Goal: Task Accomplishment & Management: Use online tool/utility

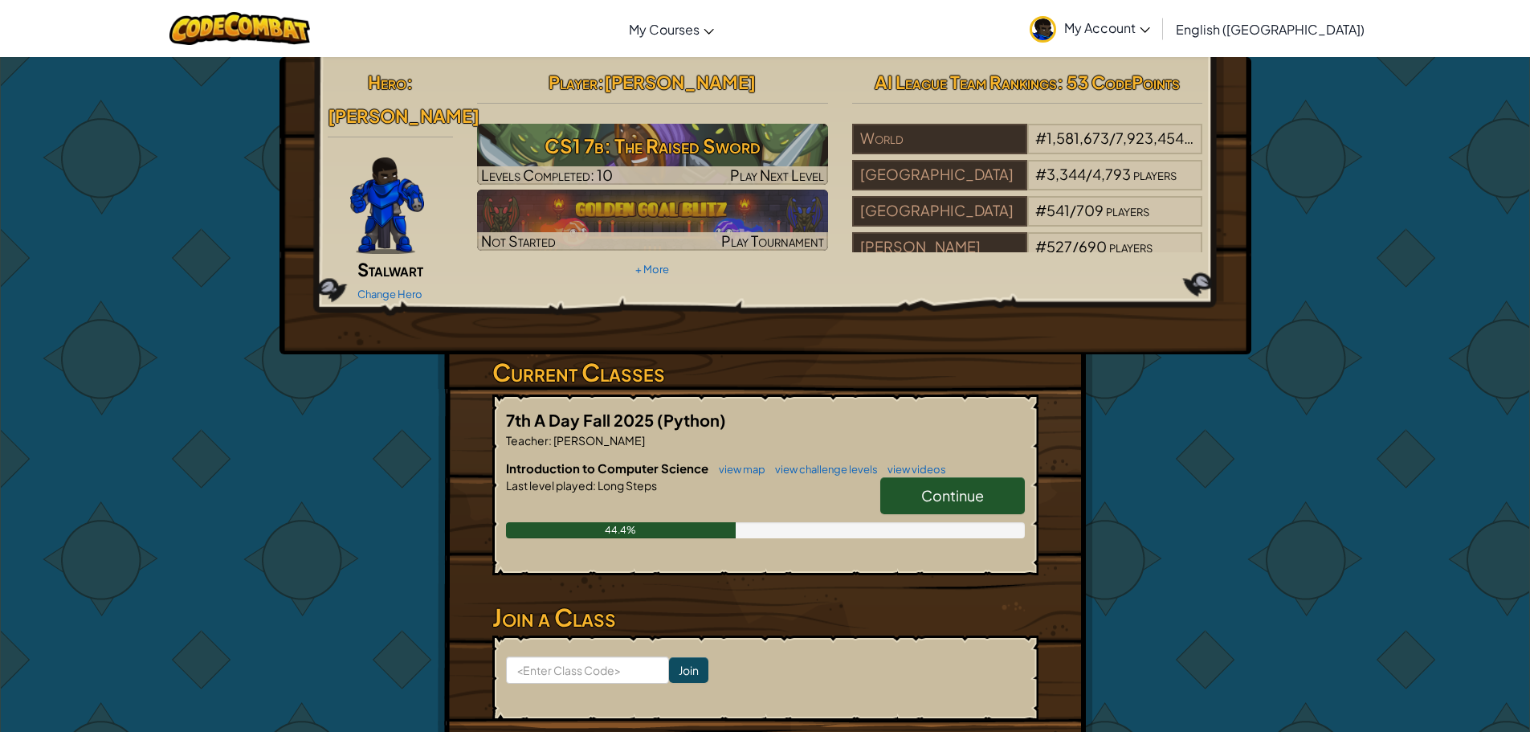
click at [933, 485] on link "Continue" at bounding box center [952, 495] width 145 height 37
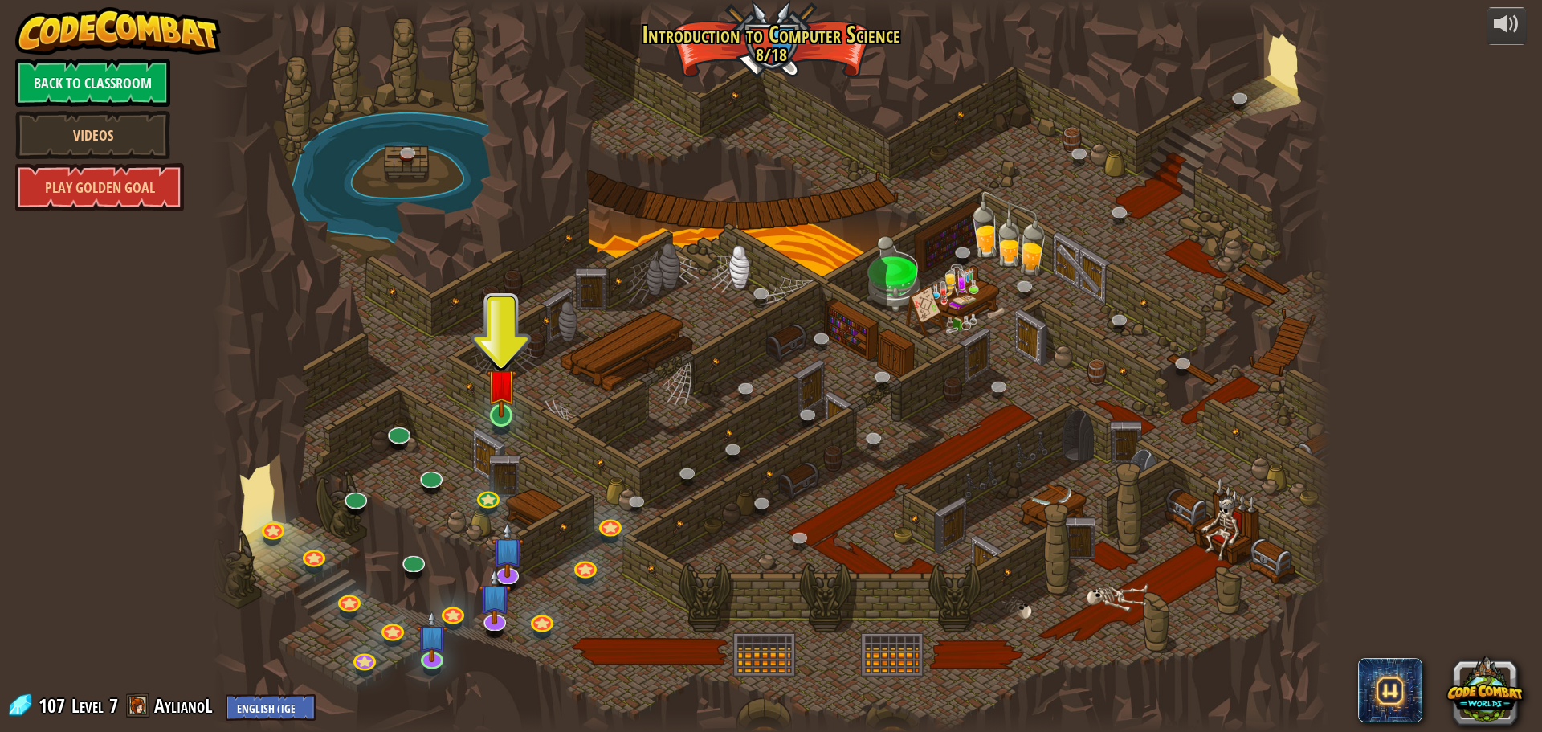
click at [504, 415] on img at bounding box center [502, 383] width 30 height 68
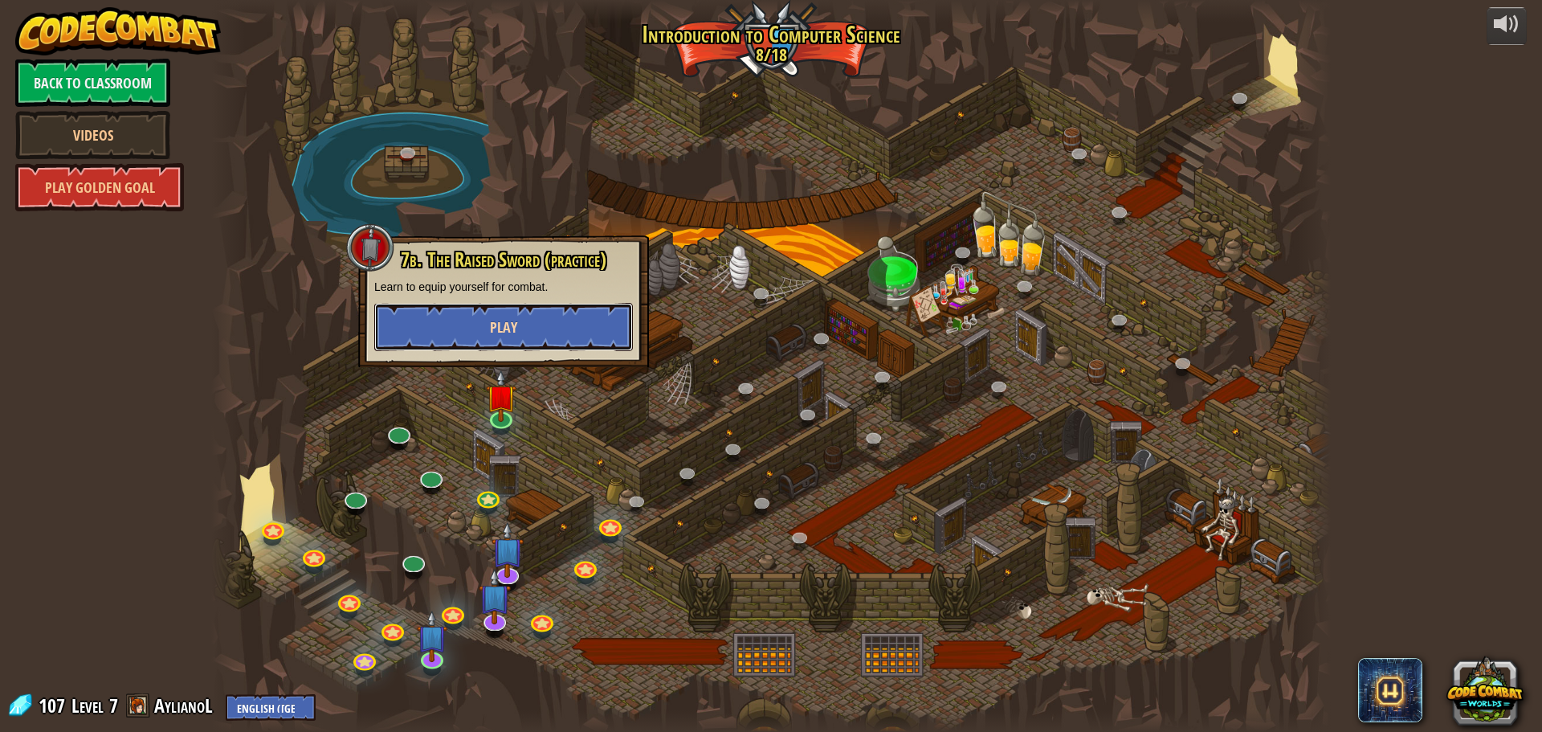
click at [491, 334] on span "Play" at bounding box center [503, 327] width 27 height 20
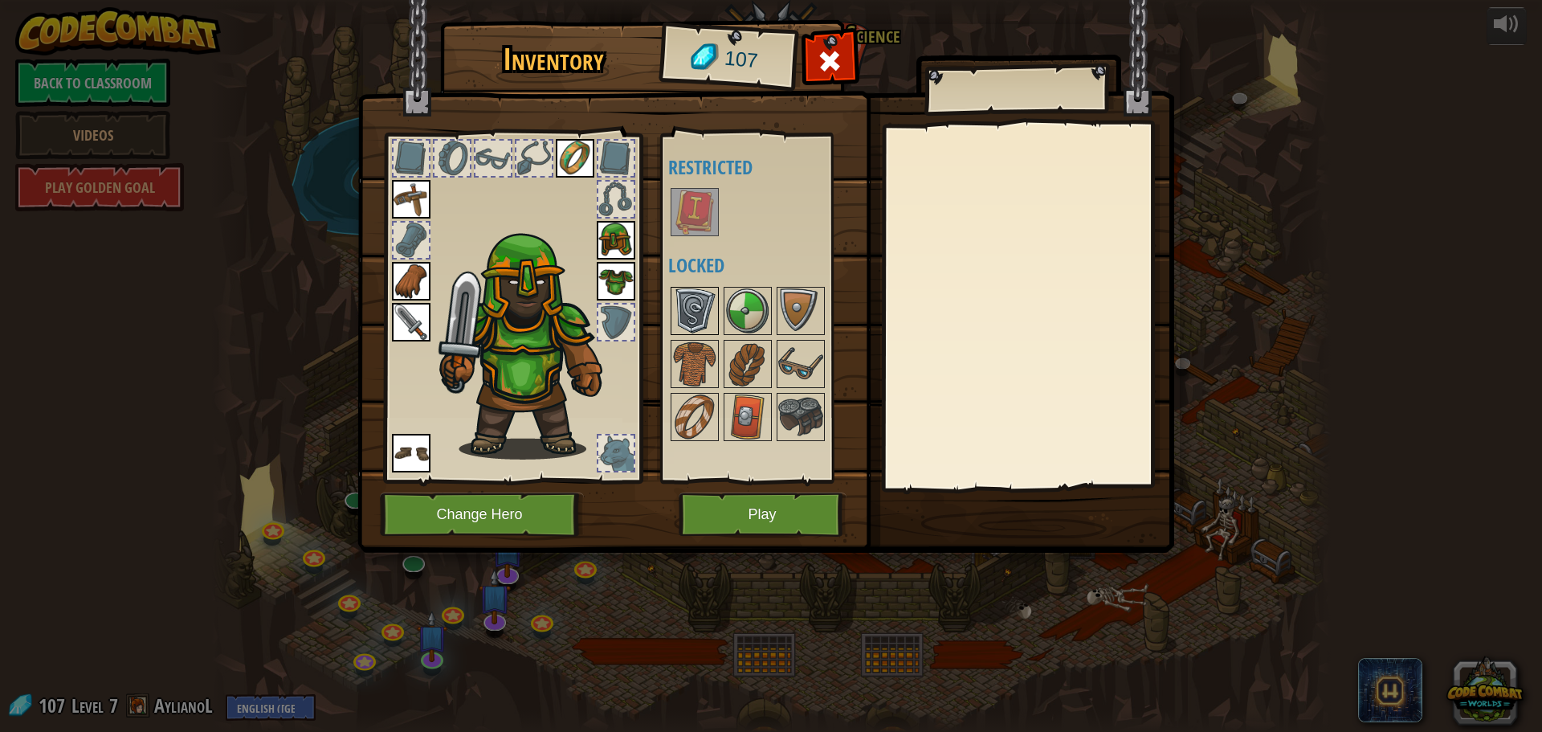
click at [689, 312] on img at bounding box center [694, 310] width 45 height 45
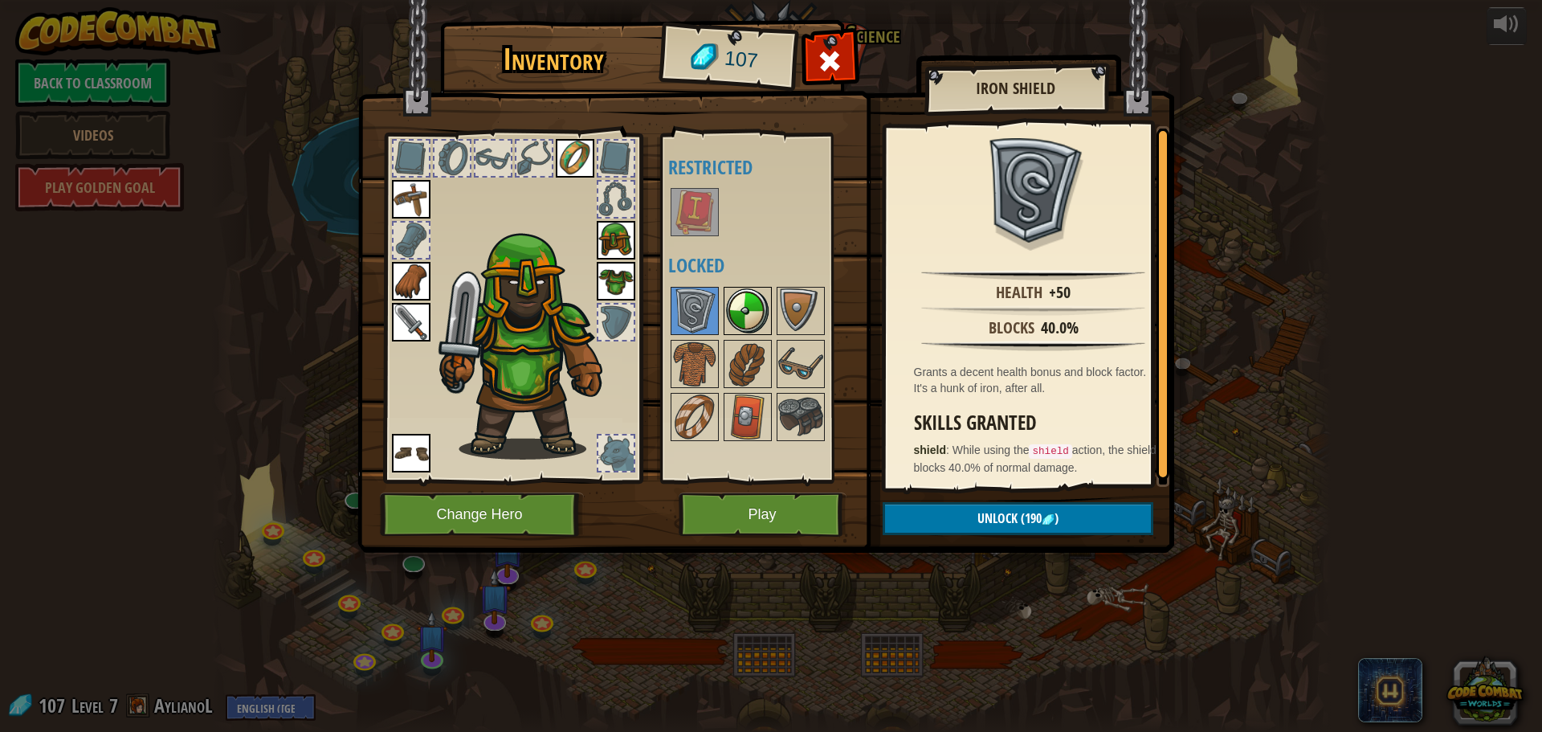
click at [756, 303] on img at bounding box center [747, 310] width 45 height 45
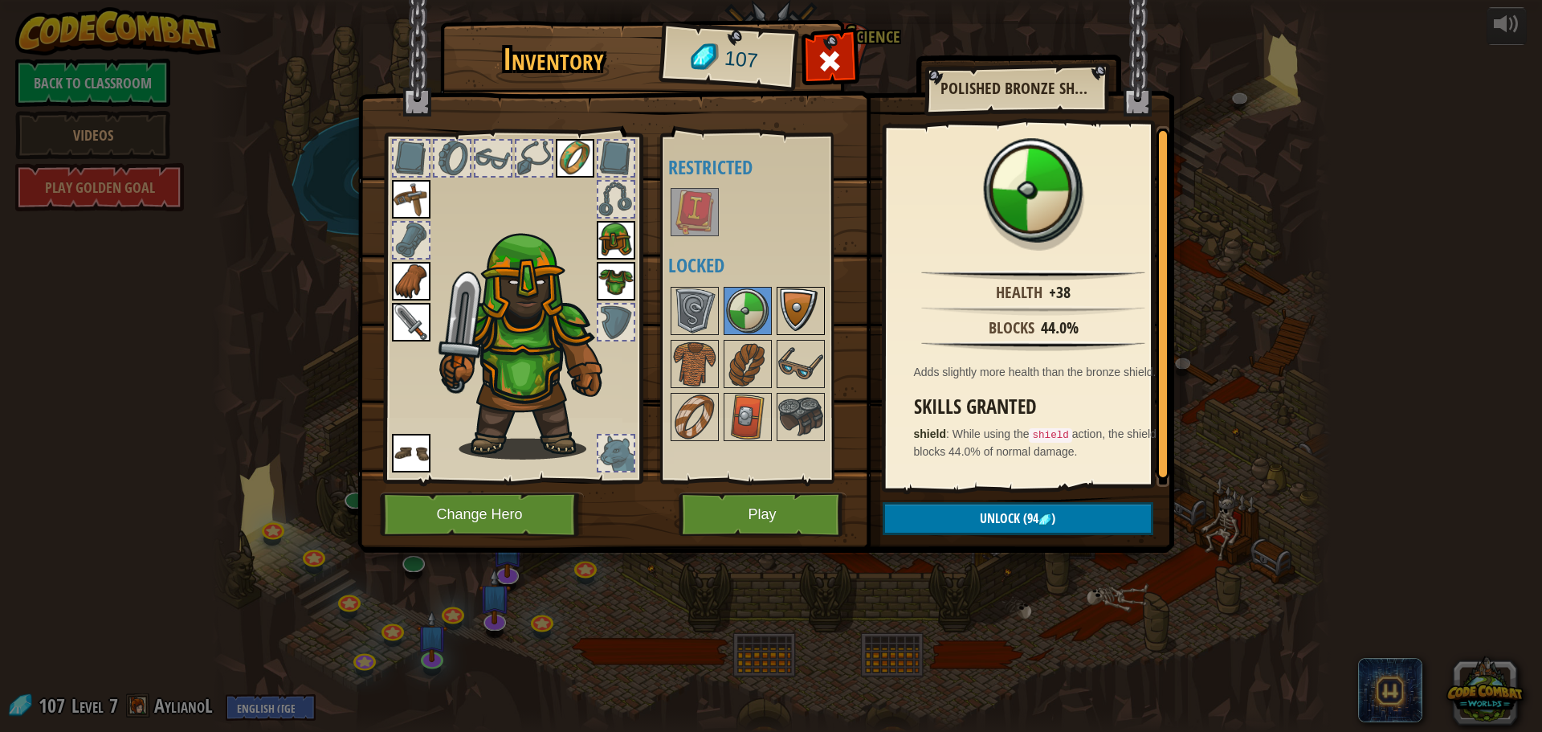
click at [800, 324] on img at bounding box center [800, 310] width 45 height 45
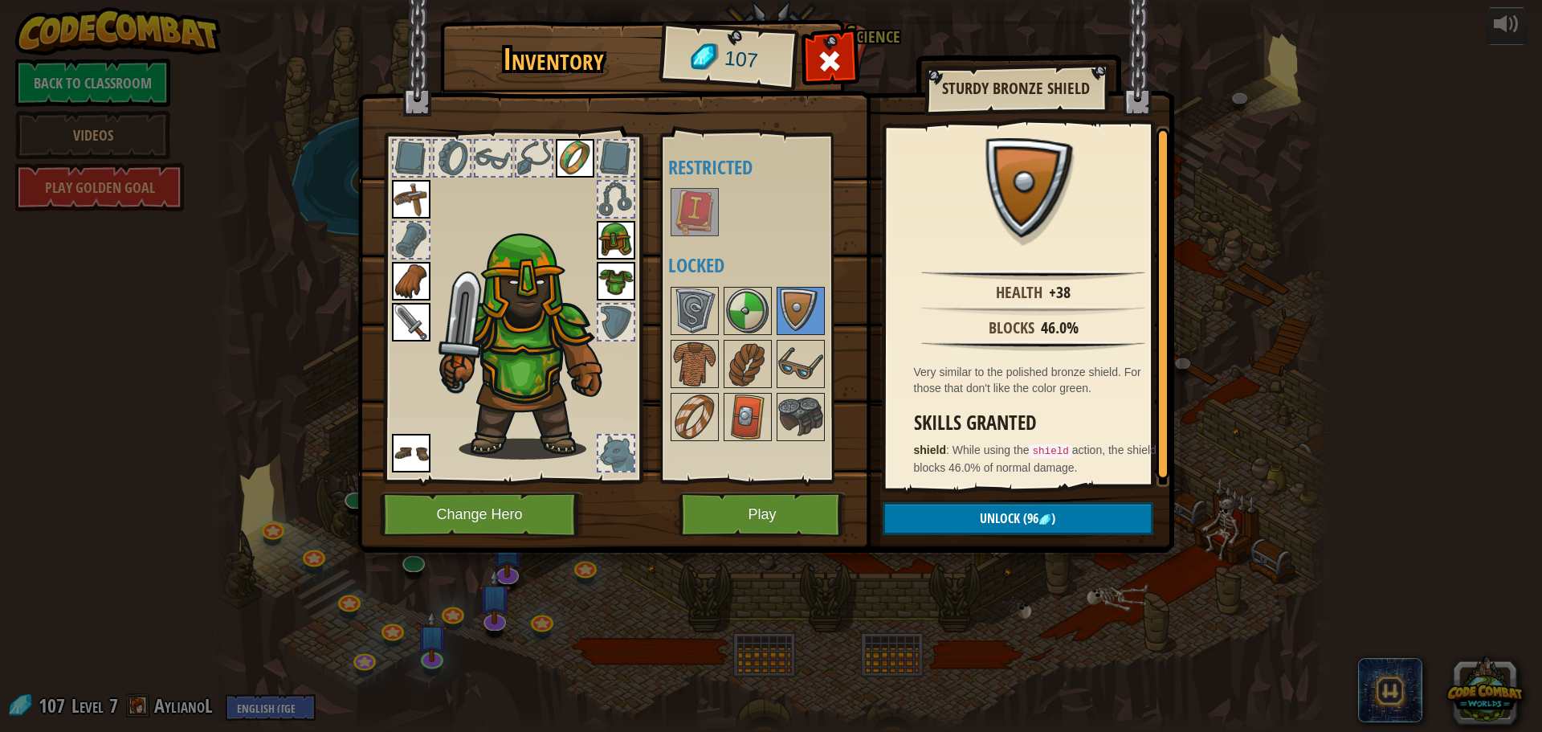
click at [655, 368] on img at bounding box center [765, 260] width 817 height 583
click at [691, 356] on img at bounding box center [694, 363] width 45 height 45
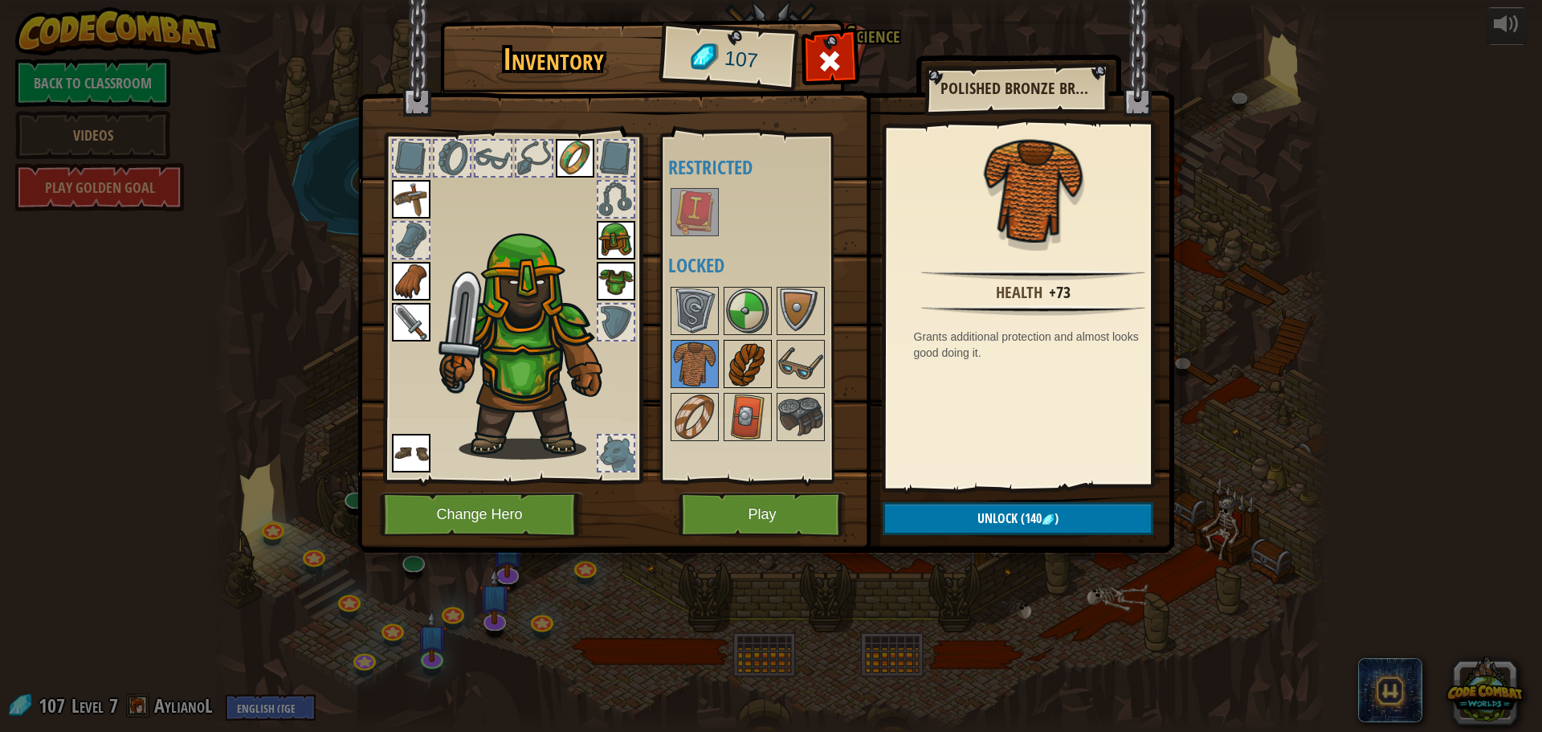
click at [751, 354] on img at bounding box center [747, 363] width 45 height 45
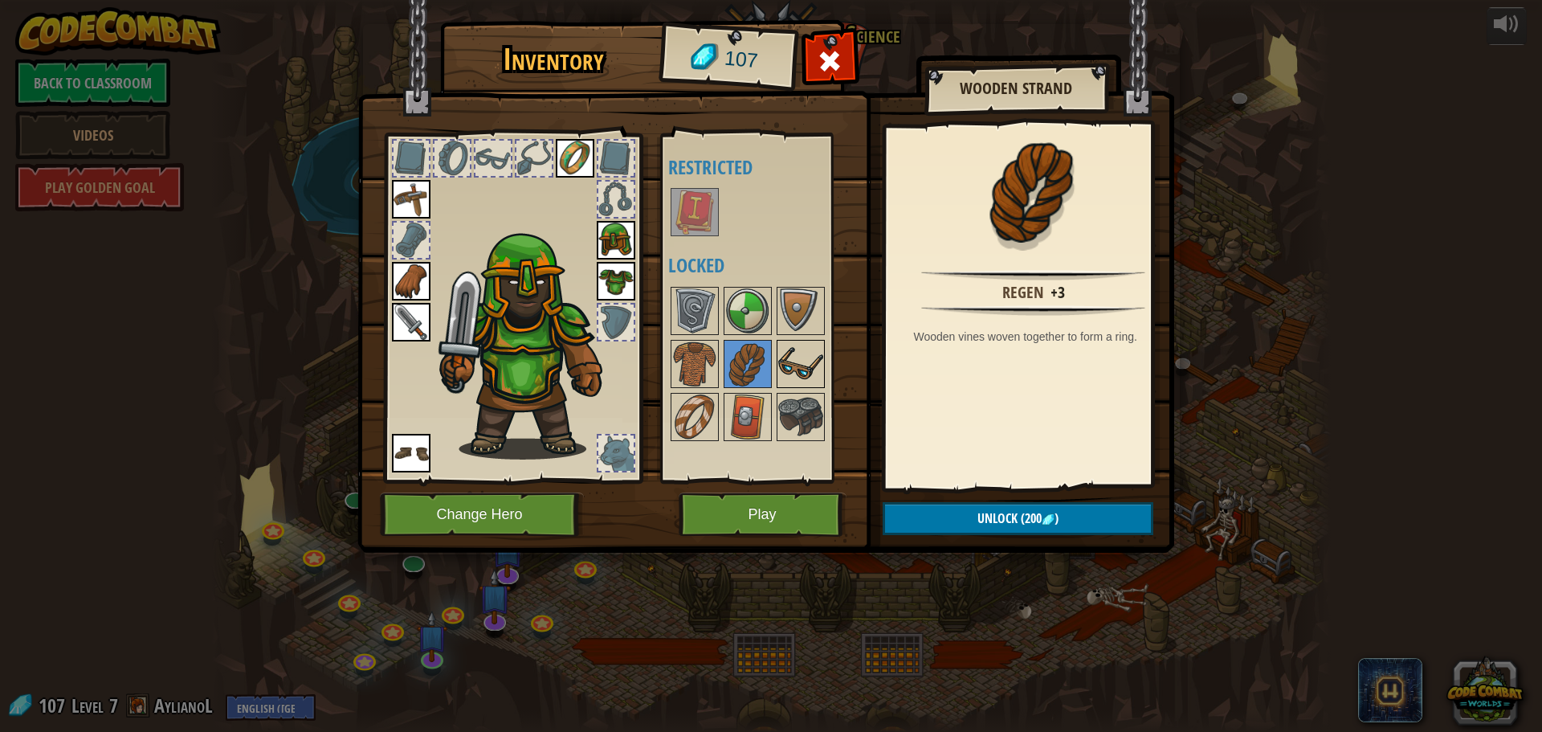
click at [788, 355] on img at bounding box center [800, 363] width 45 height 45
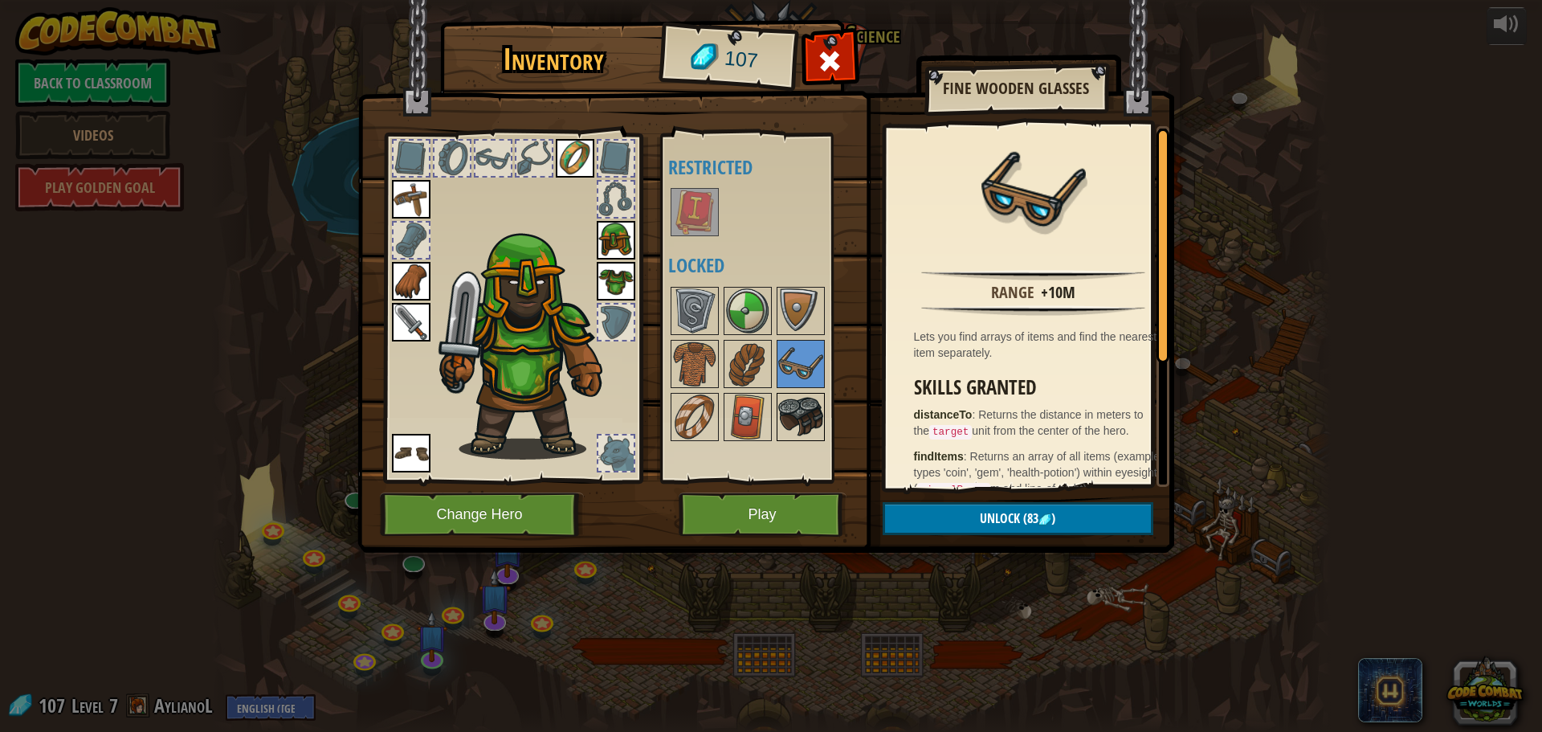
click at [794, 414] on img at bounding box center [800, 416] width 45 height 45
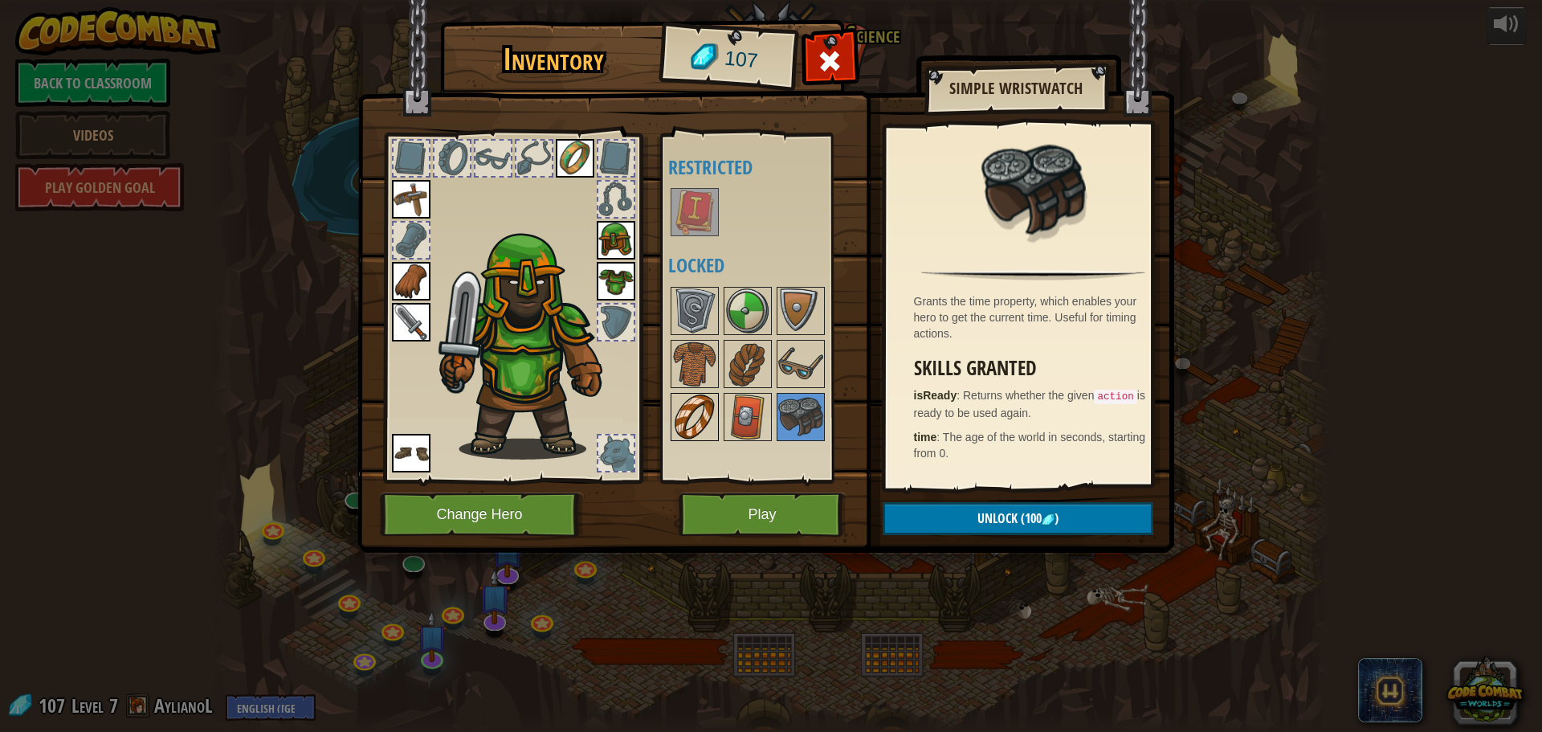
click at [711, 421] on img at bounding box center [694, 416] width 45 height 45
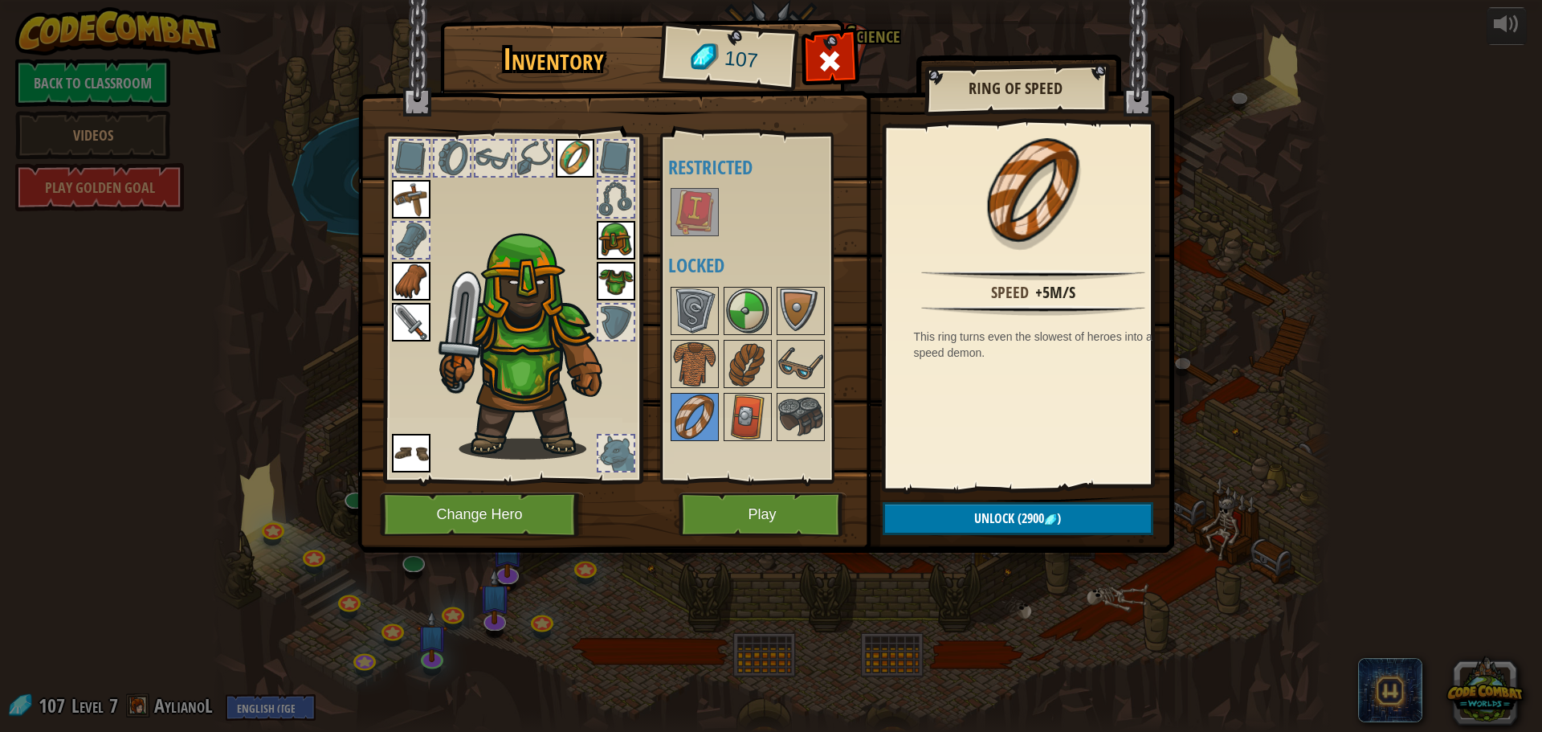
click at [627, 424] on div at bounding box center [512, 303] width 265 height 361
click at [757, 410] on img at bounding box center [747, 416] width 45 height 45
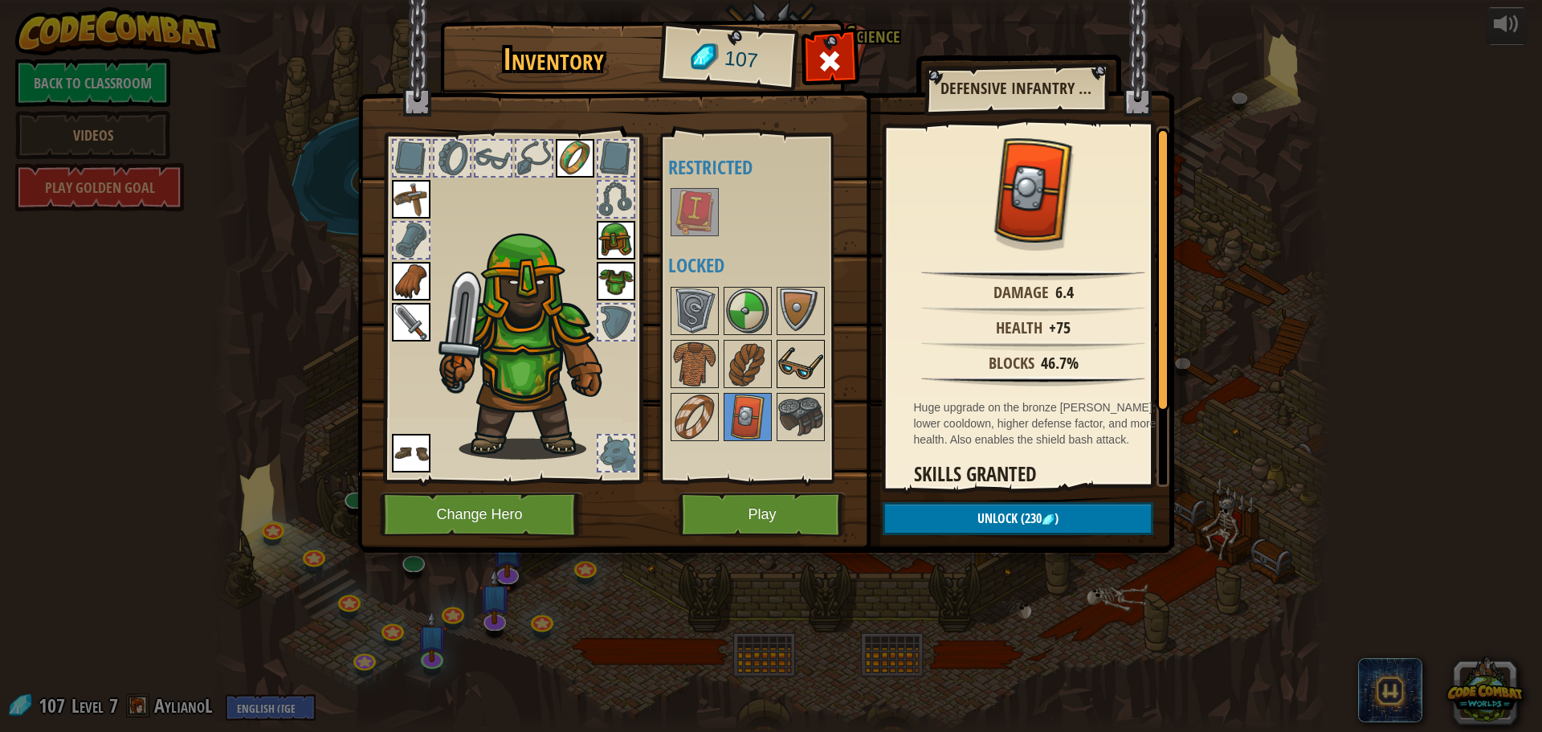
click at [820, 380] on img at bounding box center [800, 363] width 45 height 45
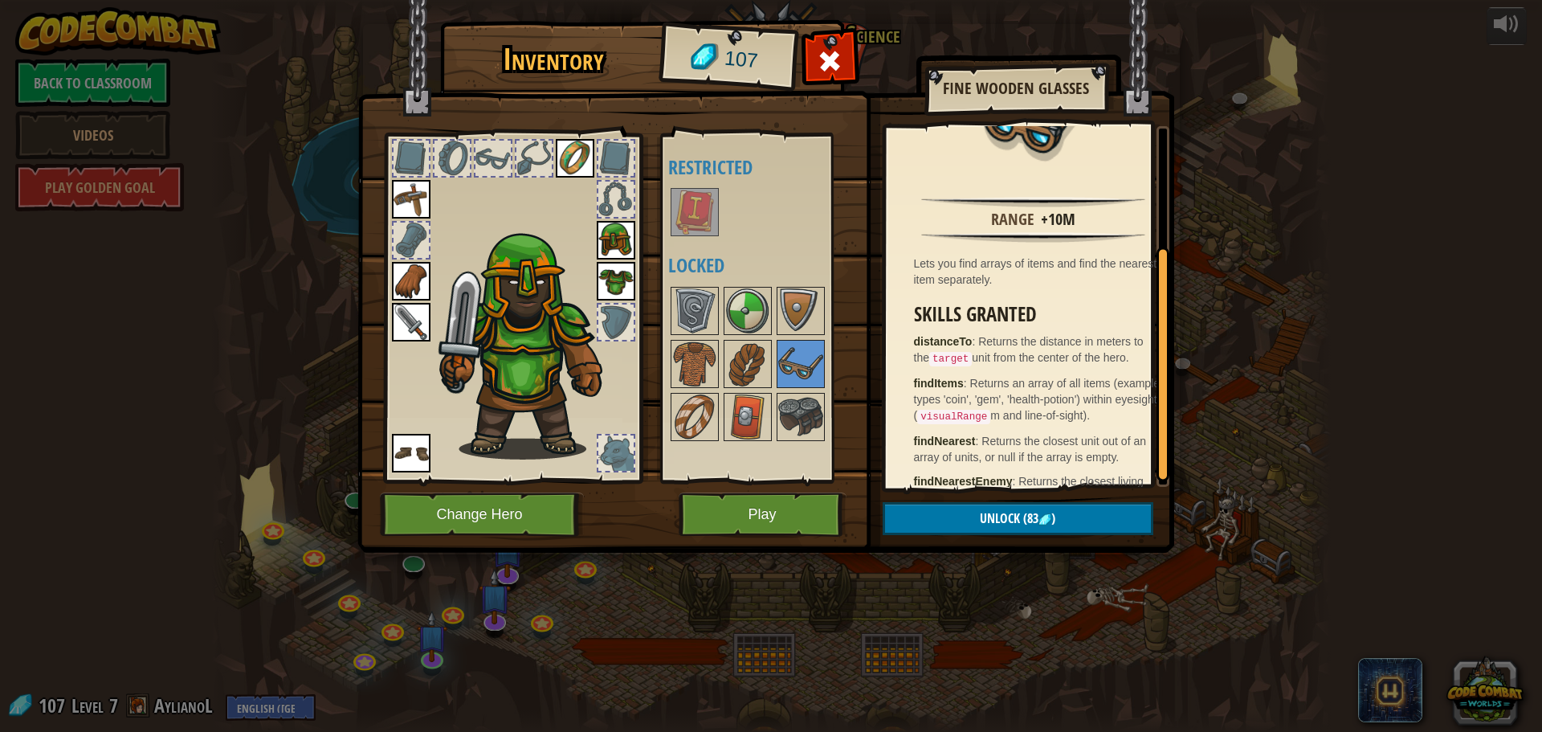
scroll to position [193, 0]
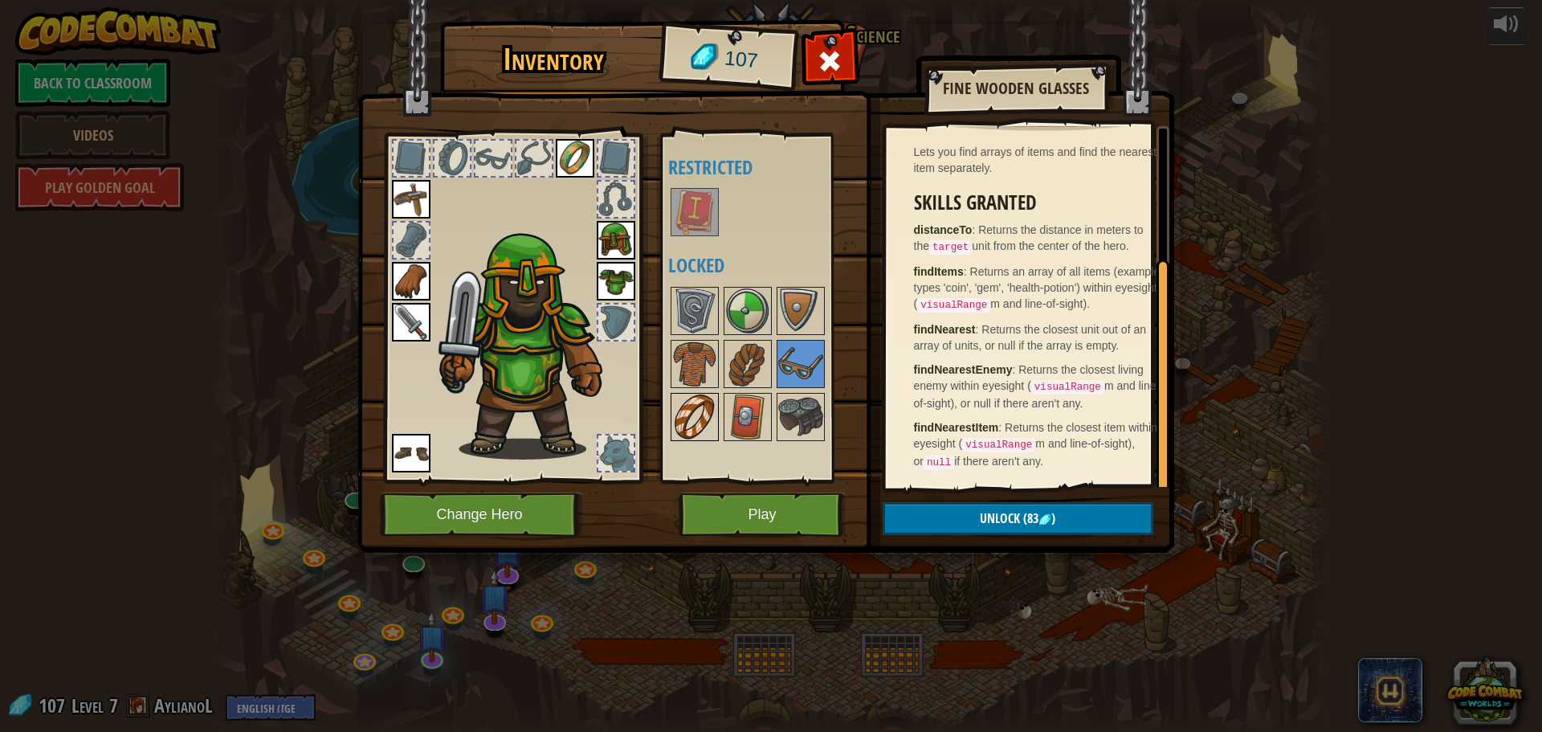
click at [718, 401] on div at bounding box center [695, 417] width 48 height 48
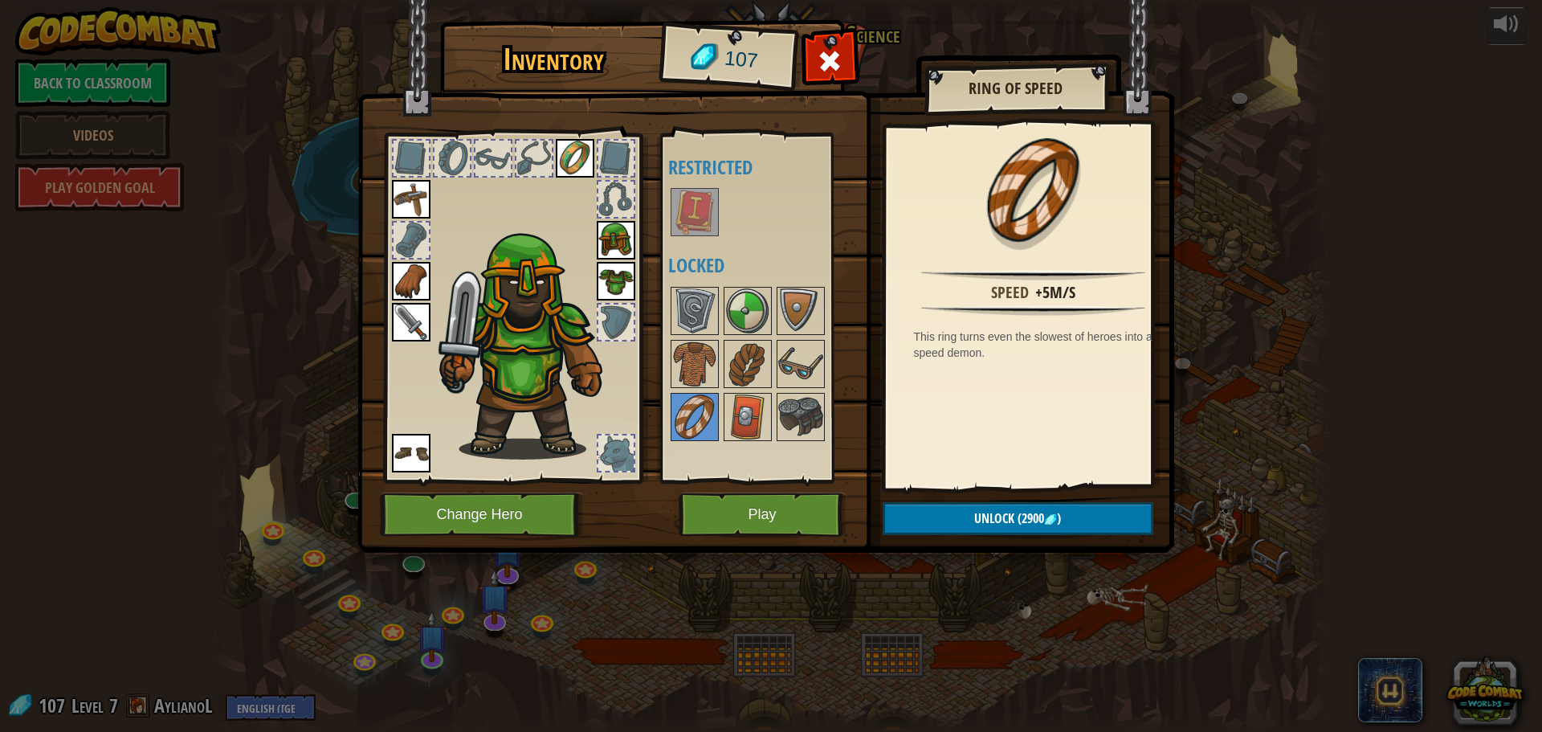
click at [719, 371] on div "Available Equip Equip Equip Equip Equip Equip Equip (double-click to equip) Res…" at bounding box center [769, 308] width 202 height 335
click at [608, 456] on div at bounding box center [615, 452] width 35 height 35
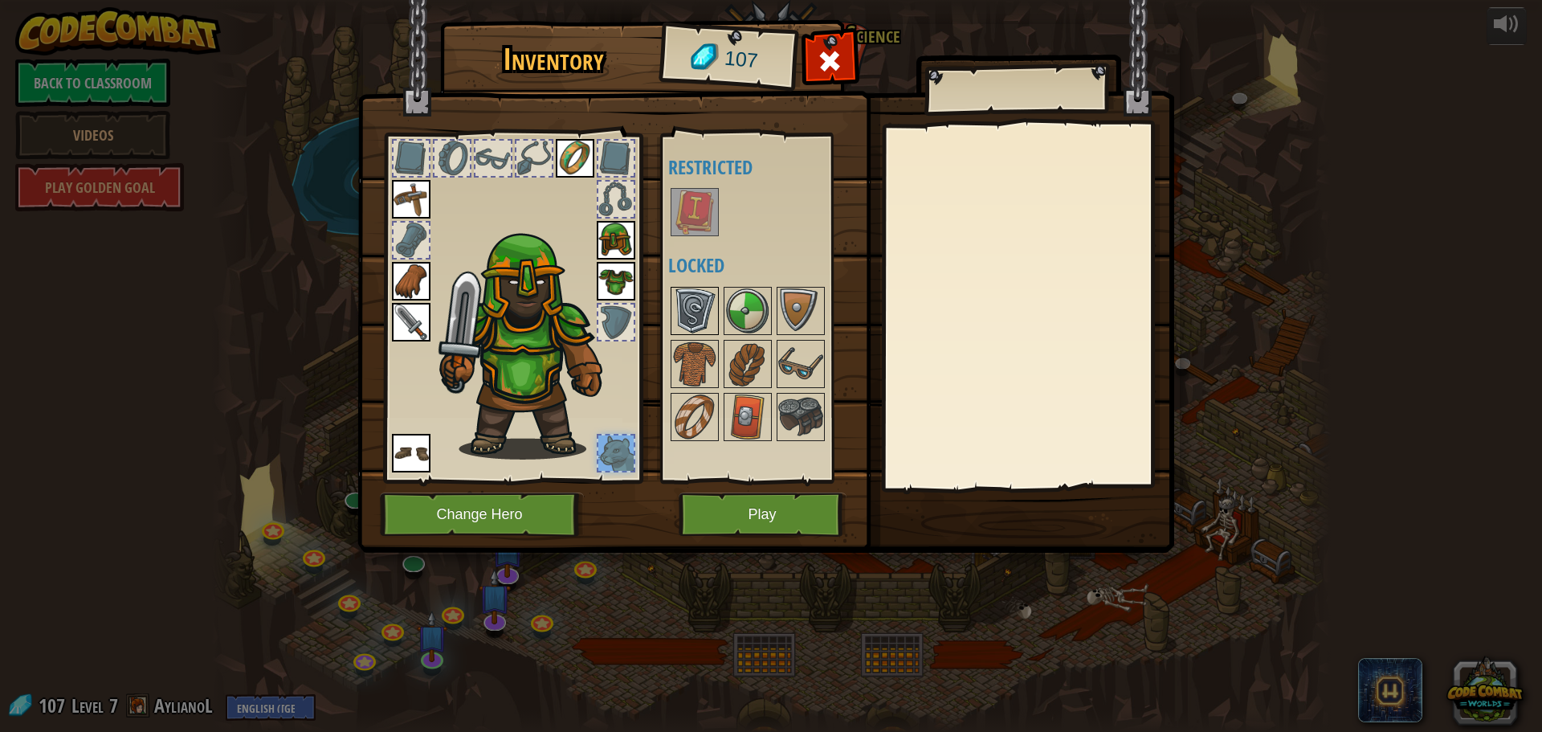
click at [681, 309] on img at bounding box center [694, 310] width 45 height 45
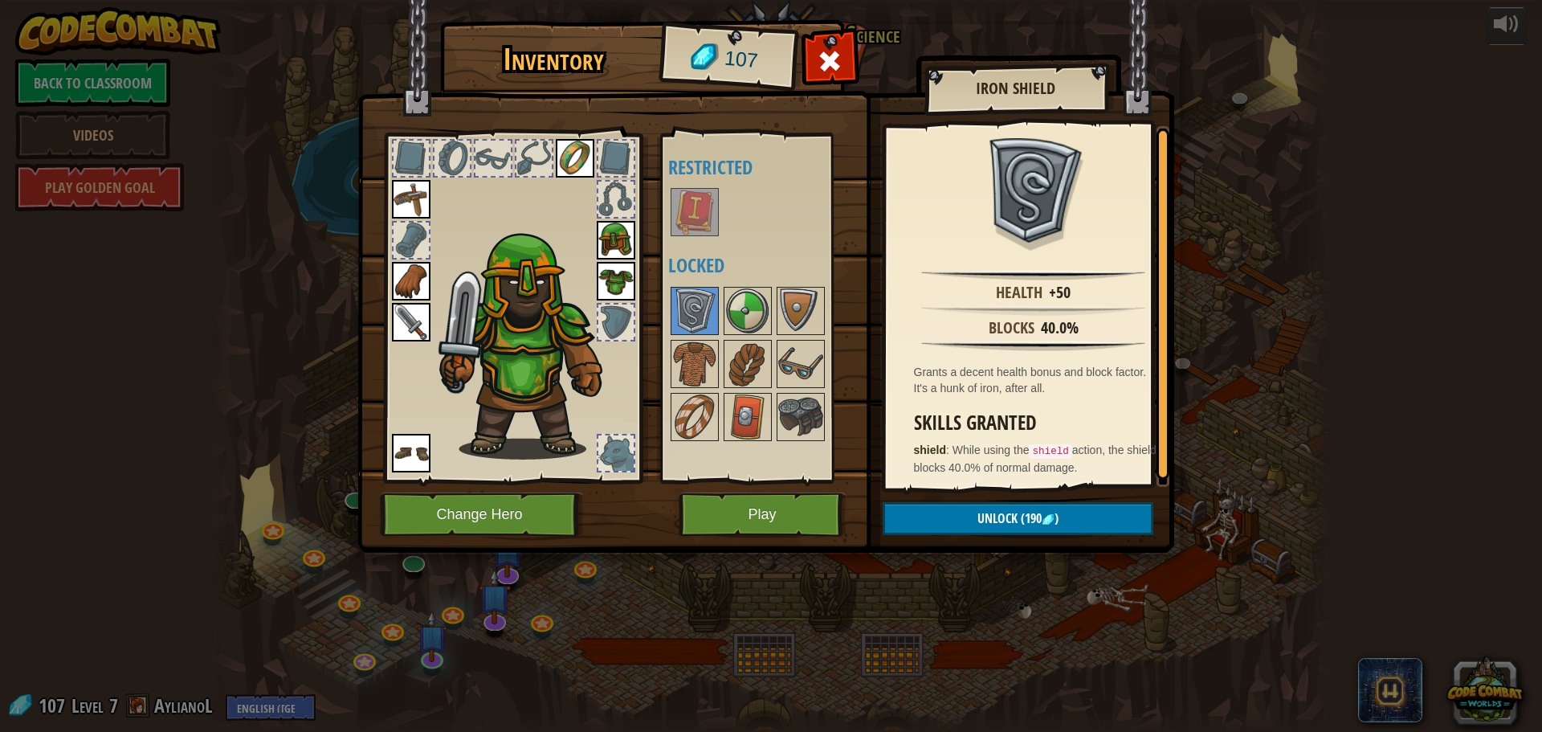
click at [402, 271] on img at bounding box center [411, 281] width 39 height 39
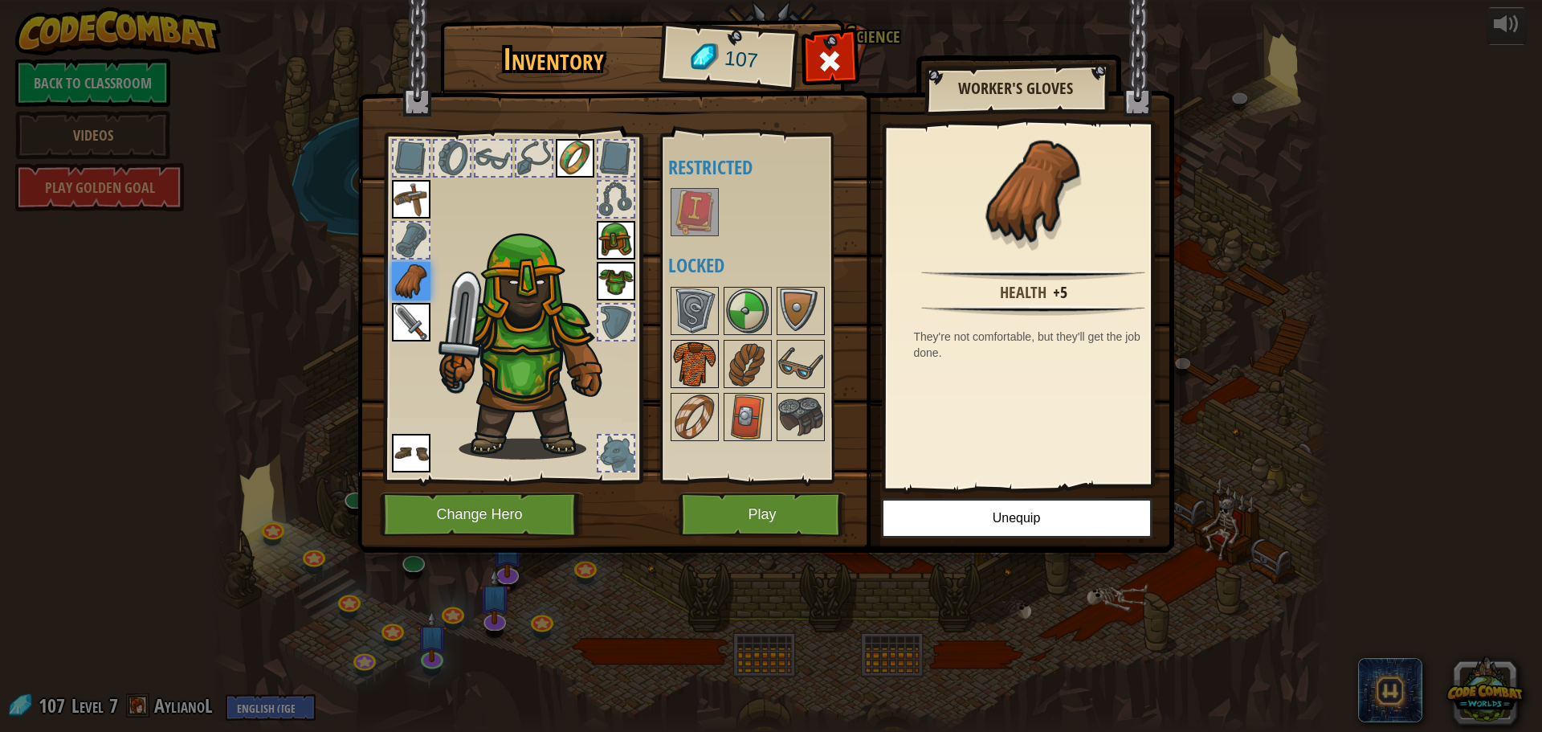
click at [684, 364] on img at bounding box center [694, 363] width 45 height 45
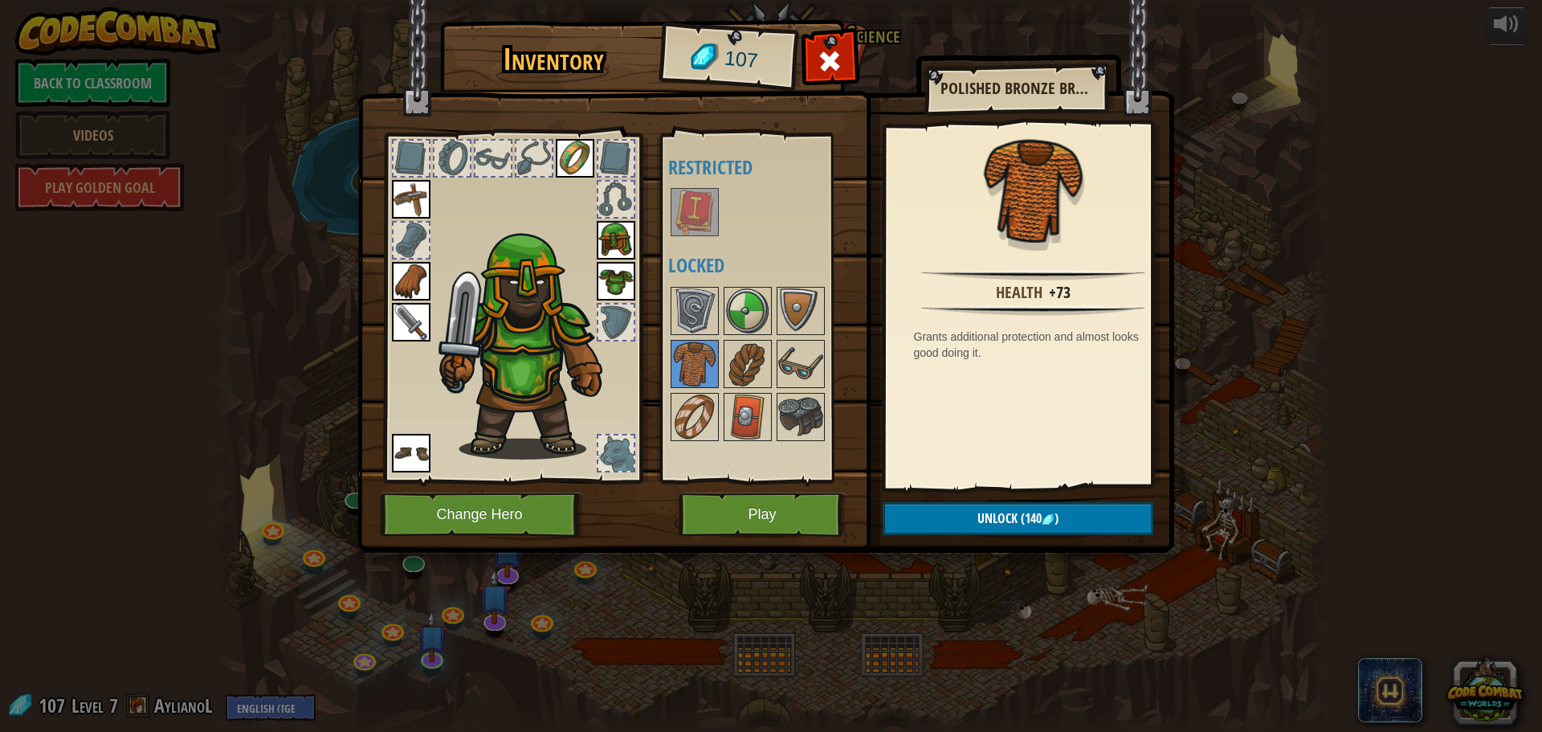
click at [622, 282] on img at bounding box center [616, 281] width 39 height 39
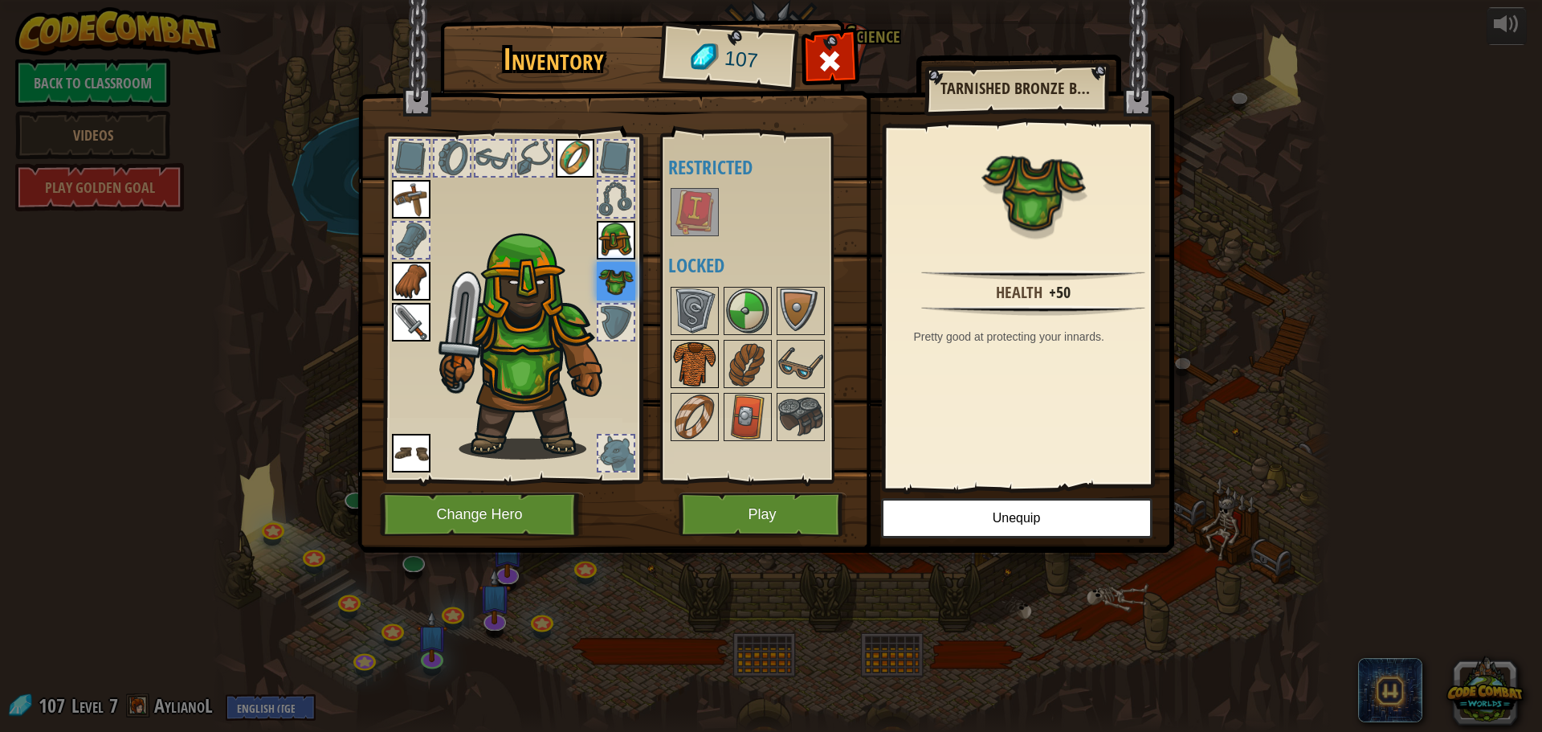
click at [698, 357] on img at bounding box center [694, 363] width 45 height 45
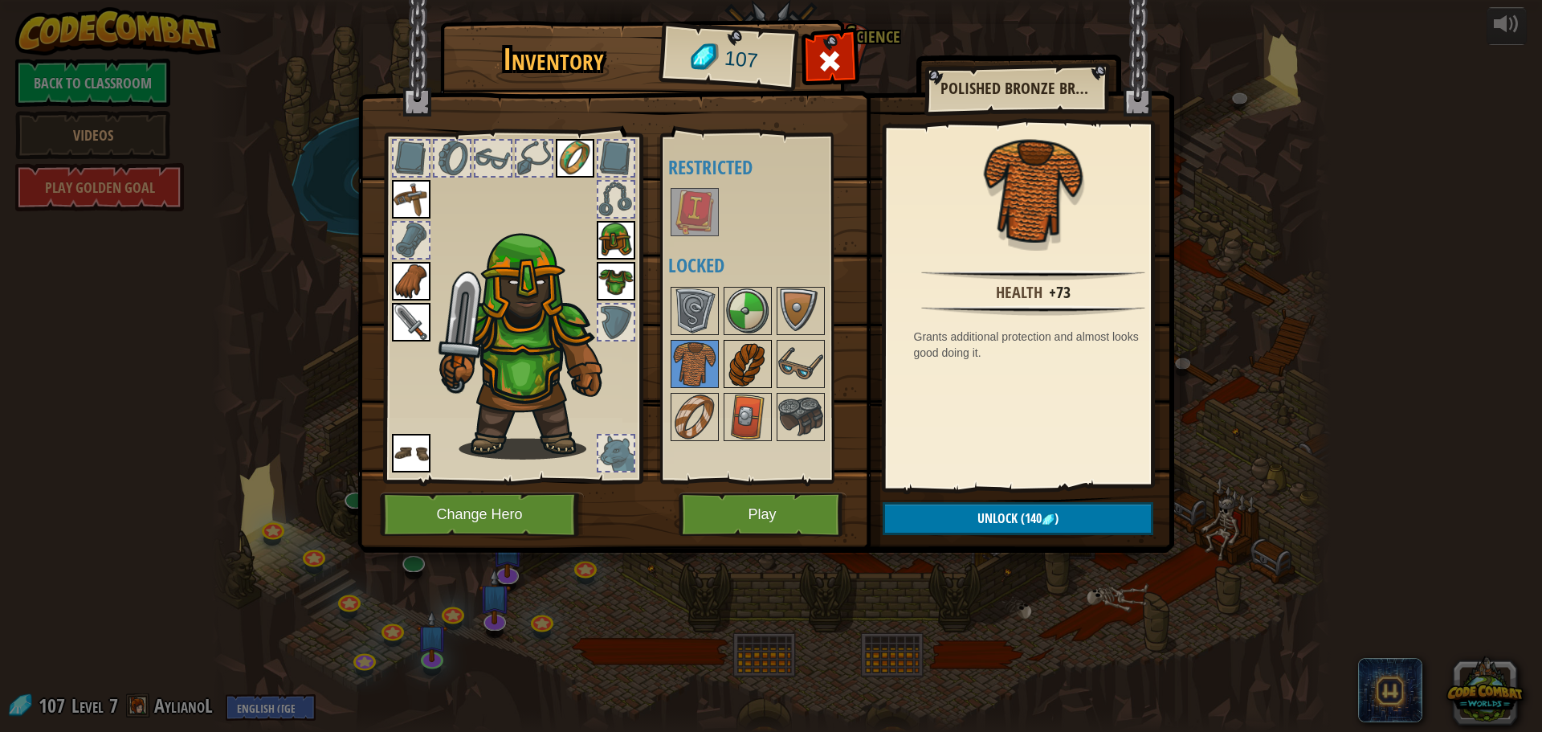
click at [765, 348] on img at bounding box center [747, 363] width 45 height 45
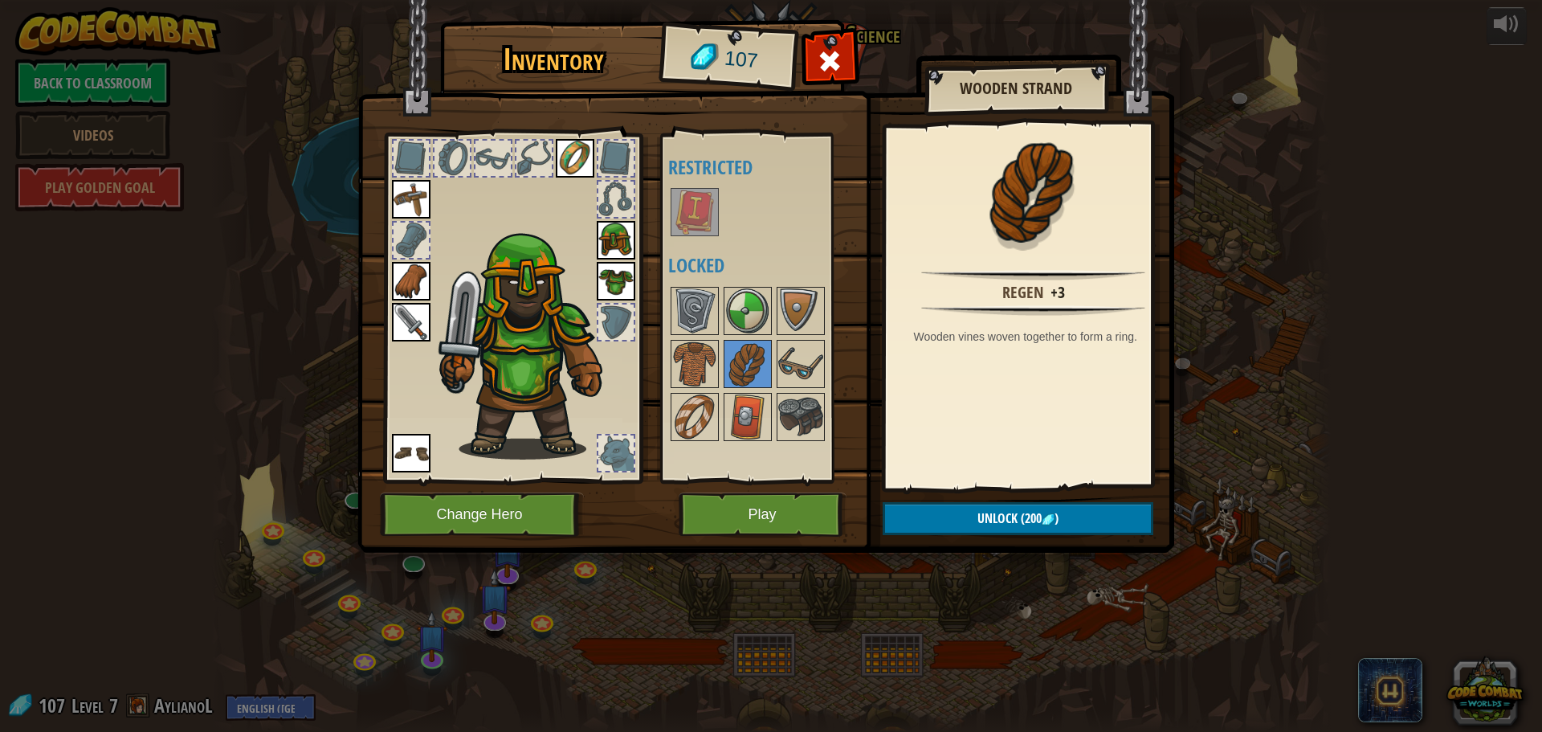
drag, startPoint x: 806, startPoint y: 347, endPoint x: 835, endPoint y: 349, distance: 29.8
click at [816, 352] on img at bounding box center [800, 363] width 45 height 45
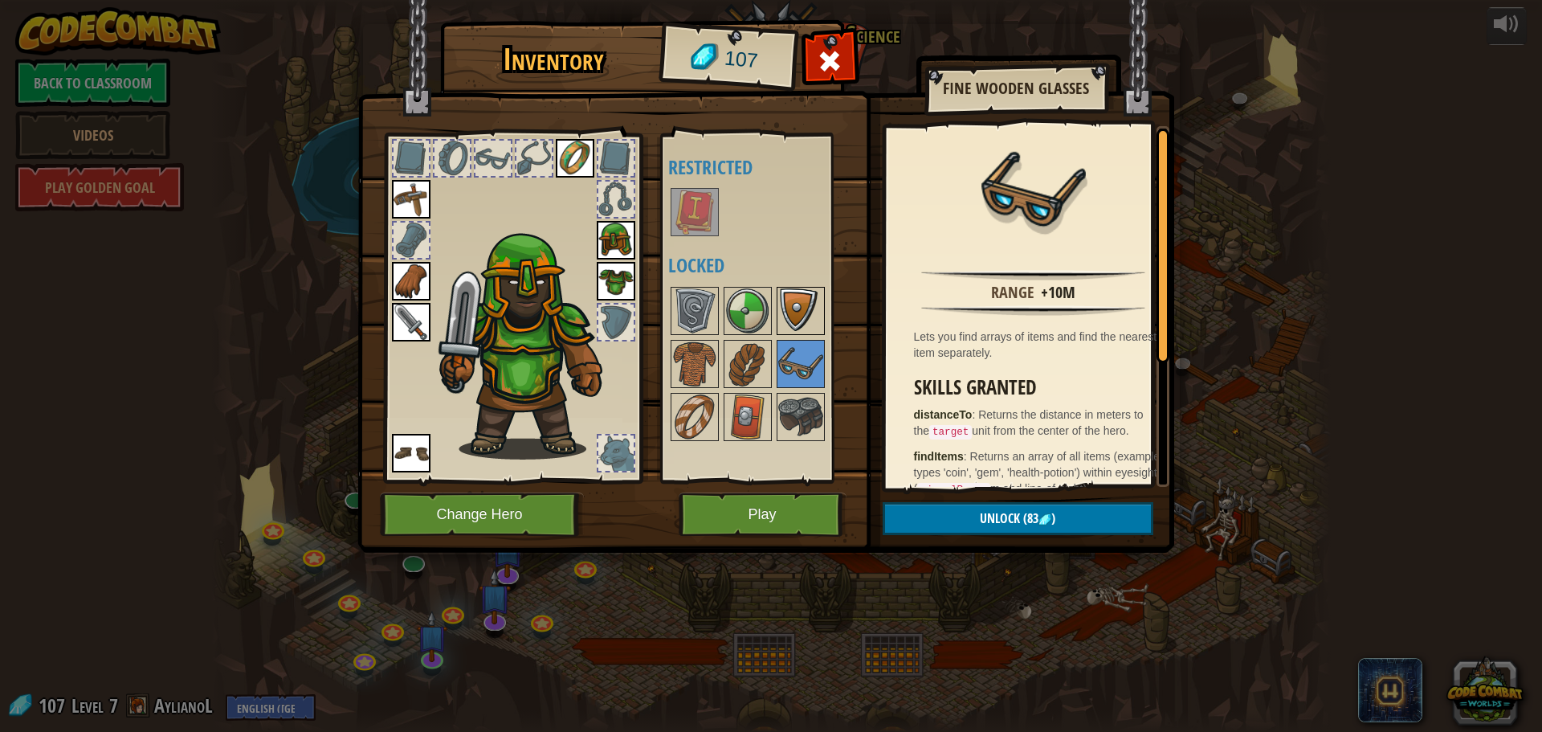
click at [798, 324] on img at bounding box center [800, 310] width 45 height 45
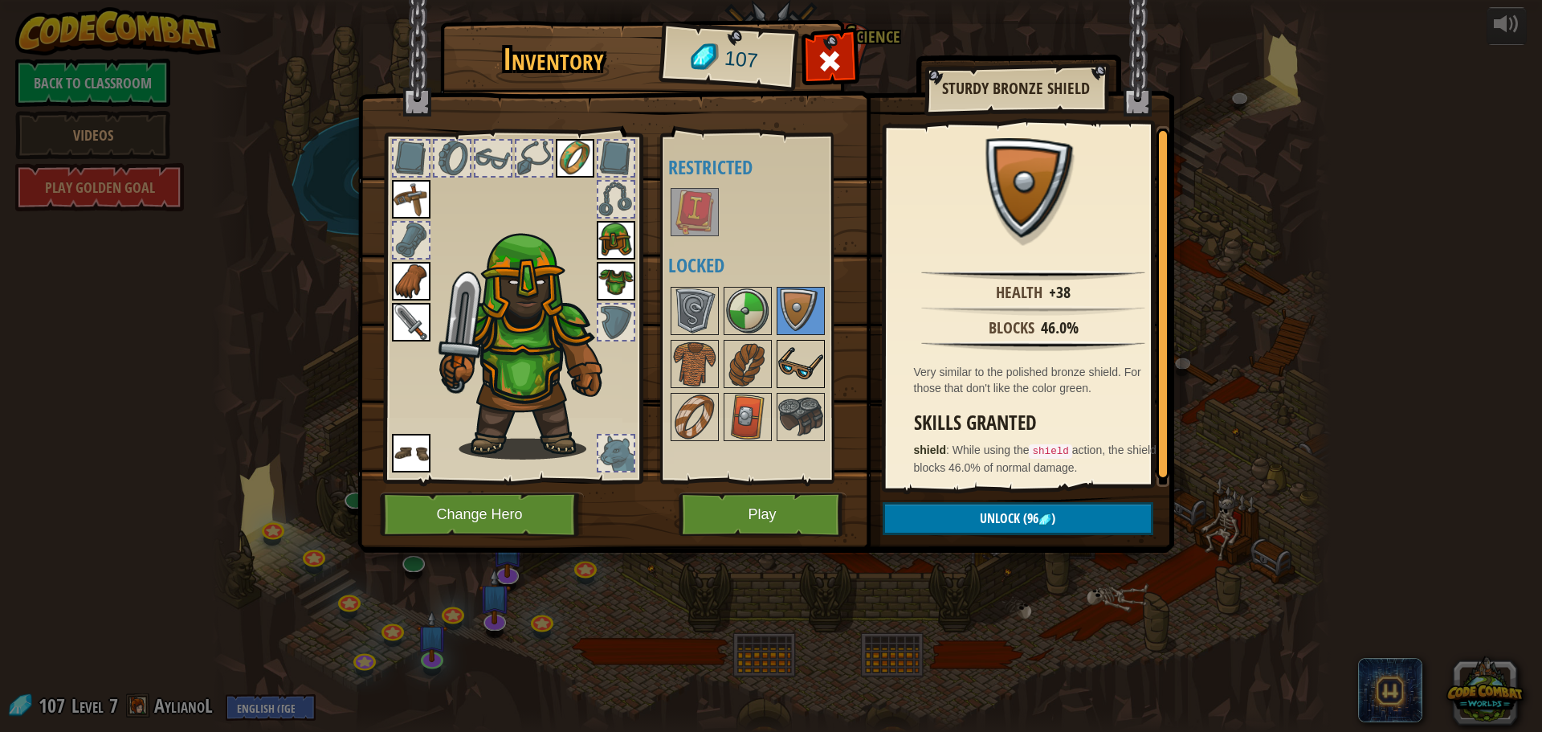
click at [803, 365] on img at bounding box center [800, 363] width 45 height 45
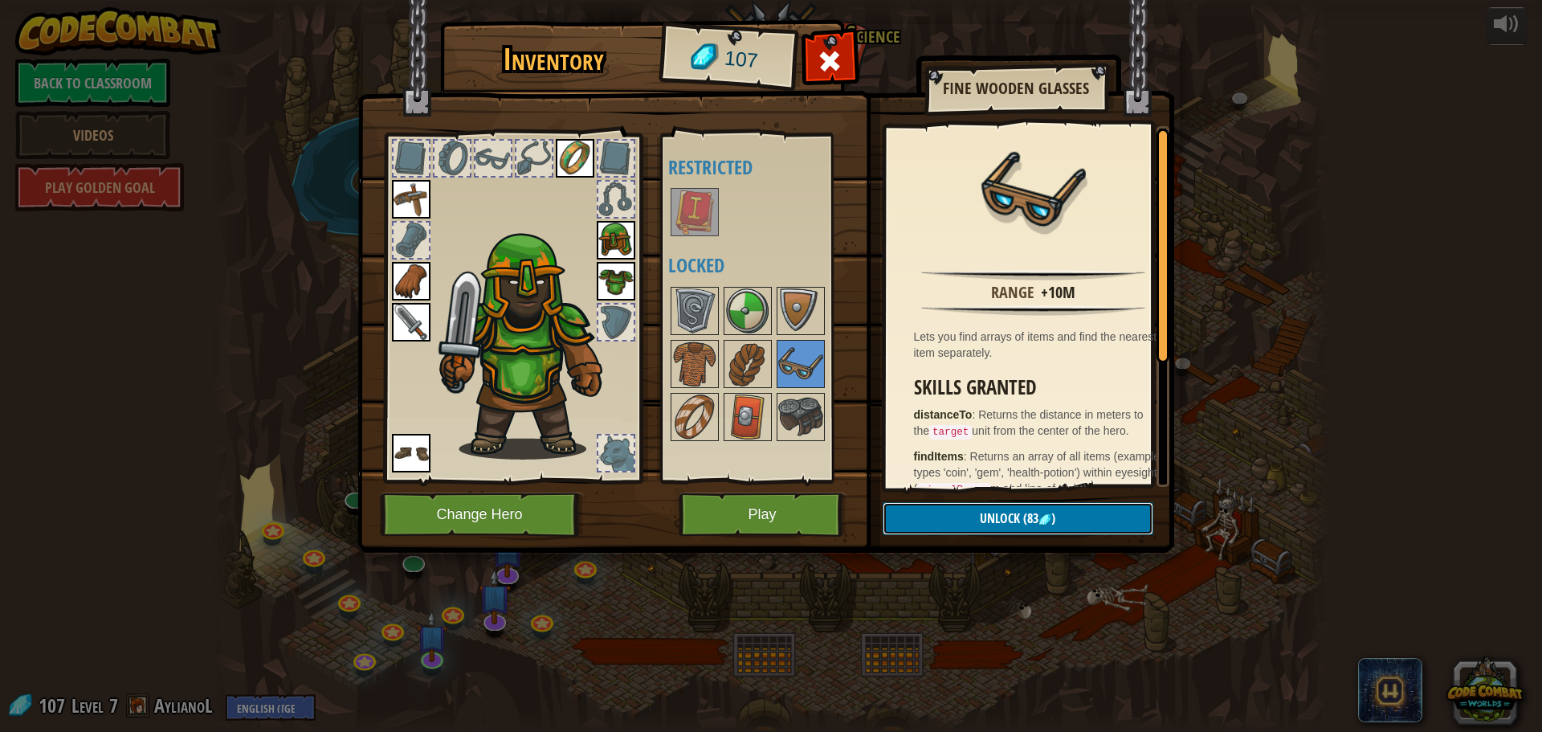
click at [1044, 513] on img at bounding box center [1045, 519] width 13 height 13
click at [1135, 520] on button "Confirm" at bounding box center [1018, 518] width 271 height 33
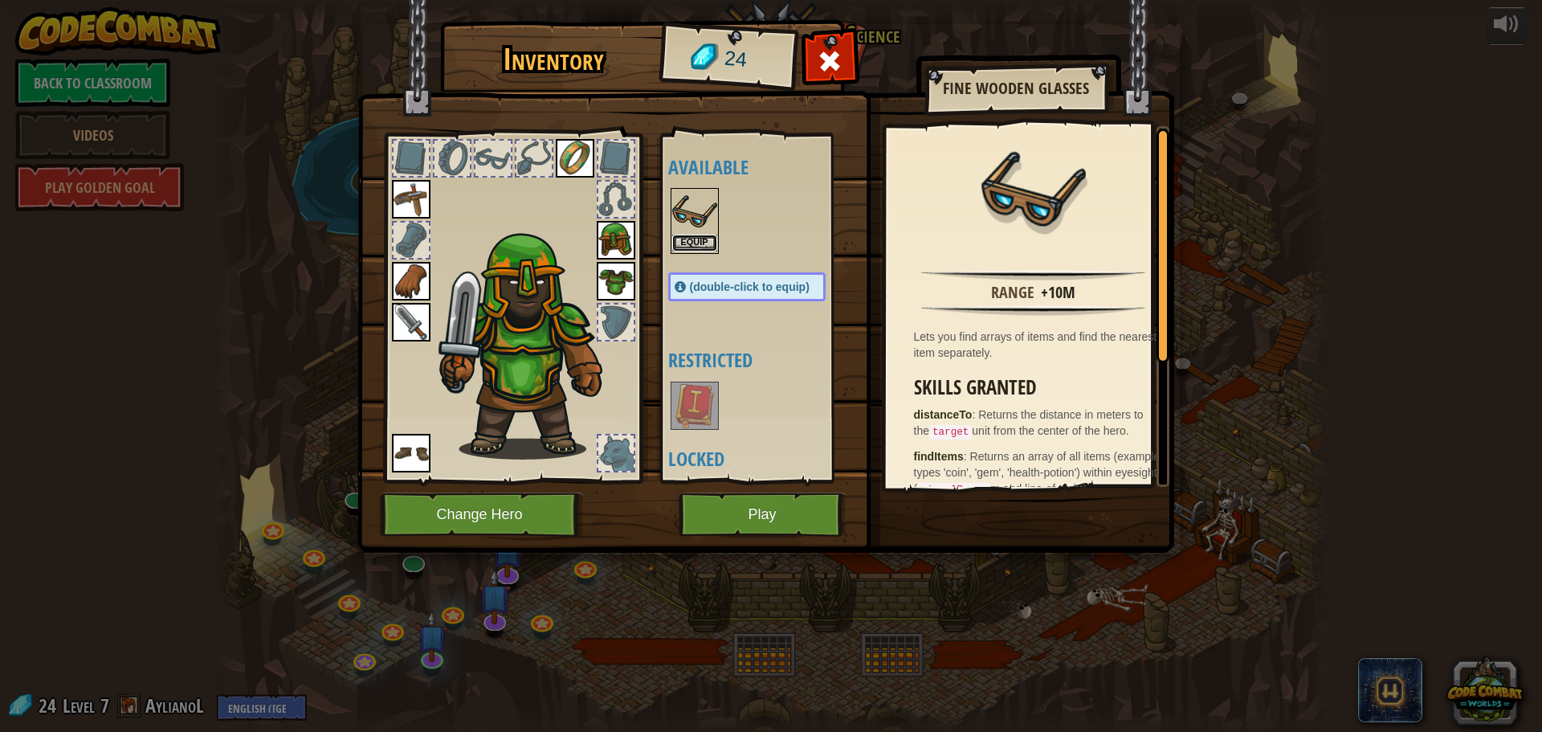
click at [698, 242] on button "Equip" at bounding box center [694, 243] width 45 height 17
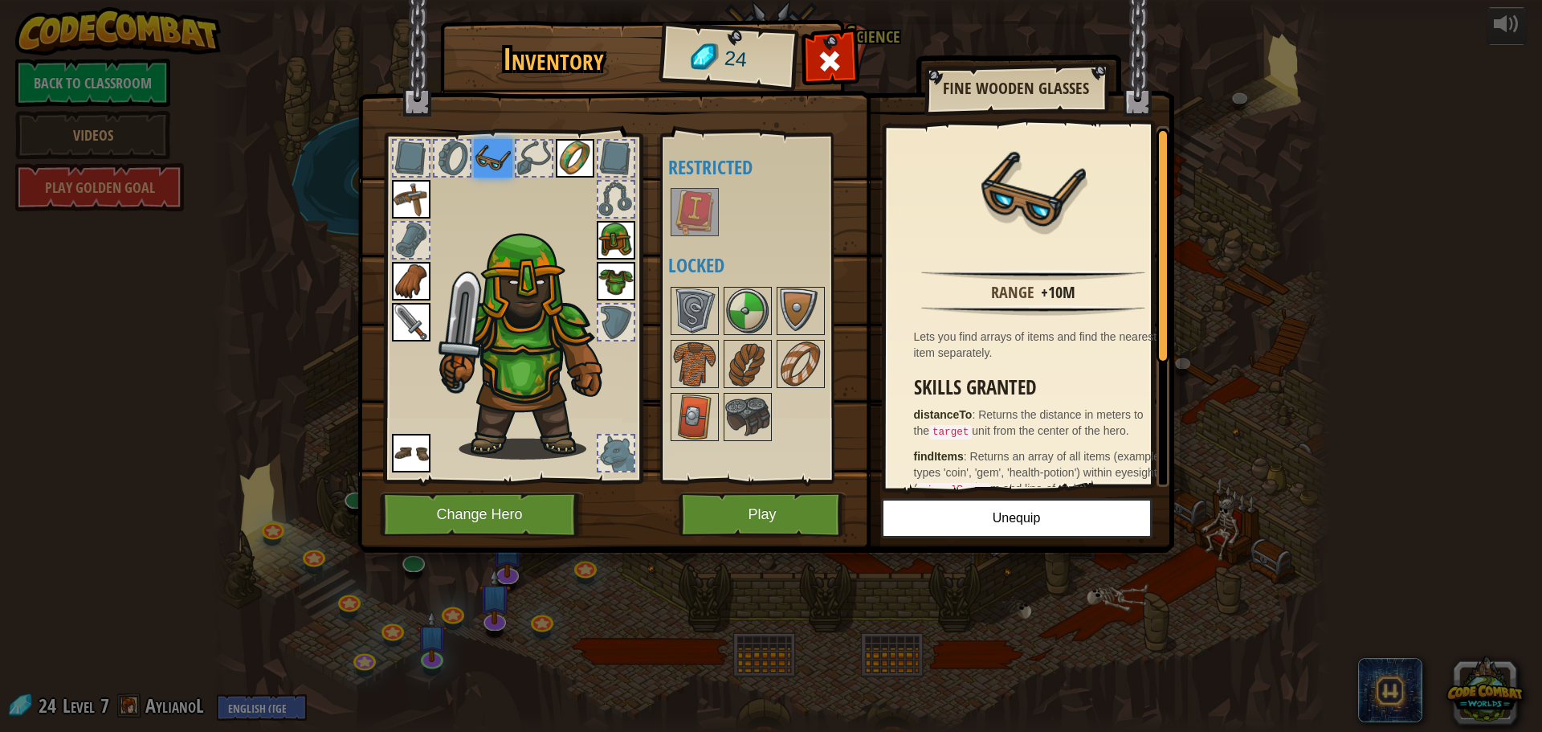
click at [479, 174] on img at bounding box center [493, 158] width 39 height 39
click at [539, 170] on div at bounding box center [533, 158] width 35 height 35
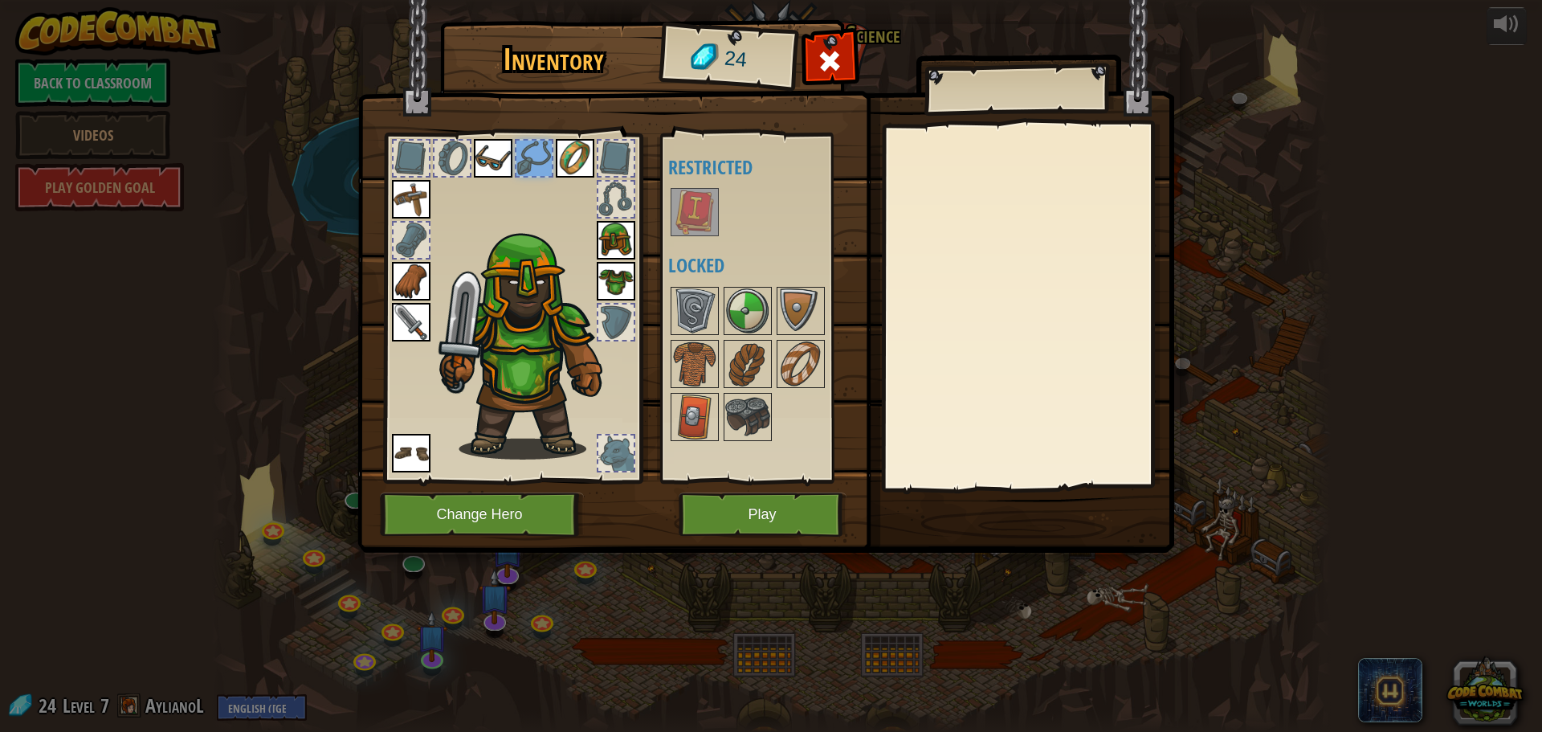
click at [545, 156] on div at bounding box center [533, 158] width 35 height 35
click at [423, 165] on div at bounding box center [411, 158] width 35 height 35
click at [414, 446] on img at bounding box center [411, 453] width 39 height 39
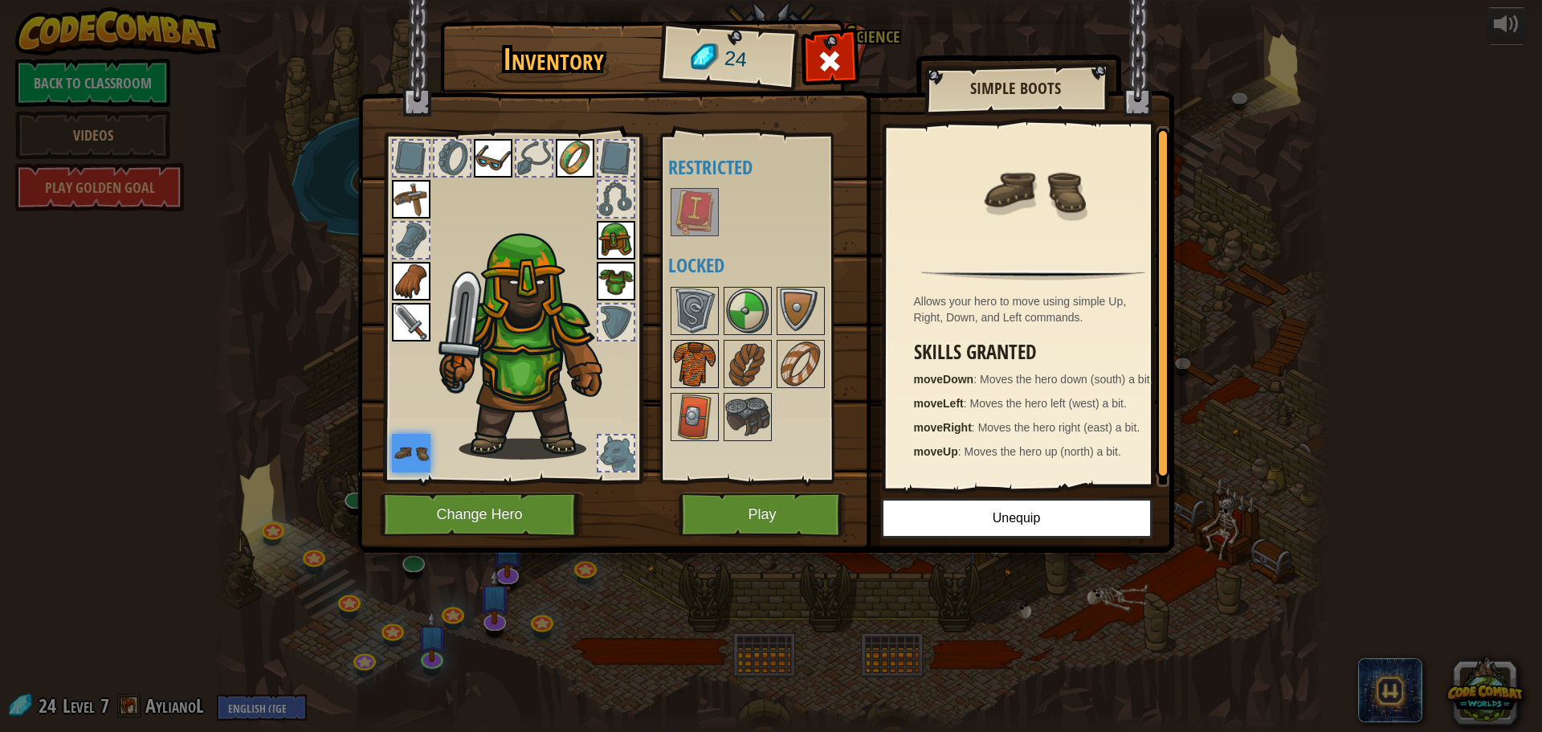
click at [682, 354] on img at bounding box center [694, 363] width 45 height 45
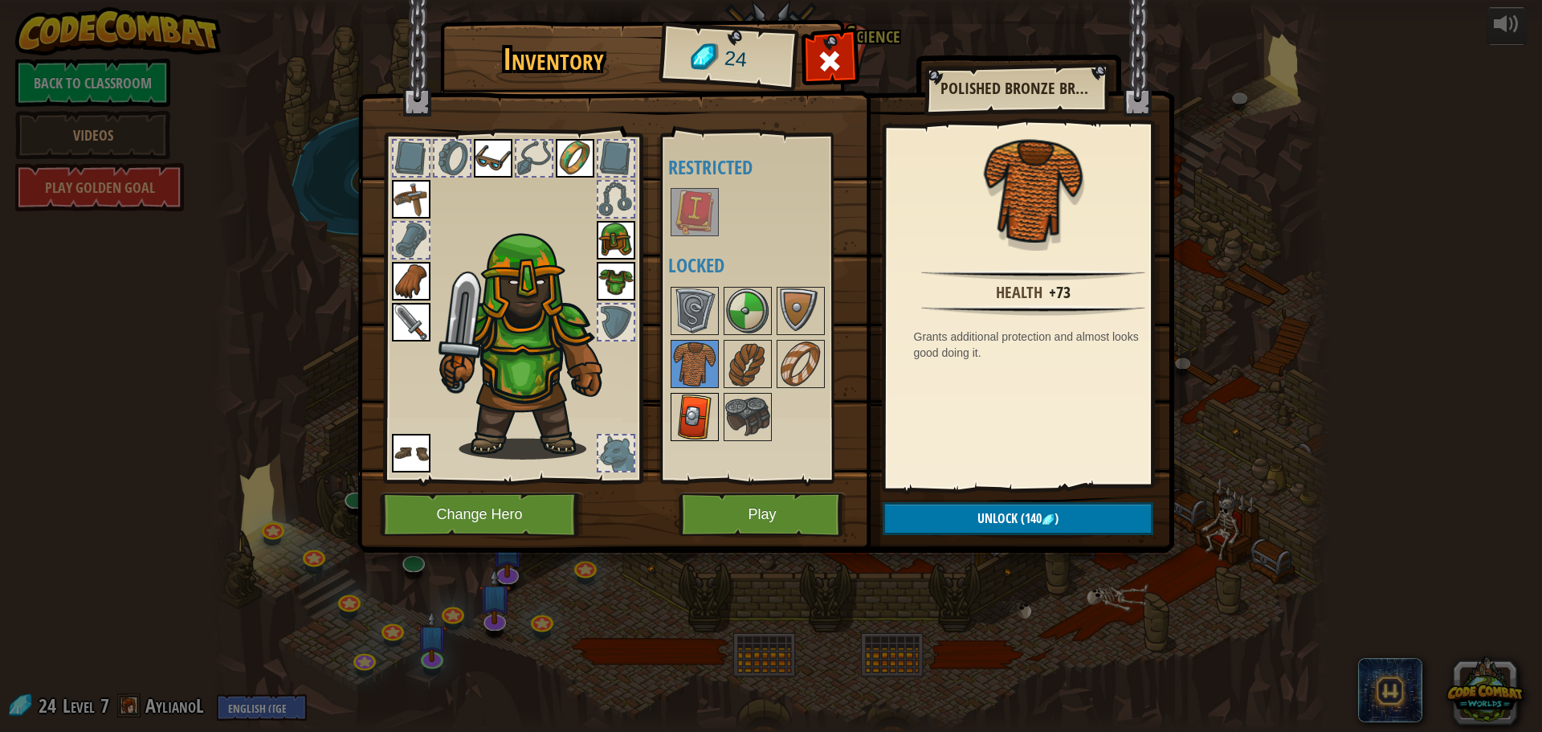
click at [707, 422] on img at bounding box center [694, 416] width 45 height 45
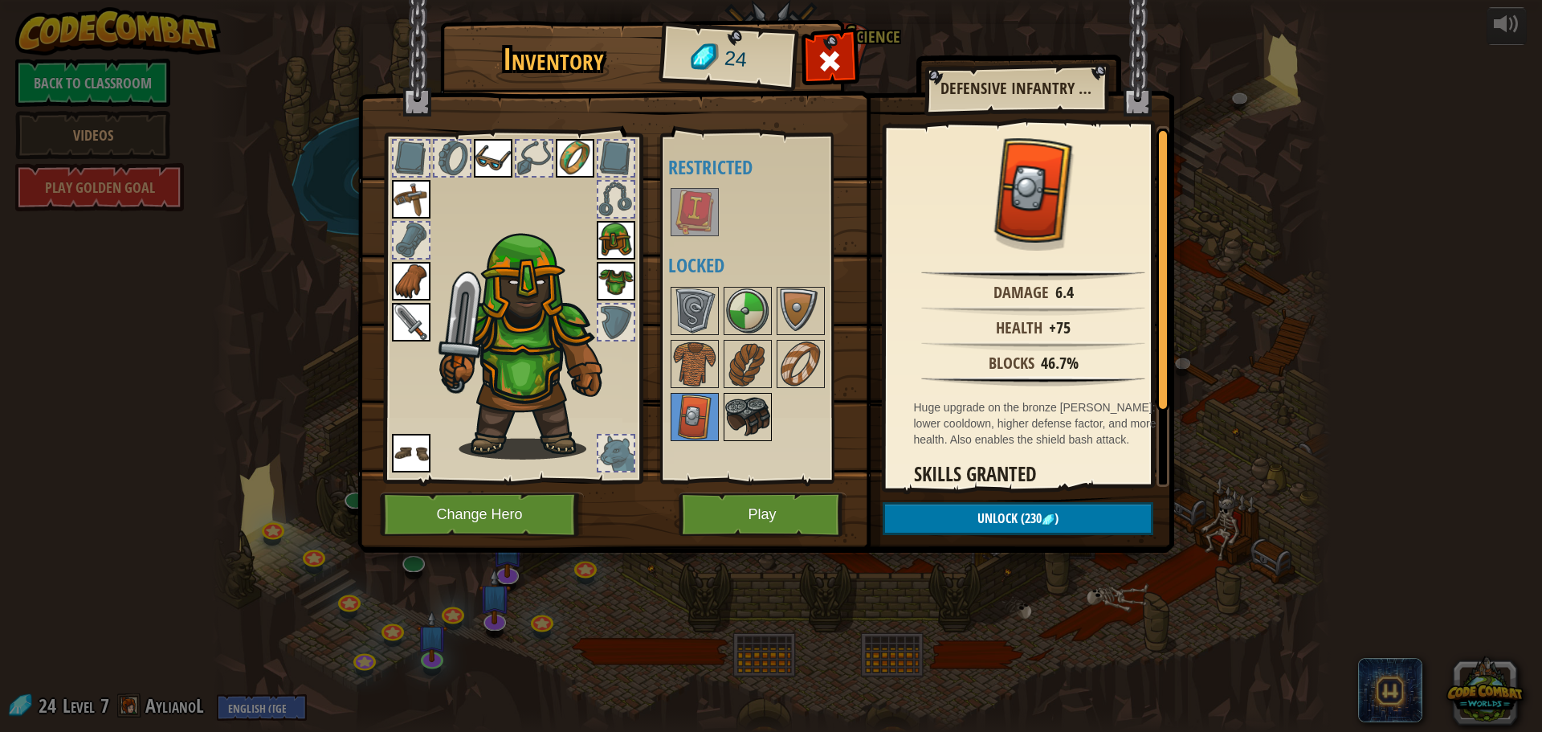
click at [733, 420] on img at bounding box center [747, 416] width 45 height 45
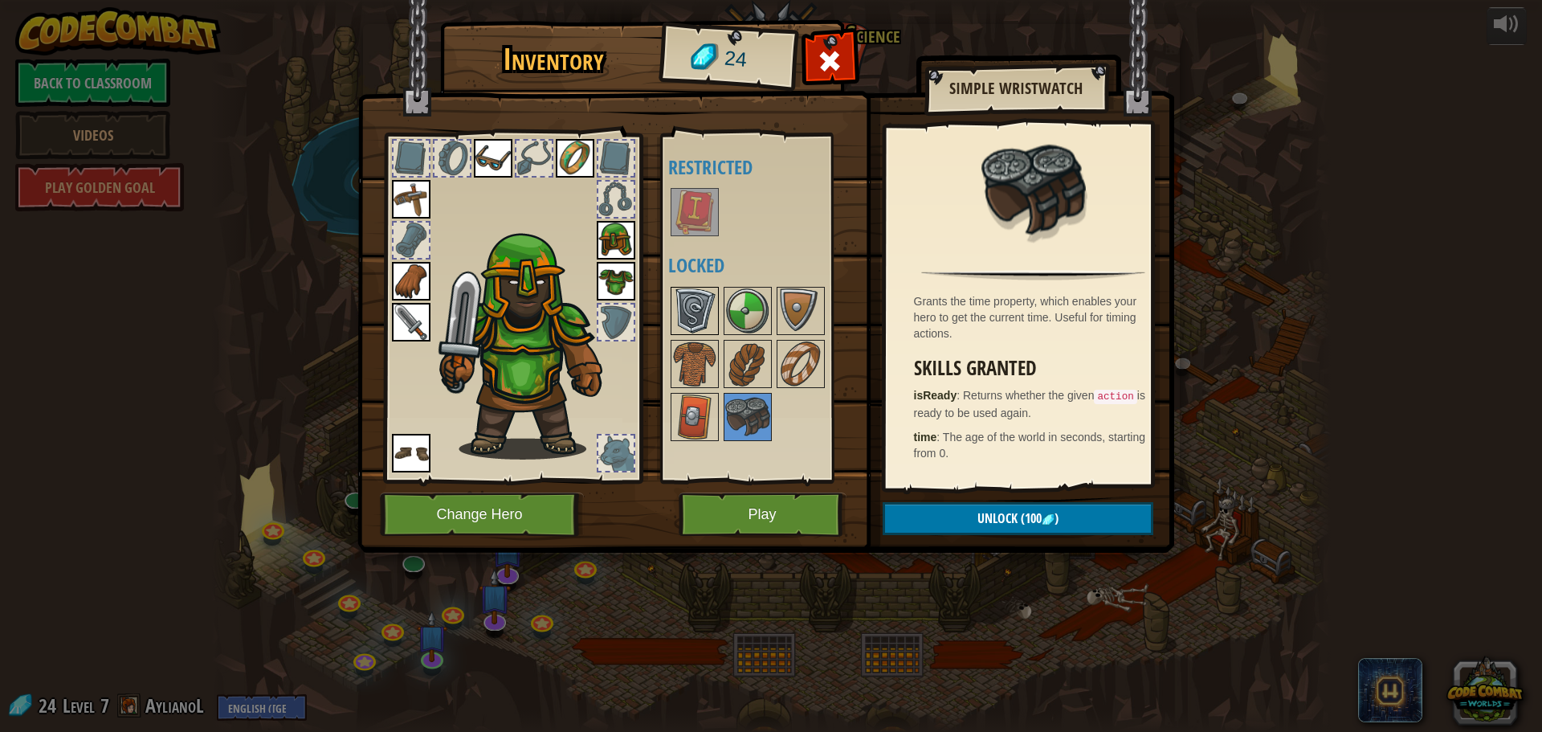
drag, startPoint x: 673, startPoint y: 284, endPoint x: 687, endPoint y: 291, distance: 15.1
click at [680, 289] on div "Available Equip Equip Equip Equip Equip Equip Equip Equip (double-click to equi…" at bounding box center [763, 308] width 190 height 335
click at [745, 508] on button "Play" at bounding box center [763, 514] width 168 height 44
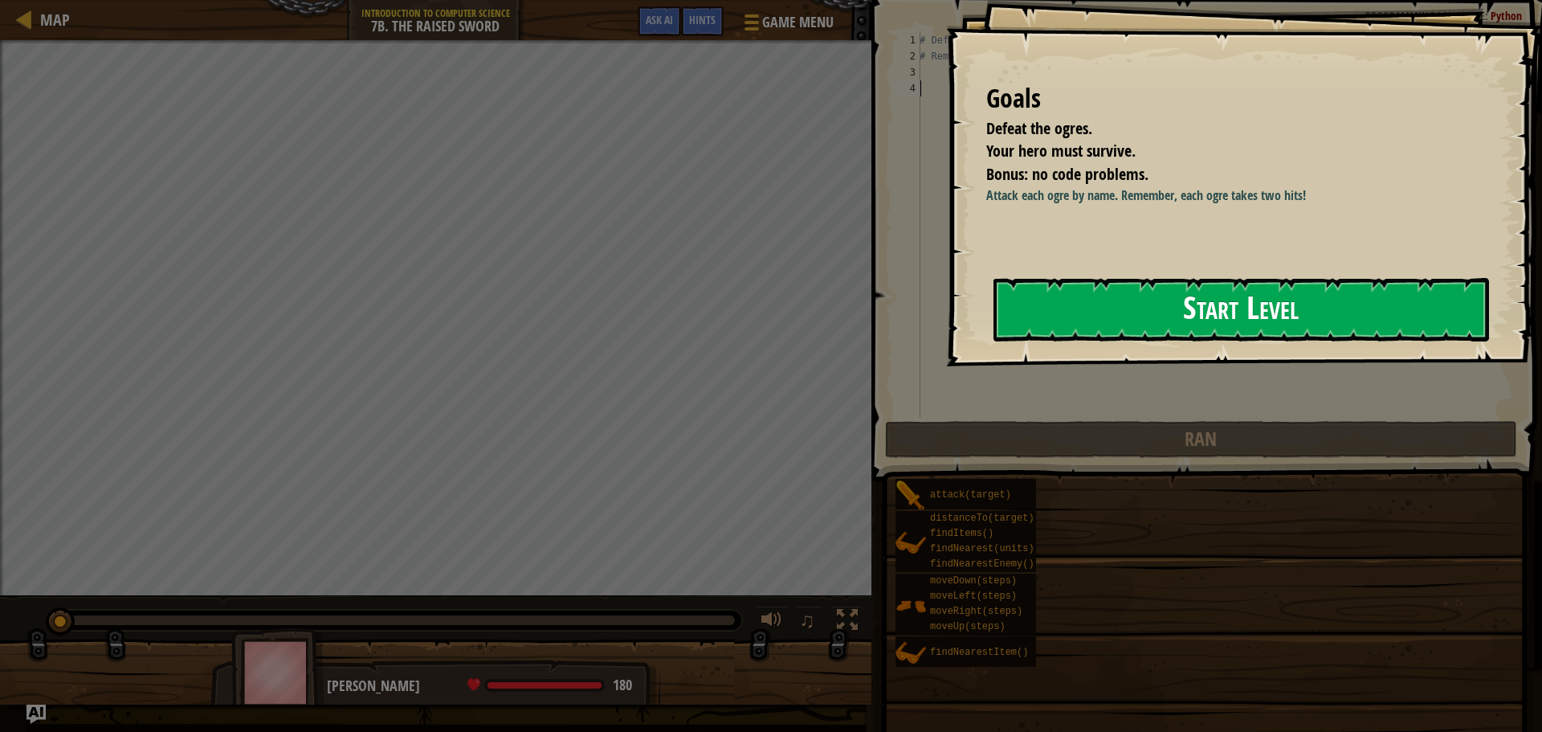
click at [1080, 312] on button "Start Level" at bounding box center [1242, 309] width 496 height 63
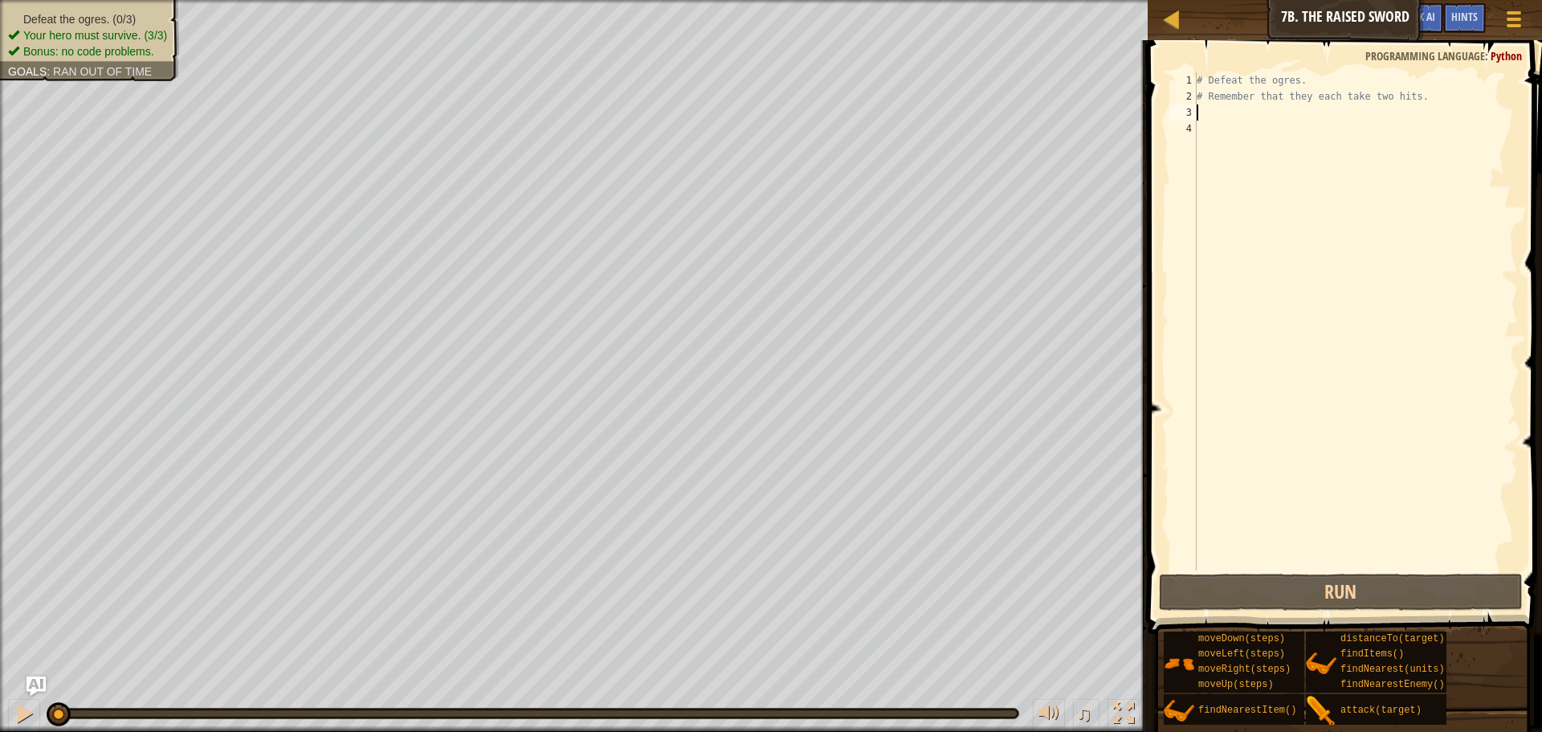
click at [1266, 116] on div "# Defeat the ogres. # Remember that they each take two hits." at bounding box center [1356, 337] width 325 height 530
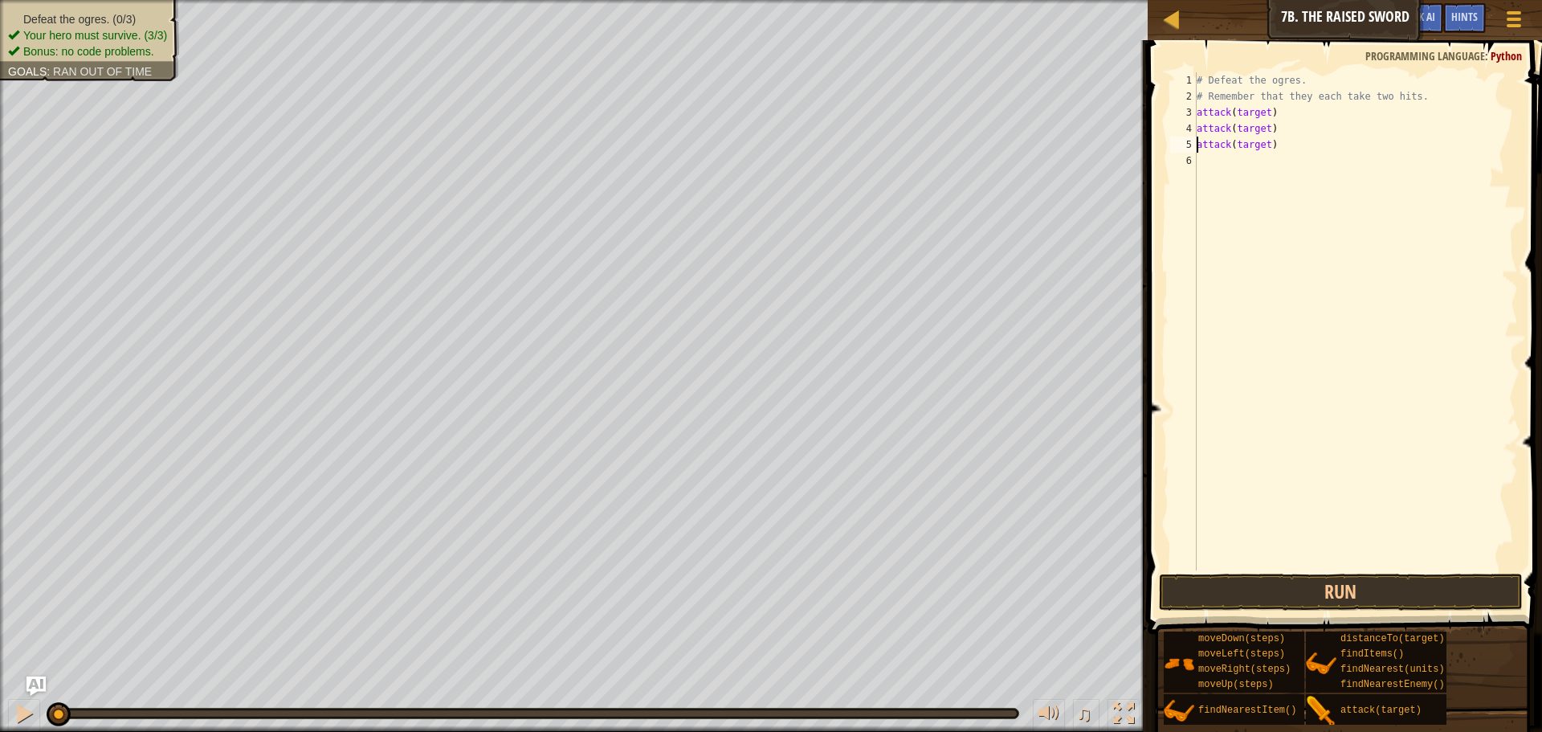
click at [1264, 113] on div "# Defeat the ogres. # Remember that they each take two hits. attack ( target ) …" at bounding box center [1356, 337] width 325 height 530
click at [1230, 118] on div "# Defeat the ogres. # Remember that they each take two hits. attack ( Rig ") at…" at bounding box center [1356, 337] width 325 height 530
click at [1231, 109] on div "# Defeat the ogres. # Remember that they each take two hits. attack ( Rig ") at…" at bounding box center [1356, 337] width 325 height 530
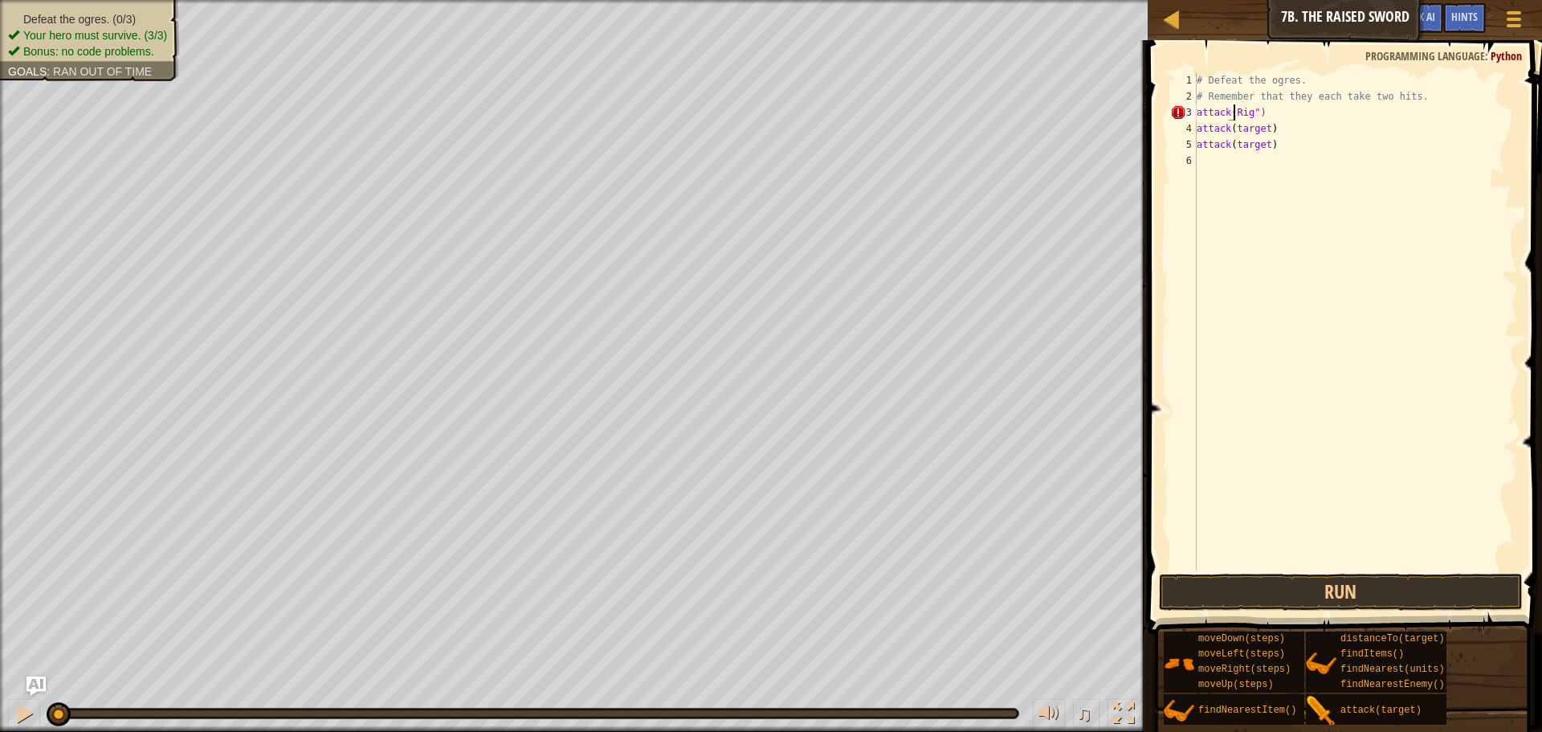
click at [1236, 114] on div "# Defeat the ogres. # Remember that they each take two hits. attack ( Rig ") at…" at bounding box center [1356, 337] width 325 height 530
click at [1268, 133] on div "# Defeat the ogres. # Remember that they each take two hits. attack ( "Rig" ) a…" at bounding box center [1356, 337] width 325 height 530
click at [1268, 149] on div "# Defeat the ogres. # Remember that they each take two hits. attack ( "Rig" ) a…" at bounding box center [1356, 337] width 325 height 530
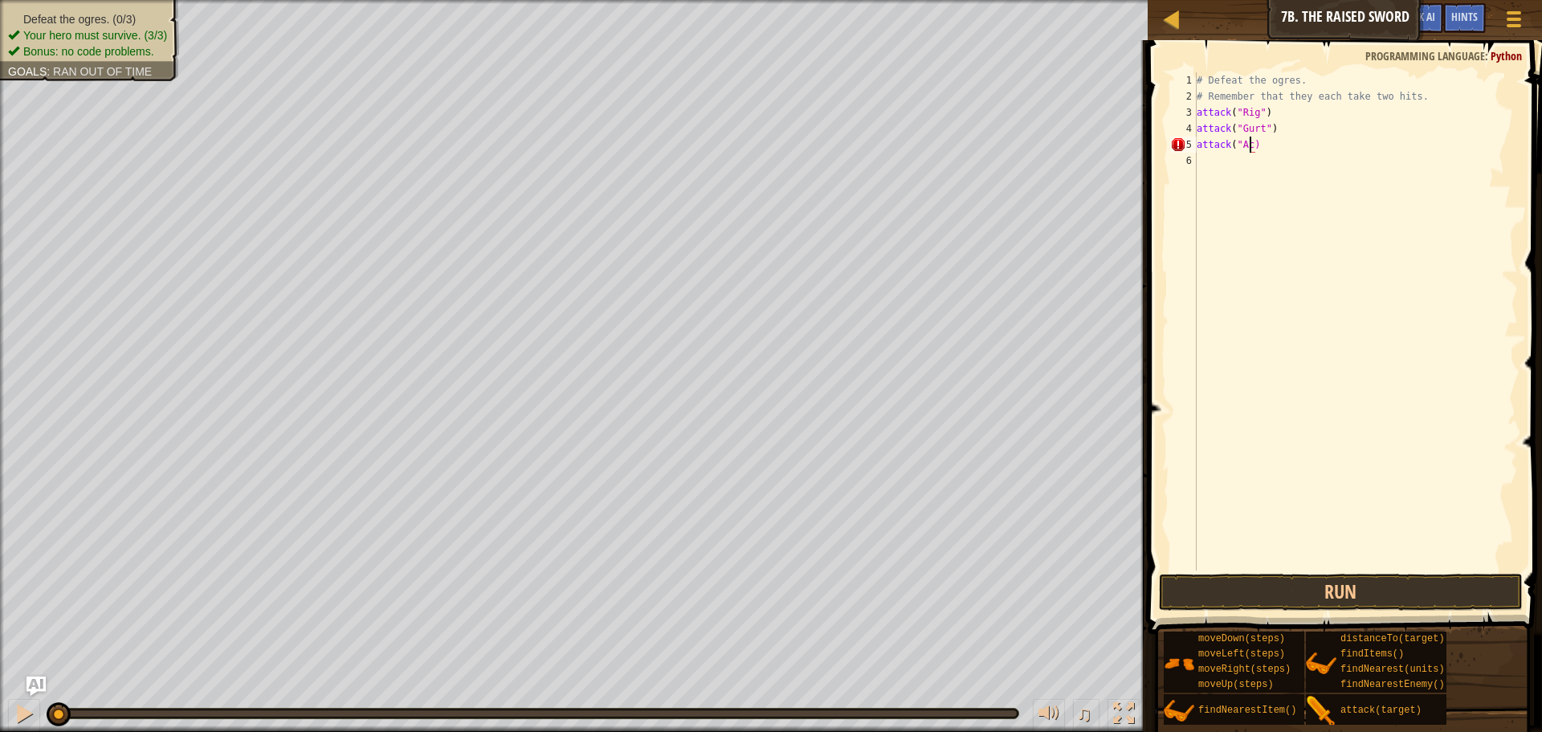
scroll to position [7, 5]
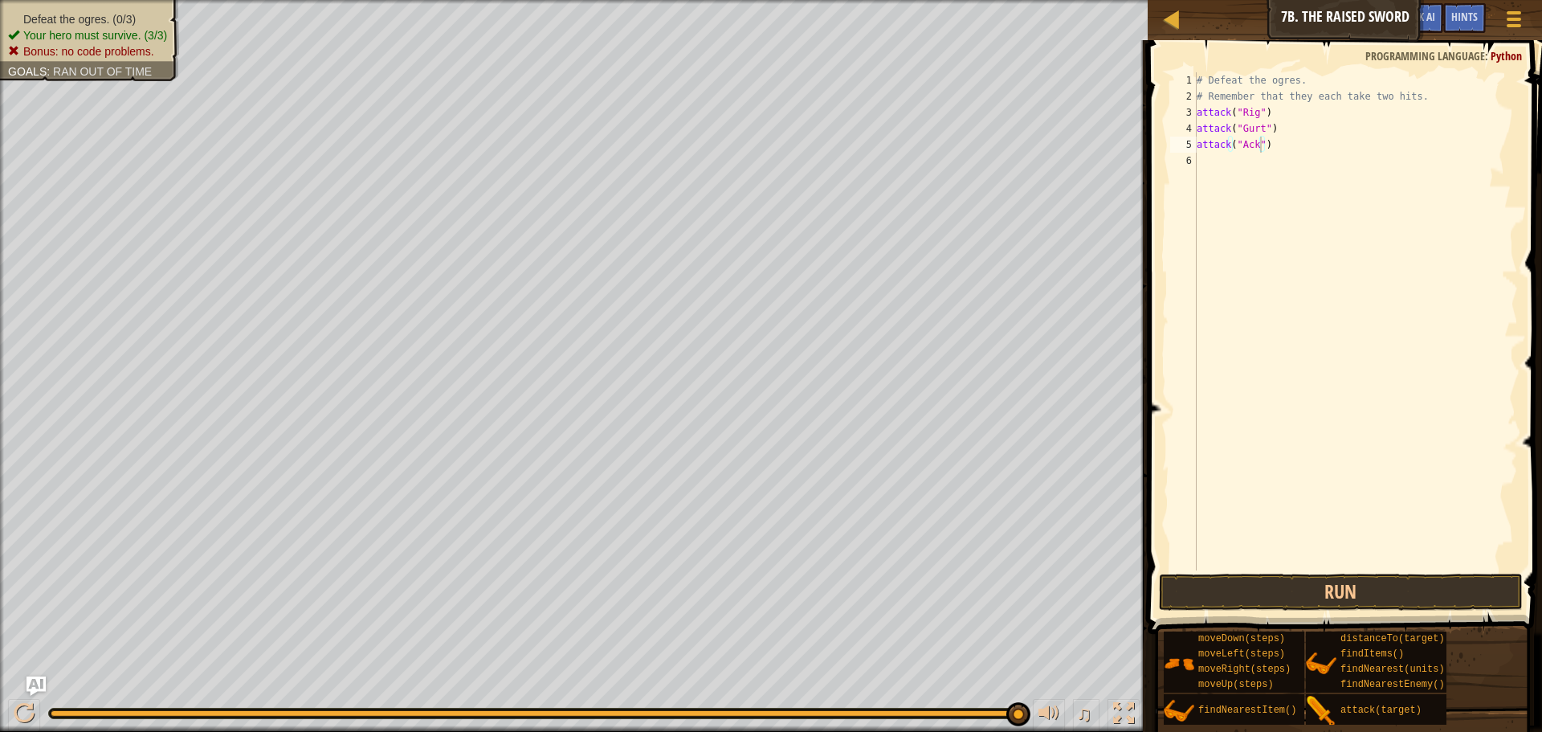
click at [131, 11] on ul "Defeat the ogres. (0/3) Your hero must survive. (3/3) Bonus: no code problems." at bounding box center [89, 35] width 163 height 48
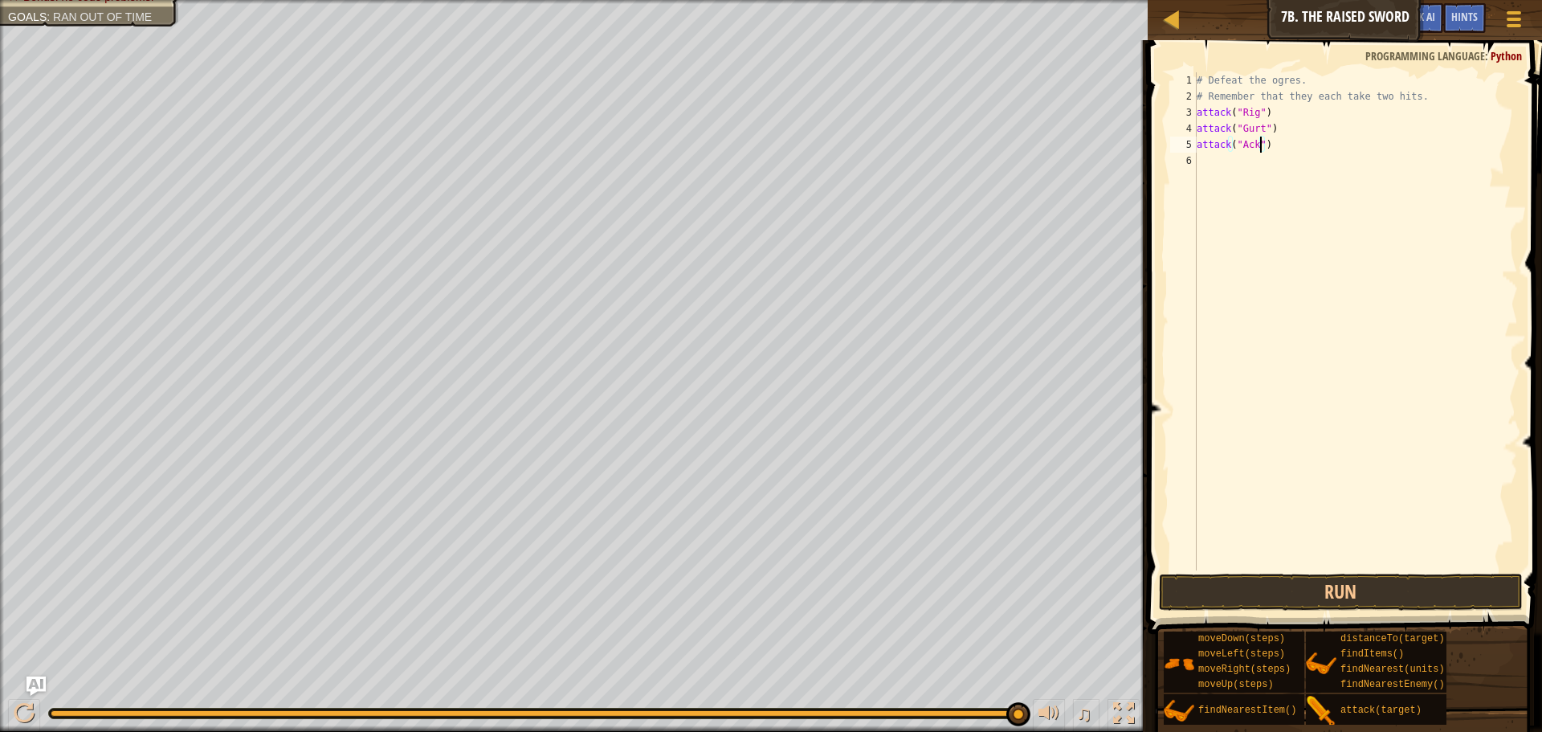
click at [1198, 154] on div "attack("Ack") 1 2 3 4 5 6 # Defeat the ogres. # Remember that they each take tw…" at bounding box center [1342, 321] width 351 height 498
click at [1199, 148] on div "# Defeat the ogres. # Remember that they each take two hits. attack ( "Rig" ) a…" at bounding box center [1356, 321] width 325 height 498
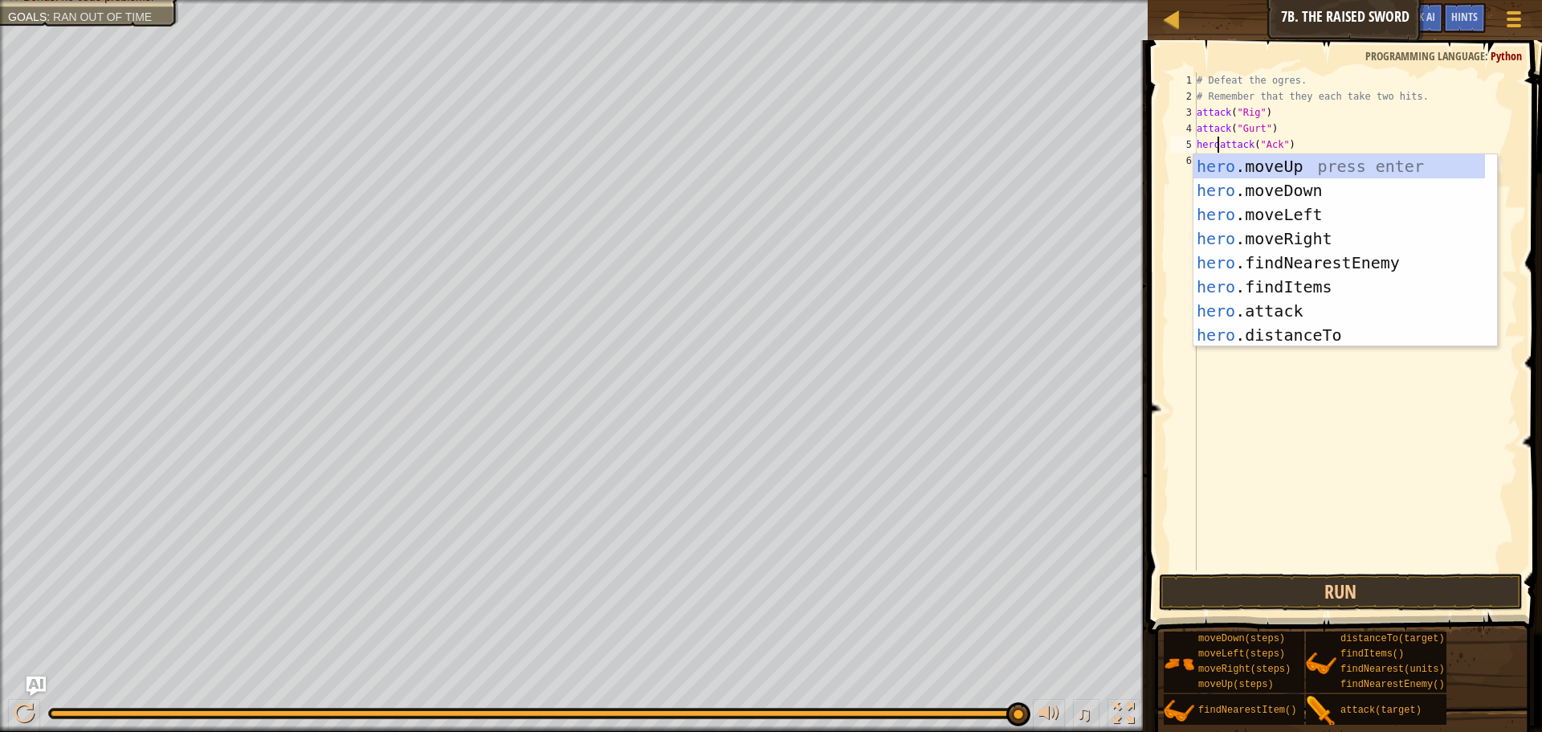
scroll to position [7, 2]
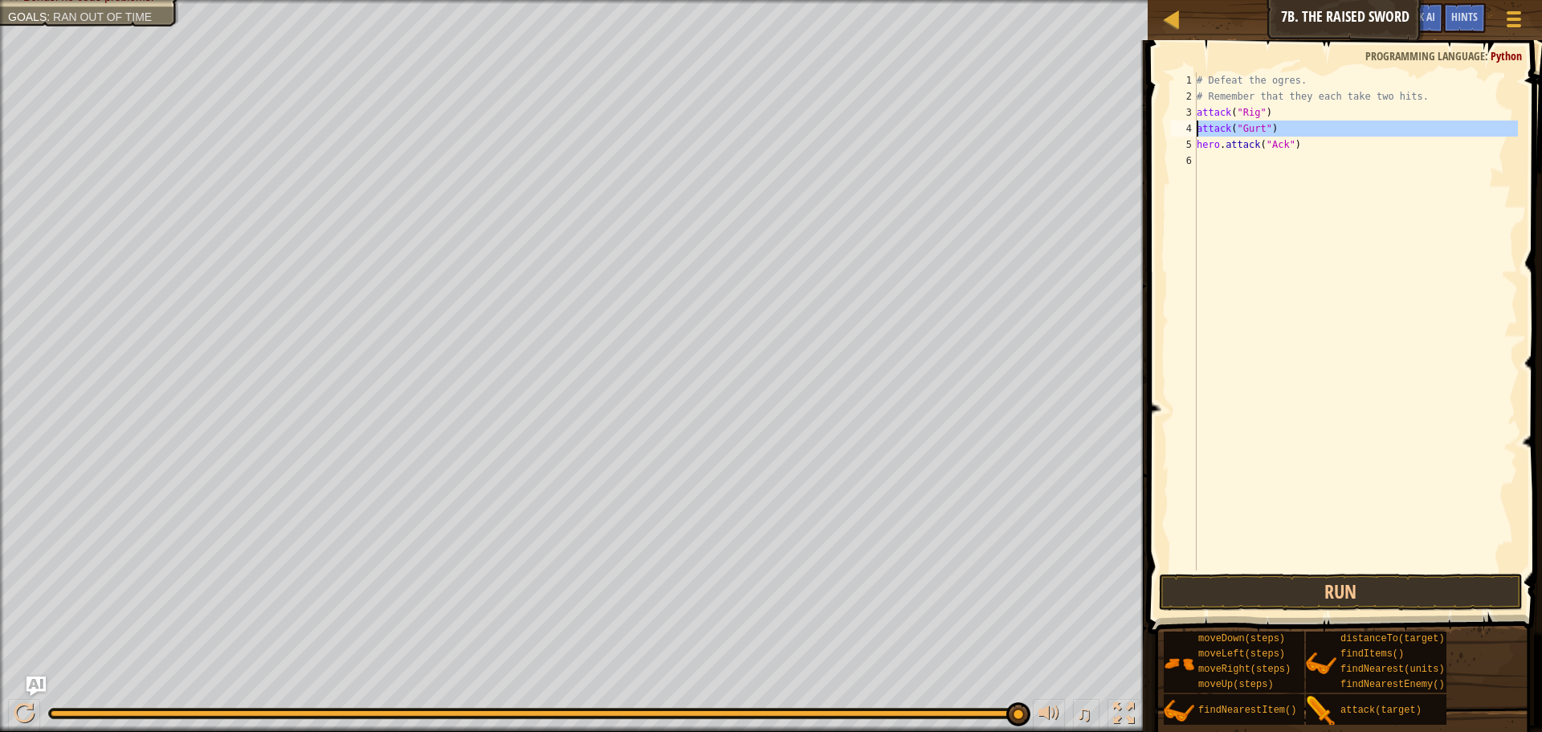
click at [1196, 127] on div "4" at bounding box center [1183, 128] width 27 height 16
click at [1197, 109] on div "# Defeat the ogres. # Remember that they each take two hits. attack ( "Rig" ) h…" at bounding box center [1356, 337] width 325 height 530
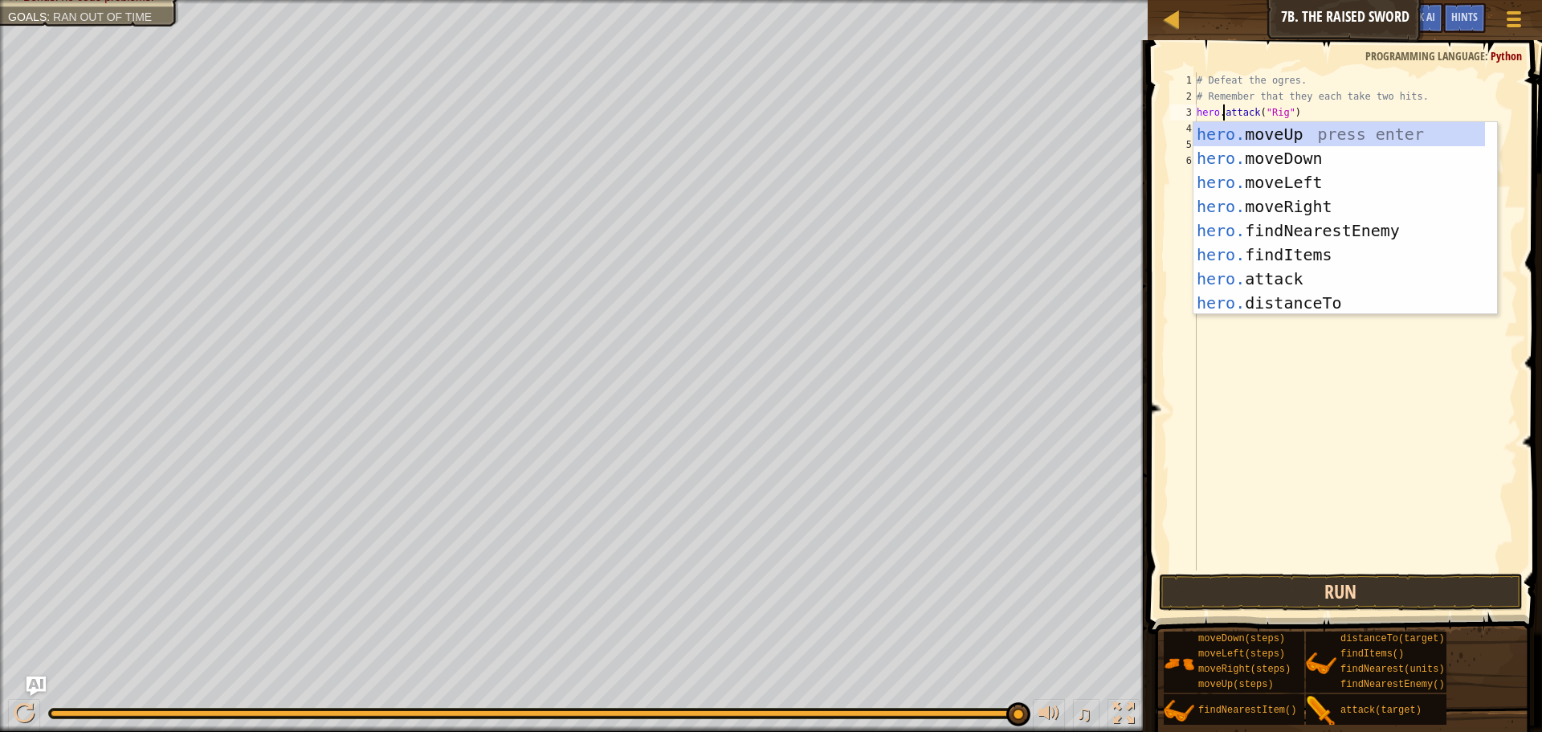
type textarea "hero.attack("Rig")"
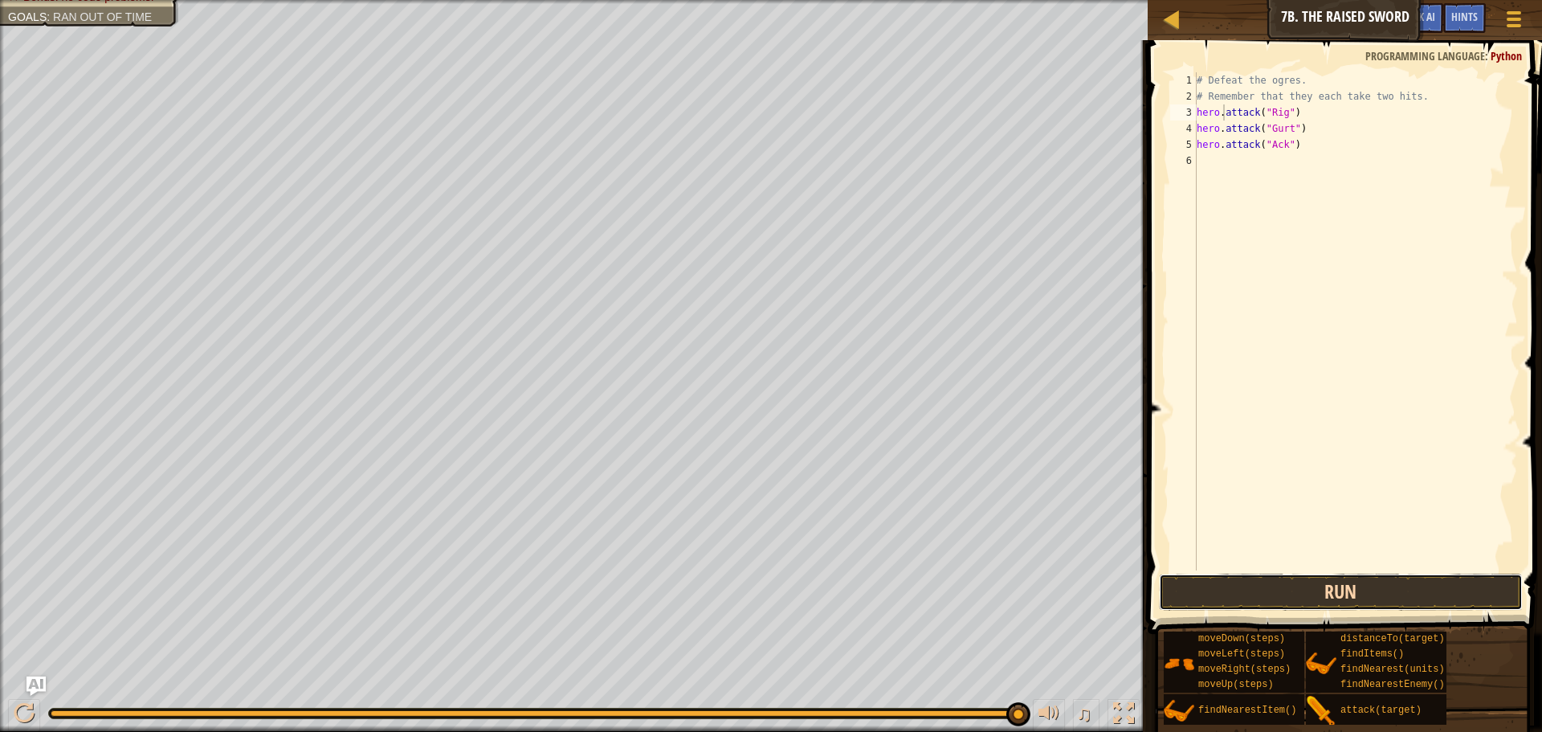
click at [1358, 602] on button "Run" at bounding box center [1341, 592] width 364 height 37
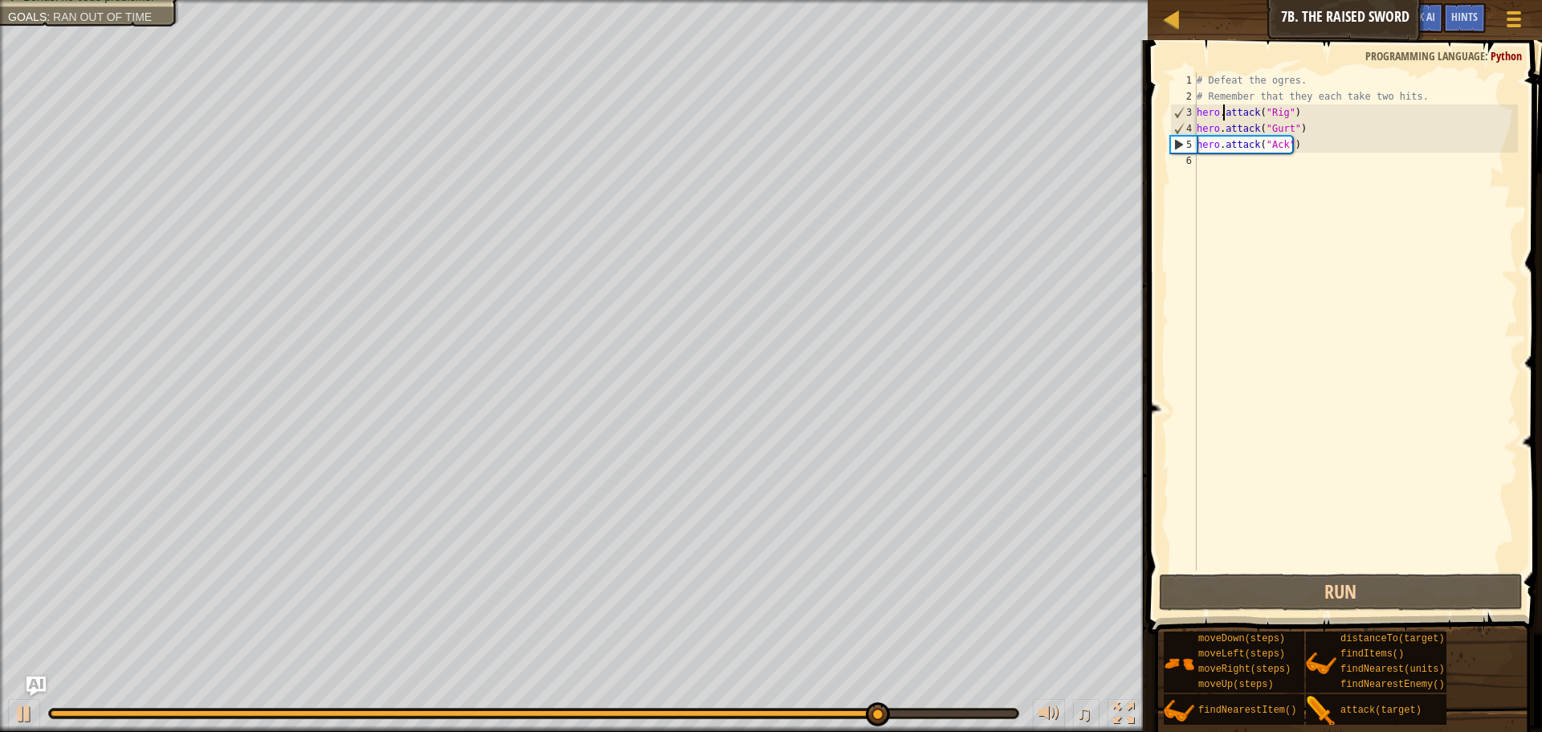
click at [1310, 160] on div "# Defeat the ogres. # Remember that they each take two hits. hero . attack ( "R…" at bounding box center [1356, 337] width 325 height 530
click at [1290, 133] on div "# Defeat the ogres. # Remember that they each take two hits. hero . attack ( "R…" at bounding box center [1356, 337] width 325 height 530
click at [1296, 149] on div "# Defeat the ogres. # Remember that they each take two hits. hero . attack ( "R…" at bounding box center [1356, 337] width 325 height 530
type textarea "hero.attack("Ack")"
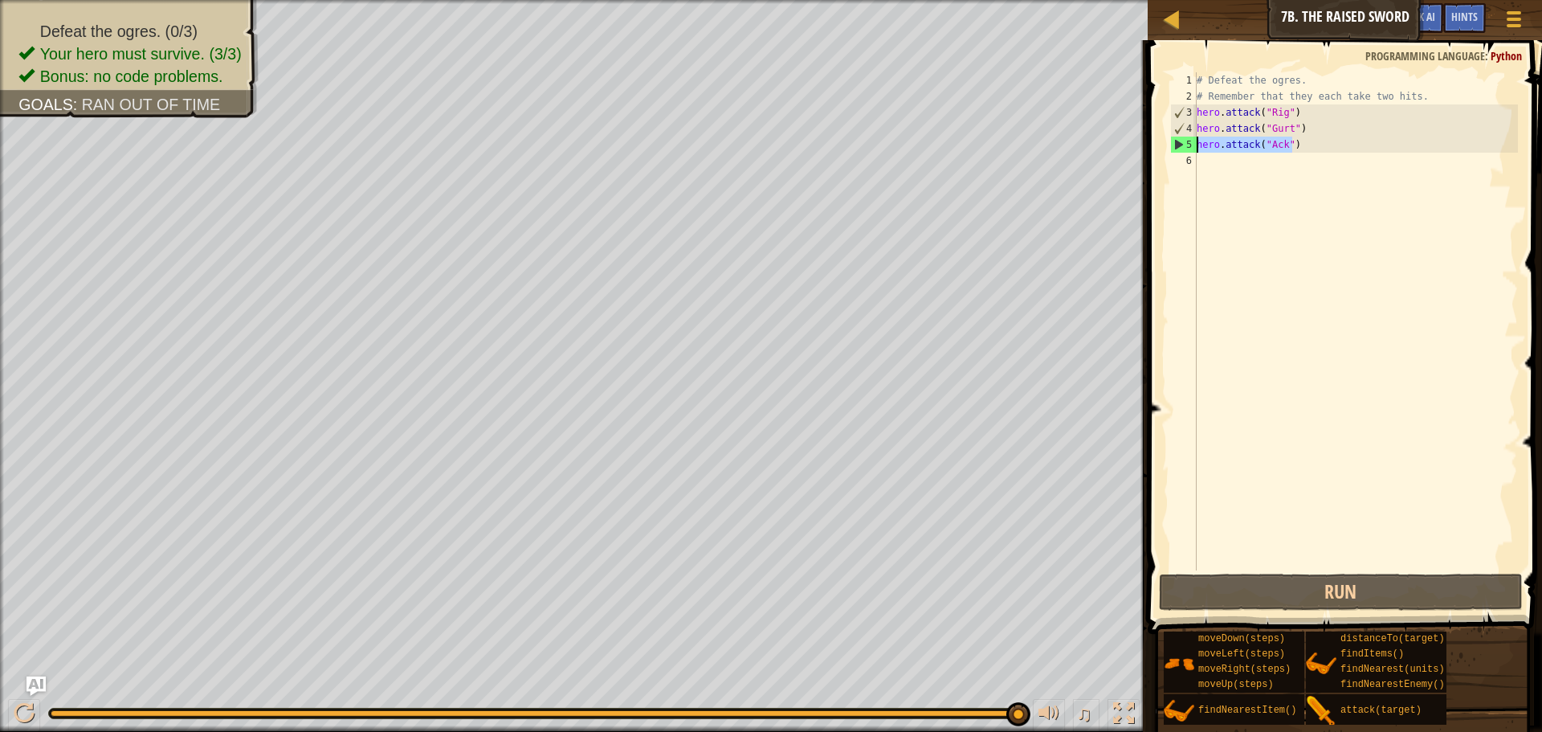
drag, startPoint x: 1293, startPoint y: 146, endPoint x: 1179, endPoint y: 149, distance: 114.1
click at [1179, 149] on div "hero.attack("Ack") 1 2 3 4 5 6 # Defeat the ogres. # Remember that they each ta…" at bounding box center [1342, 321] width 351 height 498
click at [1298, 174] on div "# Defeat the ogres. # Remember that they each take two hits. hero . attack ( "R…" at bounding box center [1356, 337] width 325 height 530
paste textarea "hero.attack("Ack")"
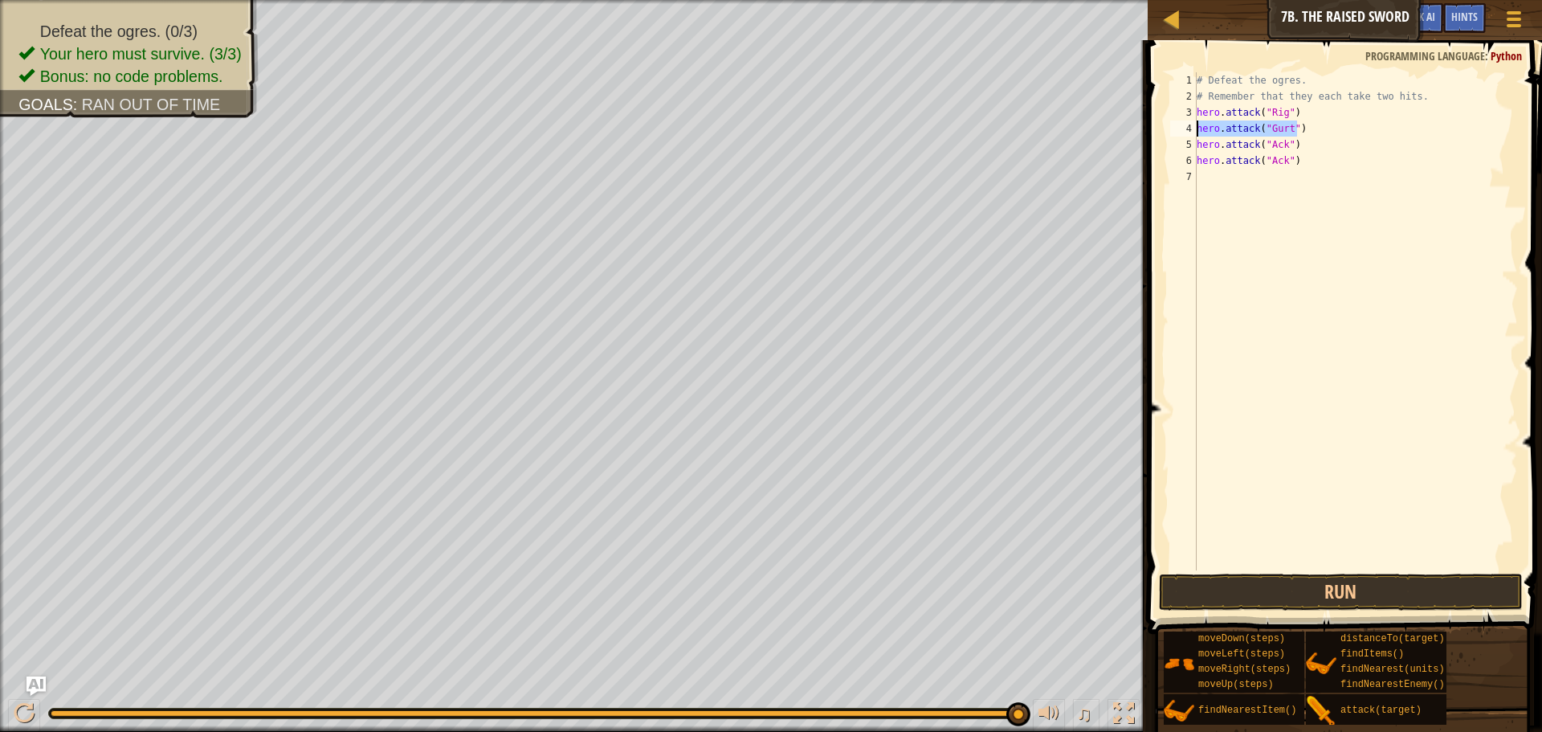
drag, startPoint x: 1306, startPoint y: 123, endPoint x: 1192, endPoint y: 122, distance: 114.1
click at [1192, 122] on div "hero.attack("Ack") 1 2 3 4 5 6 7 # Defeat the ogres. # Remember that they each …" at bounding box center [1342, 321] width 351 height 498
type textarea "hero.attack("Gurt")"
click at [1309, 136] on div "# Defeat the ogres. # Remember that they each take two hits. hero . attack ( "R…" at bounding box center [1356, 321] width 325 height 498
paste textarea "hero.attack("Gurt")"
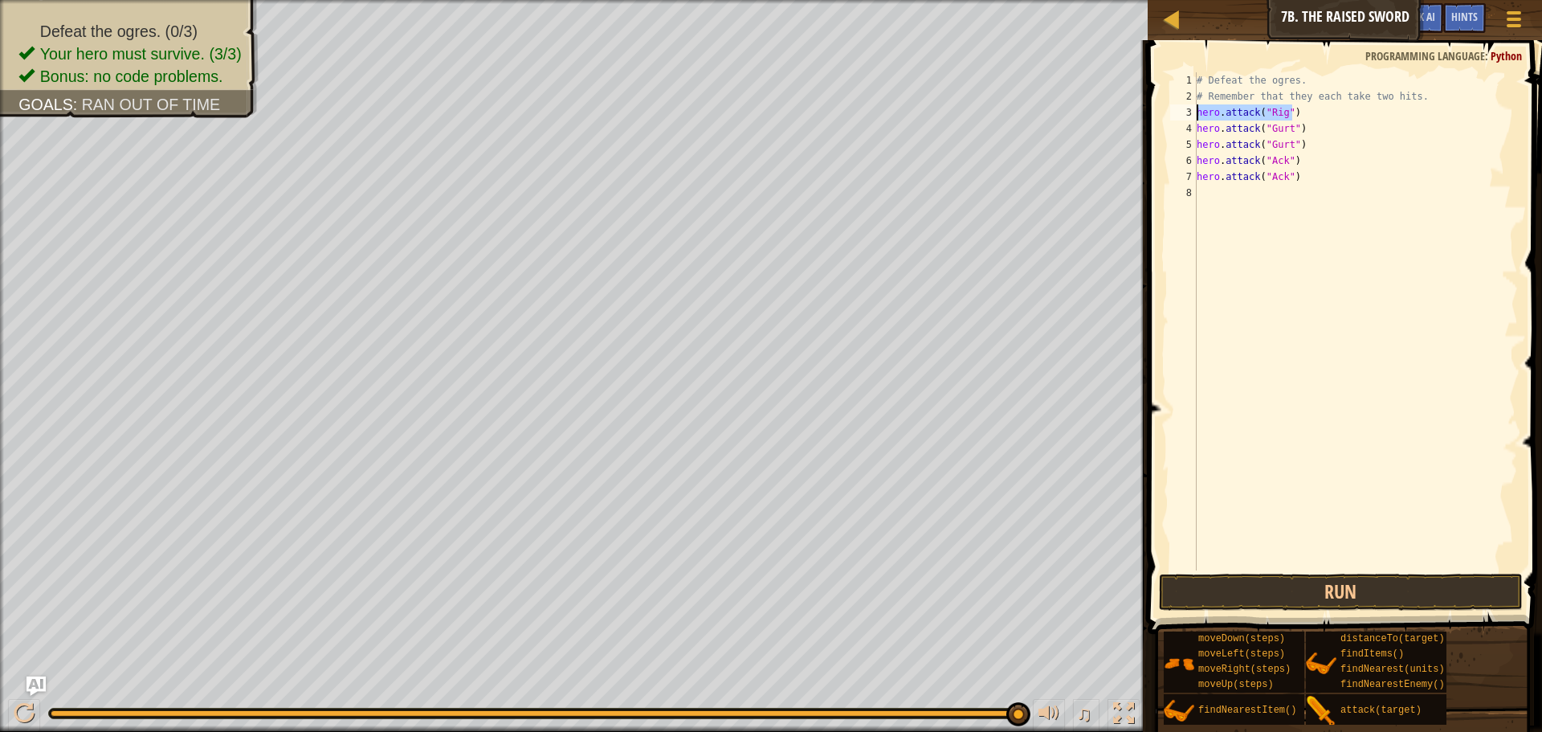
drag, startPoint x: 1296, startPoint y: 111, endPoint x: 1194, endPoint y: 112, distance: 102.0
click at [1194, 112] on div "hero.attack("Gurt") 1 2 3 4 5 6 7 8 # Defeat the ogres. # Remember that they ea…" at bounding box center [1342, 321] width 351 height 498
type textarea "hero.attack("Rig")"
click at [1361, 116] on div "# Defeat the ogres. # Remember that they each take two hits. hero . attack ( "R…" at bounding box center [1356, 321] width 325 height 498
paste textarea "hero.attack("Rig")"
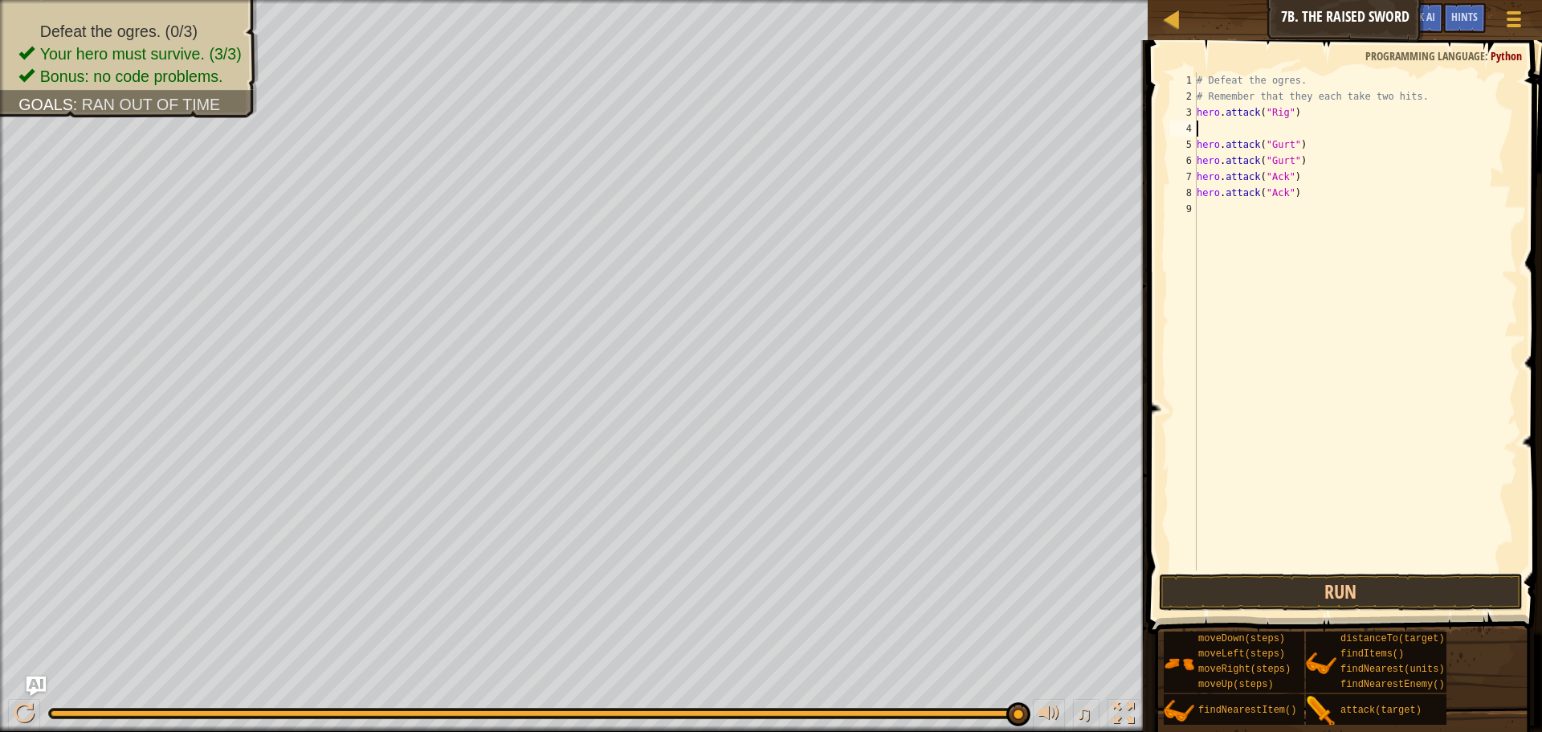
type textarea "hero.attack("Rig")"
drag, startPoint x: 1326, startPoint y: 588, endPoint x: 1337, endPoint y: 590, distance: 11.5
click at [1329, 590] on button "Run" at bounding box center [1341, 592] width 364 height 37
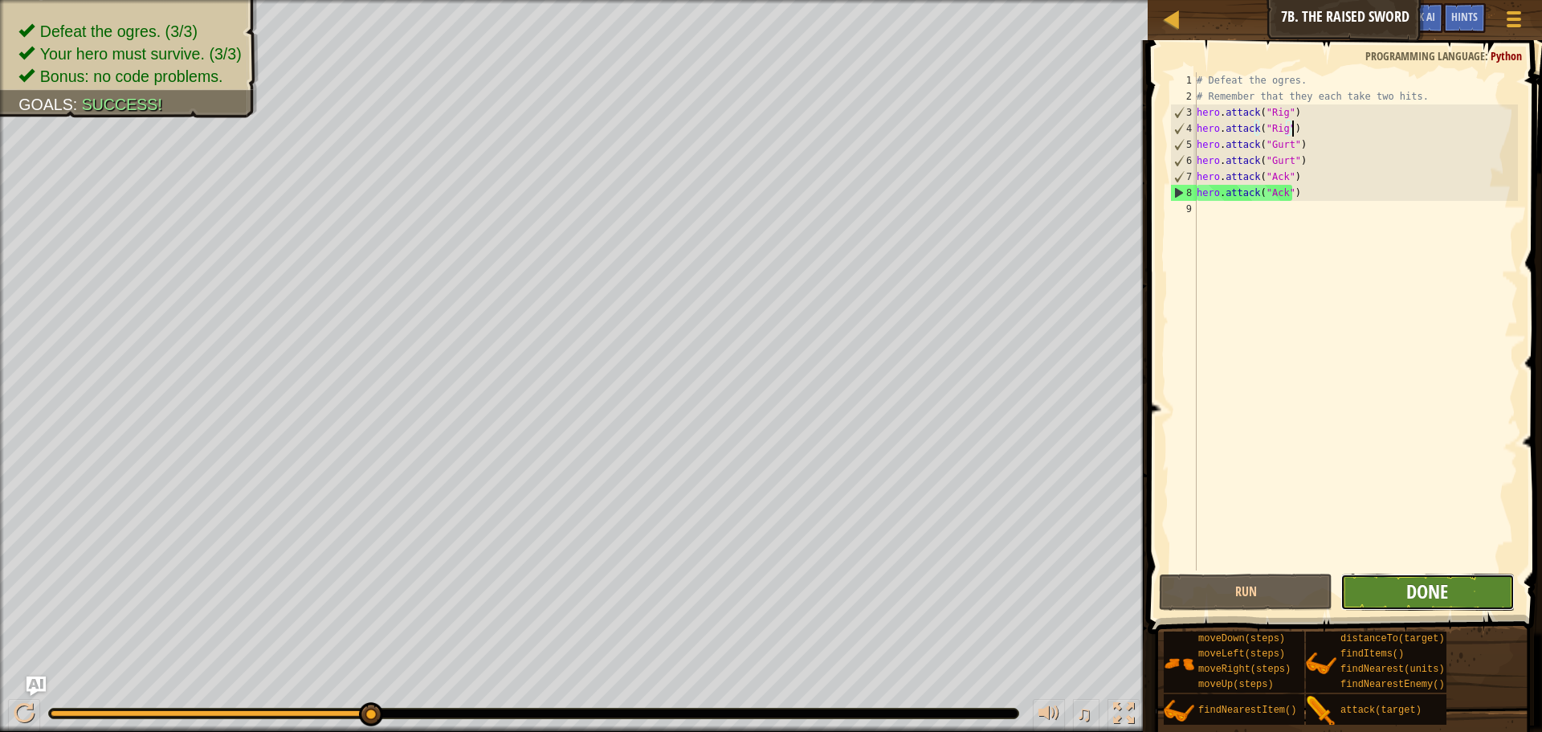
click at [1420, 595] on span "Done" at bounding box center [1428, 591] width 42 height 26
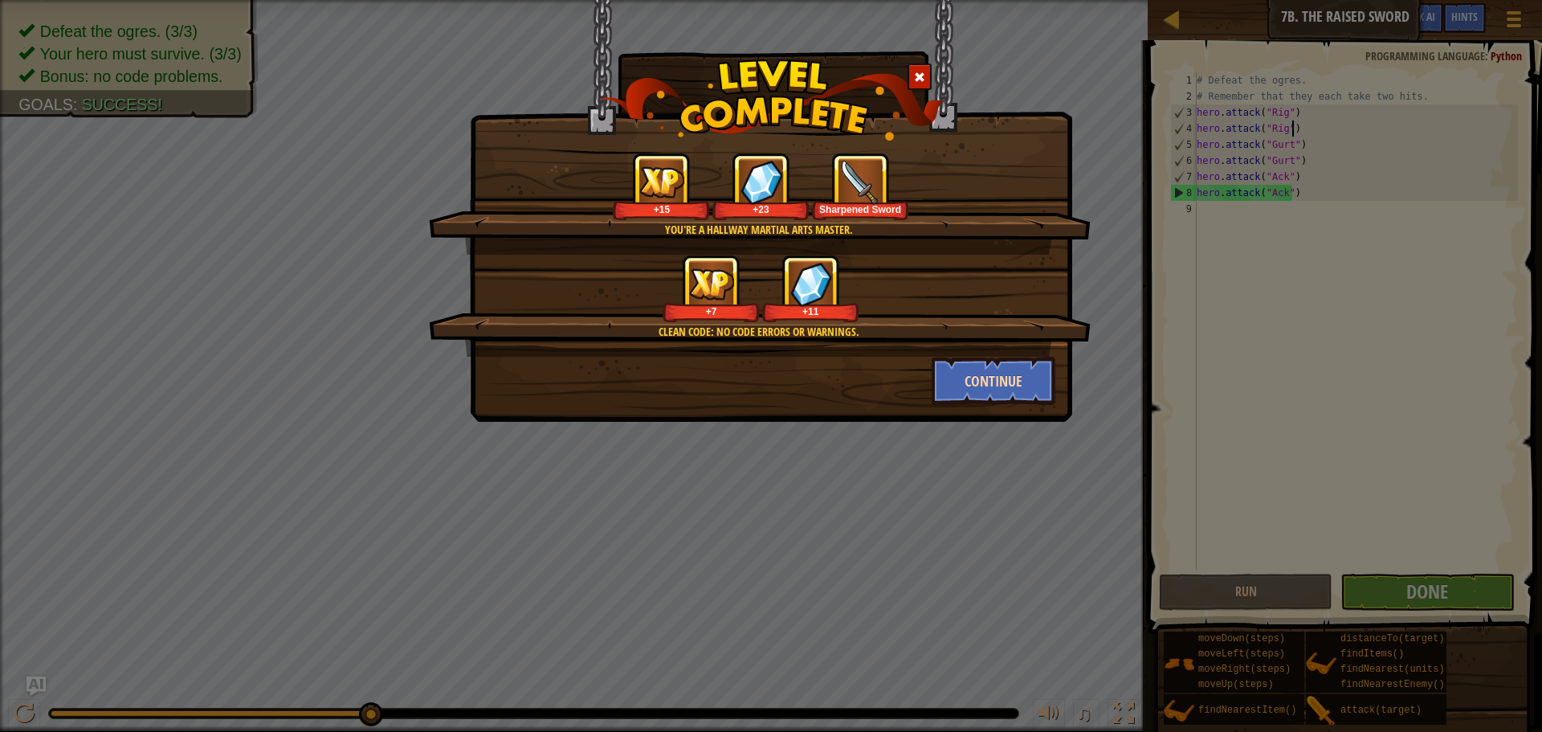
click at [994, 400] on div "You're a hallway martial arts master. +15 +23 Sharpened Sword Clean code: no co…" at bounding box center [771, 211] width 602 height 422
click at [972, 389] on button "Continue" at bounding box center [994, 381] width 125 height 48
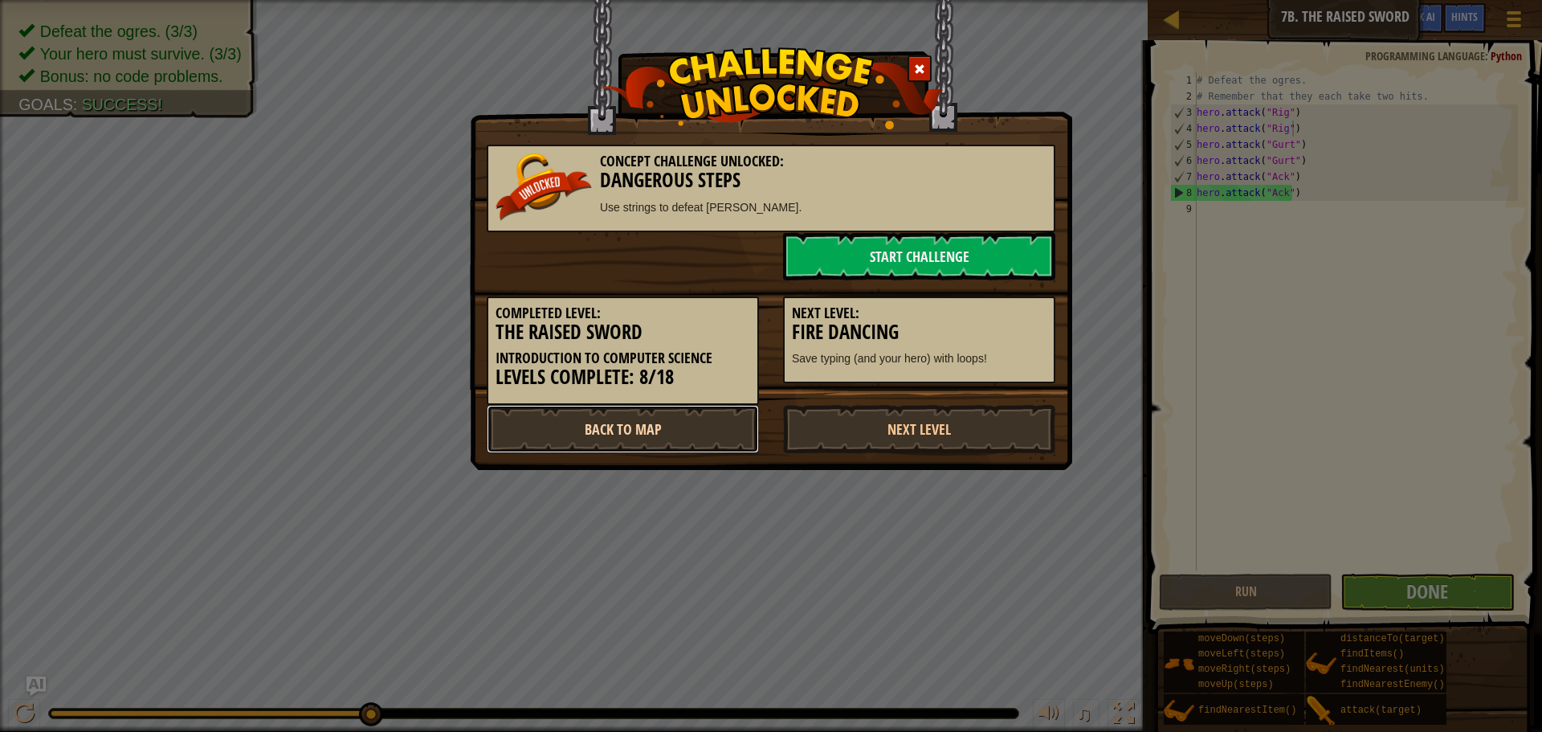
click at [590, 428] on link "Back to Map" at bounding box center [623, 429] width 272 height 48
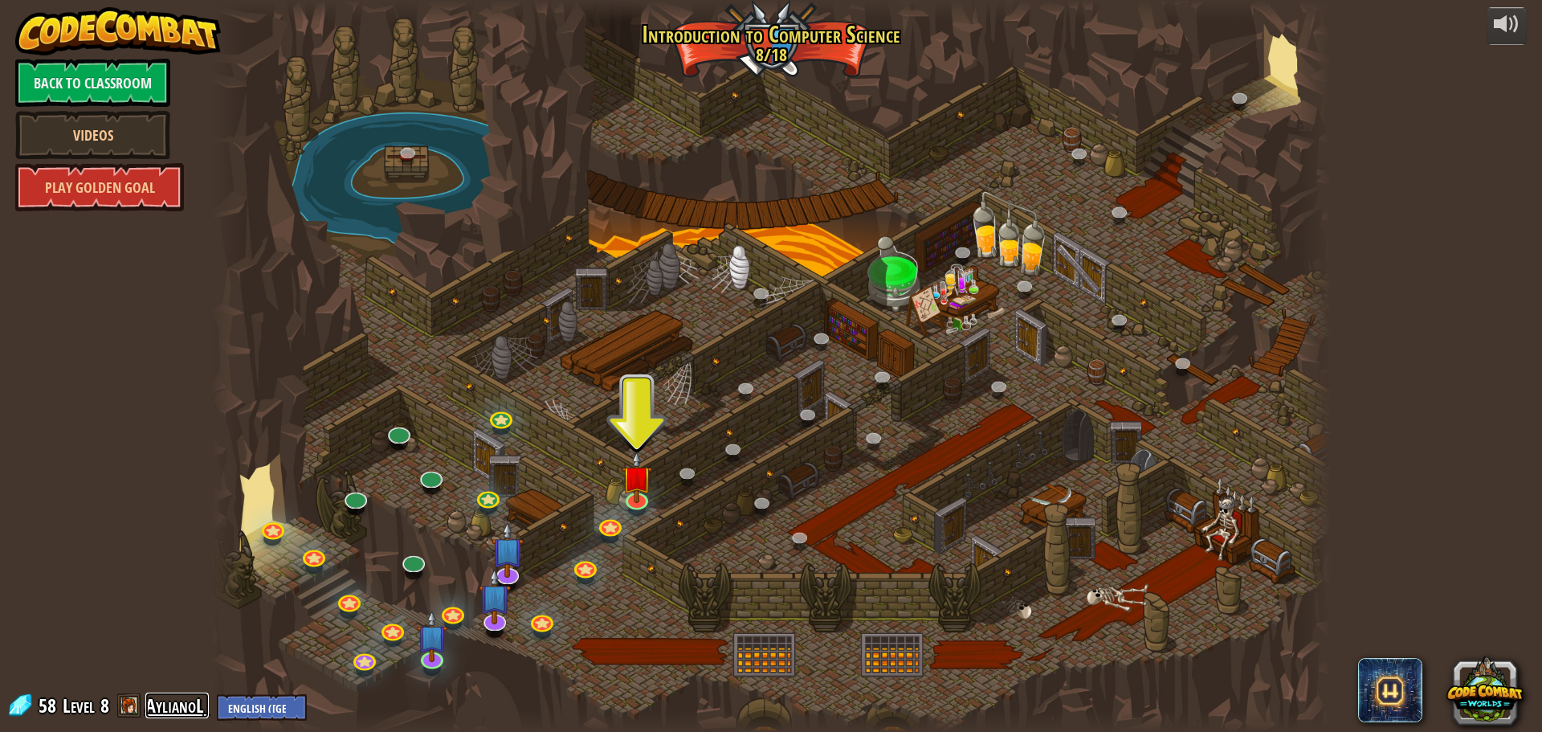
click at [171, 712] on link "AylianoL" at bounding box center [176, 705] width 63 height 26
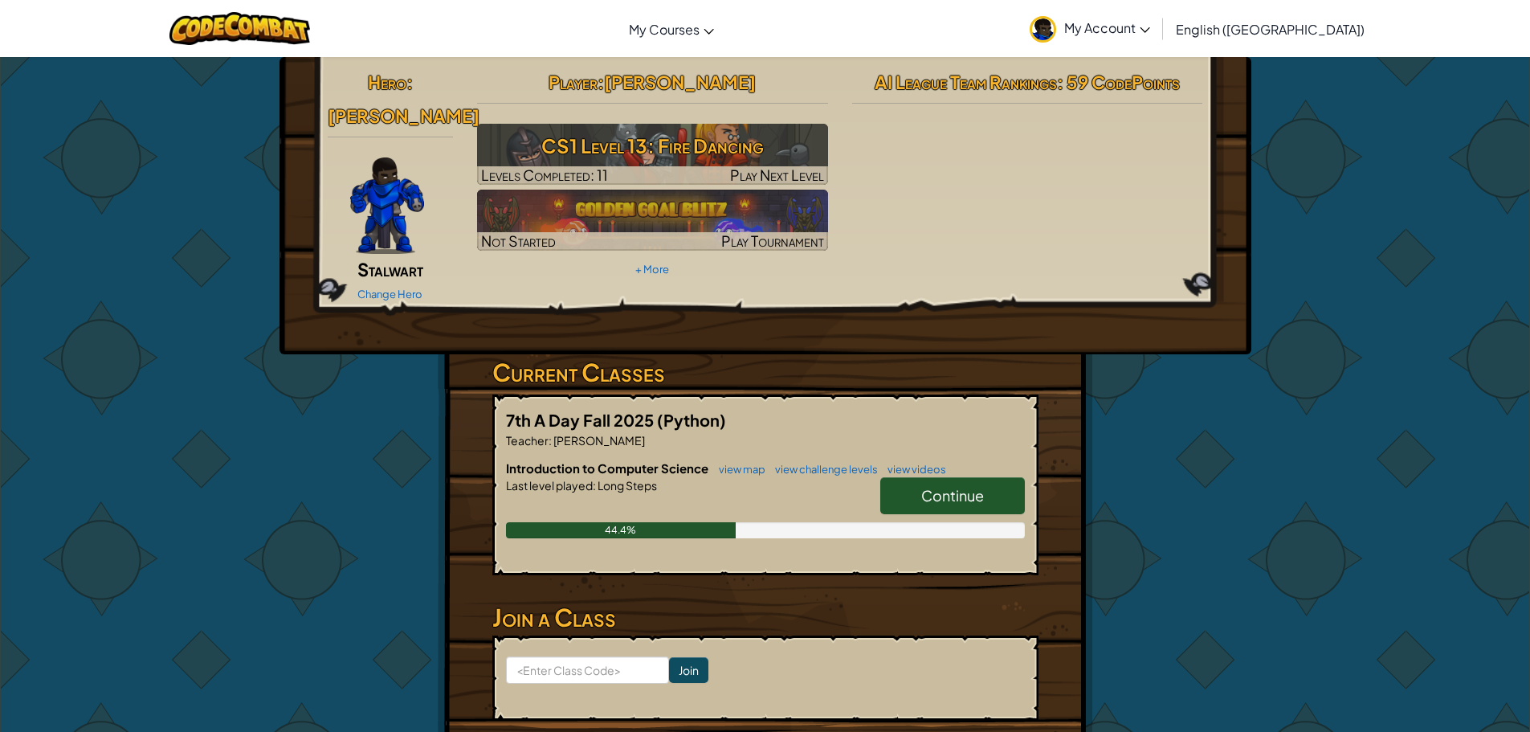
click at [934, 486] on span "Continue" at bounding box center [952, 495] width 63 height 18
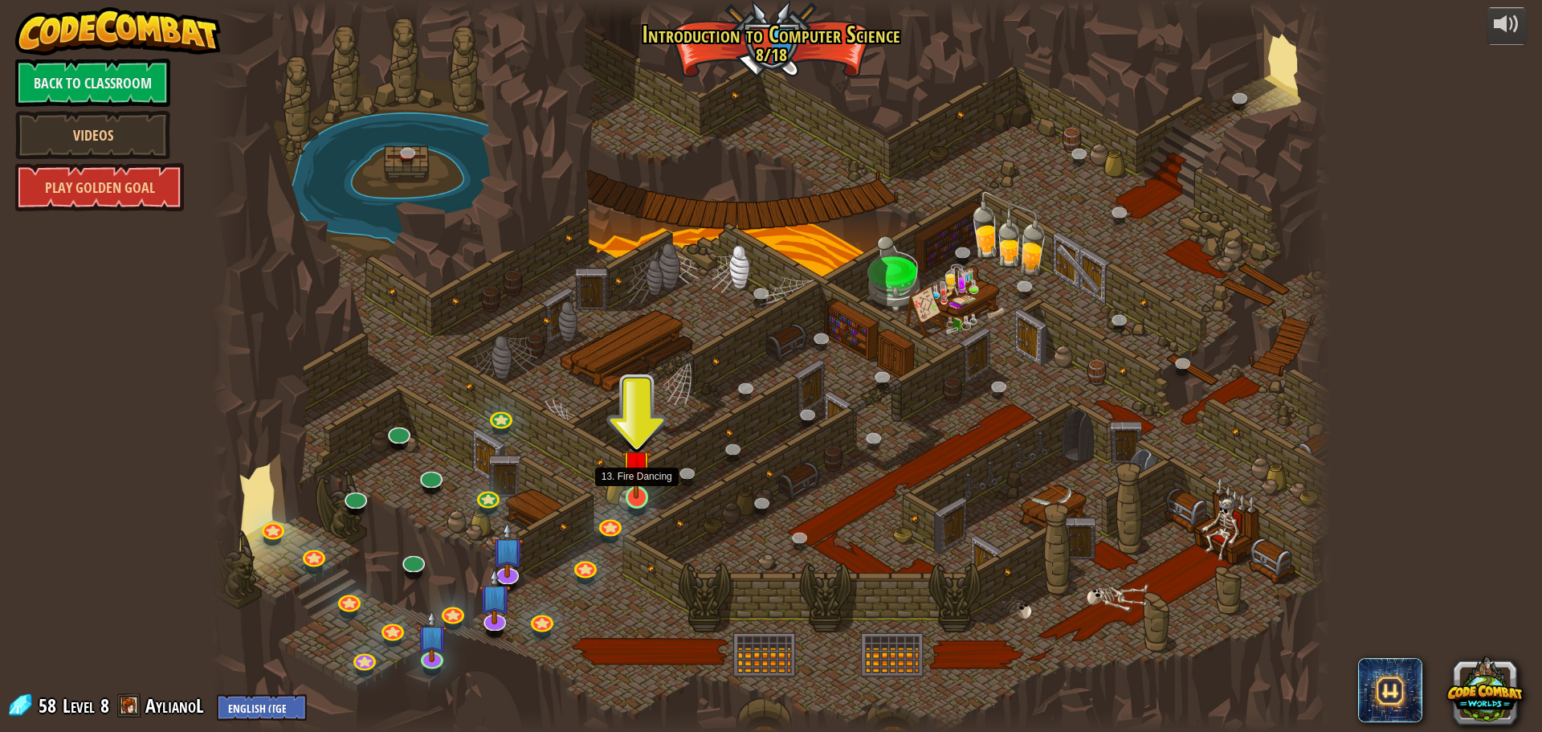
click at [642, 484] on img at bounding box center [637, 465] width 30 height 68
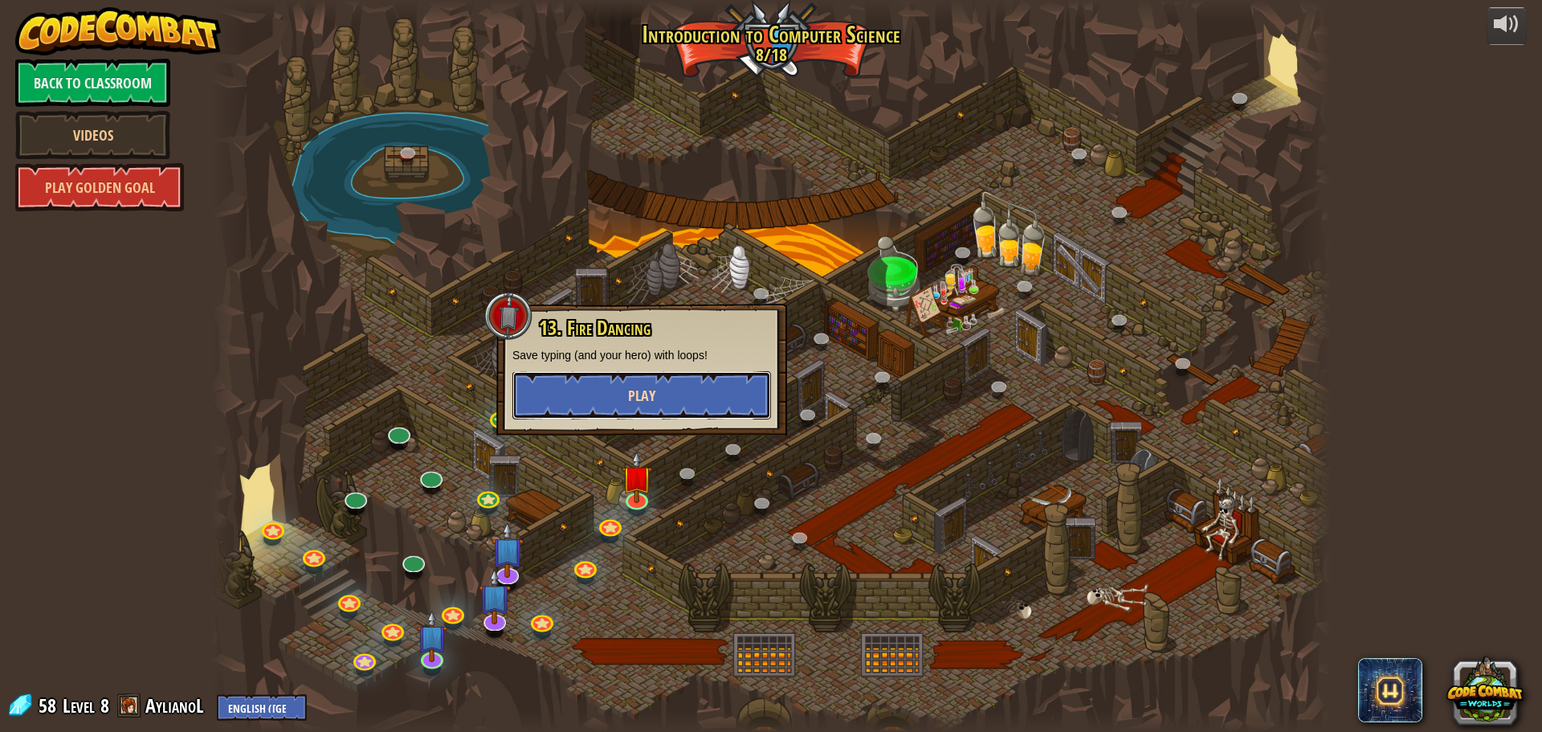
click at [605, 405] on button "Play" at bounding box center [641, 395] width 259 height 48
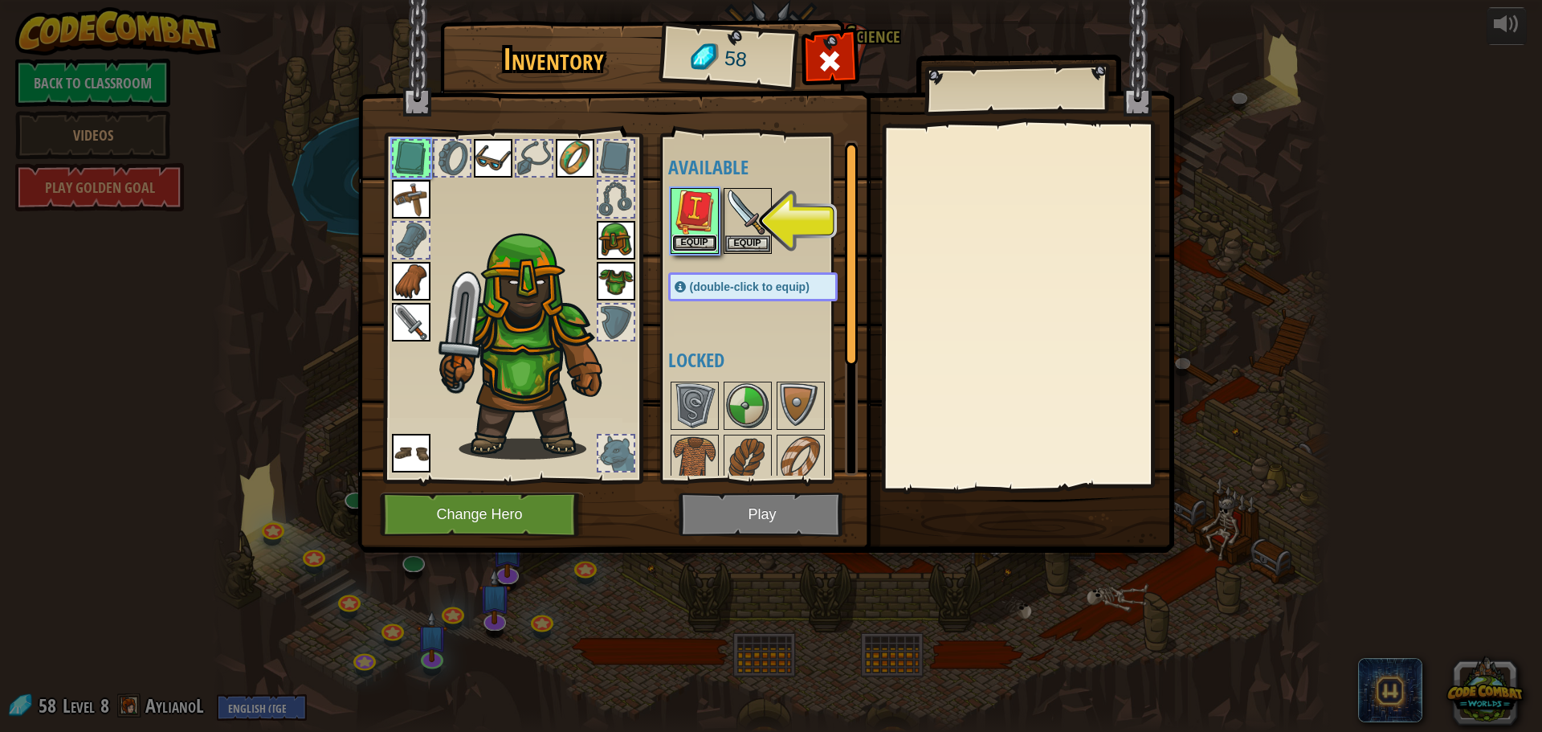
click at [700, 247] on button "Equip" at bounding box center [694, 243] width 45 height 17
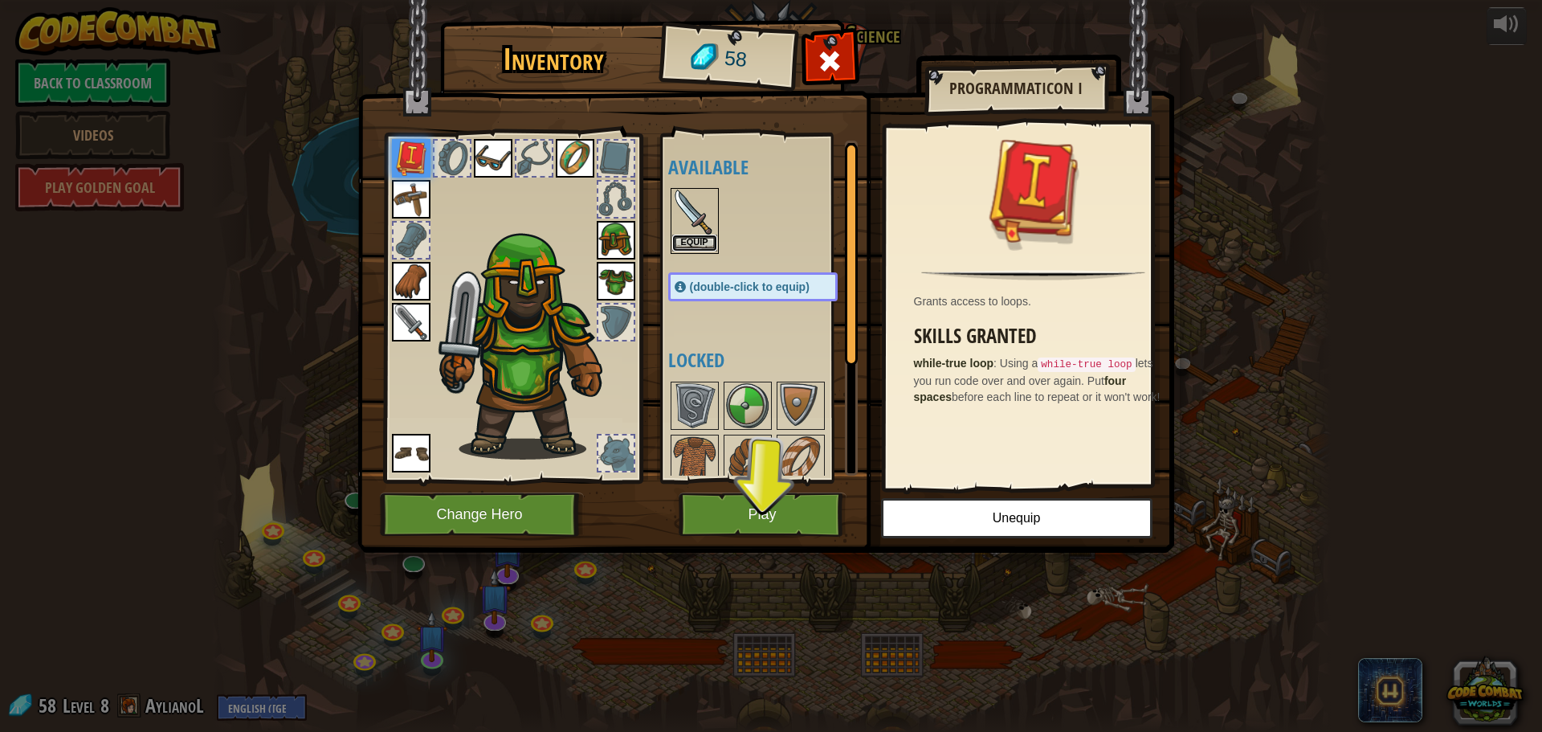
click at [702, 247] on button "Equip" at bounding box center [694, 243] width 45 height 17
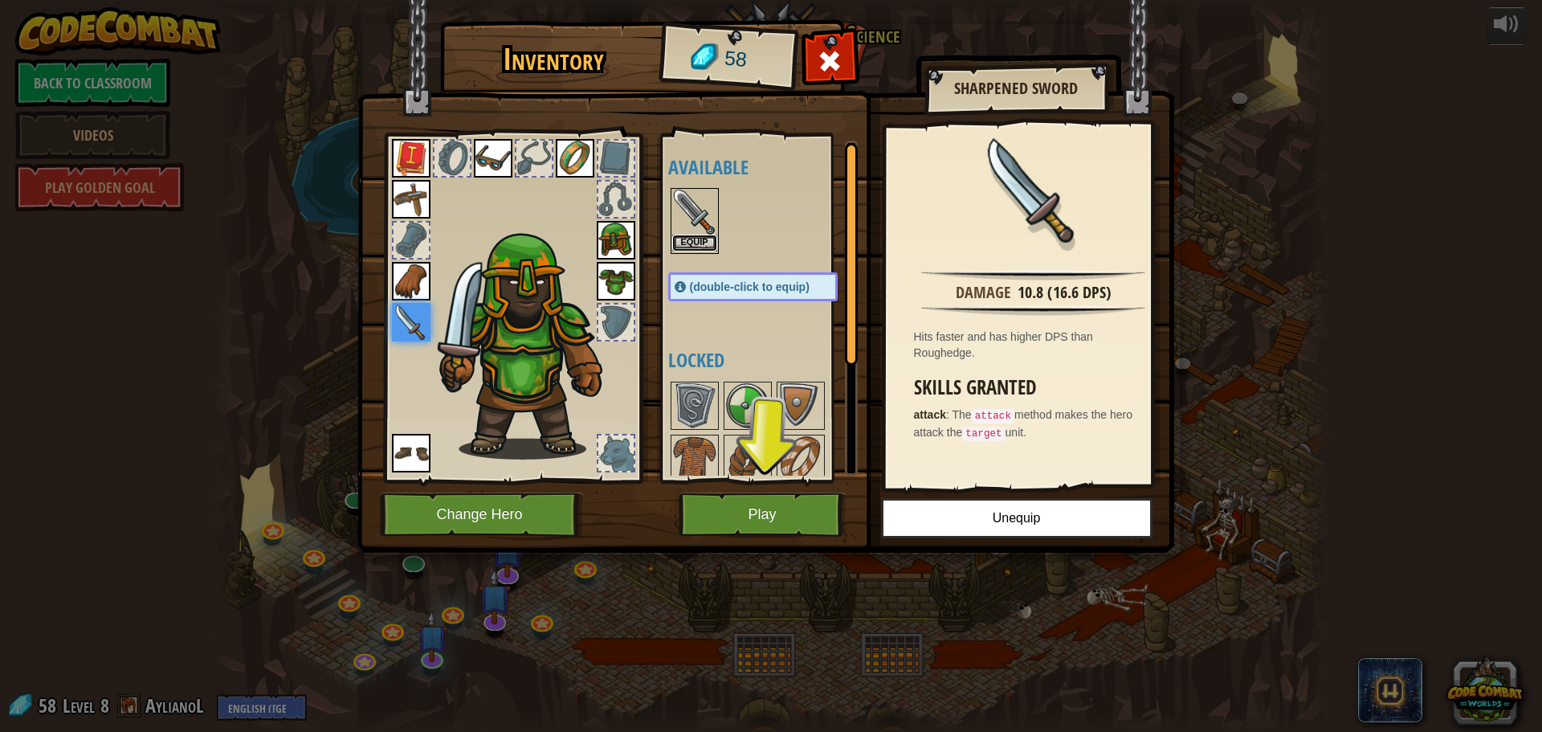
click at [696, 243] on button "Equip" at bounding box center [694, 243] width 45 height 17
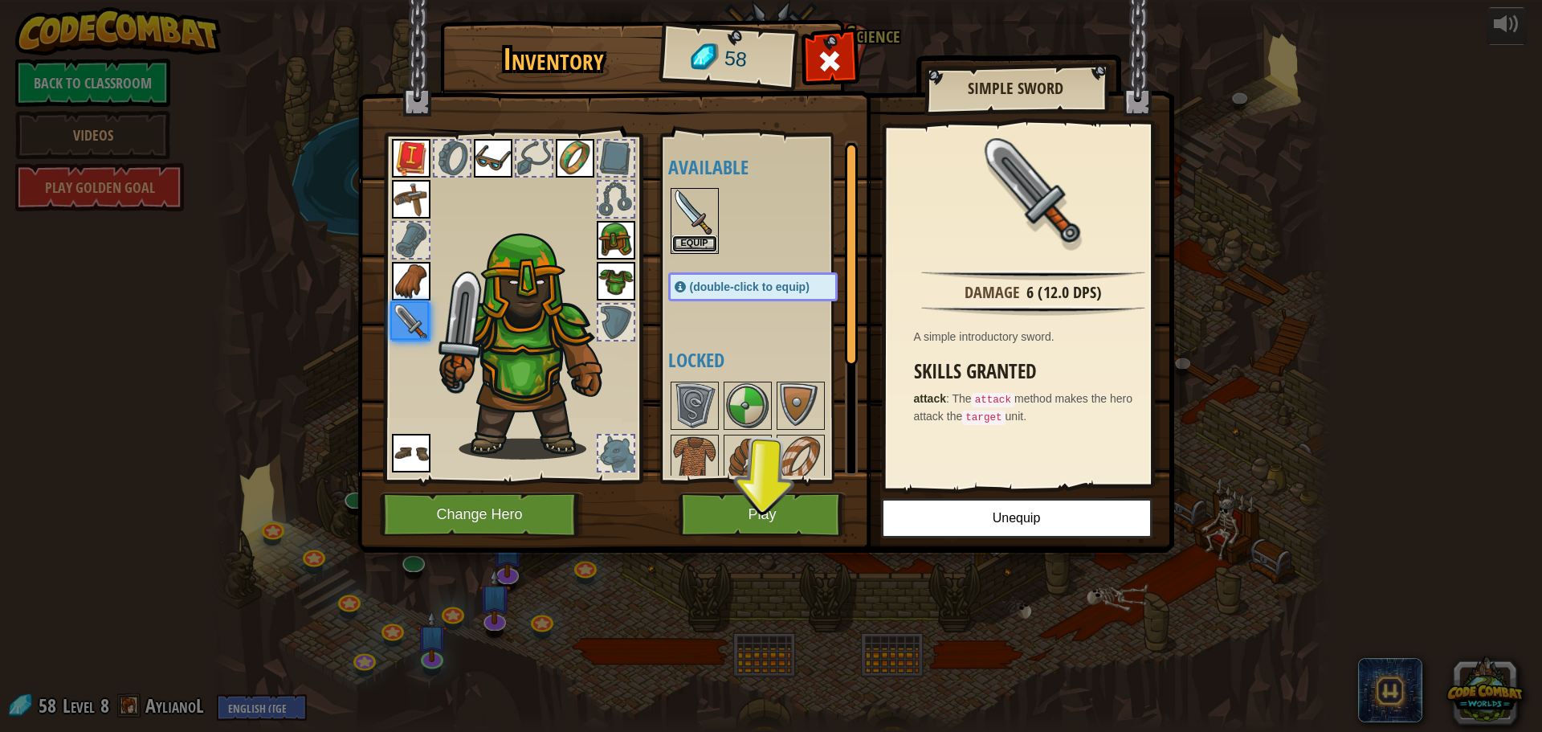
click at [696, 243] on button "Equip" at bounding box center [694, 243] width 45 height 17
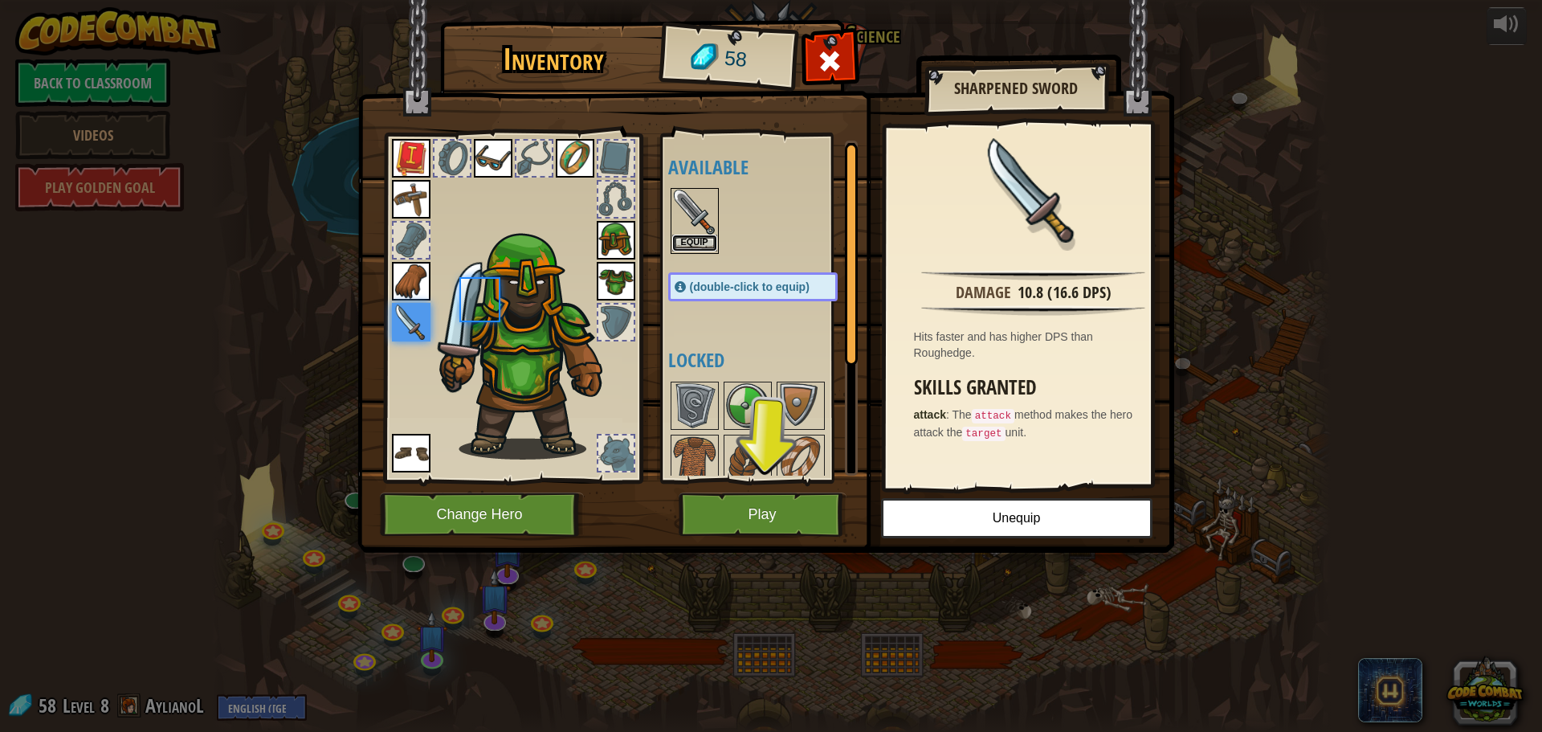
click at [696, 243] on button "Equip" at bounding box center [694, 243] width 45 height 17
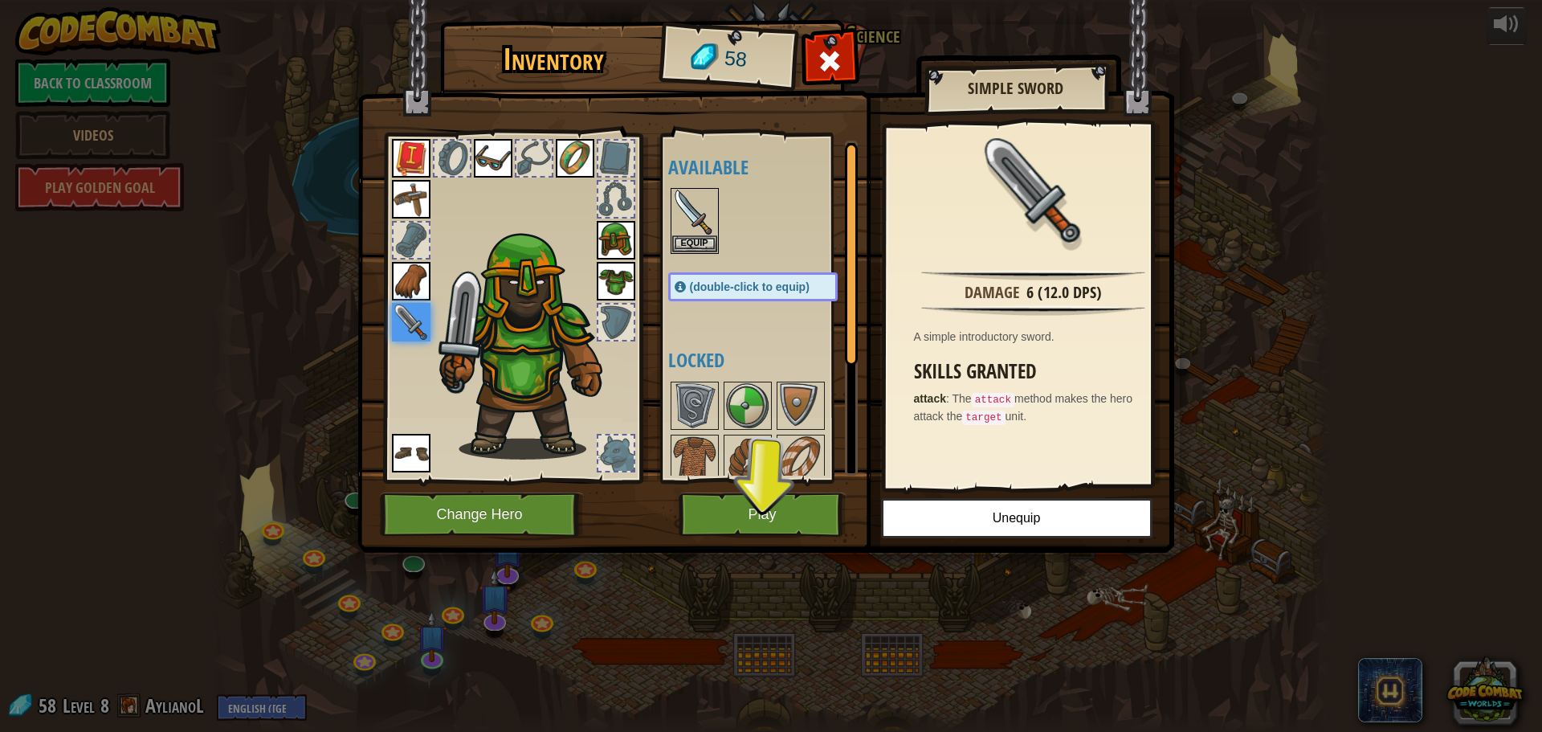
click at [409, 157] on img at bounding box center [411, 158] width 39 height 39
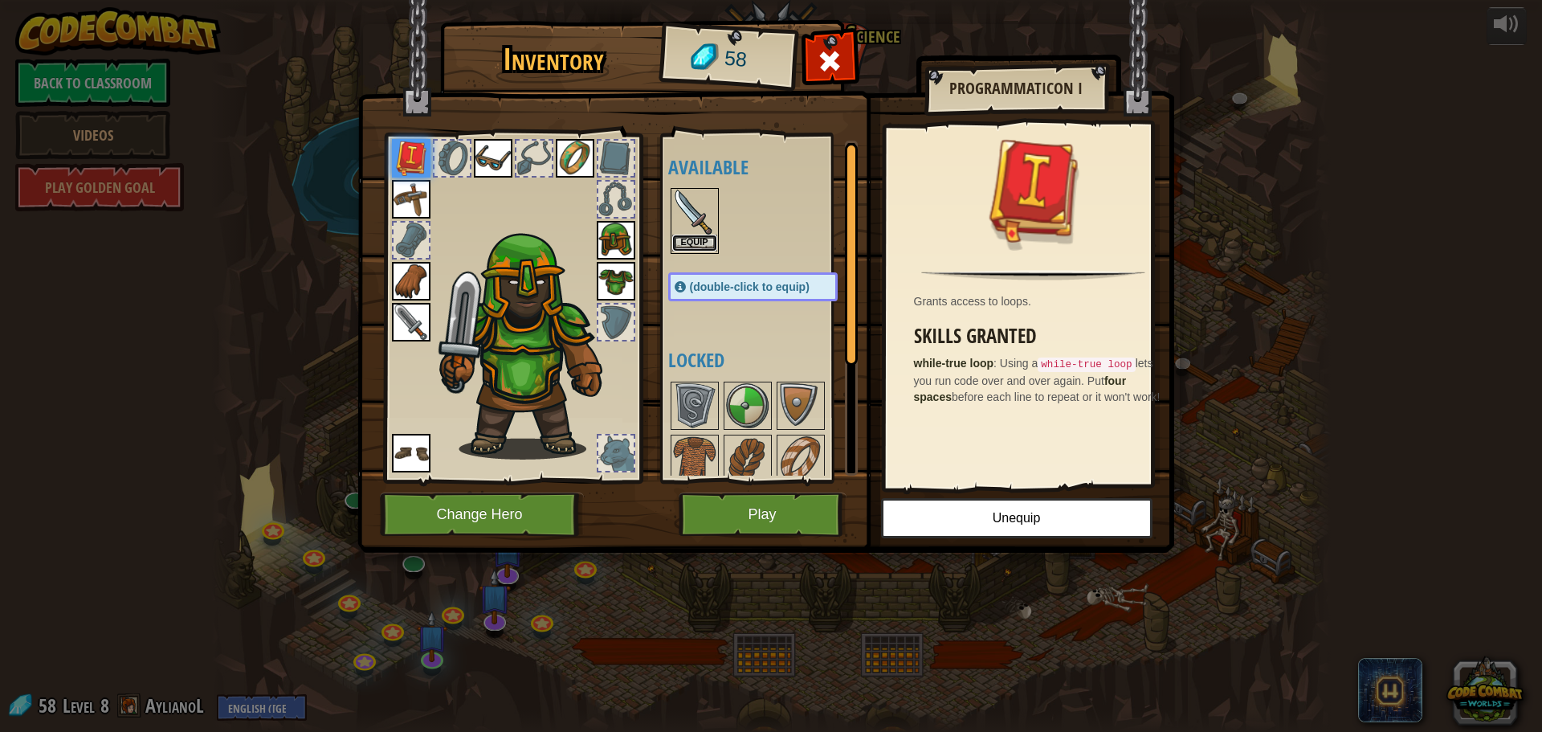
click at [696, 243] on button "Equip" at bounding box center [694, 243] width 45 height 17
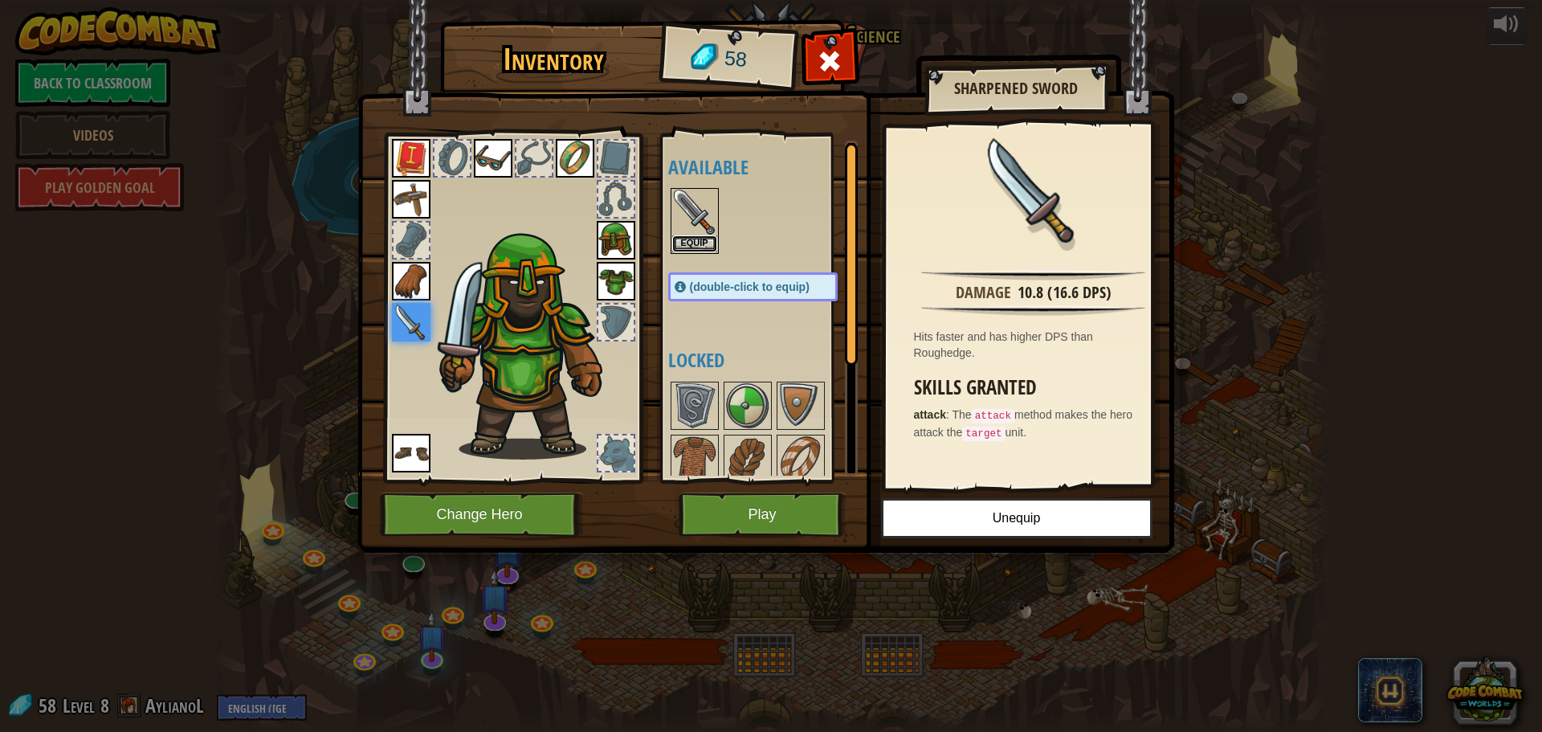
click at [696, 243] on button "Equip" at bounding box center [694, 243] width 45 height 17
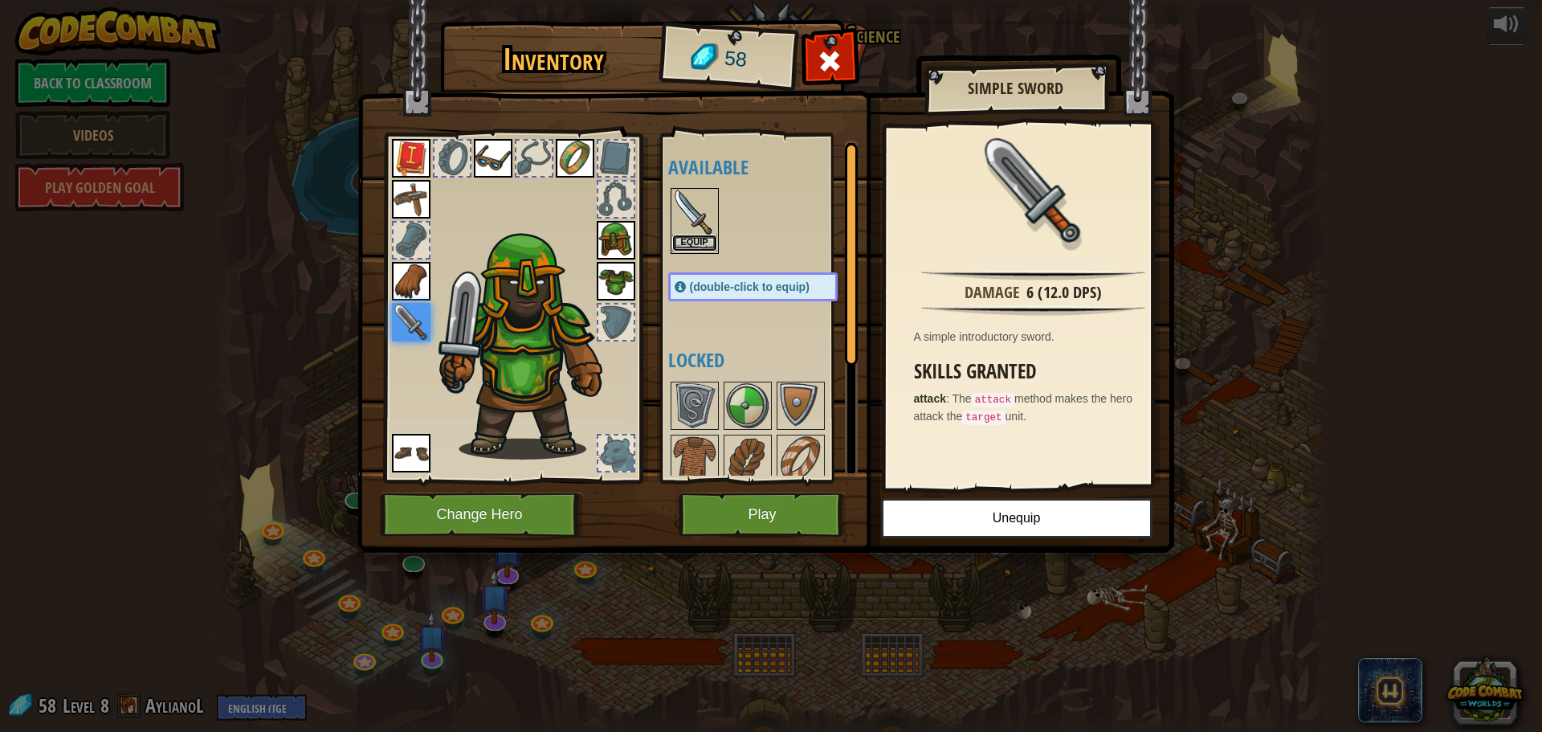
click at [696, 243] on button "Equip" at bounding box center [694, 243] width 45 height 17
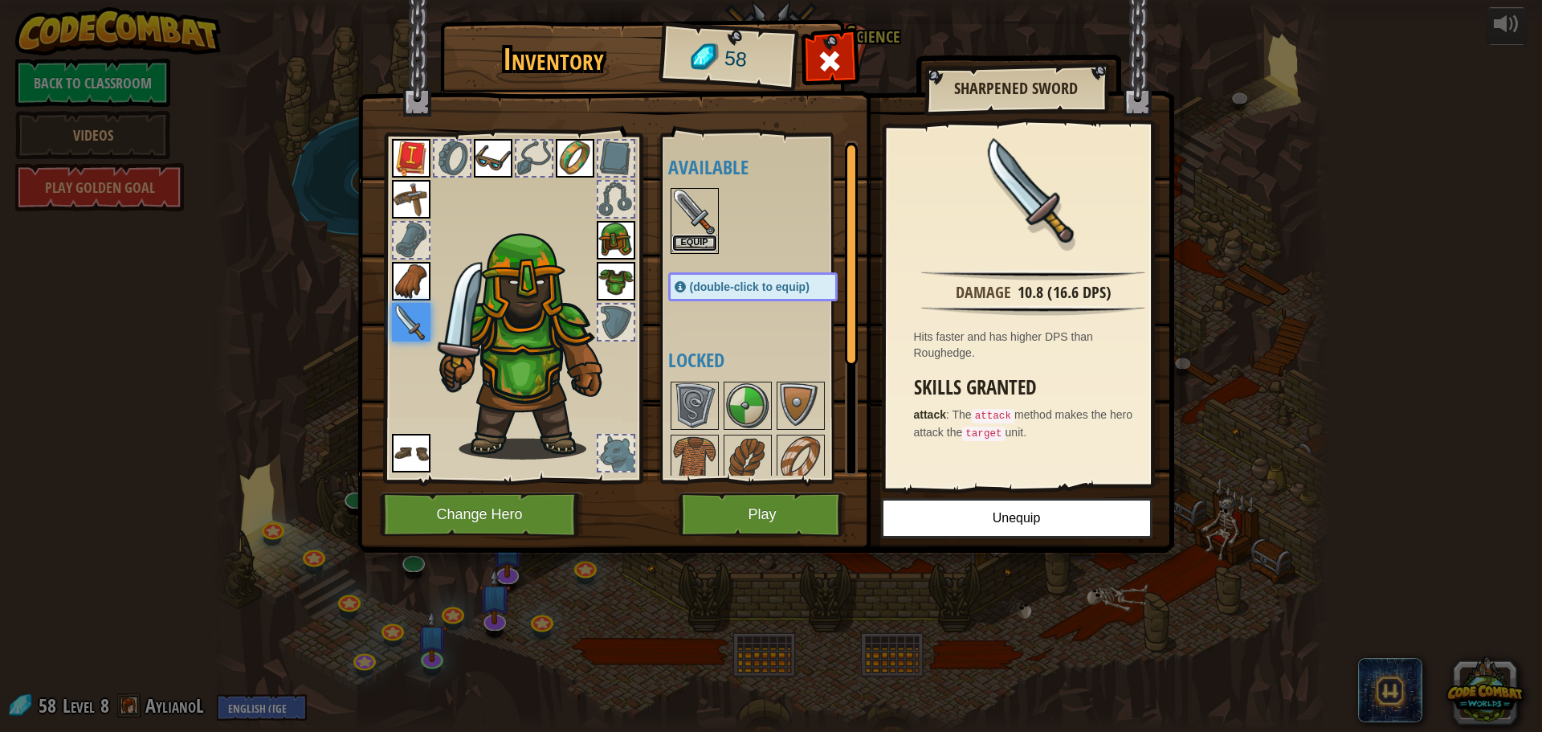
click at [689, 245] on button "Equip" at bounding box center [694, 243] width 45 height 17
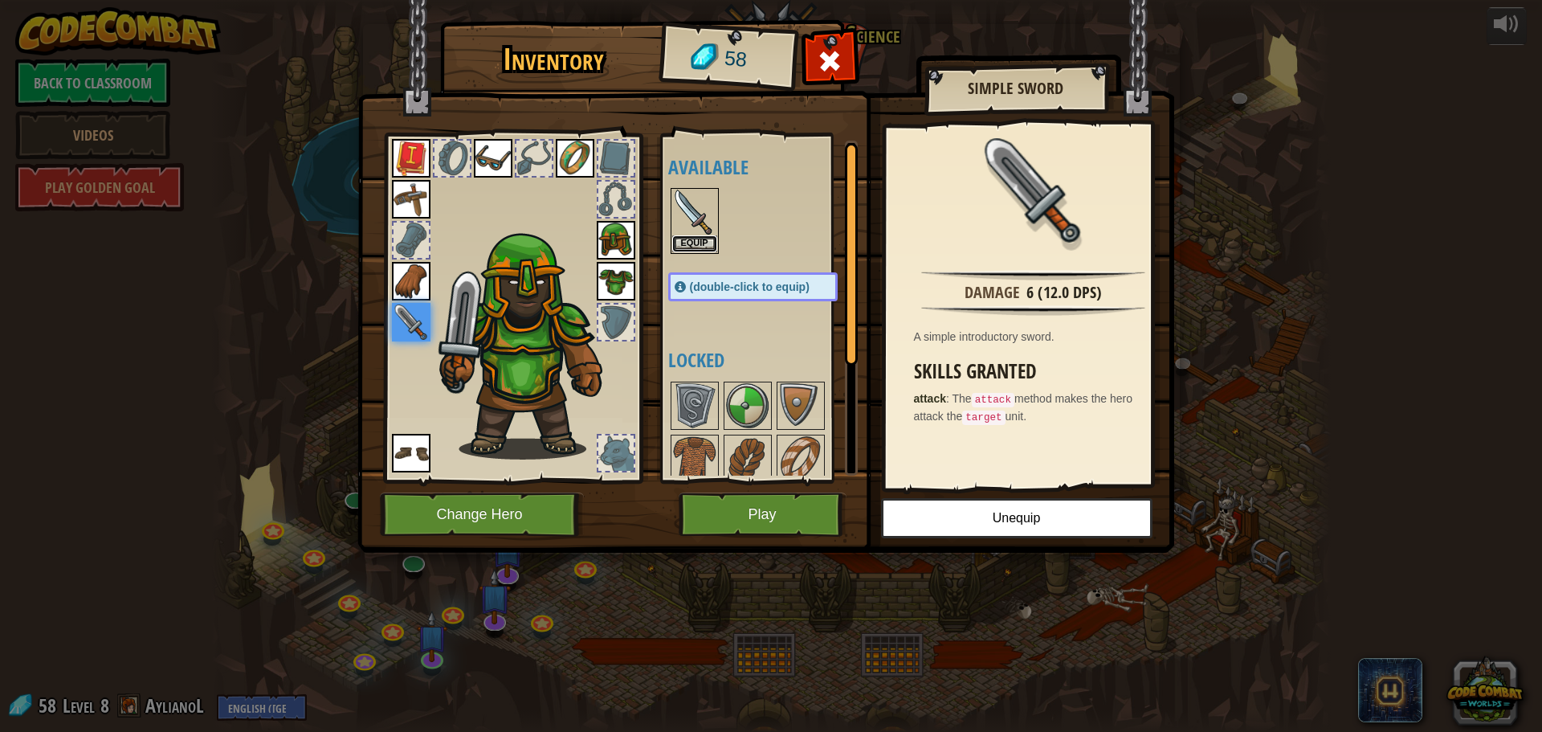
click at [689, 245] on button "Equip" at bounding box center [694, 243] width 45 height 17
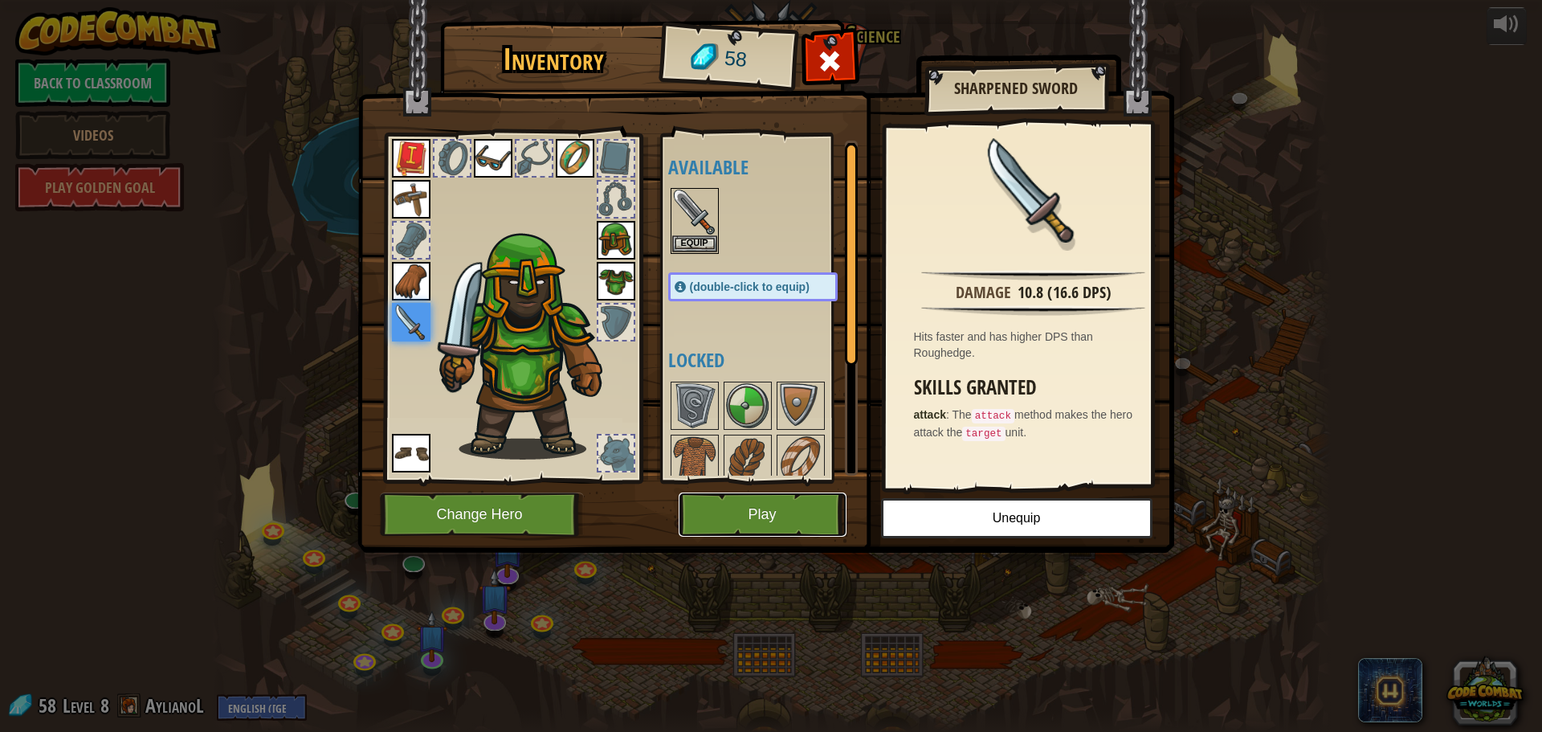
click at [778, 508] on button "Play" at bounding box center [763, 514] width 168 height 44
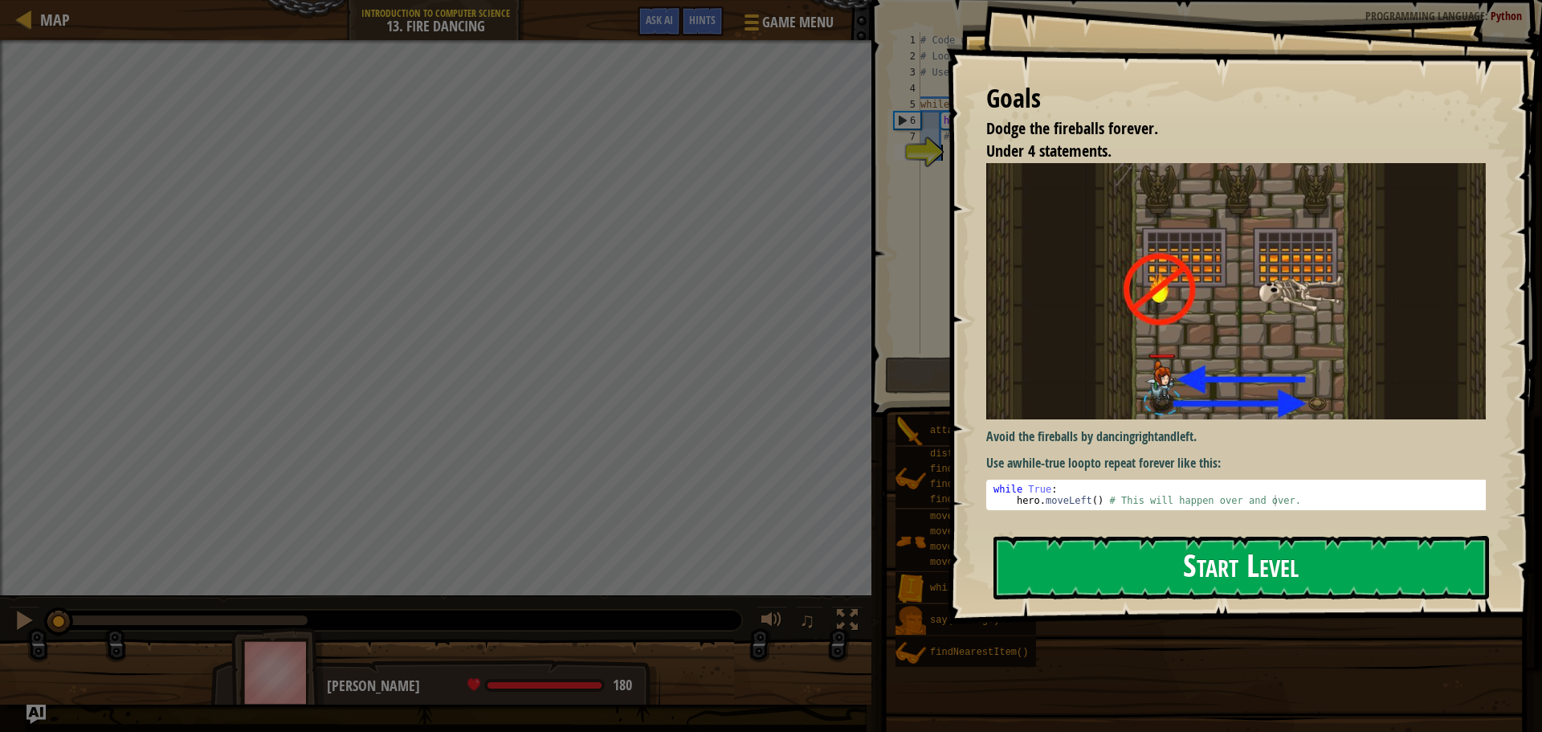
click at [1090, 563] on button "Start Level" at bounding box center [1242, 567] width 496 height 63
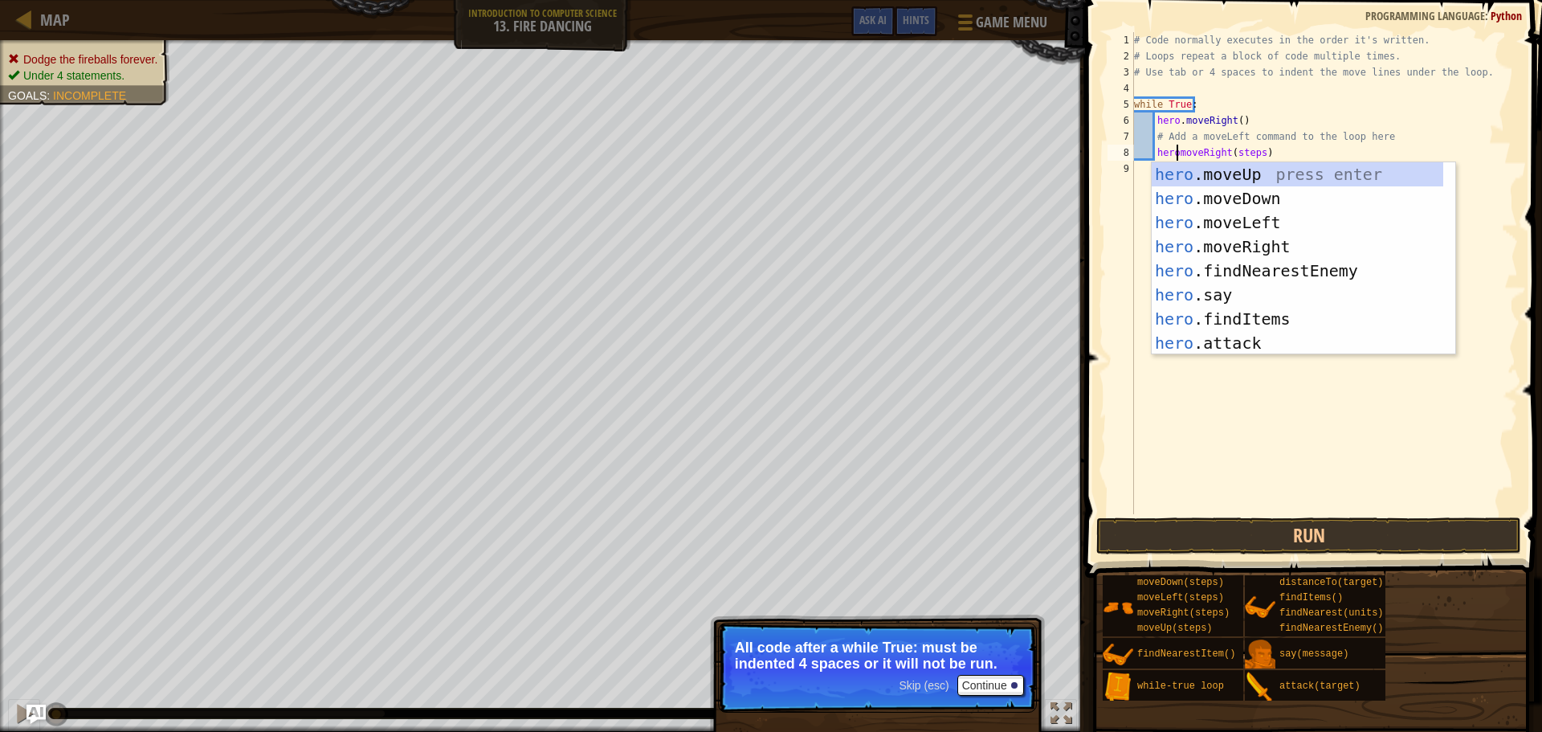
scroll to position [7, 3]
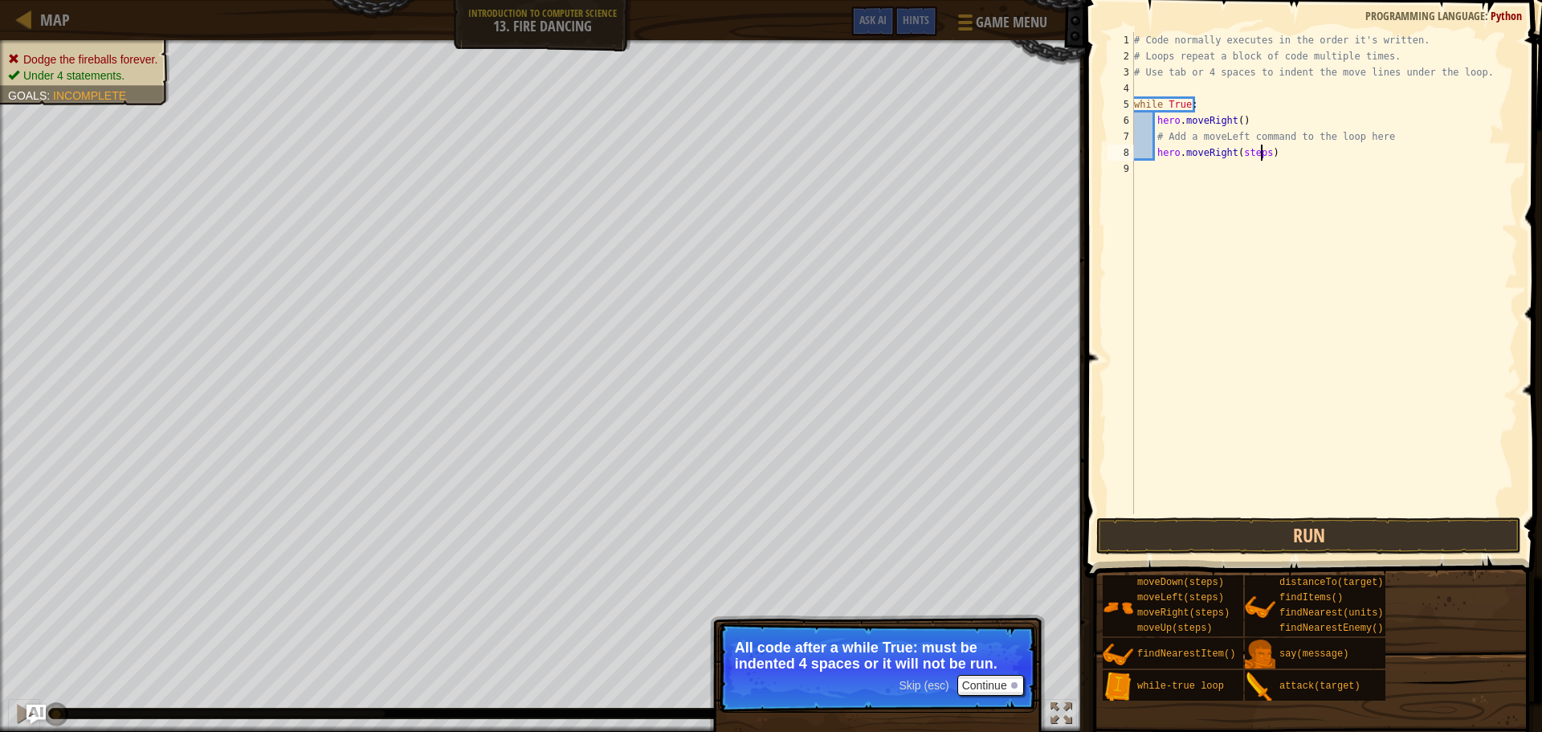
click at [1259, 155] on div "# Code normally executes in the order it's written. # Loops repeat a block of c…" at bounding box center [1324, 289] width 387 height 514
click at [1287, 524] on button "Run" at bounding box center [1308, 535] width 425 height 37
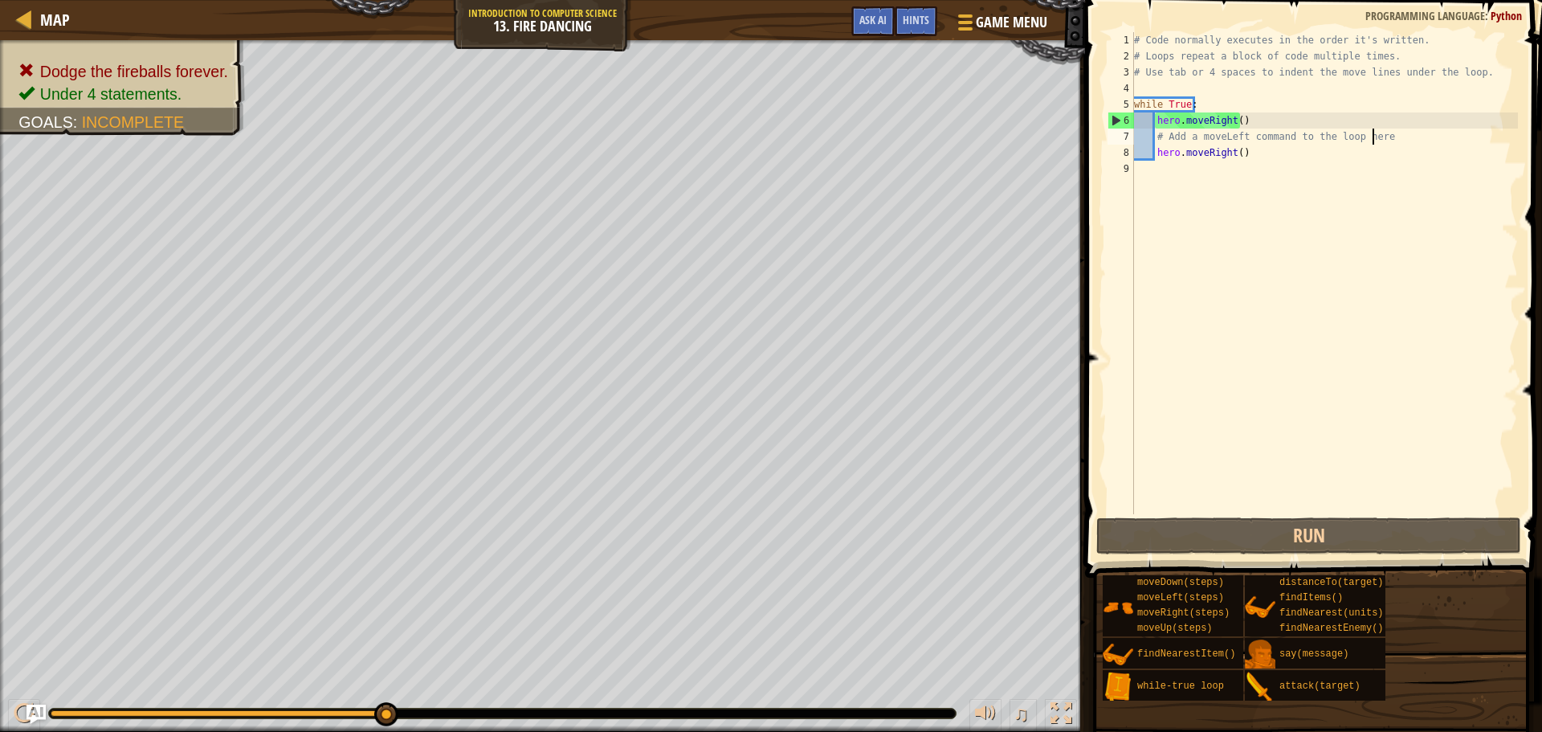
drag, startPoint x: 1406, startPoint y: 141, endPoint x: 1375, endPoint y: 144, distance: 30.7
click at [1375, 144] on div "# Code normally executes in the order it's written. # Loops repeat a block of c…" at bounding box center [1324, 289] width 387 height 514
click at [1376, 145] on div "# Code normally executes in the order it's written. # Loops repeat a block of c…" at bounding box center [1324, 289] width 387 height 514
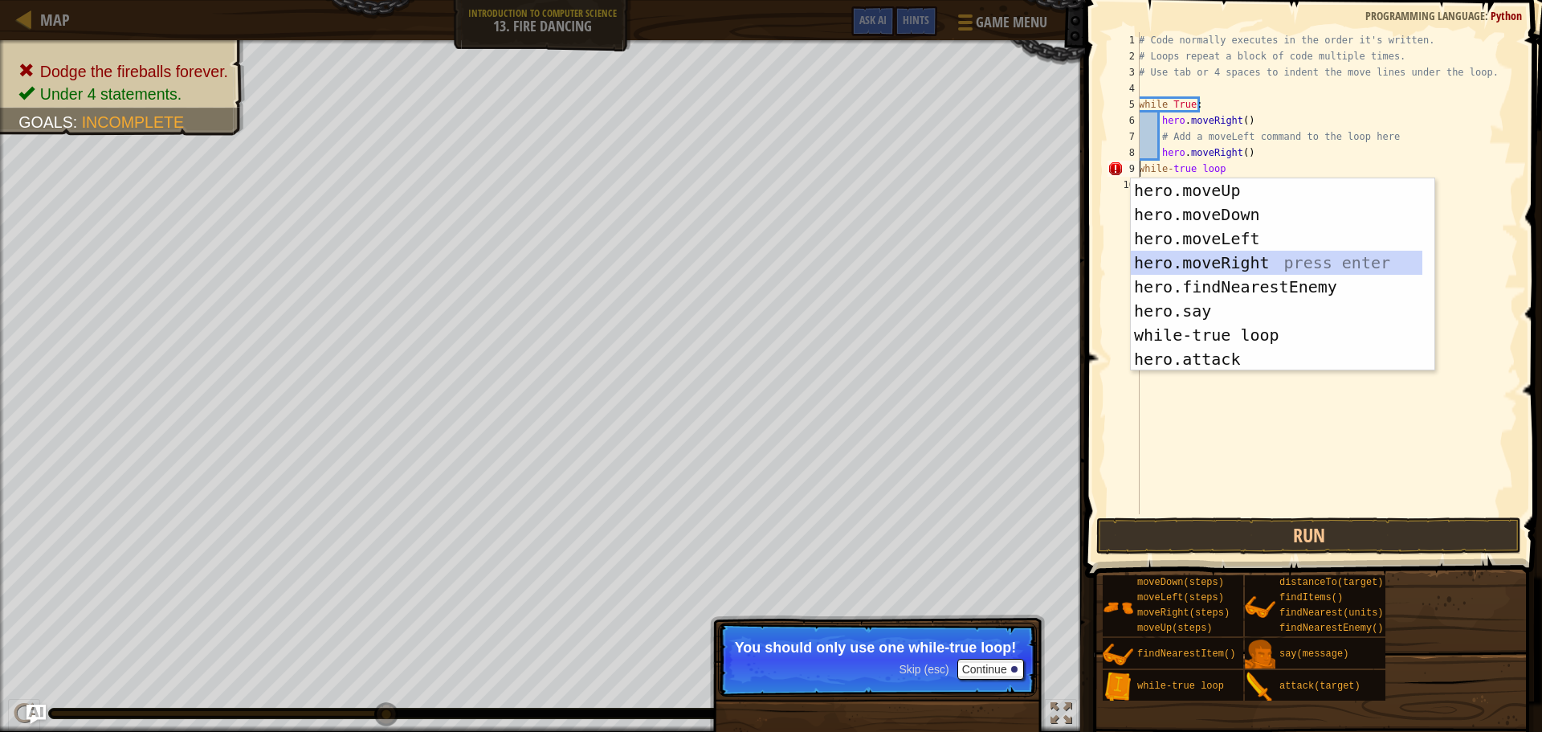
click at [1301, 263] on div "hero.moveUp press enter hero.moveDown press enter hero.moveLeft press enter her…" at bounding box center [1277, 298] width 292 height 241
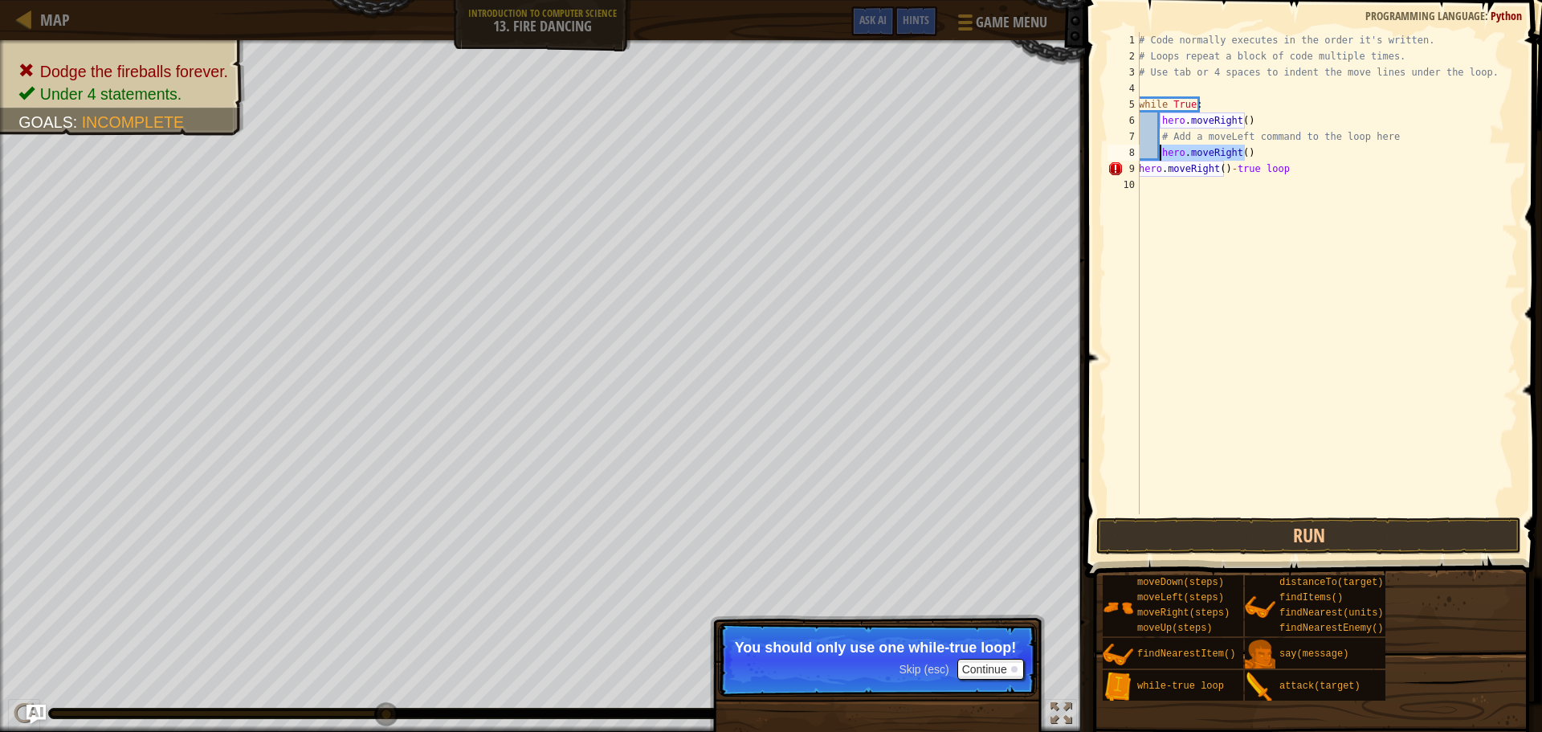
drag, startPoint x: 1272, startPoint y: 149, endPoint x: 1159, endPoint y: 153, distance: 112.5
click at [1159, 153] on div "# Code normally executes in the order it's written. # Loops repeat a block of c…" at bounding box center [1327, 289] width 382 height 514
type textarea "hero.moveRight()"
type textarea "# Add a moveLeft command to the loop here"
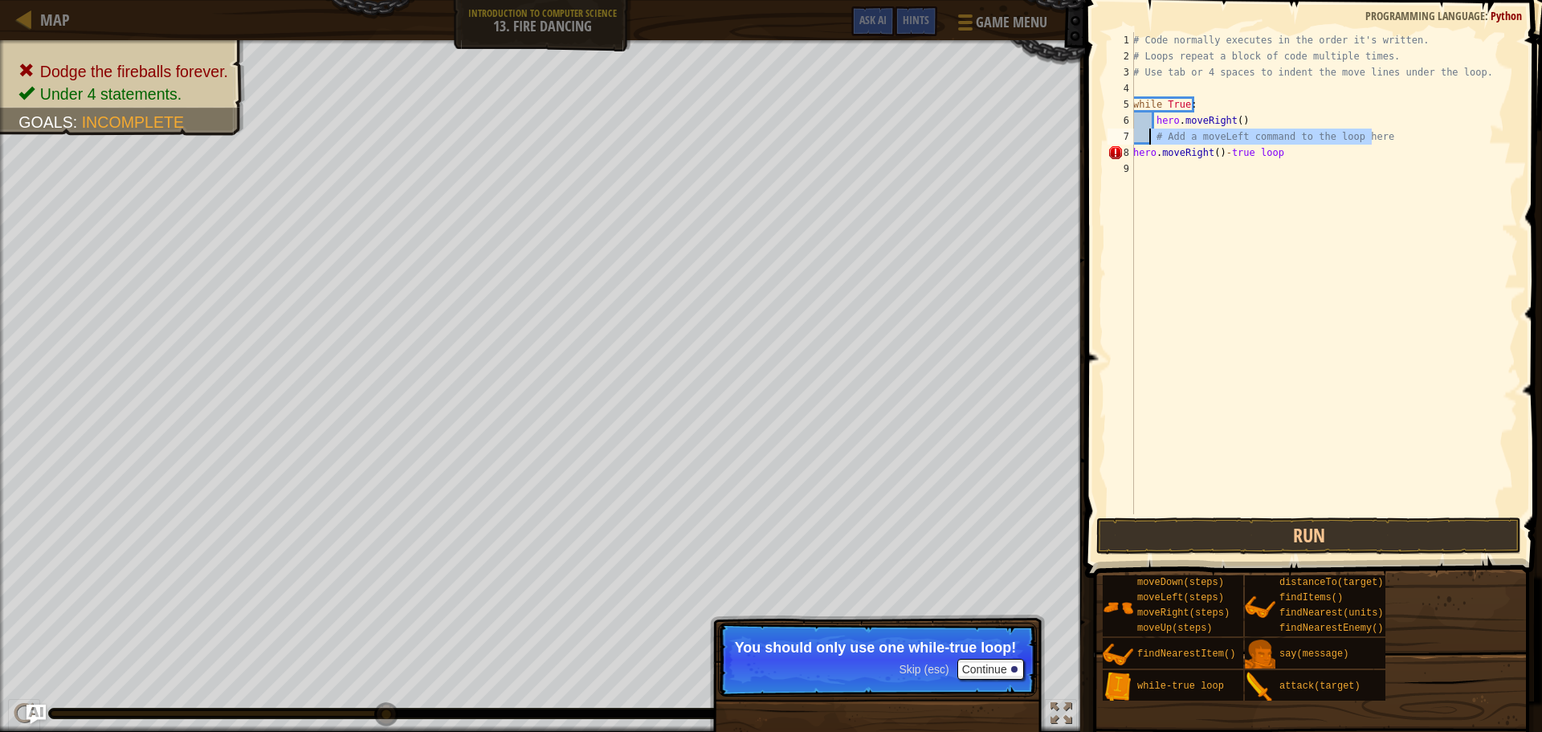
drag, startPoint x: 1382, startPoint y: 141, endPoint x: 1149, endPoint y: 142, distance: 233.0
click at [1149, 142] on div "# Code normally executes in the order it's written. # Loops repeat a block of c…" at bounding box center [1324, 289] width 388 height 514
type textarea "h"
type textarea "w"
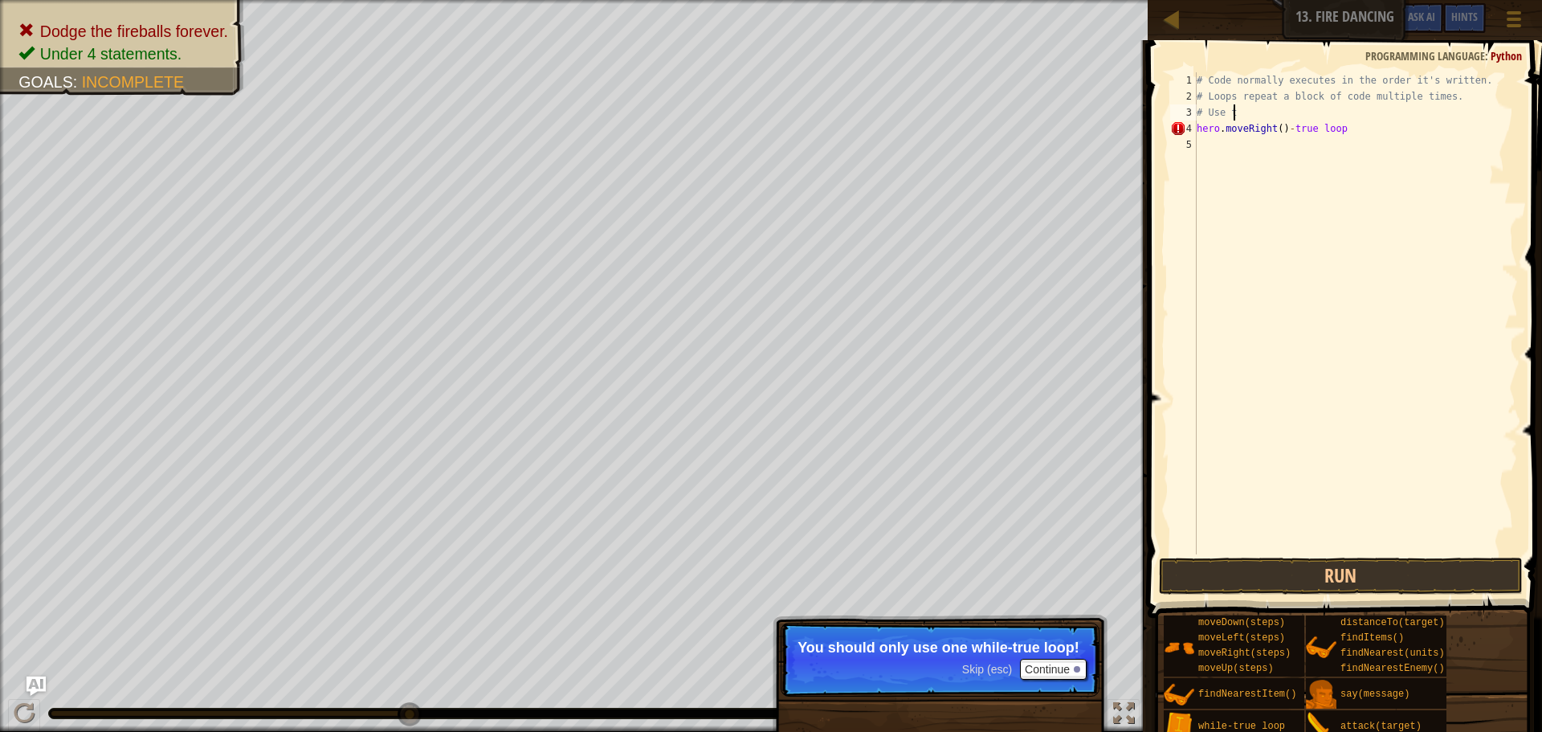
type textarea "#"
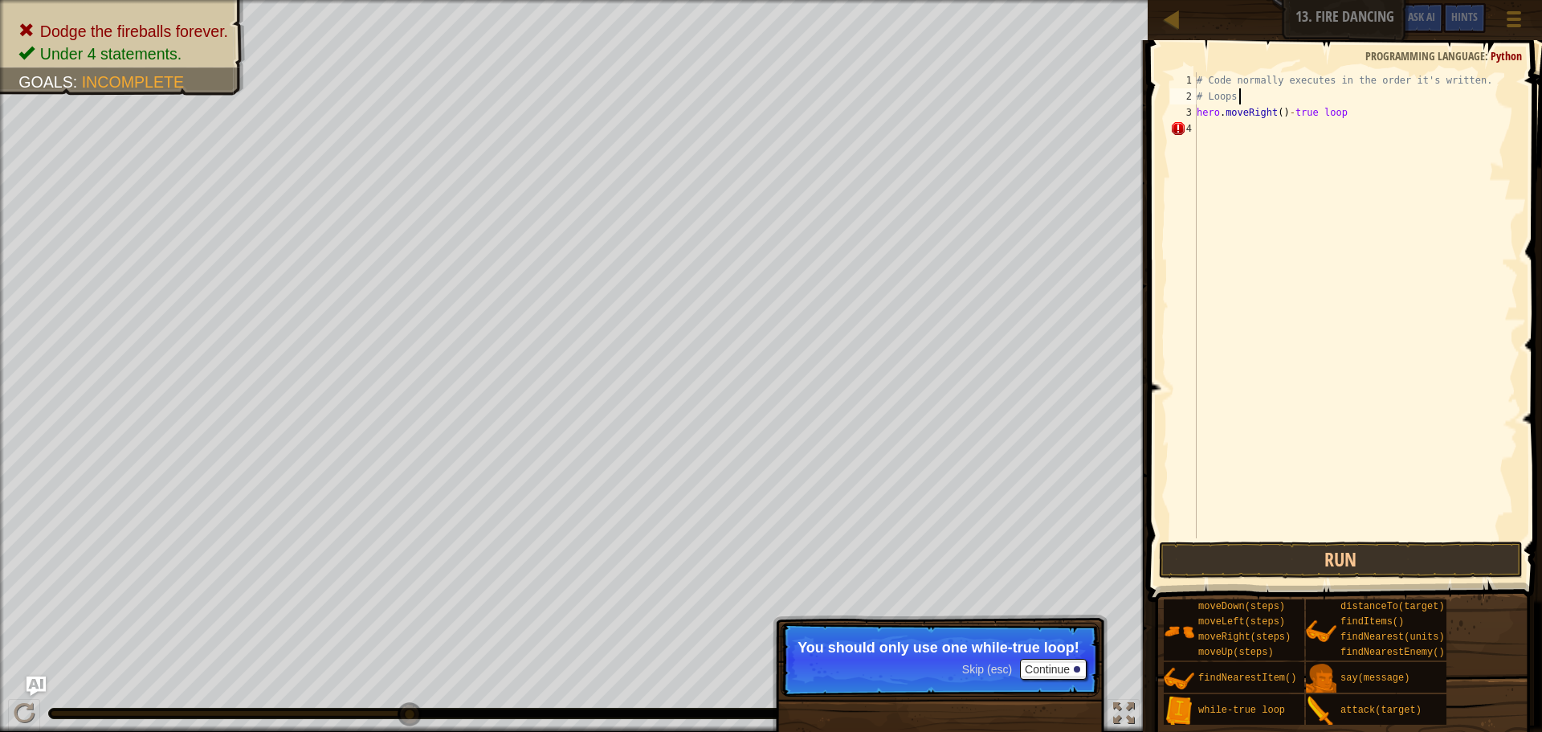
type textarea "#"
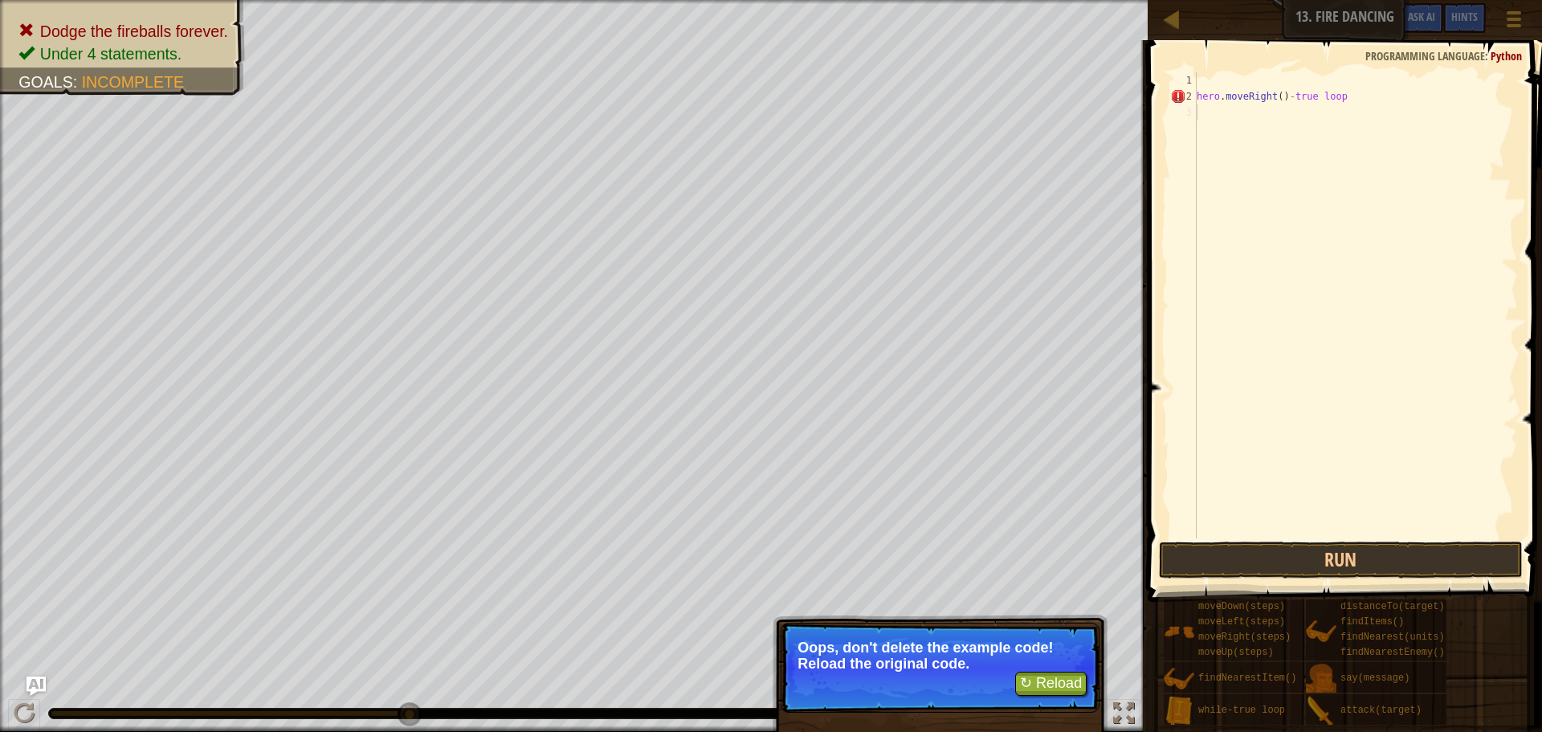
click at [1208, 145] on div "hero . moveRight ( ) - true loop" at bounding box center [1356, 321] width 325 height 498
click at [1075, 676] on button "↻ Reload" at bounding box center [1050, 684] width 71 height 24
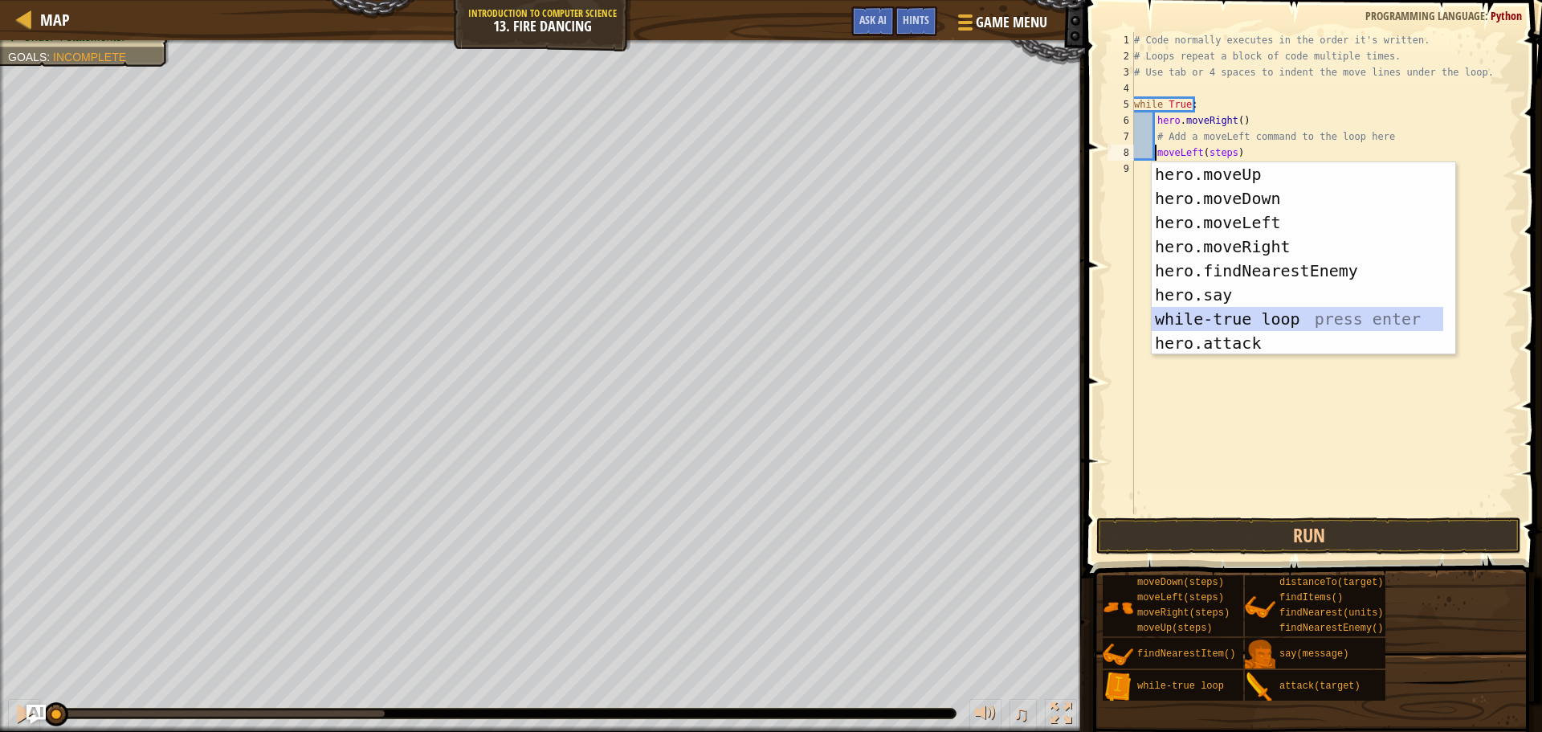
click at [1285, 321] on div "hero.moveUp press enter hero.moveDown press enter hero.moveLeft press enter her…" at bounding box center [1298, 282] width 292 height 241
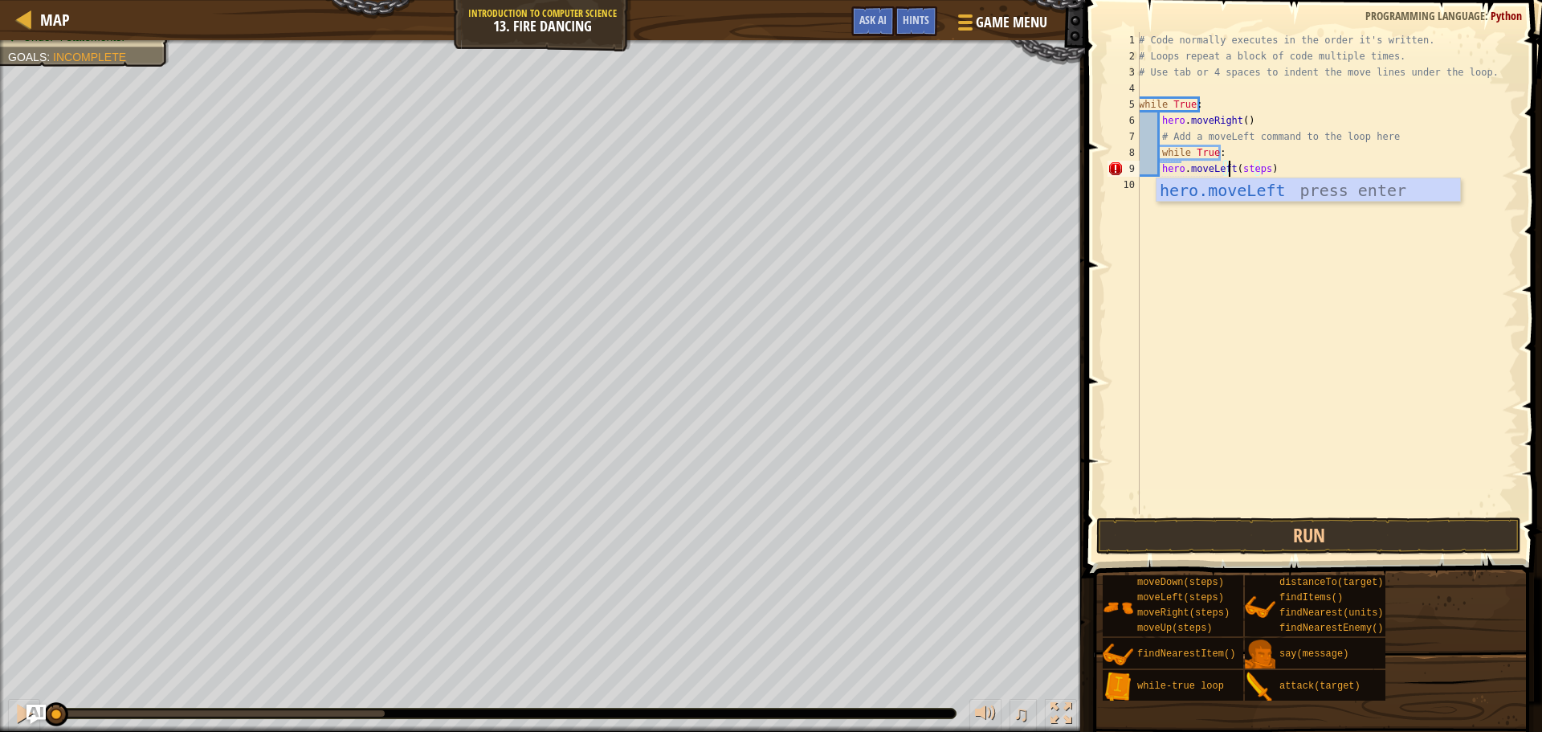
scroll to position [7, 7]
click at [1259, 170] on div "# Code normally executes in the order it's written. # Loops repeat a block of c…" at bounding box center [1327, 289] width 382 height 514
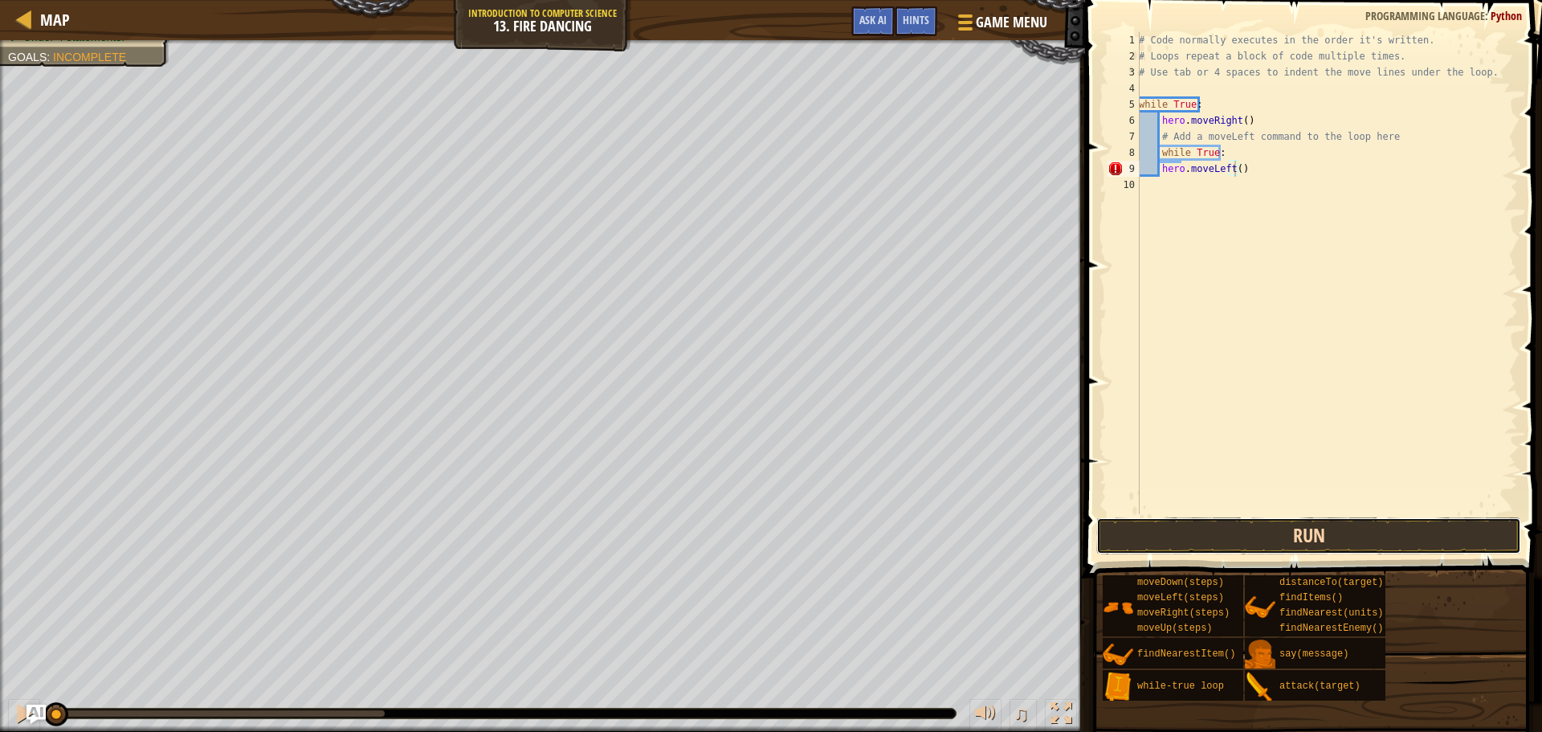
click at [1289, 529] on button "Run" at bounding box center [1308, 535] width 425 height 37
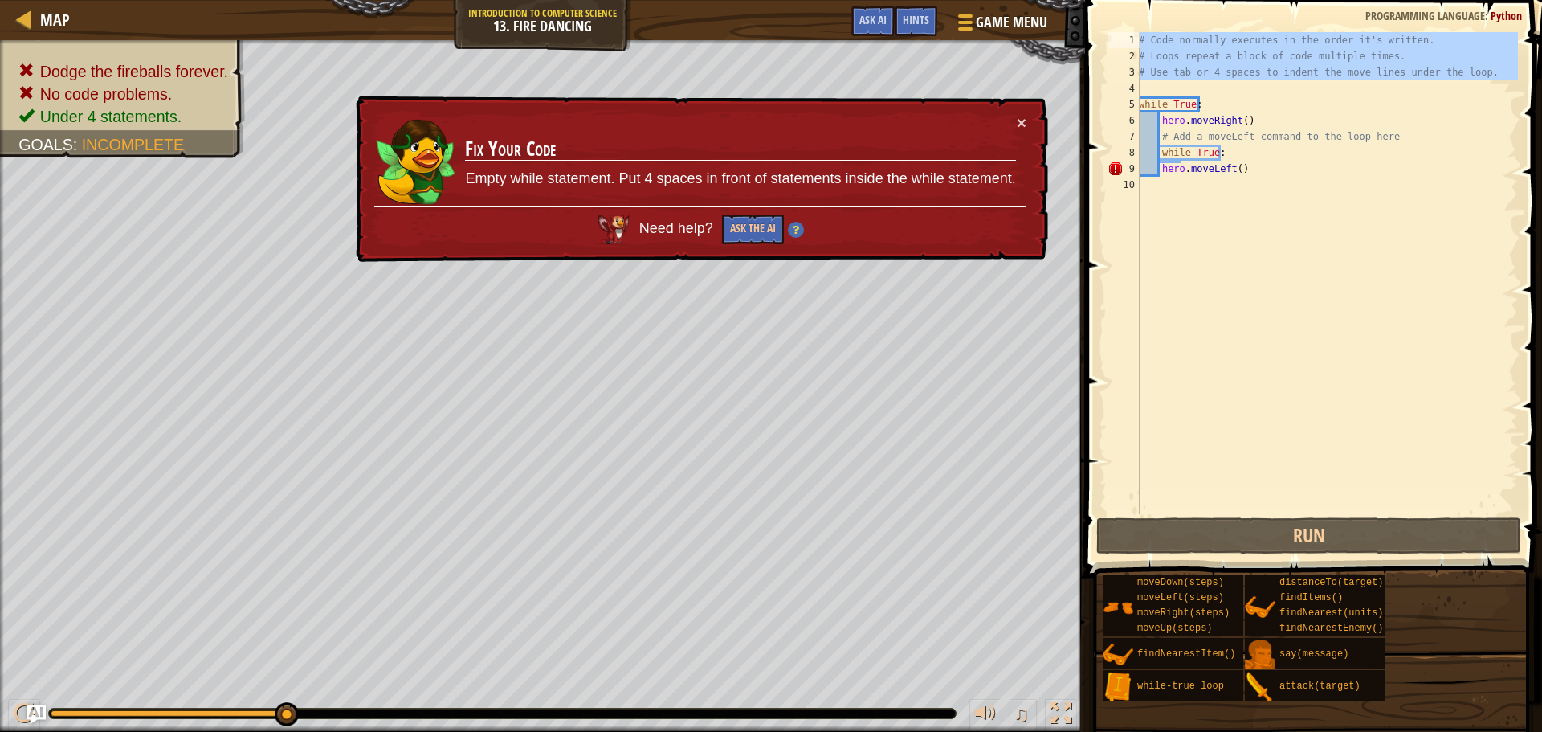
drag, startPoint x: 1488, startPoint y: 81, endPoint x: 1346, endPoint y: 75, distance: 141.5
click at [1317, 31] on div "hero.moveLeft() 1 2 3 4 5 6 7 8 9 10 # Code normally executes in the order it's…" at bounding box center [1311, 320] width 462 height 625
type textarea "# Code normally executes in the order it's written. # Loops repeat a block of c…"
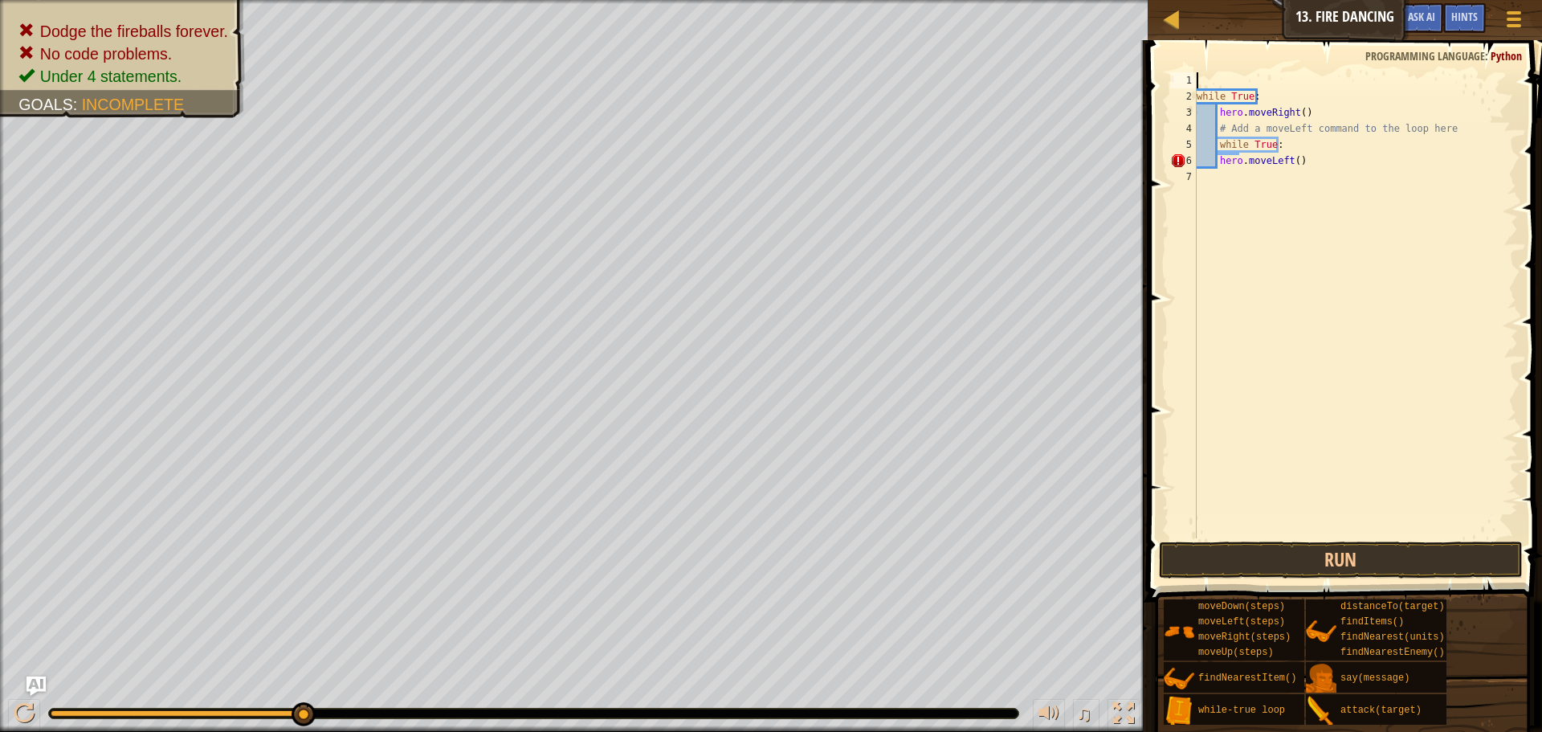
click at [1293, 86] on div "while True : hero . moveRight ( ) # Add a moveLeft command to the loop here whi…" at bounding box center [1356, 321] width 325 height 498
click at [1257, 59] on span at bounding box center [1346, 298] width 407 height 609
click at [1254, 71] on span at bounding box center [1346, 298] width 407 height 609
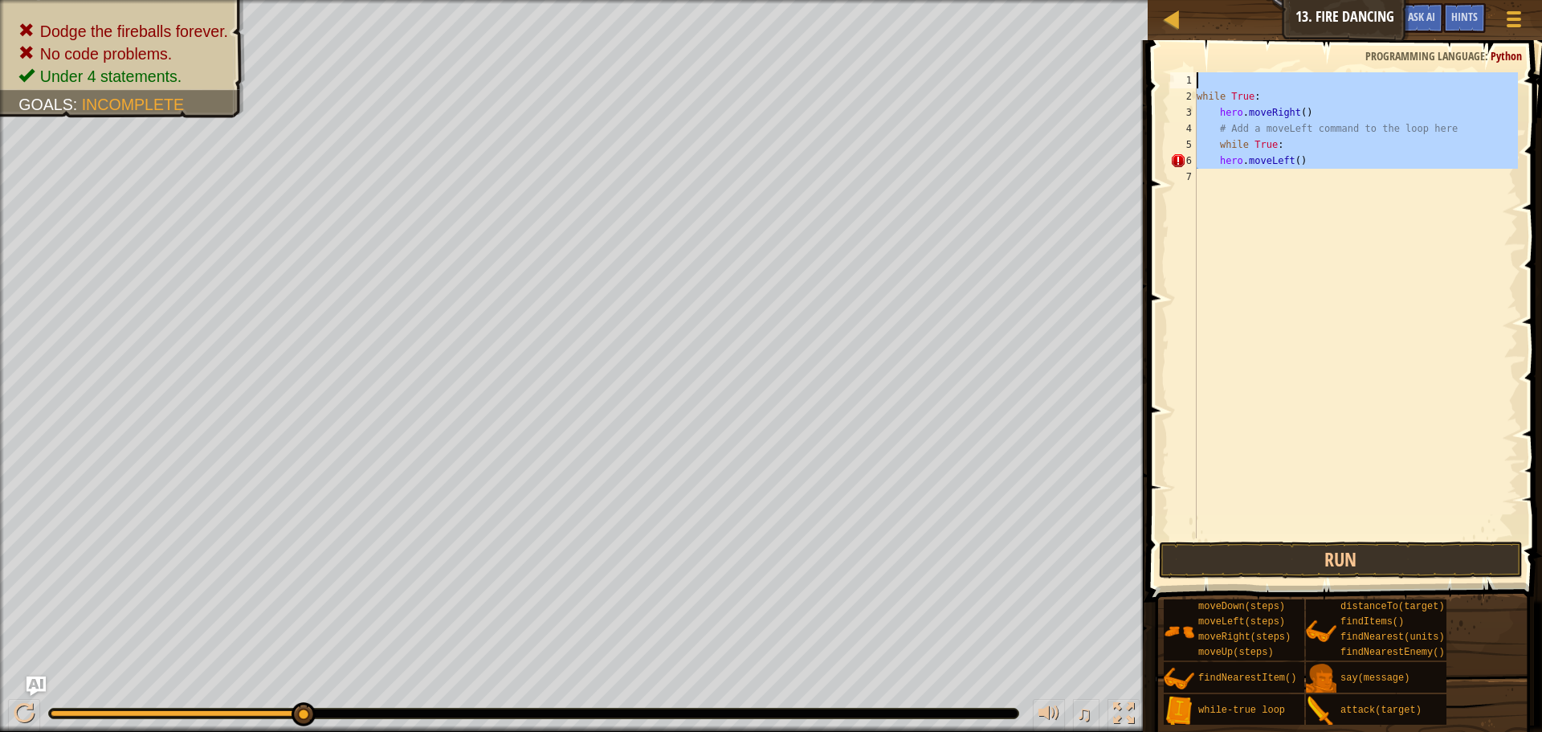
drag, startPoint x: 1408, startPoint y: 170, endPoint x: 1203, endPoint y: 74, distance: 226.4
click at [1203, 74] on div "while True : hero . moveRight ( ) # Add a moveLeft command to the loop here whi…" at bounding box center [1356, 321] width 325 height 498
type textarea "while True:"
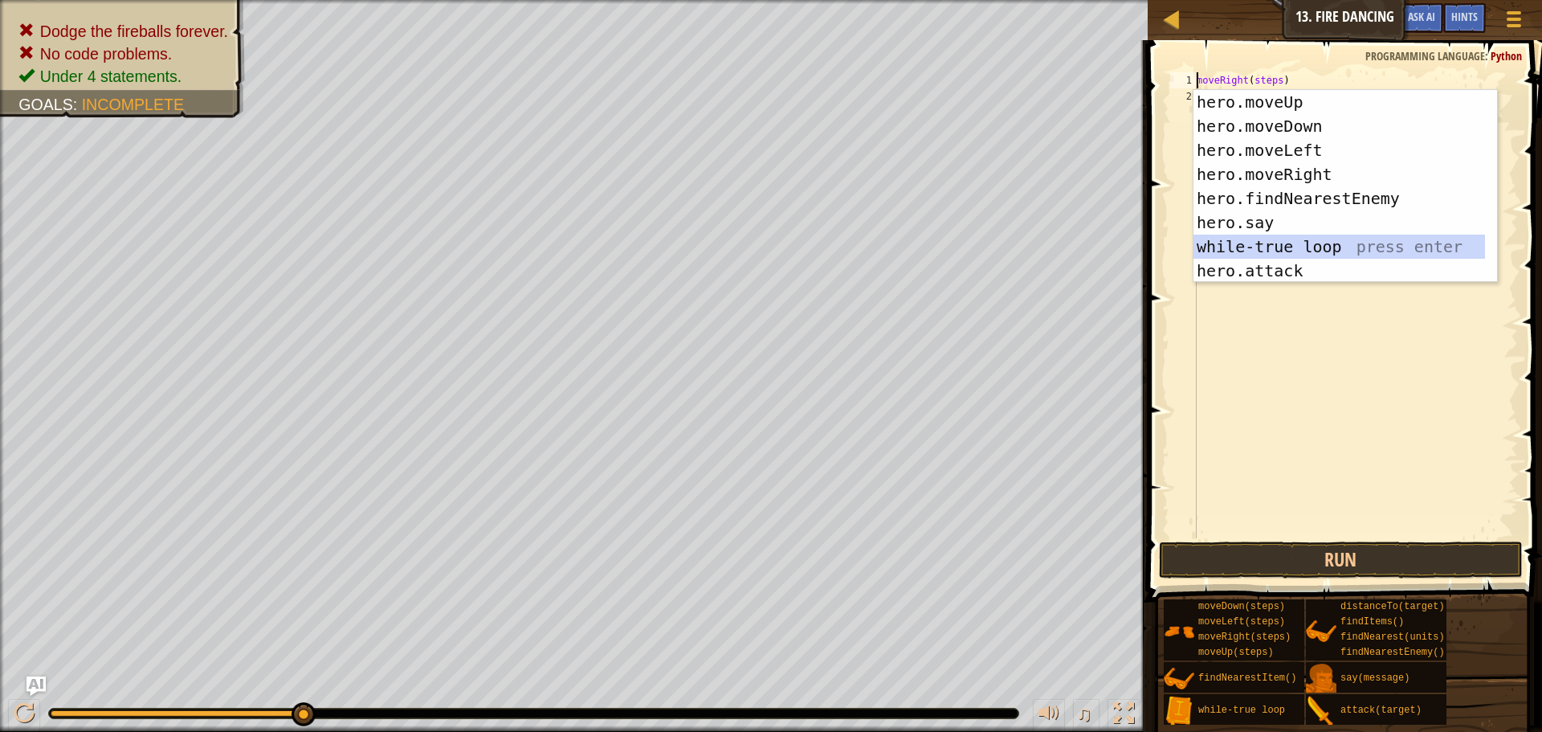
click at [1311, 241] on div "hero.moveUp press enter hero.moveDown press enter hero.moveLeft press enter her…" at bounding box center [1346, 210] width 304 height 241
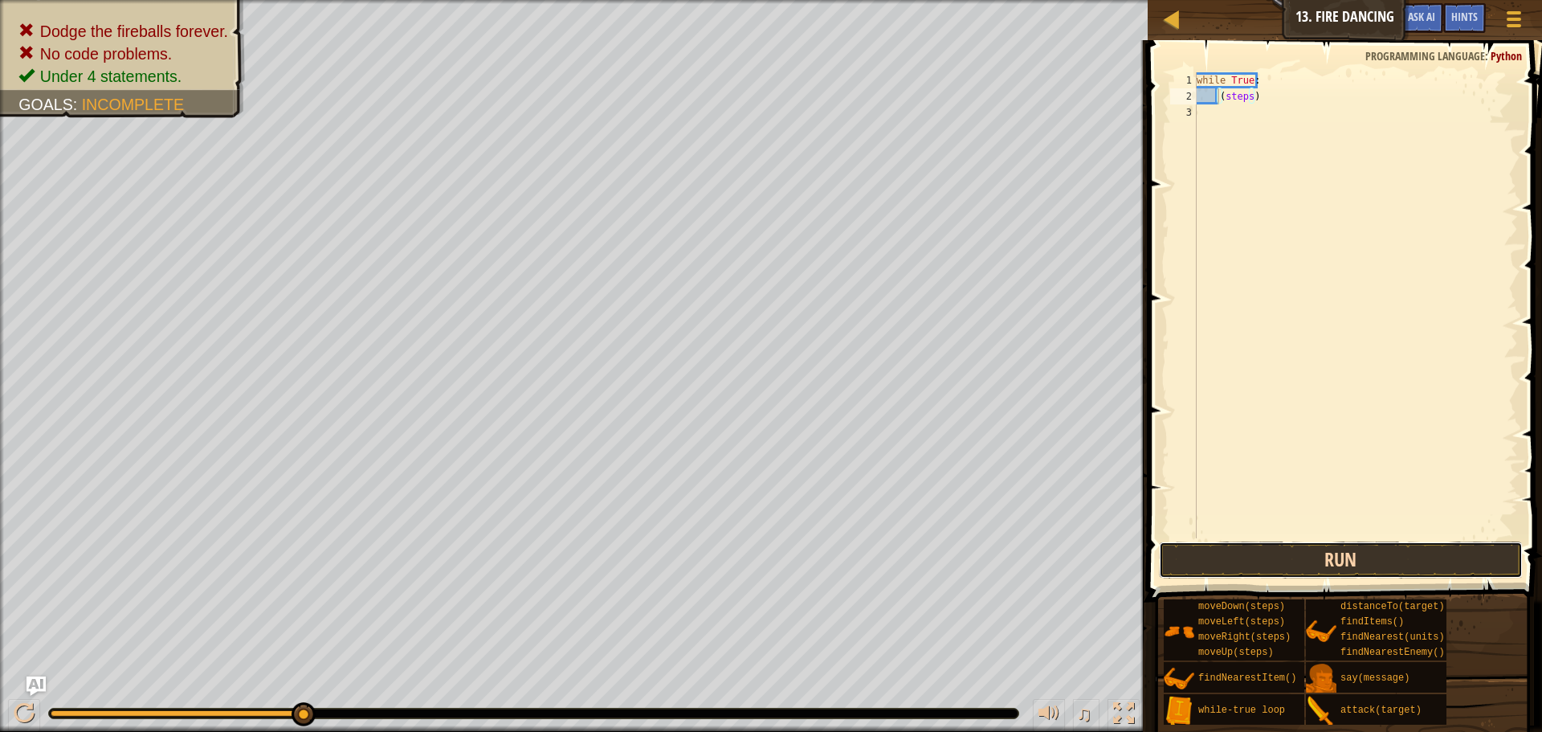
click at [1246, 554] on button "Run" at bounding box center [1341, 559] width 364 height 37
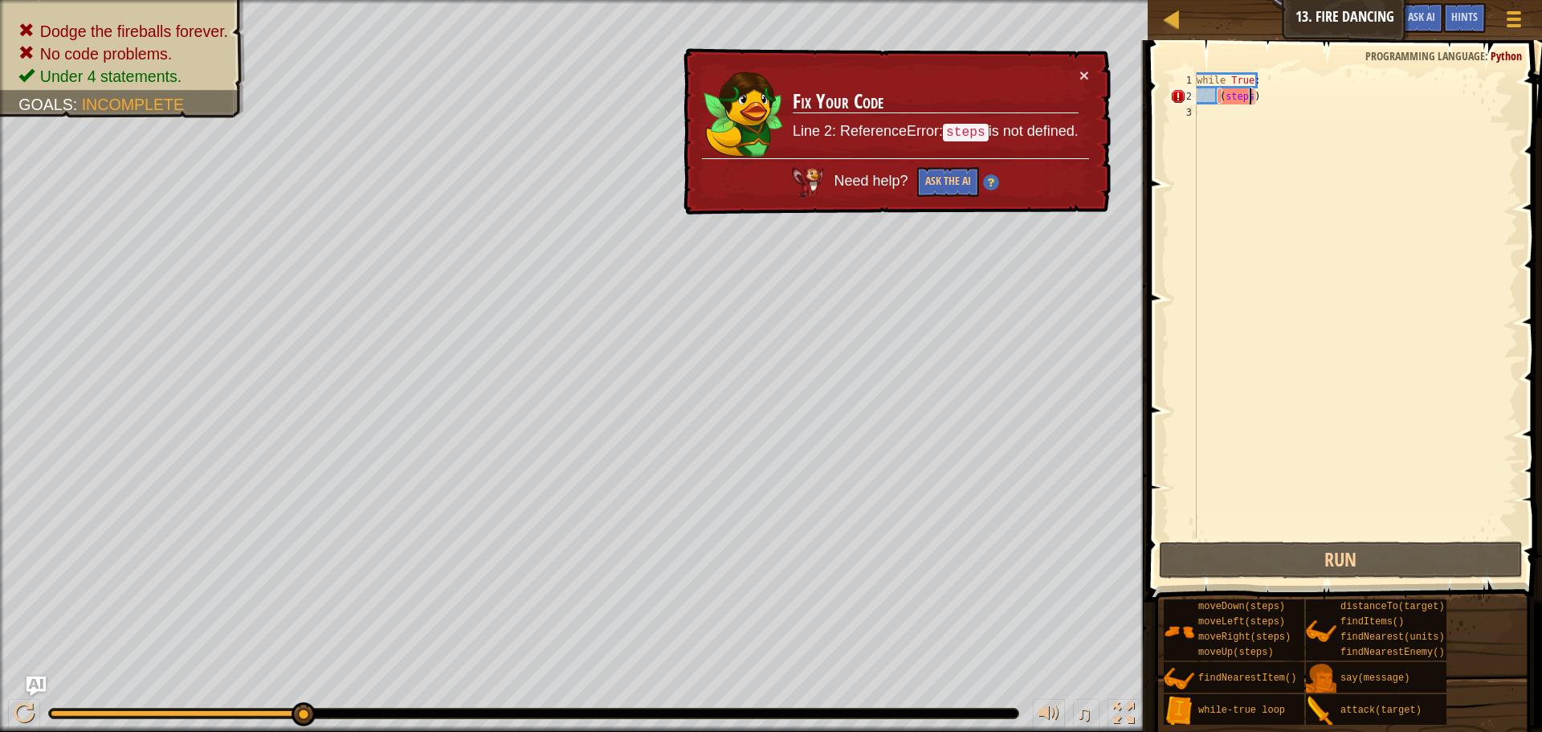
click at [1249, 100] on div "while True : ( steps )" at bounding box center [1356, 321] width 325 height 498
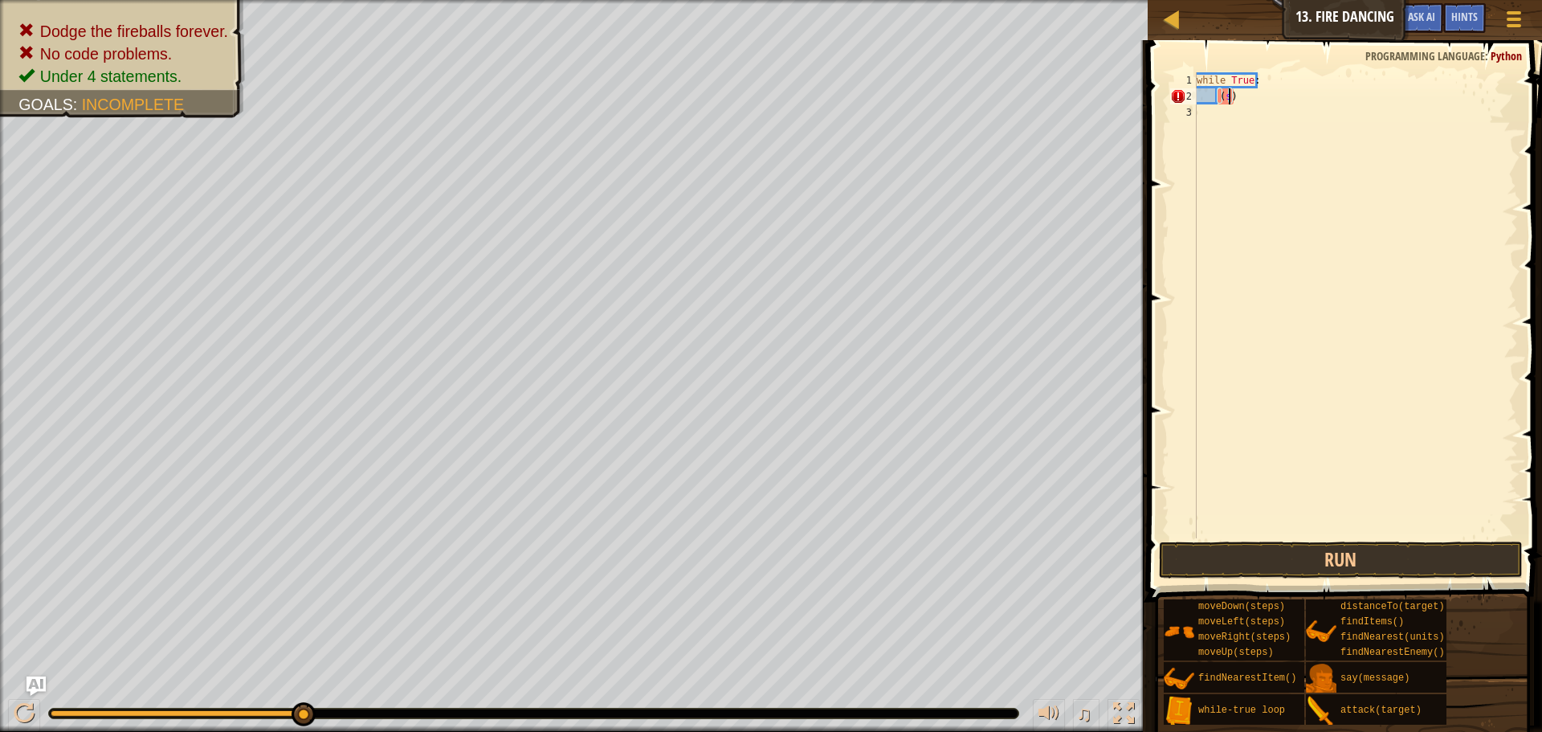
type textarea "()"
click at [1195, 550] on button "Run" at bounding box center [1341, 559] width 364 height 37
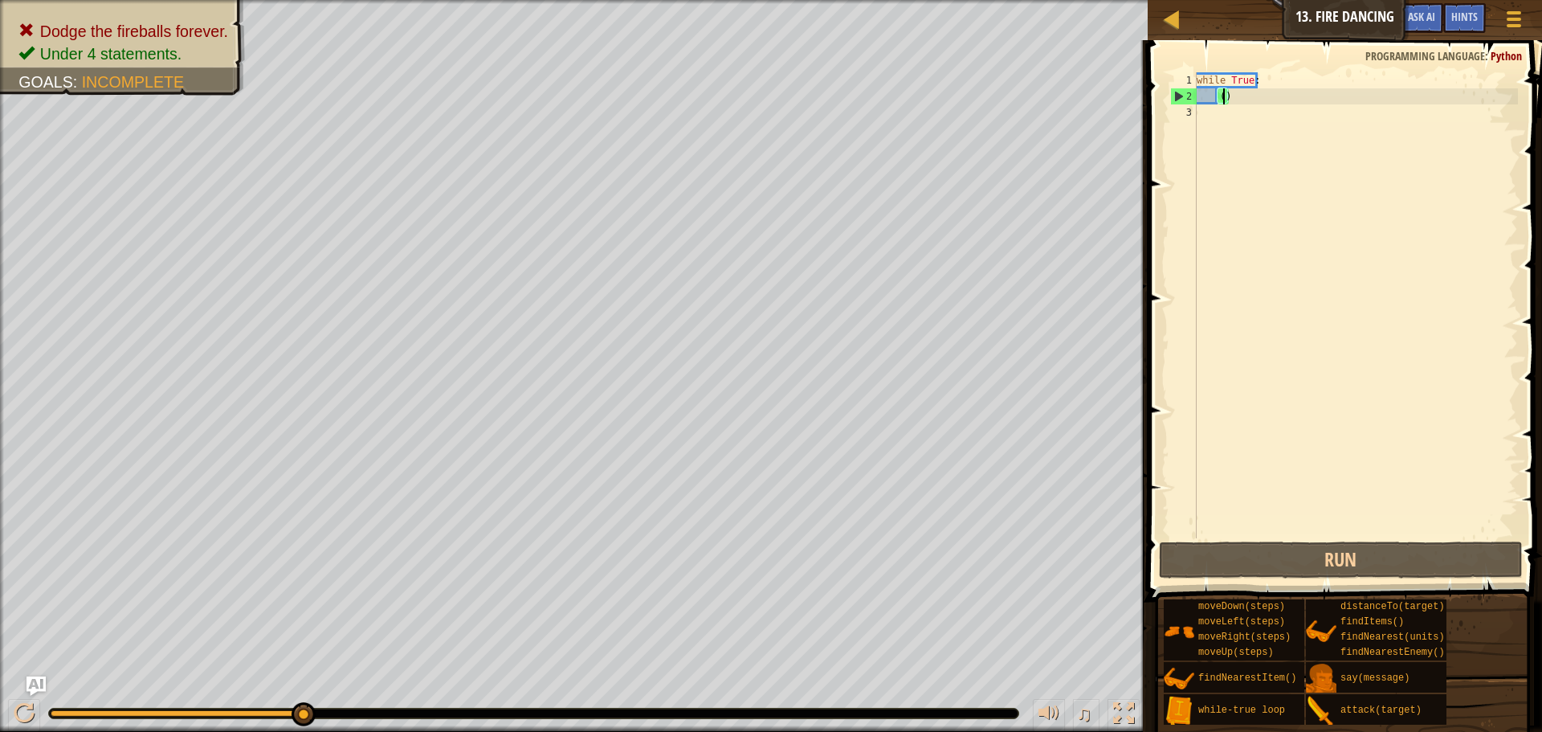
click at [1272, 370] on div "while True : ( )" at bounding box center [1356, 321] width 325 height 498
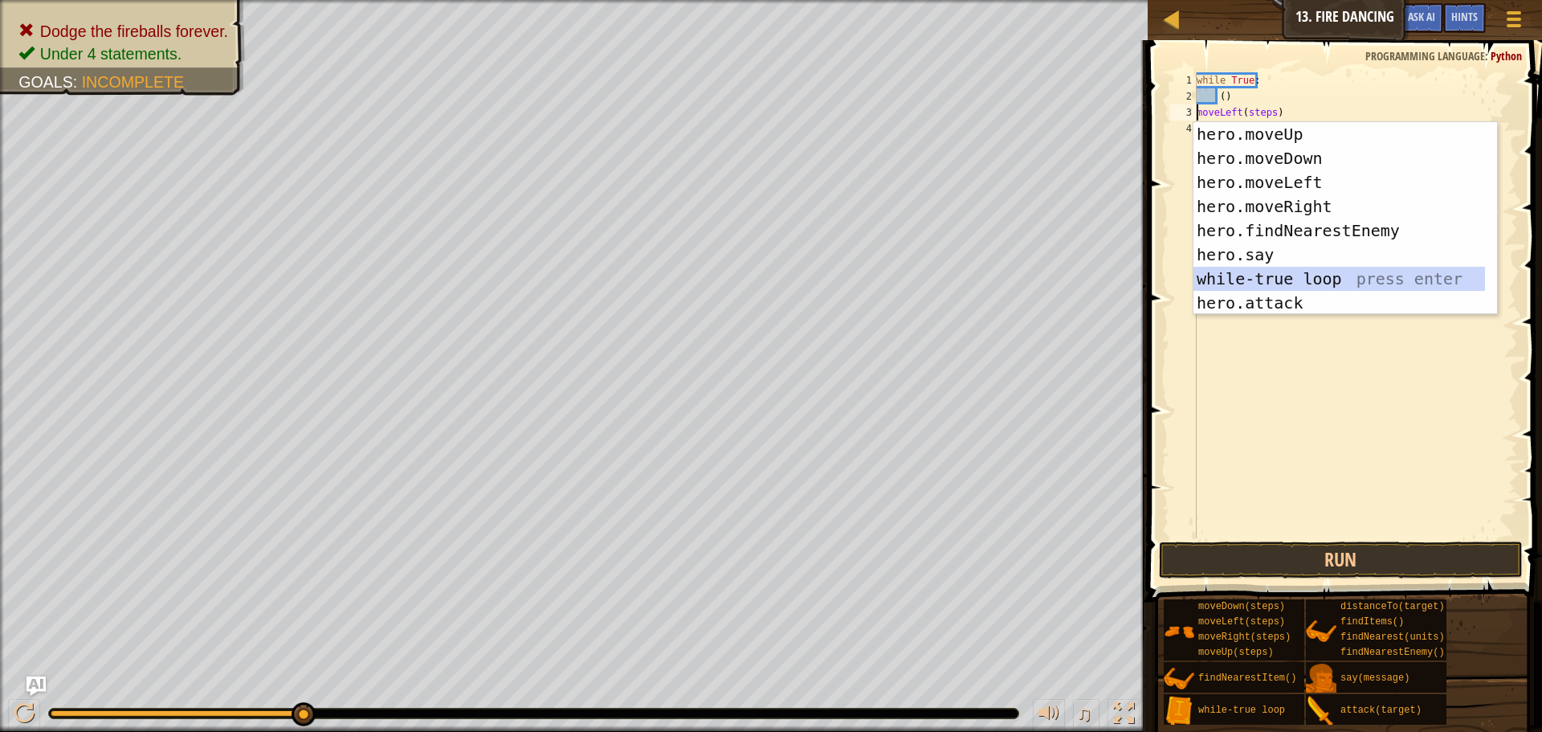
click at [1360, 275] on div "hero.moveUp press enter hero.moveDown press enter hero.moveLeft press enter her…" at bounding box center [1340, 242] width 292 height 241
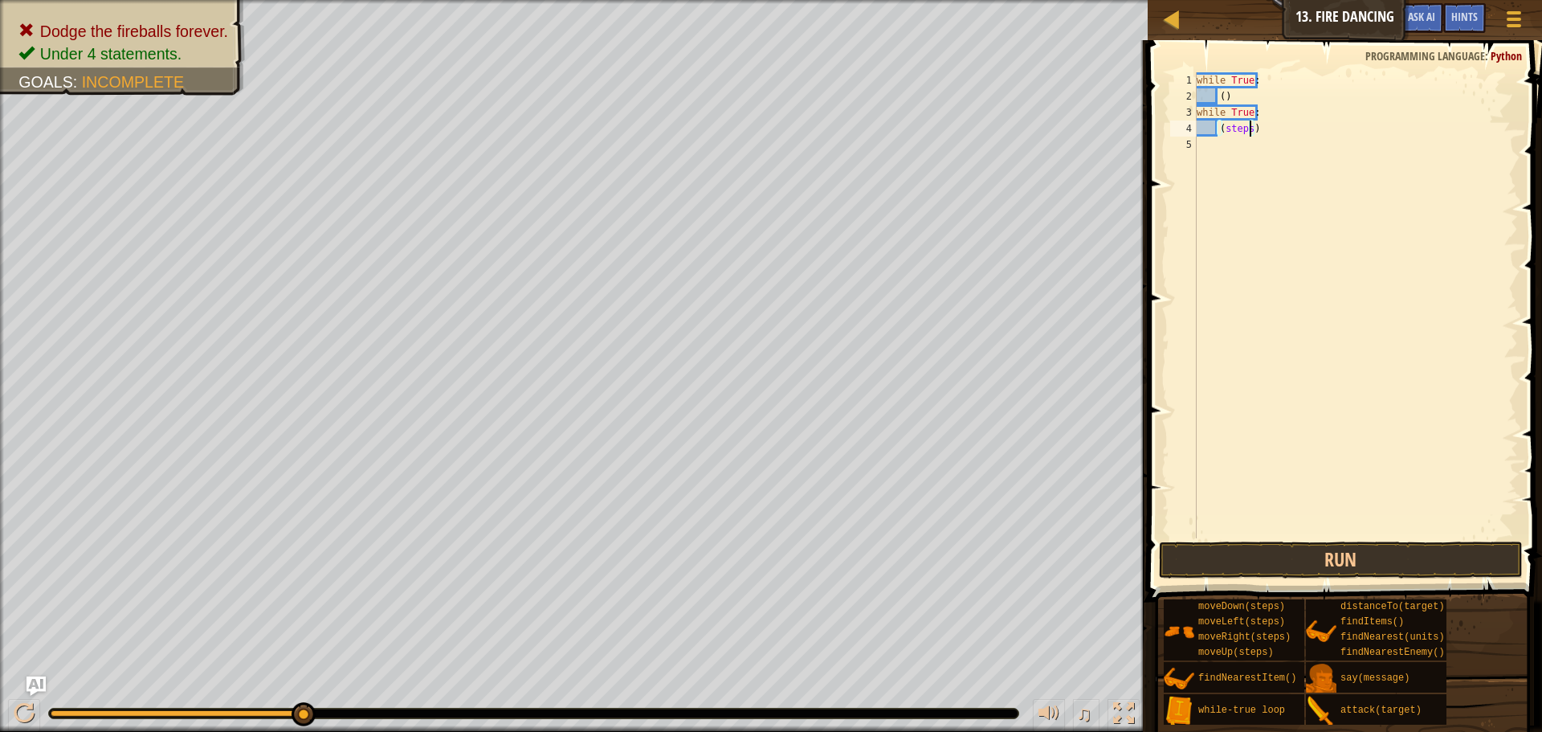
click at [1247, 135] on div "while True : ( ) while True : ( steps )" at bounding box center [1356, 321] width 325 height 498
click at [1253, 557] on button "Run" at bounding box center [1341, 559] width 364 height 37
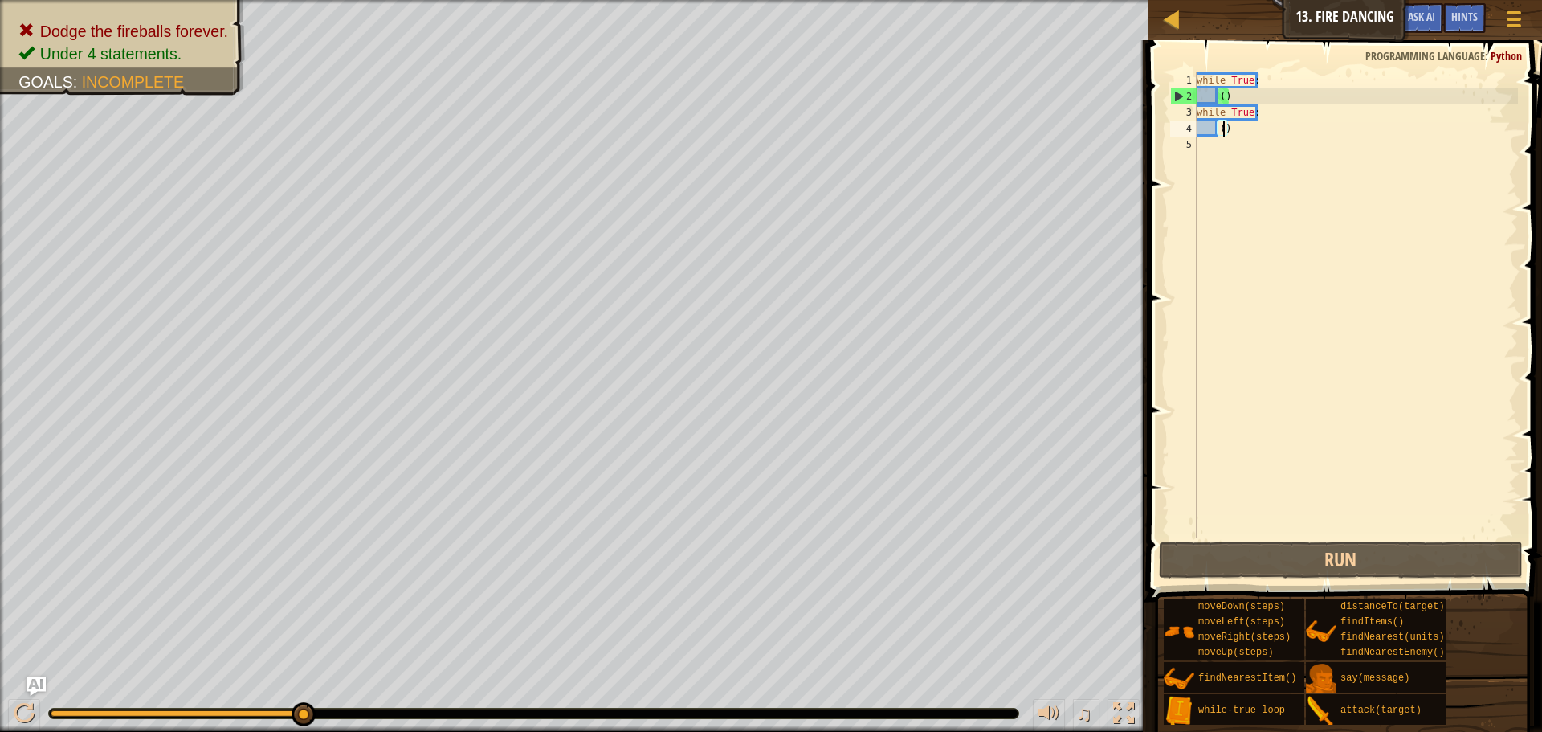
click at [1268, 115] on div "while True : ( ) while True : ( )" at bounding box center [1356, 321] width 325 height 498
type textarea "while True:"
click at [1218, 143] on div "while True : ( ) while True : ( )" at bounding box center [1356, 321] width 325 height 498
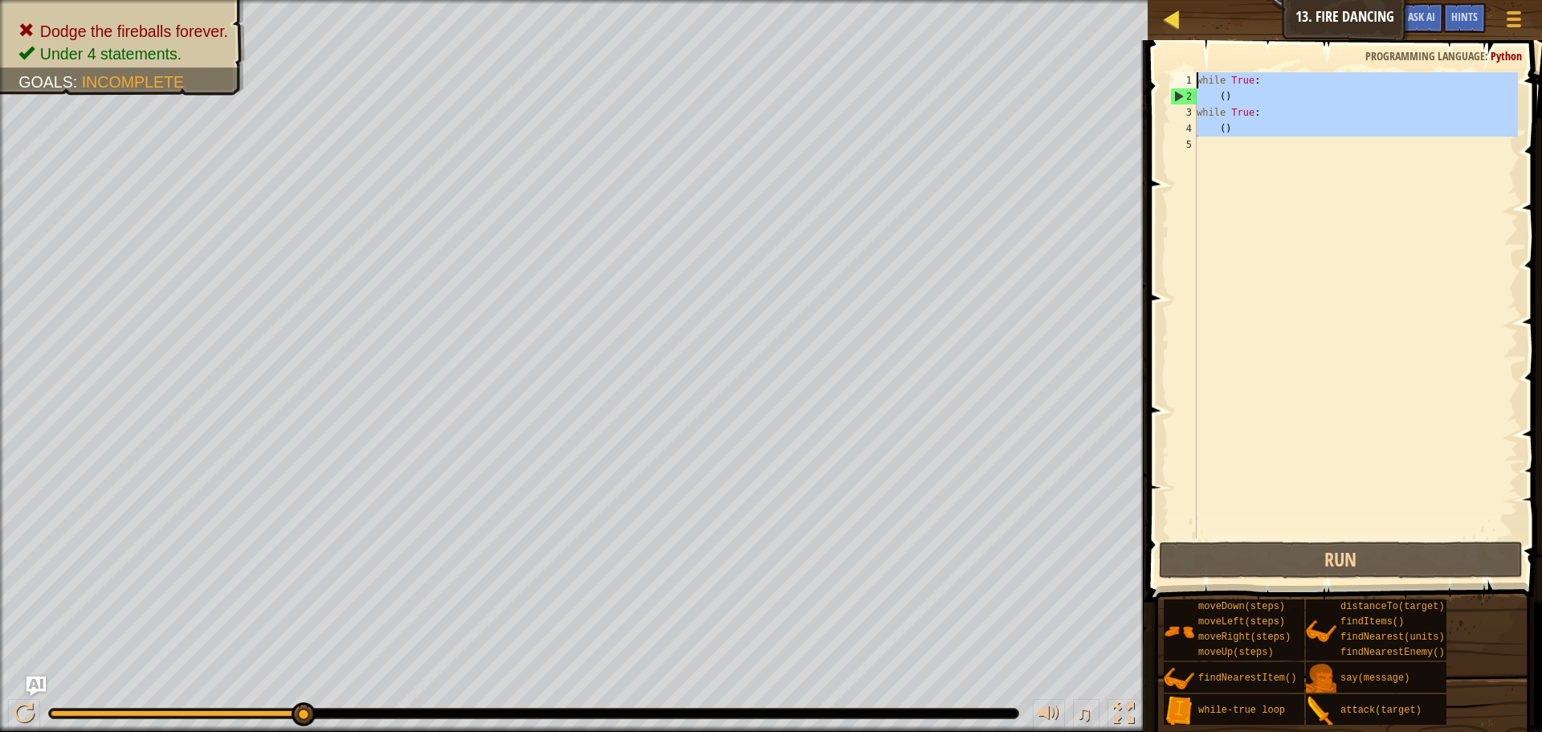
drag, startPoint x: 1297, startPoint y: 145, endPoint x: 1182, endPoint y: 35, distance: 159.1
click at [1182, 35] on div "Map Introduction to Computer Science 13. Fire Dancing Game Menu Done Hints Ask …" at bounding box center [771, 366] width 1542 height 732
type textarea "while True: ()"
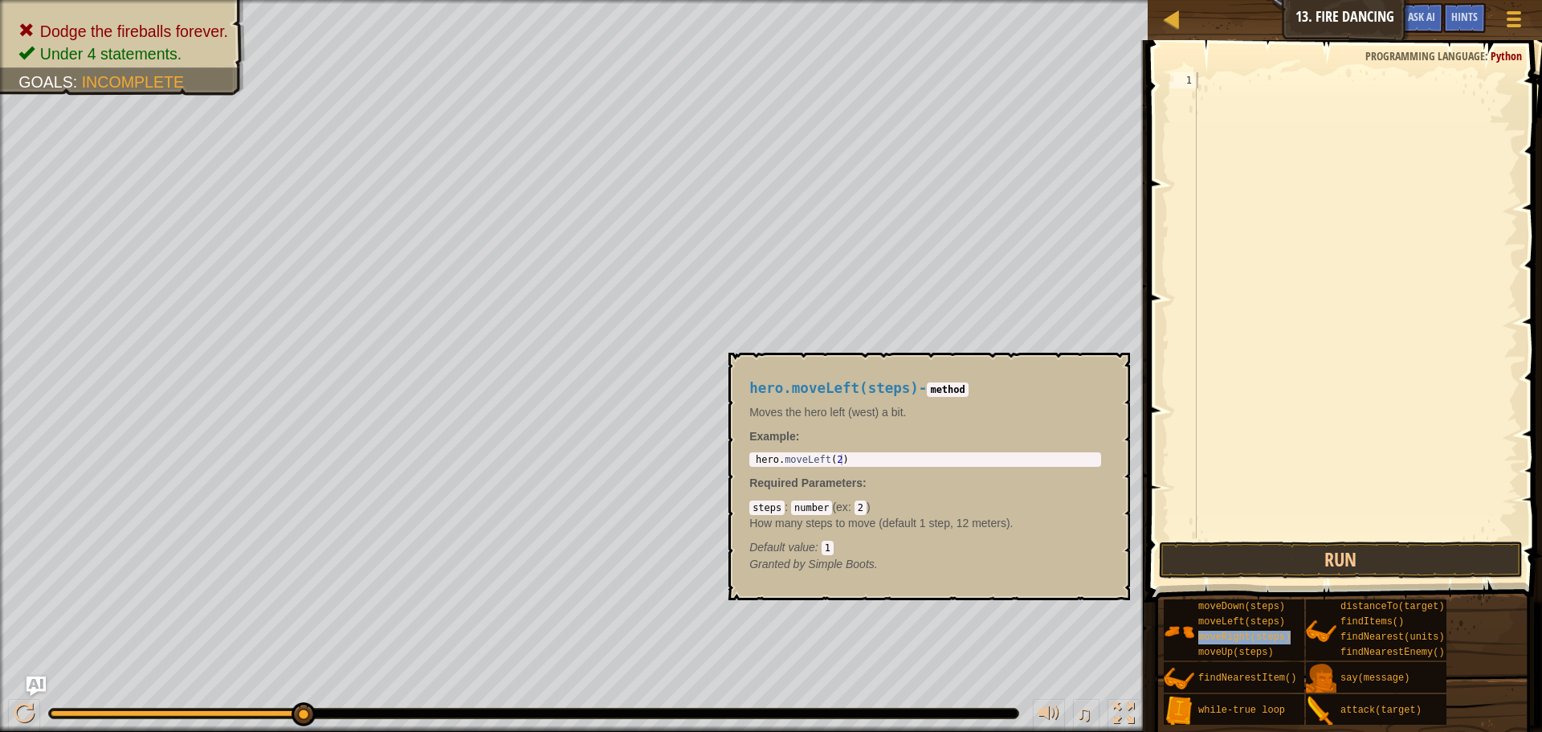
type textarea "moveRight(steps)"
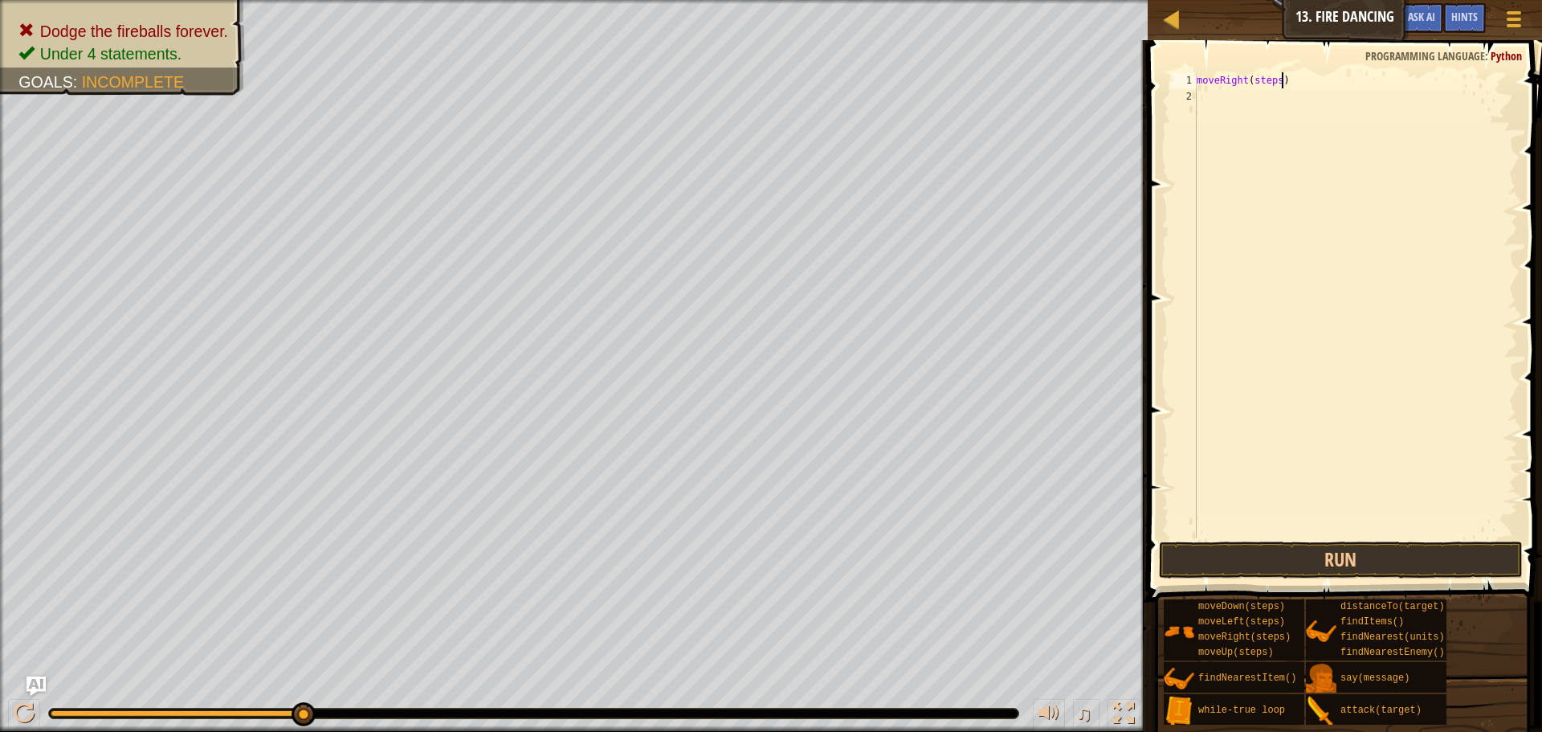
click at [1309, 77] on div "moveRight ( steps )" at bounding box center [1356, 321] width 325 height 498
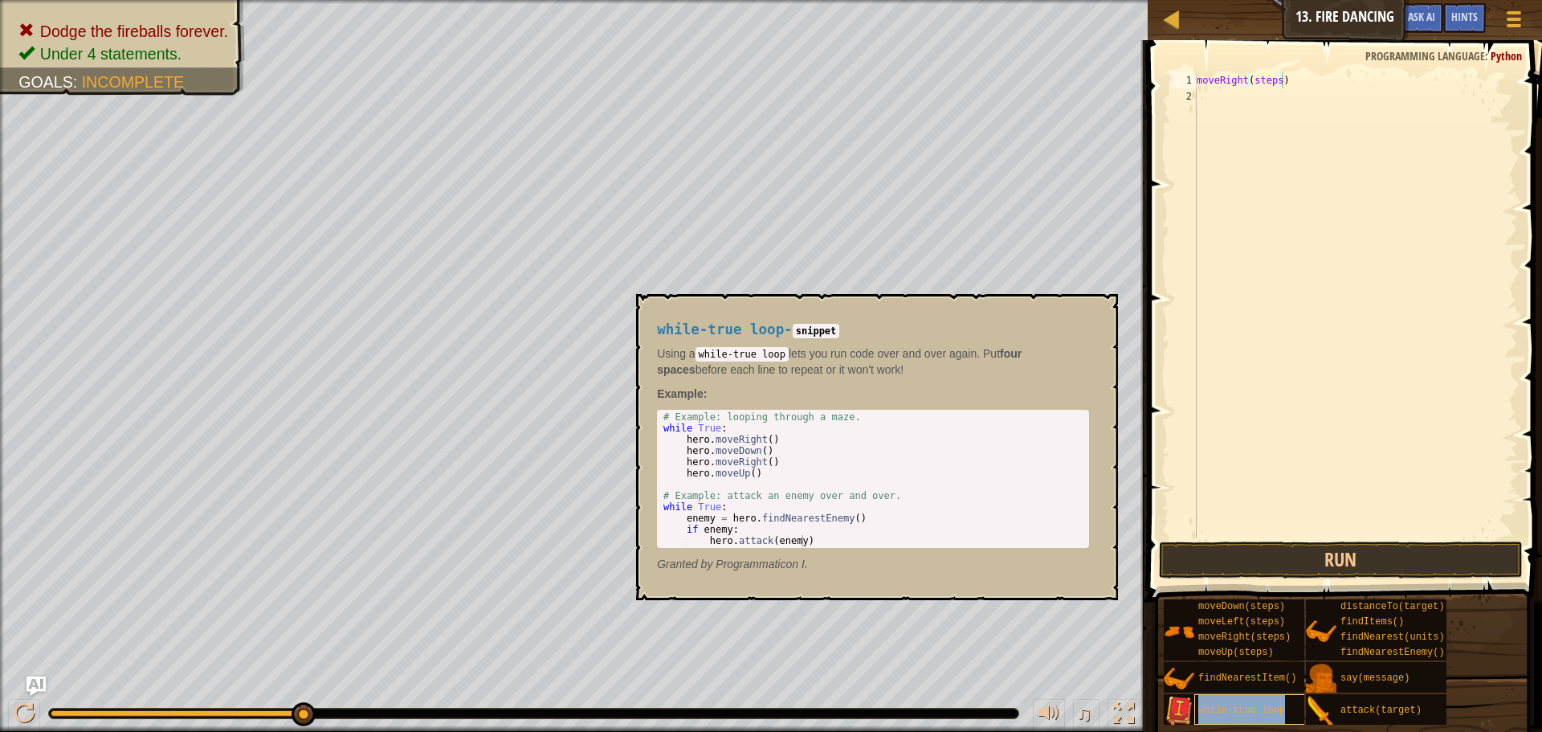
click at [1264, 717] on div "while-true loop" at bounding box center [1271, 709] width 154 height 31
click at [1320, 114] on div "moveRight ( steps )" at bounding box center [1356, 321] width 325 height 498
type textarea "moveRight(steps)while-true loop"
click at [1289, 108] on div "moveRight ( steps ) while - true loop" at bounding box center [1356, 321] width 325 height 498
click at [1281, 84] on div "moveRight ( steps ) while - true loop" at bounding box center [1356, 321] width 325 height 498
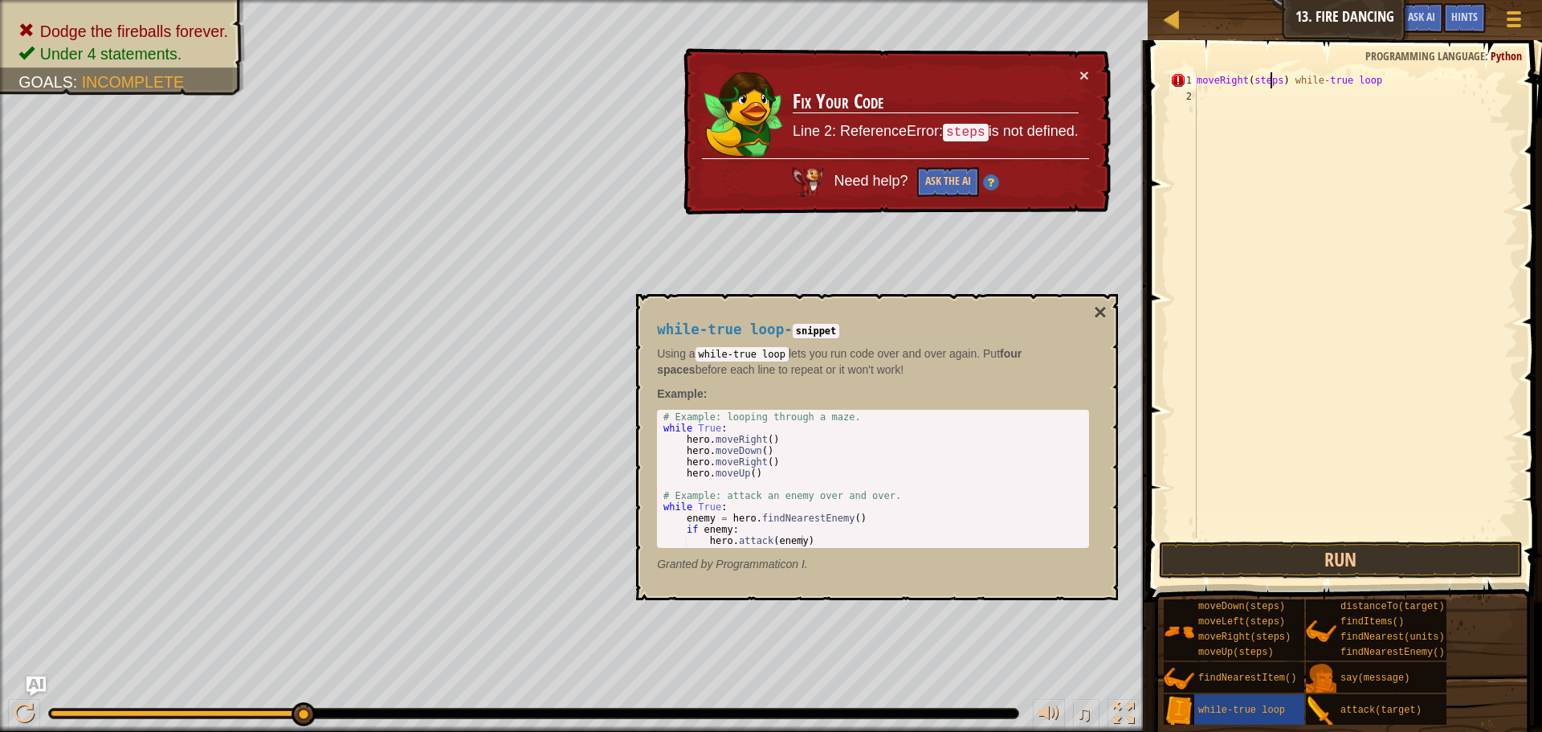
click at [1276, 76] on div "moveRight ( steps ) while - true loop" at bounding box center [1356, 321] width 325 height 498
click at [1276, 76] on div "moveRight ( steps ) while - true loop" at bounding box center [1356, 305] width 325 height 466
click at [1259, 81] on div "moveRight ( ) while - true loop" at bounding box center [1356, 321] width 325 height 498
drag, startPoint x: 1261, startPoint y: 83, endPoint x: 1379, endPoint y: 84, distance: 118.1
click at [1379, 84] on div "moveRight ( ) while - true loop" at bounding box center [1356, 321] width 325 height 498
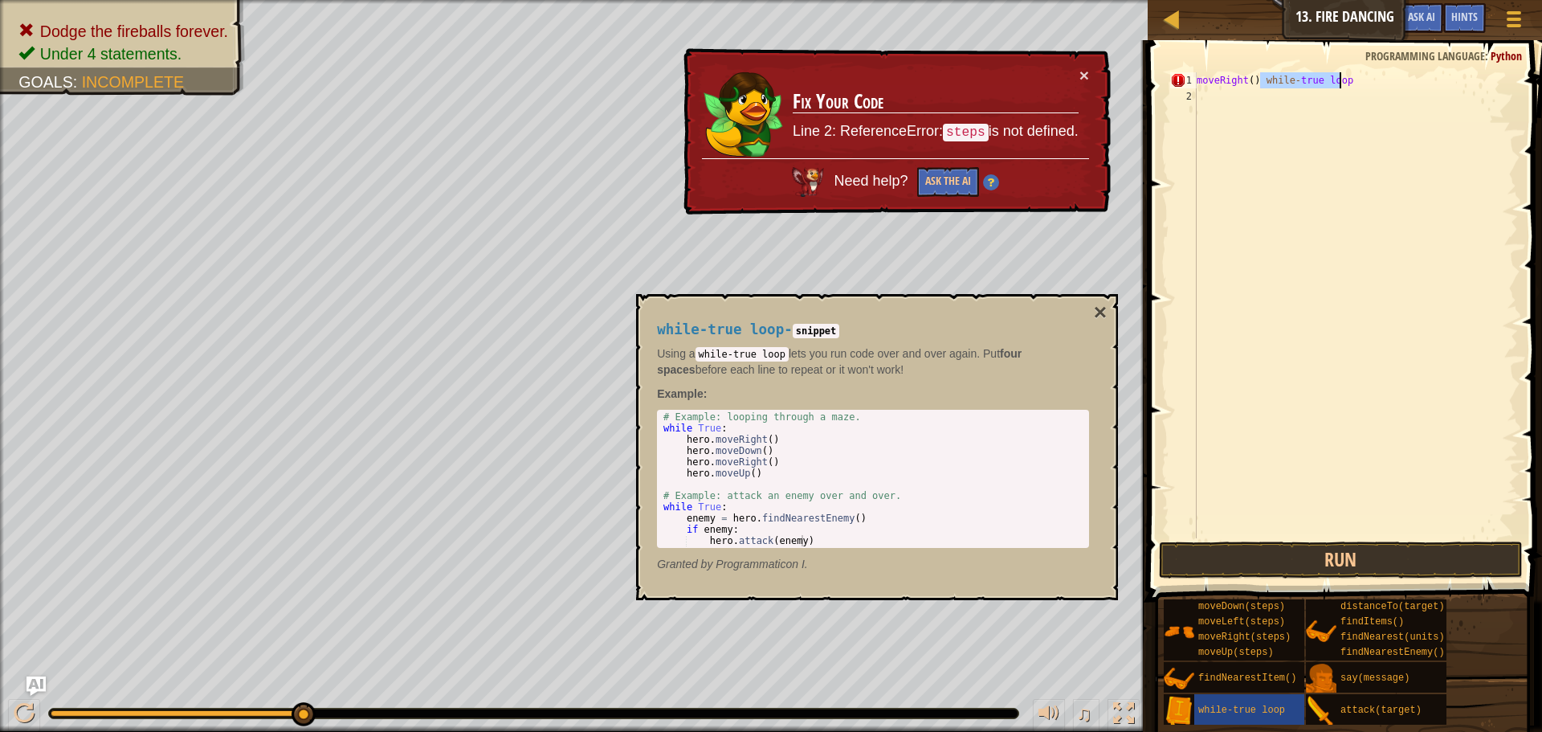
click at [1247, 82] on div "moveRight ( ) while - true loop" at bounding box center [1356, 321] width 325 height 498
paste textarea "while-true loop"
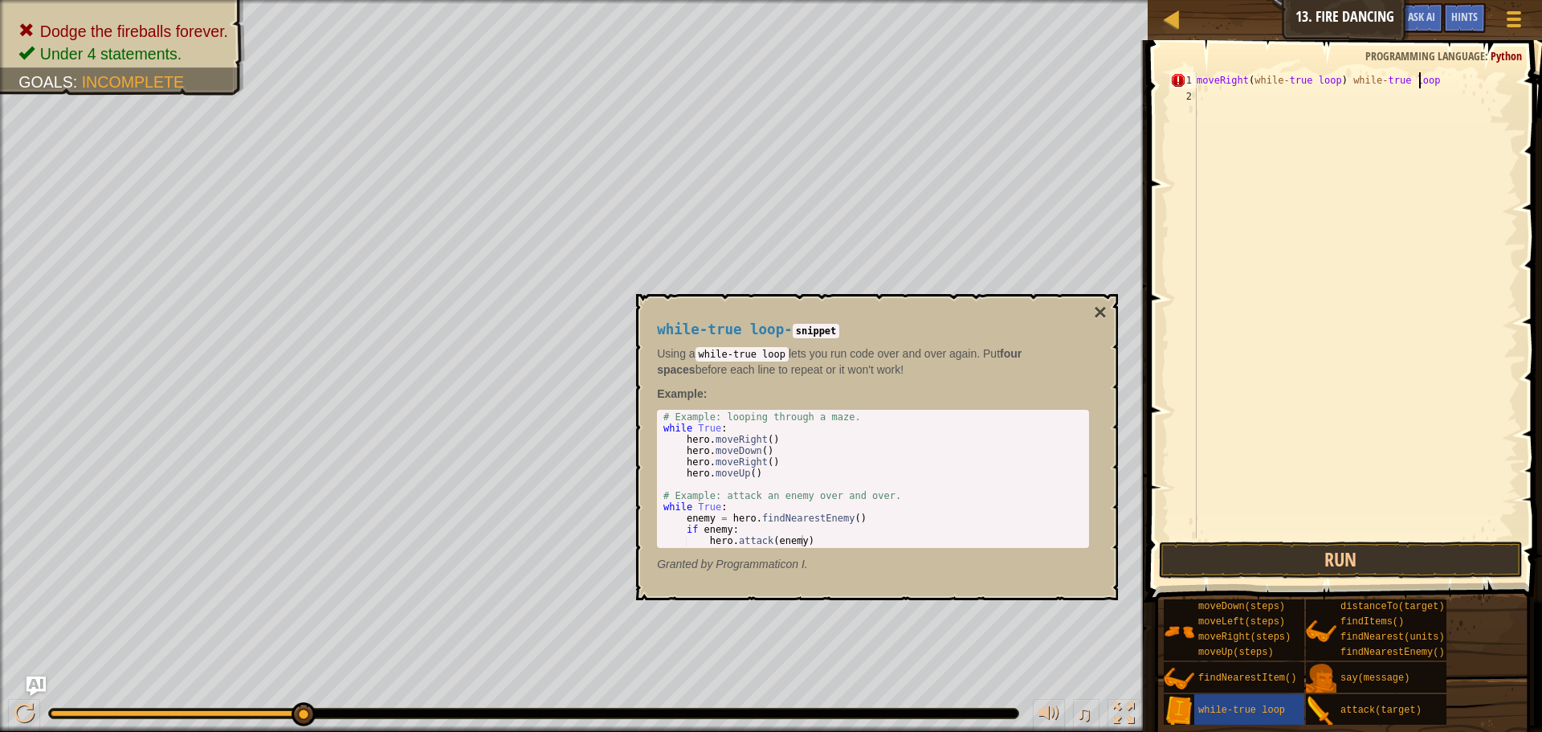
click at [1431, 86] on div "moveRight ( while - true loop ) while - true loop" at bounding box center [1356, 321] width 325 height 498
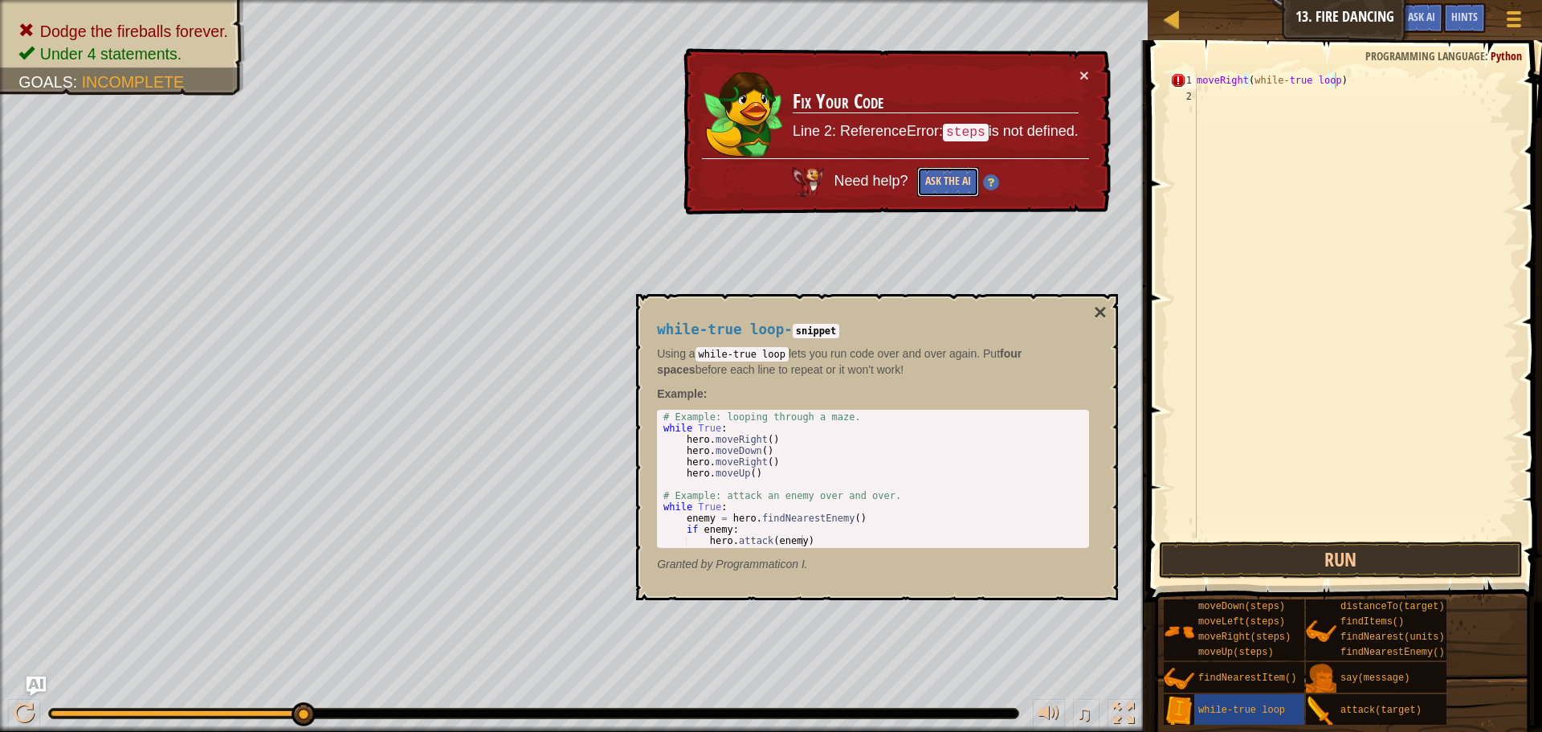
click at [942, 183] on button "Ask the AI" at bounding box center [948, 182] width 62 height 30
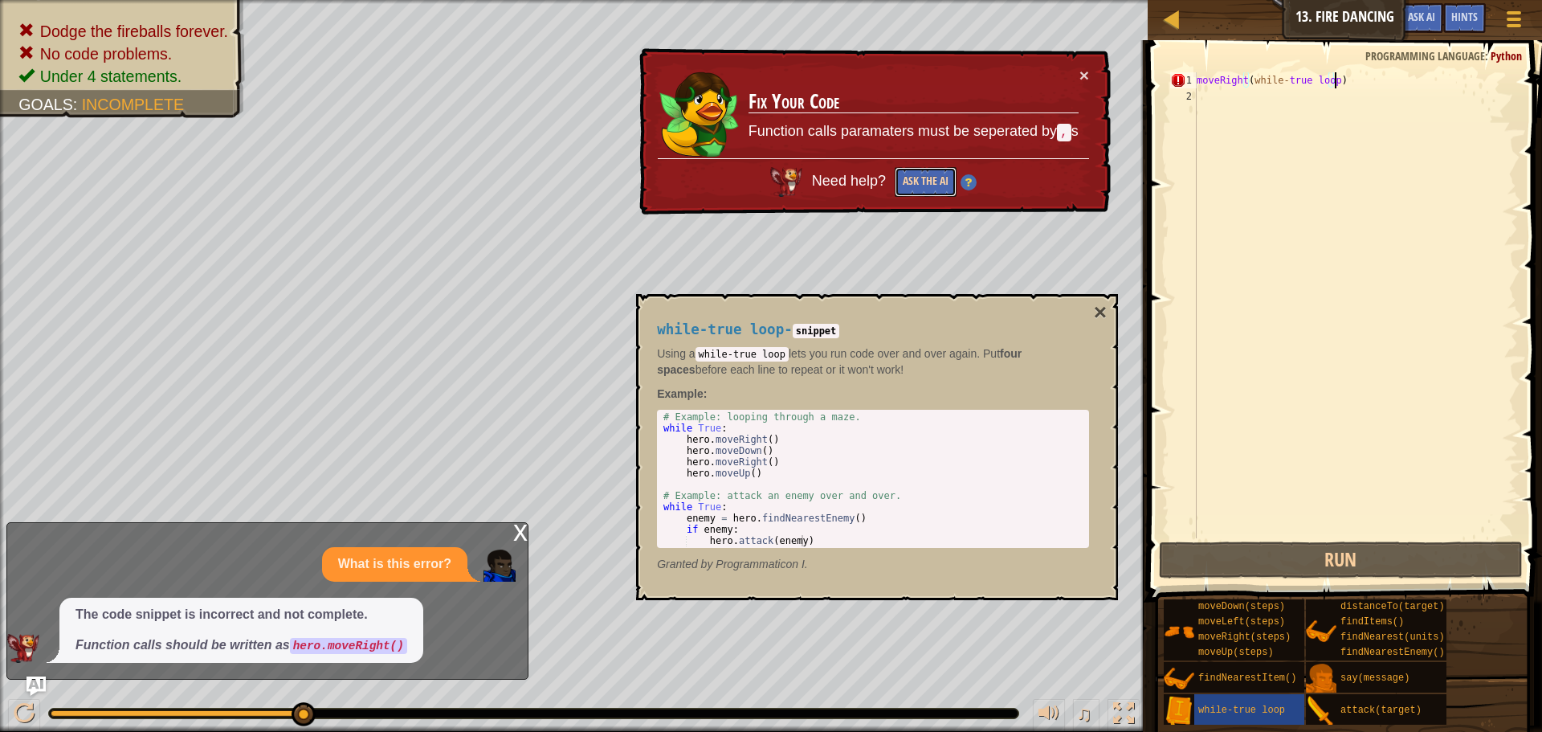
click at [944, 190] on button "Ask the AI" at bounding box center [926, 182] width 62 height 30
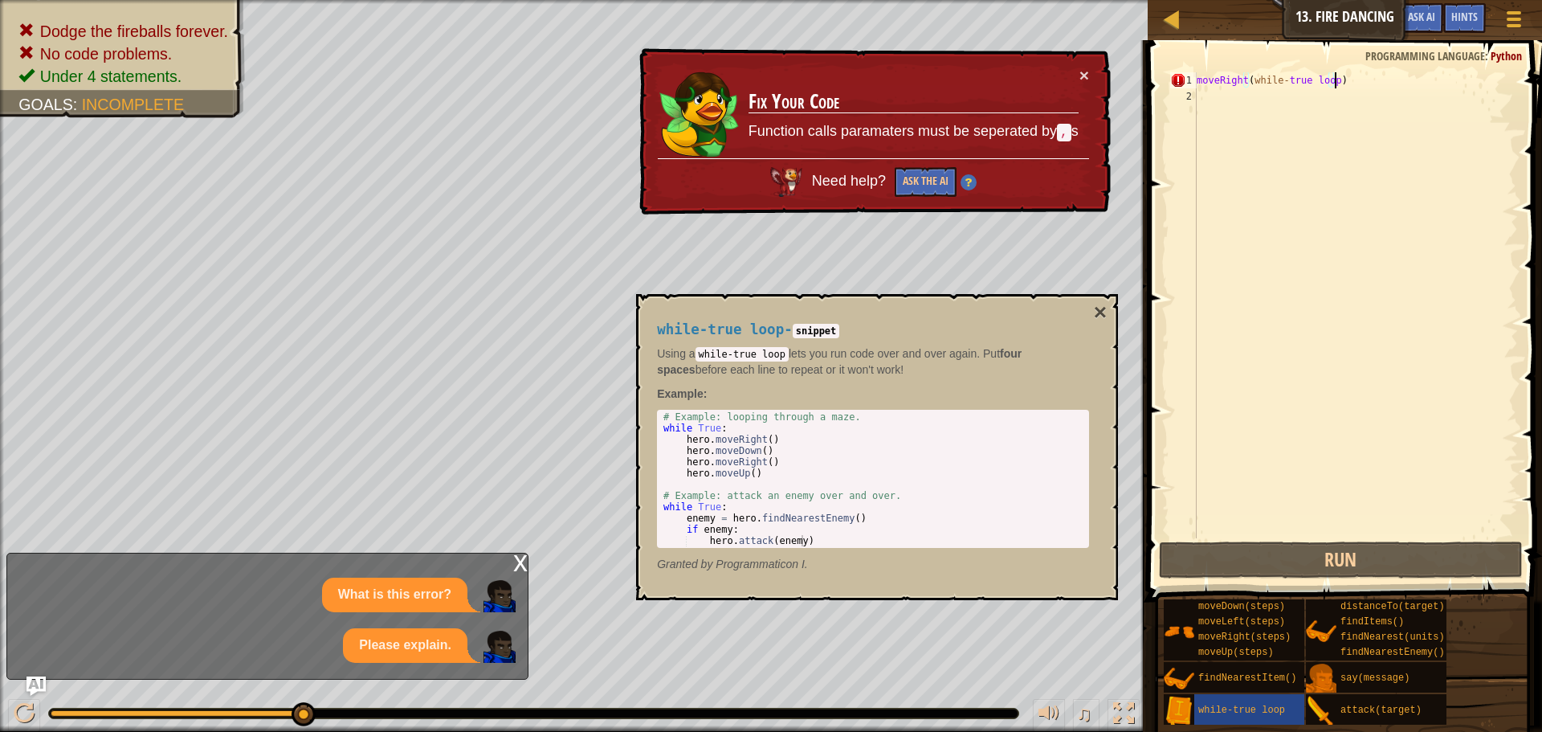
click at [1086, 307] on div "while-true loop - snippet Using a while-true loop lets you run code over and ov…" at bounding box center [873, 447] width 455 height 280
click at [1096, 308] on button "×" at bounding box center [1100, 312] width 13 height 22
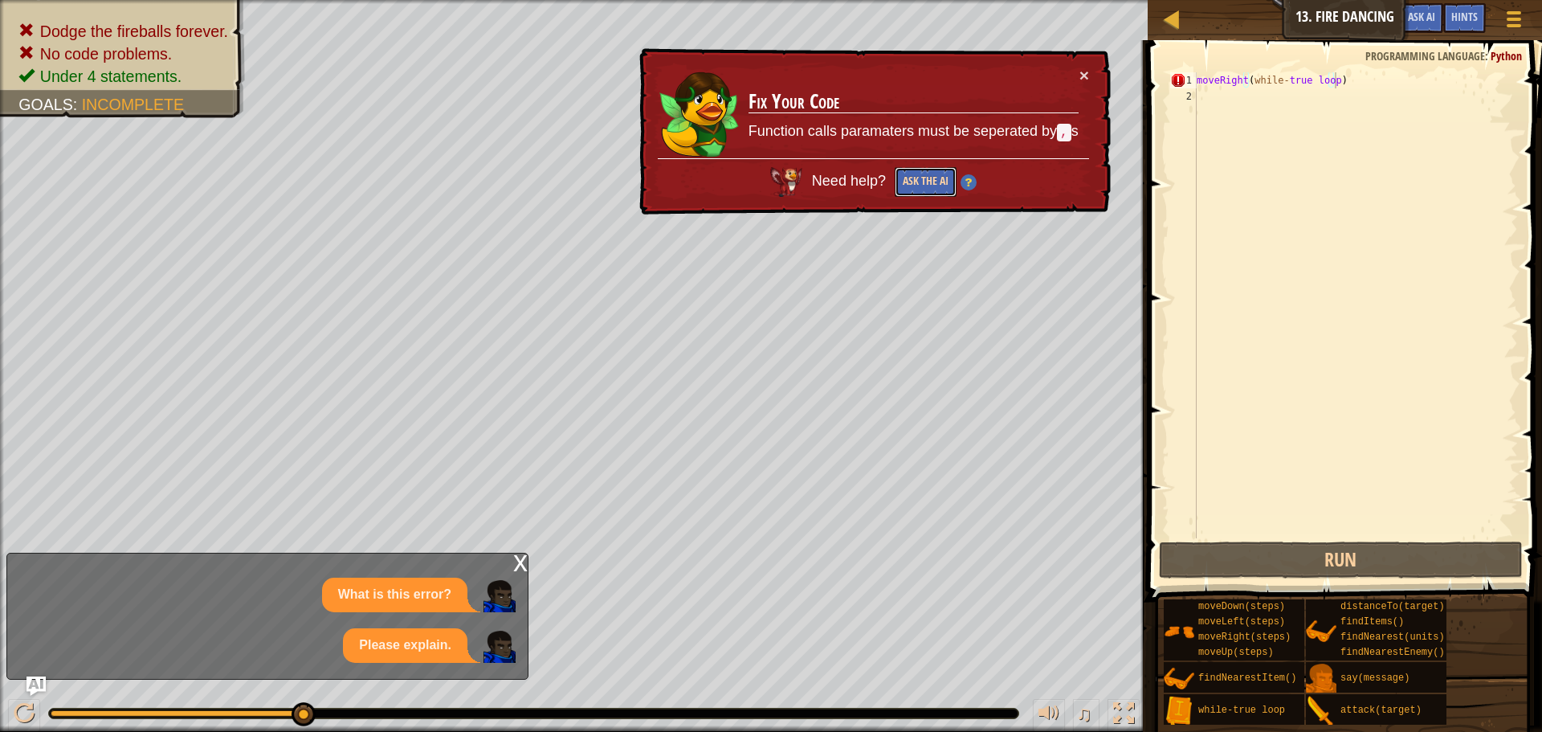
click at [920, 184] on button "Ask the AI" at bounding box center [926, 182] width 62 height 30
click at [522, 564] on div "x" at bounding box center [520, 561] width 14 height 16
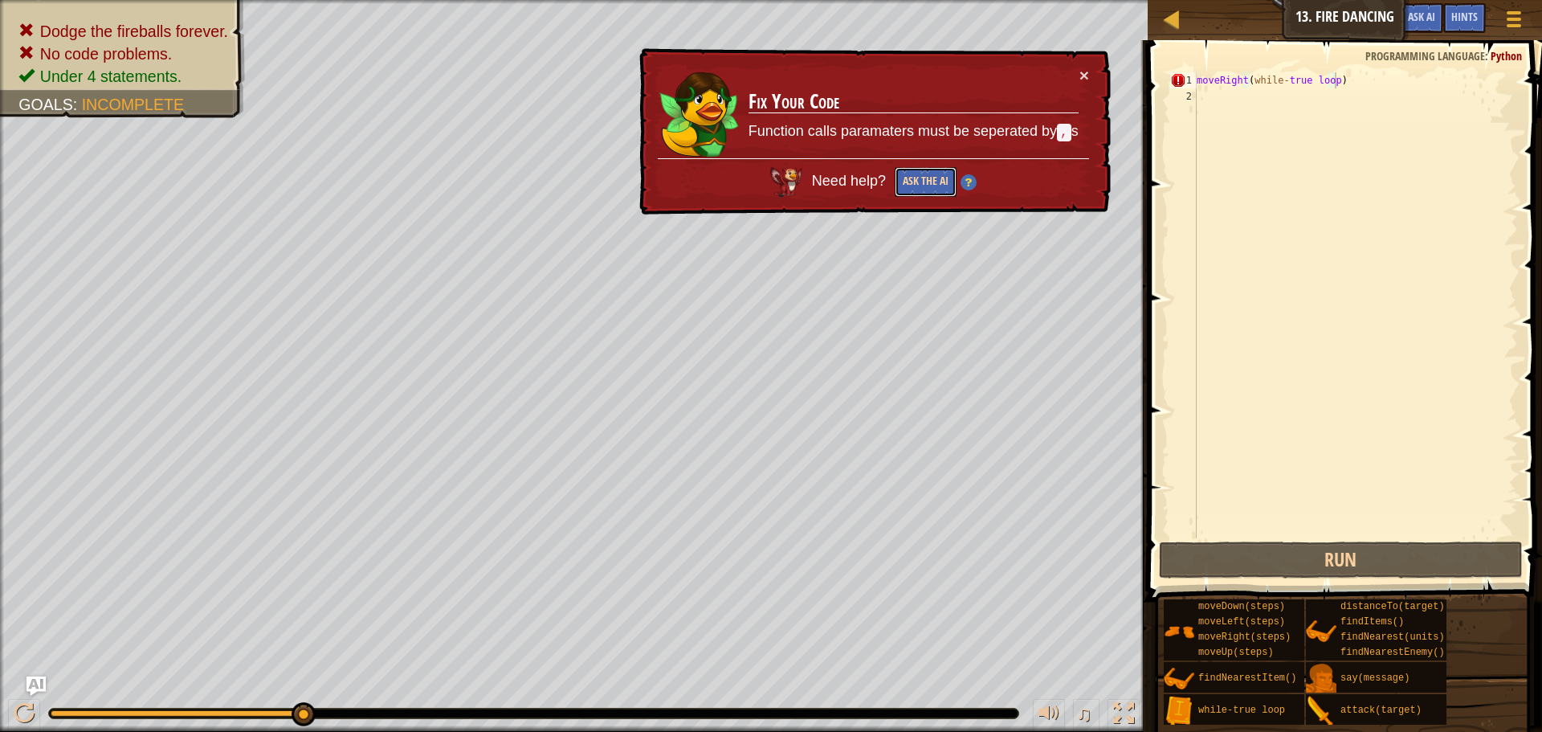
click at [940, 186] on button "Ask the AI" at bounding box center [926, 182] width 62 height 30
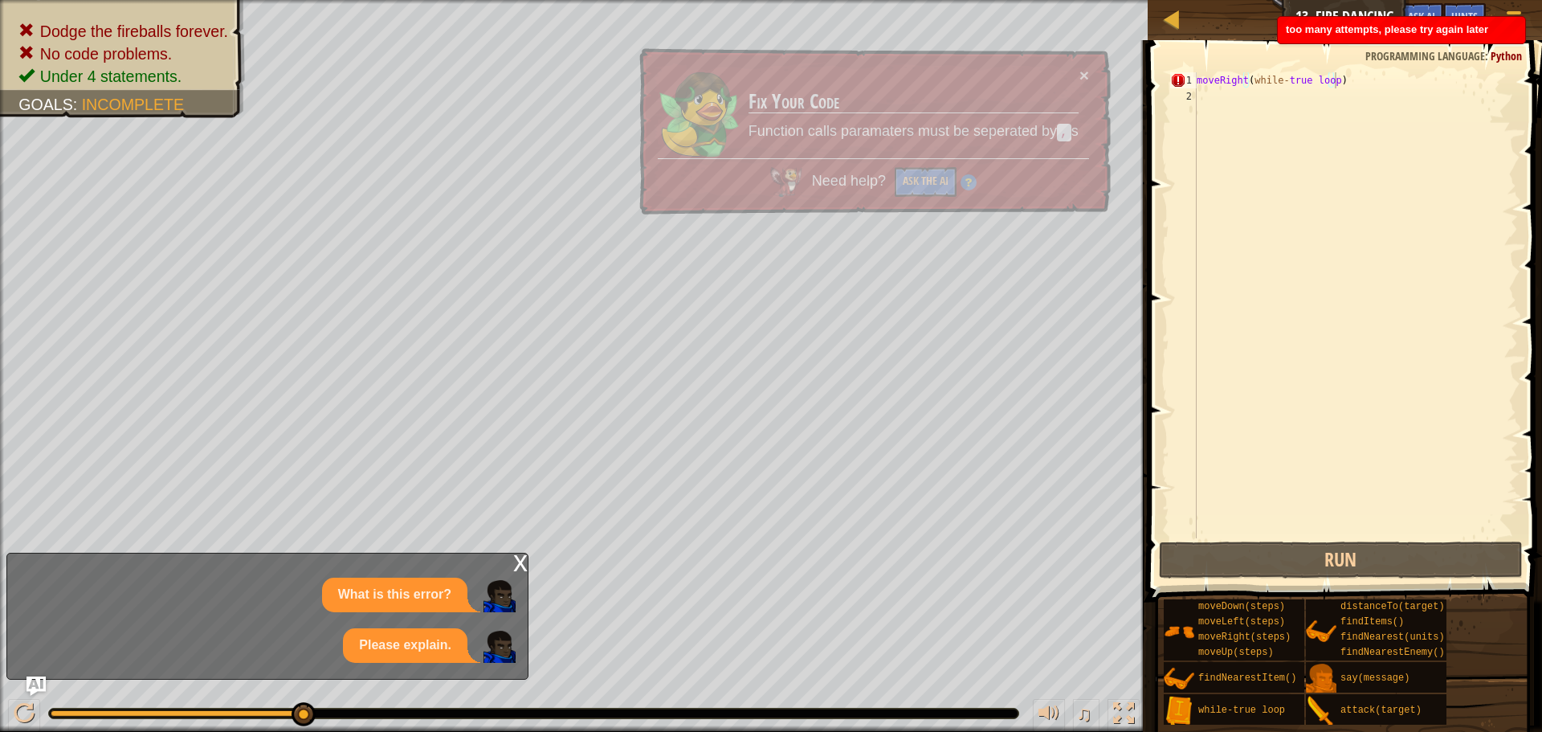
click at [71, 675] on div "x What is this error? Please explain." at bounding box center [267, 616] width 522 height 127
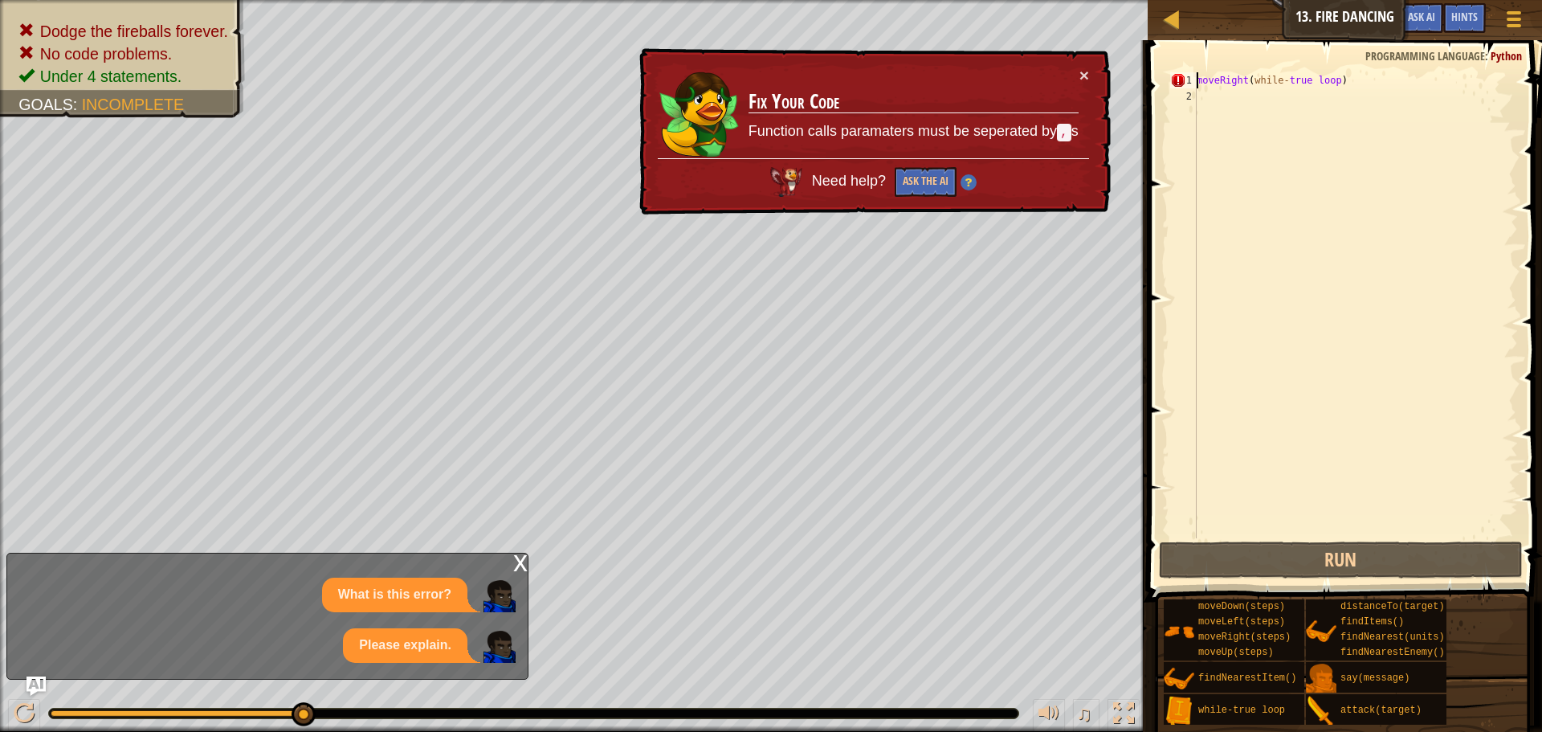
click at [1197, 80] on div "moveRight ( while - true loop )" at bounding box center [1356, 321] width 325 height 498
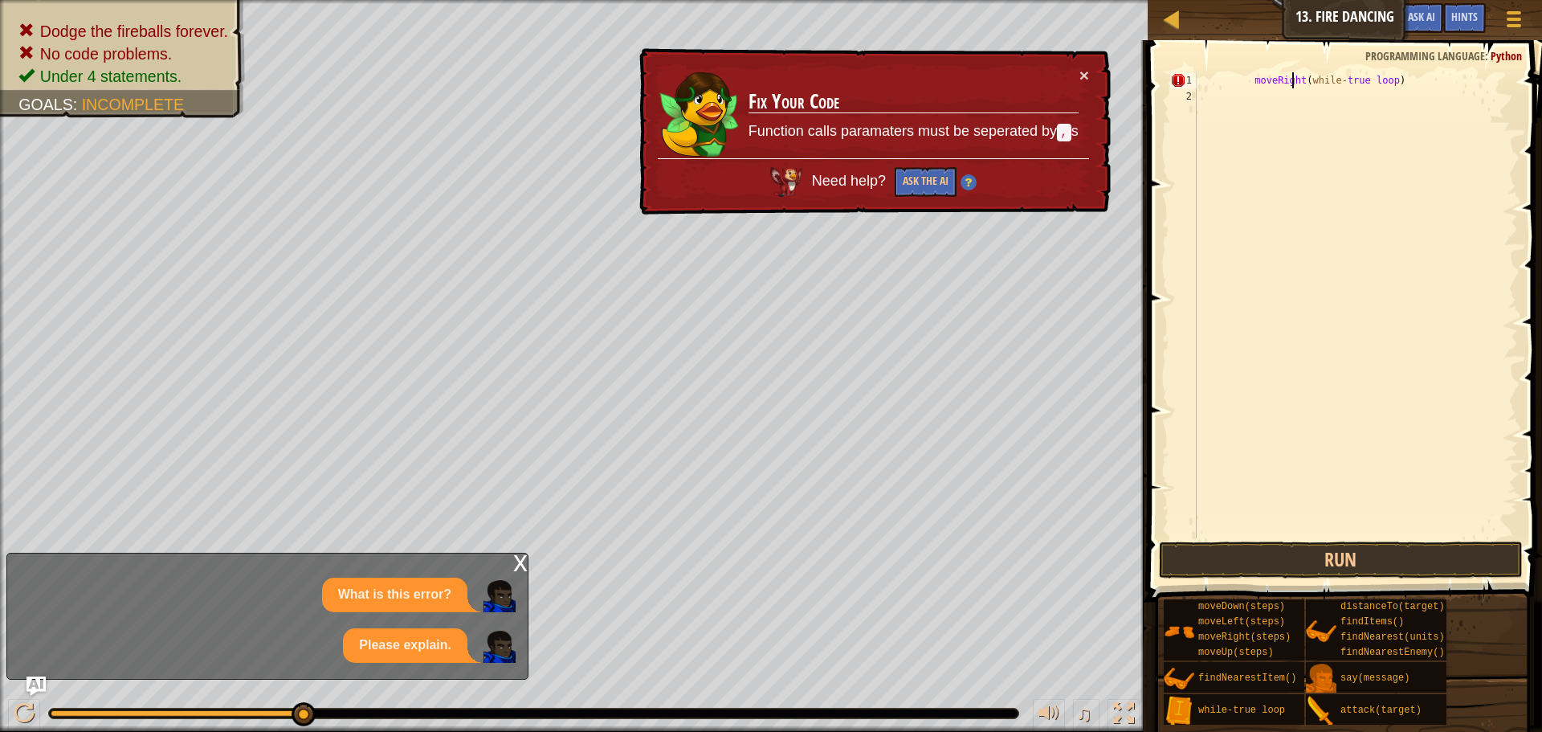
drag, startPoint x: 1295, startPoint y: 83, endPoint x: 1321, endPoint y: 98, distance: 29.9
click at [1299, 83] on div "moveRight ( while - true loop )" at bounding box center [1356, 321] width 325 height 498
click at [1298, 85] on div "moveRight ( while - true loop )" at bounding box center [1356, 305] width 325 height 466
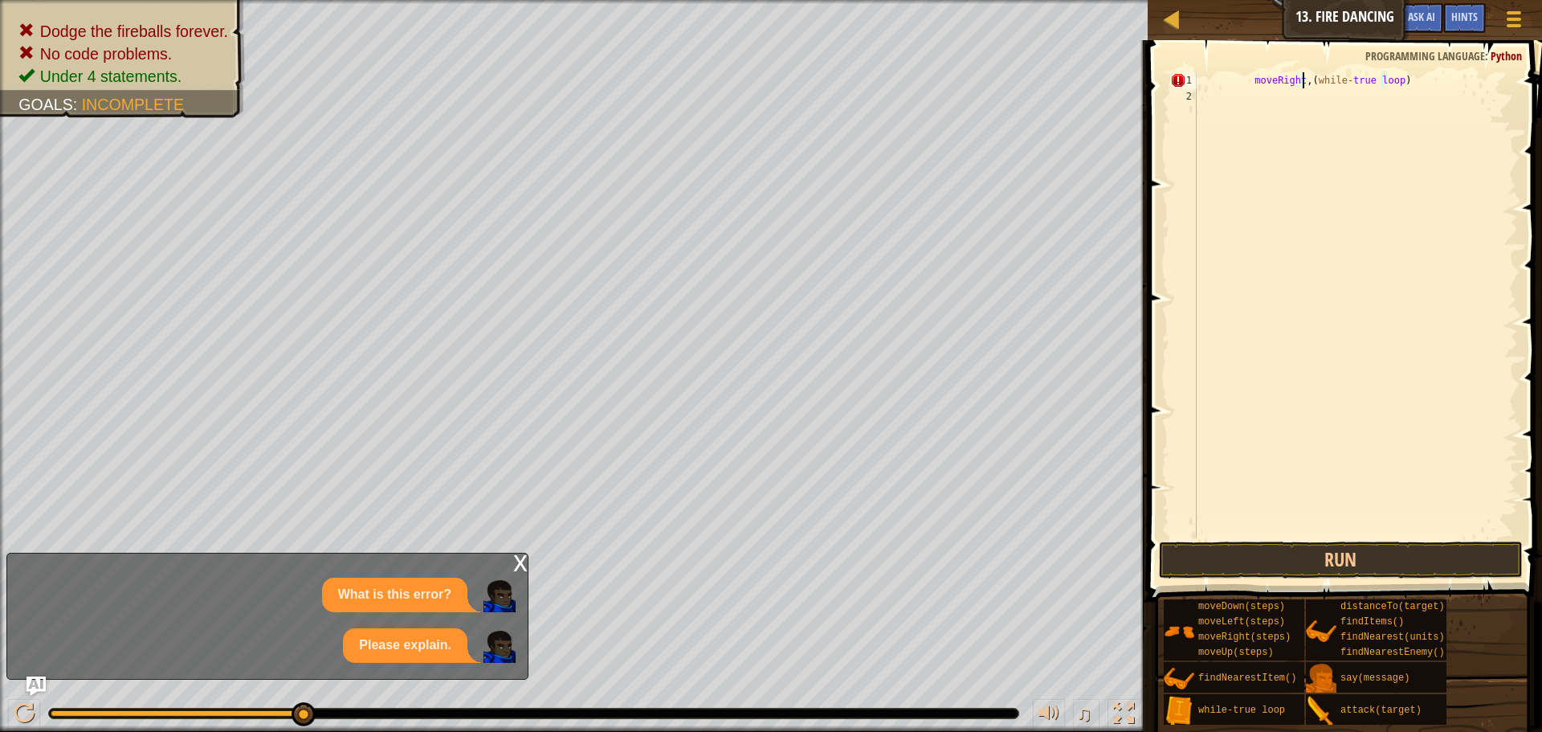
scroll to position [7, 10]
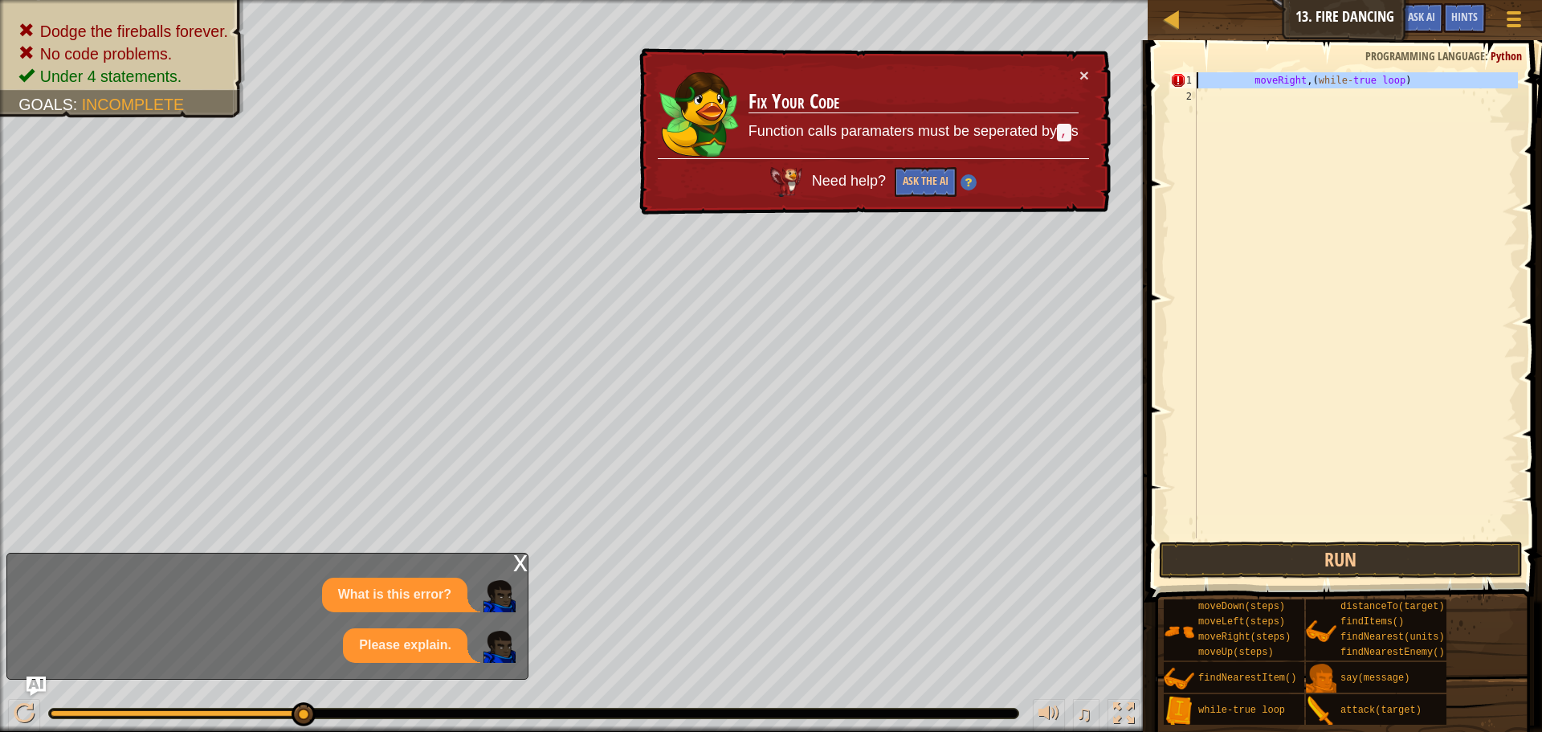
drag, startPoint x: 1485, startPoint y: 116, endPoint x: 1215, endPoint y: 67, distance: 274.2
click at [1216, 67] on div "moveRight,(while-true loop) 1 2 moveRight , ( while - true loop ) ההההההההההההה…" at bounding box center [1342, 352] width 399 height 609
click at [14, 708] on div at bounding box center [24, 713] width 21 height 21
click at [31, 685] on img "Ask AI" at bounding box center [36, 686] width 21 height 21
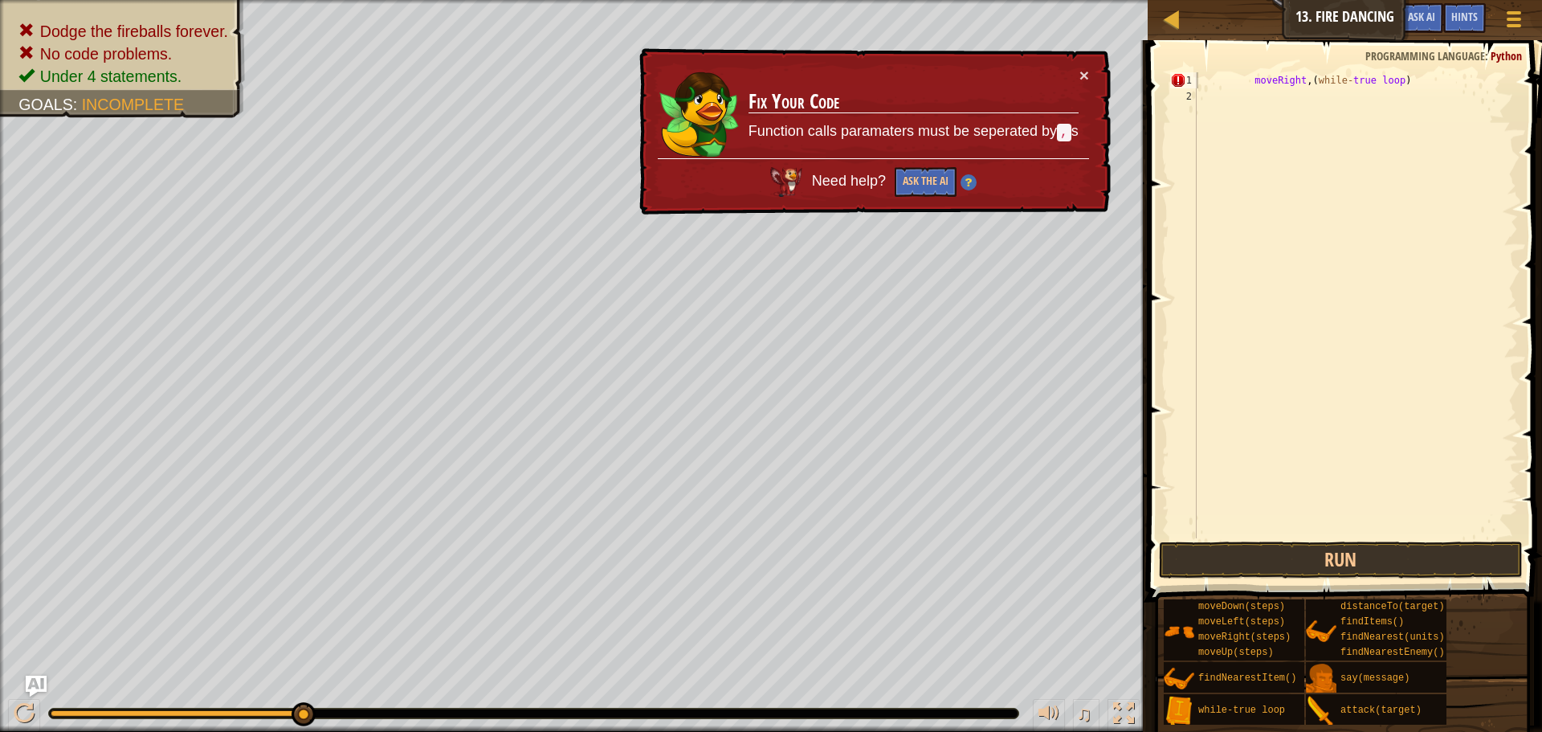
click at [47, 685] on img "Ask AI" at bounding box center [36, 686] width 21 height 21
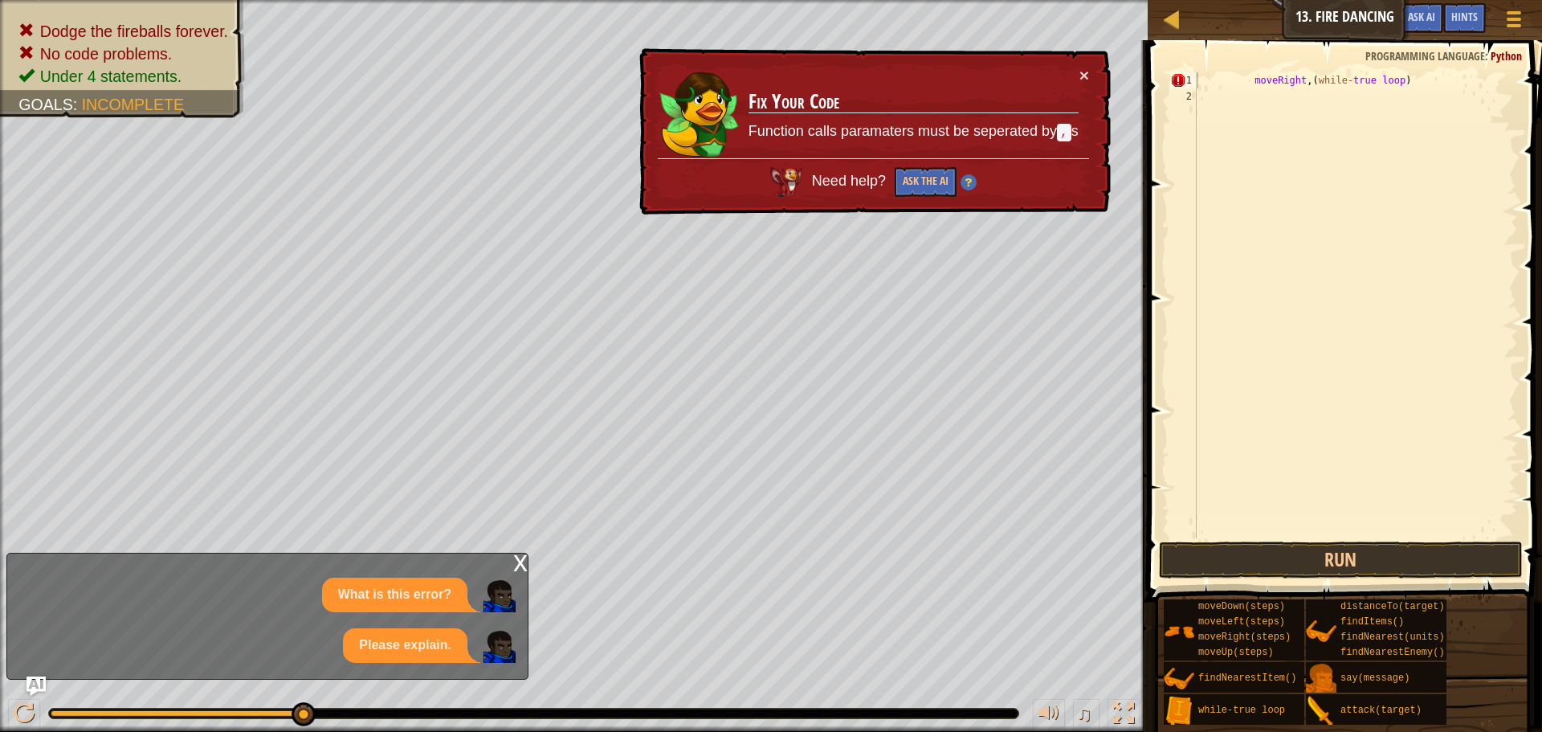
click at [393, 640] on p "Please explain." at bounding box center [405, 645] width 92 height 18
click at [913, 180] on button "Ask the AI" at bounding box center [926, 182] width 62 height 30
click at [939, 182] on button "Ask the AI" at bounding box center [926, 182] width 62 height 30
click at [963, 179] on img at bounding box center [969, 182] width 16 height 16
drag, startPoint x: 1245, startPoint y: 77, endPoint x: 1247, endPoint y: 86, distance: 9.2
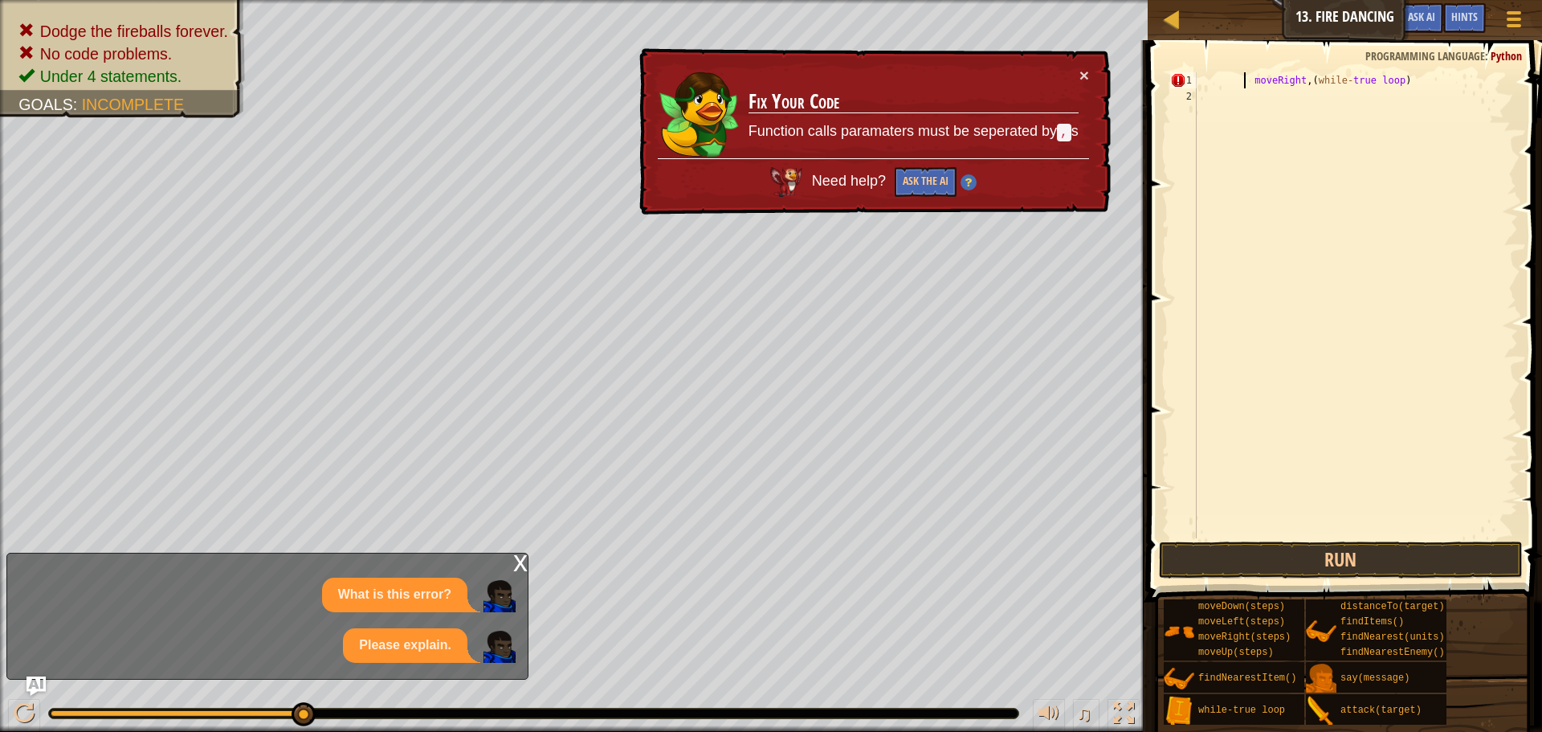
click at [1246, 85] on div "moveRight , ( while - true loop )" at bounding box center [1356, 321] width 325 height 498
click at [1248, 77] on div "moveRight , ( while - true loop )" at bounding box center [1356, 321] width 325 height 498
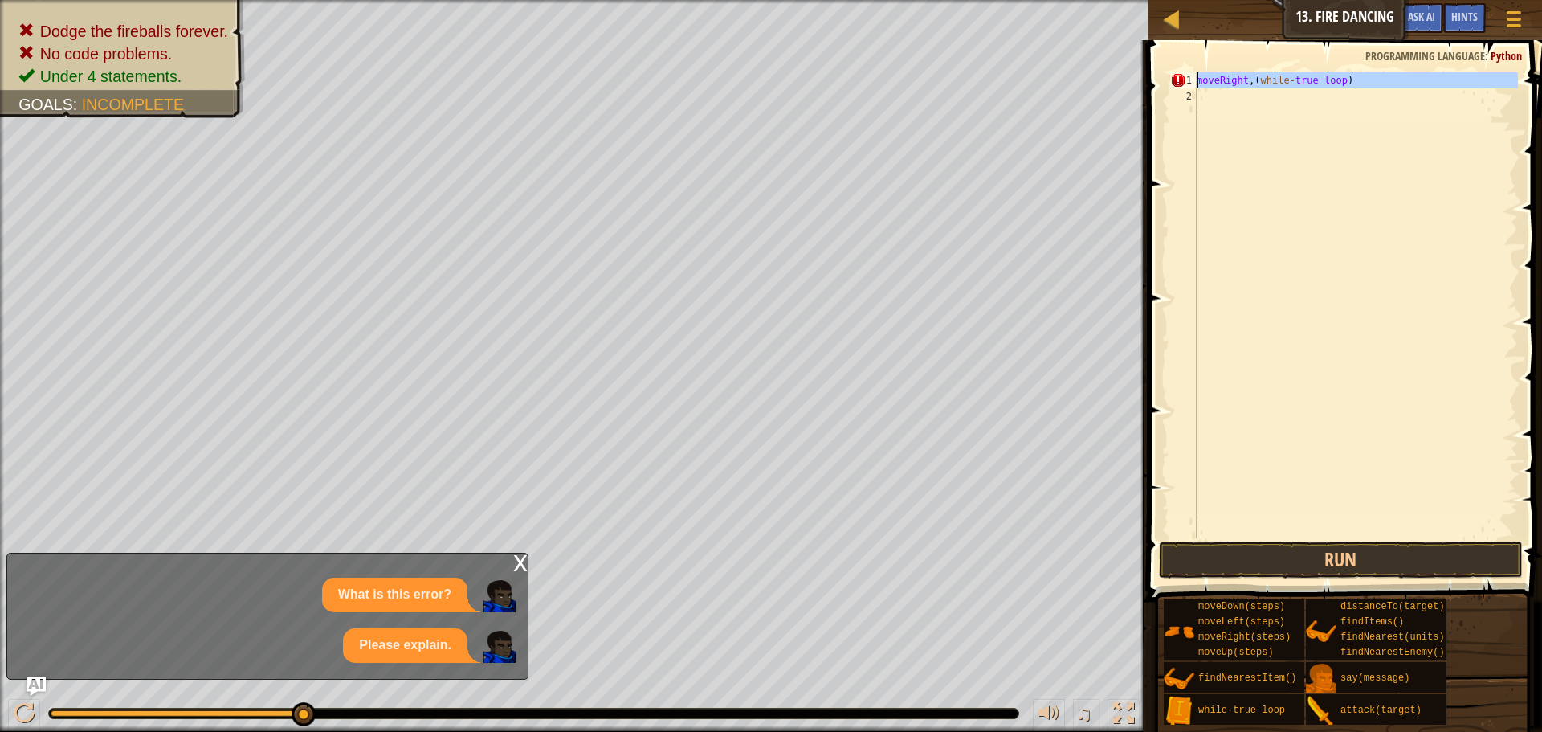
drag, startPoint x: 1345, startPoint y: 119, endPoint x: 1212, endPoint y: 60, distance: 145.7
click at [1213, 60] on div "moveRight,(while-true loop) 1 2 moveRight , ( while - true loop ) ההההההההההההה…" at bounding box center [1342, 352] width 399 height 609
type textarea "moveRight,(while-true loop)"
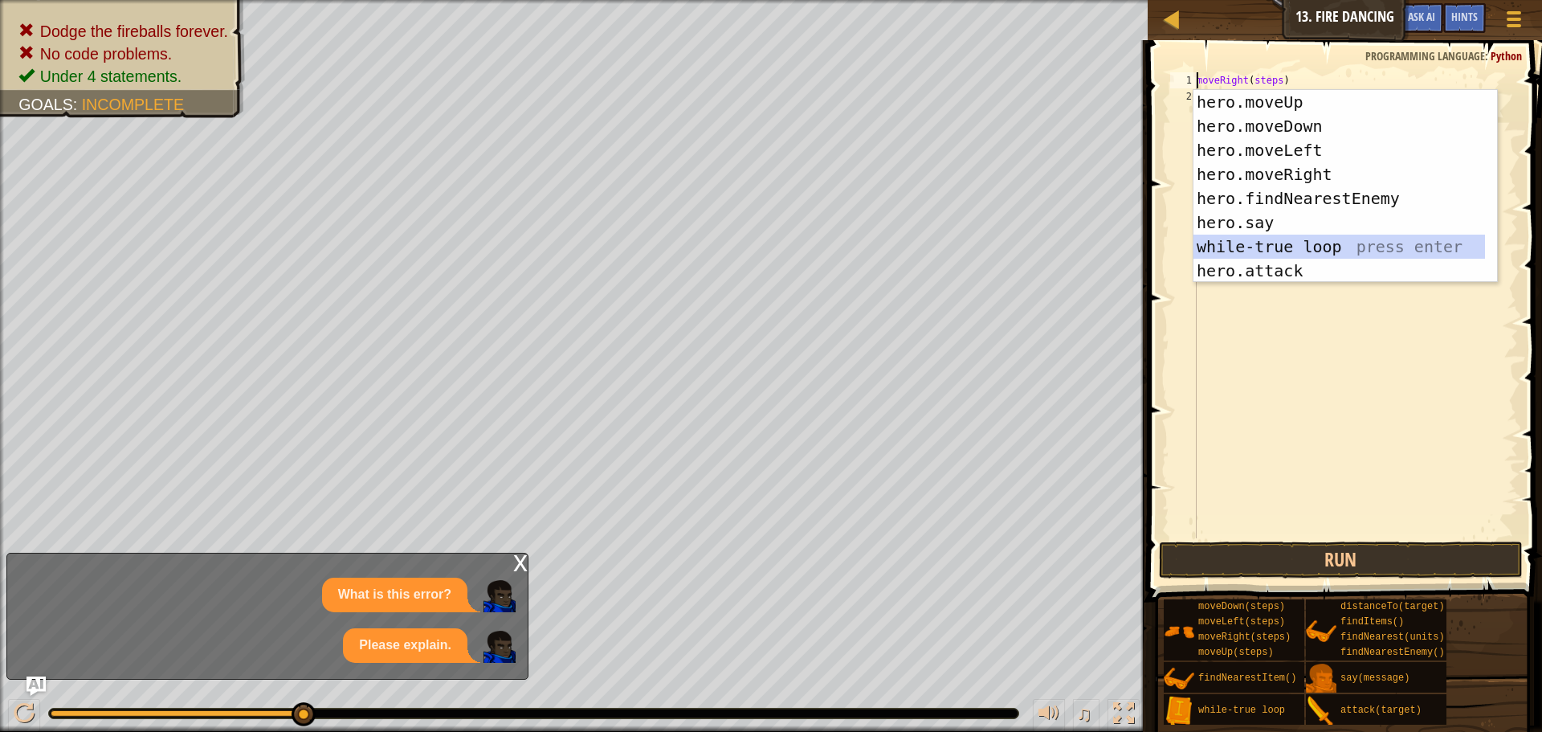
drag, startPoint x: 1296, startPoint y: 254, endPoint x: 1274, endPoint y: 89, distance: 166.1
click at [1274, 89] on div "1 2 3 4 5 6 7 8 9 hero.moveUp press enter hero.moveDown press enter hero.moveLe…" at bounding box center [1345, 185] width 305 height 193
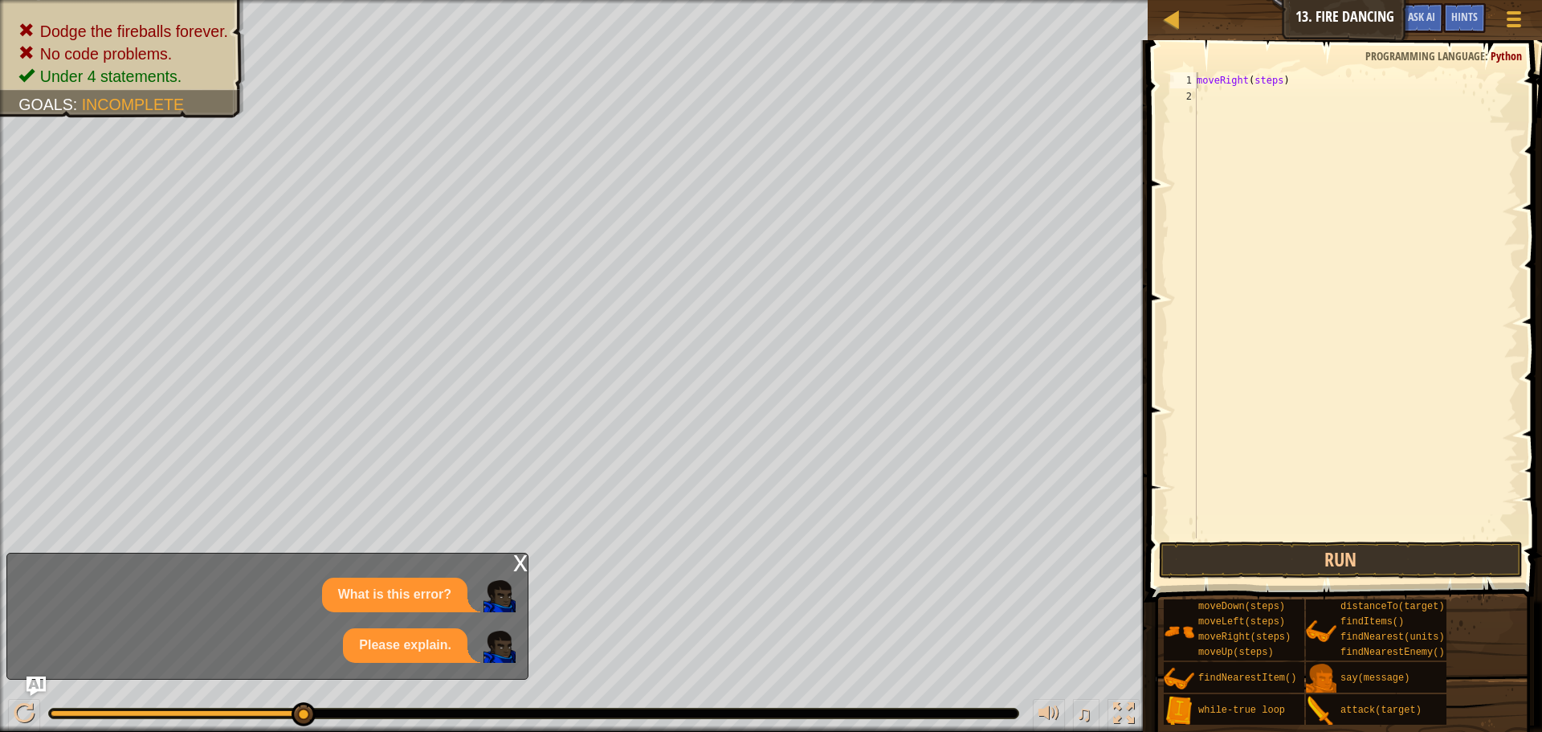
click at [1274, 0] on body "Map Introduction to Computer Science 13. Fire Dancing Game Menu Done Hints Ask …" at bounding box center [771, 0] width 1542 height 0
click at [1274, 81] on div "moveRight ( steps )" at bounding box center [1356, 321] width 325 height 498
click at [1226, 83] on div "moveRight ( steps )" at bounding box center [1356, 321] width 325 height 498
click at [1211, 552] on button "Run" at bounding box center [1341, 559] width 364 height 37
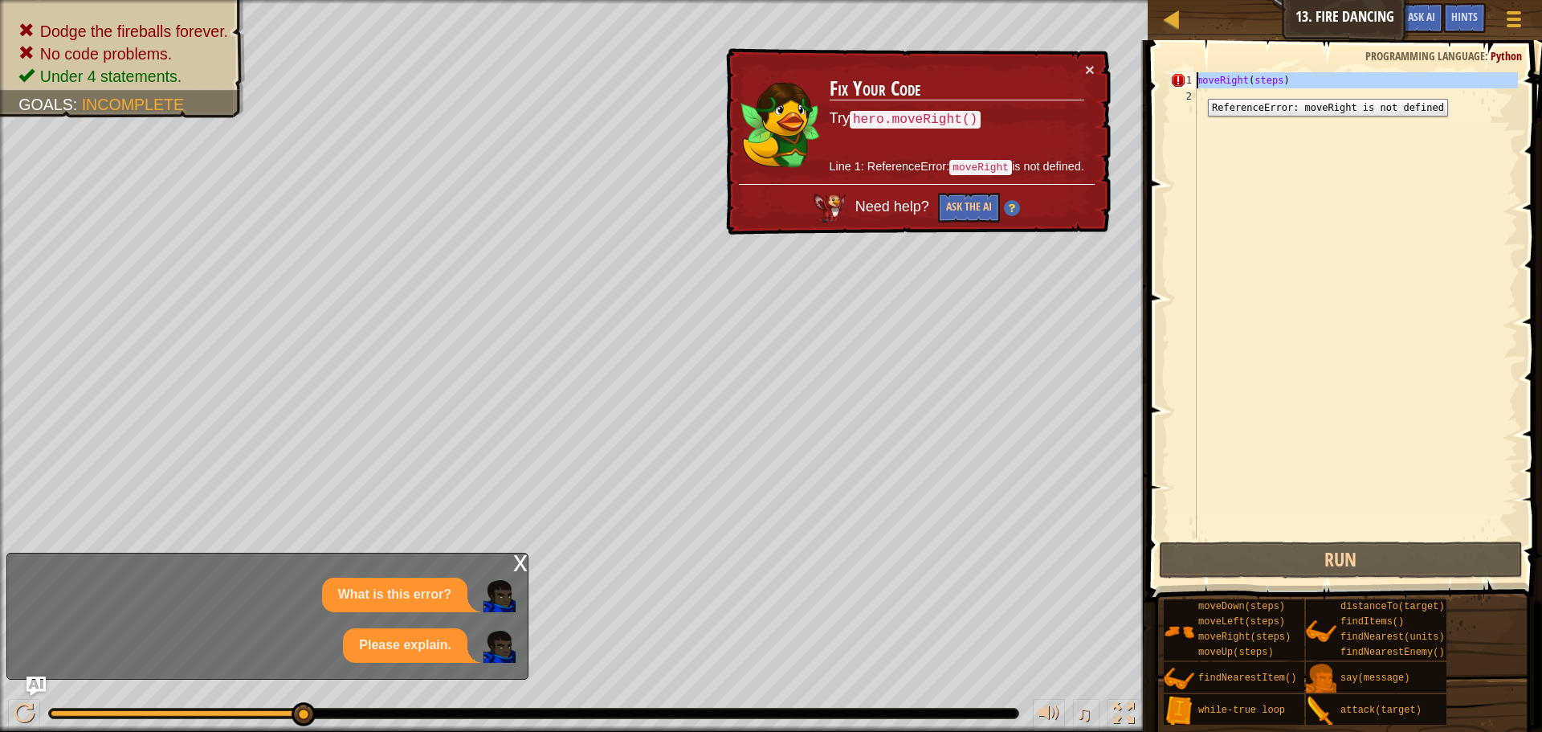
click at [1196, 87] on div "1" at bounding box center [1183, 80] width 27 height 16
drag, startPoint x: 1286, startPoint y: 90, endPoint x: 1048, endPoint y: 49, distance: 241.3
click at [1048, 49] on div "Map Introduction to Computer Science 13. Fire Dancing Game Menu Done Hints Ask …" at bounding box center [771, 366] width 1542 height 732
type textarea "moveRight(steps)"
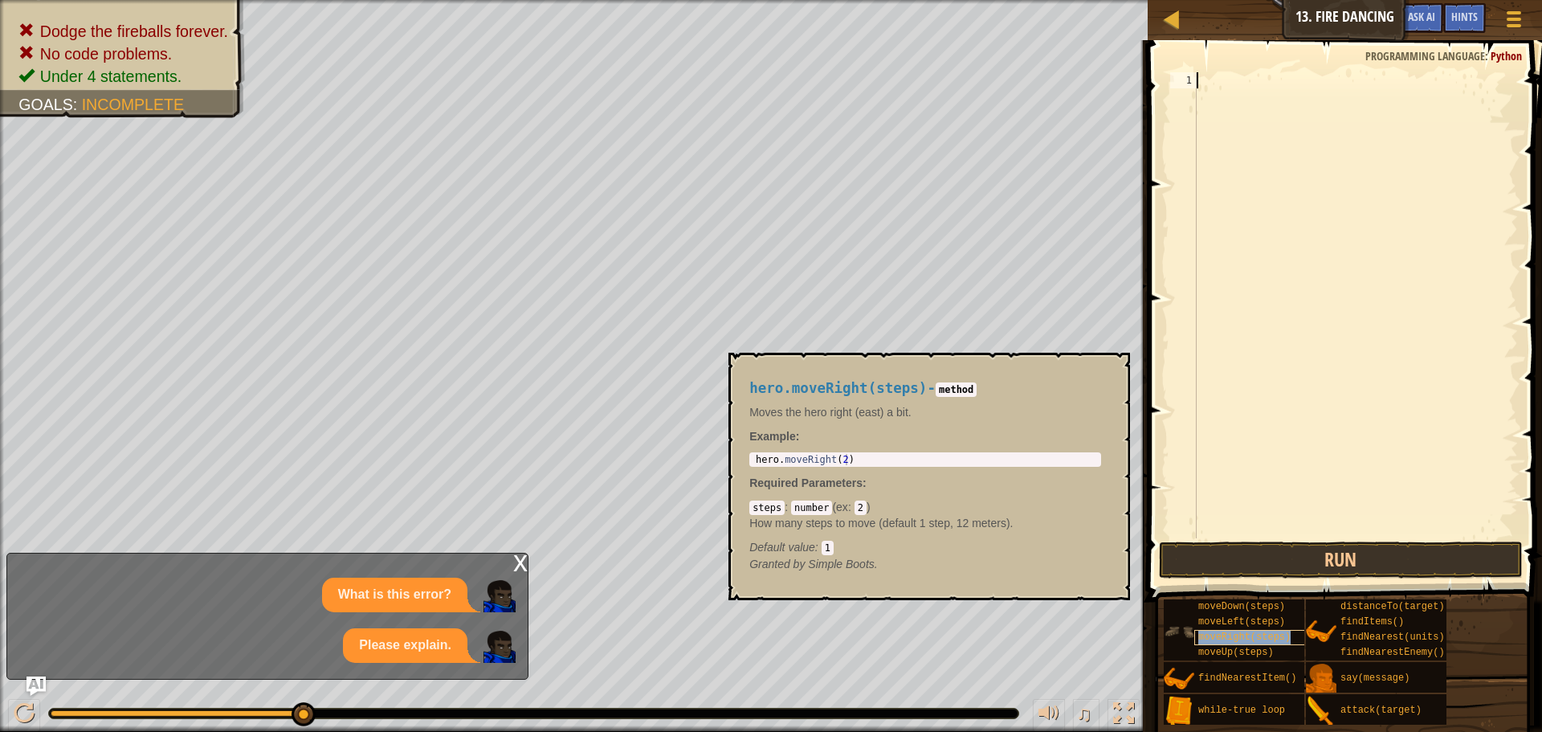
click at [1265, 638] on span "moveRight(steps)" at bounding box center [1244, 636] width 92 height 11
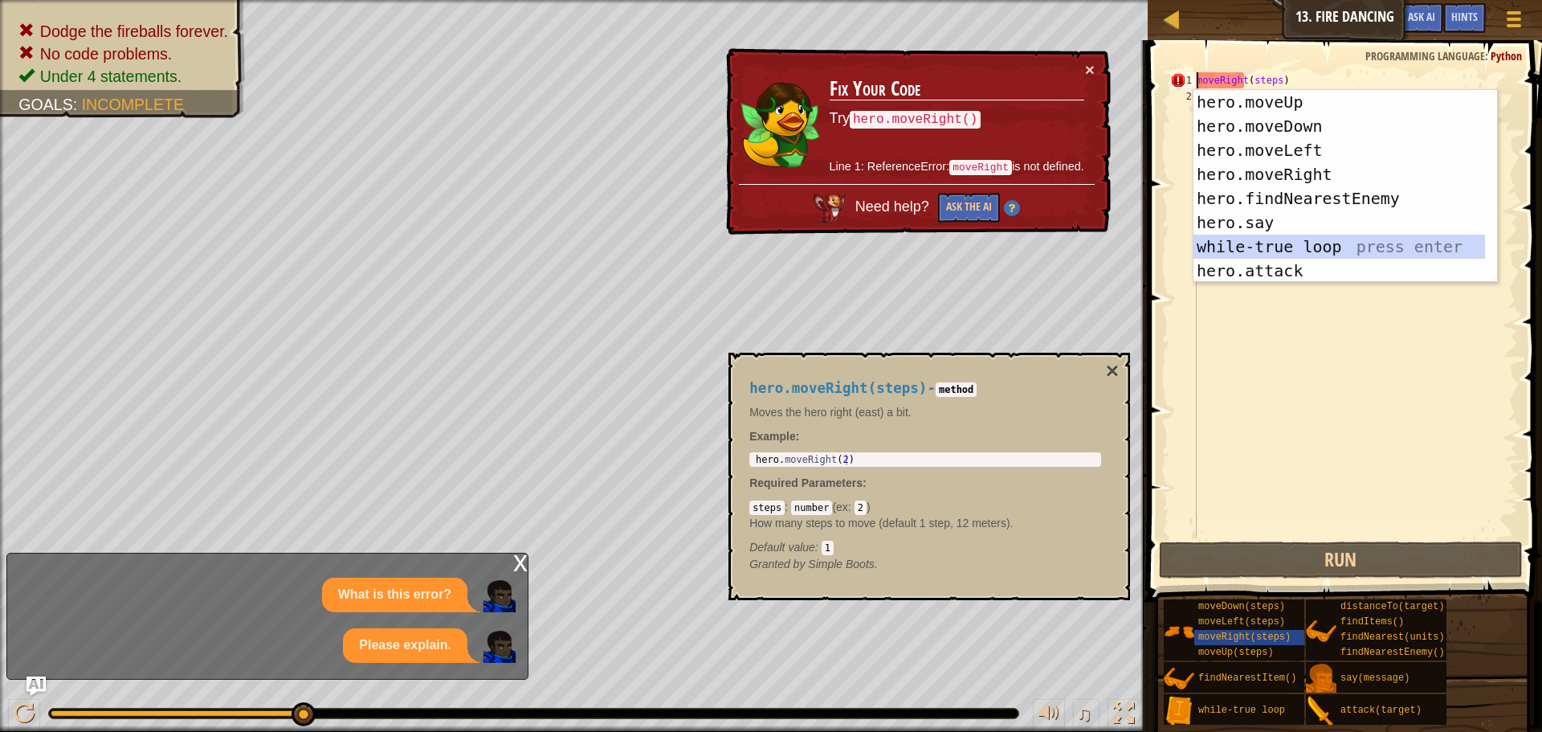
click at [1257, 244] on div "hero.moveUp press enter hero.moveDown press enter hero.moveLeft press enter her…" at bounding box center [1340, 210] width 292 height 241
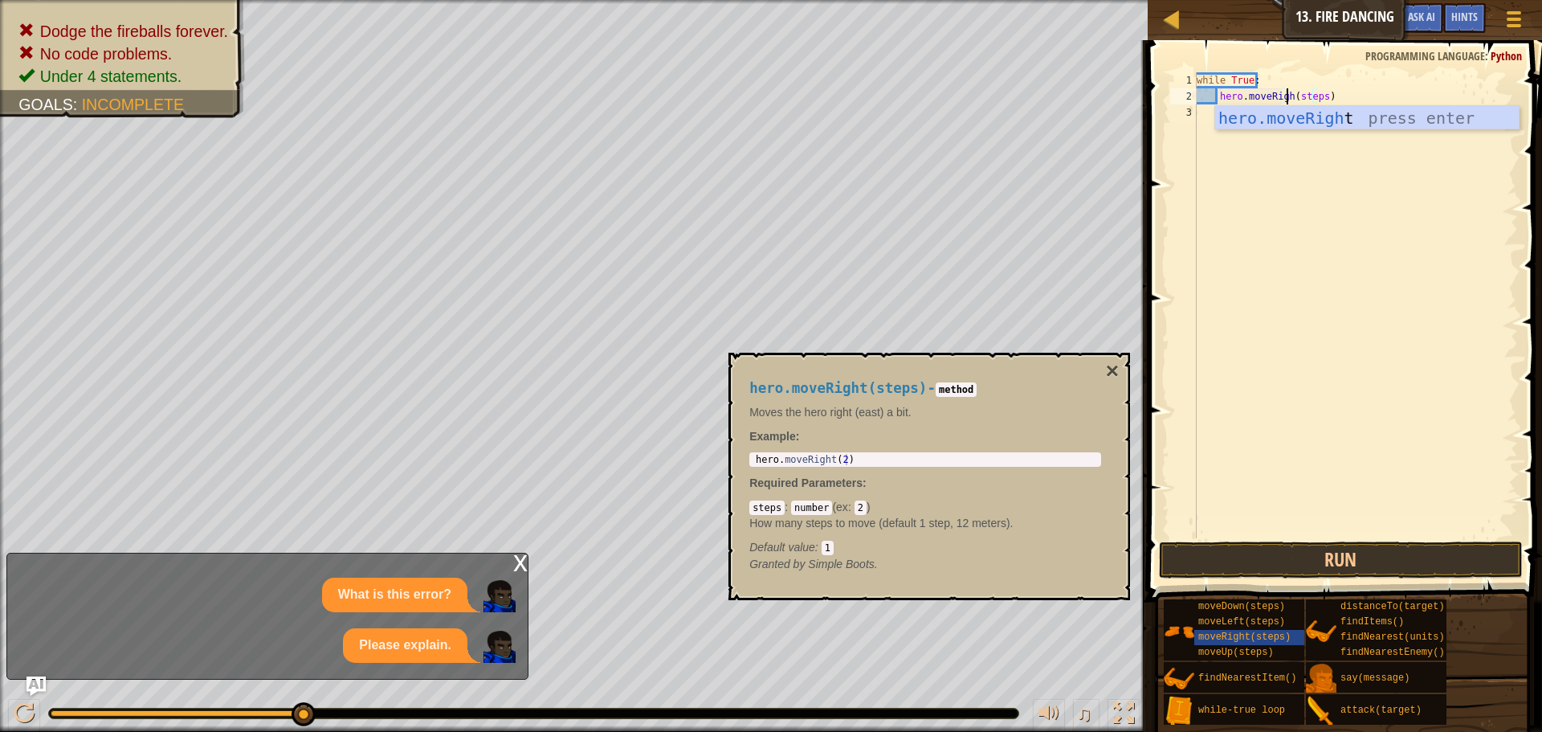
scroll to position [7, 8]
click at [1321, 98] on div "while True : hero . moveRight ( steps )" at bounding box center [1356, 321] width 325 height 498
click at [1327, 97] on div "while True : hero . moveRight ( steps )" at bounding box center [1356, 321] width 325 height 498
click at [1325, 98] on div "while True : hero . moveRight ( steps )" at bounding box center [1356, 321] width 325 height 498
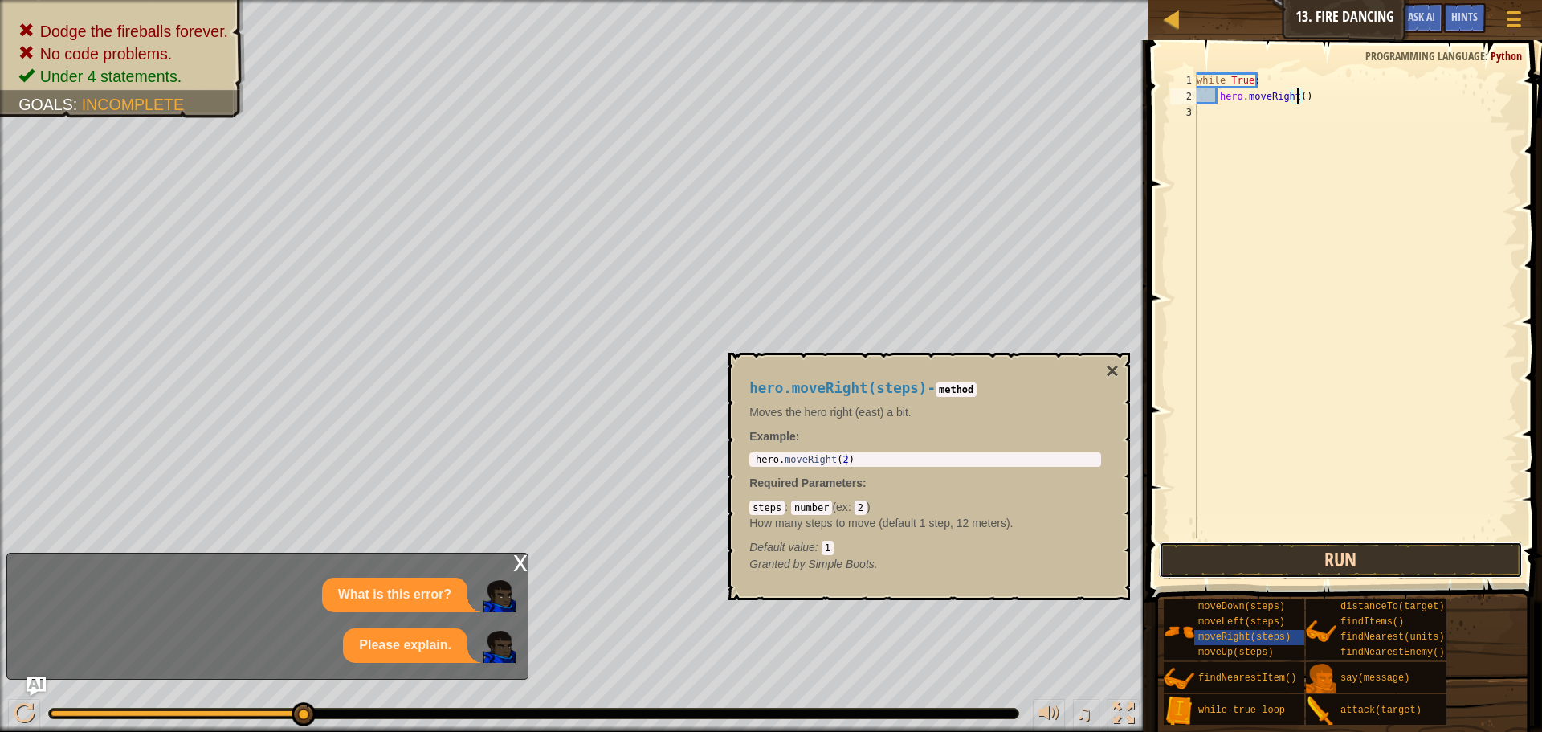
click at [1259, 570] on button "Run" at bounding box center [1341, 559] width 364 height 37
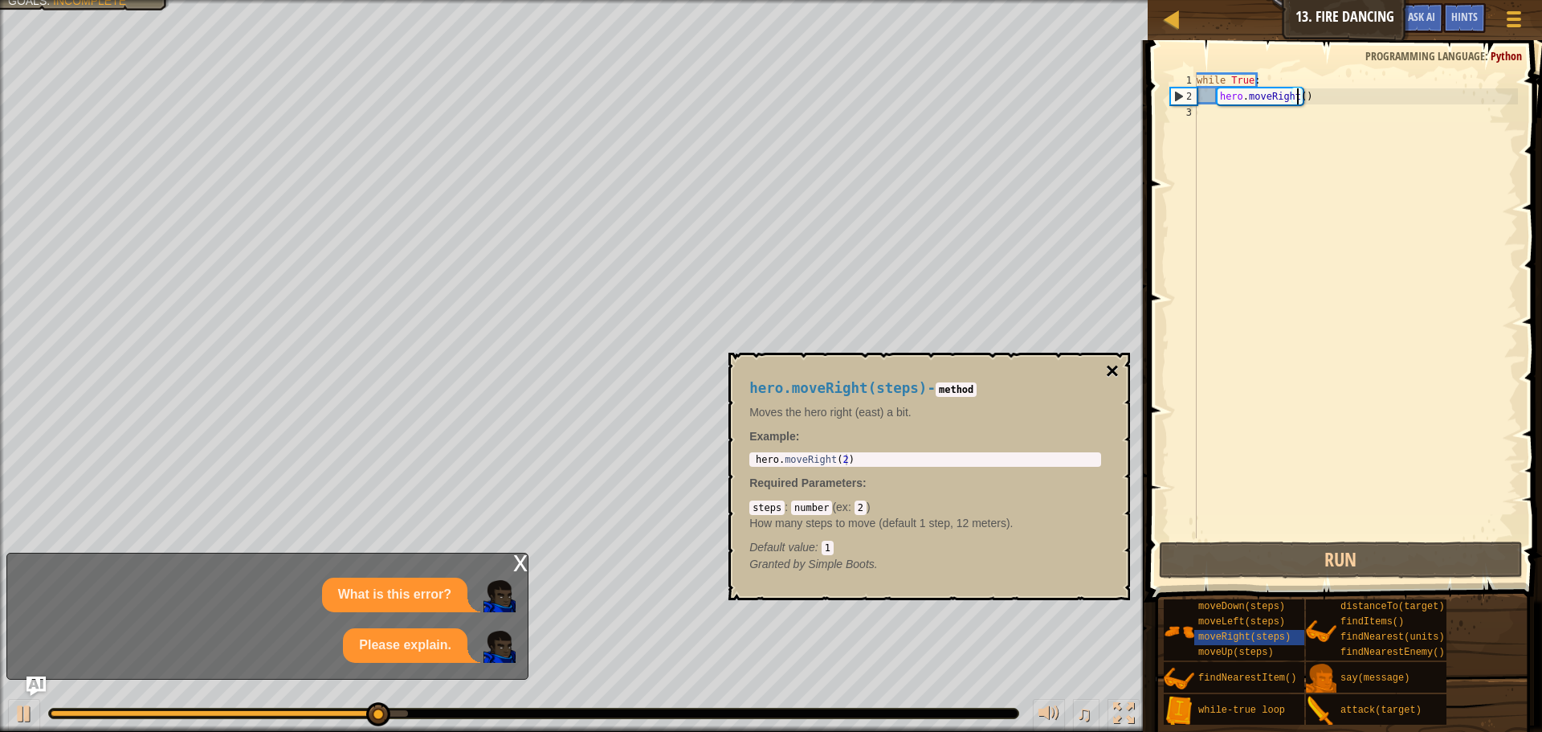
click at [1118, 370] on button "×" at bounding box center [1112, 371] width 13 height 22
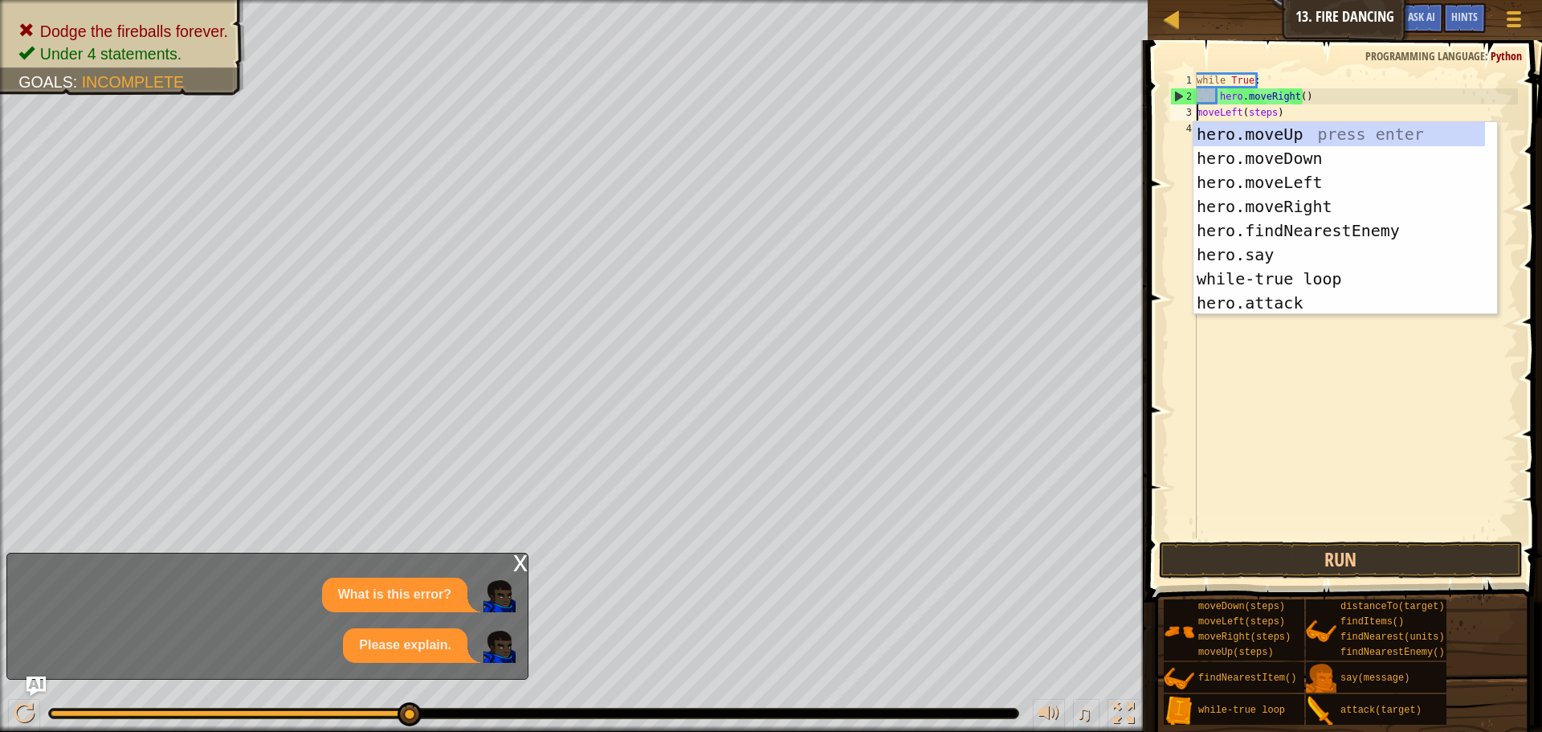
scroll to position [7, 6]
click at [1275, 277] on div "hero.moveUp press enter hero.moveDown press enter hero.moveLeft press enter her…" at bounding box center [1346, 242] width 304 height 241
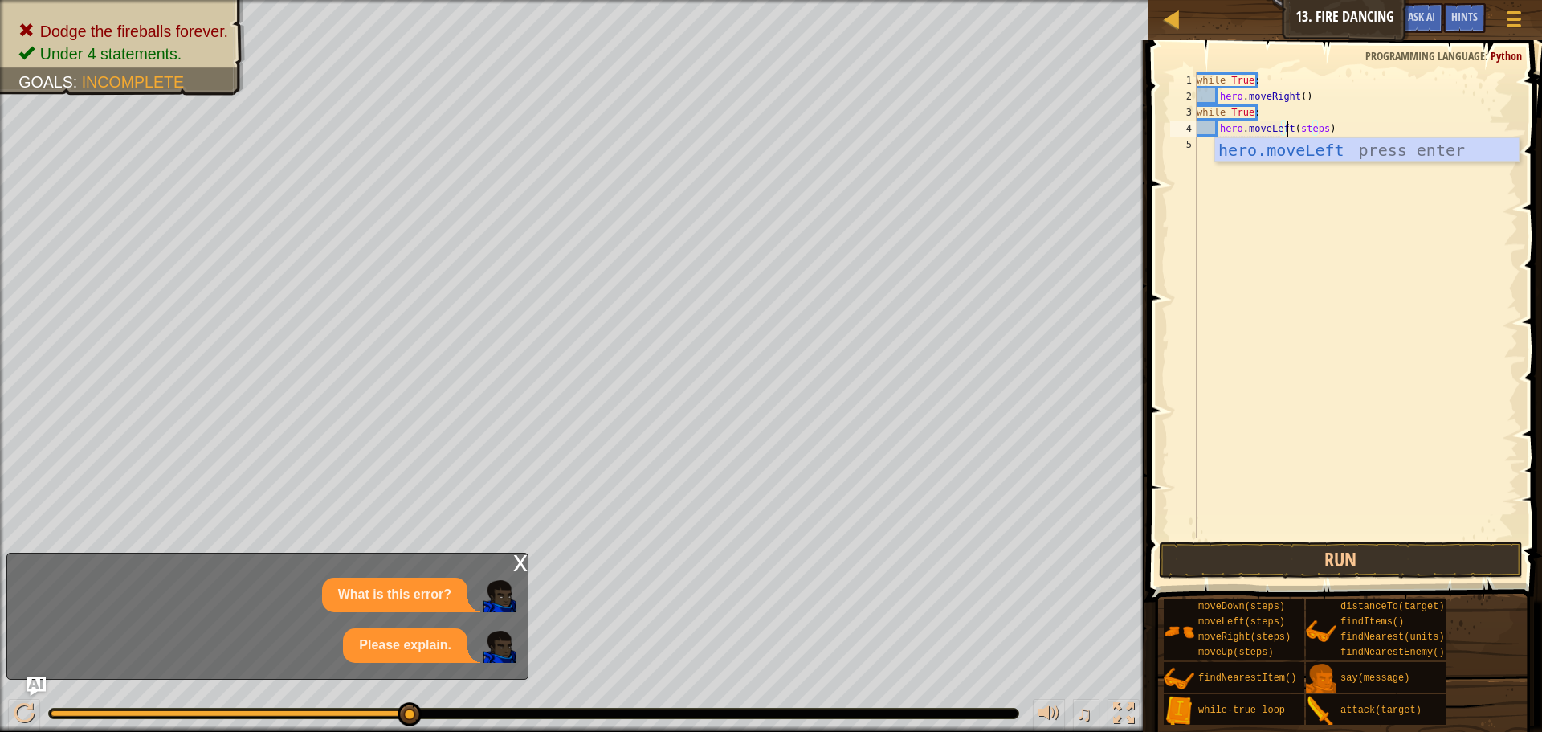
scroll to position [7, 8]
click at [1319, 131] on div "while True : hero . moveRight ( ) while True : hero . moveLeft ( steps )" at bounding box center [1356, 321] width 325 height 498
type textarea "hero.moveLeft()"
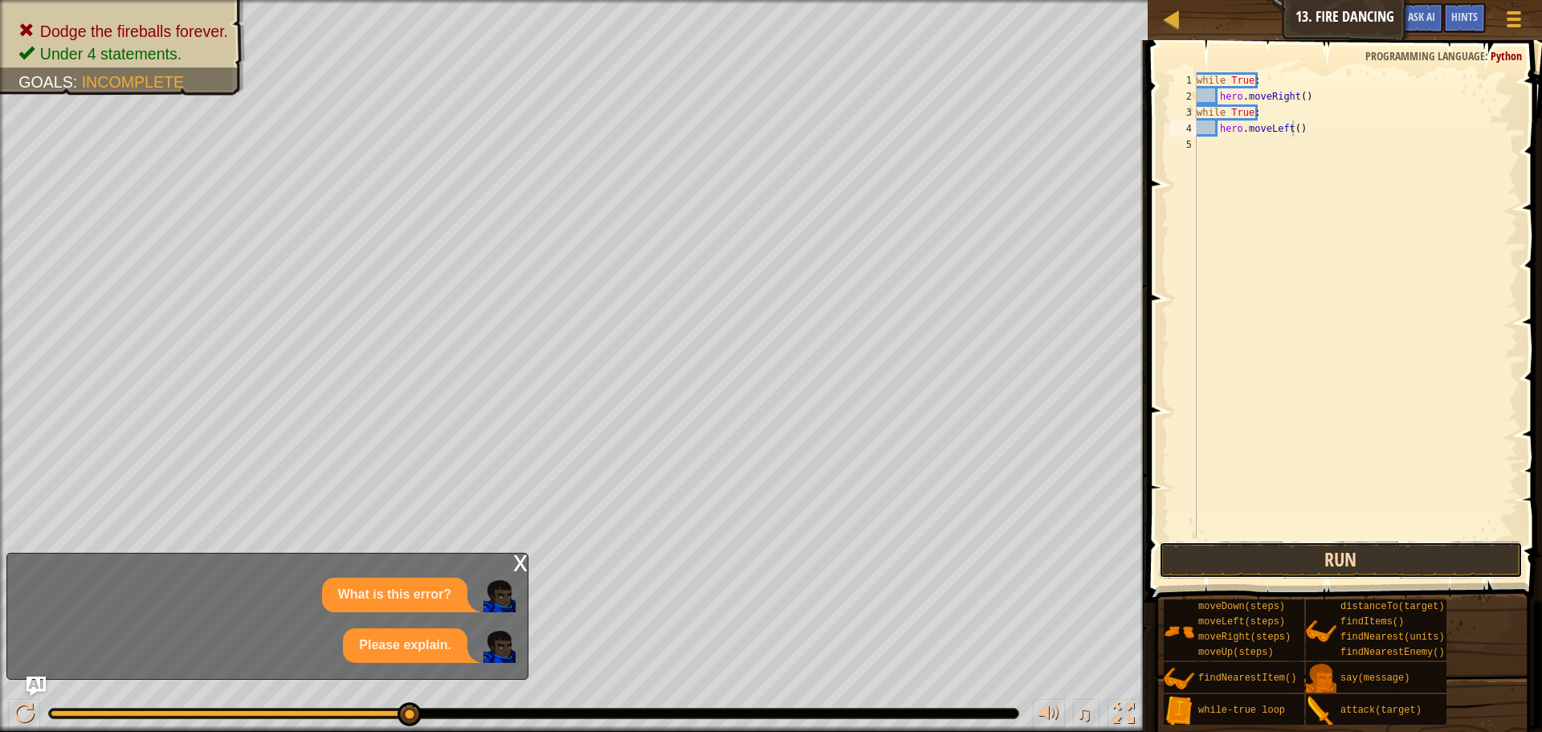
click at [1346, 548] on button "Run" at bounding box center [1341, 559] width 364 height 37
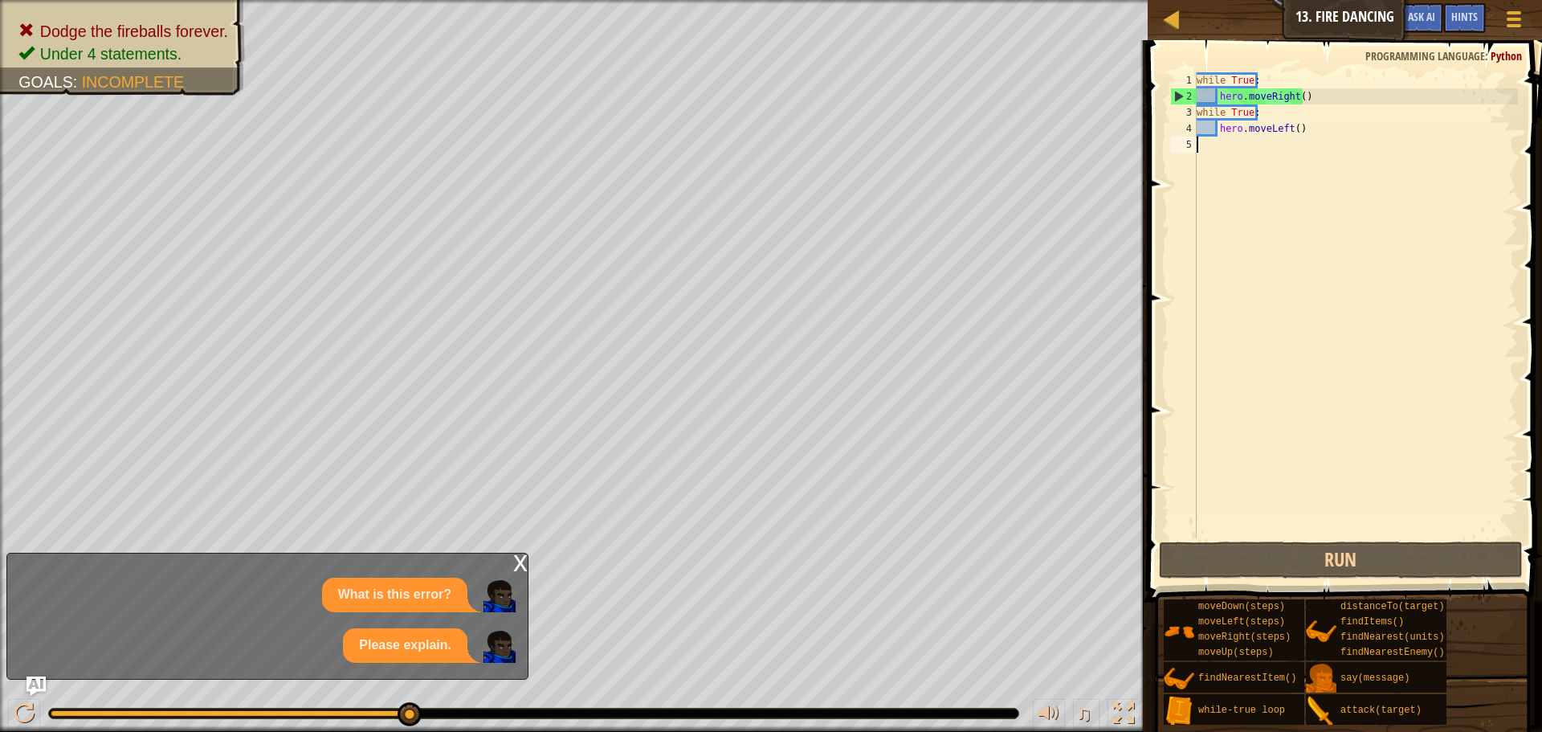
click at [1304, 227] on div "while True : hero . moveRight ( ) while True : hero . moveLeft ( )" at bounding box center [1356, 321] width 325 height 498
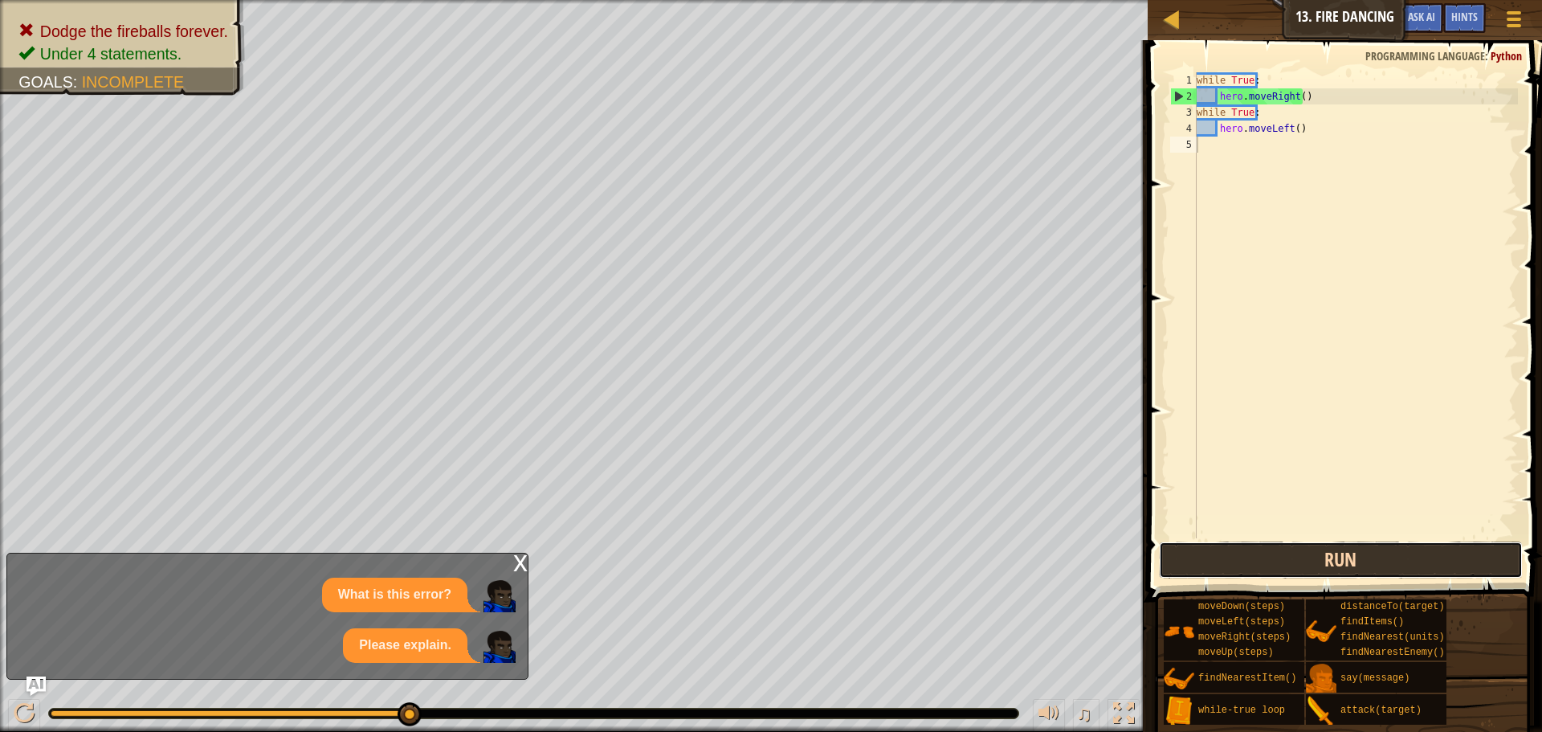
click at [1248, 553] on button "Run" at bounding box center [1341, 559] width 364 height 37
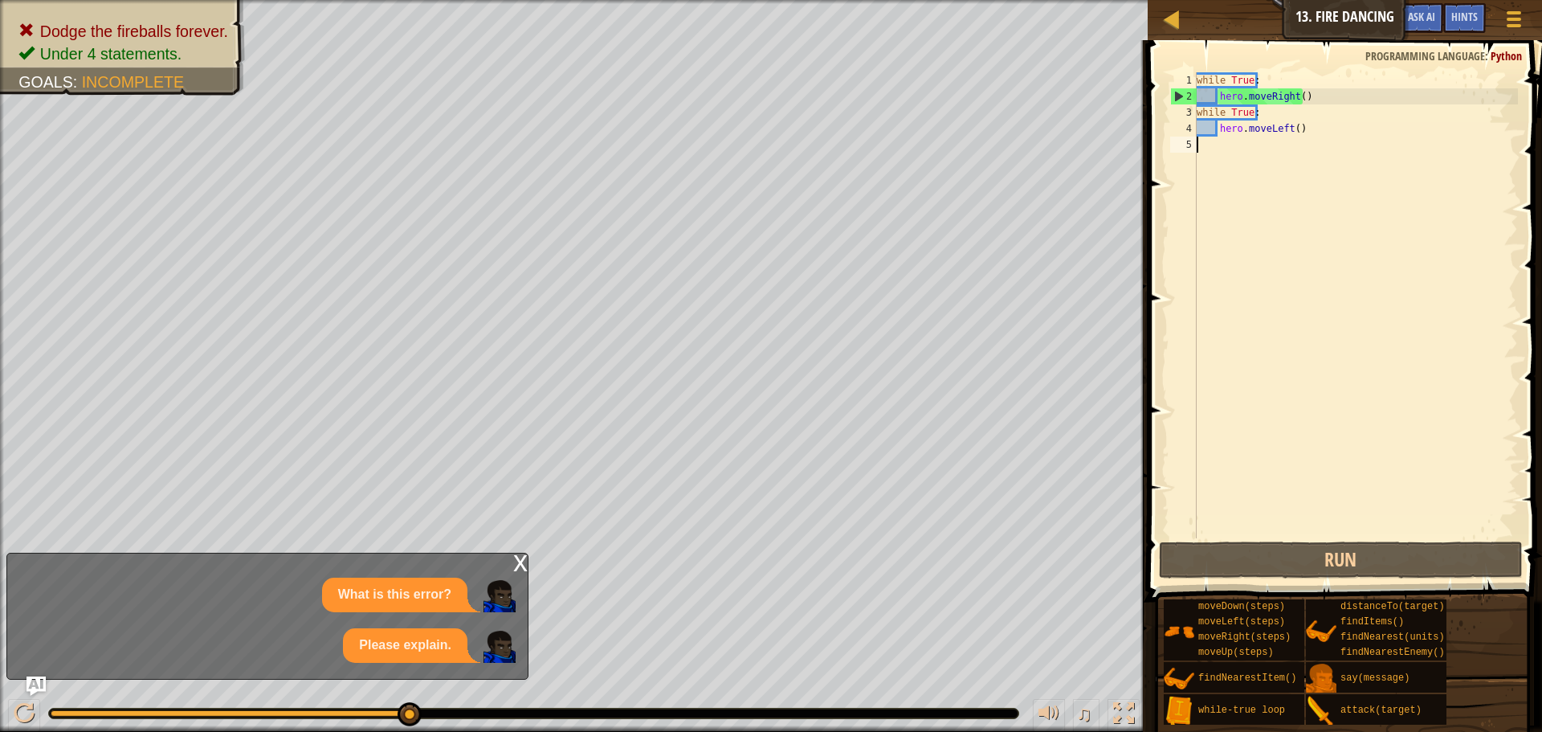
click at [1258, 521] on div "while True : hero . moveRight ( ) while True : hero . moveLeft ( )" at bounding box center [1356, 321] width 325 height 498
click at [1250, 532] on div "while True : hero . moveRight ( ) while True : hero . moveLeft ( )" at bounding box center [1356, 321] width 325 height 498
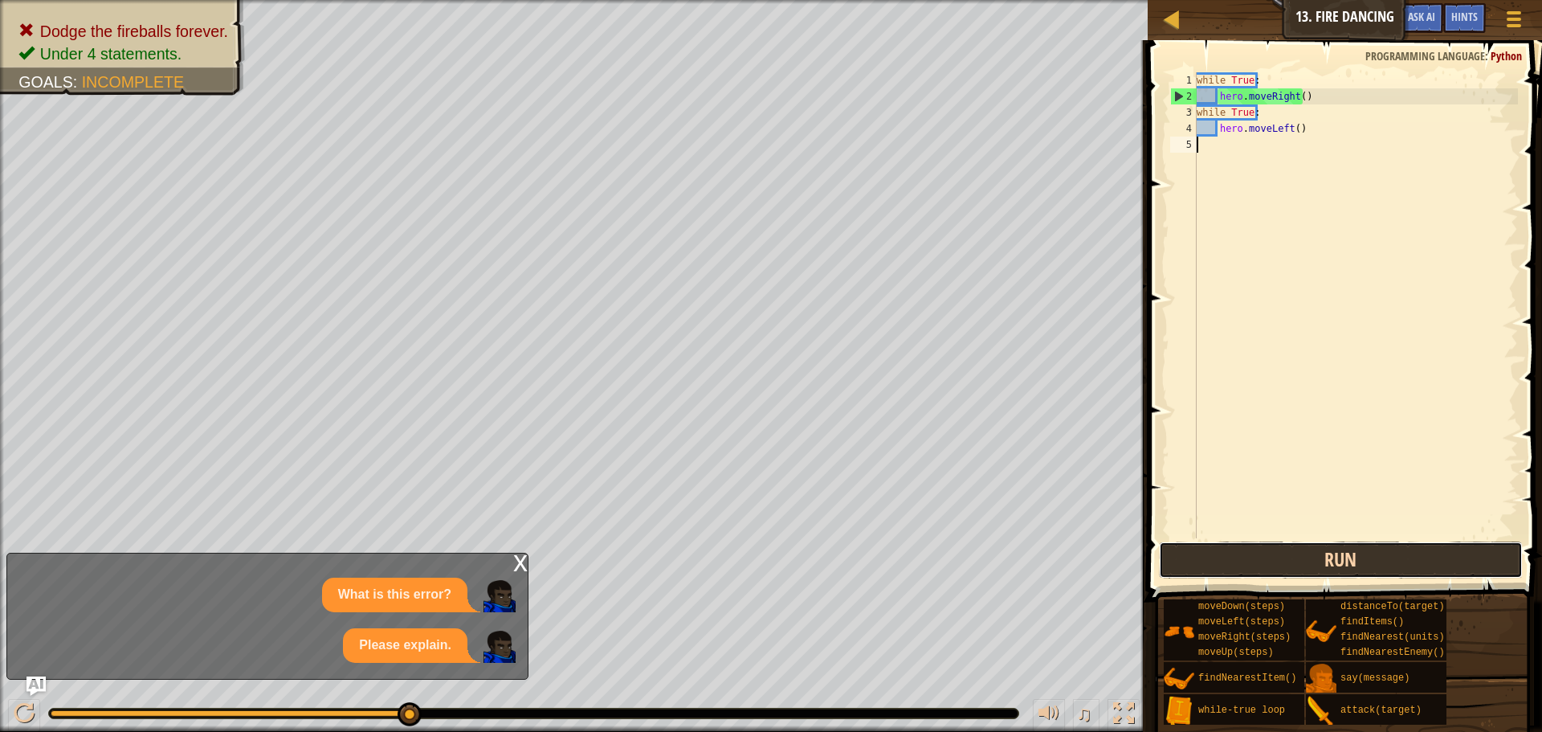
click at [1247, 545] on button "Run" at bounding box center [1341, 559] width 364 height 37
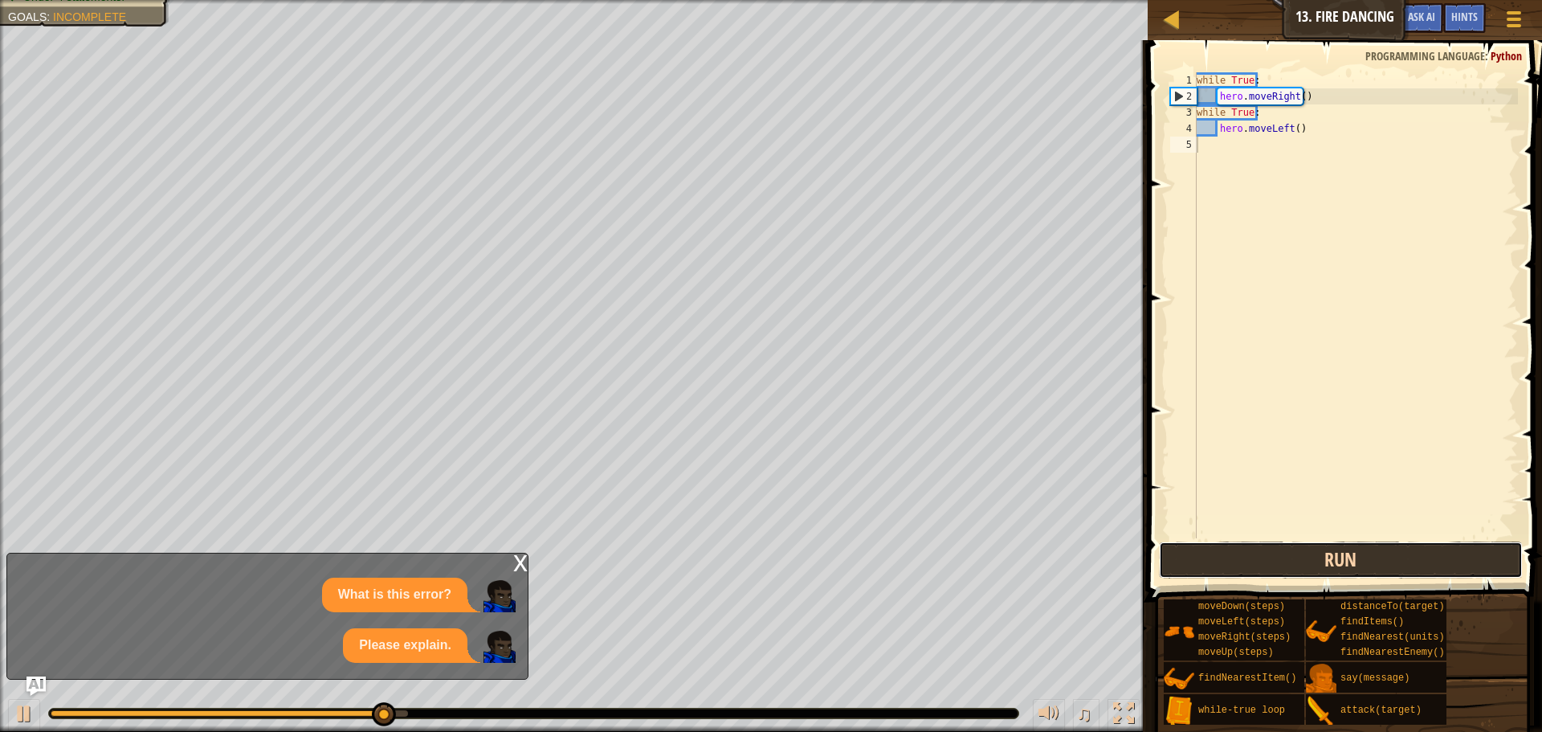
click at [1247, 546] on button "Run" at bounding box center [1341, 559] width 364 height 37
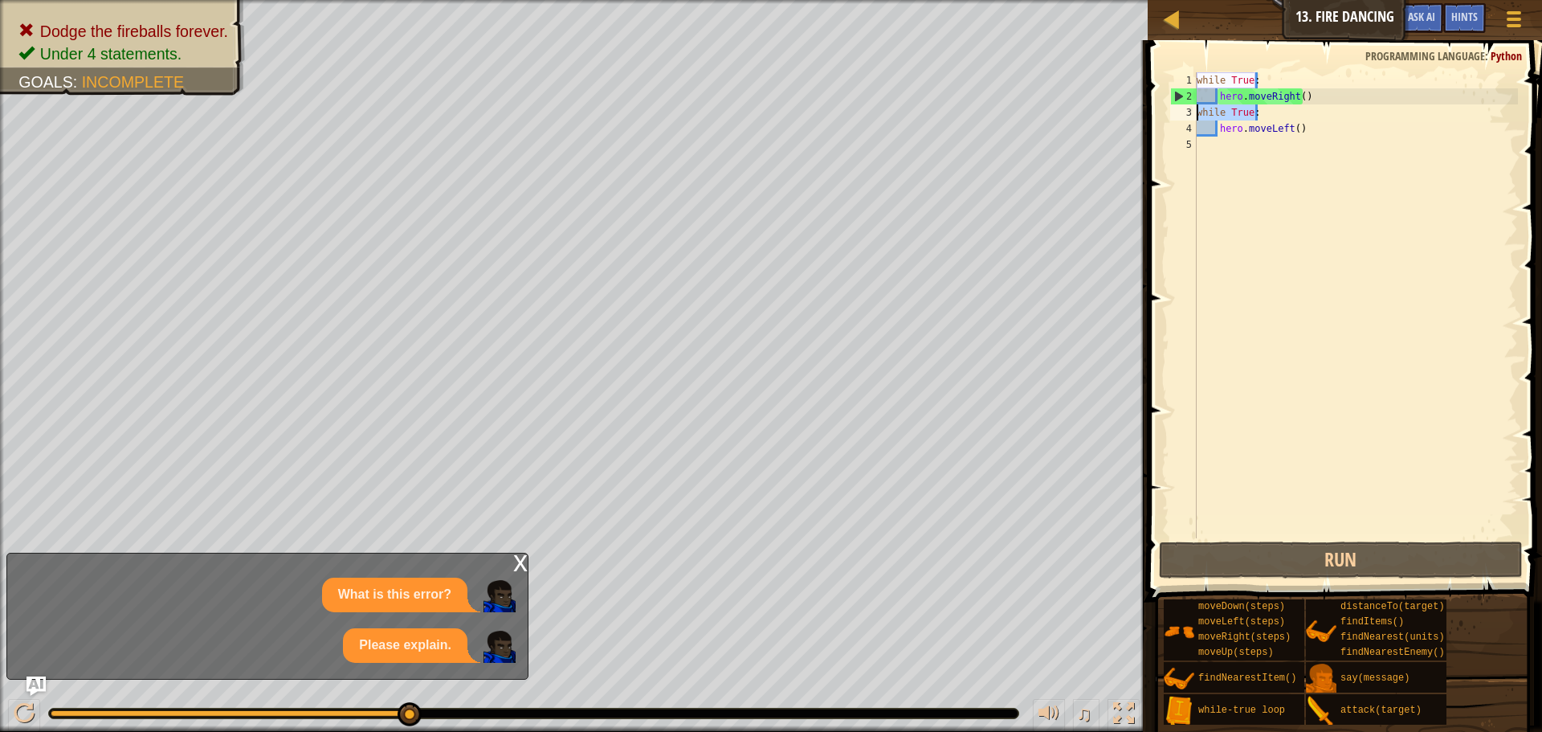
drag, startPoint x: 1264, startPoint y: 120, endPoint x: 1169, endPoint y: 119, distance: 95.6
click at [1169, 119] on div "1 2 3 4 5 while True : hero . moveRight ( ) while True : hero . moveLeft ( ) הה…" at bounding box center [1342, 305] width 351 height 466
type textarea "while True:"
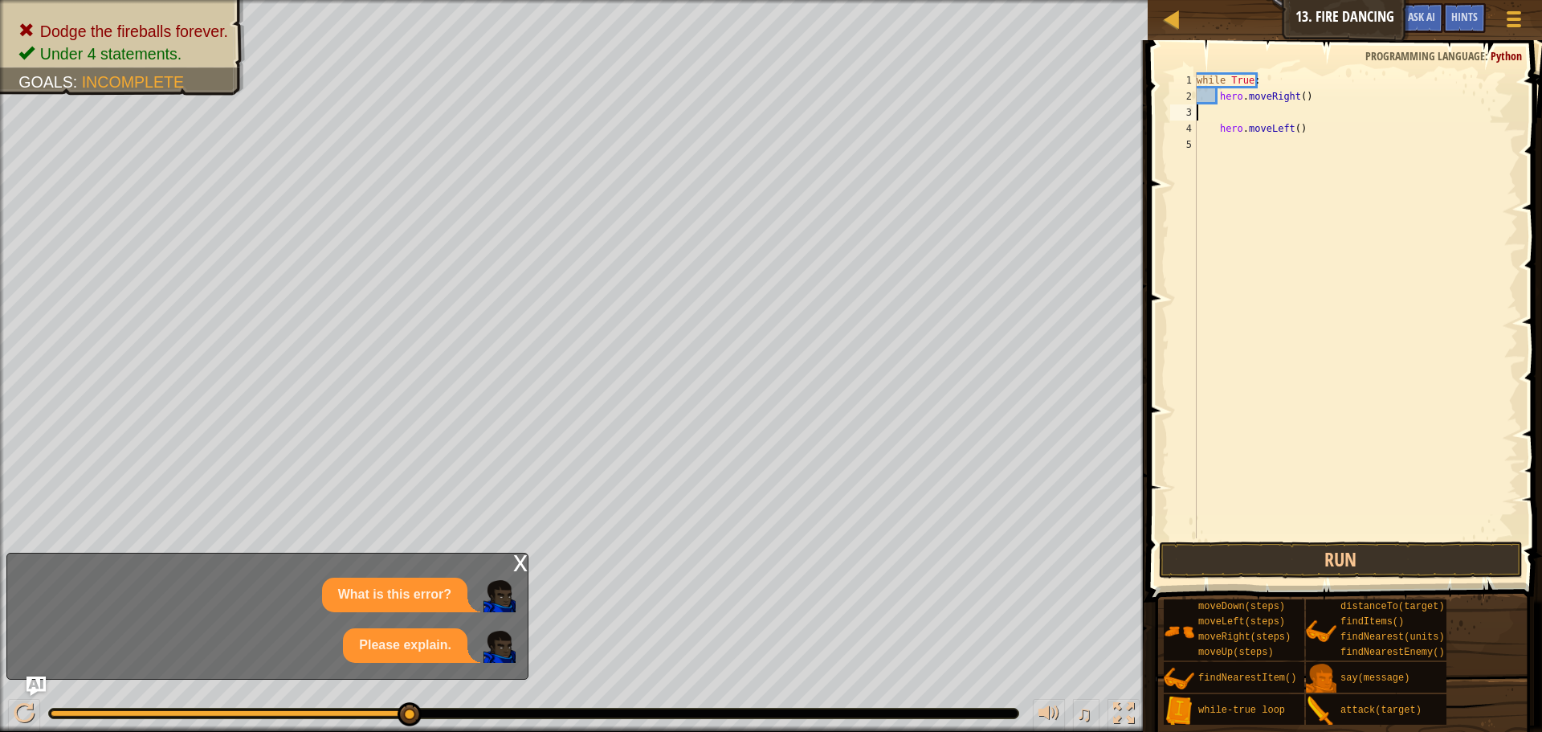
type textarea "hero.moveRight()"
click at [1309, 544] on button "Run" at bounding box center [1341, 559] width 364 height 37
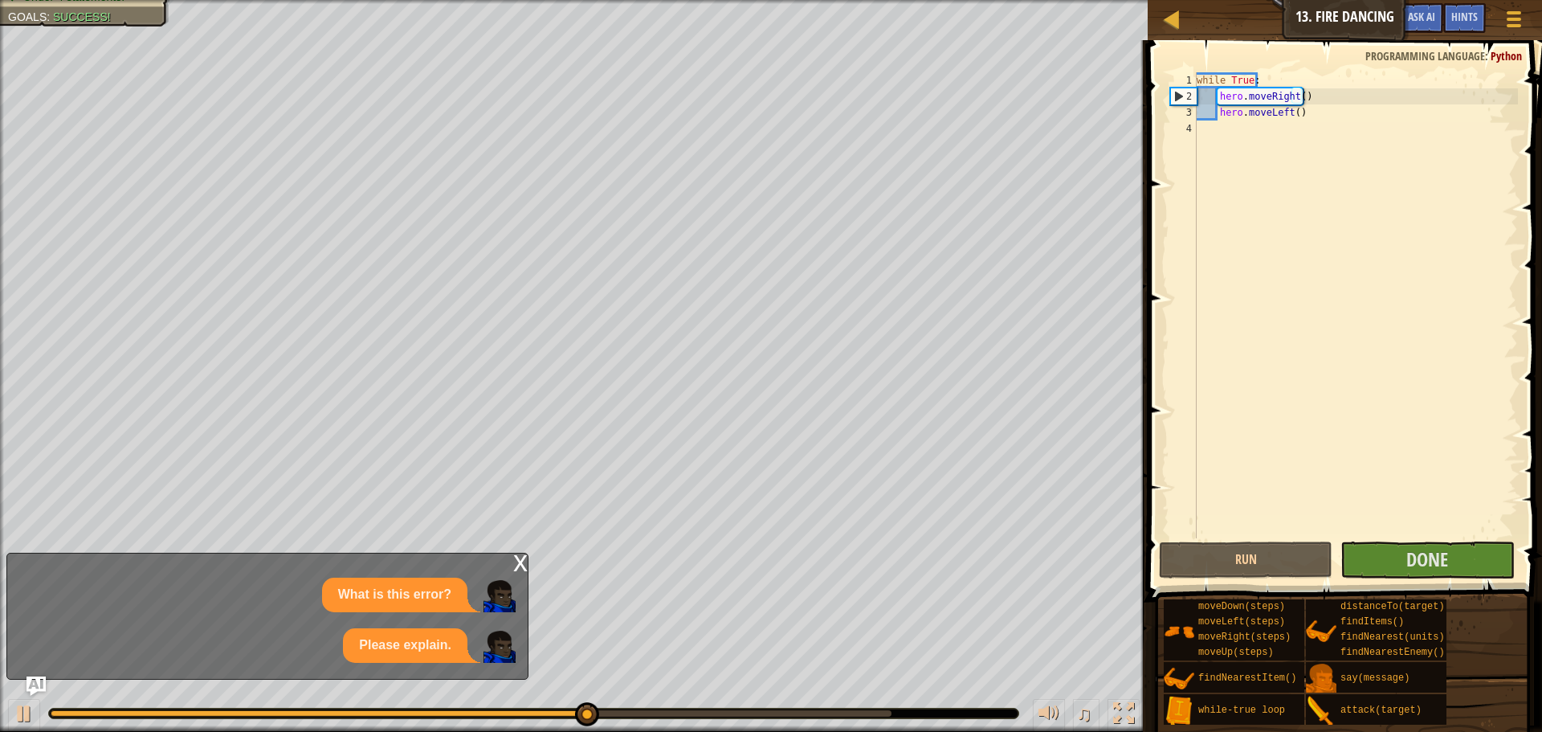
click at [521, 556] on div "x" at bounding box center [520, 561] width 14 height 16
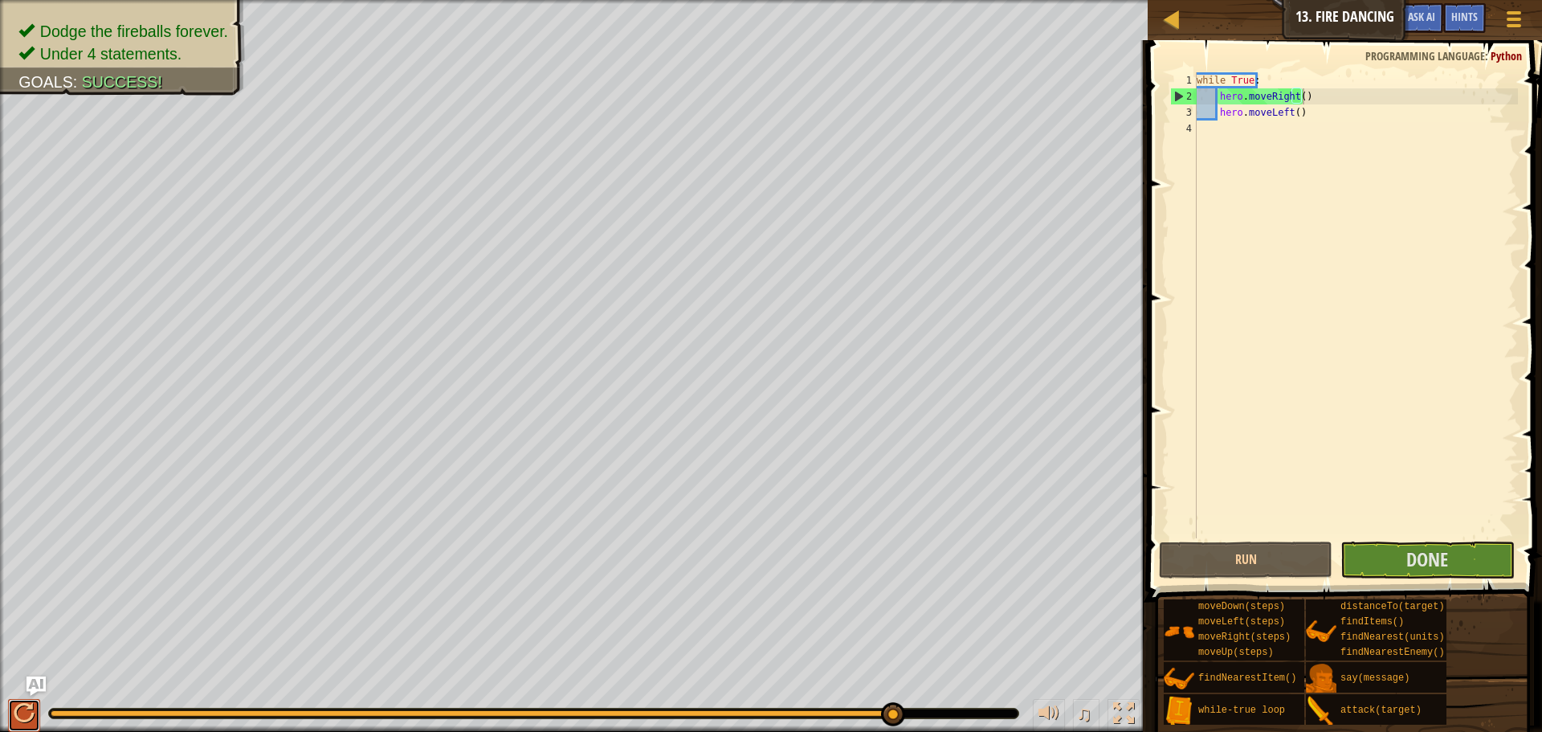
click at [35, 703] on button at bounding box center [24, 715] width 32 height 33
click at [1407, 568] on span "Done" at bounding box center [1428, 559] width 42 height 26
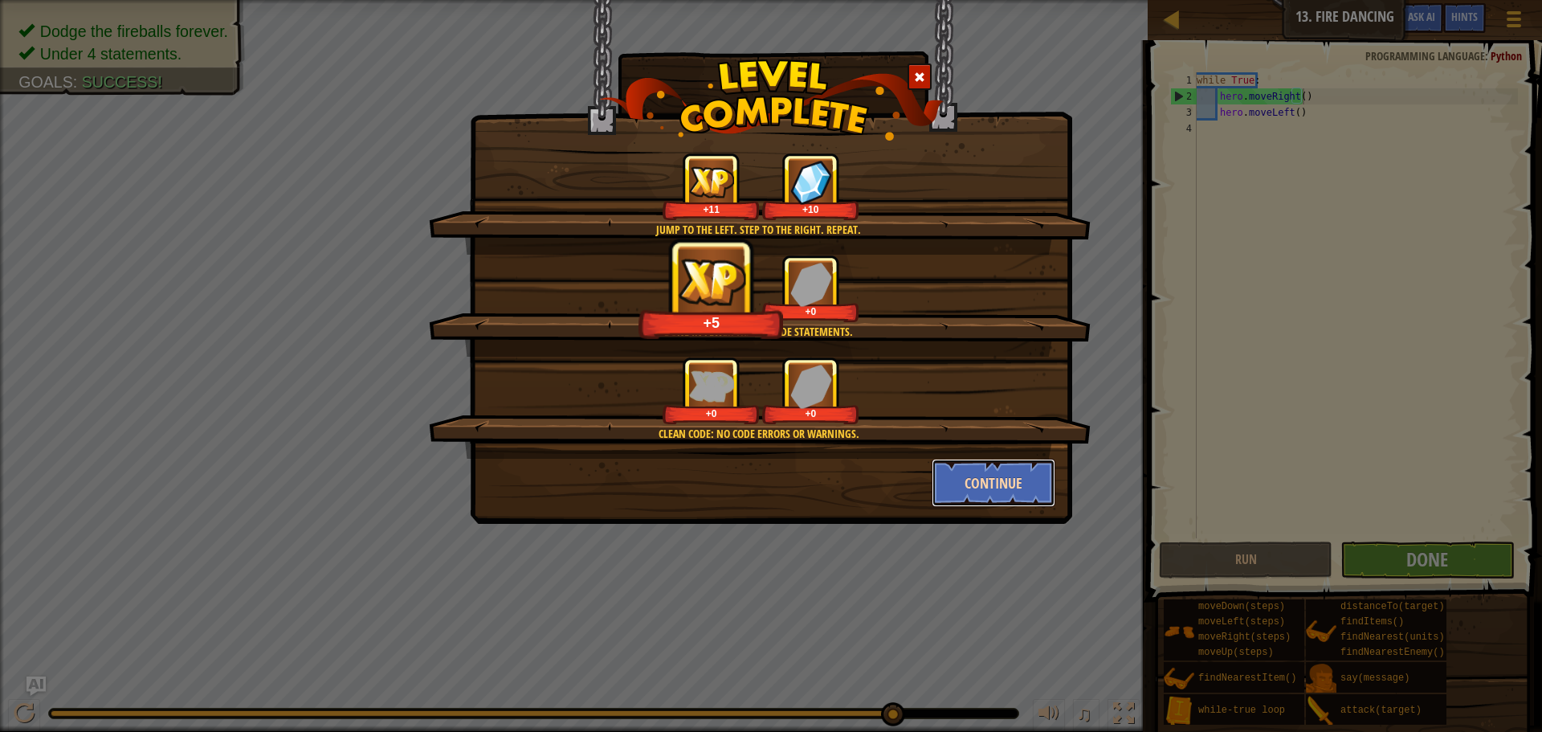
click at [983, 500] on button "Continue" at bounding box center [994, 483] width 125 height 48
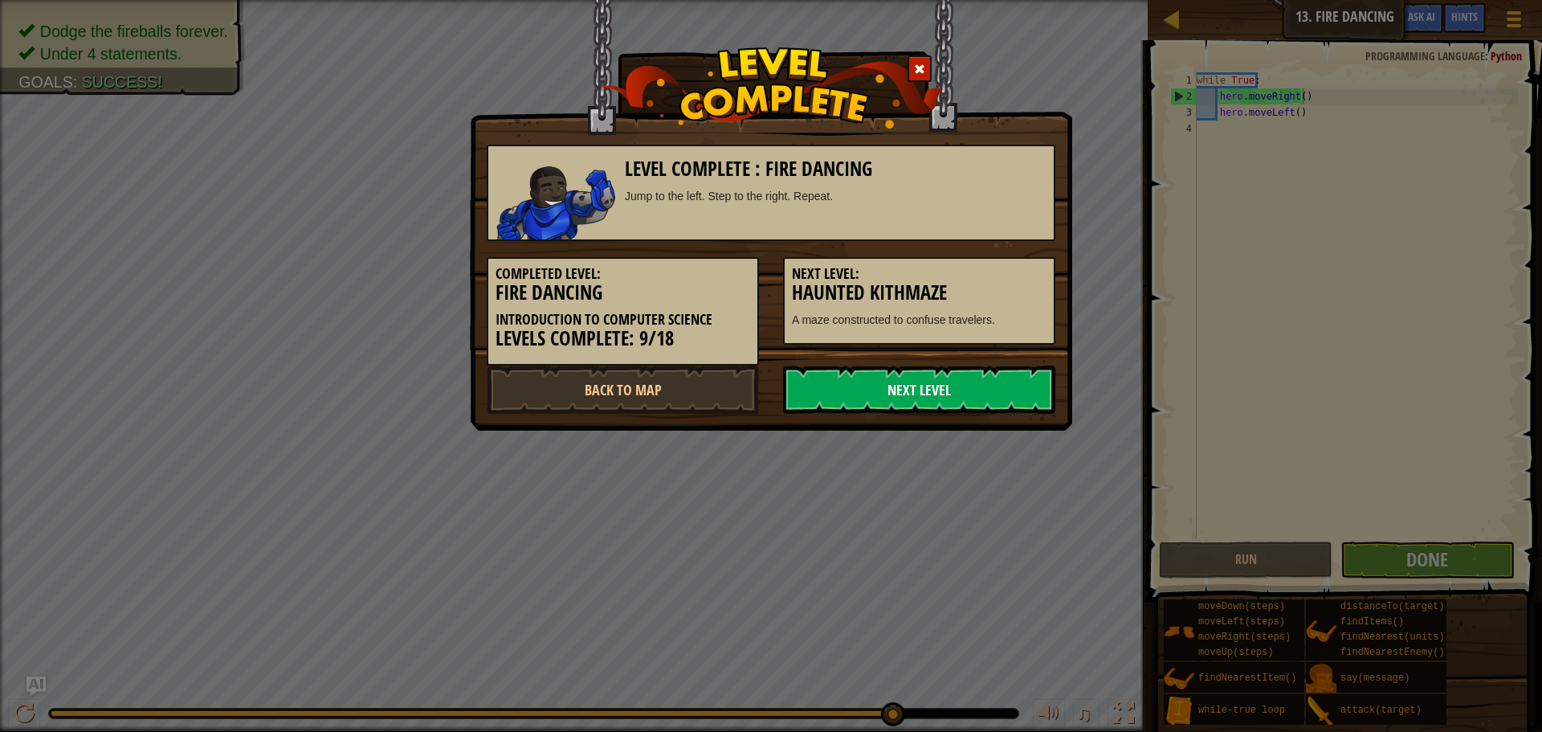
drag, startPoint x: 913, startPoint y: 394, endPoint x: 921, endPoint y: 398, distance: 10.1
click at [915, 394] on link "Next Level" at bounding box center [919, 389] width 272 height 48
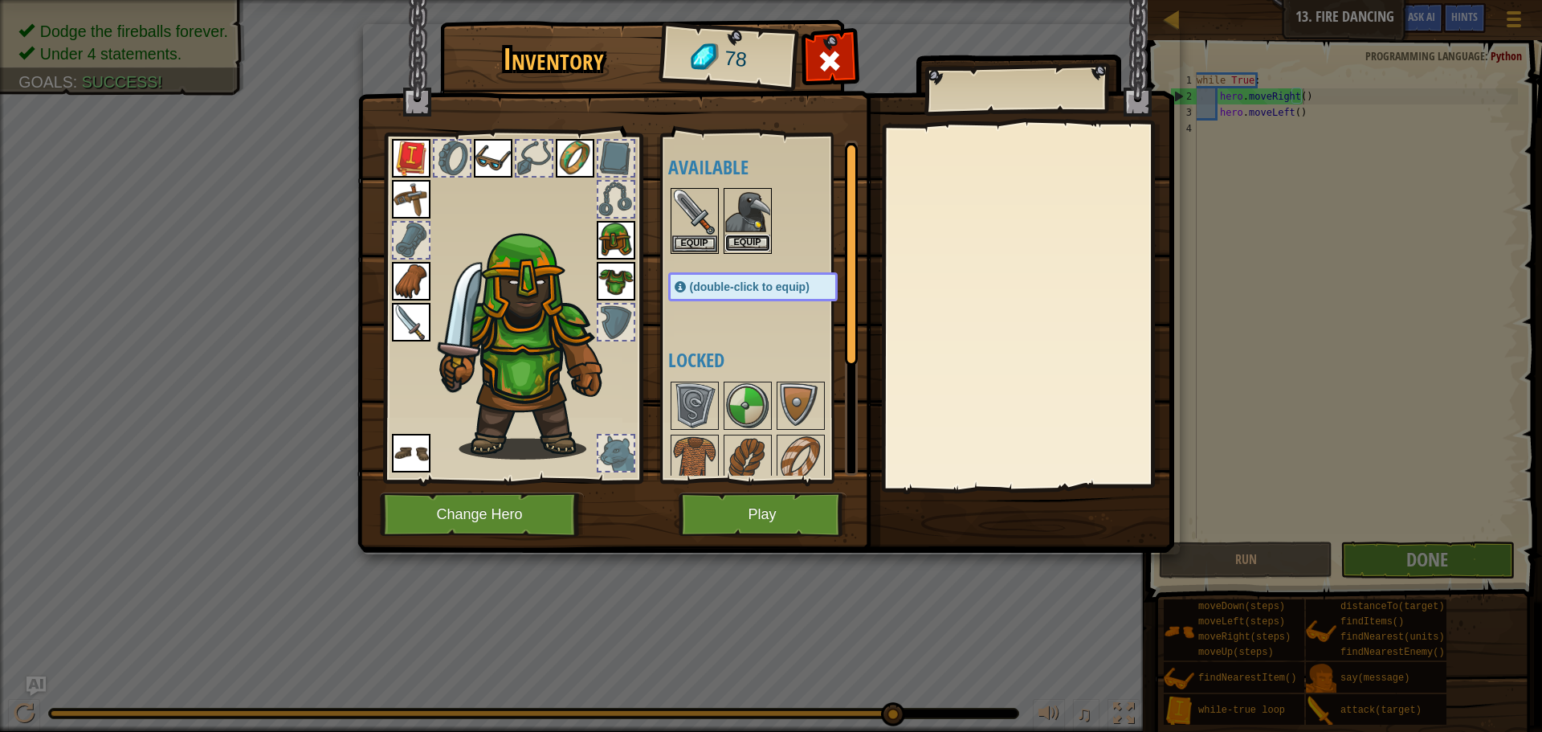
click at [742, 242] on button "Equip" at bounding box center [747, 243] width 45 height 17
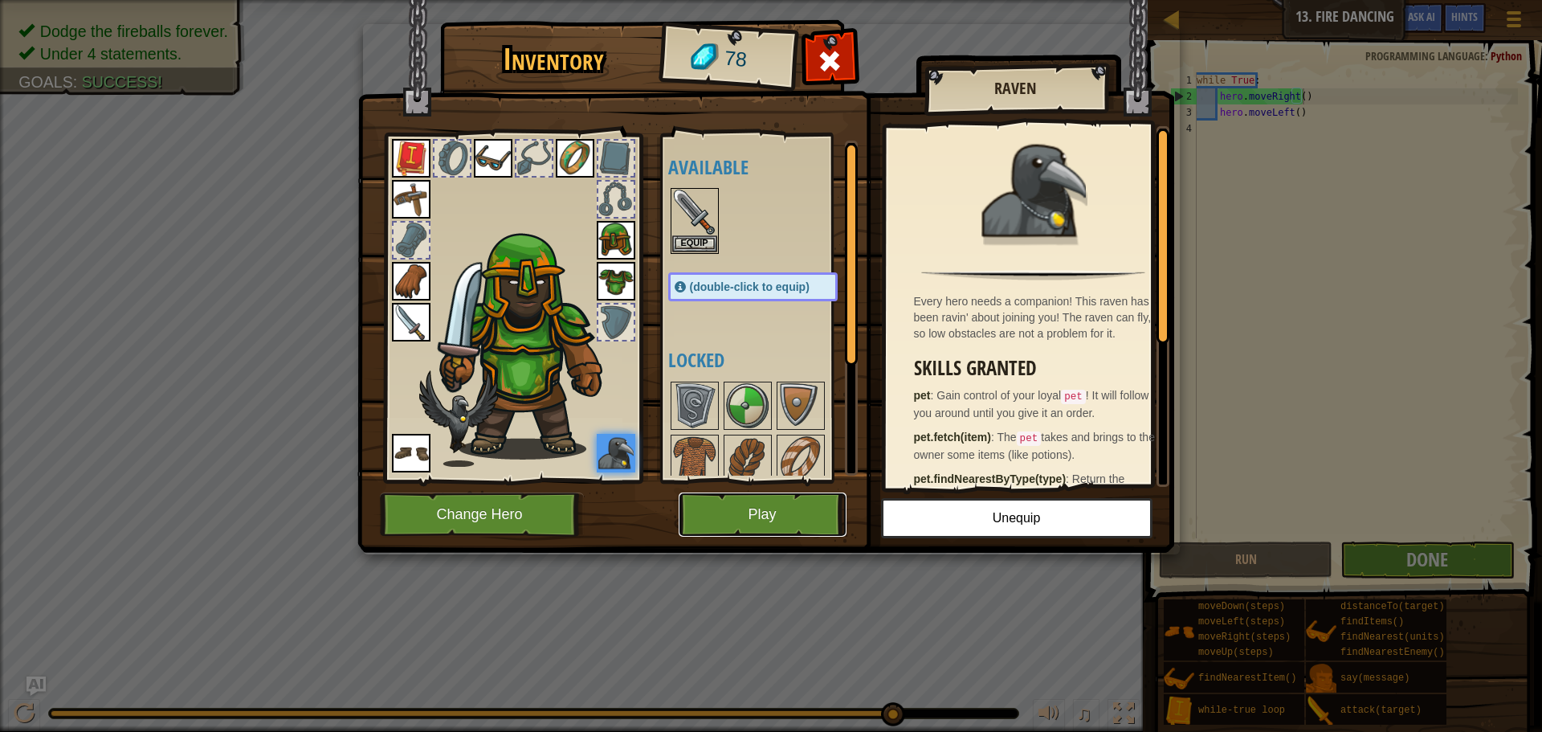
click at [783, 510] on button "Play" at bounding box center [763, 514] width 168 height 44
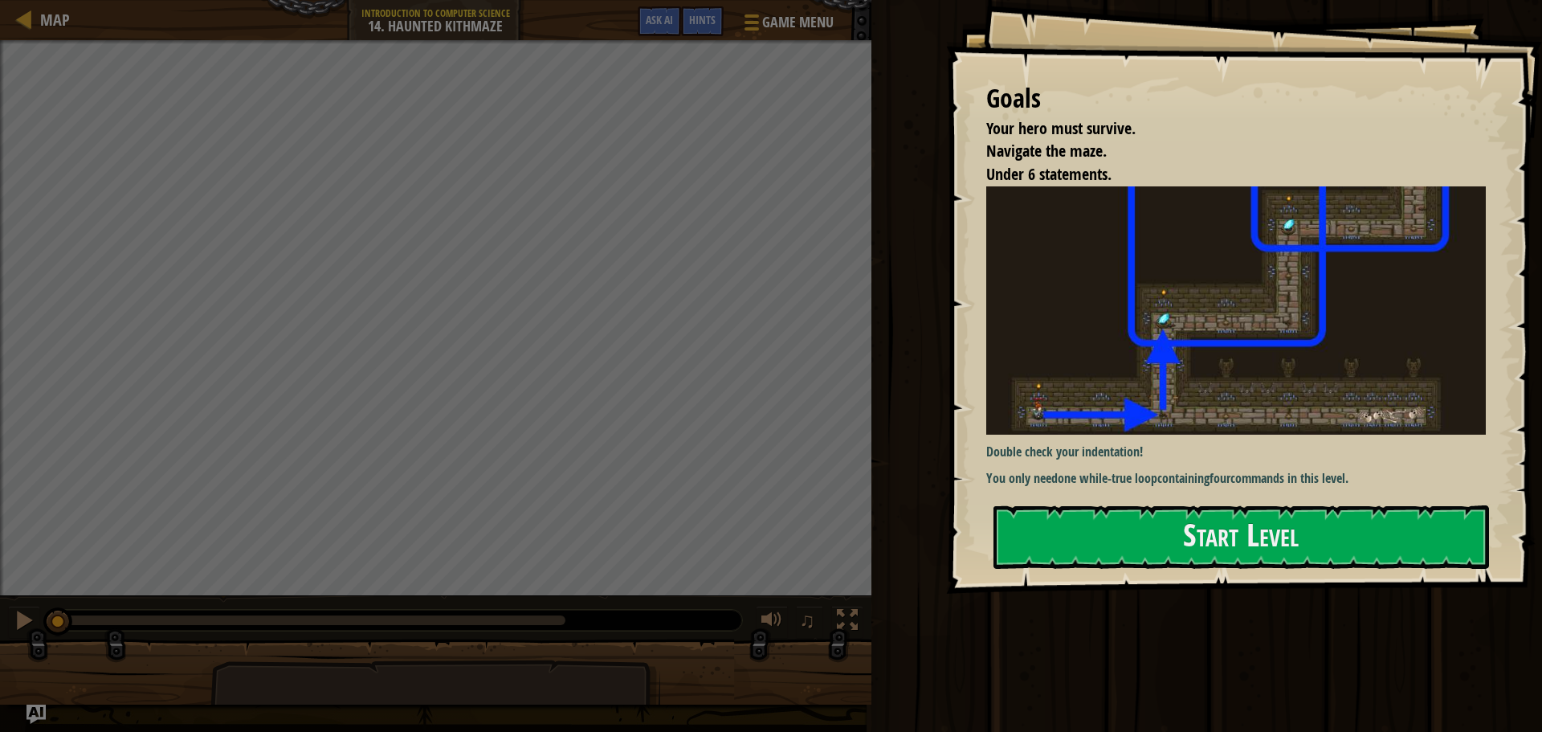
click at [1244, 574] on div "Goals Your hero must survive. Navigate the maze. Under 6 statements. Double che…" at bounding box center [1244, 297] width 596 height 594
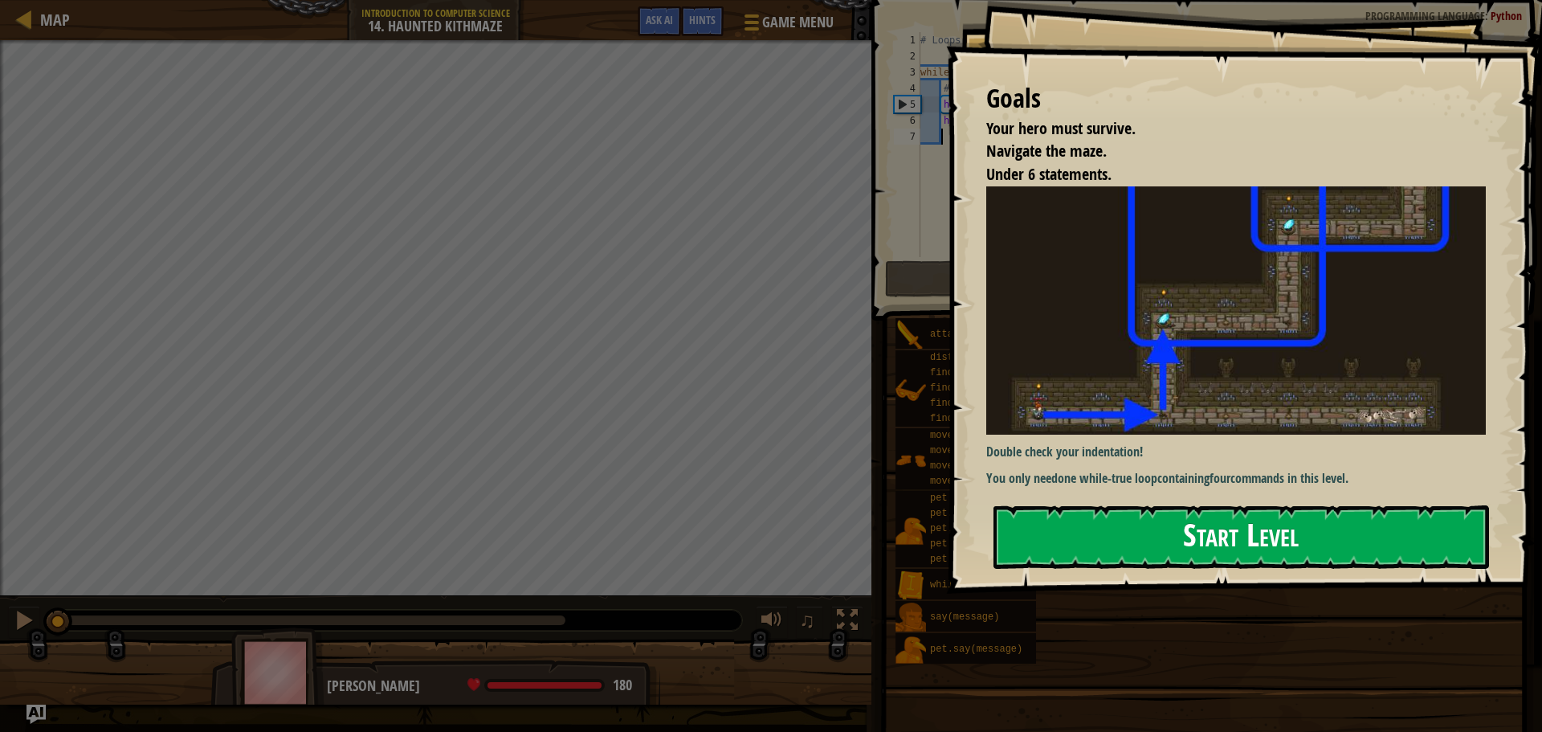
click at [1157, 547] on button "Start Level" at bounding box center [1242, 536] width 496 height 63
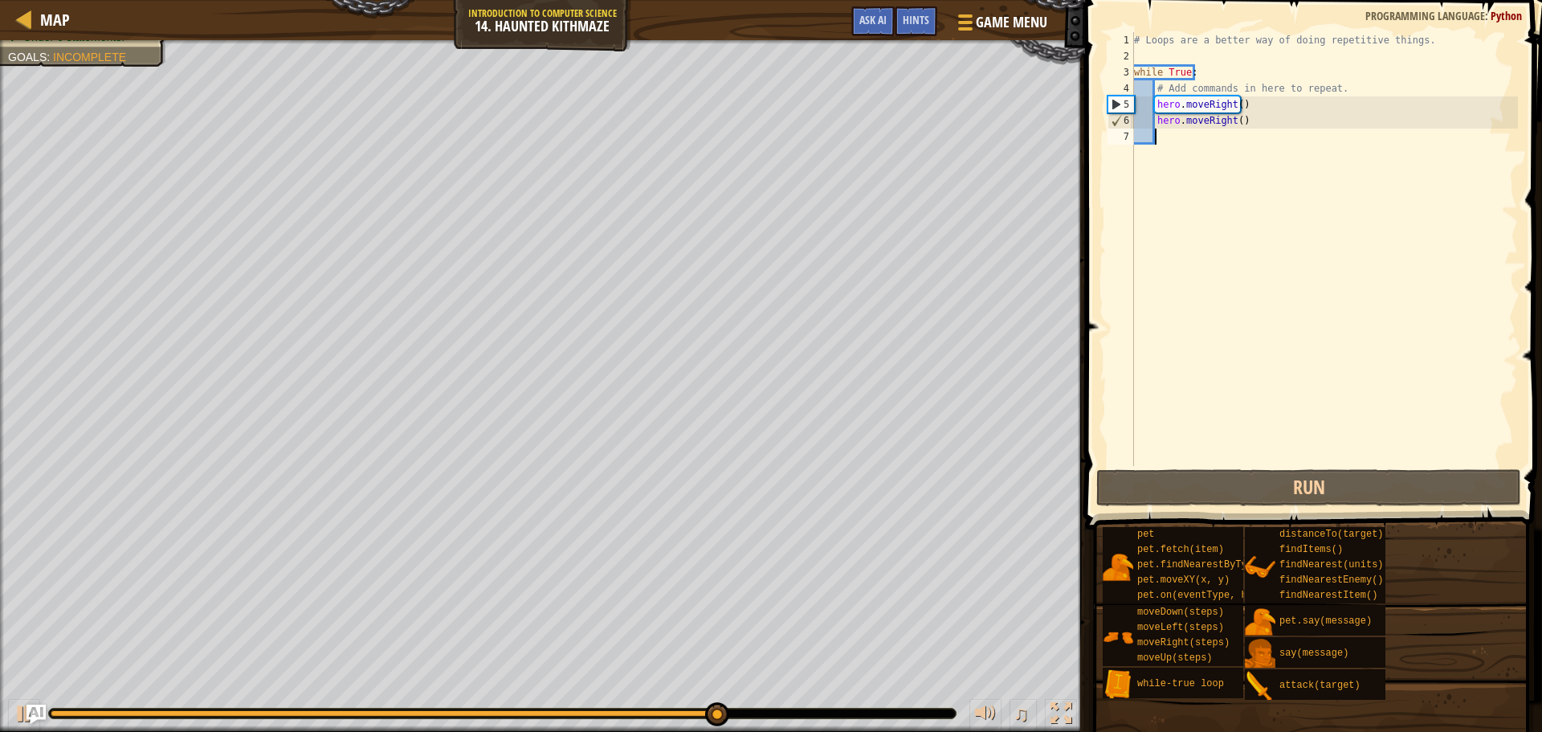
click at [1366, 228] on div "# Loops are a better way of doing repetitive things. while True : # Add command…" at bounding box center [1324, 265] width 387 height 466
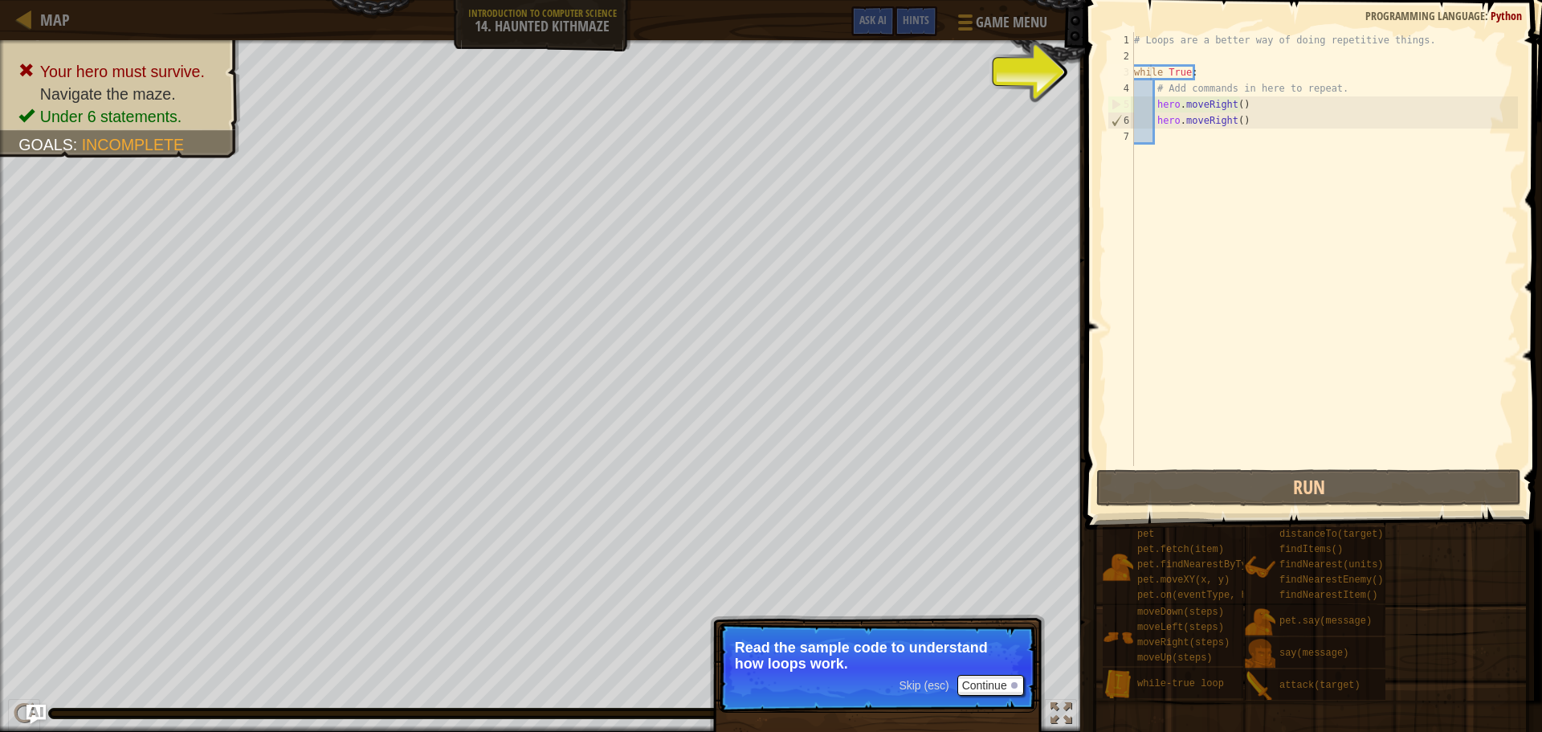
click at [1151, 68] on div "# Loops are a better way of doing repetitive things. while True : # Add command…" at bounding box center [1324, 265] width 387 height 466
type textarea "while True:"
drag, startPoint x: 1279, startPoint y: 174, endPoint x: 1260, endPoint y: 165, distance: 21.2
click at [1268, 169] on div "# Loops are a better way of doing repetitive things. while True : # Add command…" at bounding box center [1324, 265] width 387 height 466
click at [1222, 149] on div "# Loops are a better way of doing repetitive things. while True : # Add command…" at bounding box center [1324, 265] width 387 height 466
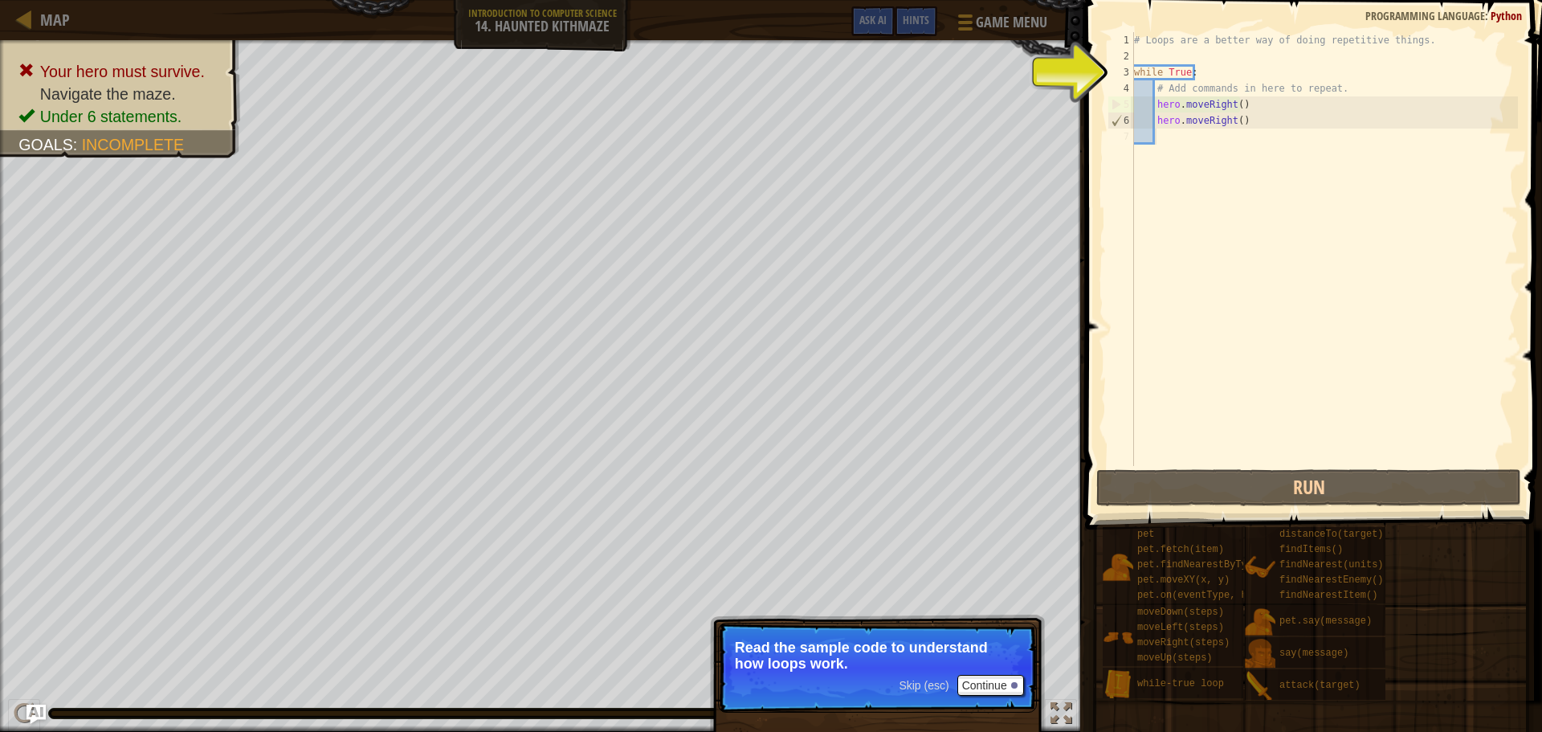
click at [1198, 129] on div "# Loops are a better way of doing repetitive things. while True : # Add command…" at bounding box center [1324, 265] width 387 height 466
click at [1156, 132] on div "# Loops are a better way of doing repetitive things. while True : # Add command…" at bounding box center [1324, 265] width 387 height 466
drag, startPoint x: 1181, startPoint y: 151, endPoint x: 1202, endPoint y: 149, distance: 21.0
click at [1183, 153] on div "# Loops are a better way of doing repetitive things. while True : # Add command…" at bounding box center [1324, 265] width 387 height 466
drag, startPoint x: 1274, startPoint y: 141, endPoint x: 1285, endPoint y: 141, distance: 11.2
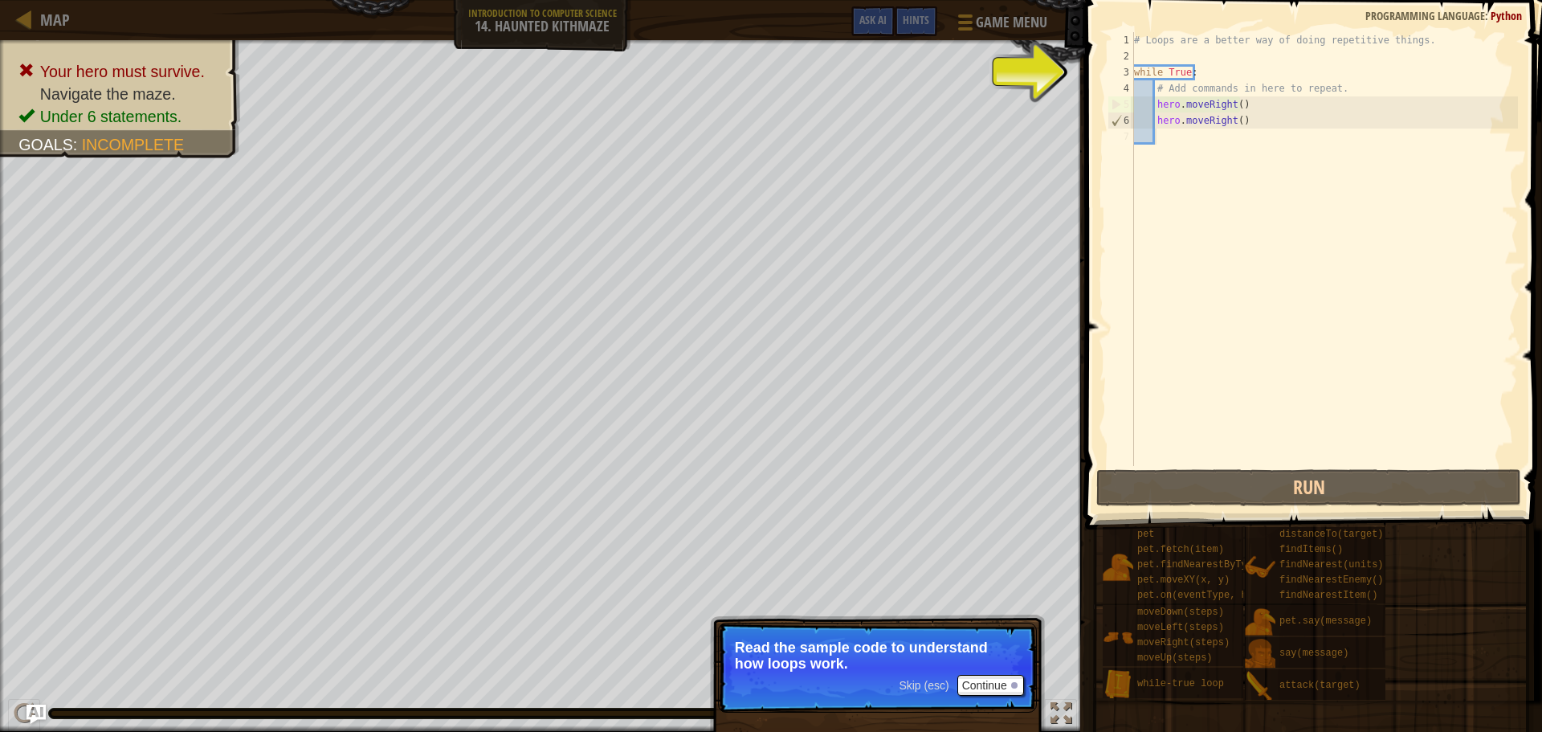
click at [1282, 141] on div "# Loops are a better way of doing repetitive things. while True : # Add command…" at bounding box center [1324, 265] width 387 height 466
click at [1196, 92] on div "# Loops are a better way of doing repetitive things. while True : # Add command…" at bounding box center [1324, 265] width 387 height 466
click at [1187, 74] on div "# Loops are a better way of doing repetitive things. while True : # Add command…" at bounding box center [1324, 265] width 387 height 466
type textarea "while True:"
click at [1206, 142] on div "# Loops are a better way of doing repetitive things. while True : # Add command…" at bounding box center [1324, 265] width 387 height 466
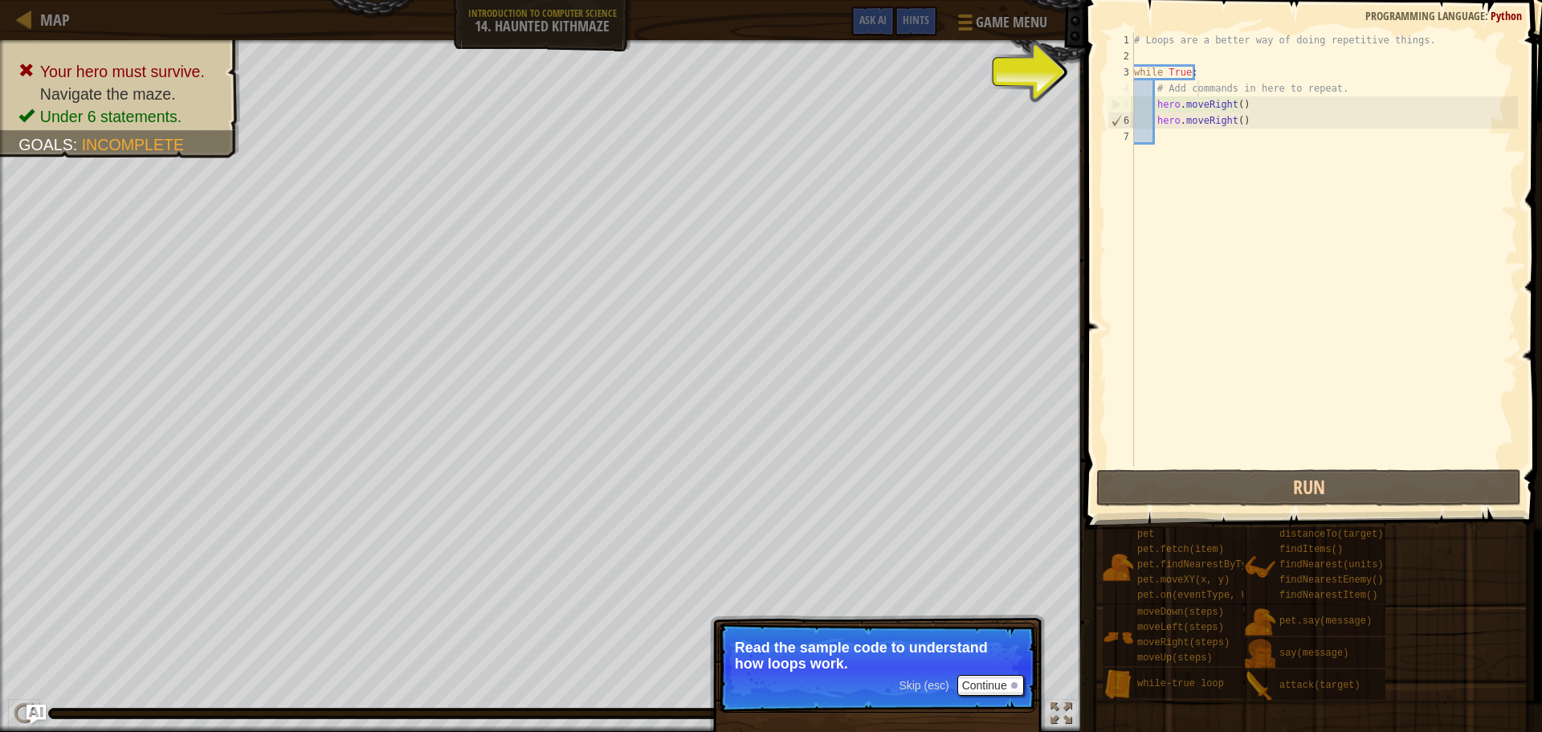
click at [1197, 96] on div "# Loops are a better way of doing repetitive things. while True : # Add command…" at bounding box center [1324, 265] width 387 height 466
click at [1197, 111] on div "# Loops are a better way of doing repetitive things. while True : # Add command…" at bounding box center [1324, 265] width 387 height 466
type textarea "hero.moveRight()"
click at [1202, 128] on div "# Loops are a better way of doing repetitive things. while True : # Add command…" at bounding box center [1324, 265] width 387 height 466
click at [1199, 144] on div "# Loops are a better way of doing repetitive things. while True : # Add command…" at bounding box center [1324, 265] width 387 height 466
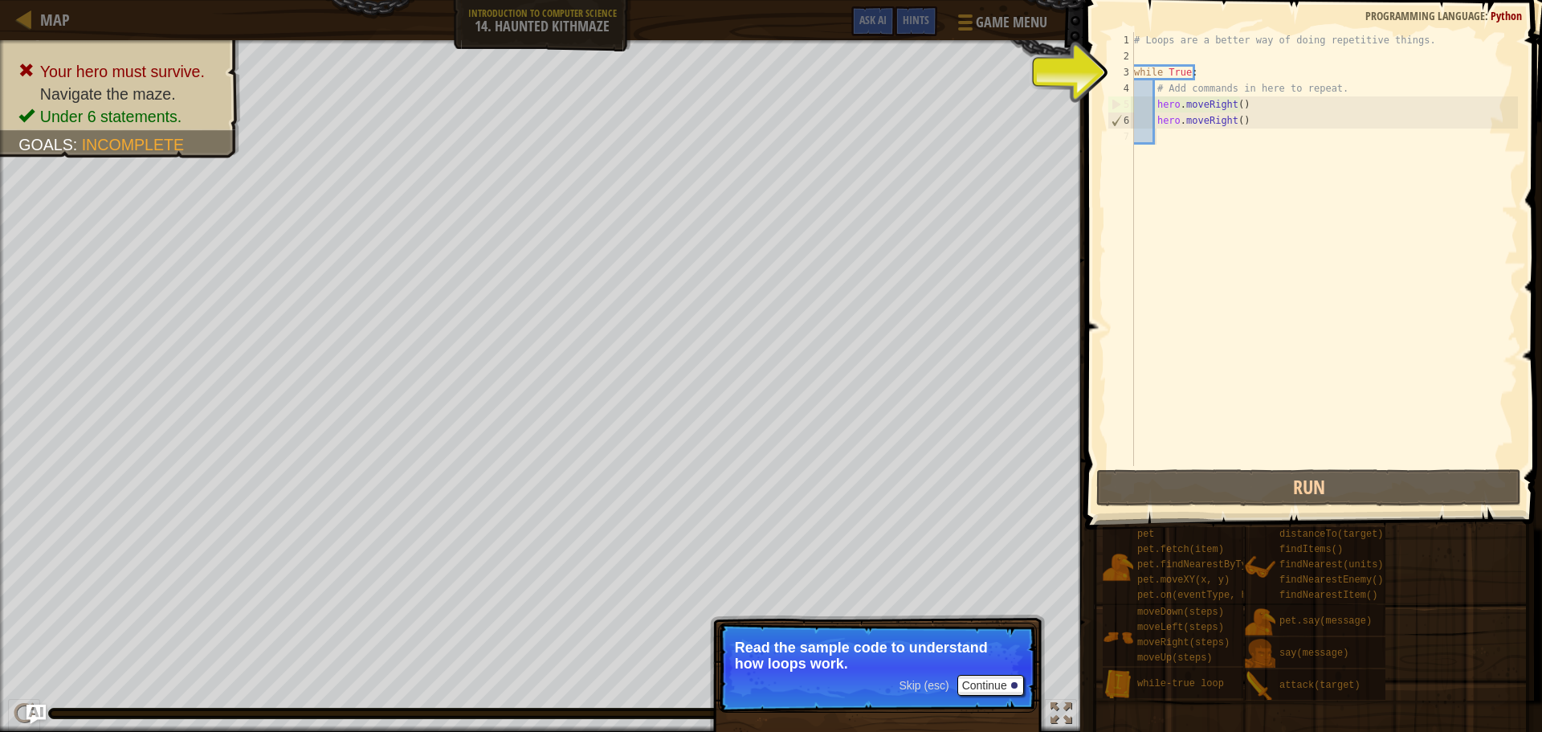
click at [1178, 163] on div "# Loops are a better way of doing repetitive things. while True : # Add command…" at bounding box center [1324, 265] width 387 height 466
click at [1174, 134] on div "# Loops are a better way of doing repetitive things. while True : # Add command…" at bounding box center [1324, 265] width 387 height 466
click at [1270, 139] on div "# Loops are a better way of doing repetitive things. while True : # Add command…" at bounding box center [1324, 265] width 387 height 466
click at [1243, 126] on div "# Loops are a better way of doing repetitive things. while True : # Add command…" at bounding box center [1324, 265] width 387 height 466
type textarea "hero.moveRight()"
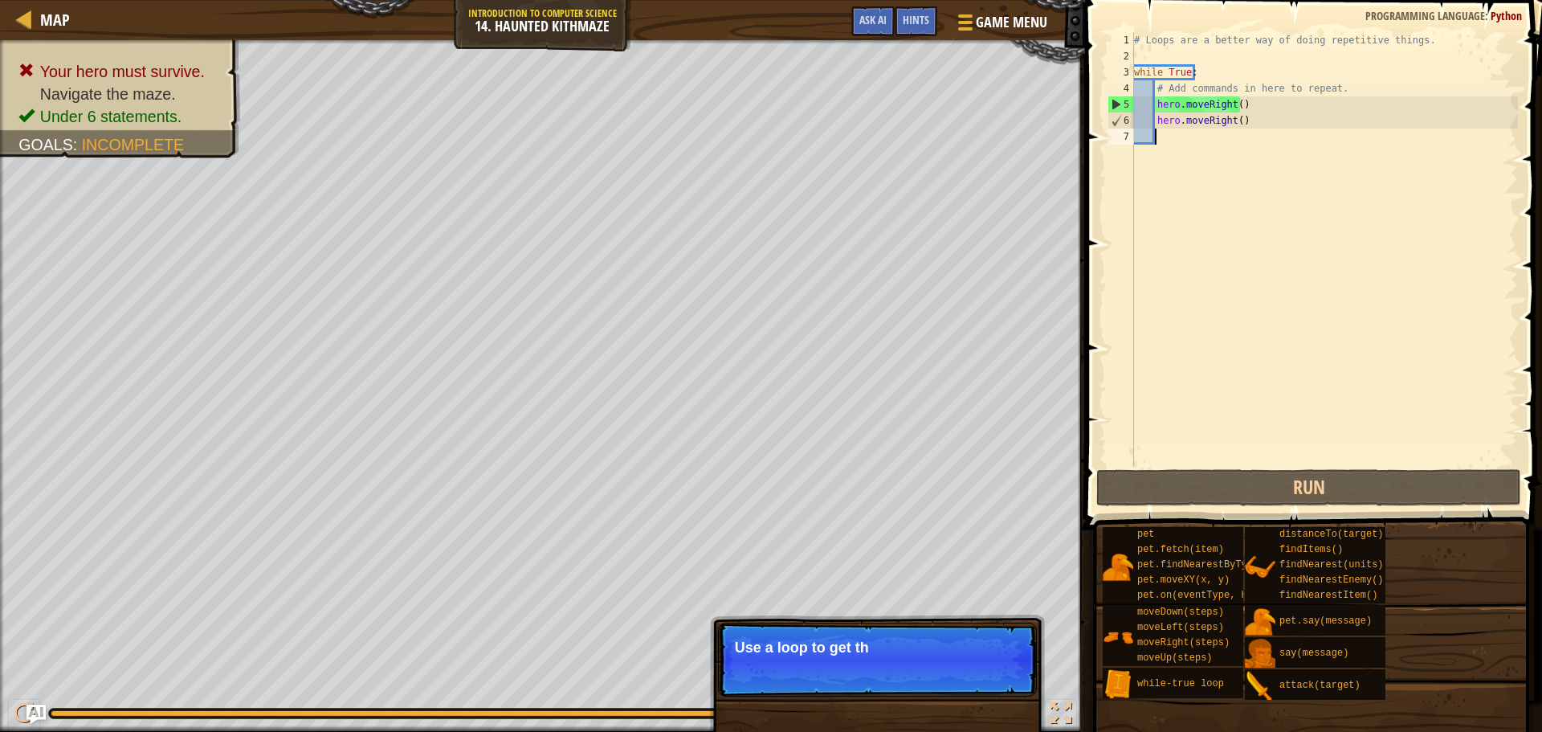
click at [1208, 151] on div "# Loops are a better way of doing repetitive things. while True : # Add command…" at bounding box center [1324, 265] width 387 height 466
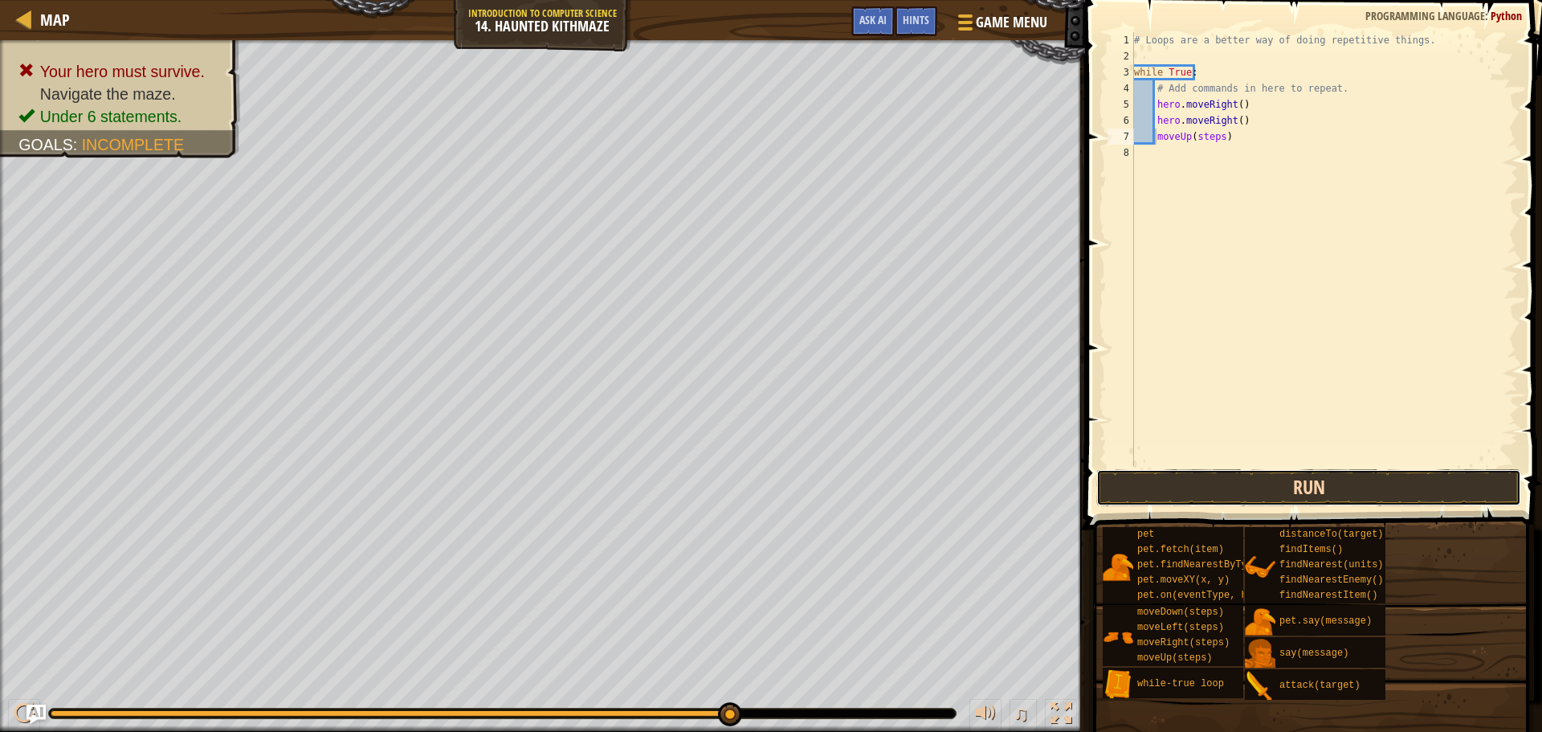
click at [1212, 487] on button "Run" at bounding box center [1308, 487] width 425 height 37
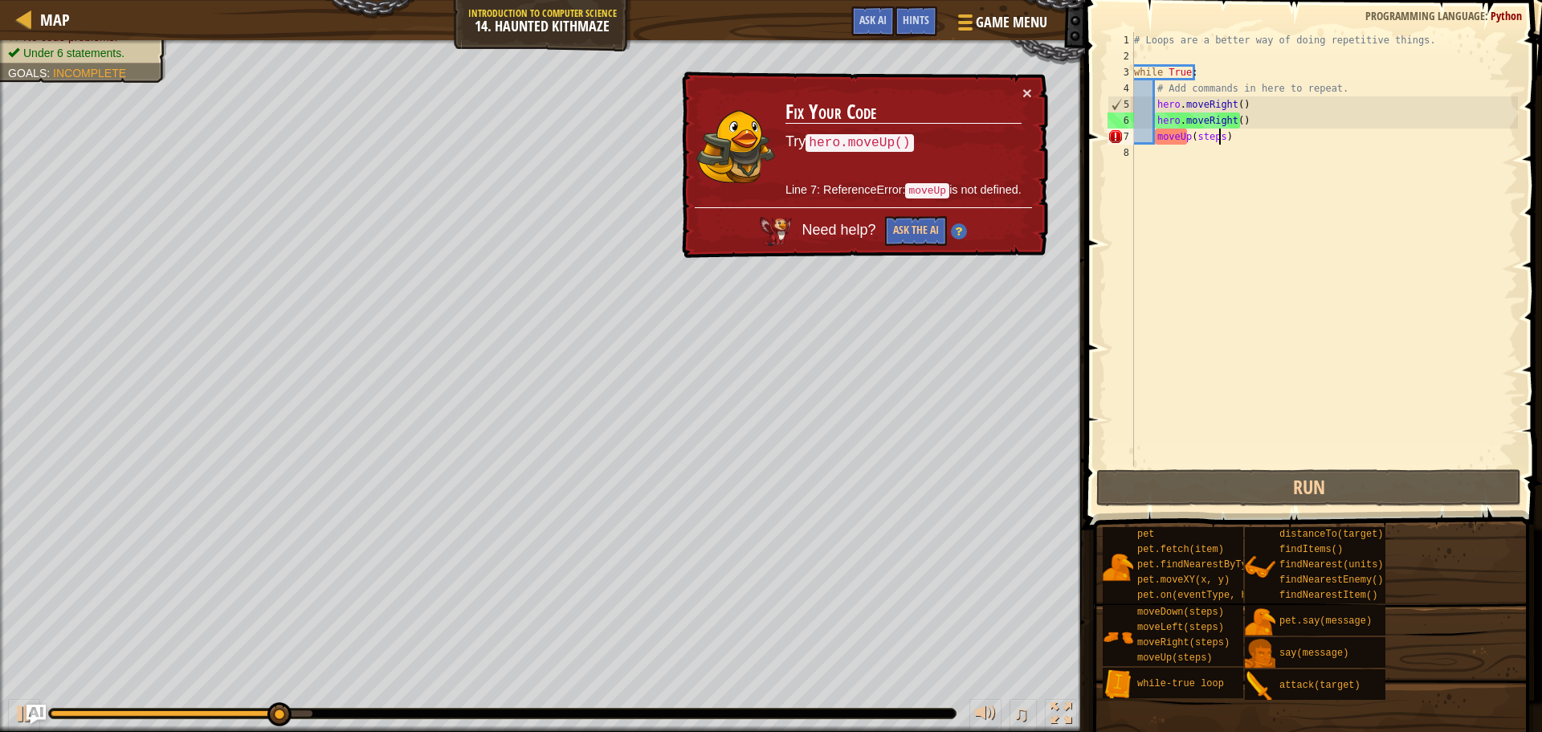
click at [1218, 142] on div "# Loops are a better way of doing repetitive things. while True : # Add command…" at bounding box center [1324, 265] width 387 height 466
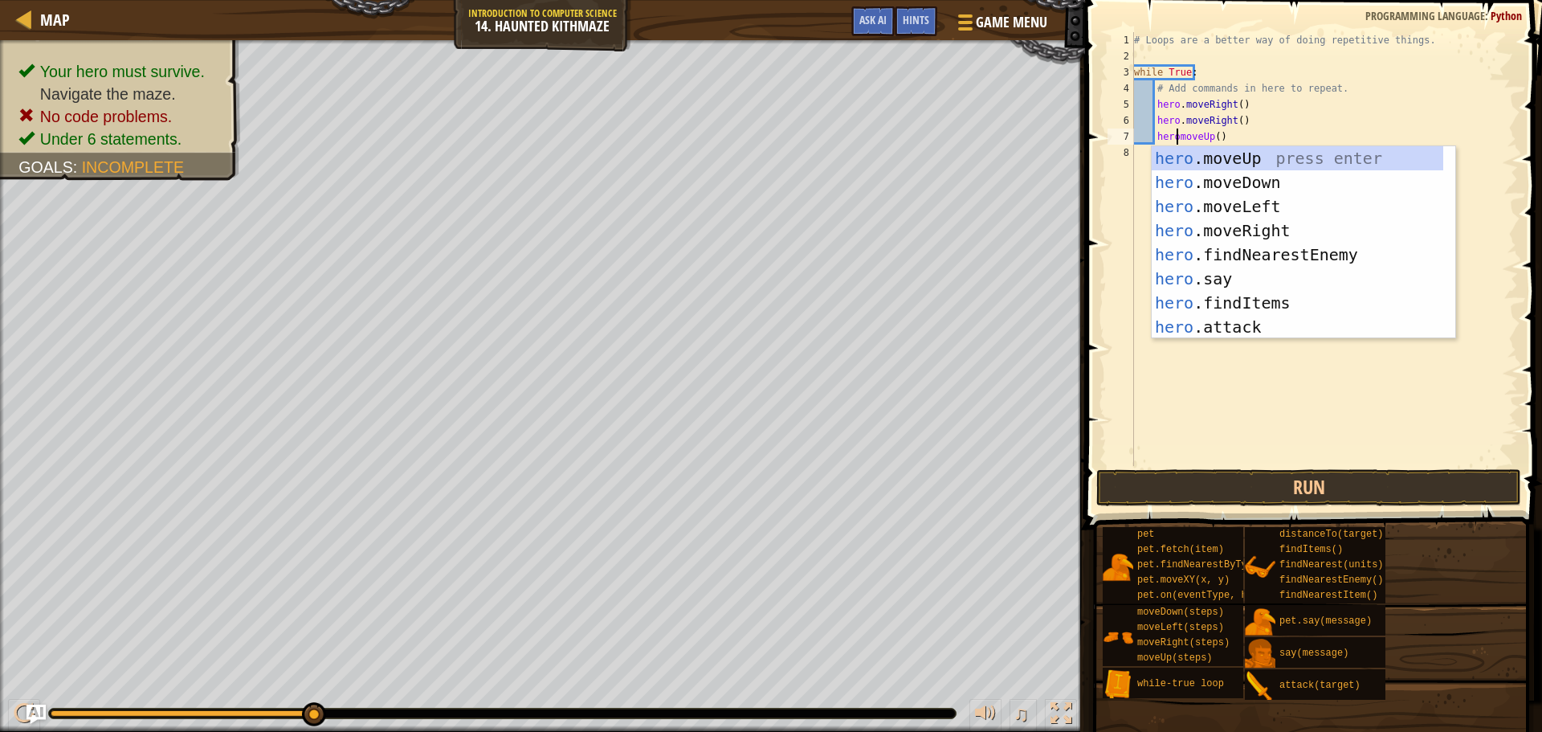
scroll to position [7, 3]
type textarea "hero.moveUp()"
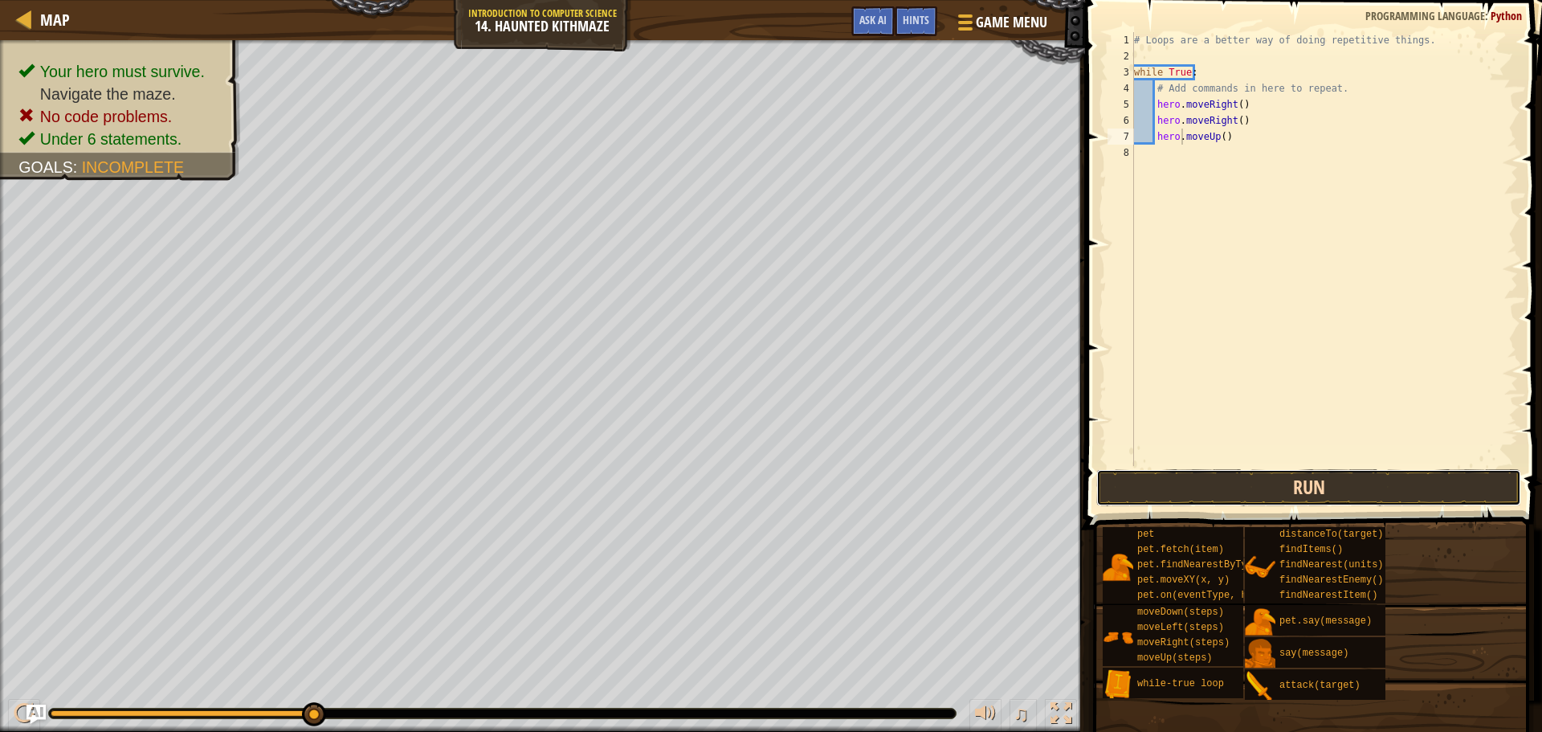
click at [1380, 484] on button "Run" at bounding box center [1308, 487] width 425 height 37
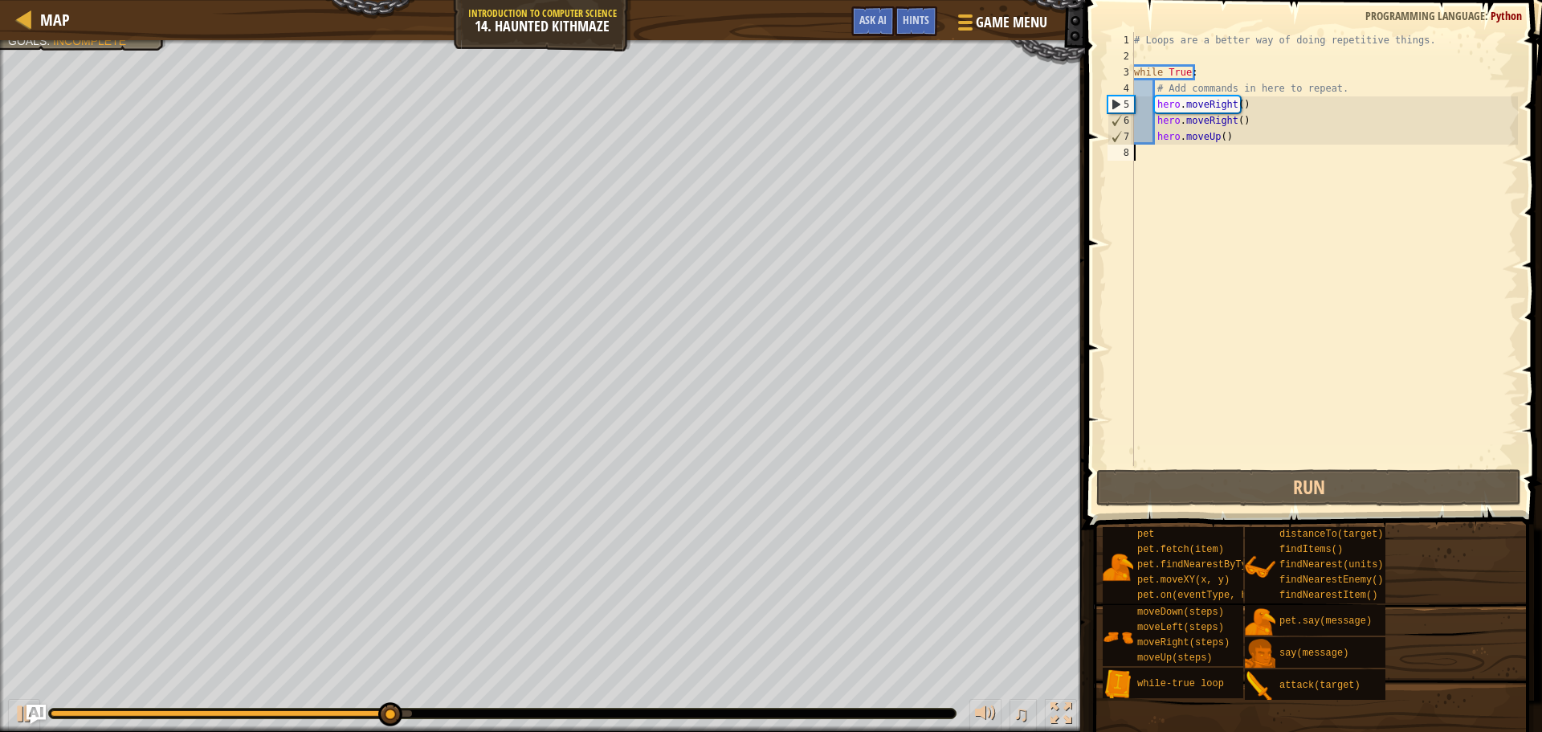
click at [1268, 157] on div "# Loops are a better way of doing repetitive things. while True : # Add command…" at bounding box center [1324, 265] width 387 height 466
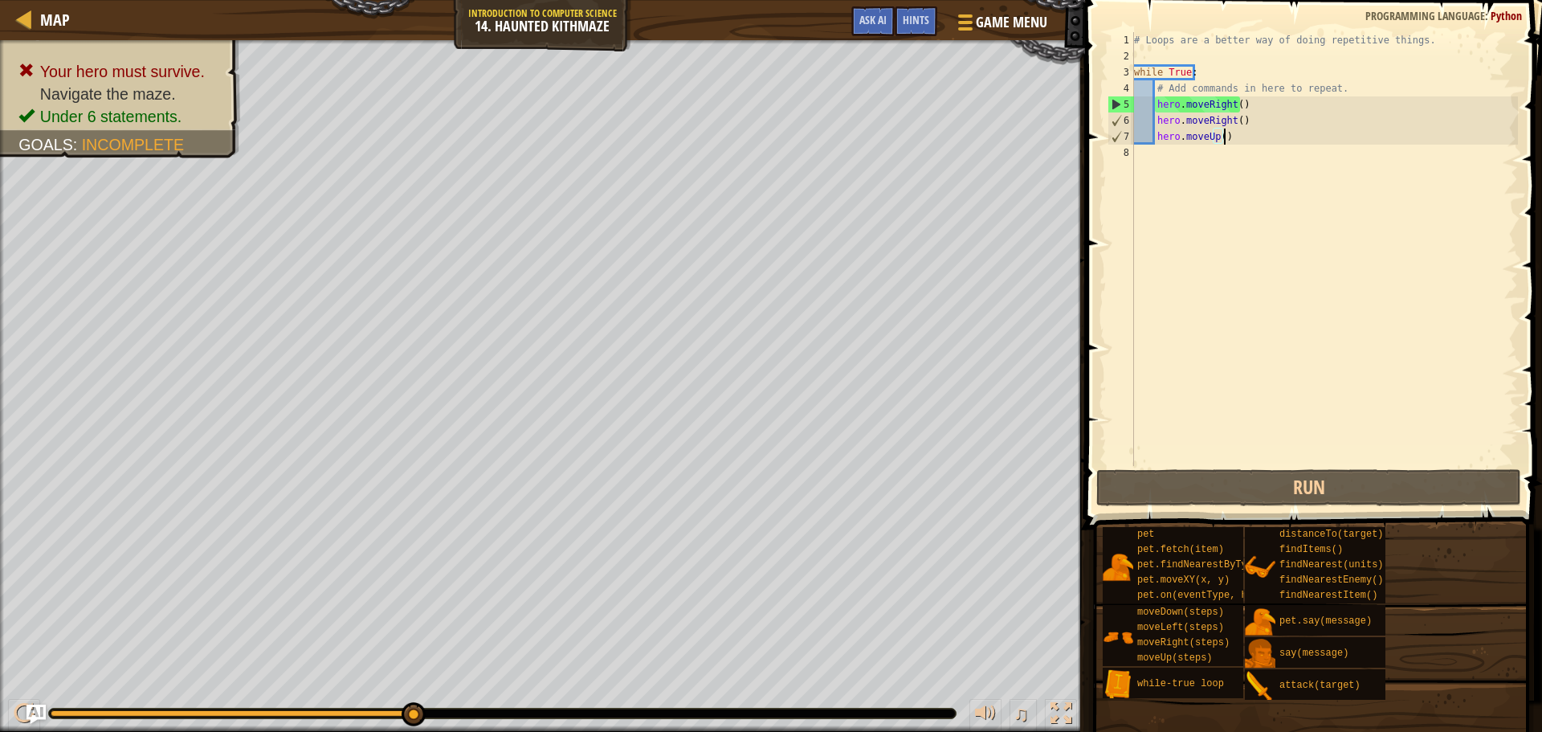
click at [1247, 133] on div "# Loops are a better way of doing repetitive things. while True : # Add command…" at bounding box center [1324, 265] width 387 height 466
type textarea "hero.moveUp()"
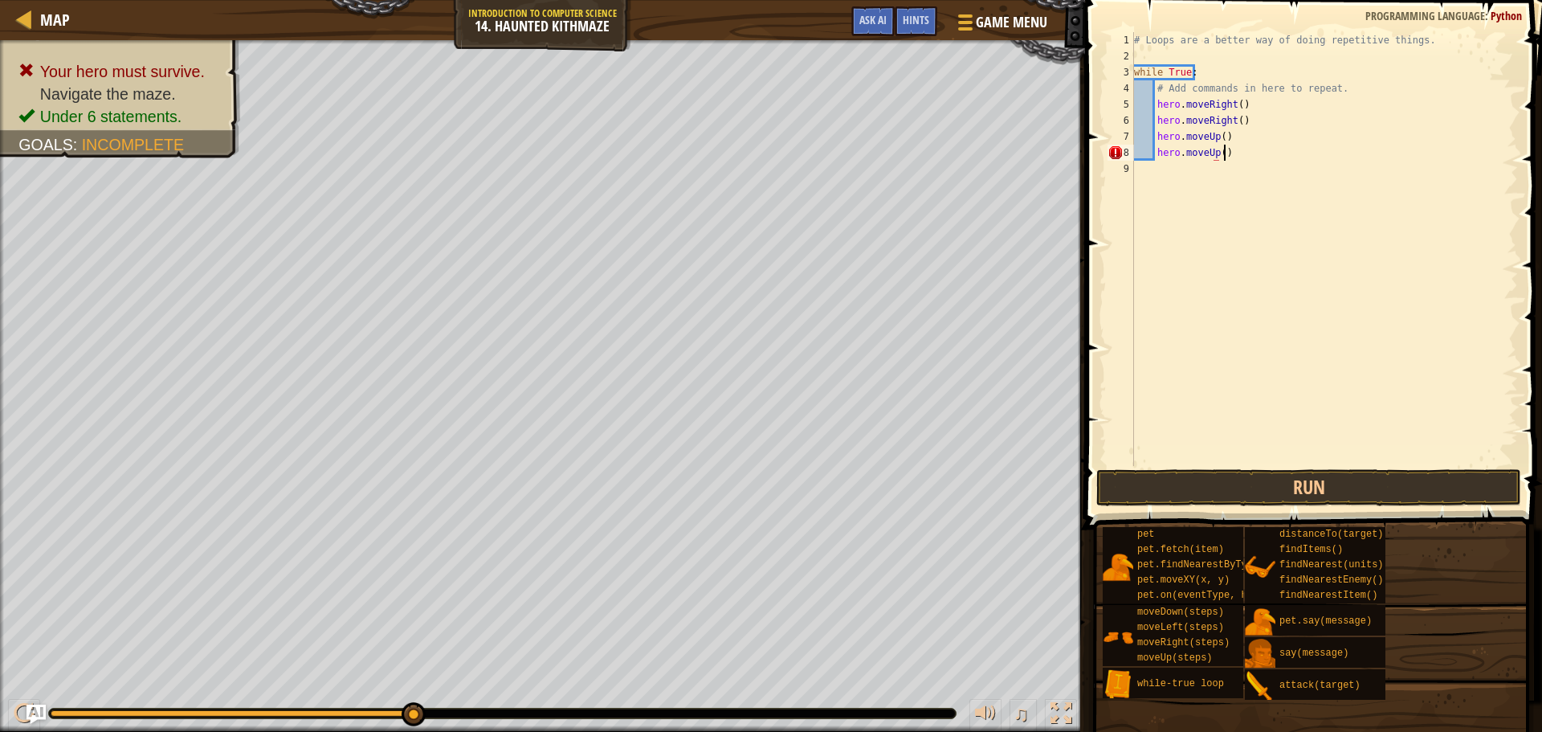
scroll to position [7, 6]
type textarea "hero.moveUp()"
drag, startPoint x: 1437, startPoint y: 503, endPoint x: 1451, endPoint y: 498, distance: 15.2
click at [1447, 498] on button "Run" at bounding box center [1308, 487] width 425 height 37
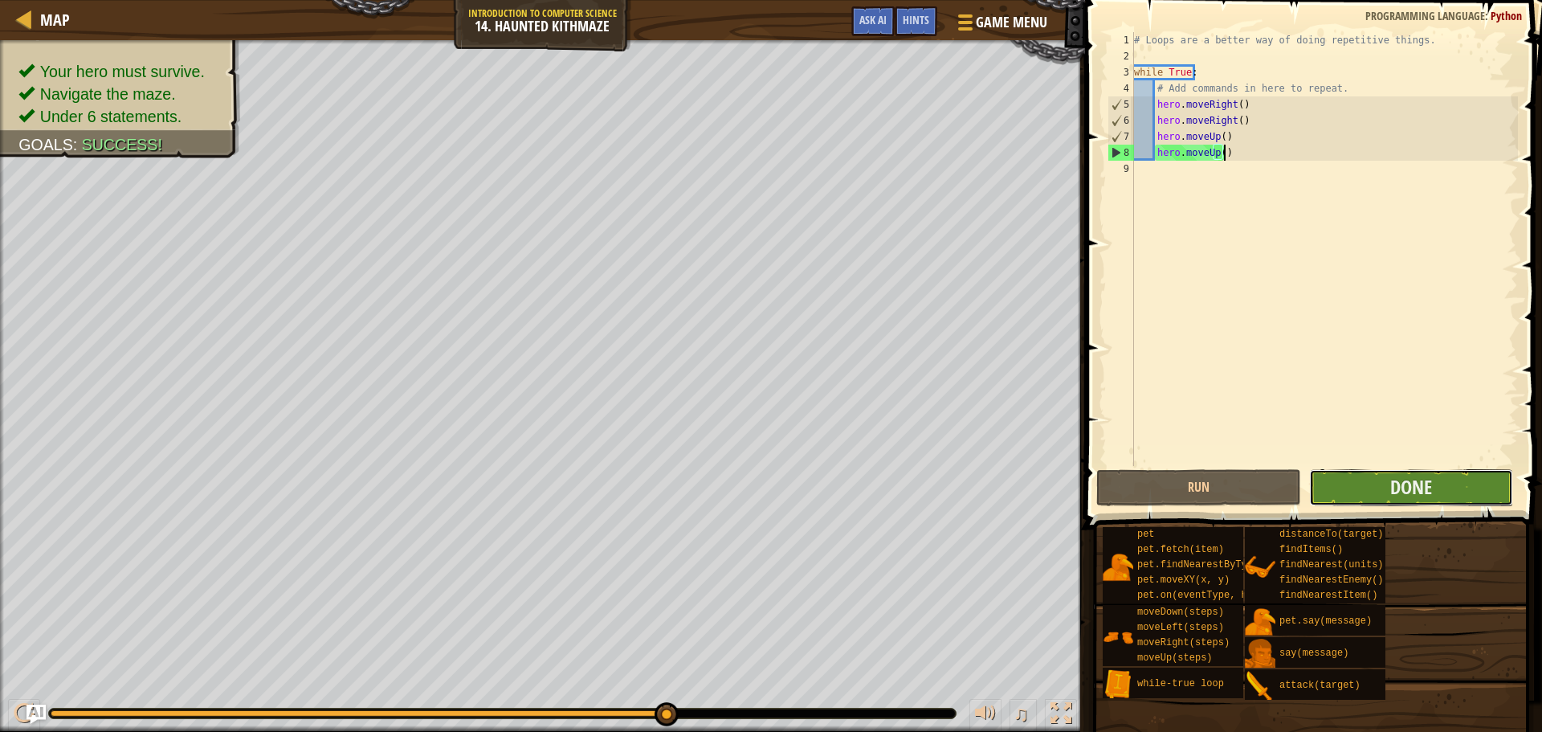
click at [1492, 476] on button "Done" at bounding box center [1411, 487] width 204 height 37
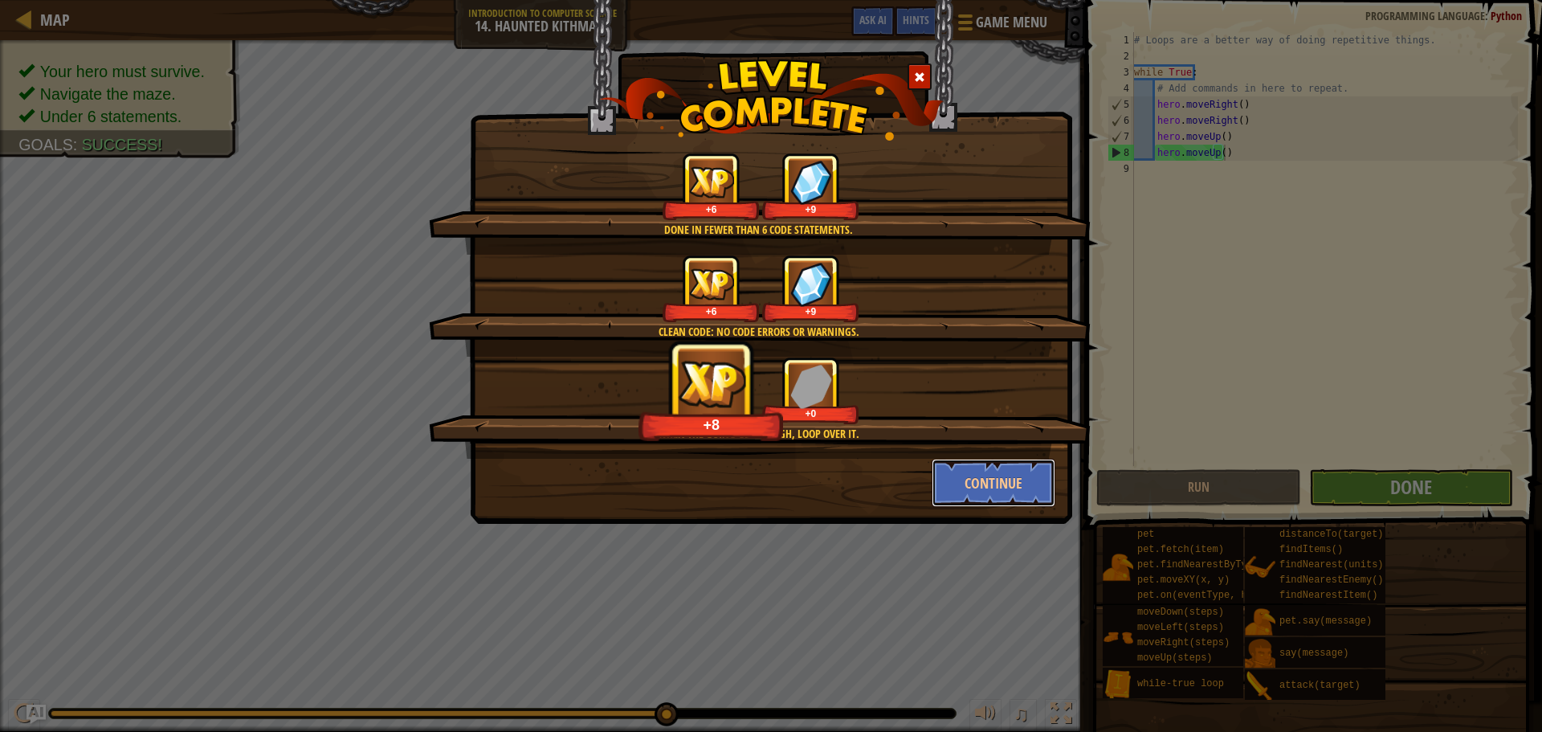
drag, startPoint x: 955, startPoint y: 480, endPoint x: 972, endPoint y: 503, distance: 28.1
click at [955, 484] on button "Continue" at bounding box center [994, 483] width 125 height 48
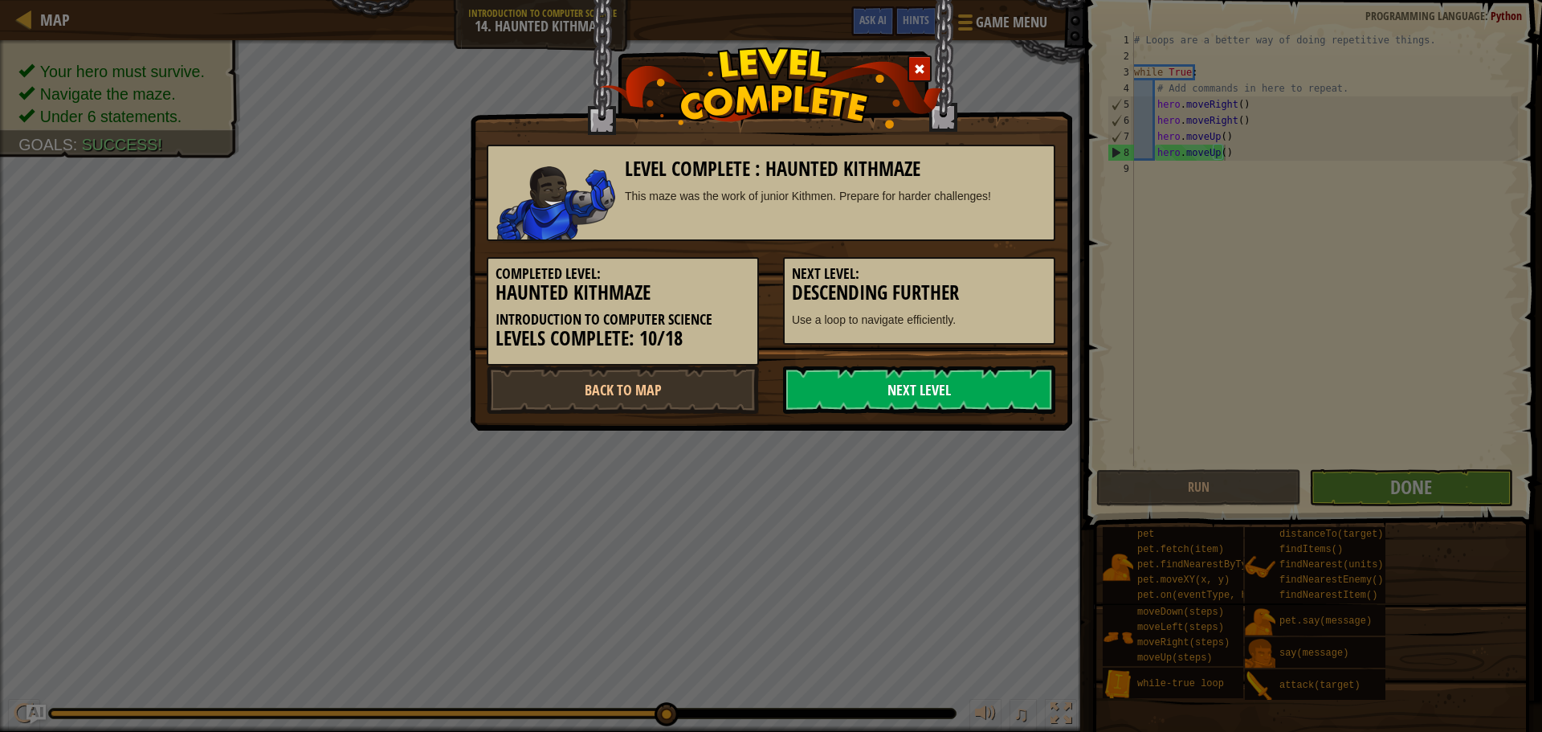
click at [935, 378] on link "Next Level" at bounding box center [919, 389] width 272 height 48
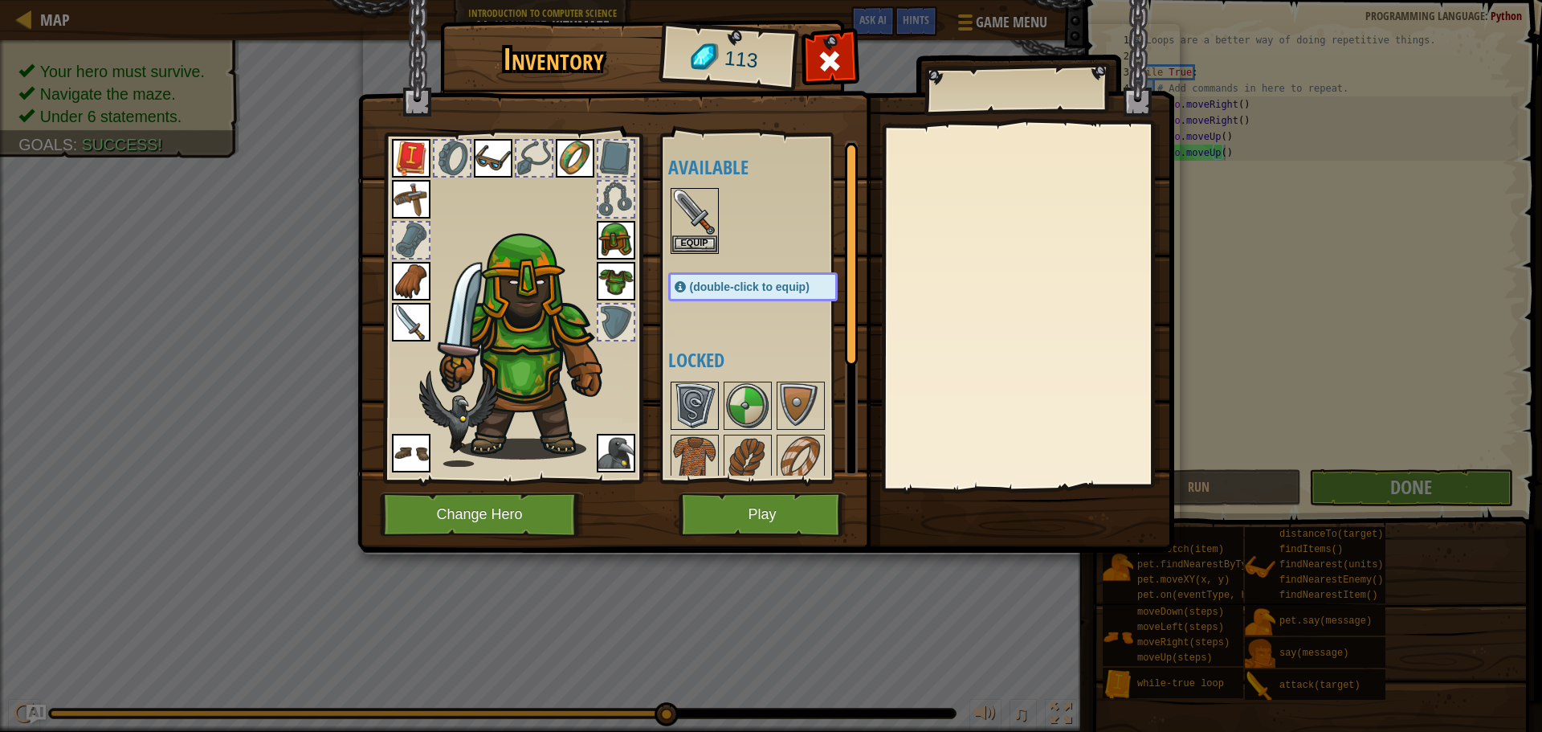
click at [716, 410] on img at bounding box center [694, 405] width 45 height 45
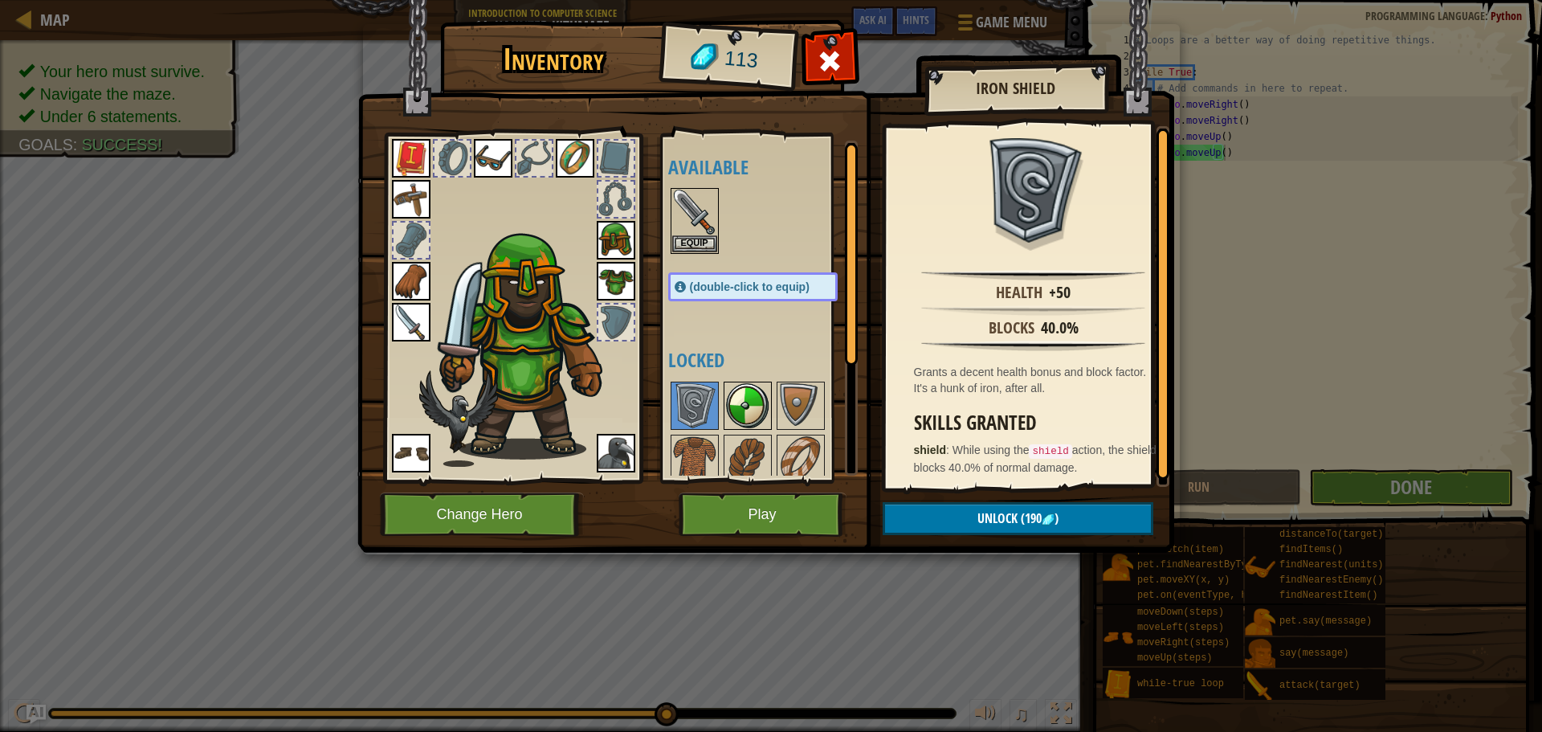
click at [767, 409] on img at bounding box center [747, 405] width 45 height 45
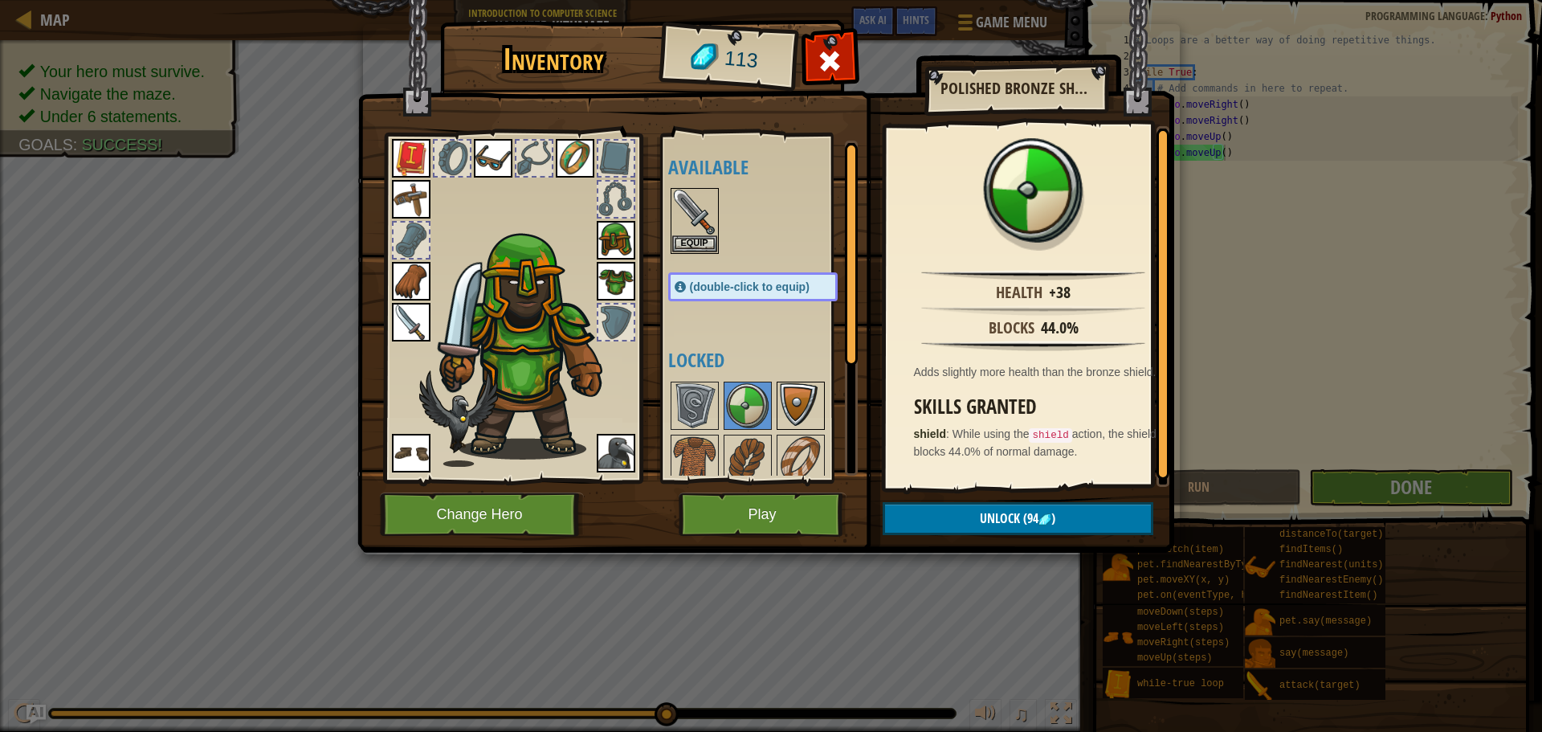
click at [802, 395] on img at bounding box center [800, 405] width 45 height 45
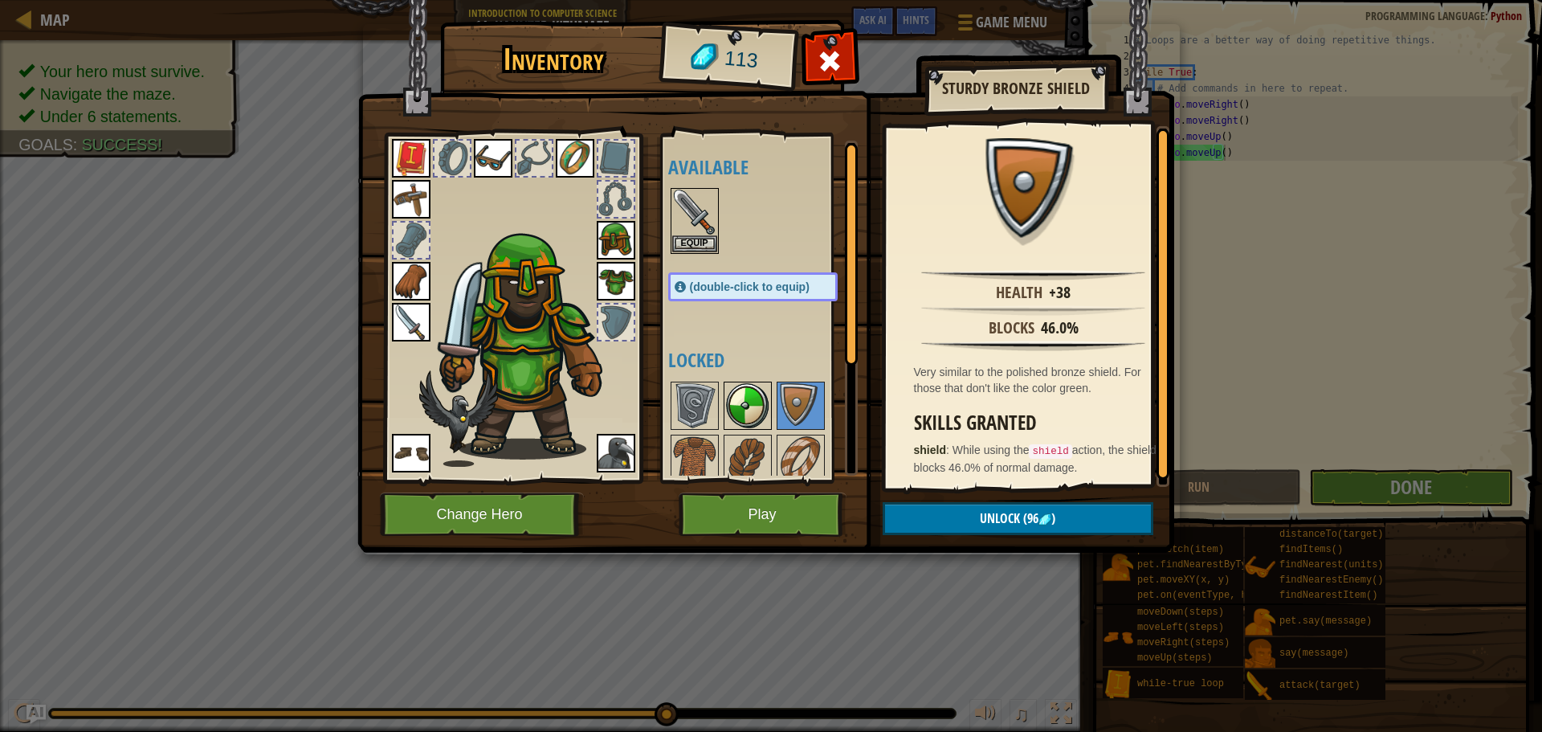
click at [745, 398] on img at bounding box center [747, 405] width 45 height 45
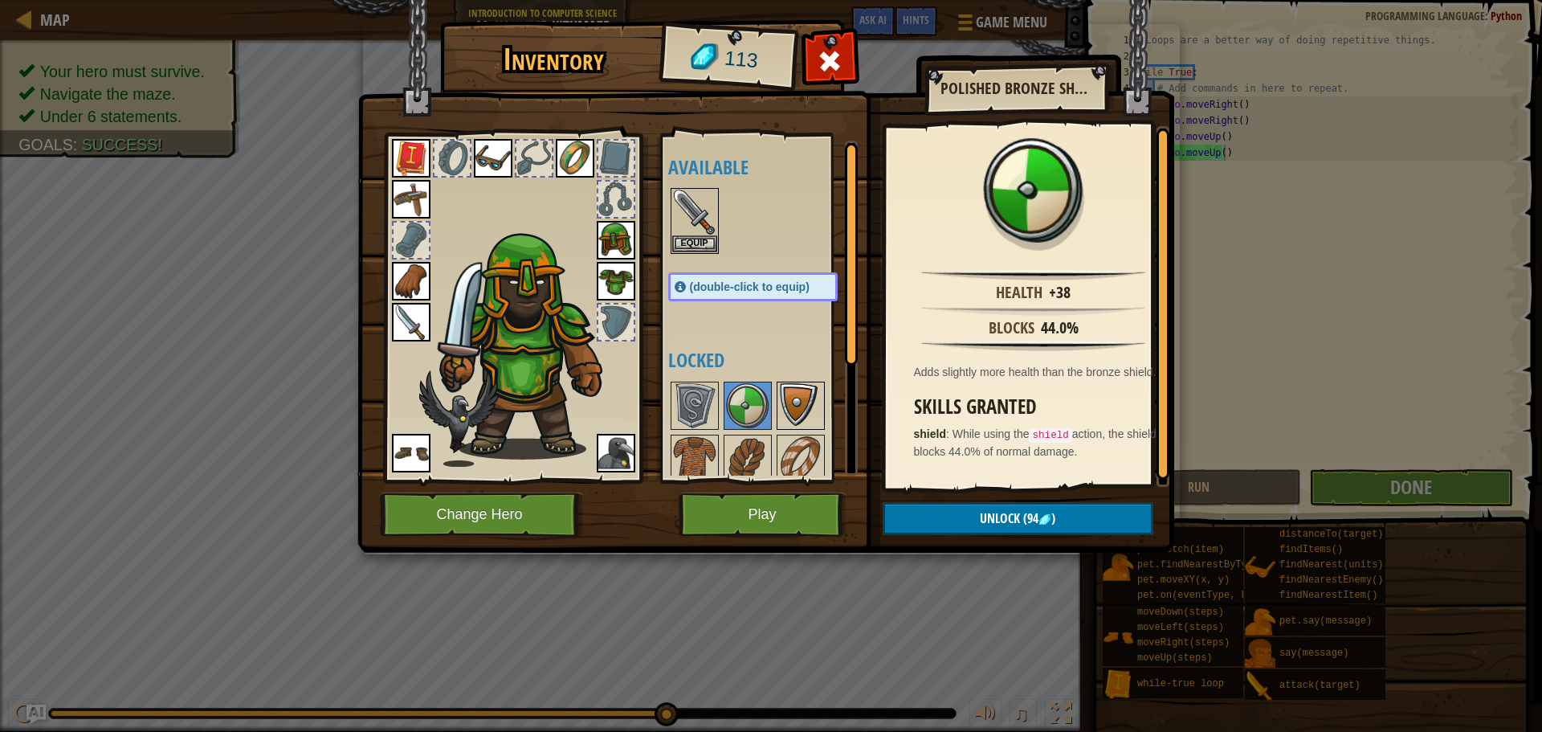
click at [784, 406] on div at bounding box center [801, 406] width 48 height 48
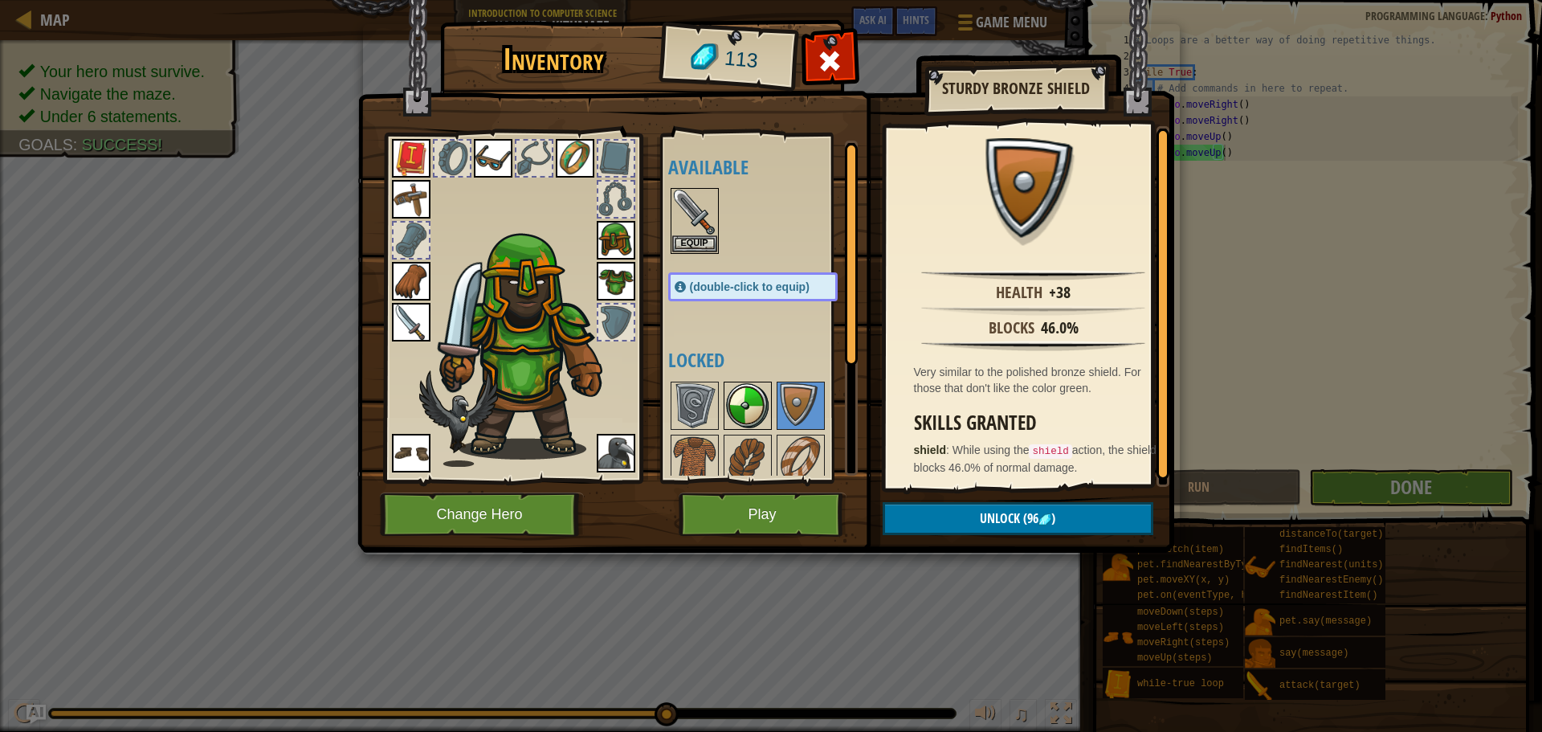
click at [728, 426] on img at bounding box center [747, 405] width 45 height 45
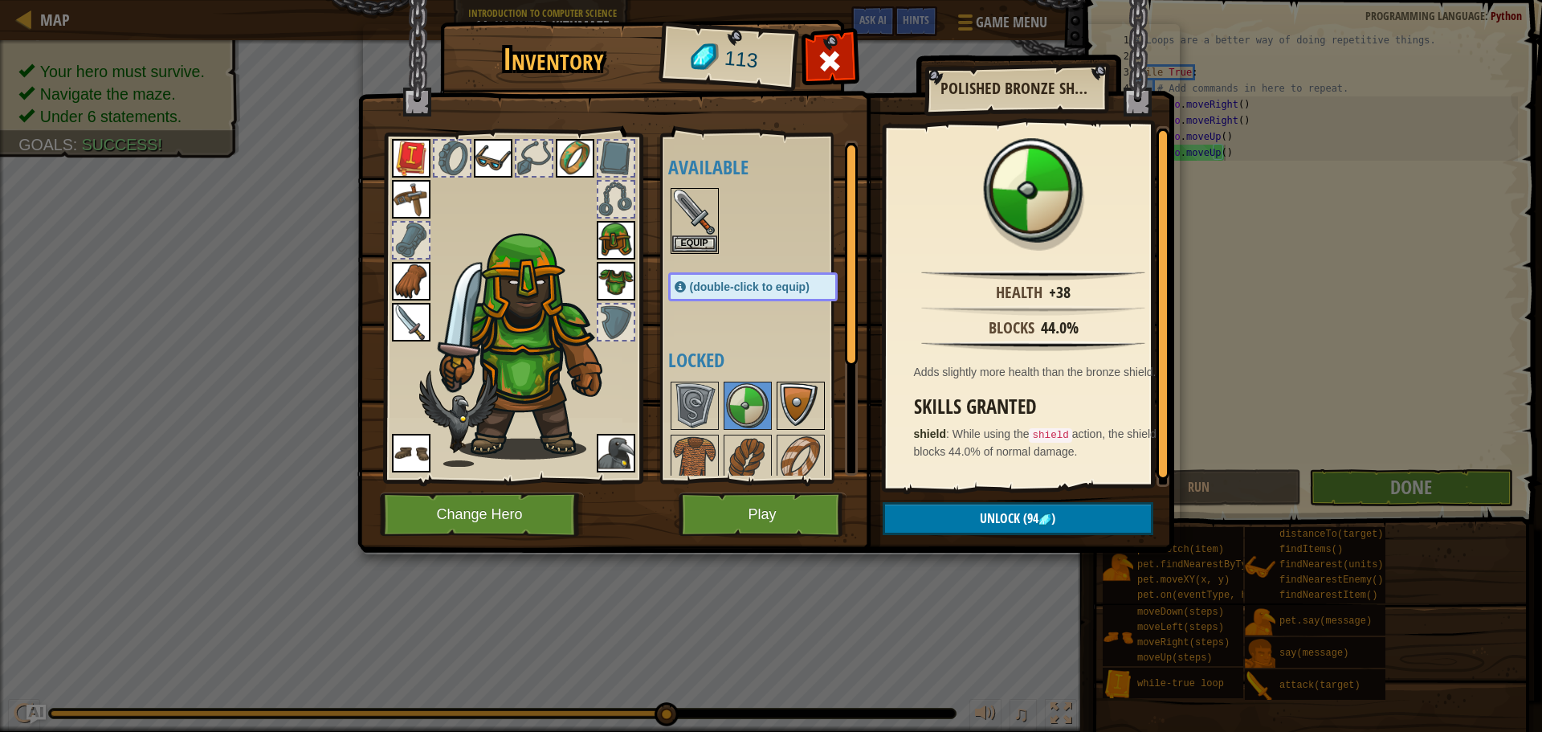
click at [800, 428] on div at bounding box center [801, 406] width 48 height 48
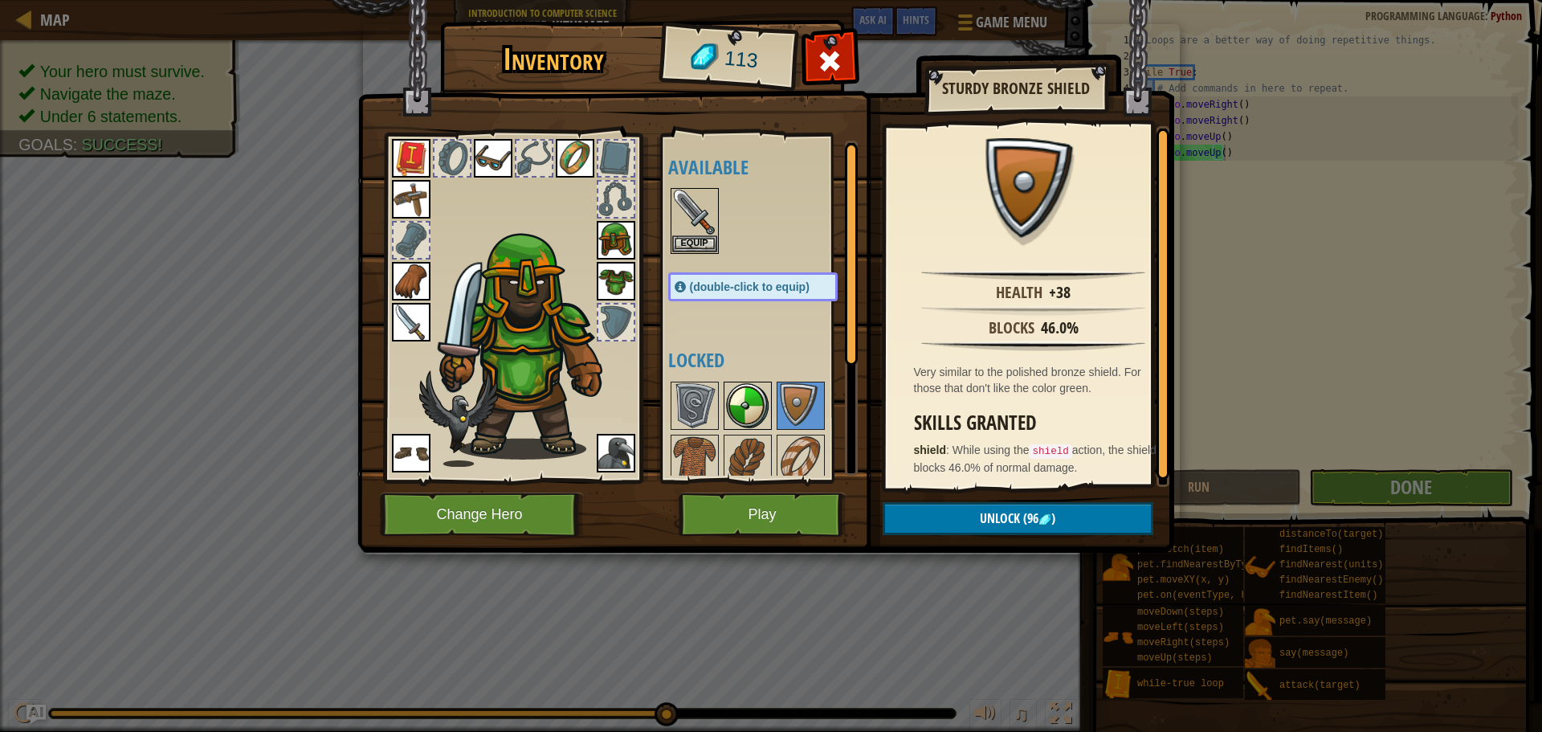
click at [757, 417] on img at bounding box center [747, 405] width 45 height 45
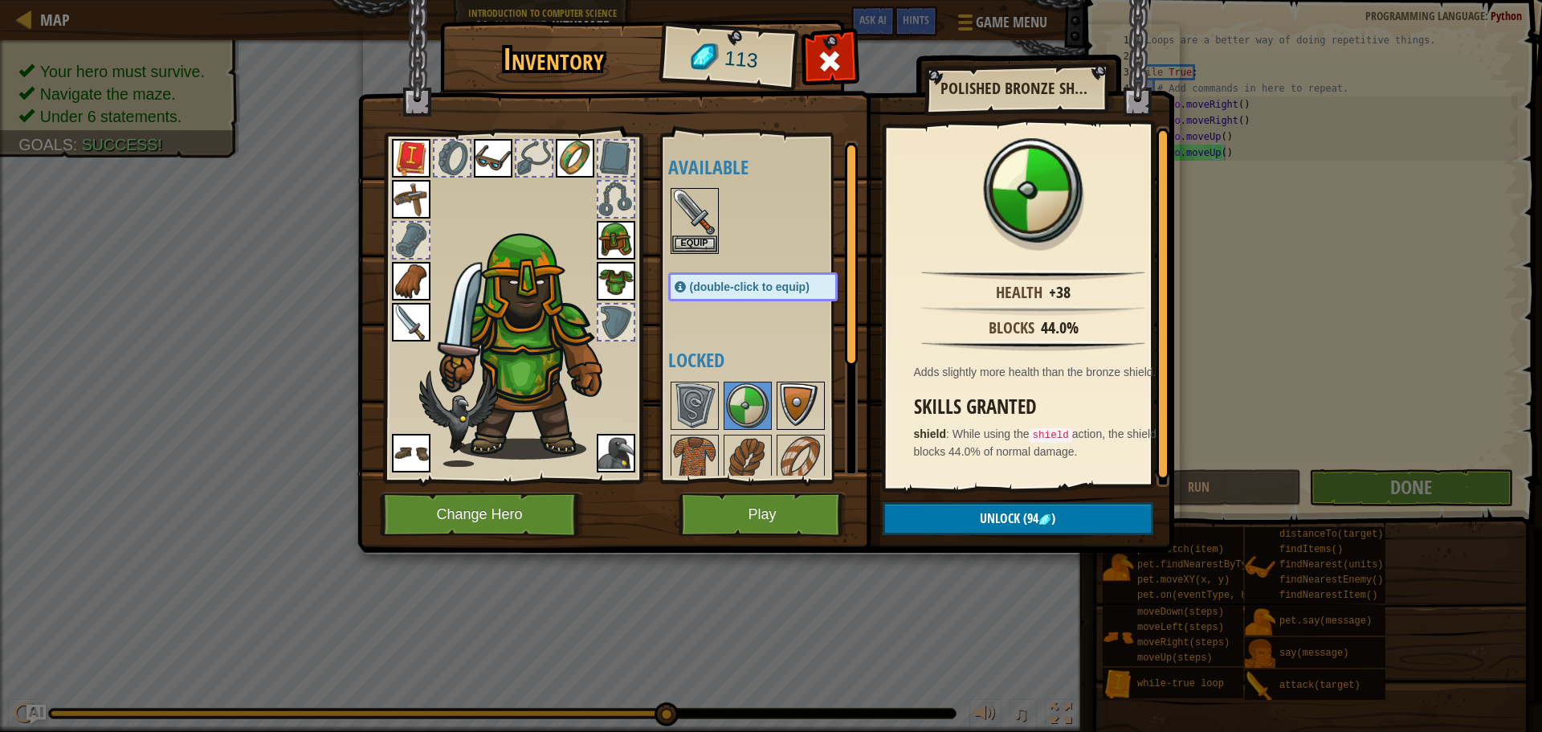
click at [806, 413] on img at bounding box center [800, 405] width 45 height 45
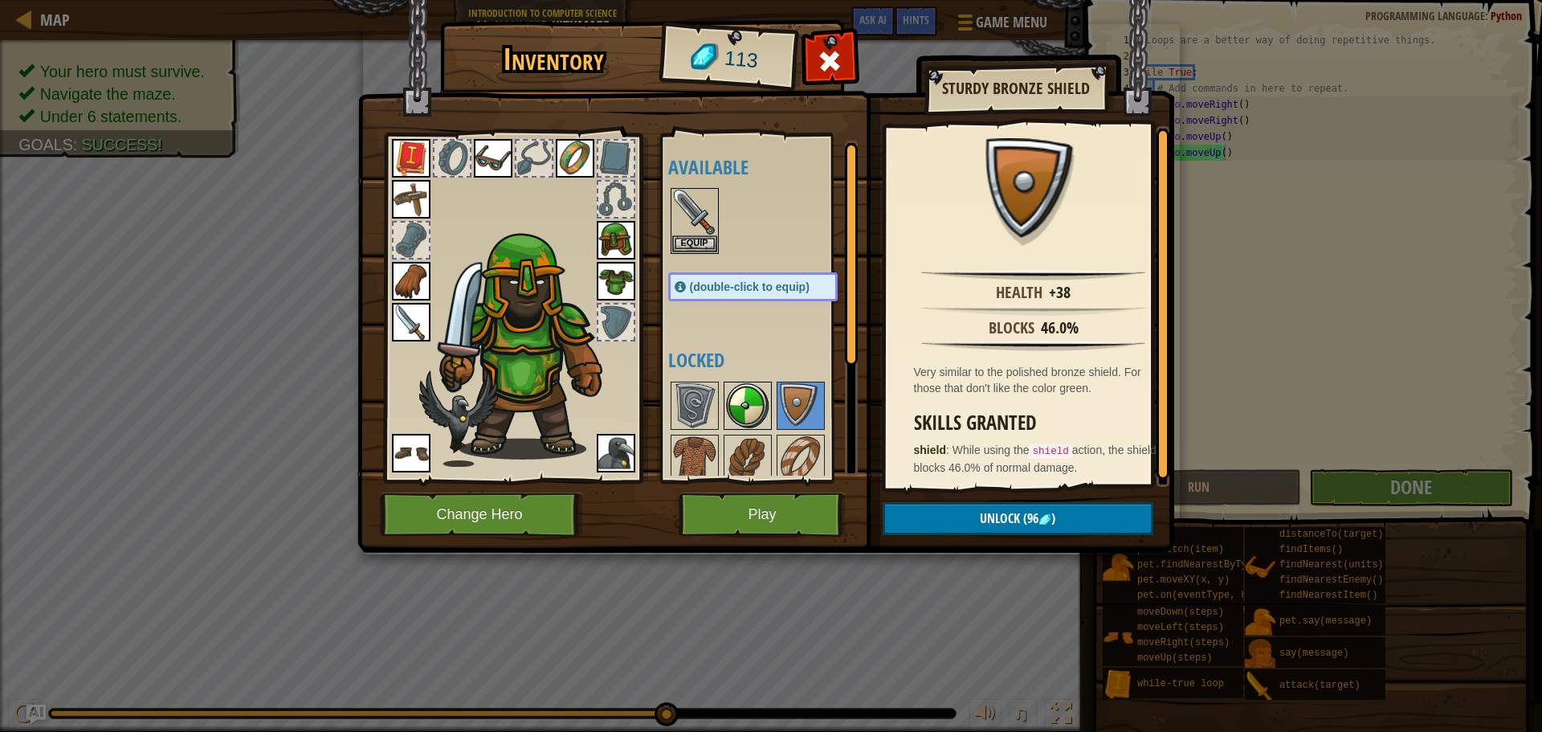
click at [752, 416] on img at bounding box center [747, 405] width 45 height 45
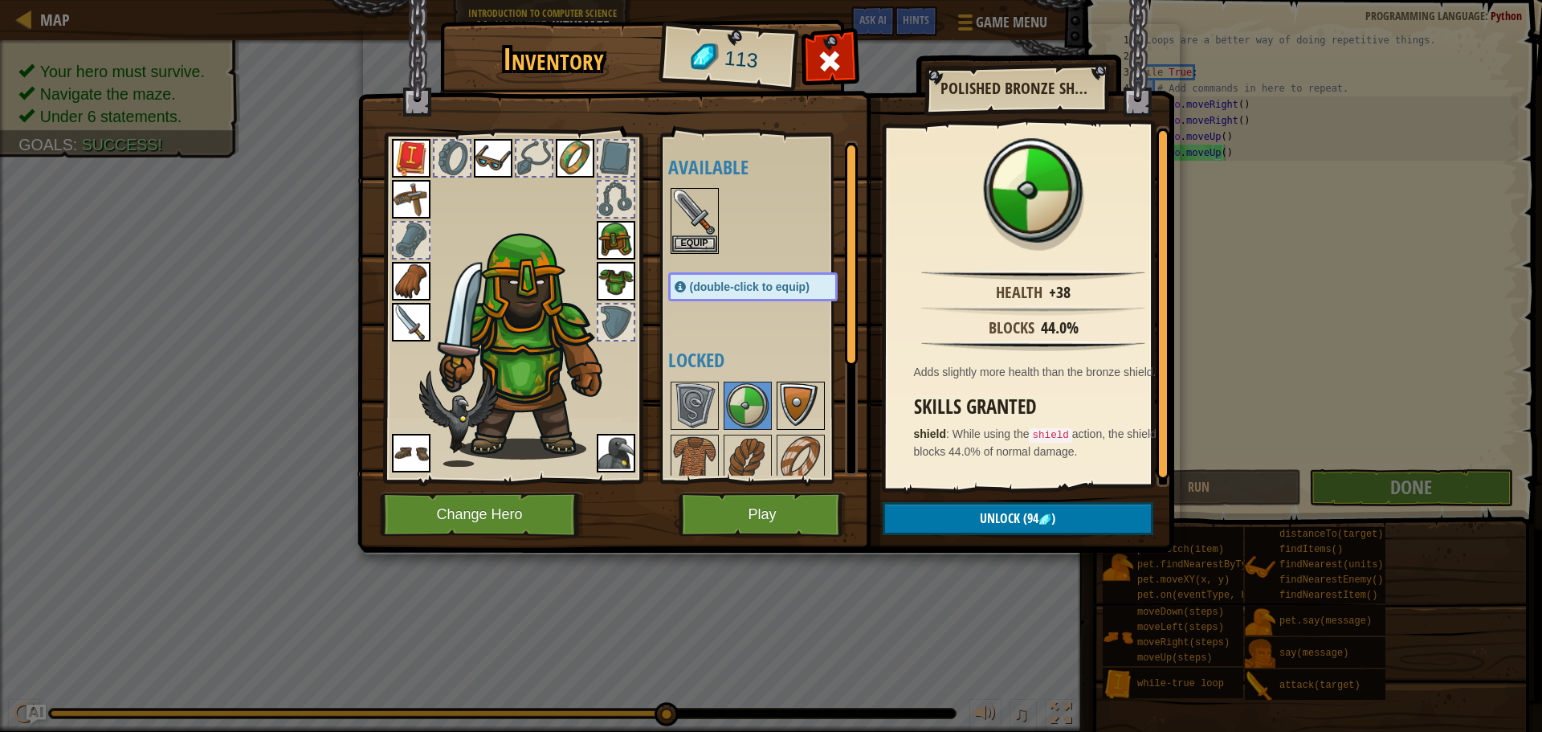
click at [810, 409] on img at bounding box center [800, 405] width 45 height 45
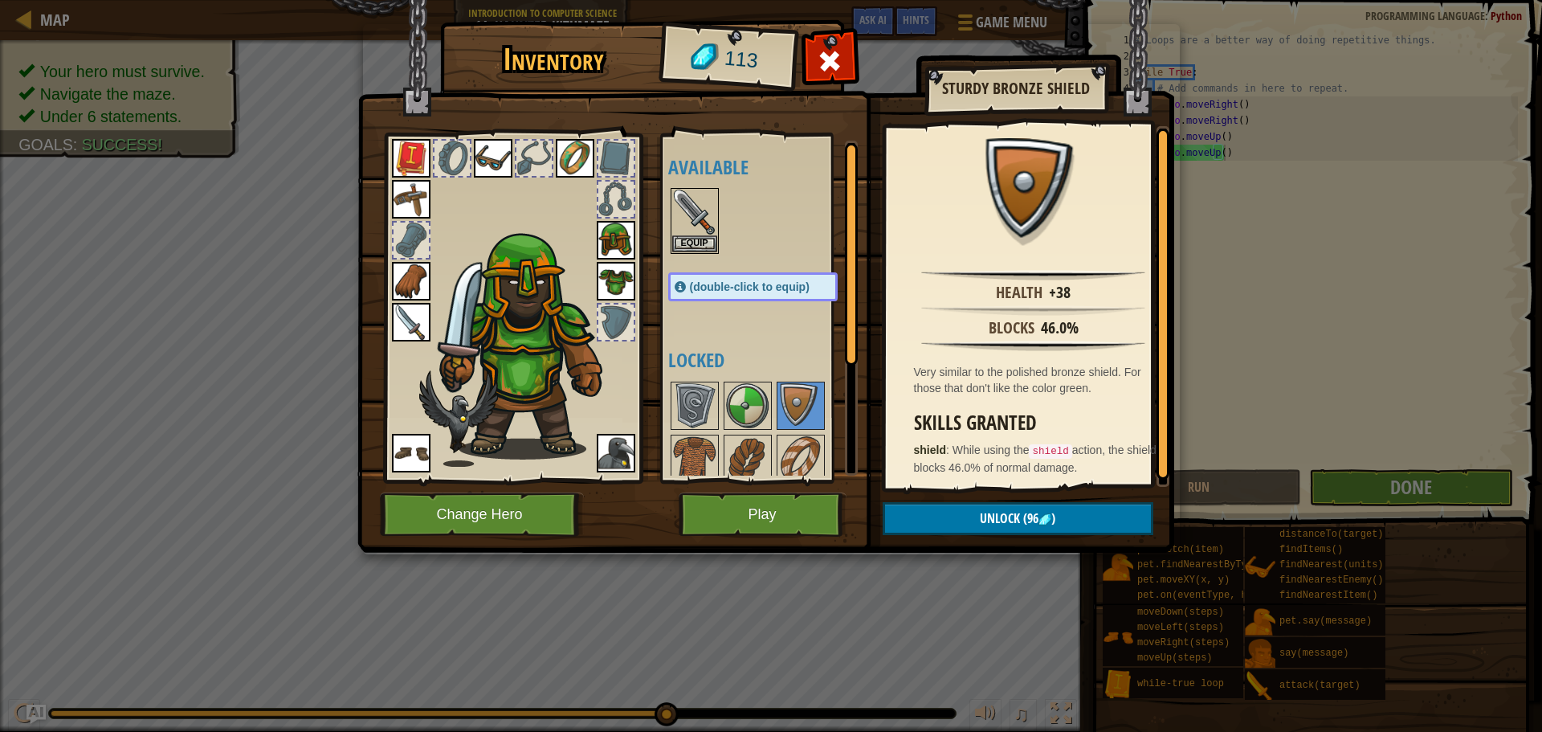
scroll to position [3, 0]
click at [752, 423] on img at bounding box center [747, 405] width 45 height 45
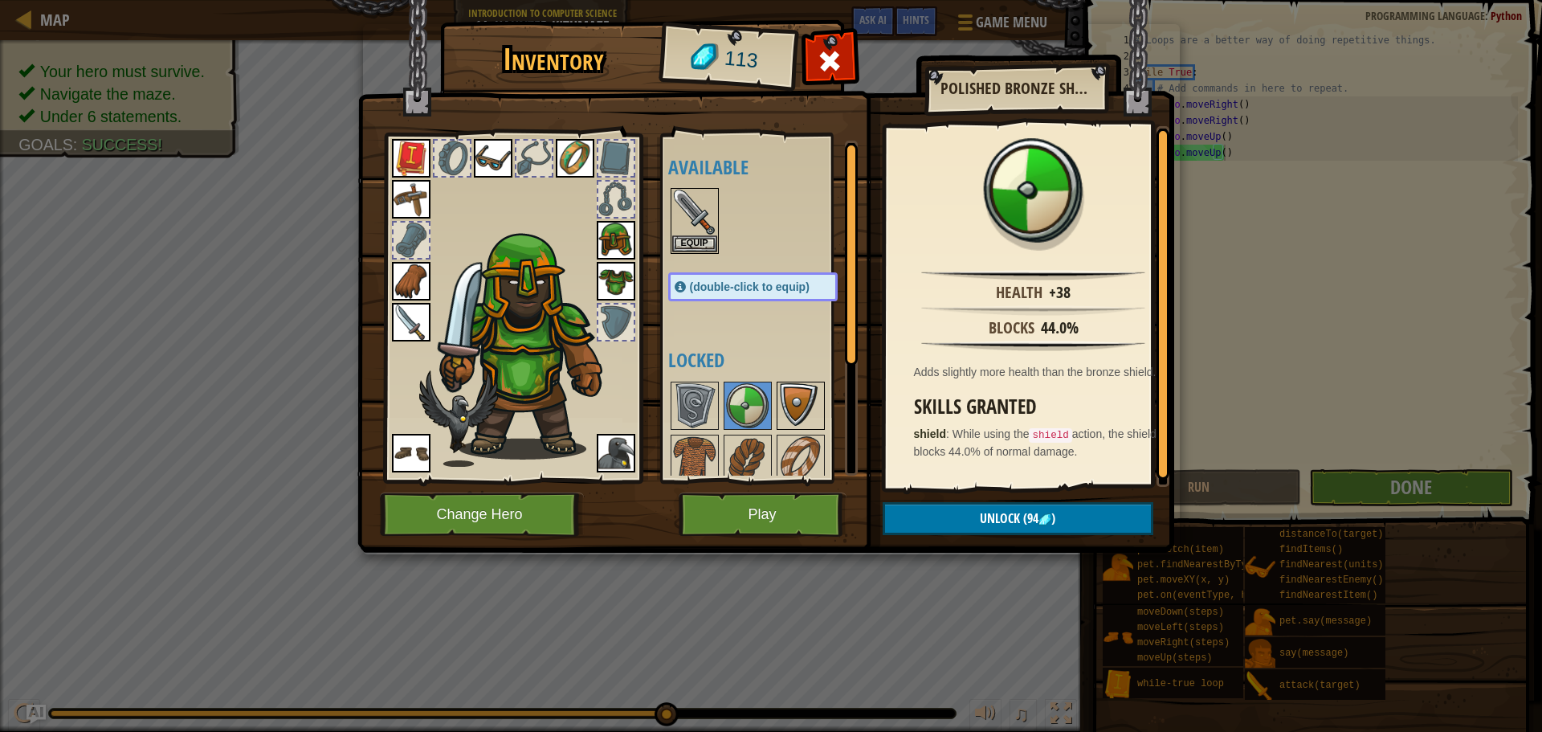
click at [803, 414] on img at bounding box center [800, 405] width 45 height 45
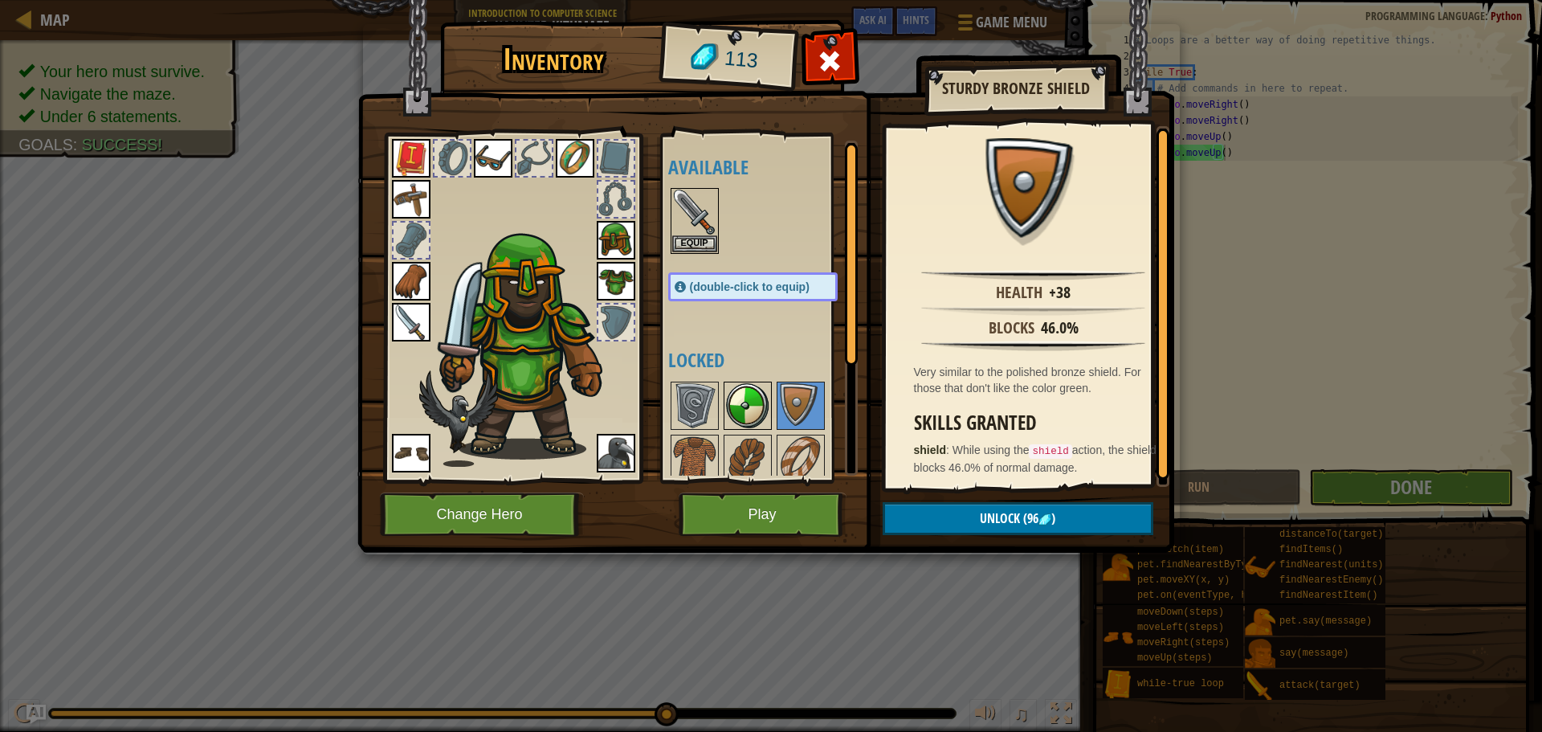
click at [757, 422] on img at bounding box center [747, 405] width 45 height 45
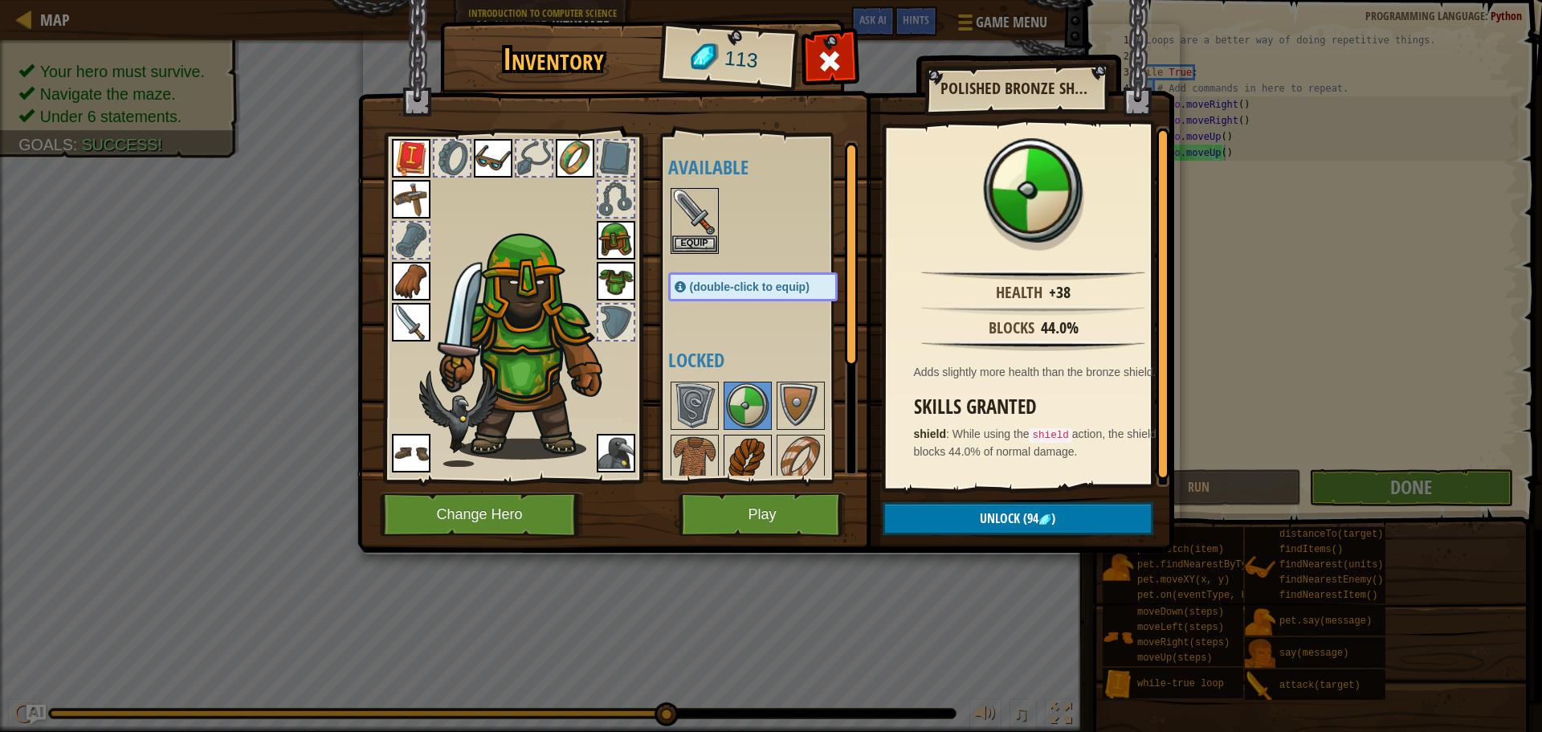
click at [737, 459] on img at bounding box center [747, 458] width 45 height 45
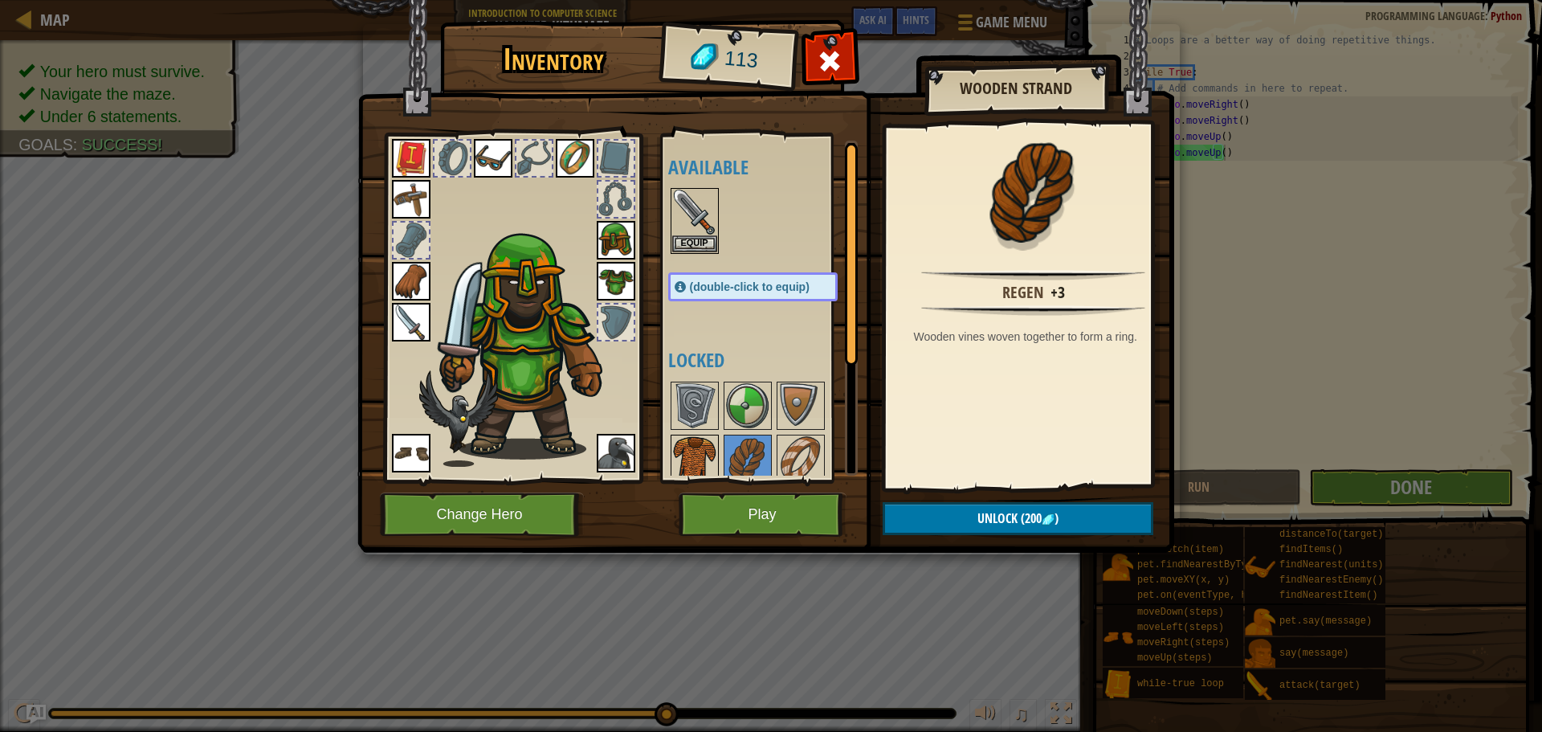
click at [697, 462] on img at bounding box center [694, 458] width 45 height 45
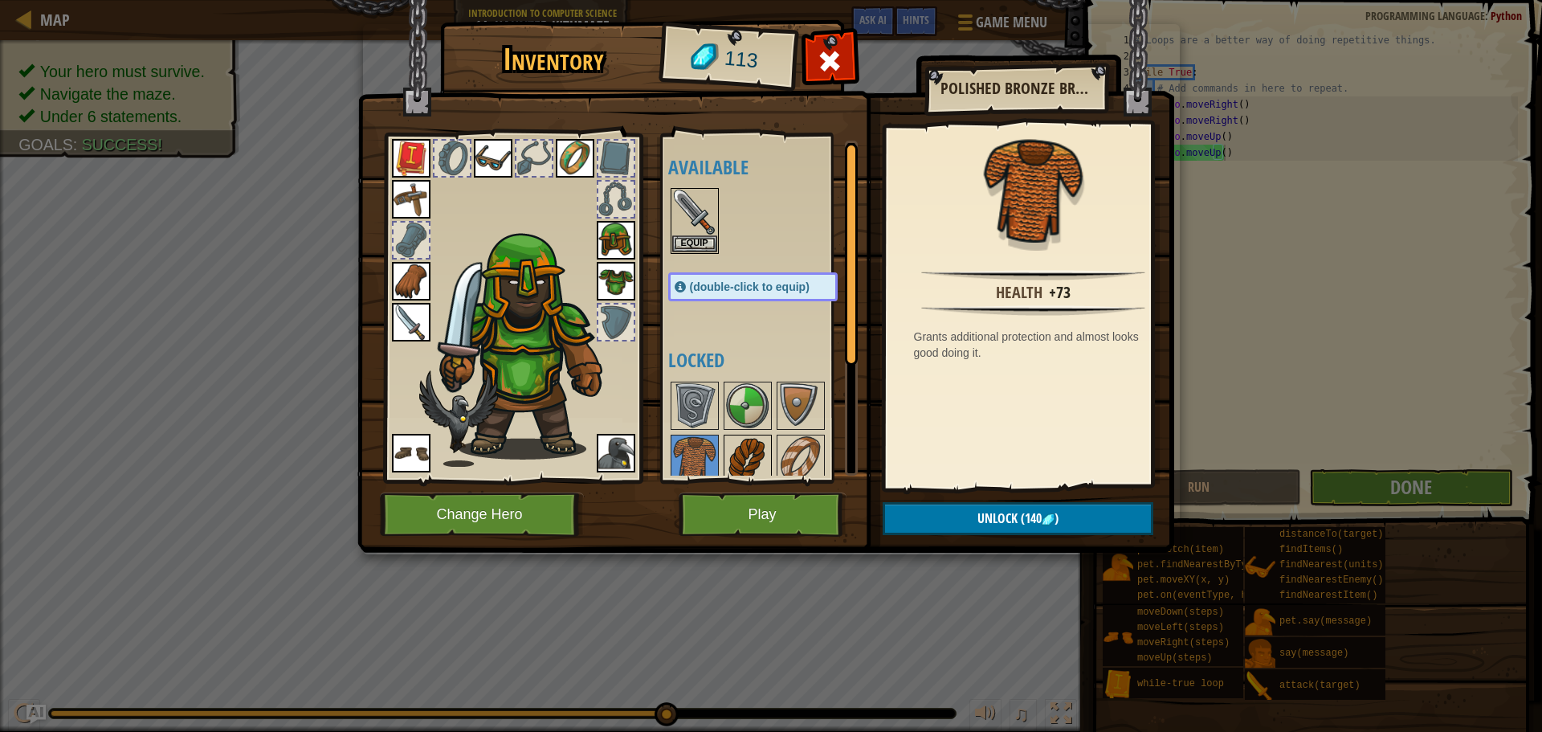
click at [759, 467] on img at bounding box center [747, 458] width 45 height 45
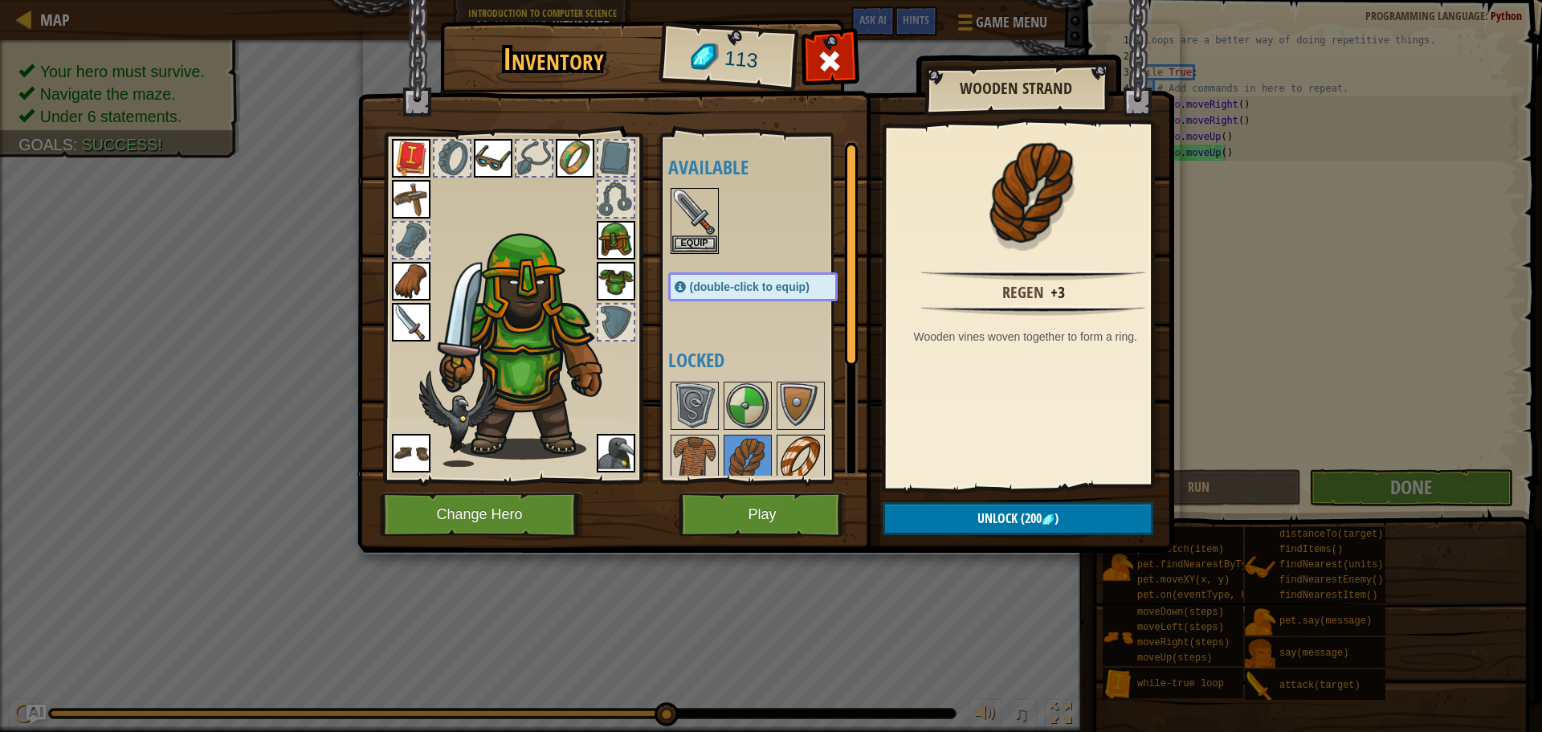
click at [800, 440] on img at bounding box center [800, 458] width 45 height 45
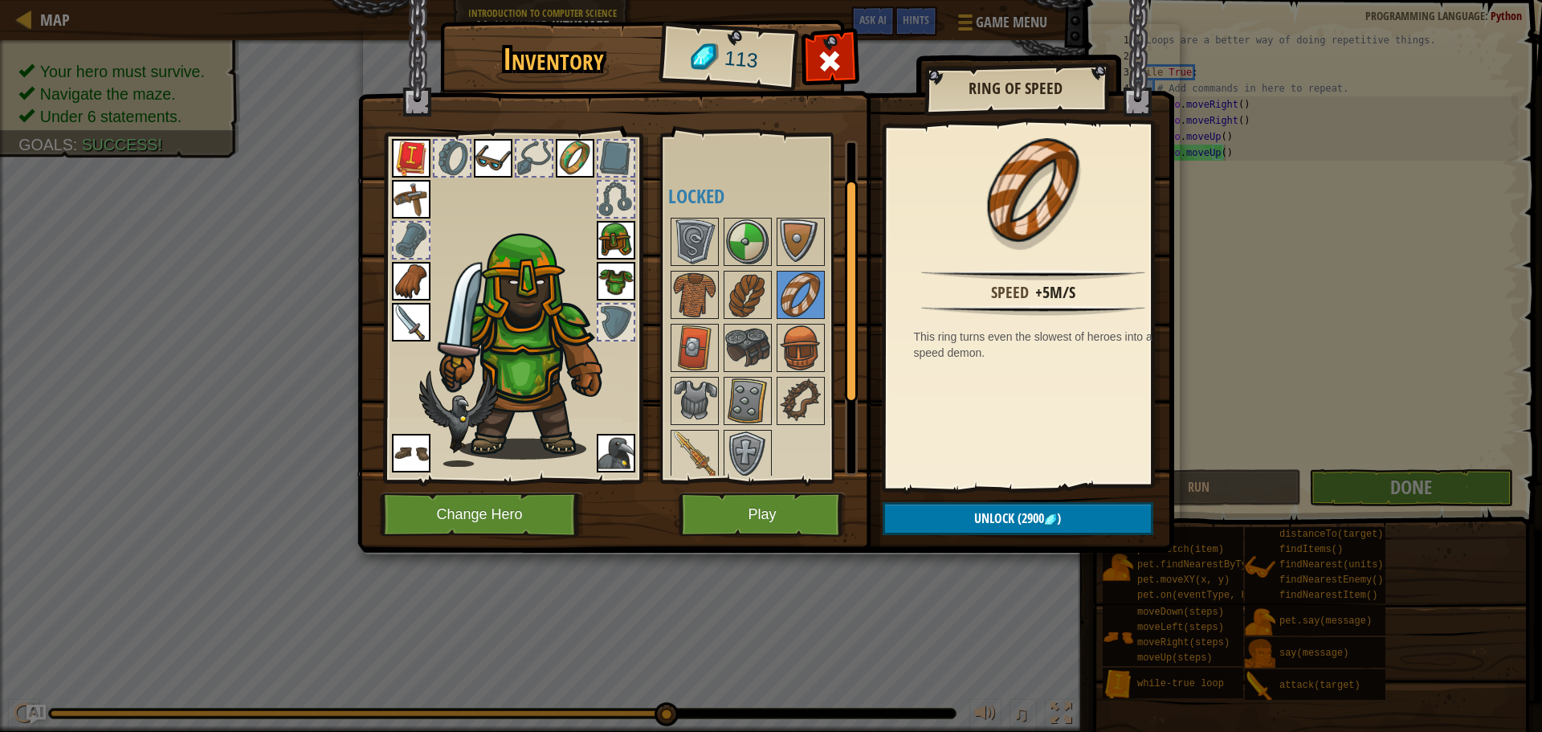
scroll to position [169, 0]
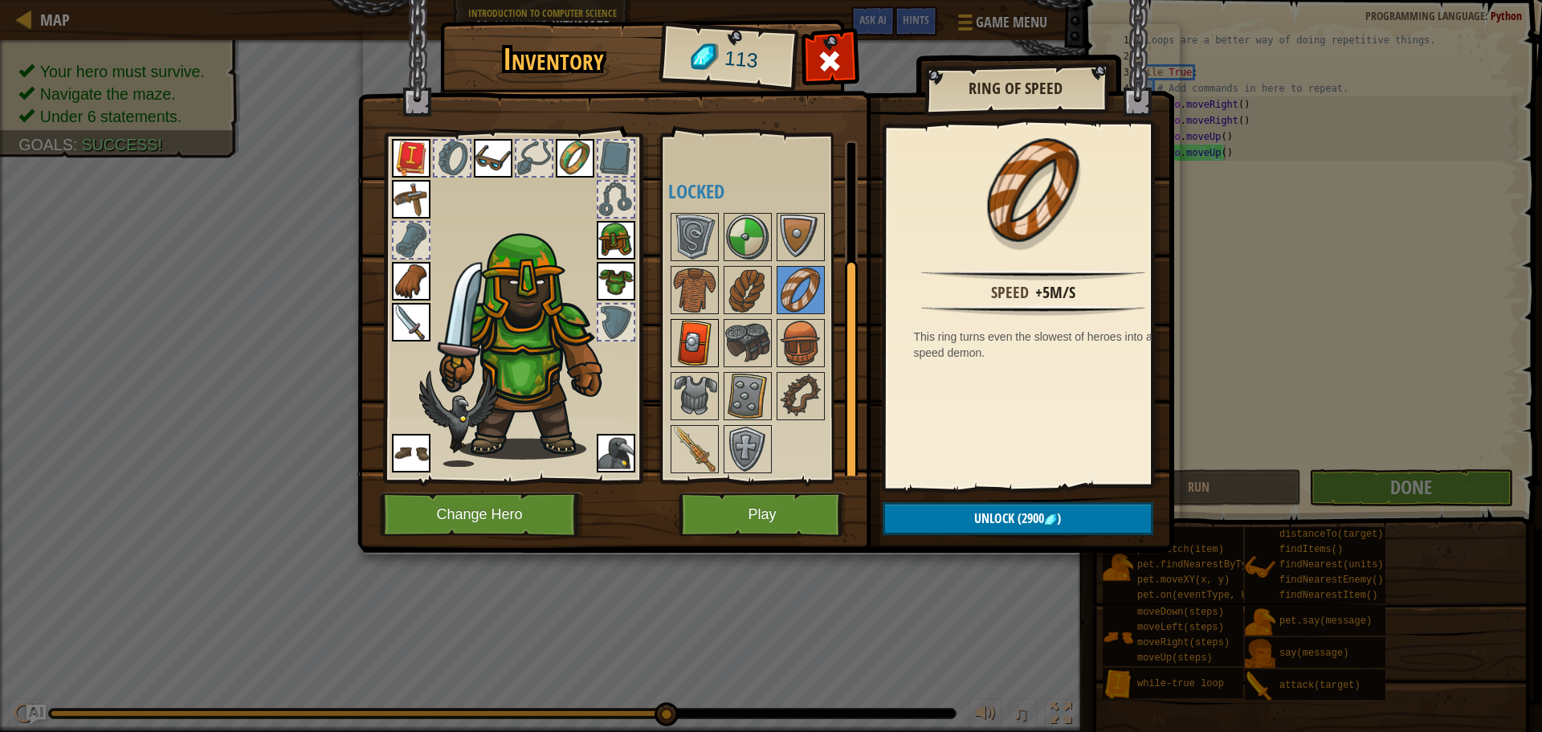
click at [692, 352] on img at bounding box center [694, 343] width 45 height 45
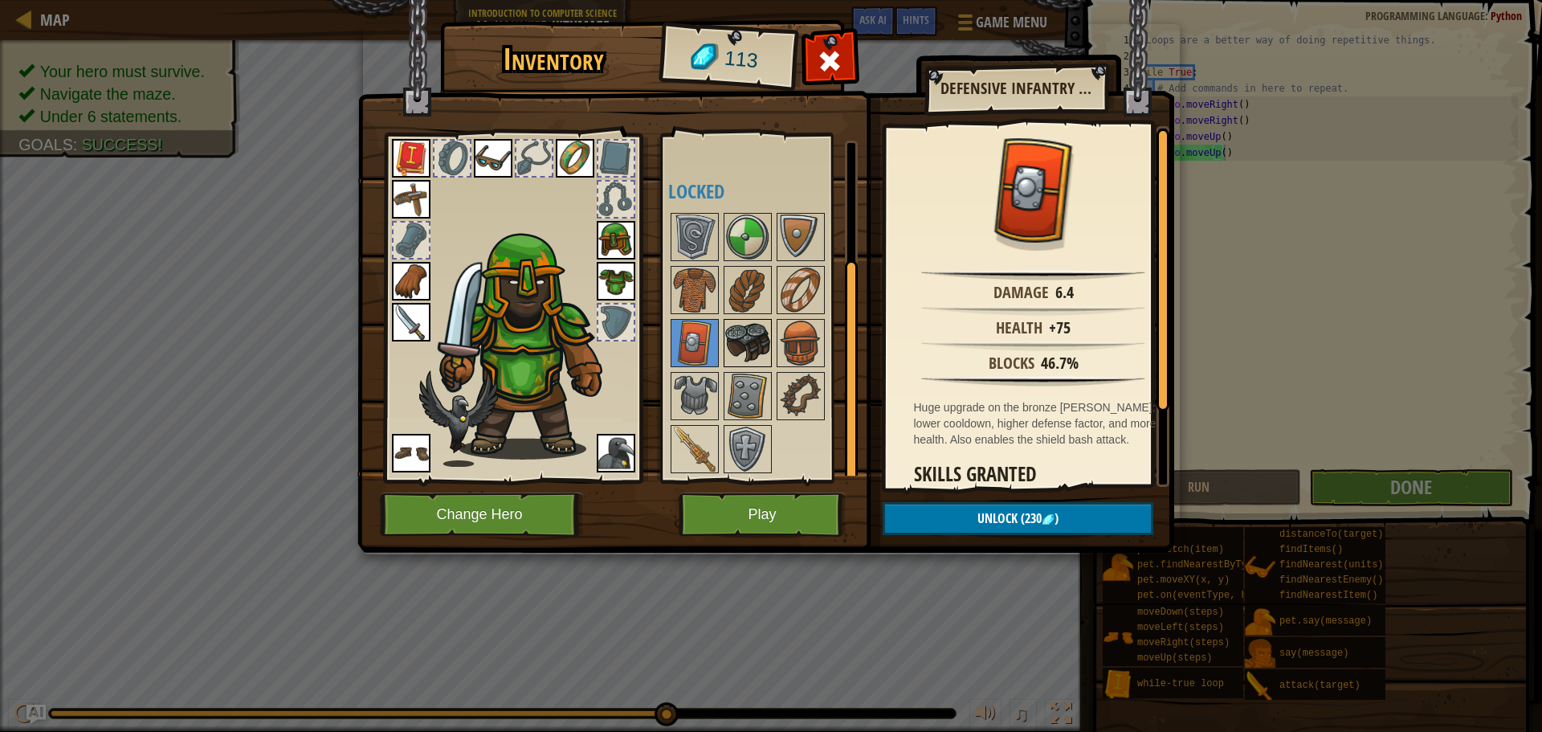
click at [757, 351] on img at bounding box center [747, 343] width 45 height 45
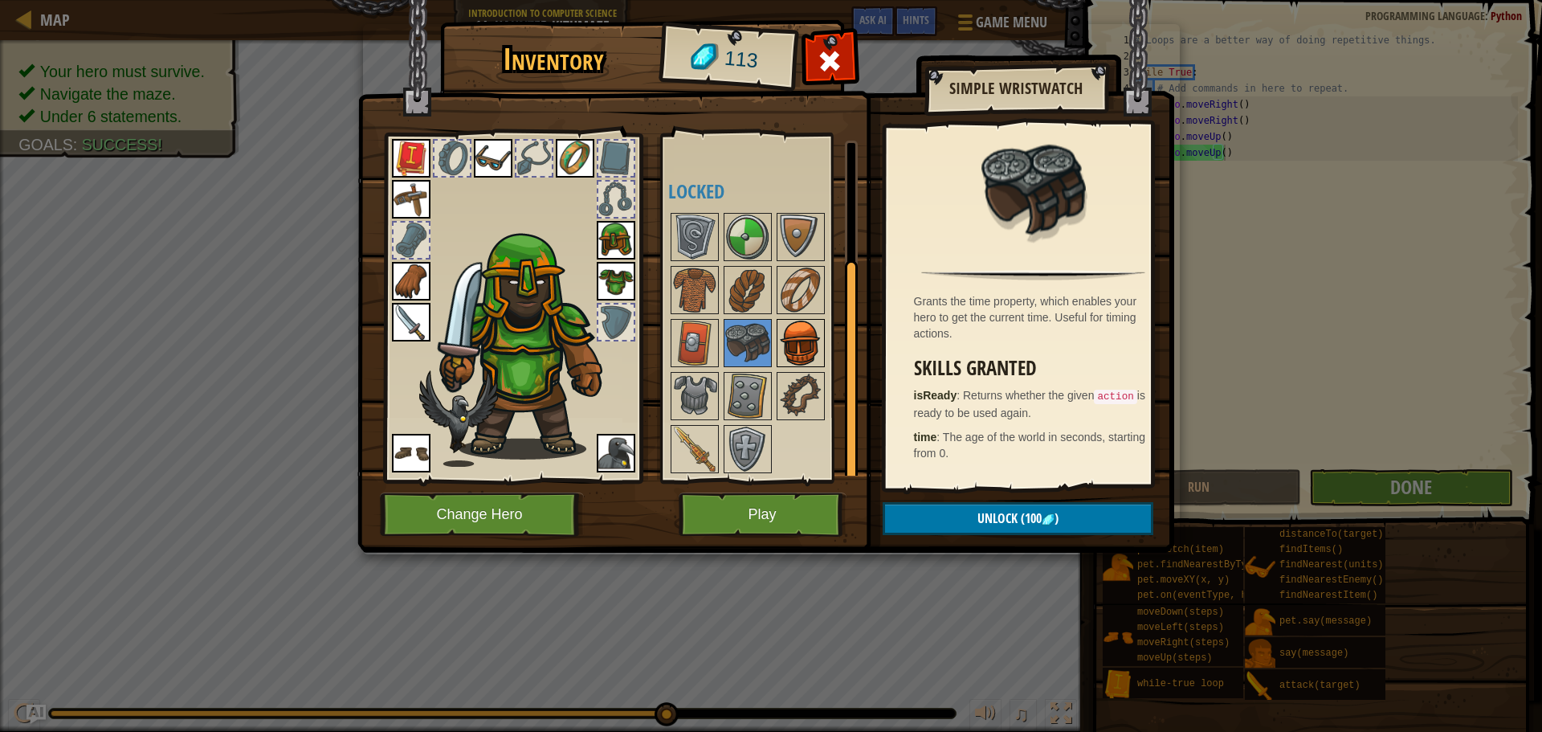
click at [806, 366] on div at bounding box center [801, 343] width 48 height 48
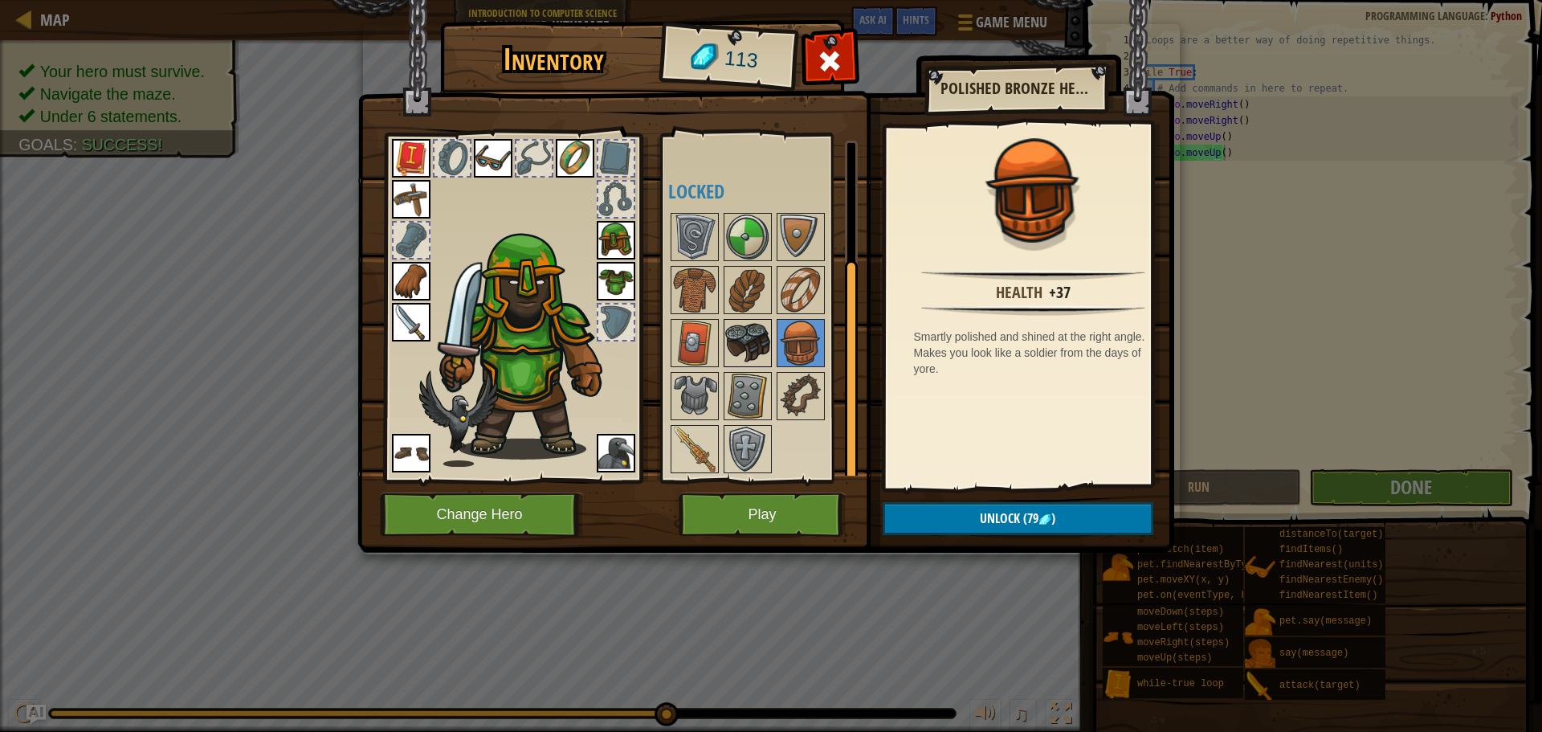
click at [739, 352] on img at bounding box center [747, 343] width 45 height 45
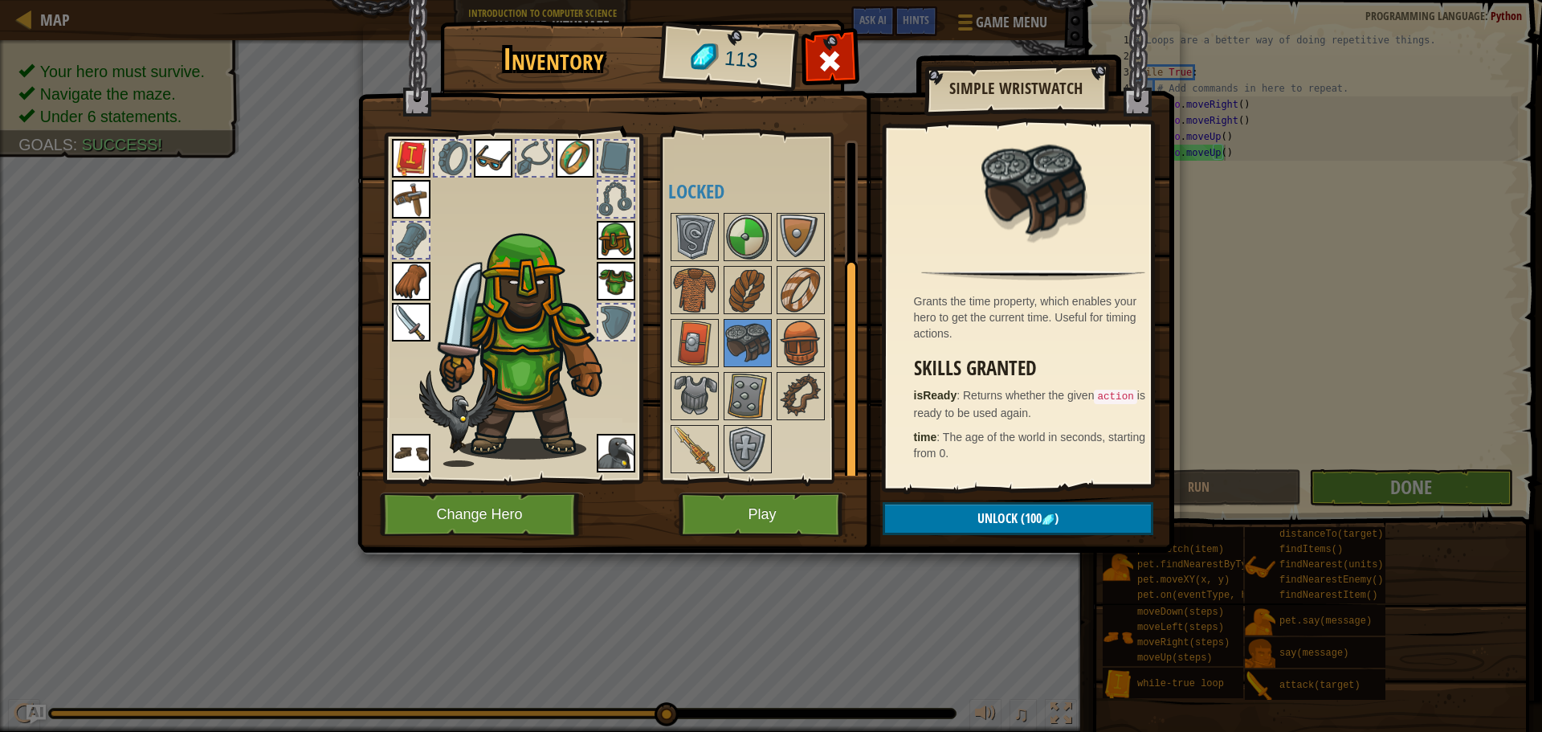
click at [560, 152] on img at bounding box center [575, 158] width 39 height 39
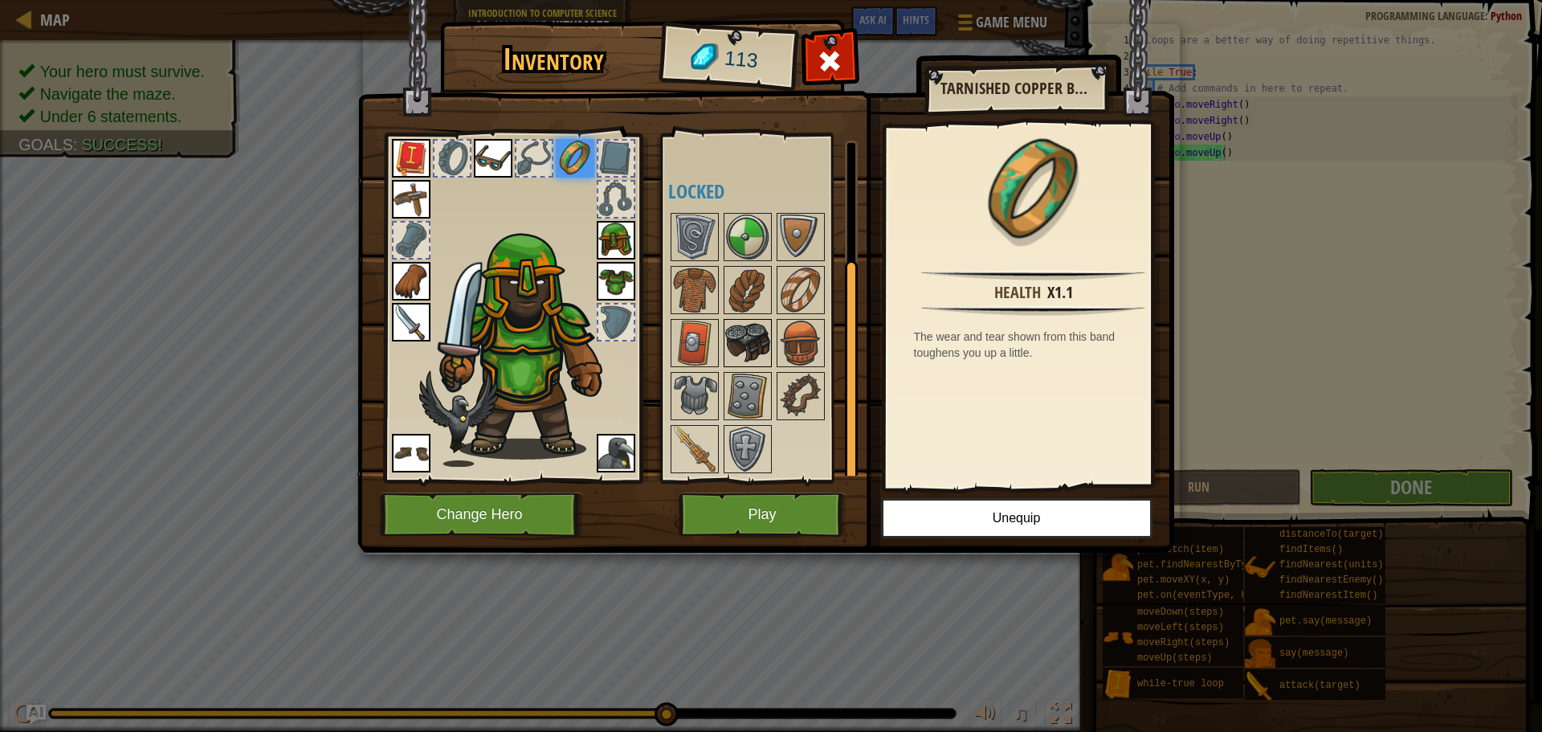
click at [745, 357] on img at bounding box center [747, 343] width 45 height 45
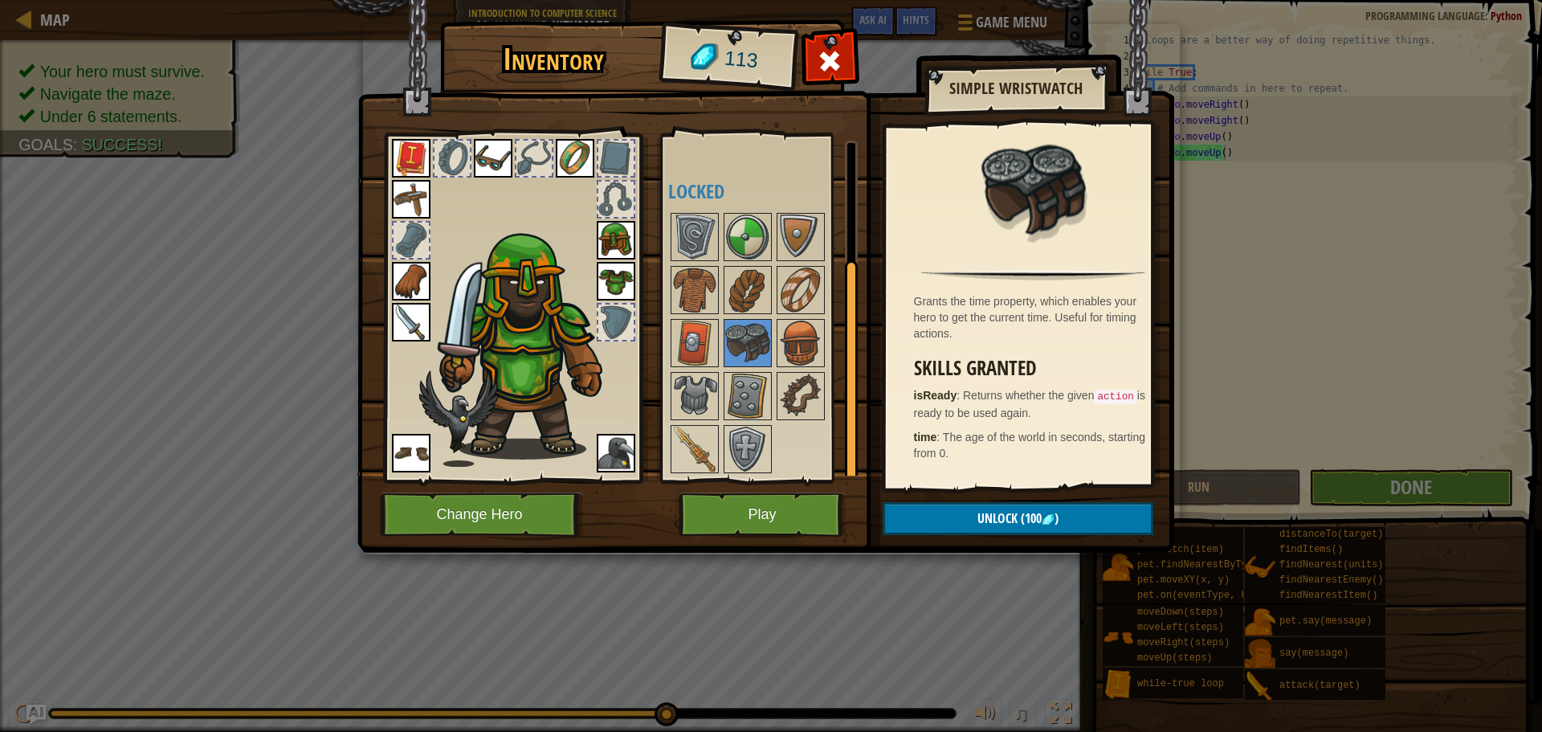
drag, startPoint x: 1095, startPoint y: 442, endPoint x: 1035, endPoint y: 343, distance: 115.7
click at [1035, 343] on div "Grants the time property, which enables your hero to get the current time. Usef…" at bounding box center [1034, 306] width 296 height 361
click at [802, 345] on img at bounding box center [800, 343] width 45 height 45
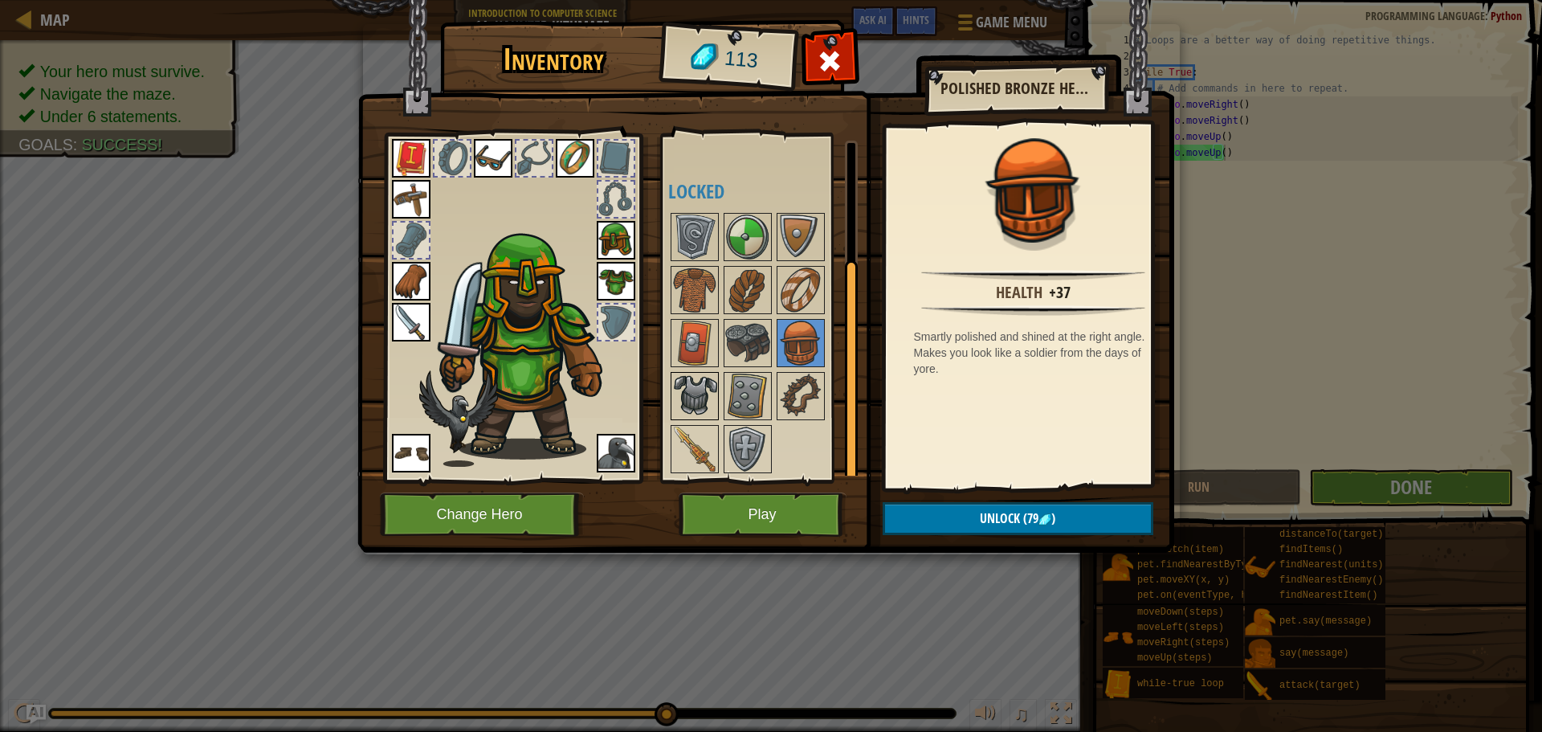
click at [675, 410] on img at bounding box center [694, 396] width 45 height 45
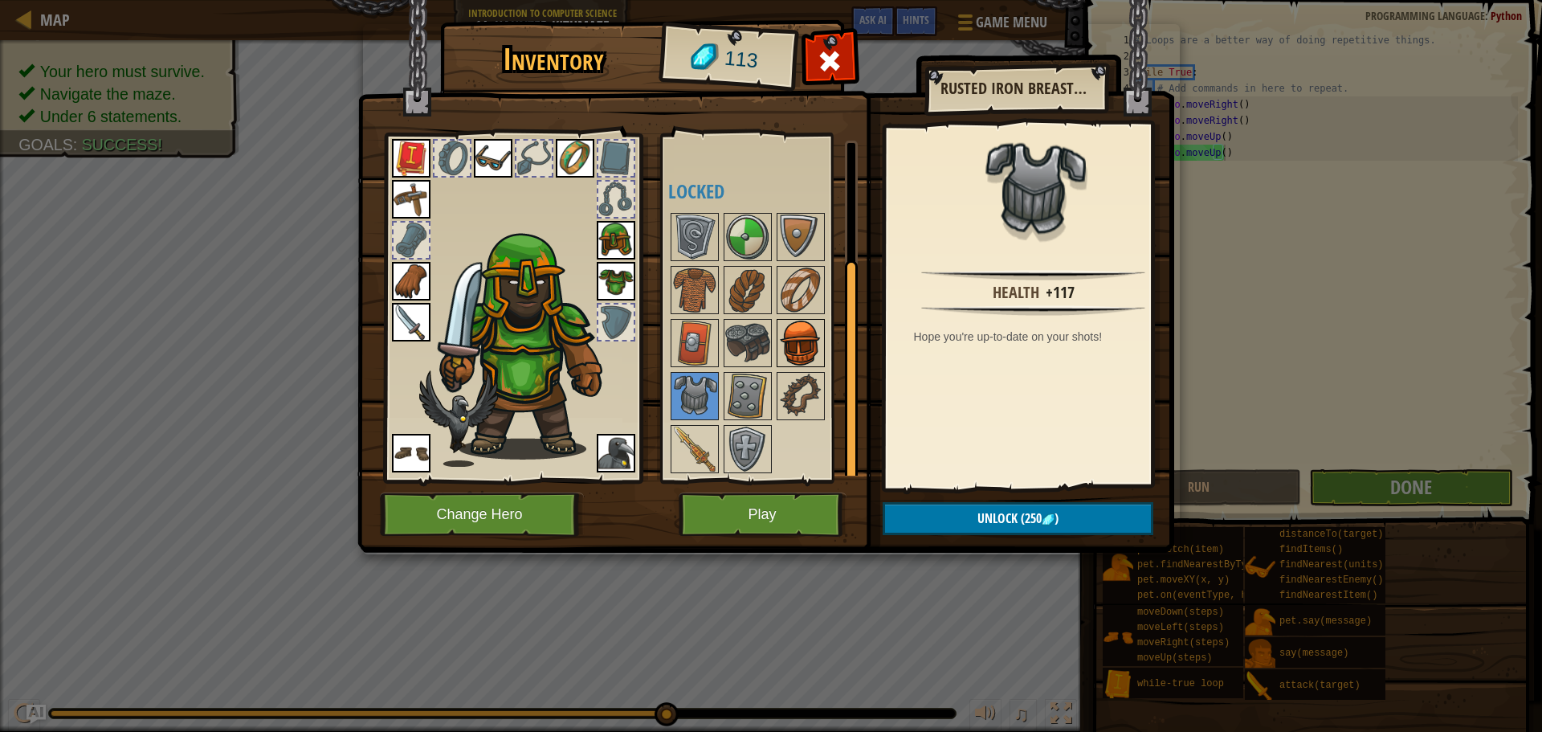
click at [799, 345] on img at bounding box center [800, 343] width 45 height 45
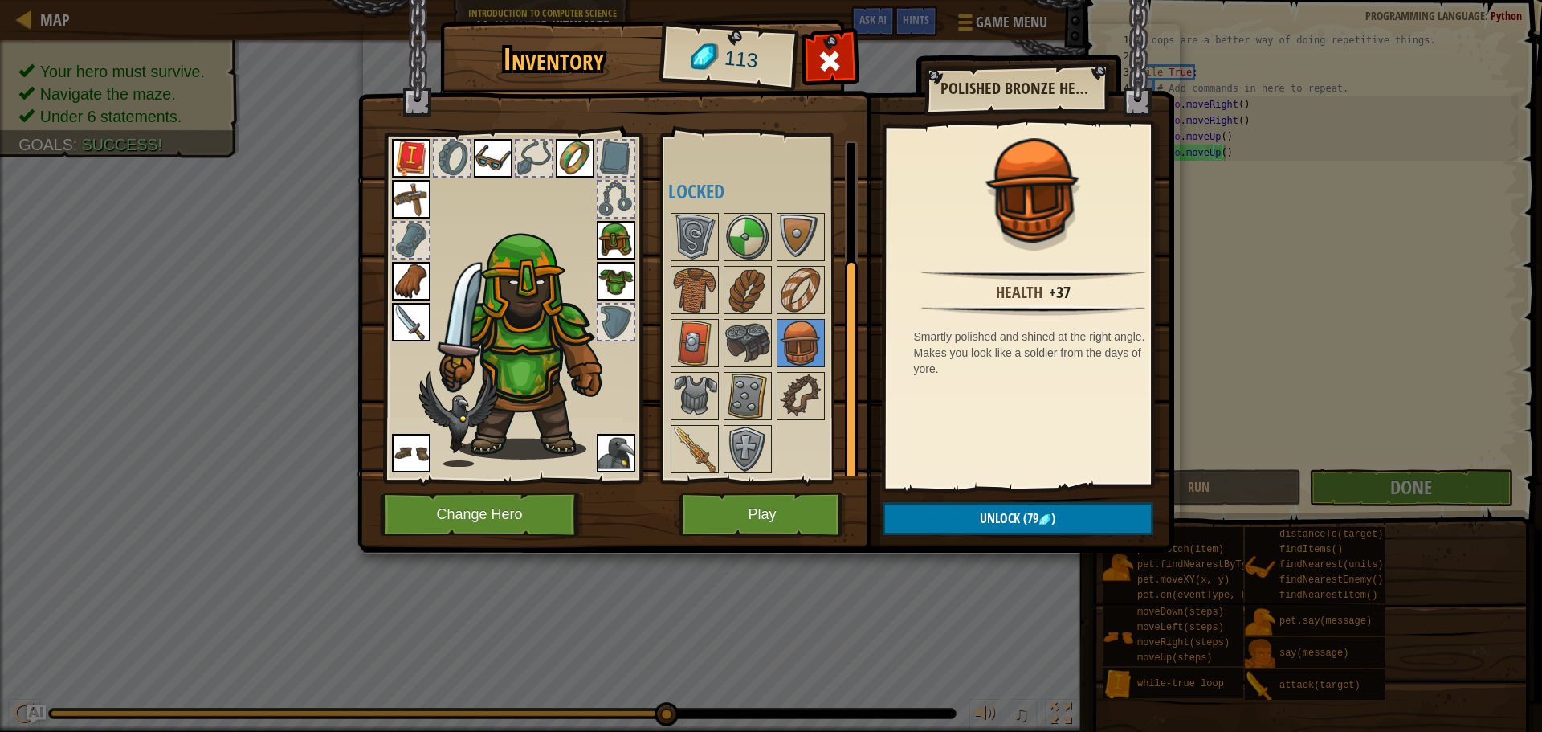
click at [601, 235] on img at bounding box center [616, 240] width 39 height 39
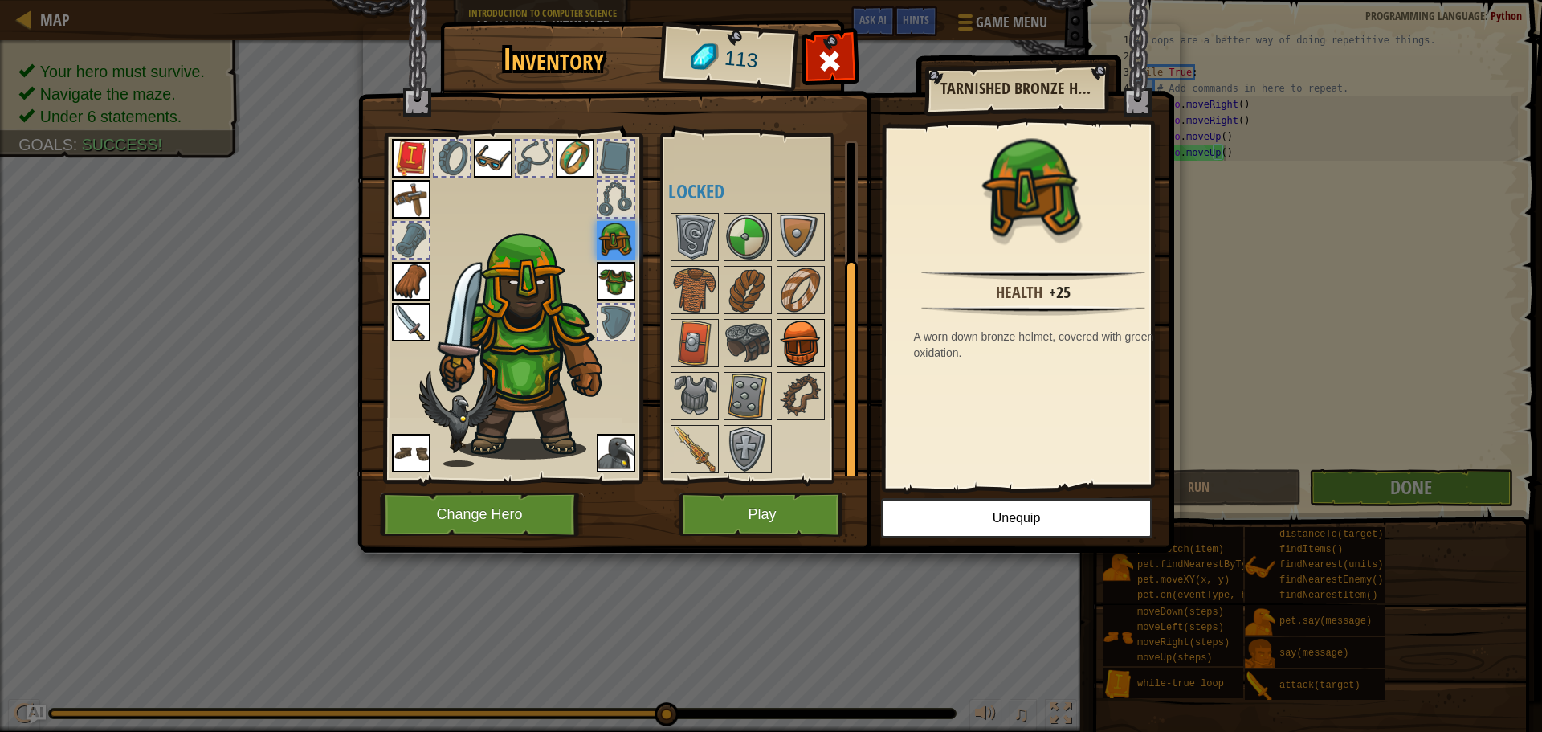
drag, startPoint x: 800, startPoint y: 341, endPoint x: 790, endPoint y: 345, distance: 11.2
click at [798, 344] on img at bounding box center [800, 343] width 45 height 45
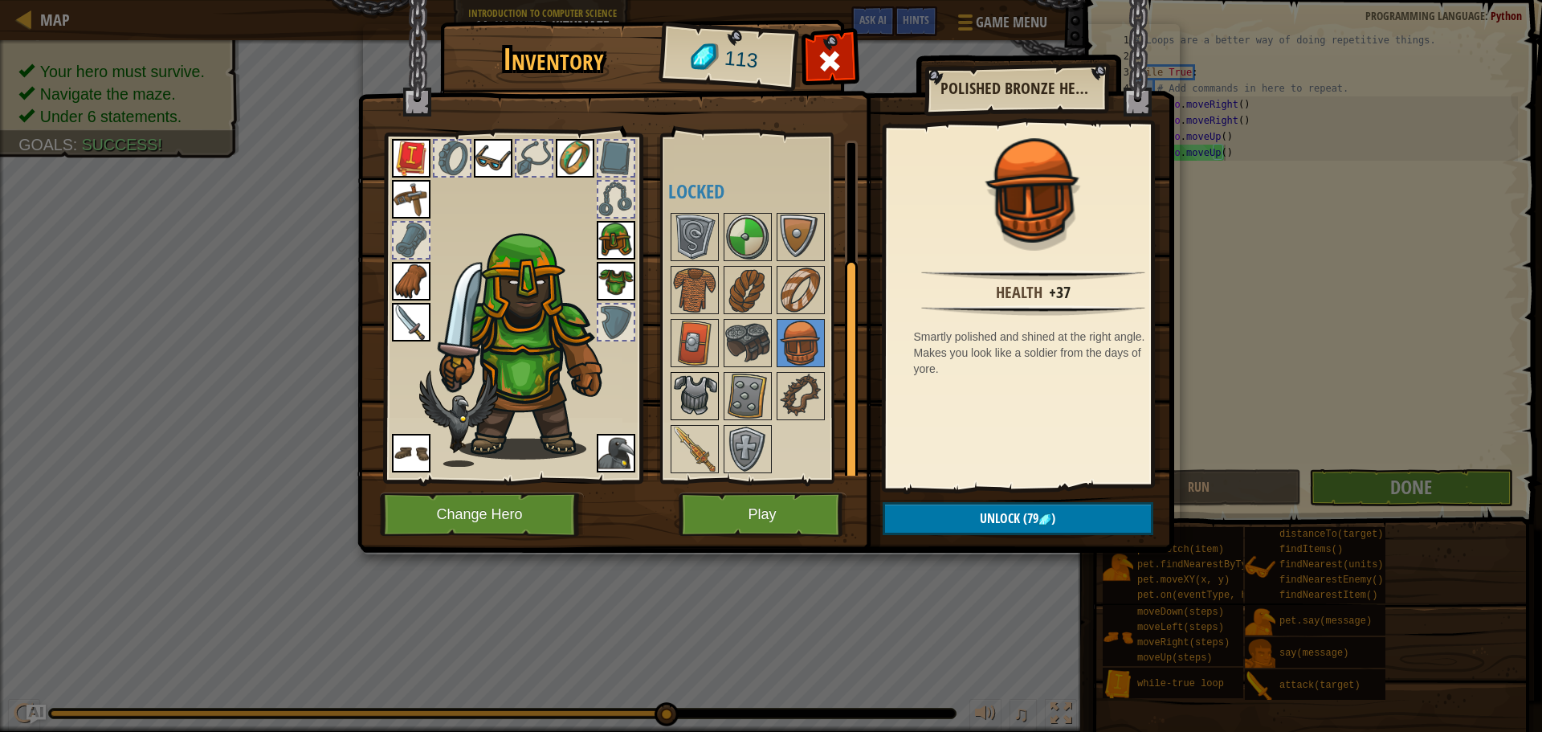
click at [705, 393] on img at bounding box center [694, 396] width 45 height 45
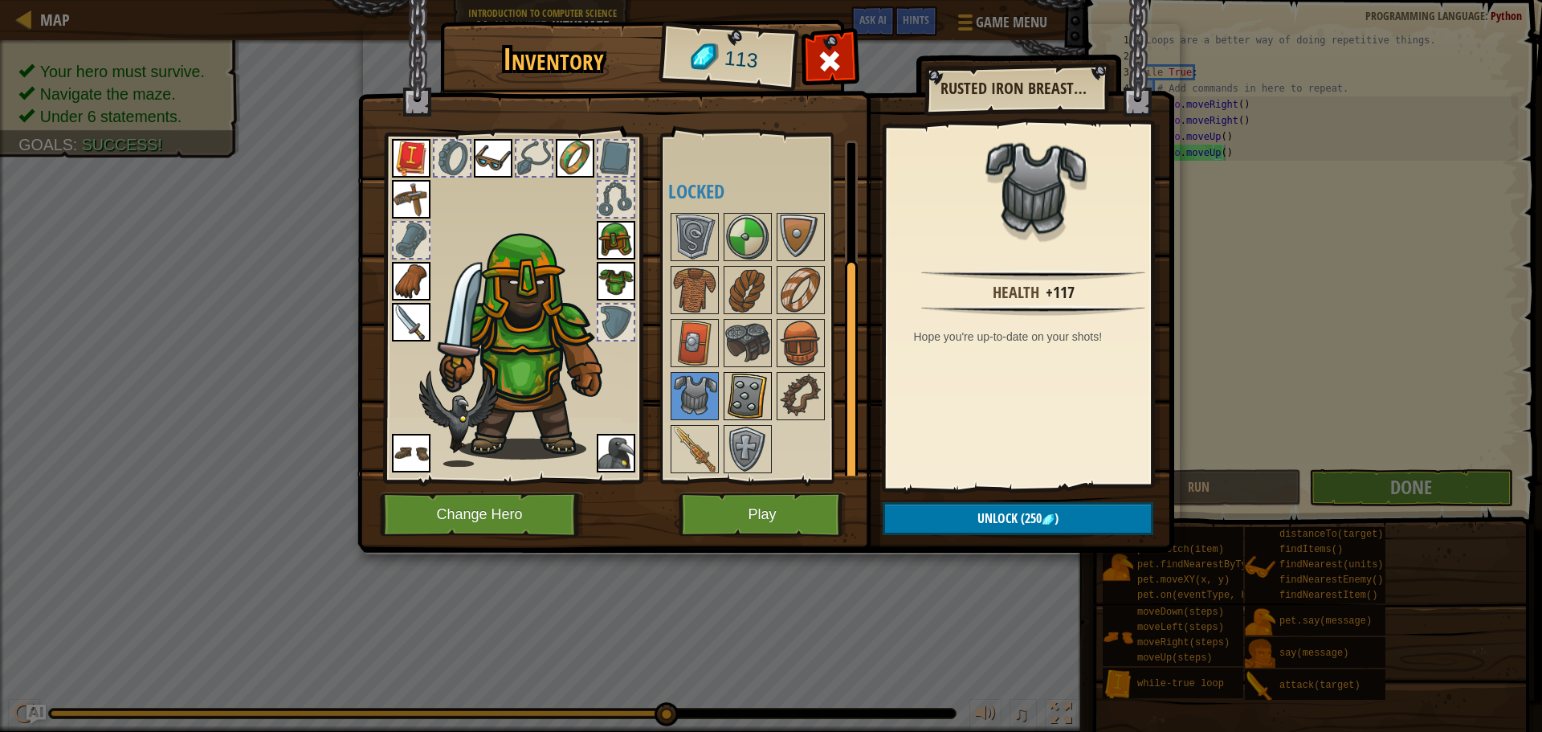
click at [757, 402] on img at bounding box center [747, 396] width 45 height 45
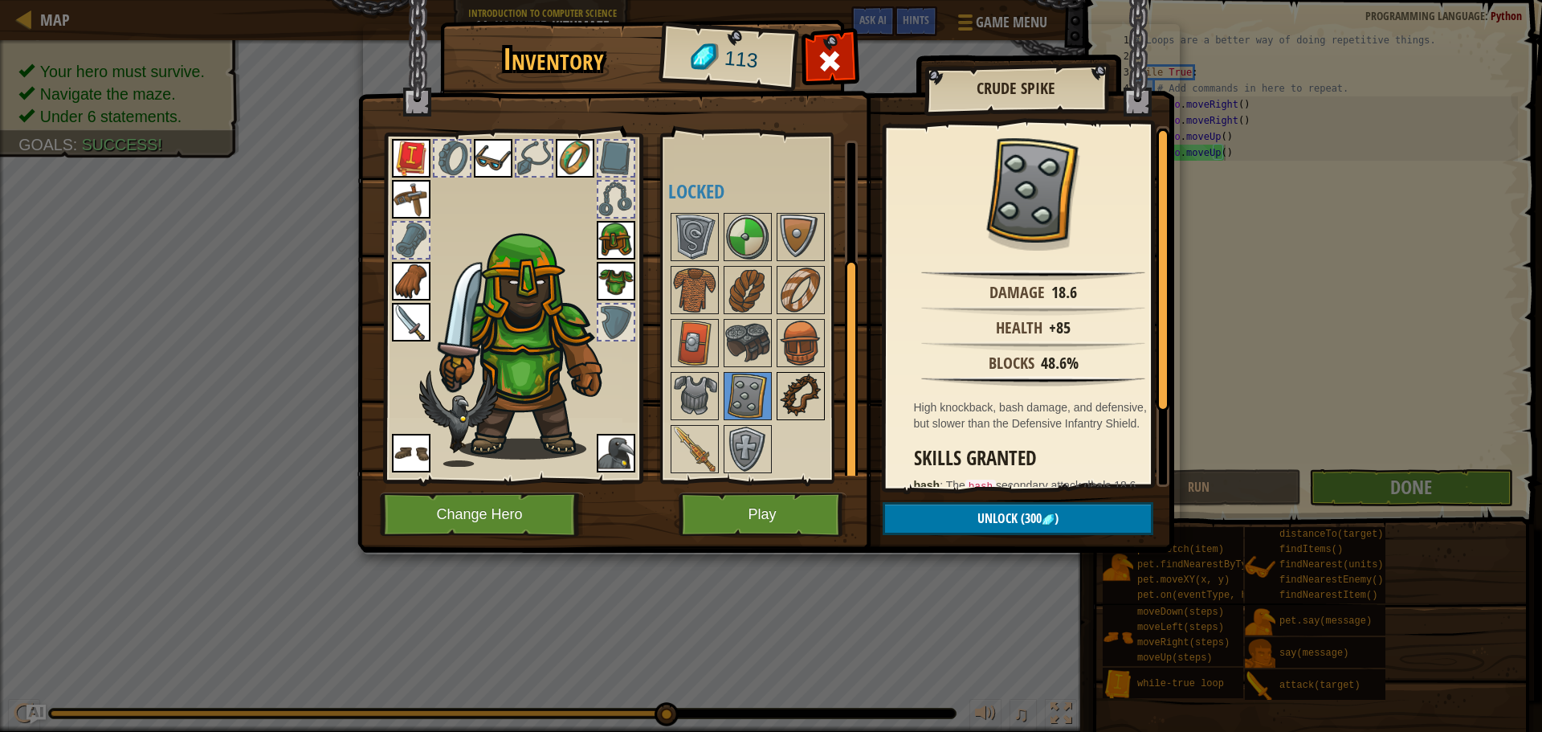
click at [797, 402] on img at bounding box center [800, 396] width 45 height 45
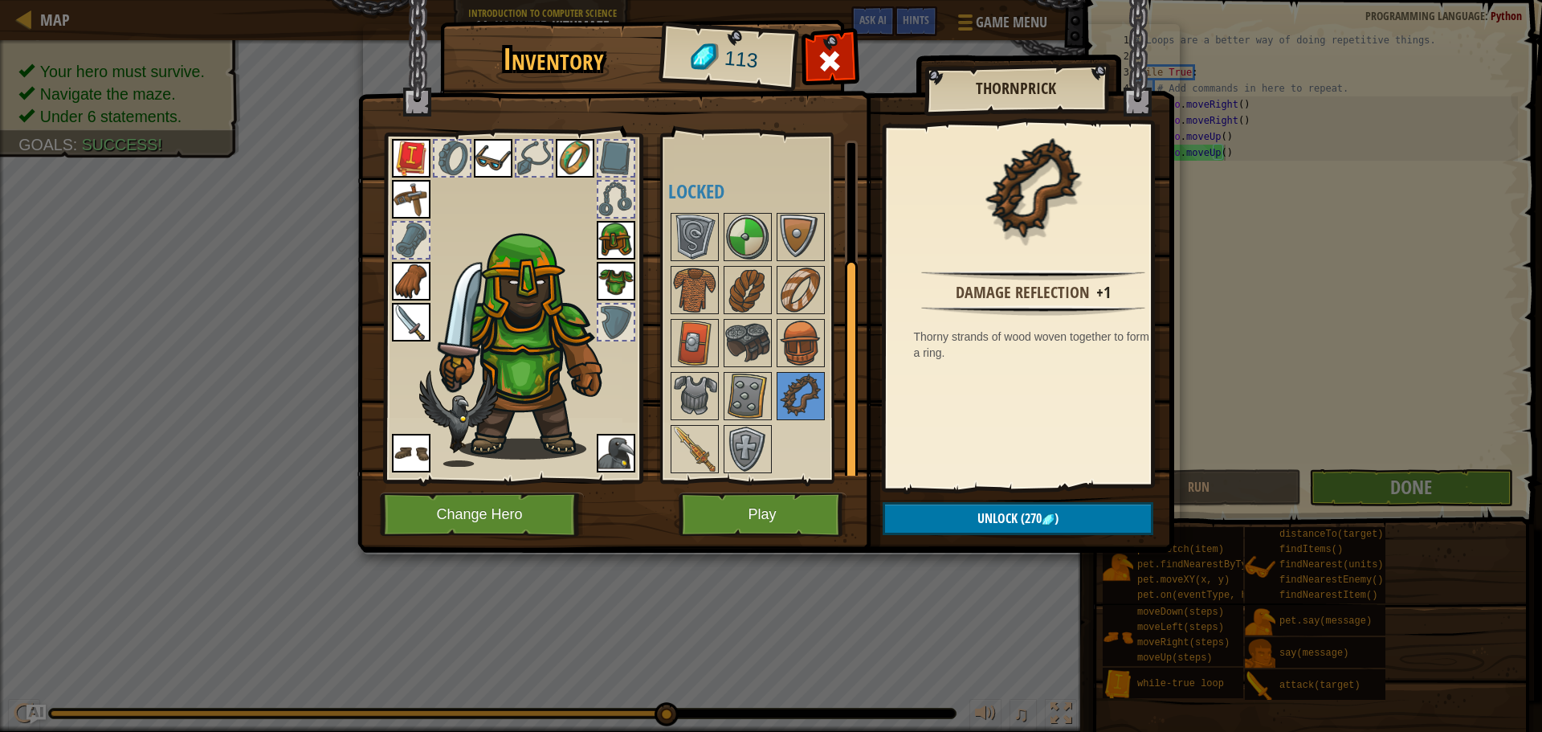
drag, startPoint x: 648, startPoint y: 427, endPoint x: 651, endPoint y: 437, distance: 10.2
click at [647, 434] on img at bounding box center [765, 260] width 817 height 583
click at [679, 445] on img at bounding box center [694, 449] width 45 height 45
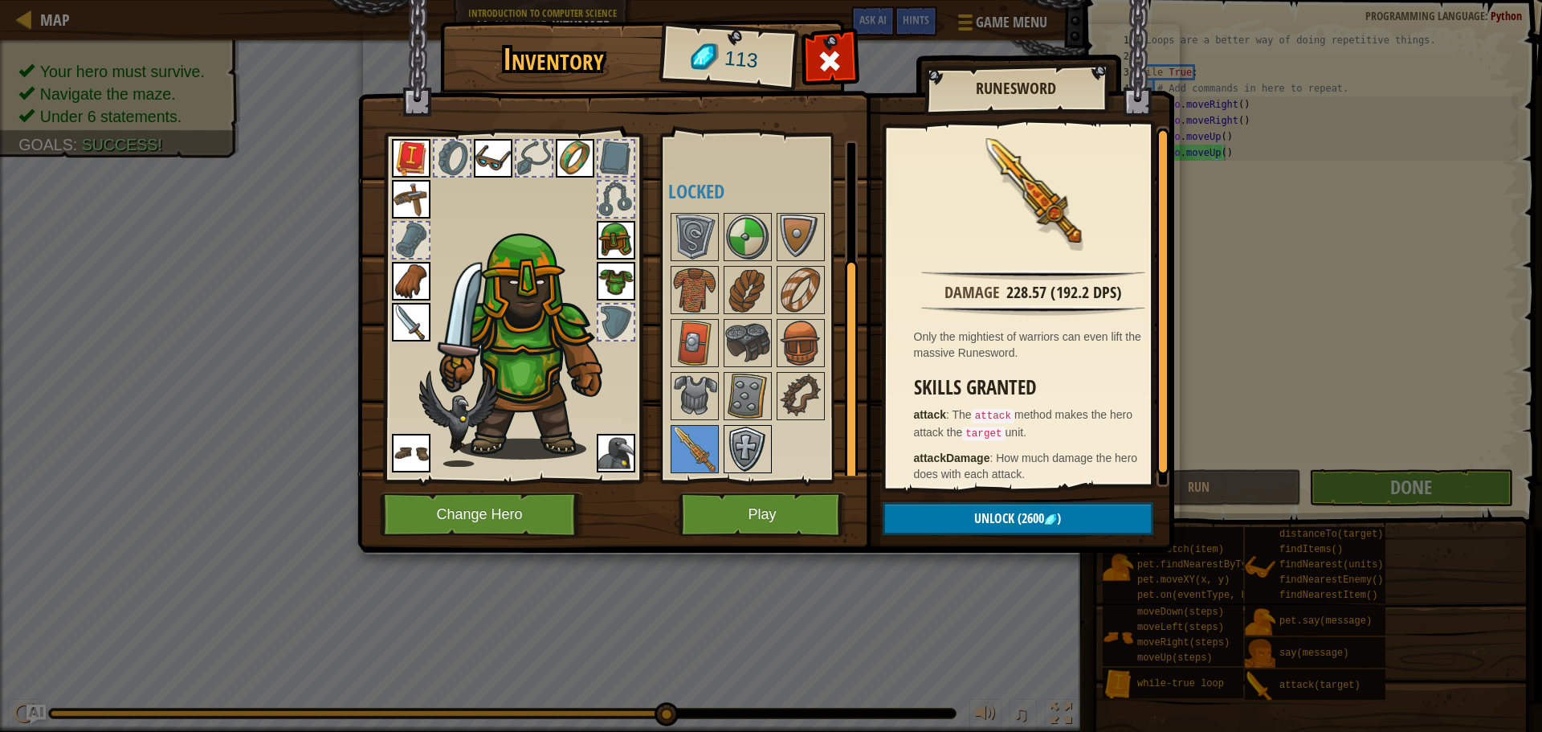
click at [754, 449] on img at bounding box center [747, 449] width 45 height 45
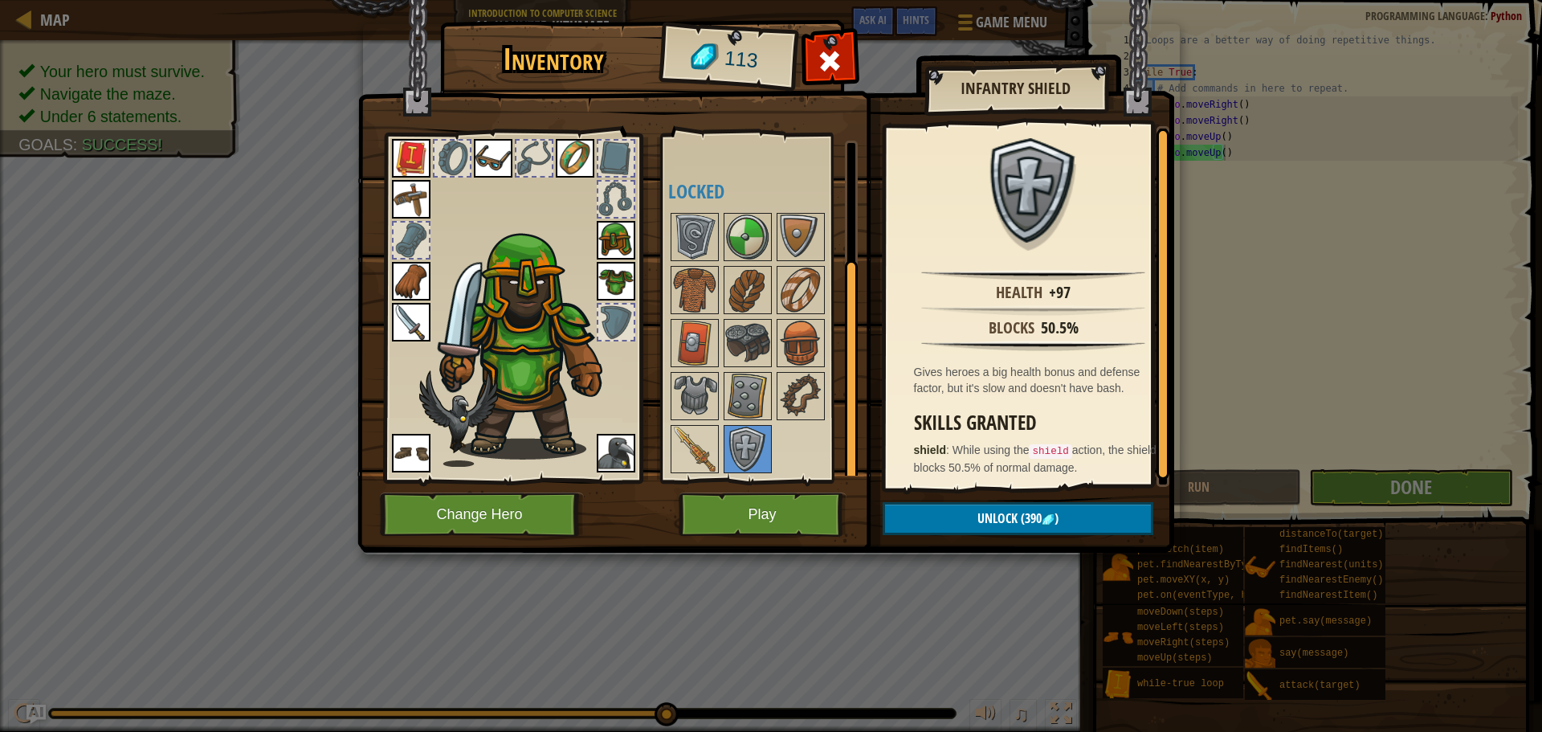
click at [772, 362] on div "Available Equip Equip Equip Equip Equip Equip Equip Equip Equip Equip Equip (do…" at bounding box center [769, 308] width 202 height 335
click at [787, 326] on img at bounding box center [800, 343] width 45 height 45
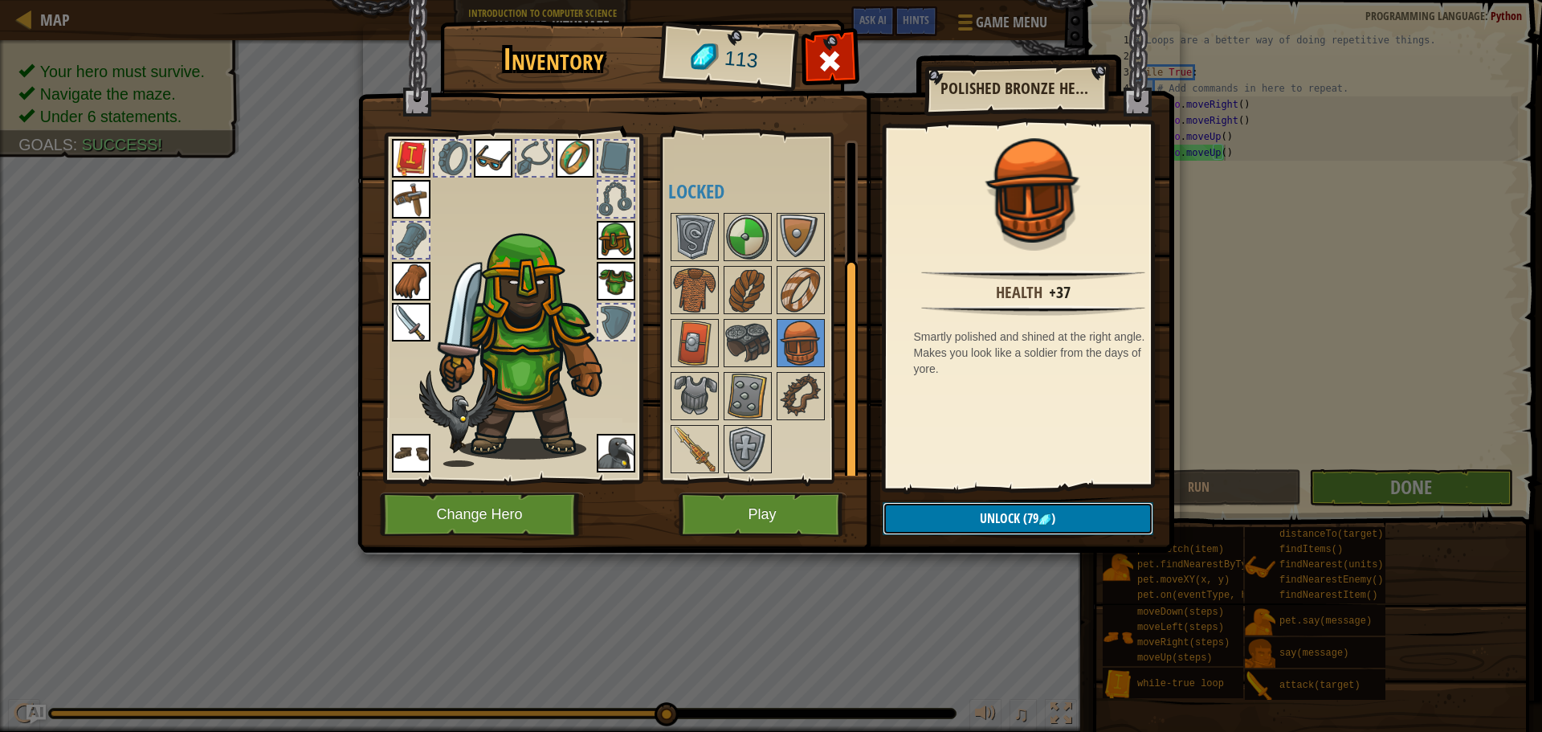
click at [977, 530] on button "Unlock (79 )" at bounding box center [1018, 518] width 271 height 33
drag, startPoint x: 970, startPoint y: 517, endPoint x: 960, endPoint y: 536, distance: 21.2
click at [964, 533] on button "Confirm" at bounding box center [1018, 518] width 271 height 33
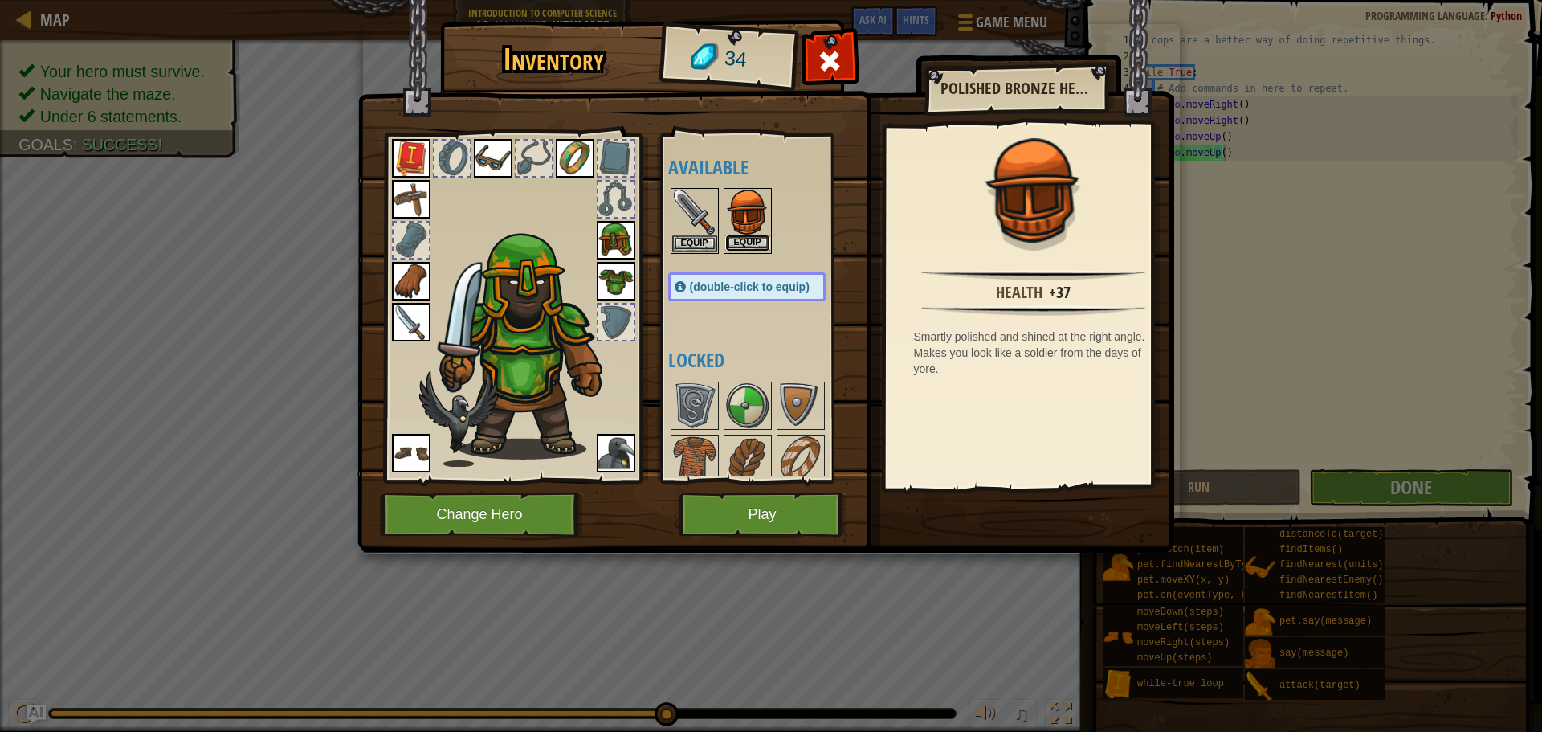
click at [753, 250] on button "Equip" at bounding box center [747, 243] width 45 height 17
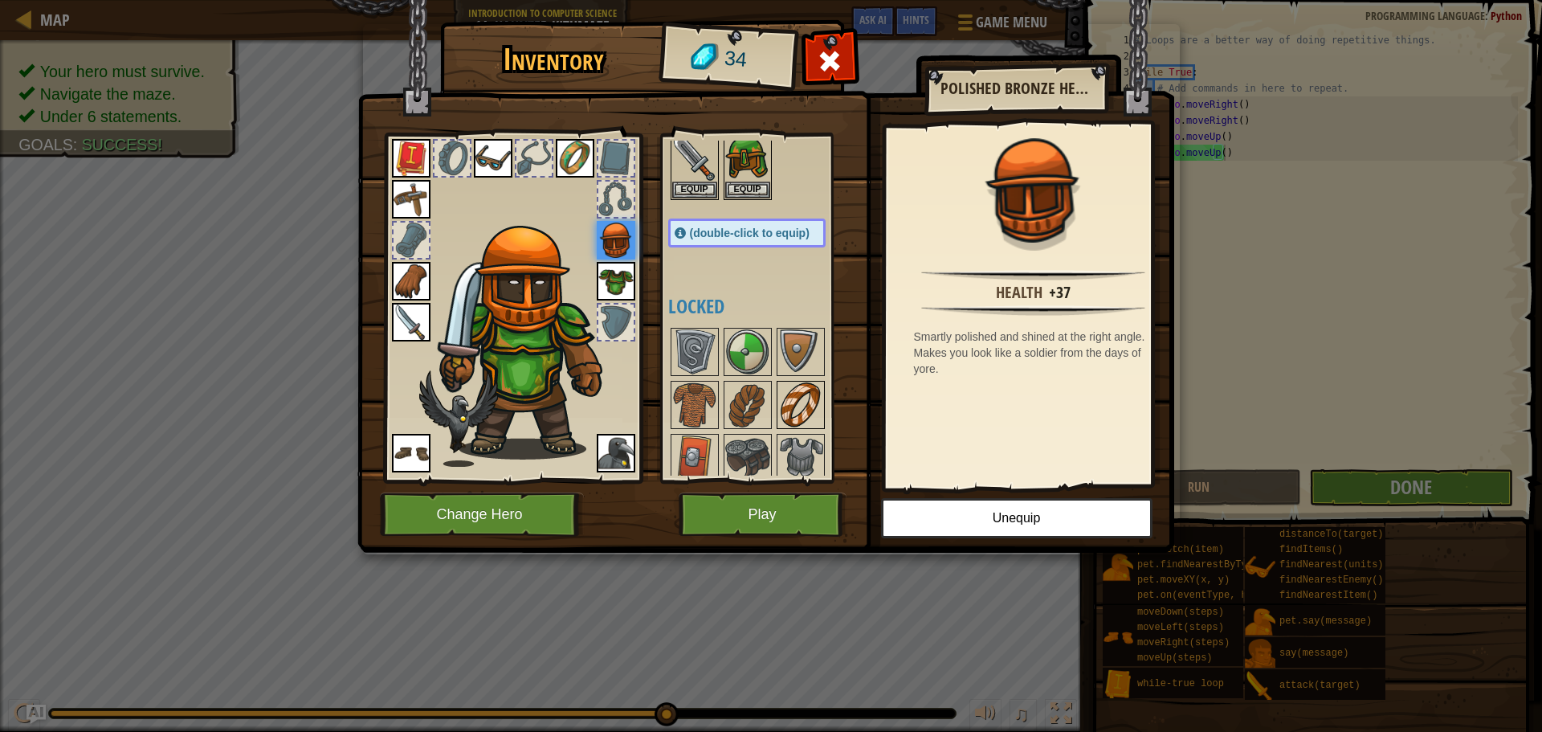
scroll to position [80, 0]
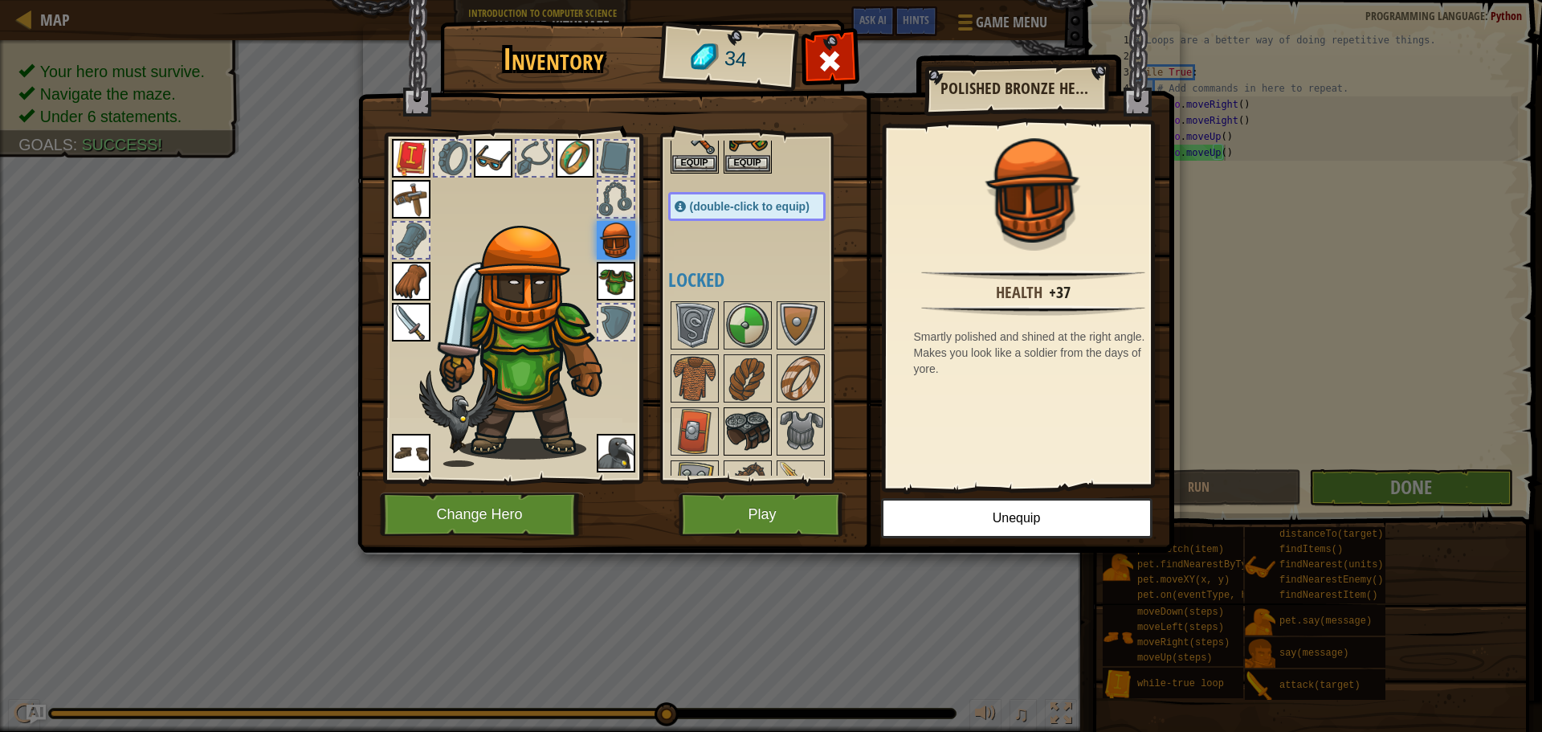
click at [754, 427] on img at bounding box center [747, 431] width 45 height 45
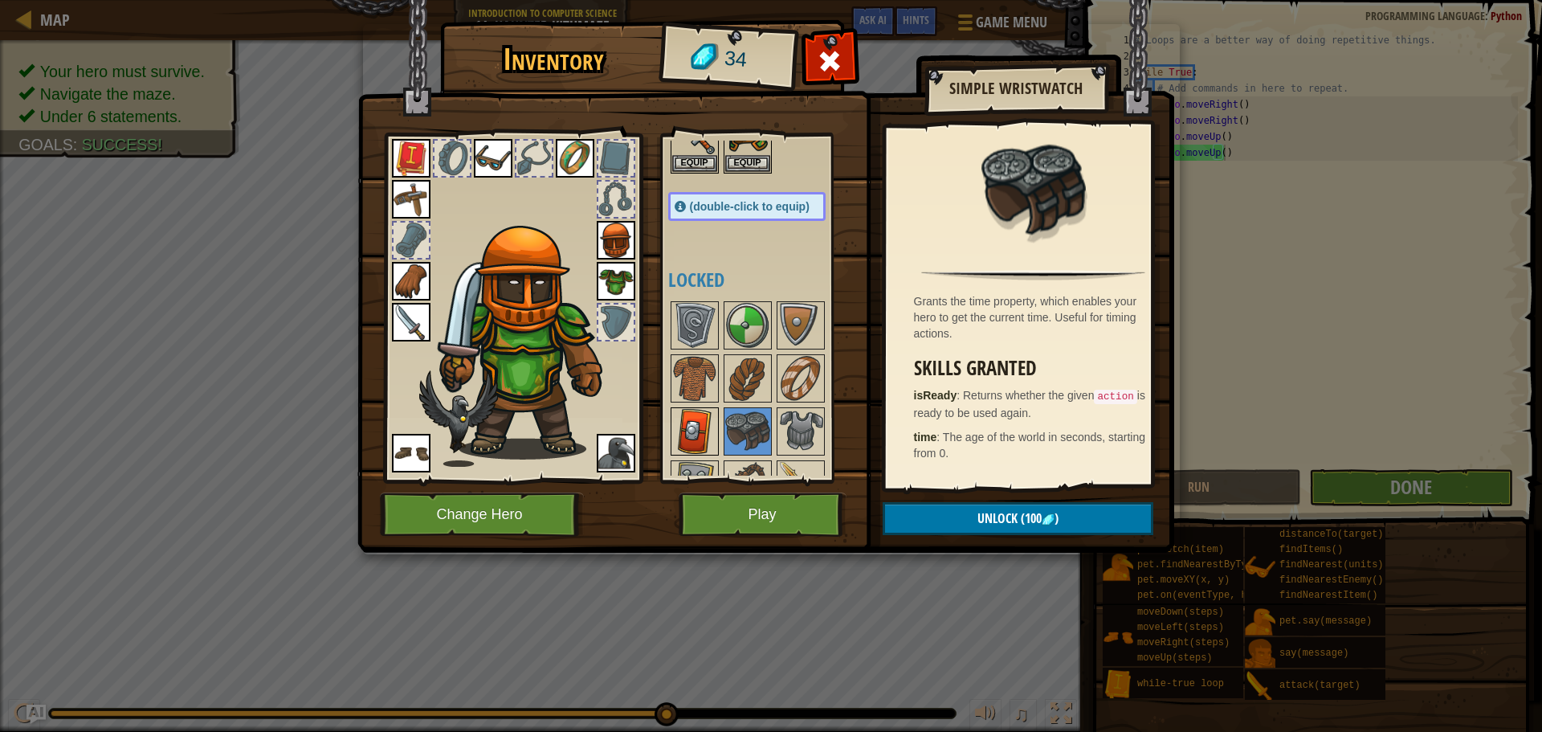
click at [705, 433] on img at bounding box center [694, 431] width 45 height 45
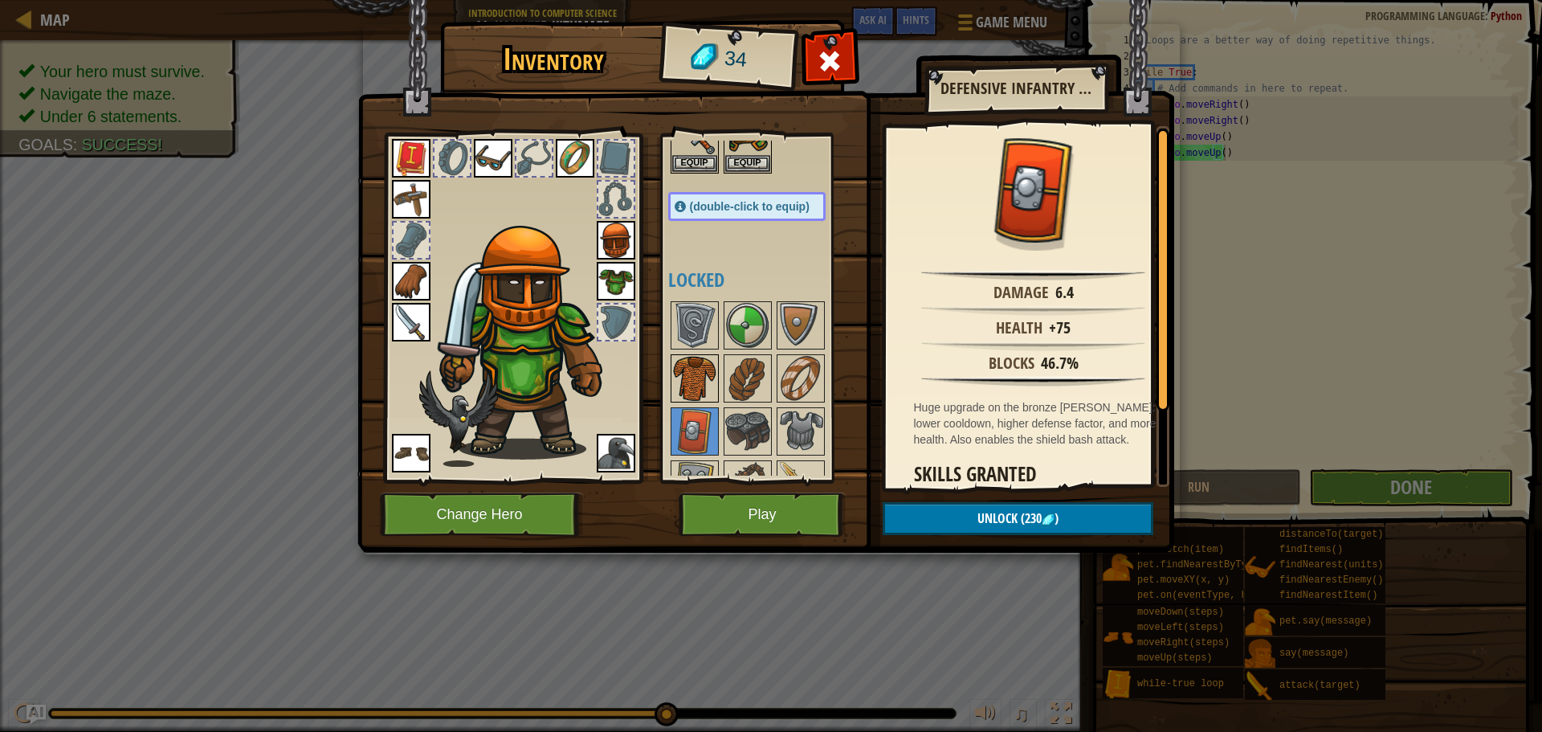
click at [711, 392] on img at bounding box center [694, 378] width 45 height 45
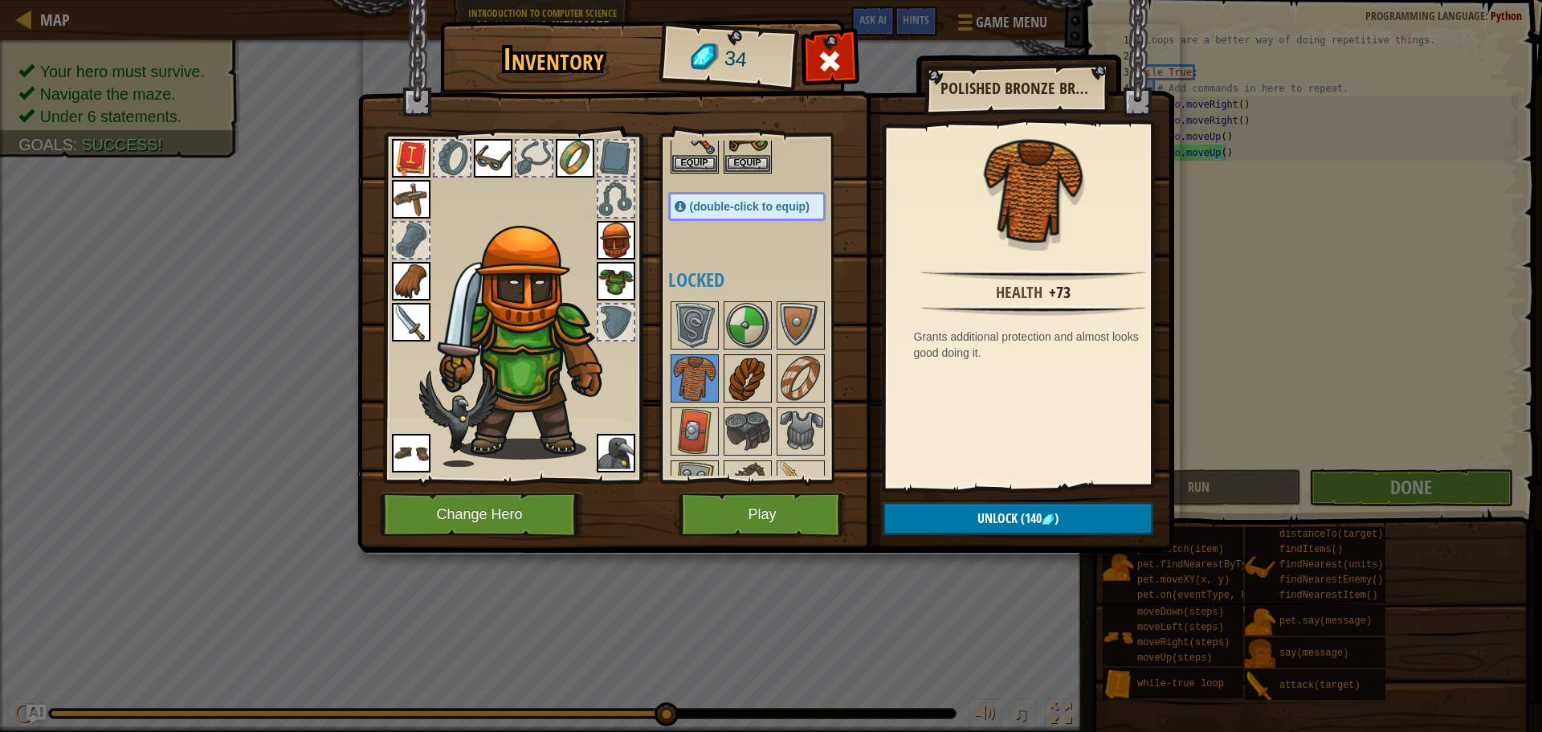
click at [741, 384] on img at bounding box center [747, 378] width 45 height 45
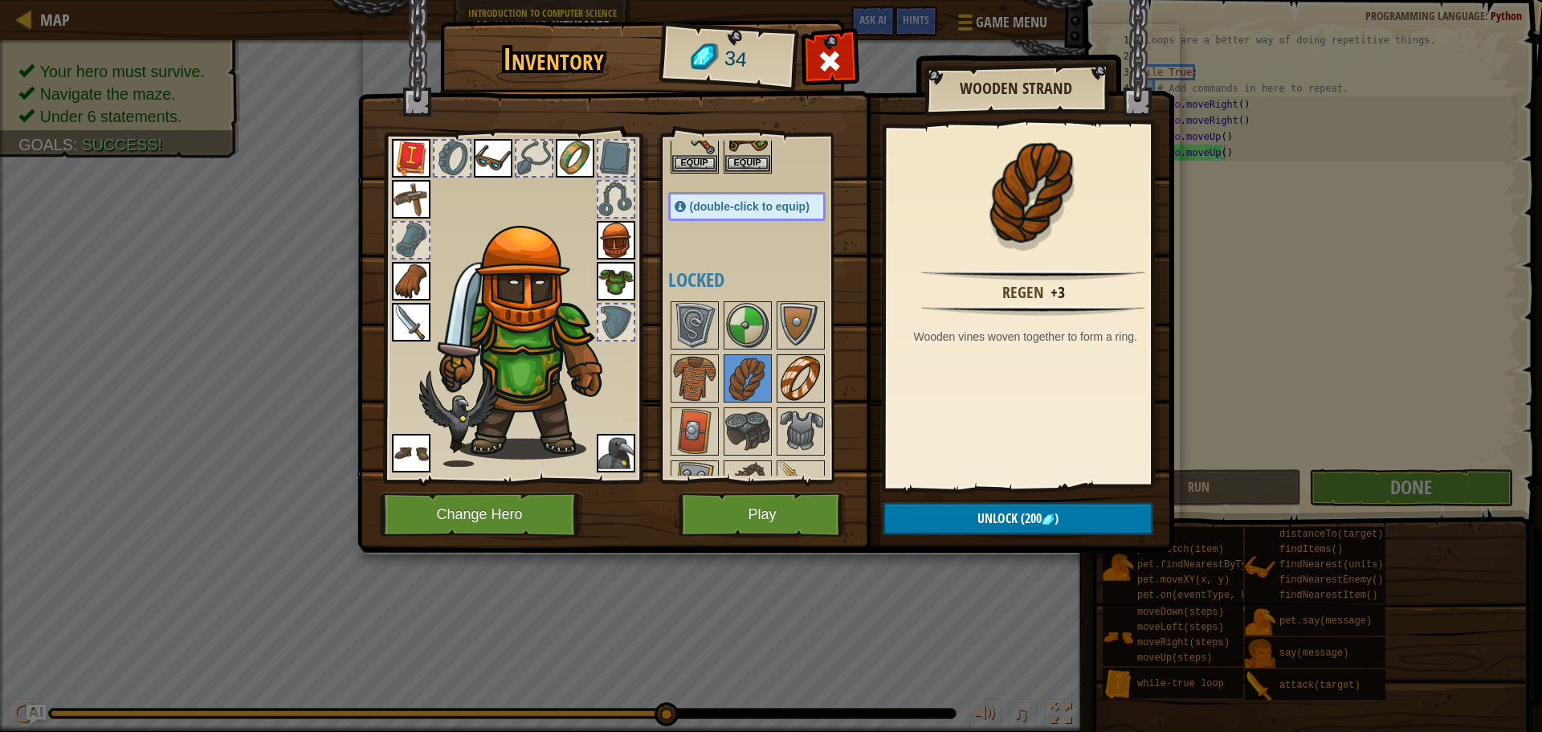
click at [798, 377] on img at bounding box center [800, 378] width 45 height 45
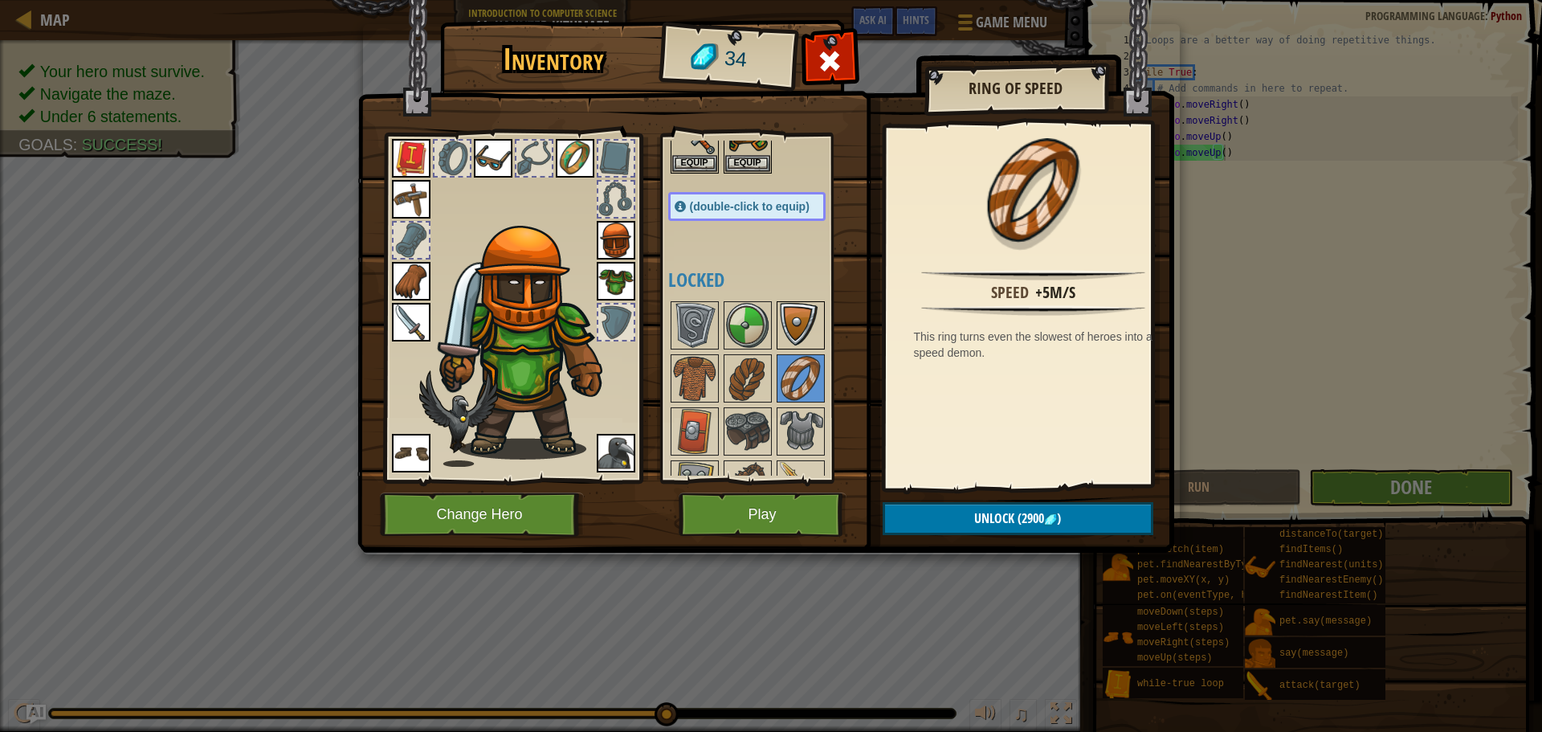
click at [793, 325] on img at bounding box center [800, 325] width 45 height 45
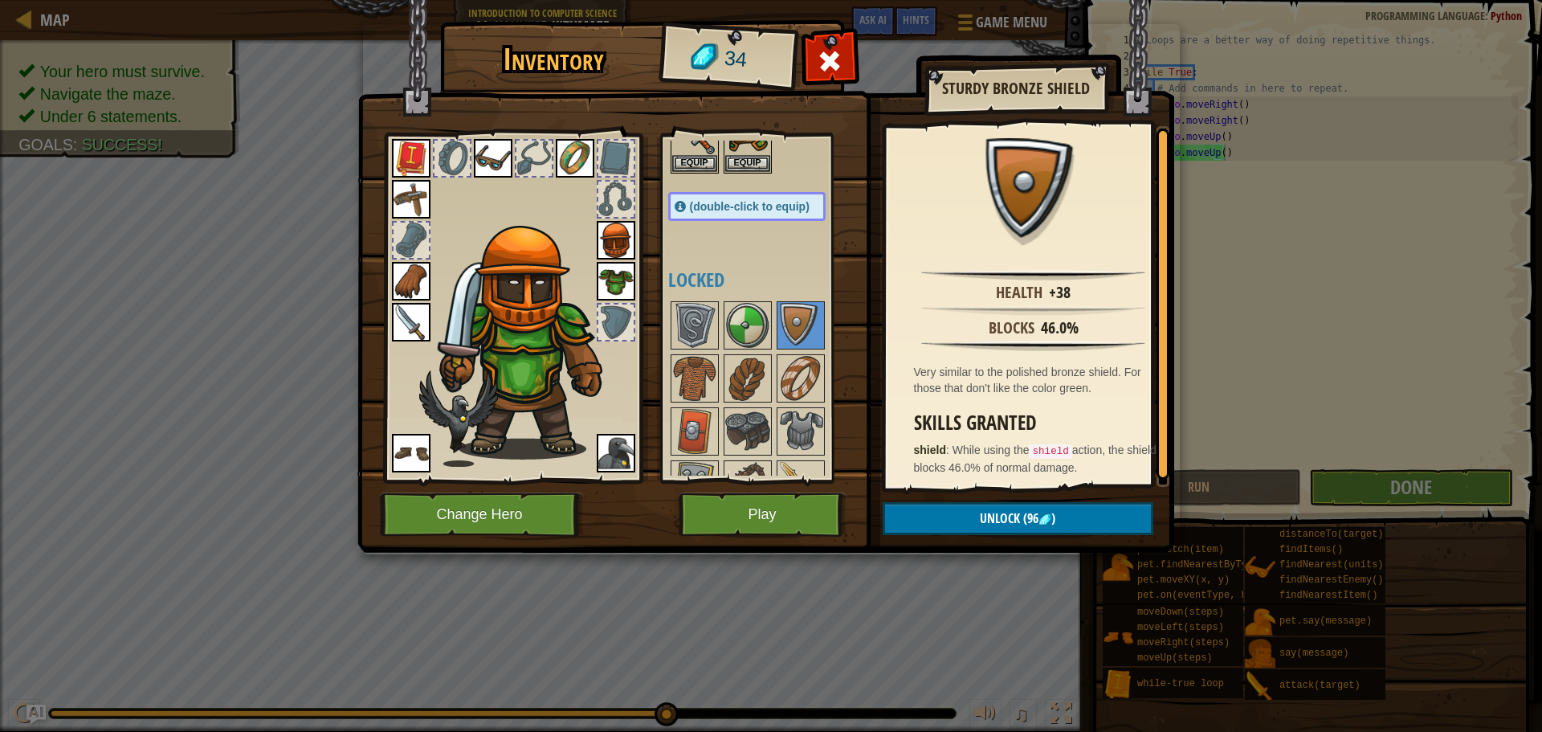
click at [722, 326] on div at bounding box center [763, 431] width 190 height 265
click at [733, 329] on img at bounding box center [747, 325] width 45 height 45
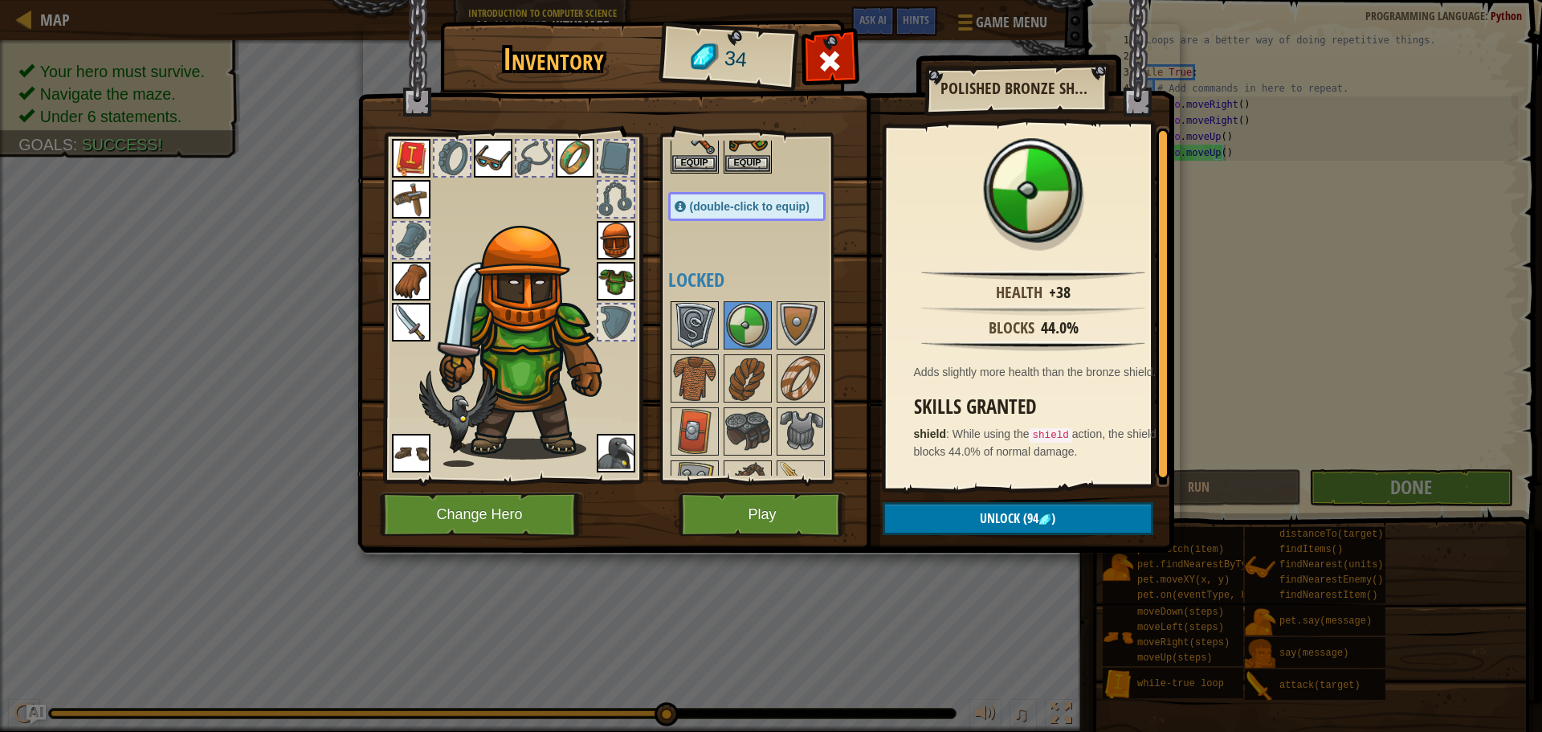
click at [696, 330] on img at bounding box center [694, 325] width 45 height 45
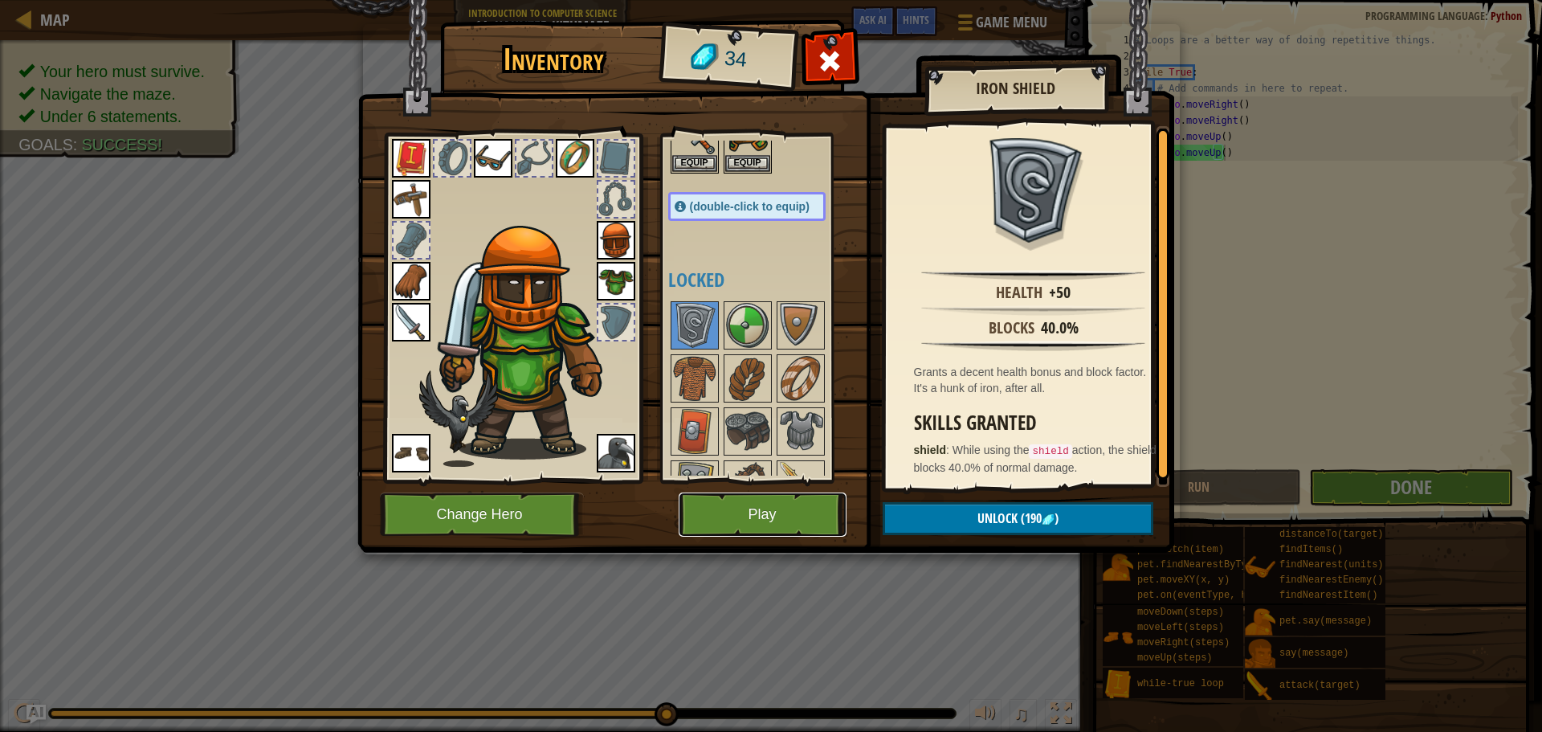
click at [765, 516] on button "Play" at bounding box center [763, 514] width 168 height 44
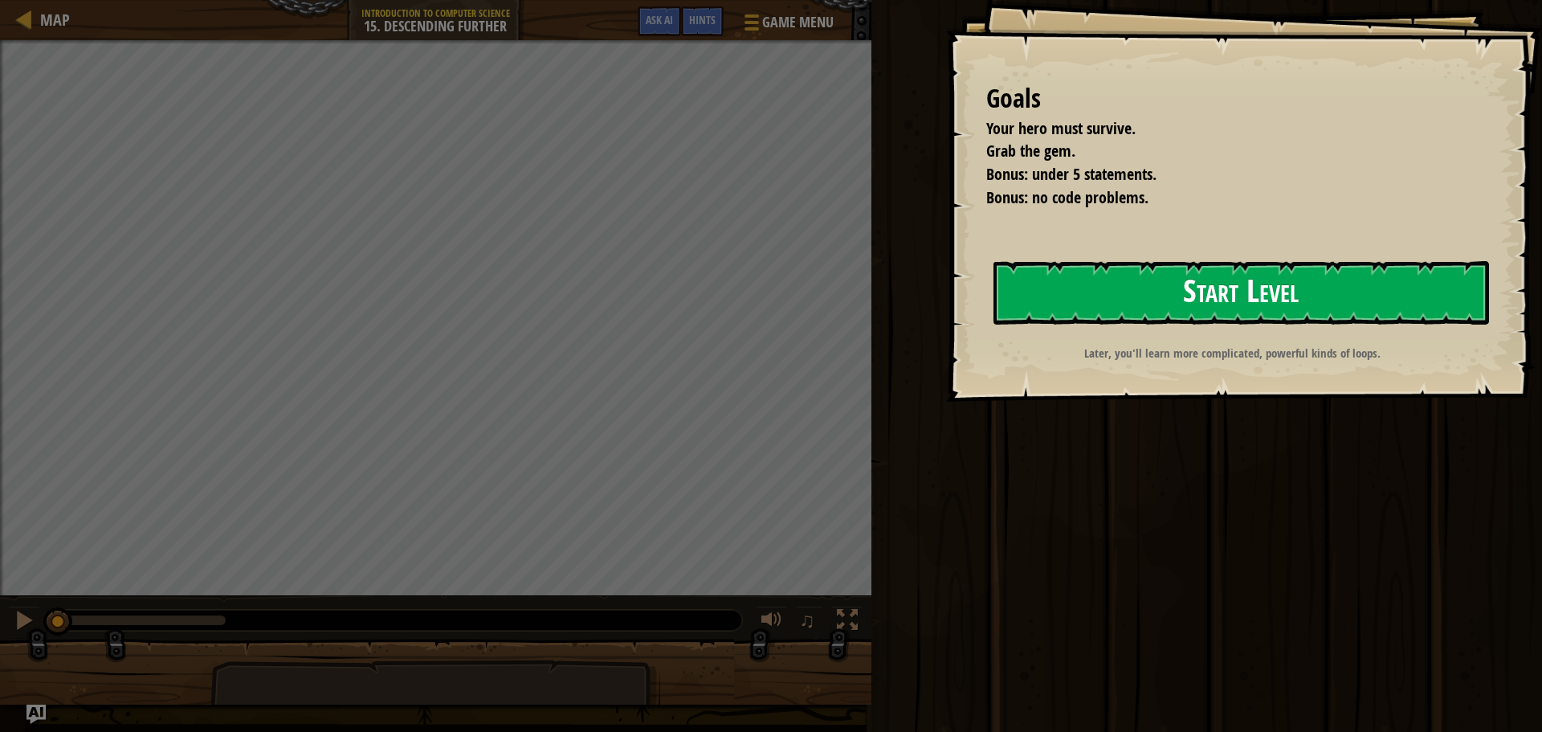
click at [1109, 297] on button "Start Level" at bounding box center [1242, 292] width 496 height 63
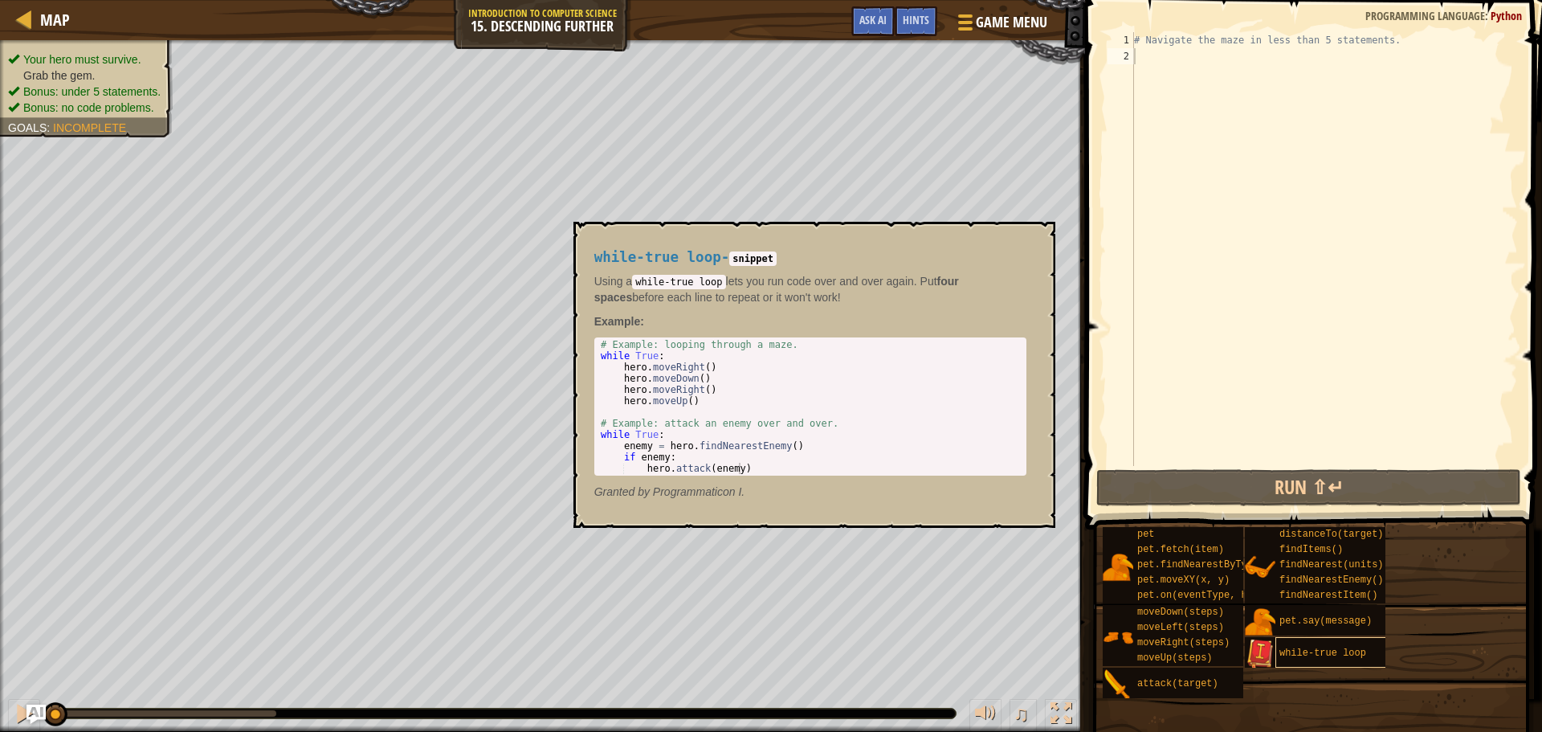
drag, startPoint x: 1309, startPoint y: 636, endPoint x: 1305, endPoint y: 659, distance: 23.5
click at [1305, 659] on div "pet pet.fetch(item) pet.findNearestByType(type) pet.moveXY(x, y) pet.on(eventTy…" at bounding box center [1316, 612] width 429 height 173
type textarea "while-true loop"
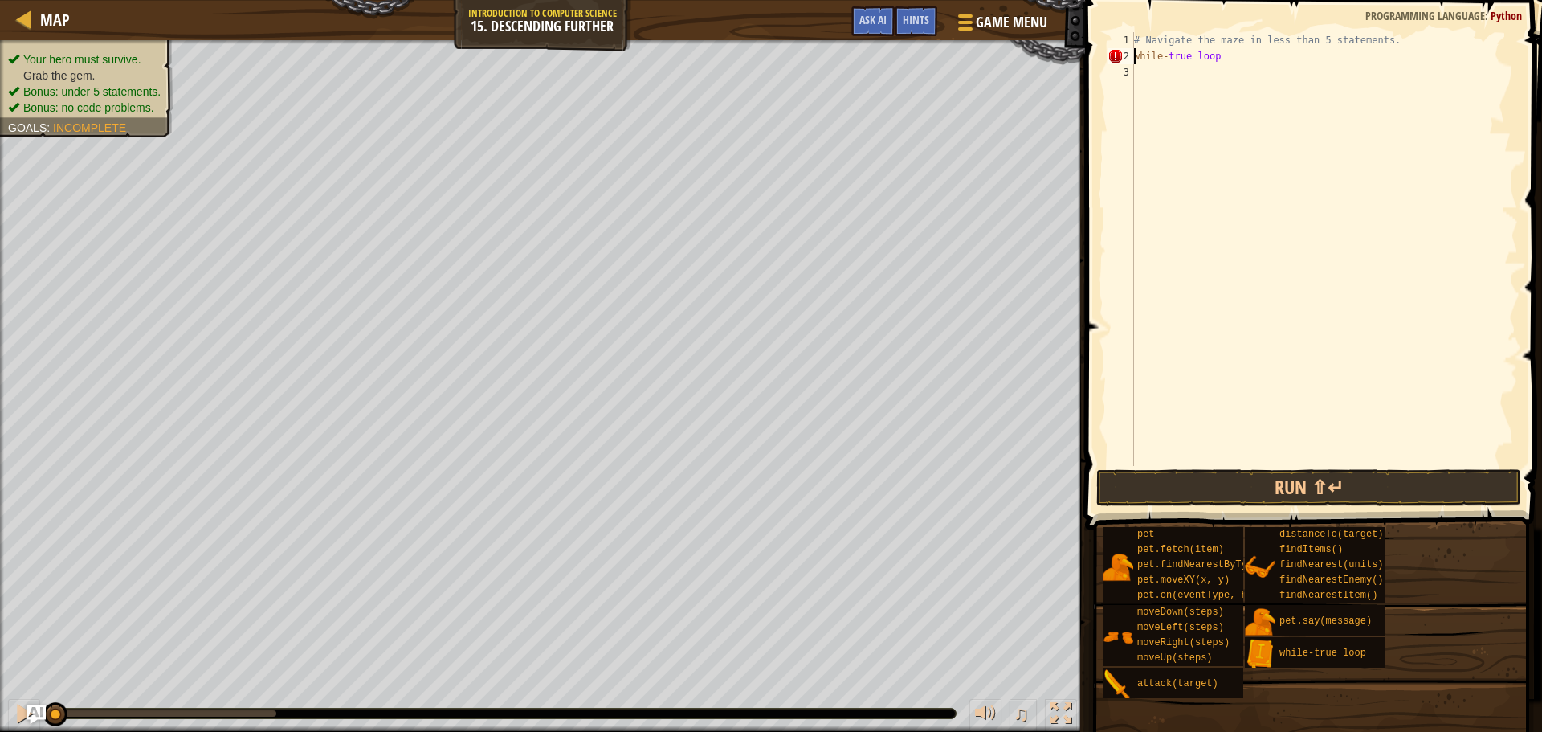
click at [1186, 120] on div "# Navigate the maze in less than 5 statements. while - true loop" at bounding box center [1324, 265] width 387 height 466
drag, startPoint x: 1235, startPoint y: 99, endPoint x: 1226, endPoint y: 98, distance: 9.7
click at [1226, 98] on div "# Navigate the maze in less than 5 statements. while - true loop" at bounding box center [1324, 265] width 387 height 466
click at [1230, 67] on div "# Navigate the maze in less than 5 statements. while - true loop" at bounding box center [1324, 265] width 387 height 466
drag, startPoint x: 1230, startPoint y: 66, endPoint x: 1227, endPoint y: 58, distance: 8.7
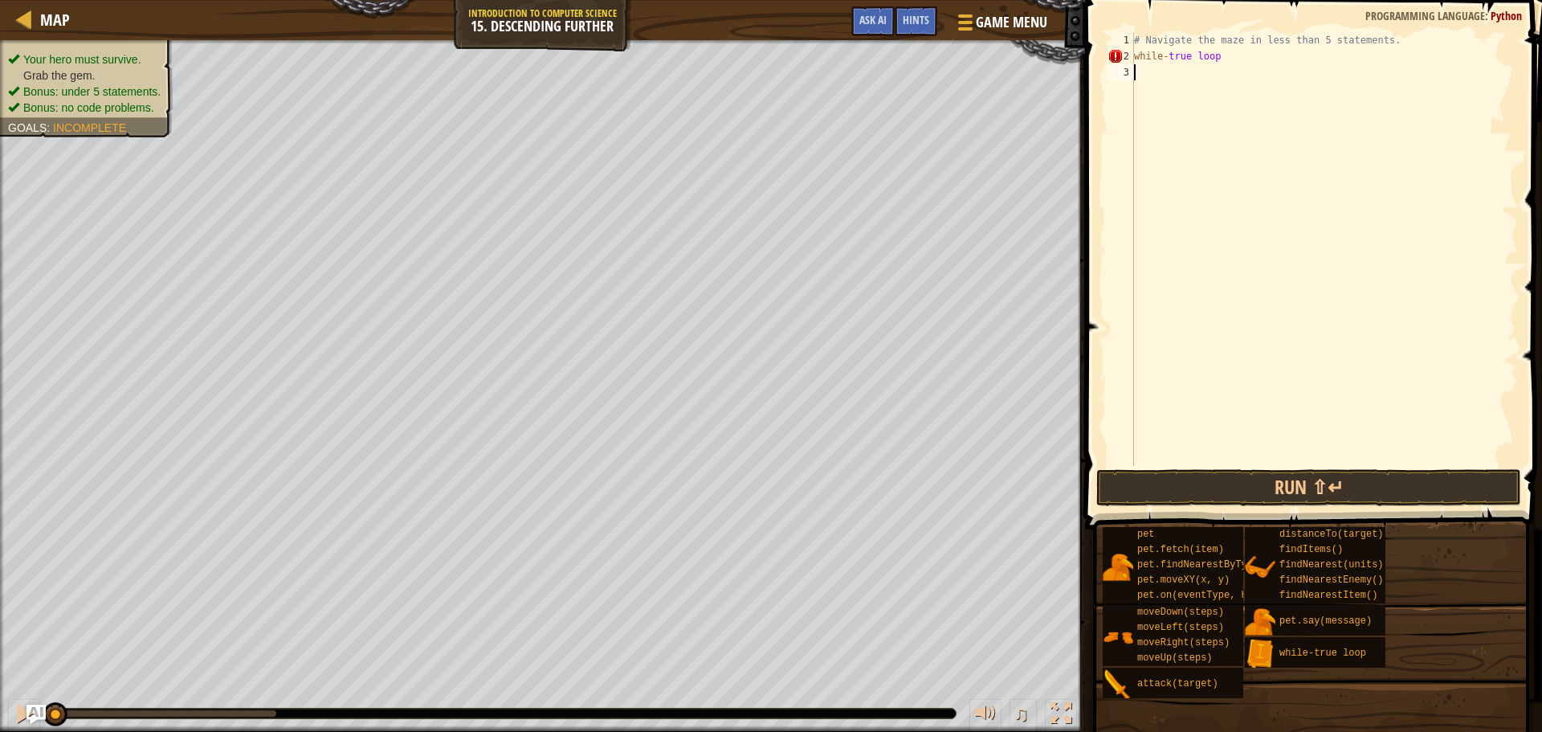
click at [1228, 63] on div "# Navigate the maze in less than 5 statements. while - true loop" at bounding box center [1324, 265] width 387 height 466
click at [1227, 57] on div "# Navigate the maze in less than 5 statements. while - true loop" at bounding box center [1324, 249] width 387 height 434
type textarea "while-true loop:"
click at [1217, 59] on div "# Navigate the maze in less than 5 statements. while - true loop :" at bounding box center [1324, 265] width 387 height 466
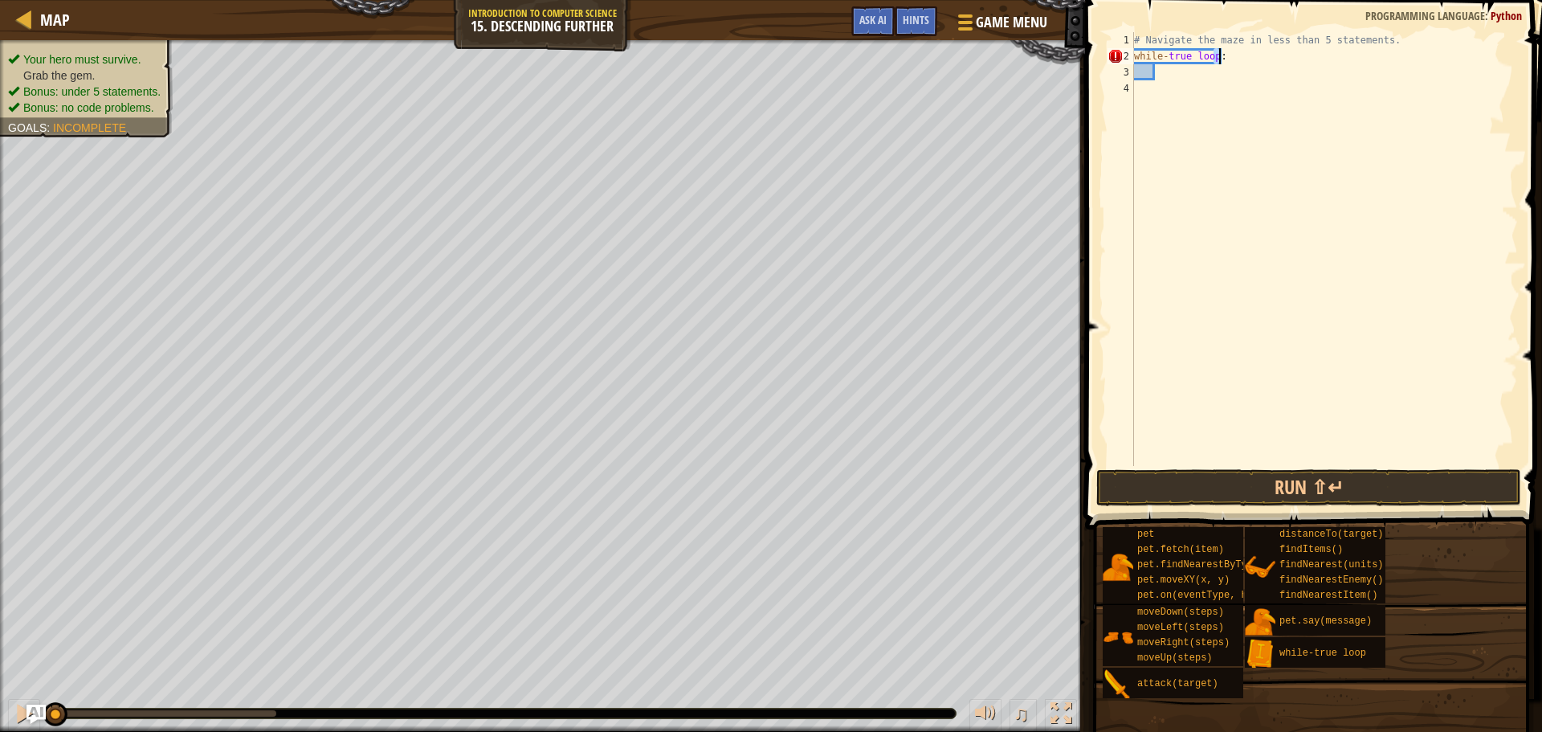
click at [1215, 53] on div "# Navigate the maze in less than 5 statements. while - true loop :" at bounding box center [1324, 249] width 387 height 434
click at [1277, 63] on div "# Navigate the maze in less than 5 statements. while - true loop ':" at bounding box center [1324, 265] width 387 height 466
click at [1245, 57] on div "# Navigate the maze in less than 5 statements. while - true loop ':'" at bounding box center [1324, 265] width 387 height 466
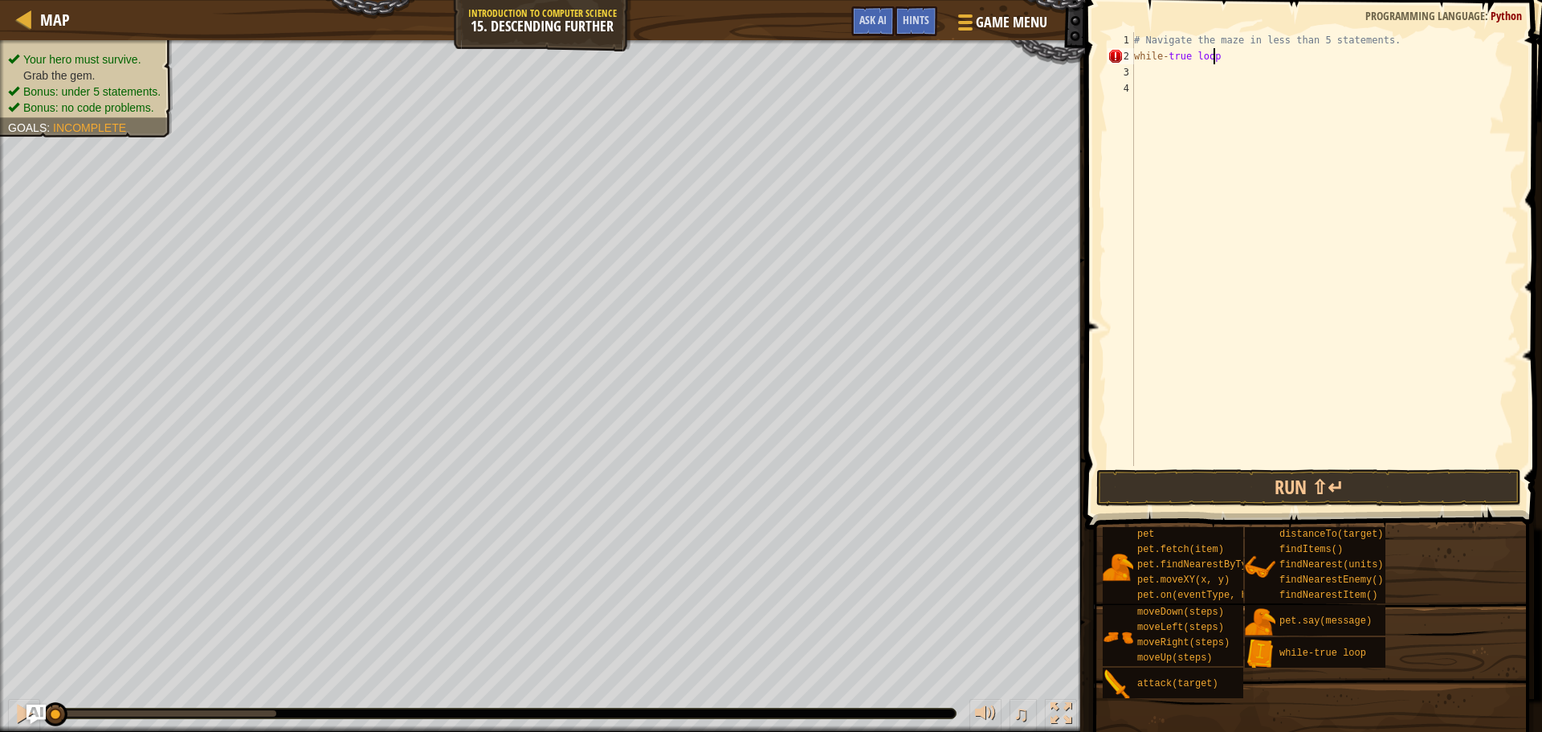
type textarea "while-true loop:"
click at [1172, 75] on div "# Navigate the maze in less than 5 statements. while - true loop :" at bounding box center [1324, 265] width 387 height 466
drag, startPoint x: 1365, startPoint y: 53, endPoint x: 838, endPoint y: -80, distance: 543.5
click at [838, 0] on html "Map Introduction to Computer Science 15. Descending Further Game Menu Done Hint…" at bounding box center [771, 0] width 1542 height 0
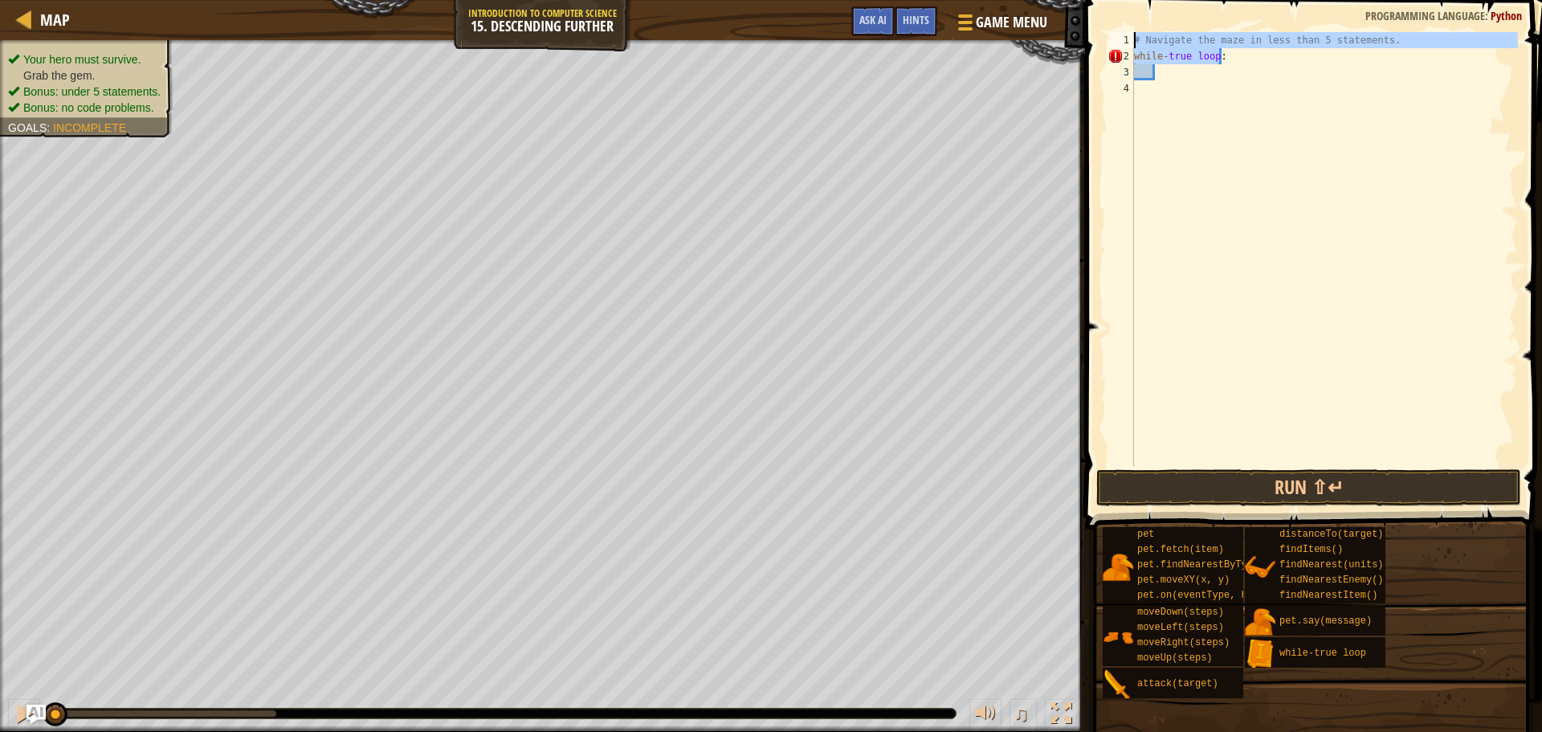
type textarea "# Navigate the maze in less than 5 statements. while-true loop:"
drag, startPoint x: 1349, startPoint y: 157, endPoint x: 1319, endPoint y: 146, distance: 31.8
click at [1320, 148] on div "# Navigate the maze in less than 5 statements. while - true loop :" at bounding box center [1324, 265] width 387 height 466
click at [1166, 91] on div "# Navigate the maze in less than 5 statements. while - true loop :" at bounding box center [1324, 265] width 387 height 466
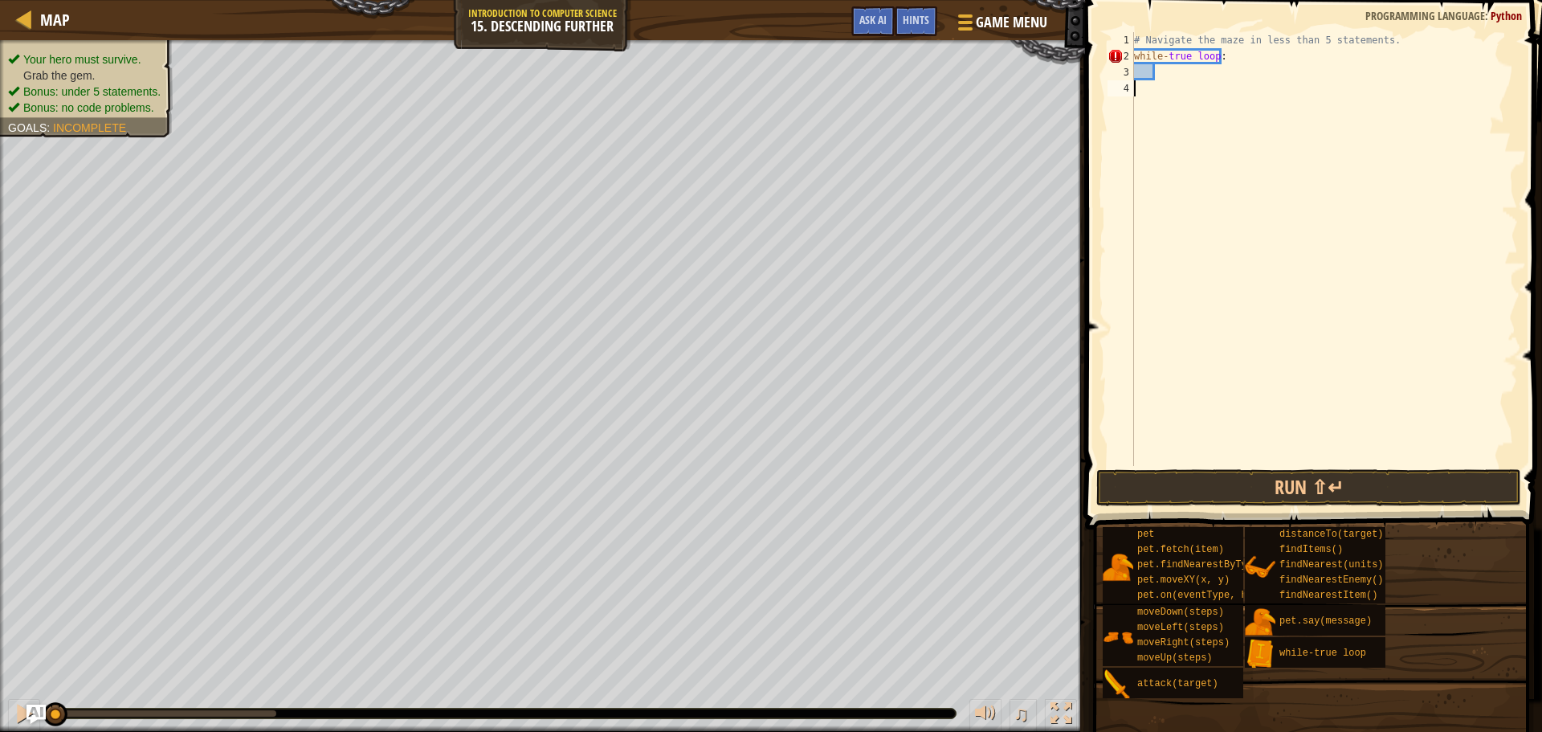
click at [1167, 66] on div "# Navigate the maze in less than 5 statements. while - true loop :" at bounding box center [1324, 265] width 387 height 466
type textarea "j"
type textarea ";"
click at [1234, 53] on div "# Navigate the maze in less than 5 statements. while - true loop :" at bounding box center [1324, 265] width 387 height 466
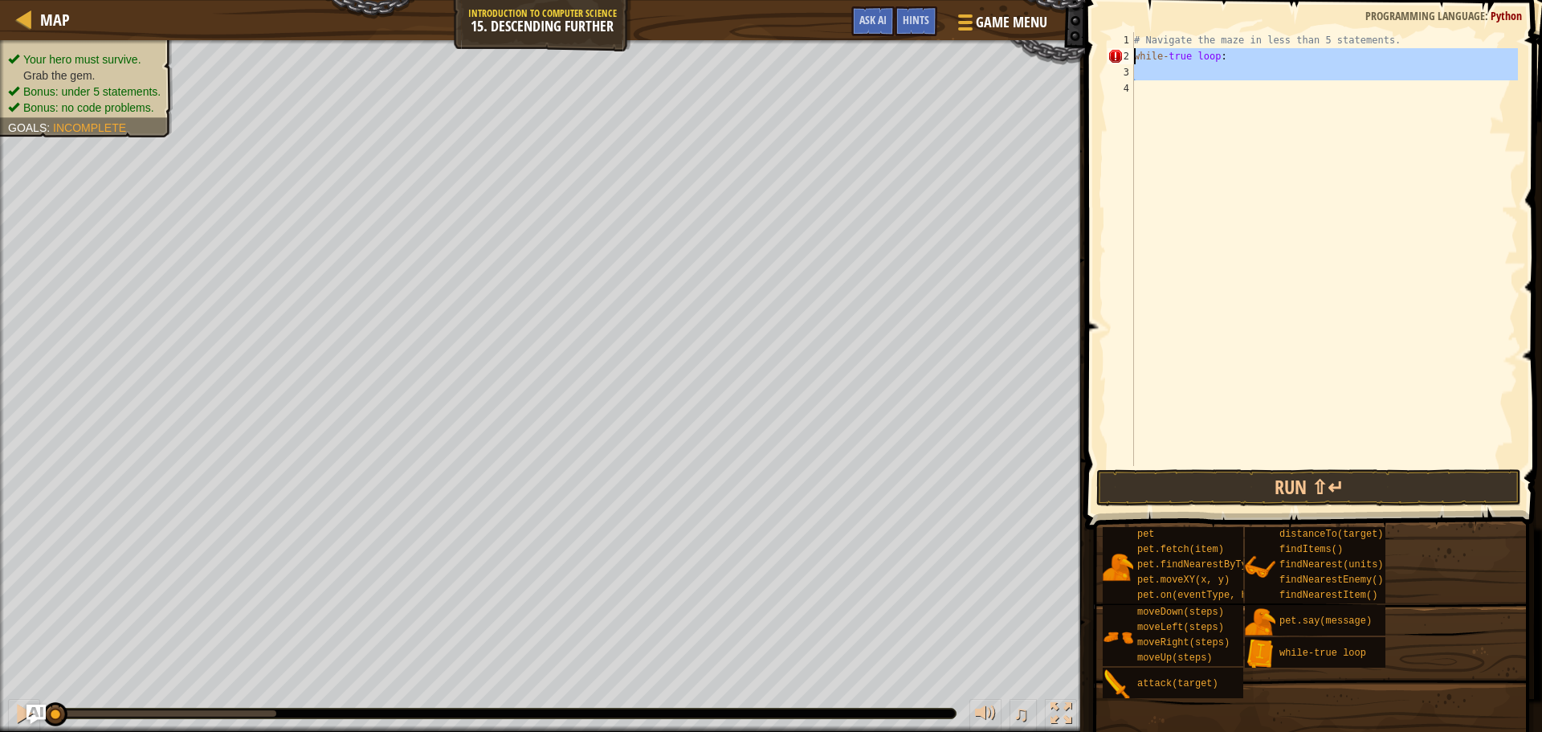
drag, startPoint x: 1374, startPoint y: 243, endPoint x: 1135, endPoint y: 55, distance: 304.8
click at [1135, 55] on div "# Navigate the maze in less than 5 statements. while - true loop :" at bounding box center [1324, 265] width 387 height 466
type textarea "while-true loop:"
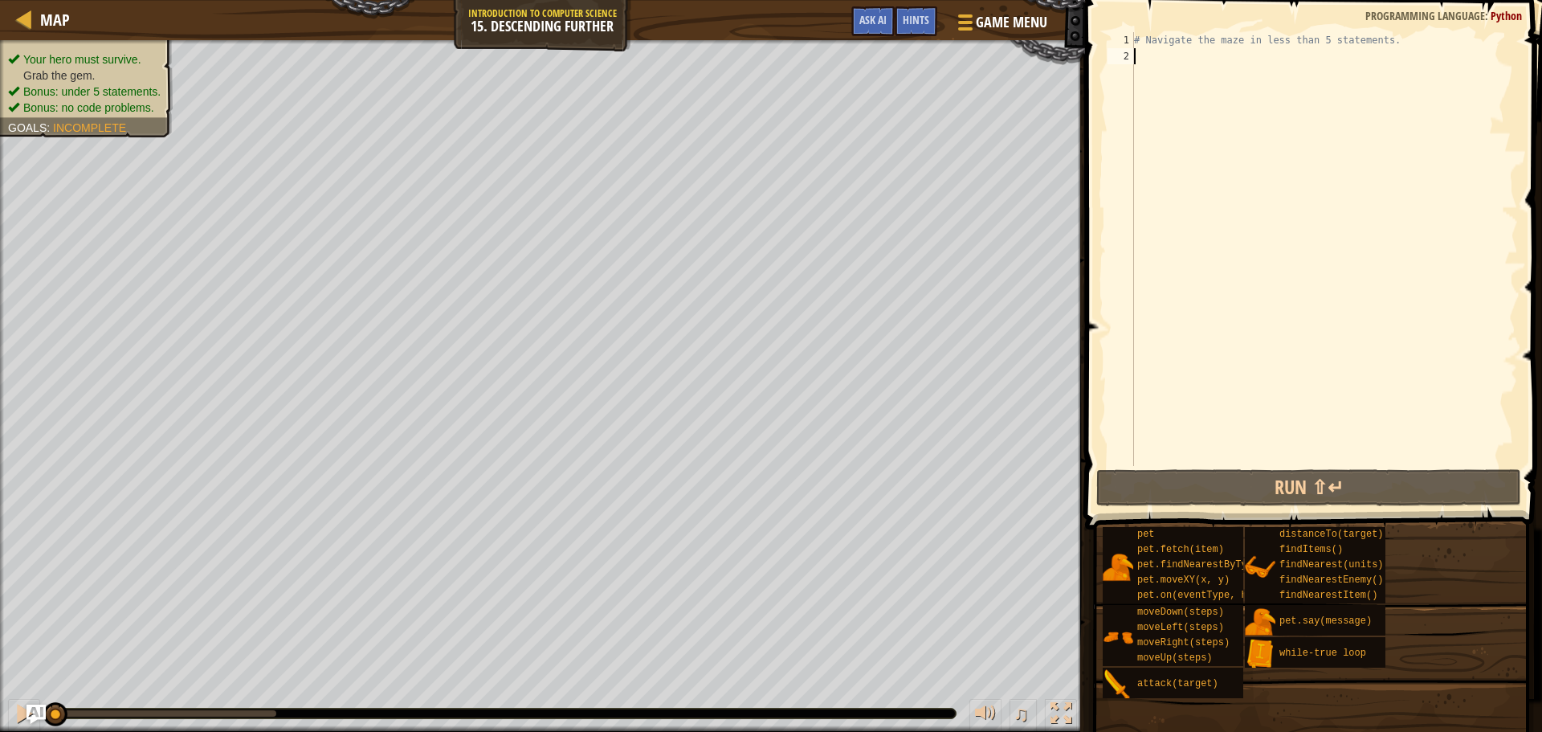
scroll to position [7, 0]
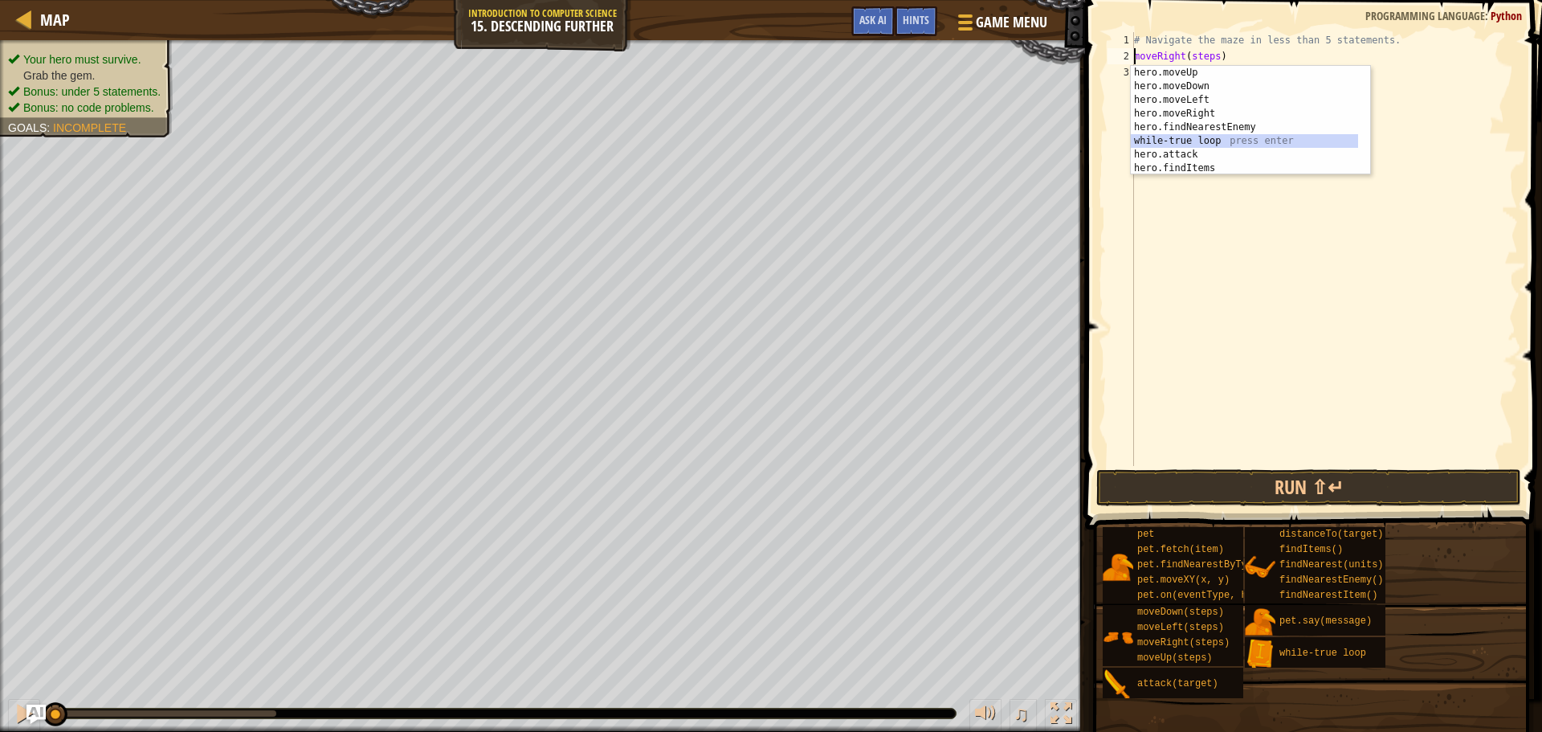
click at [1243, 144] on div "hero.moveUp press enter hero.moveDown press enter hero.moveLeft press enter her…" at bounding box center [1244, 134] width 227 height 137
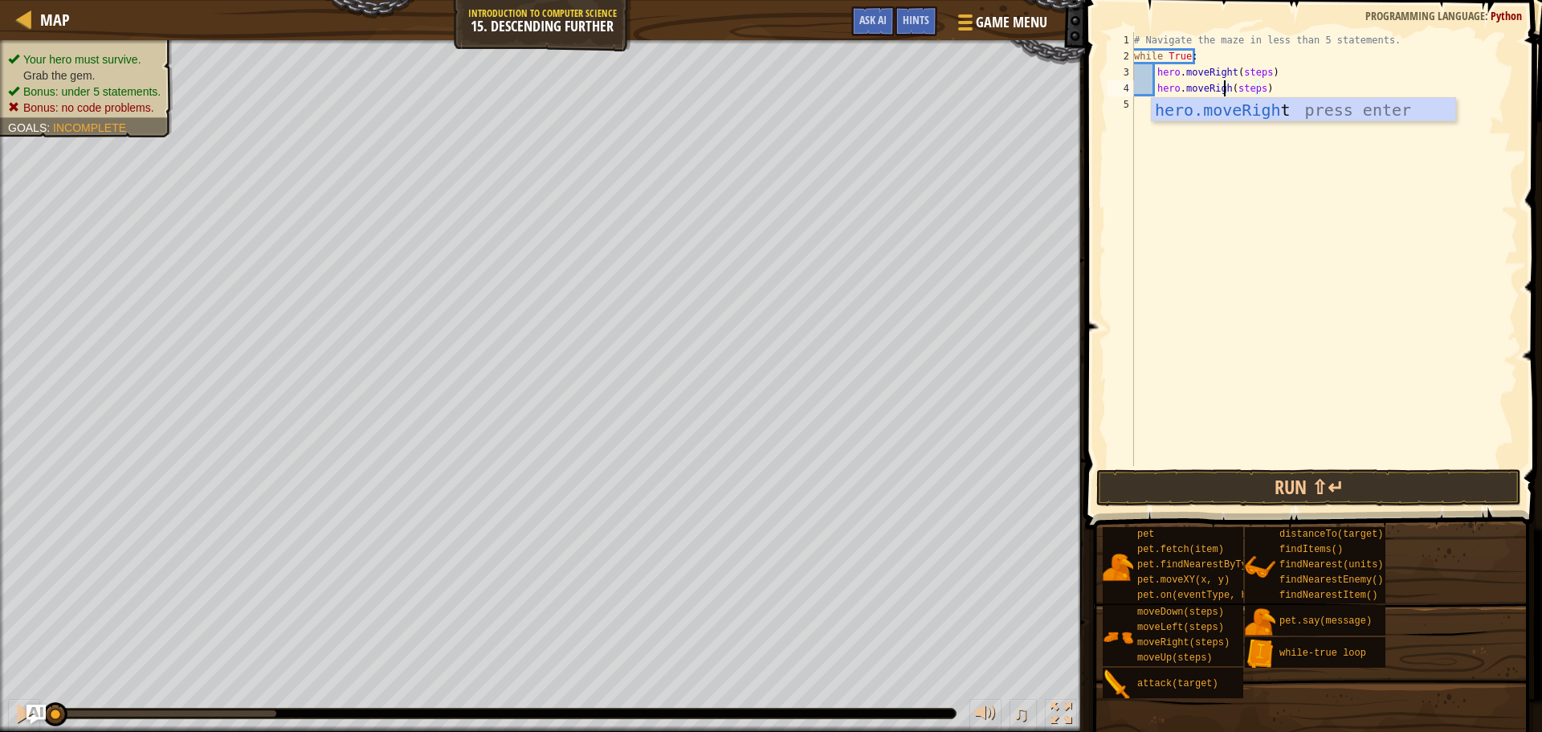
scroll to position [7, 7]
drag, startPoint x: 1261, startPoint y: 92, endPoint x: 1234, endPoint y: 91, distance: 27.3
click at [1234, 91] on div "# Navigate the maze in less than 5 statements. while True : hero . moveRight ( …" at bounding box center [1324, 265] width 387 height 466
click at [1241, 70] on div "# Navigate the maze in less than 5 statements. while True : hero . moveRight ( …" at bounding box center [1324, 265] width 387 height 466
drag, startPoint x: 1234, startPoint y: 71, endPoint x: 1259, endPoint y: 72, distance: 25.0
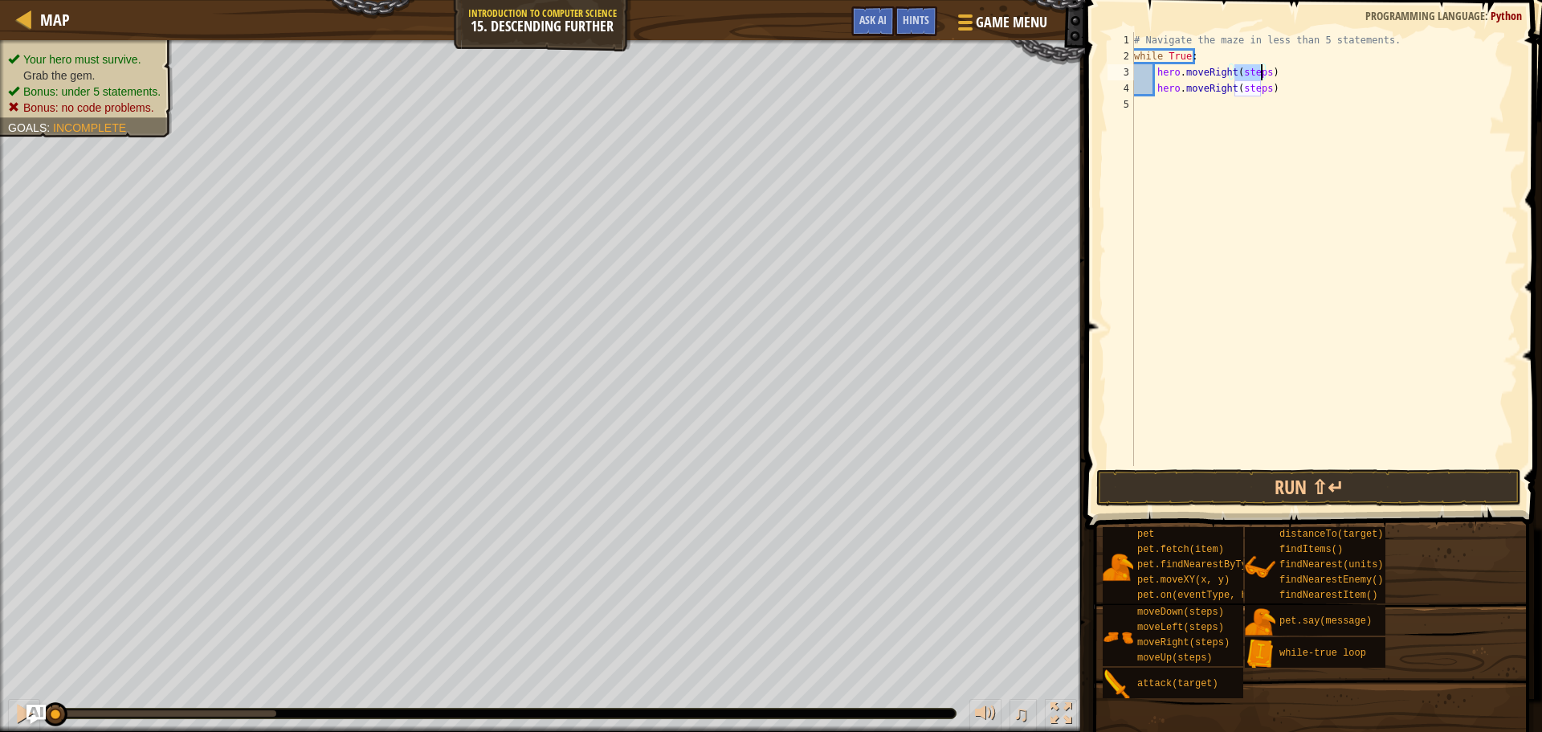
click at [1259, 72] on div "# Navigate the maze in less than 5 statements. while True : hero . moveRight ( …" at bounding box center [1324, 265] width 387 height 466
drag, startPoint x: 1262, startPoint y: 90, endPoint x: 1237, endPoint y: 88, distance: 25.0
click at [1237, 88] on div "# Navigate the maze in less than 5 statements. while True : hero . moveRight ( …" at bounding box center [1324, 265] width 387 height 466
type textarea "hero.moveRight()"
click at [1191, 109] on div "# Navigate the maze in less than 5 statements. while True : hero . moveRight ( …" at bounding box center [1324, 265] width 387 height 466
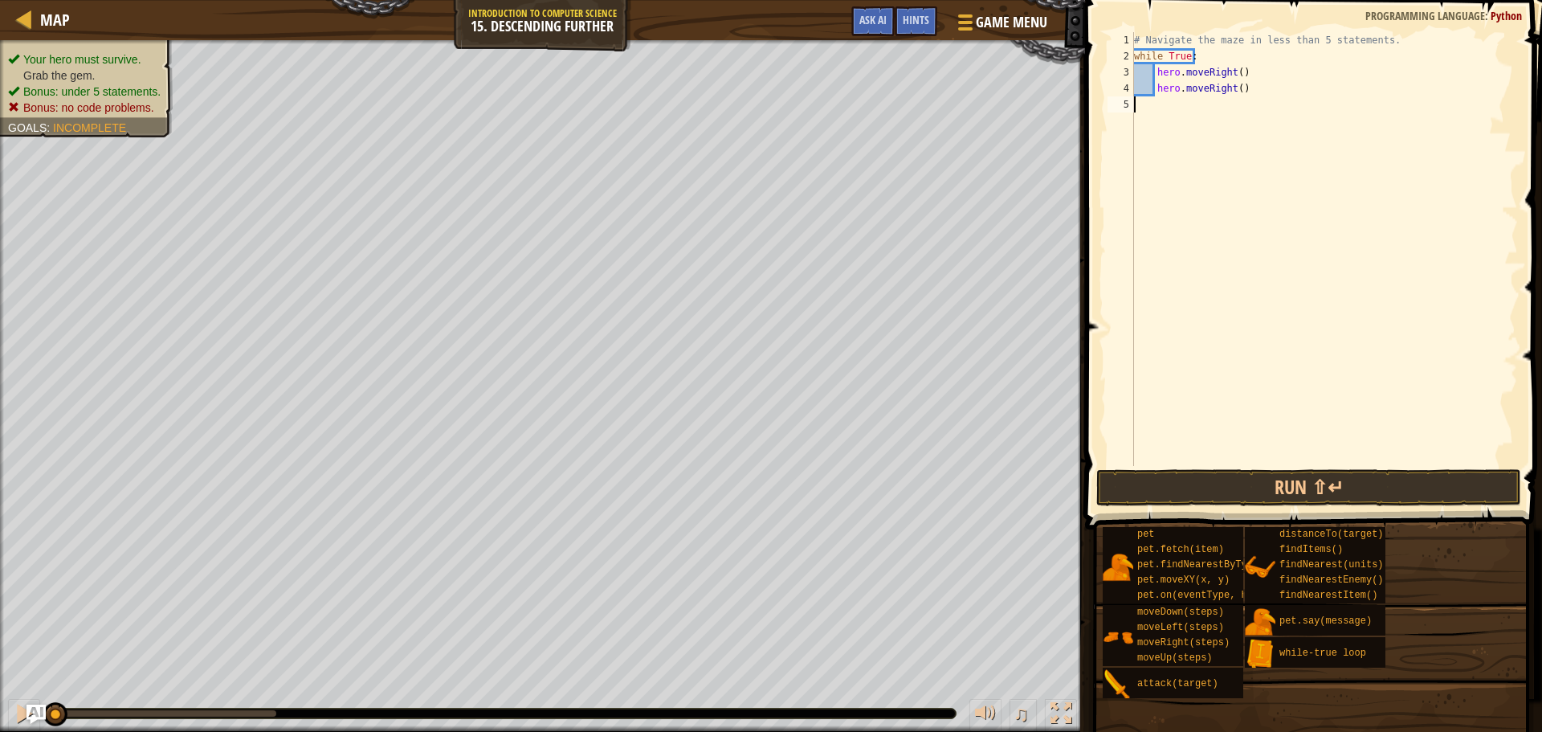
scroll to position [7, 0]
click at [1255, 95] on div "# Navigate the maze in less than 5 statements. while True : hero . moveRight ( …" at bounding box center [1324, 265] width 387 height 466
type textarea "hero.moveRight()"
click at [1182, 120] on div "# Navigate the maze in less than 5 statements. while True : hero . moveRight ( …" at bounding box center [1324, 265] width 387 height 466
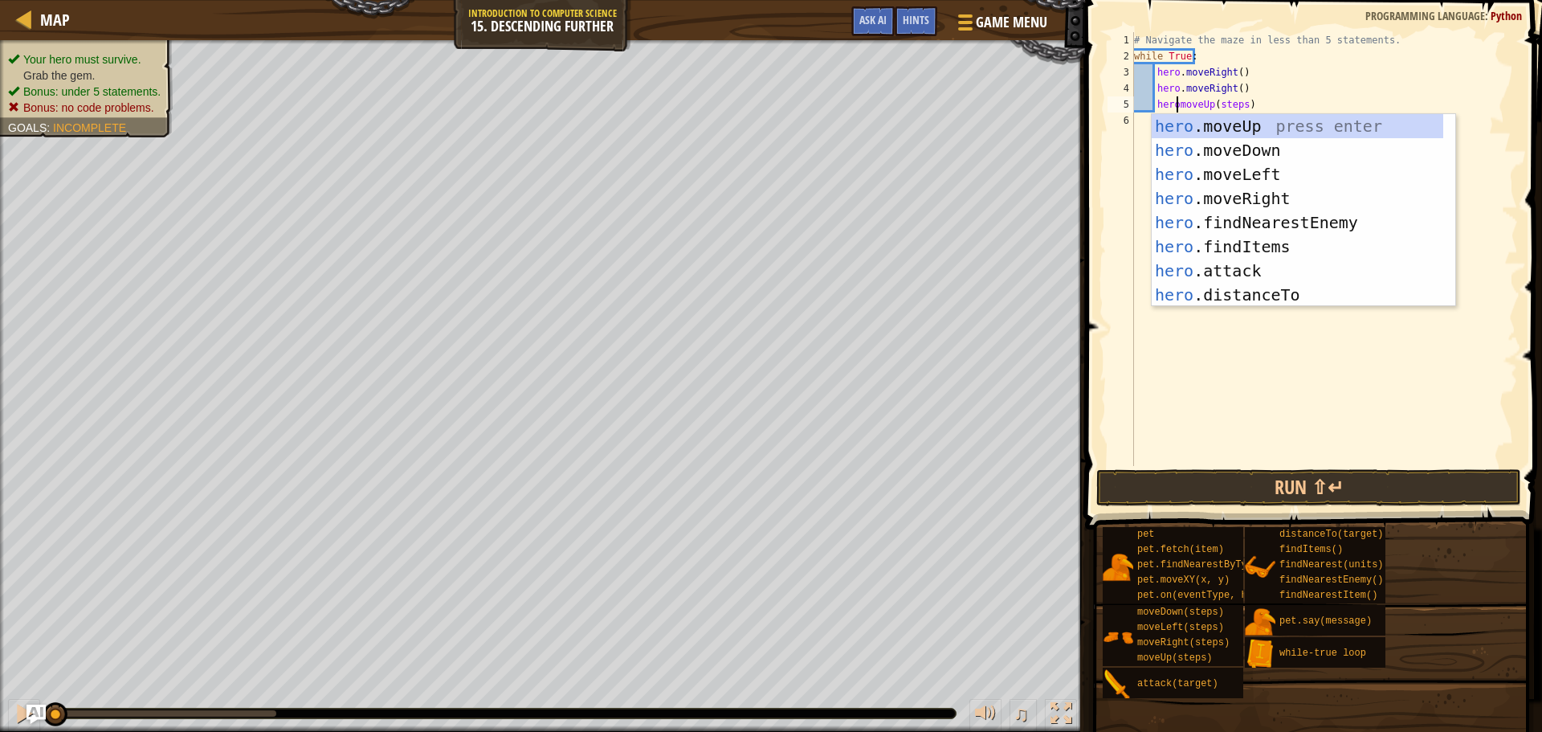
scroll to position [7, 3]
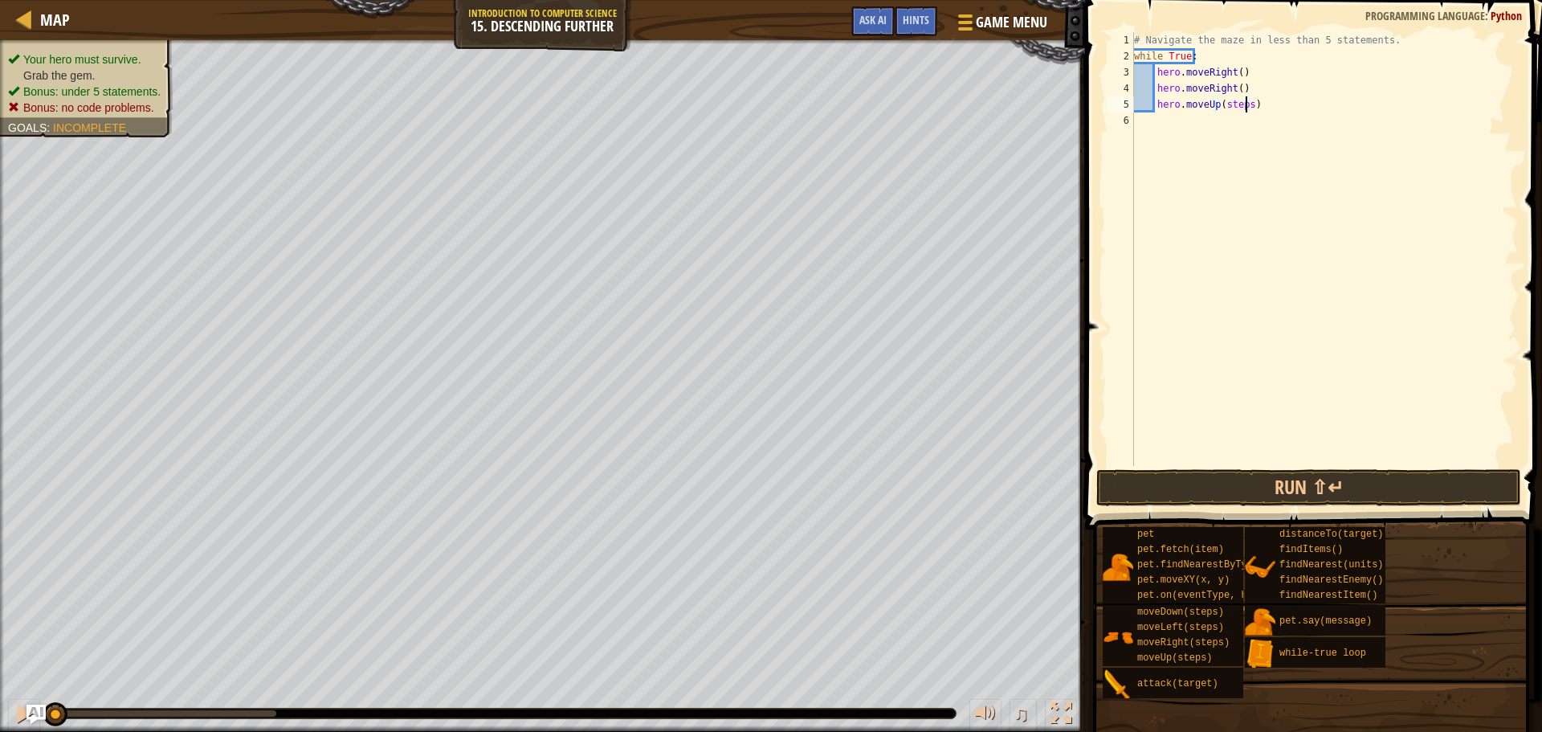
click at [1245, 104] on div "# Navigate the maze in less than 5 statements. while True : hero . moveRight ( …" at bounding box center [1324, 265] width 387 height 466
click at [1222, 483] on button "Run ⇧↵" at bounding box center [1308, 487] width 425 height 37
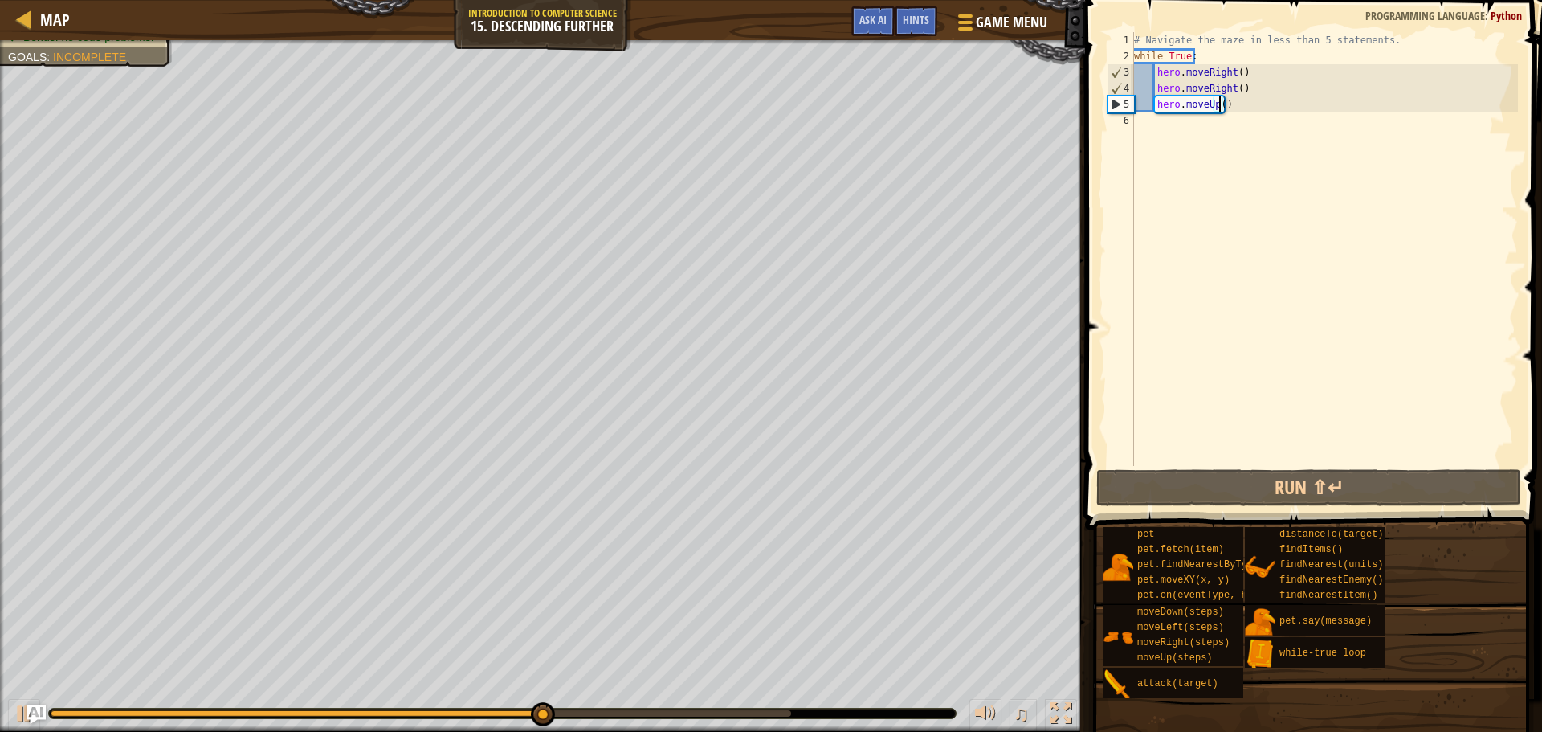
click at [1217, 111] on div "# Navigate the maze in less than 5 statements. while True : hero . moveRight ( …" at bounding box center [1324, 265] width 387 height 466
click at [1215, 108] on div "# Navigate the maze in less than 5 statements. while True : hero . moveRight ( …" at bounding box center [1324, 265] width 387 height 466
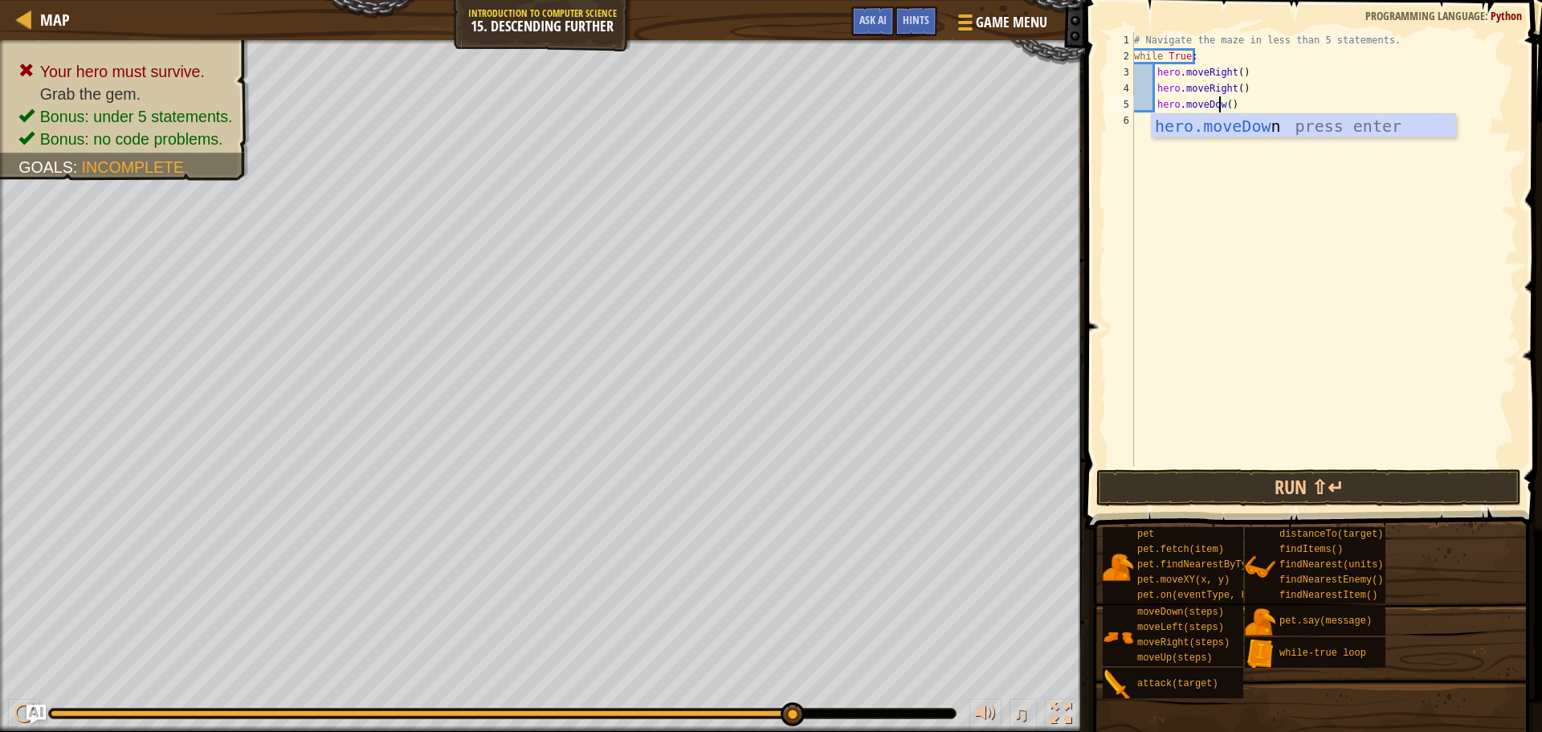
scroll to position [7, 7]
type textarea "hero.moveDown()"
drag, startPoint x: 1370, startPoint y: 482, endPoint x: 1378, endPoint y: 484, distance: 8.4
click at [1376, 484] on button "Run ⇧↵" at bounding box center [1308, 487] width 425 height 37
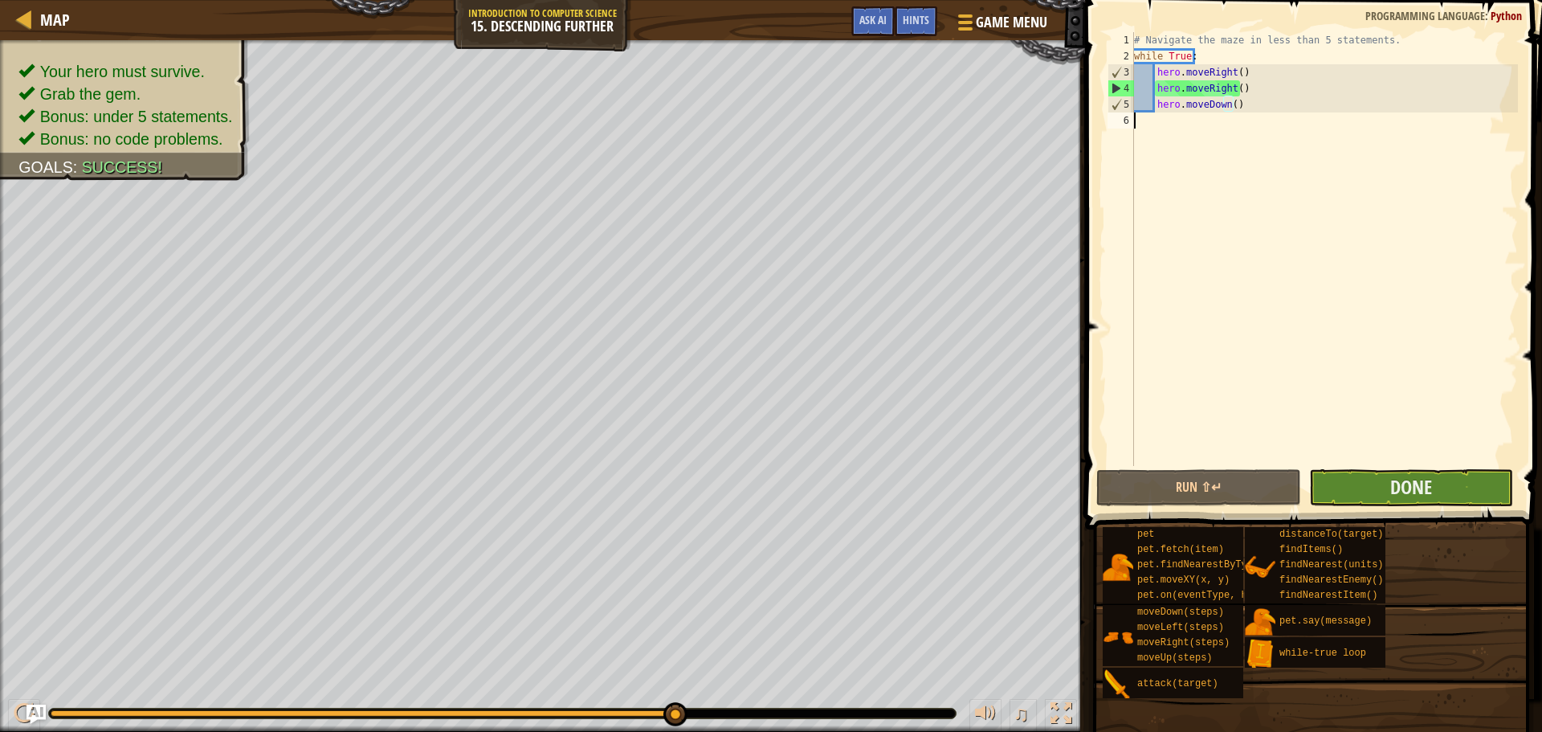
drag, startPoint x: 1353, startPoint y: 455, endPoint x: 1359, endPoint y: 475, distance: 21.1
click at [1357, 463] on div "# Navigate the maze in less than 5 statements. while True : hero . moveRight ( …" at bounding box center [1324, 265] width 387 height 466
drag, startPoint x: 1415, startPoint y: 520, endPoint x: 1456, endPoint y: 526, distance: 42.3
click at [1456, 528] on div "pet pet.fetch(item) pet.findNearestByType(type) pet.moveXY(x, y) pet.on(eventTy…" at bounding box center [1316, 612] width 429 height 173
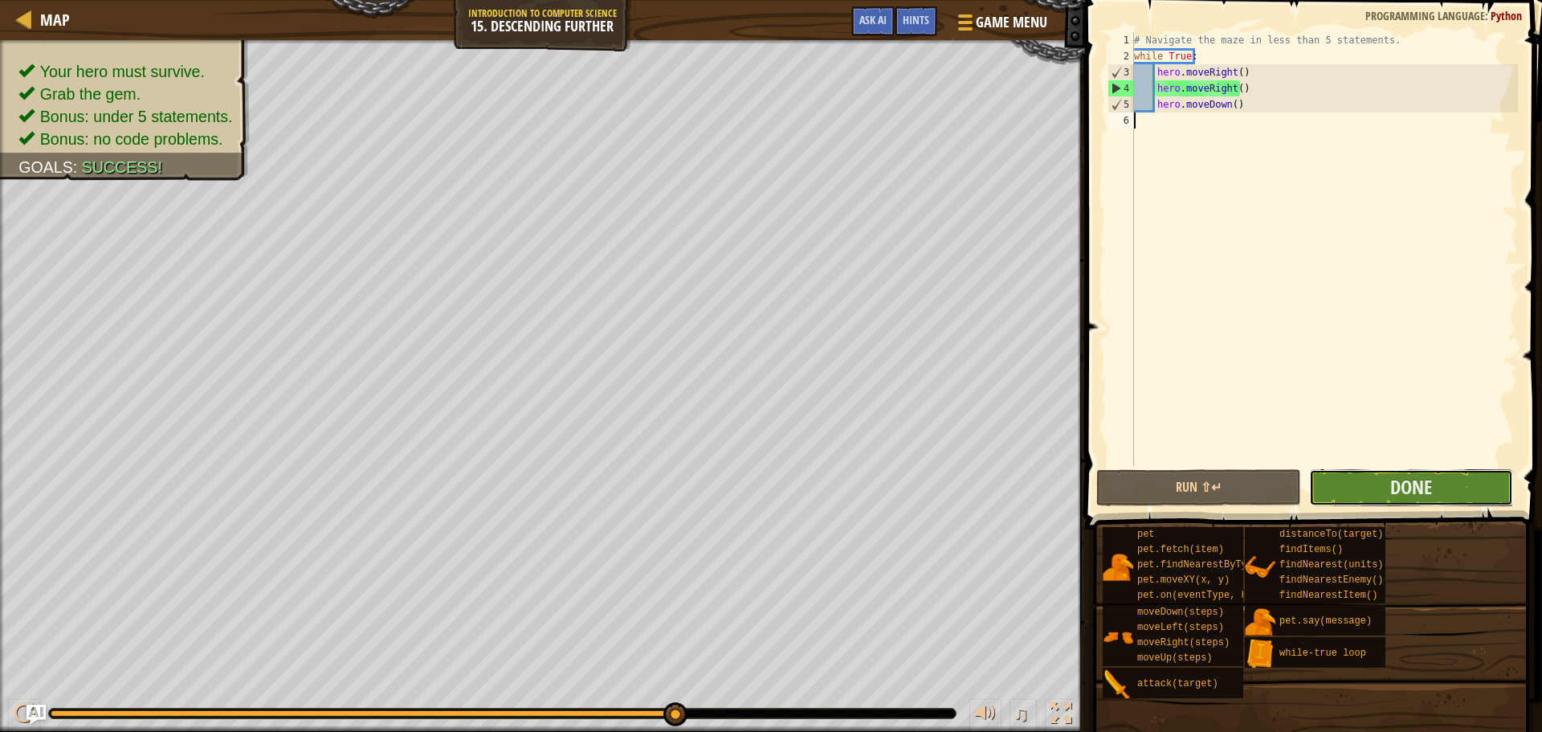
click at [1449, 488] on button "Done" at bounding box center [1411, 487] width 204 height 37
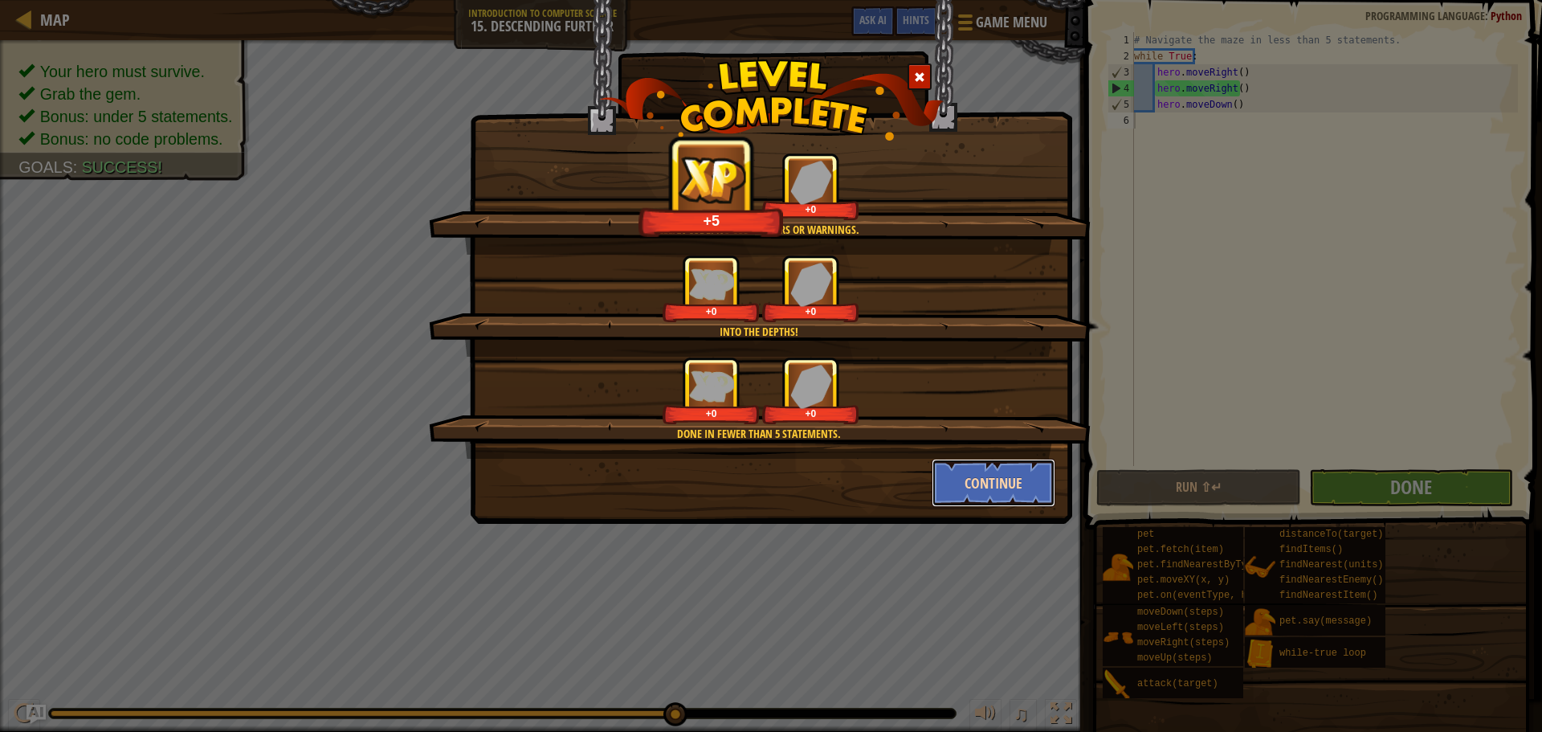
click at [957, 496] on button "Continue" at bounding box center [994, 483] width 125 height 48
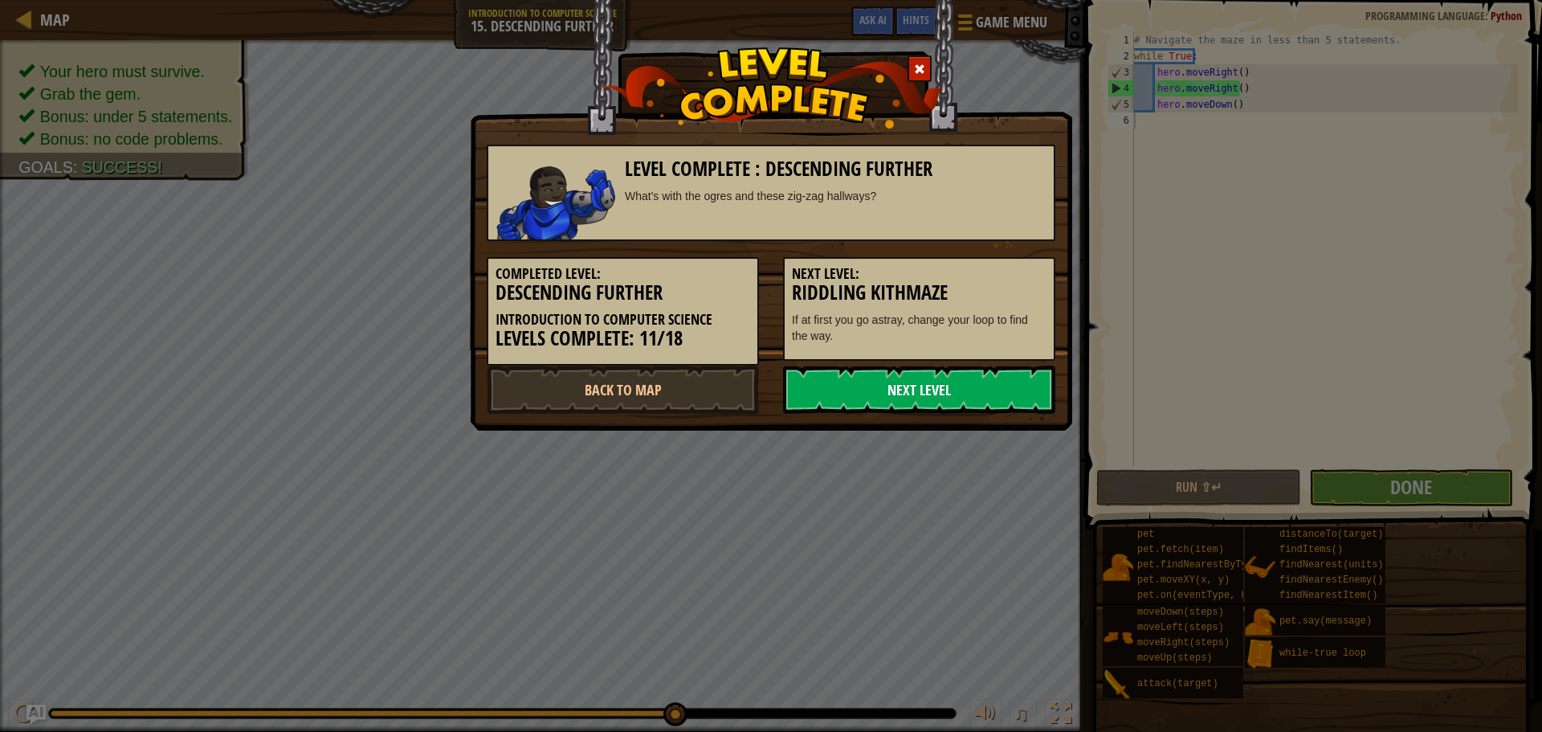
click at [848, 405] on link "Next Level" at bounding box center [919, 389] width 272 height 48
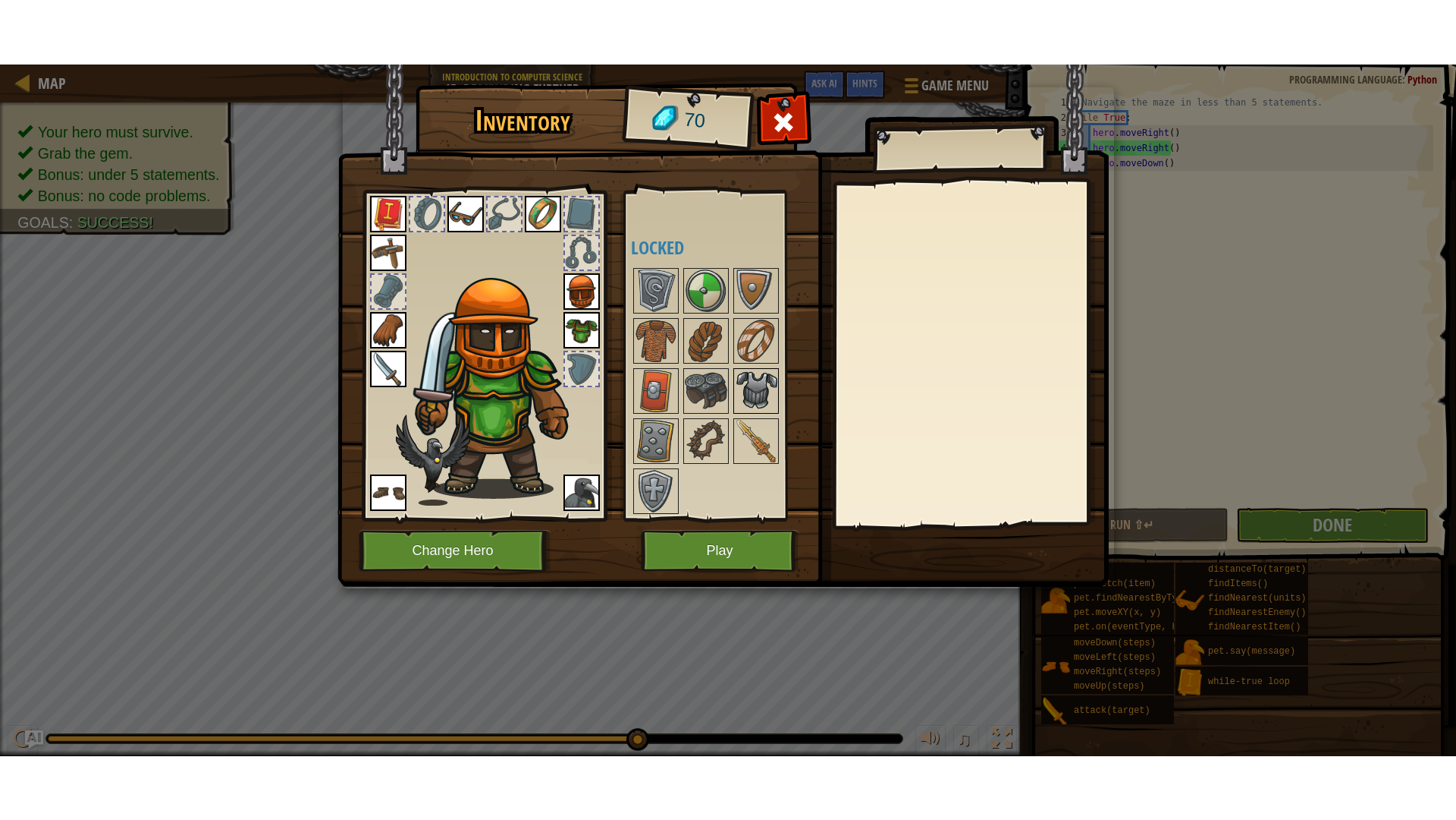
scroll to position [160, 0]
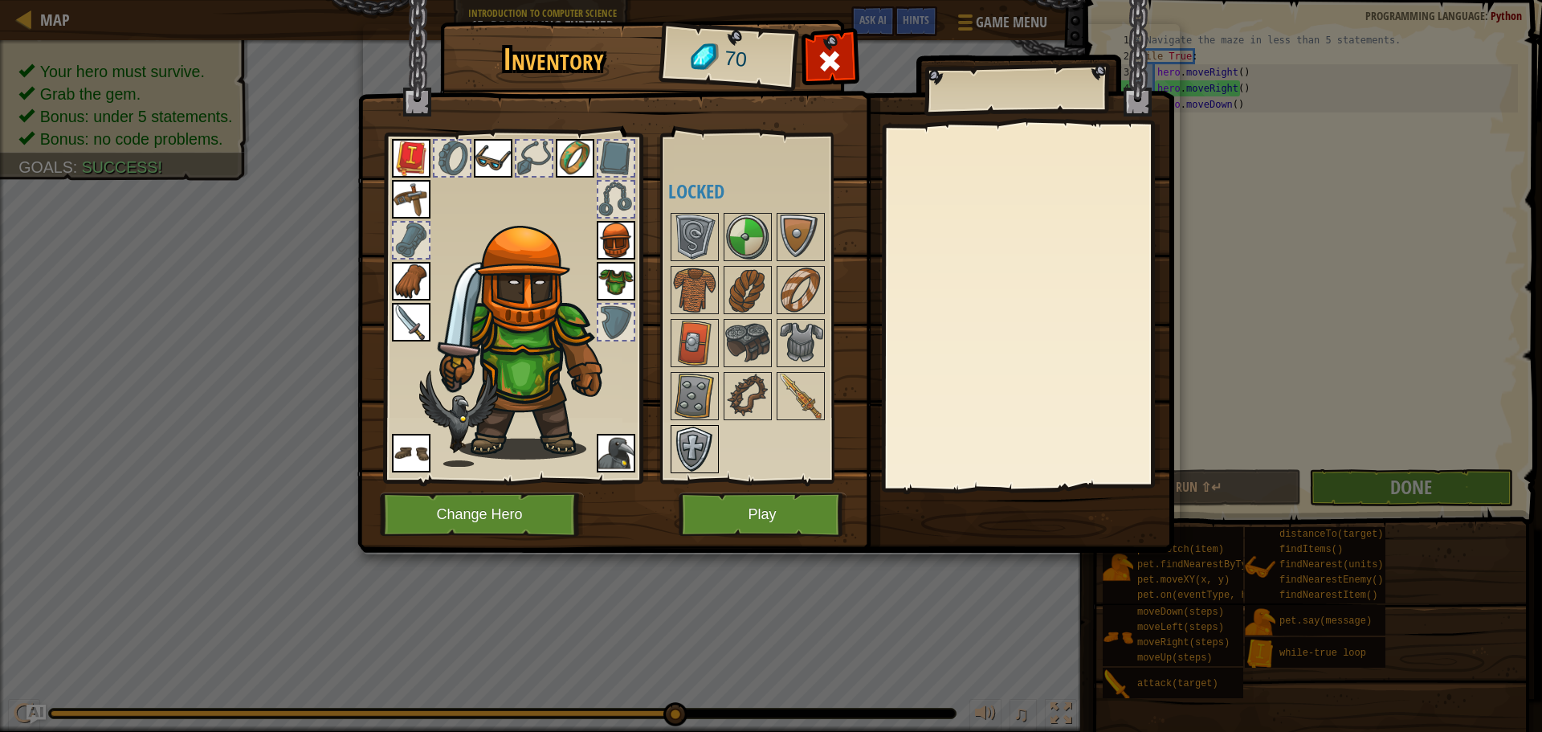
click at [709, 441] on img at bounding box center [694, 449] width 45 height 45
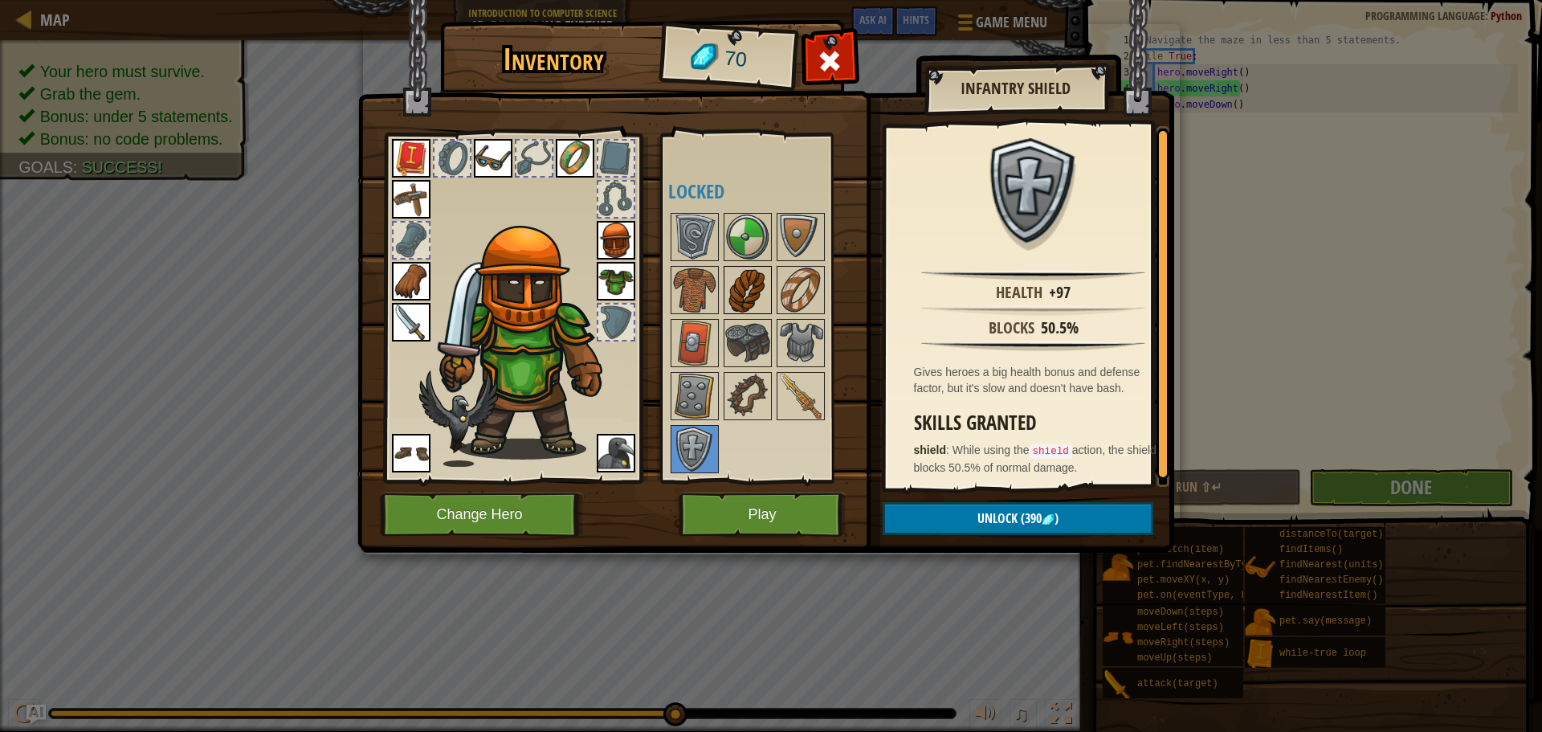
click at [740, 284] on img at bounding box center [747, 289] width 45 height 45
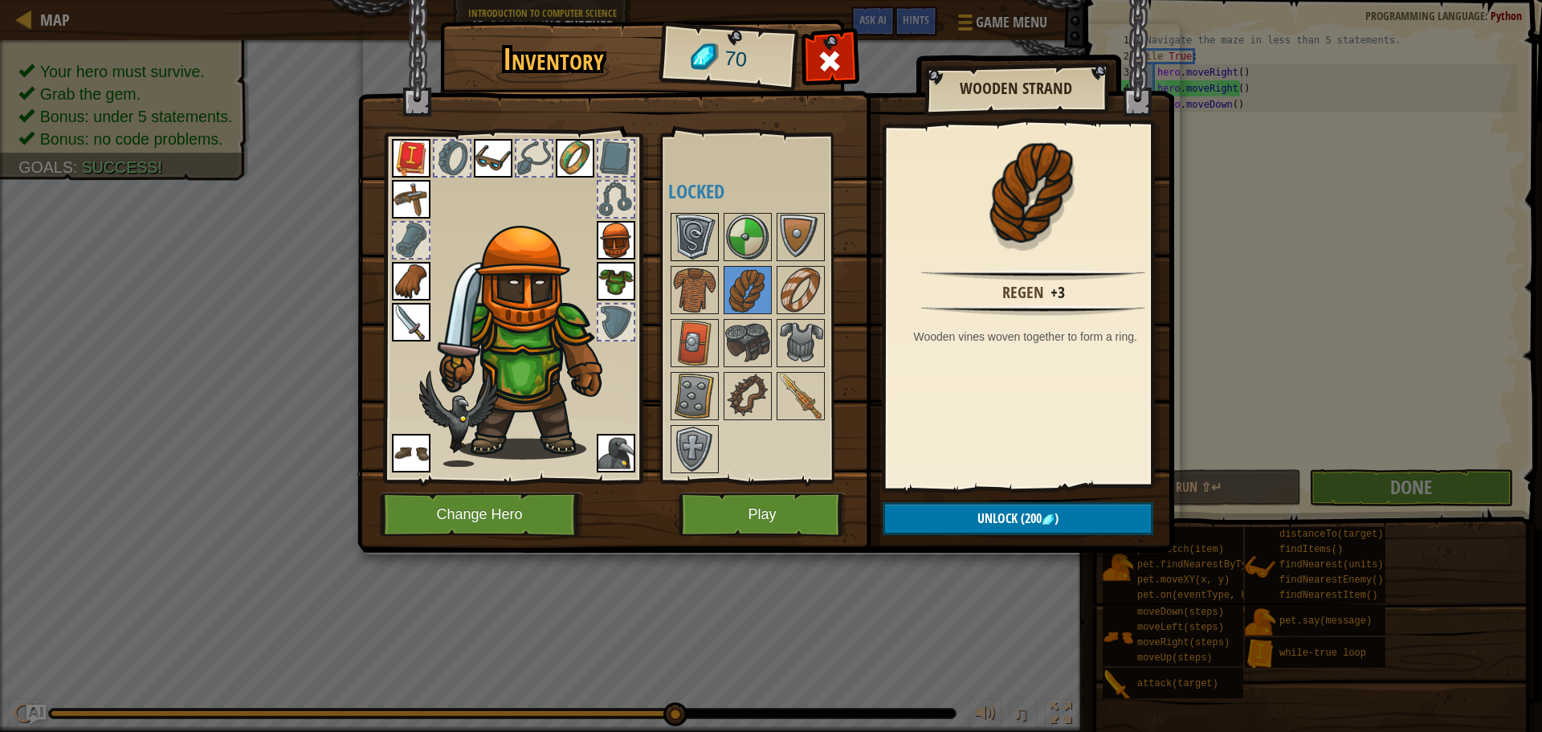
click at [707, 229] on img at bounding box center [694, 236] width 45 height 45
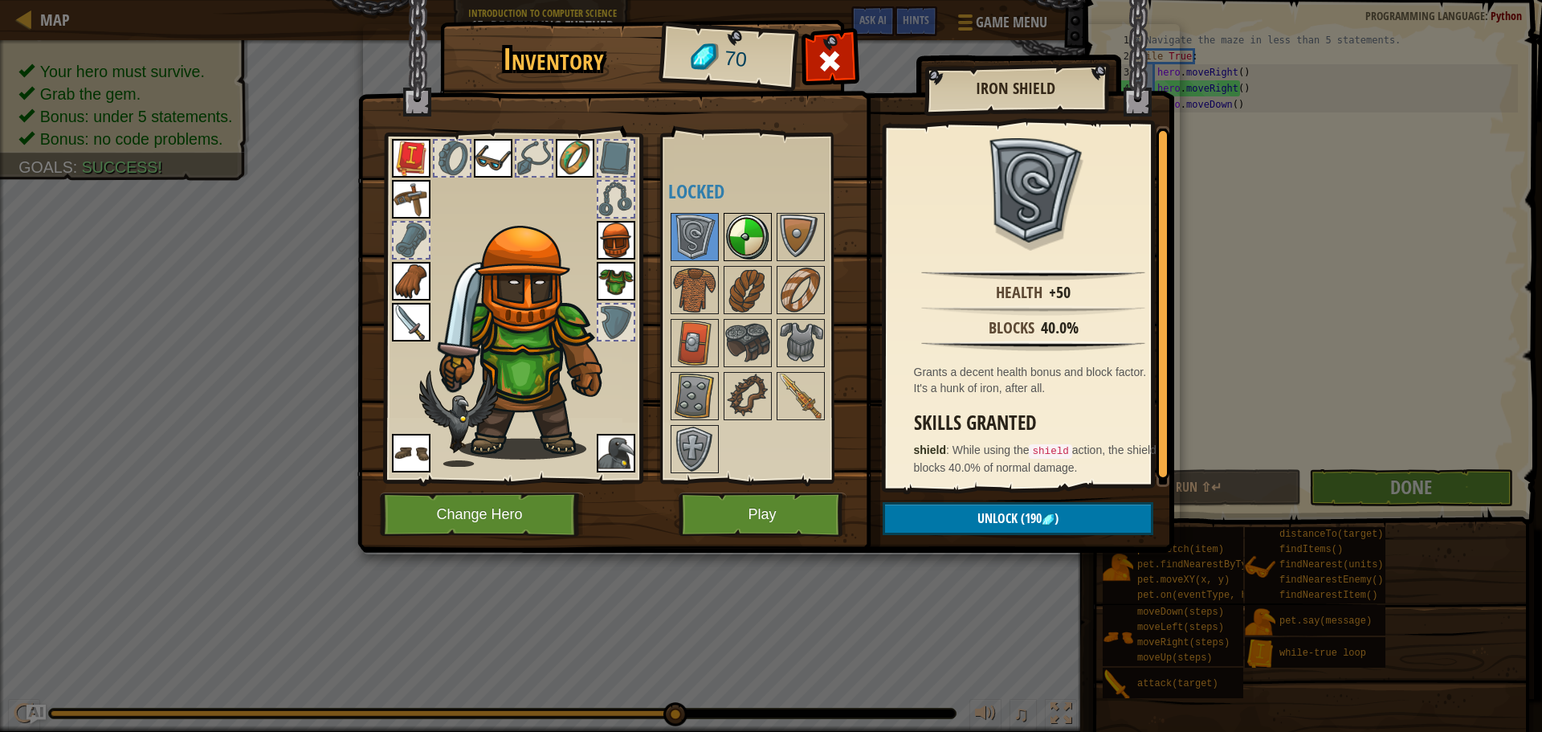
click at [753, 246] on img at bounding box center [747, 236] width 45 height 45
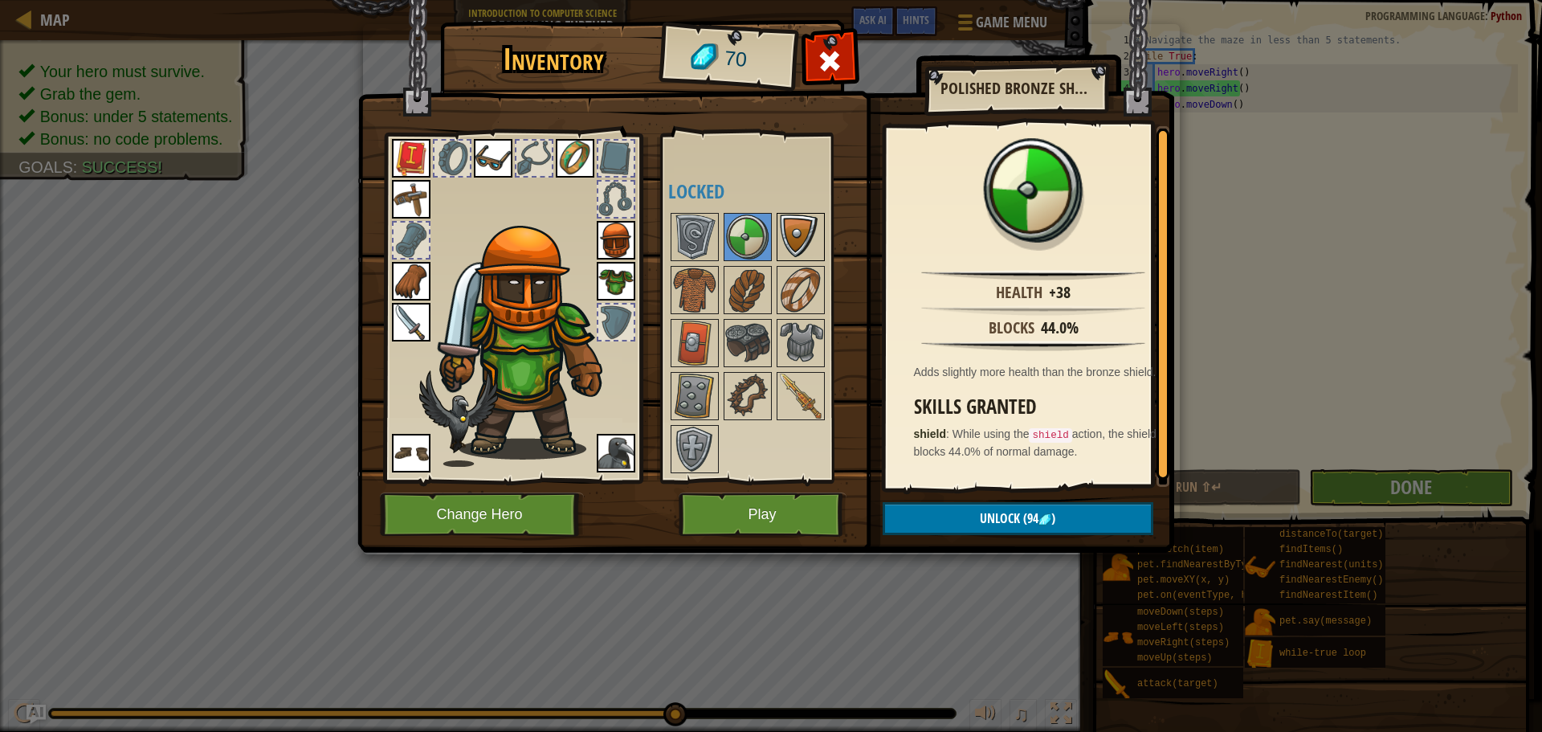
click at [796, 259] on img at bounding box center [800, 236] width 45 height 45
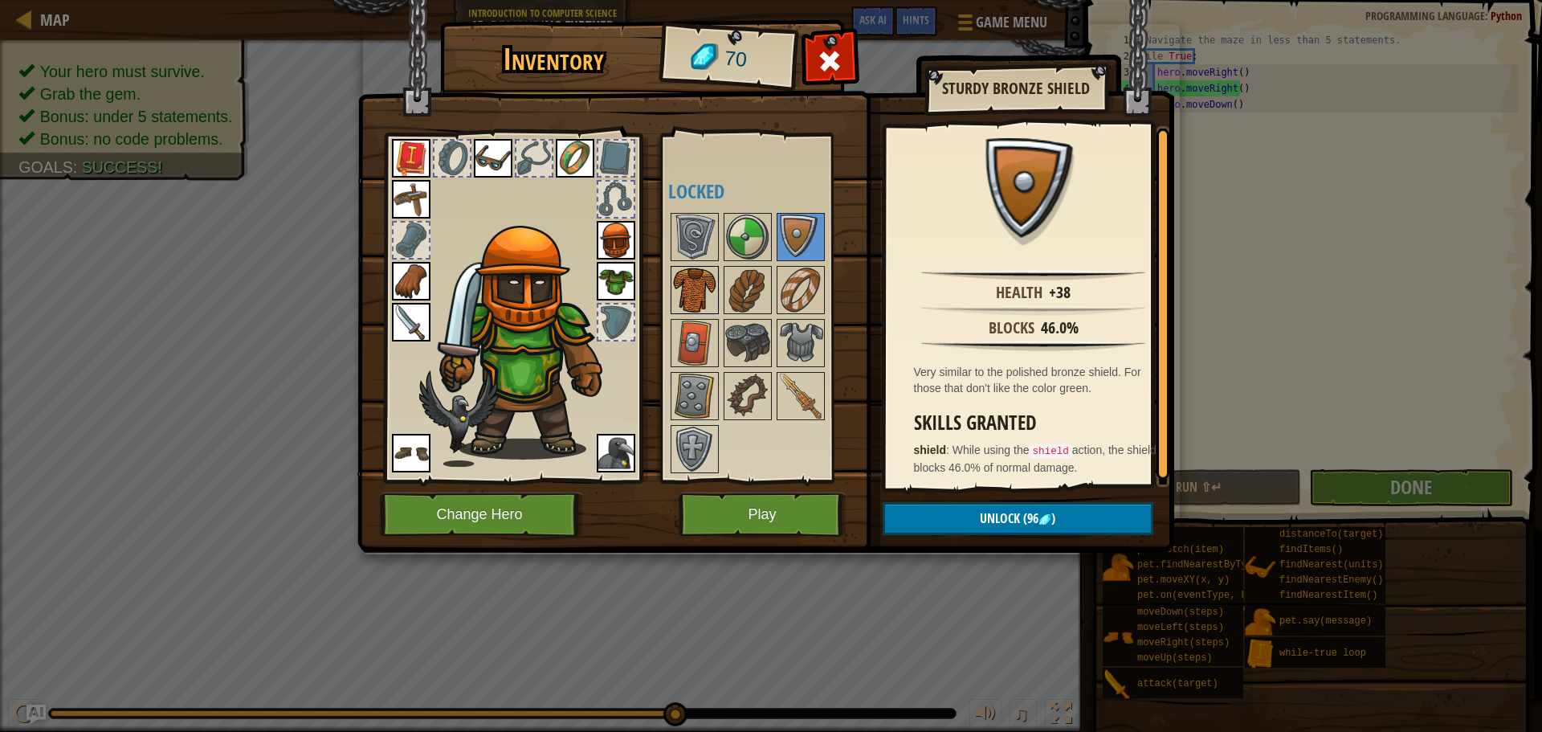
click at [699, 289] on img at bounding box center [694, 289] width 45 height 45
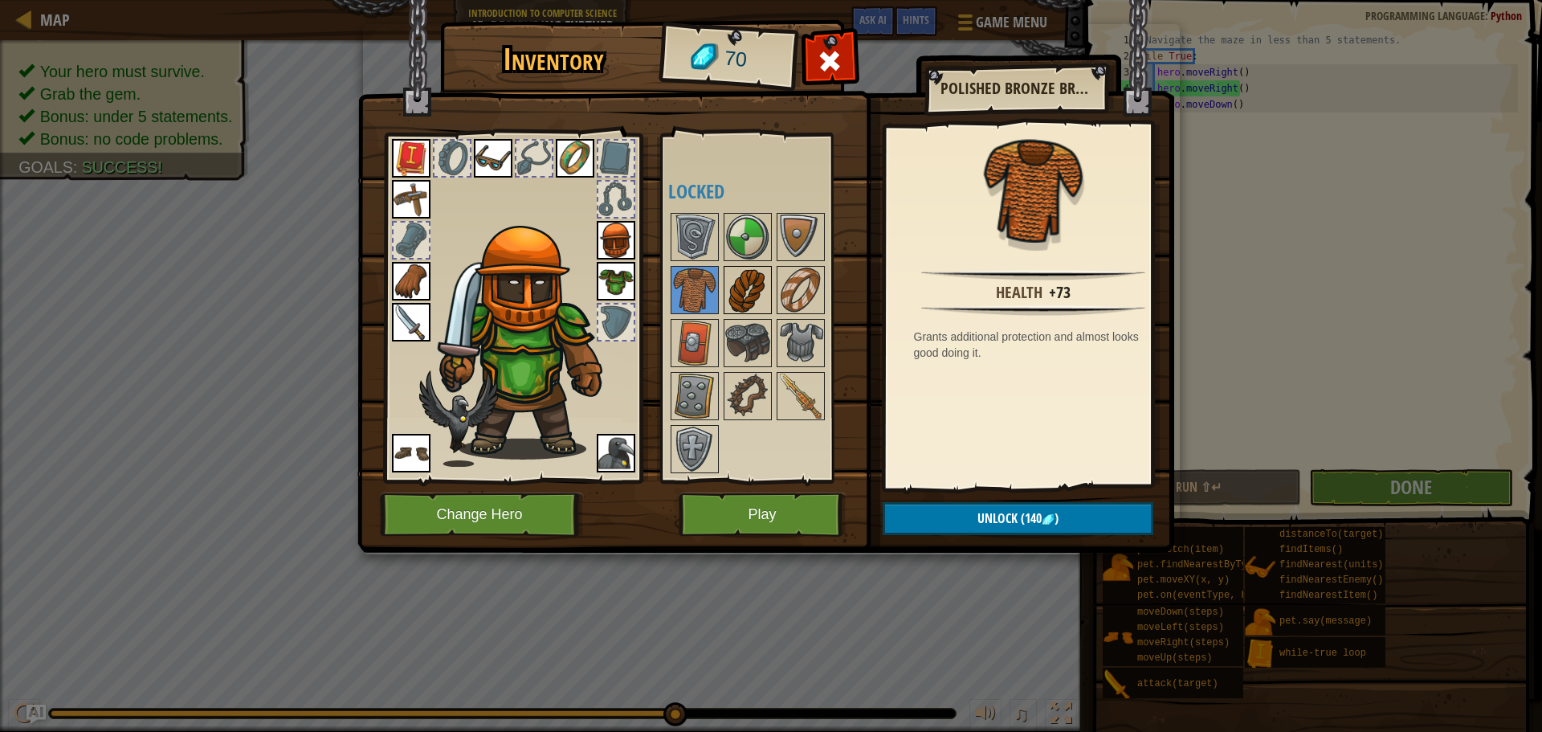
click at [769, 302] on img at bounding box center [747, 289] width 45 height 45
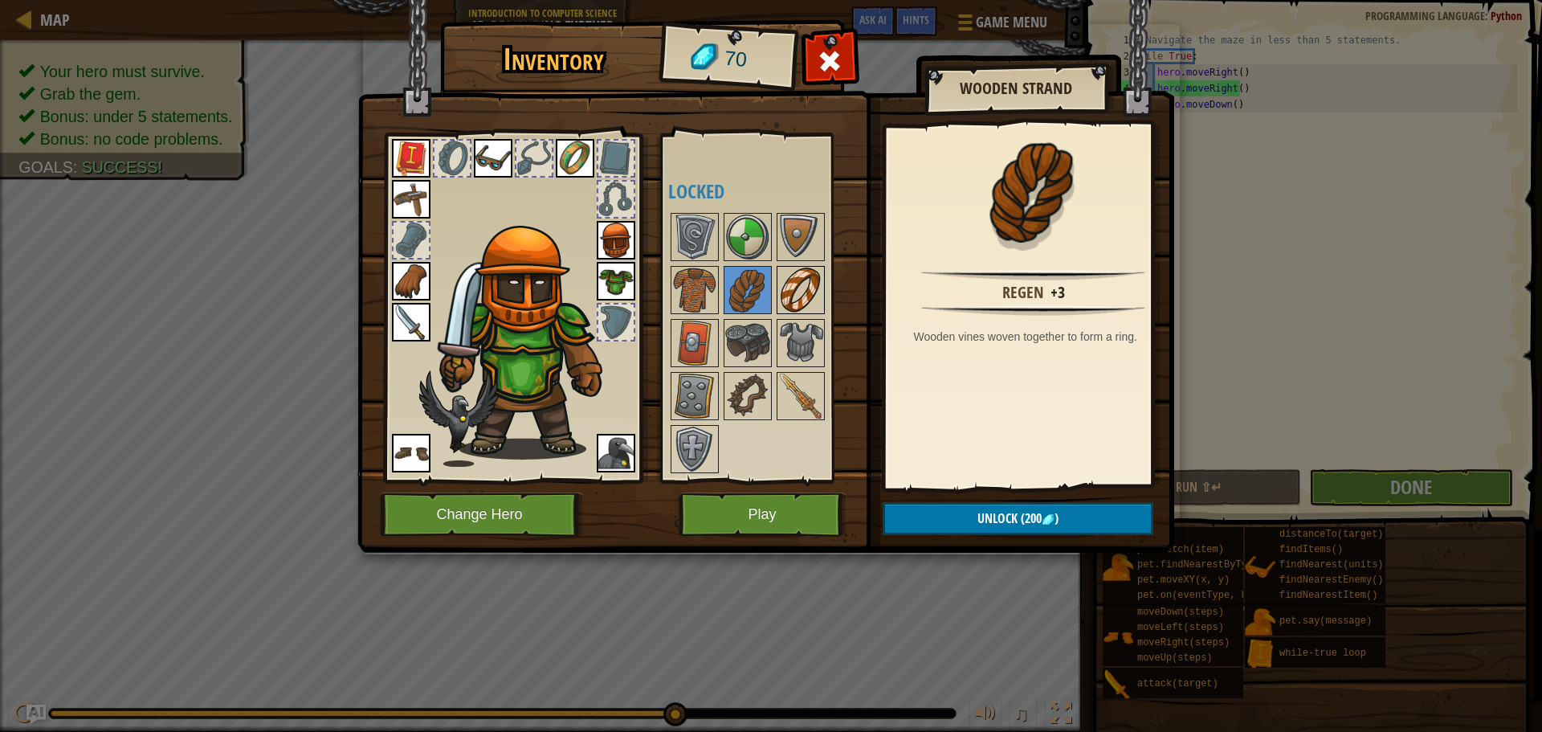
click at [802, 302] on img at bounding box center [800, 289] width 45 height 45
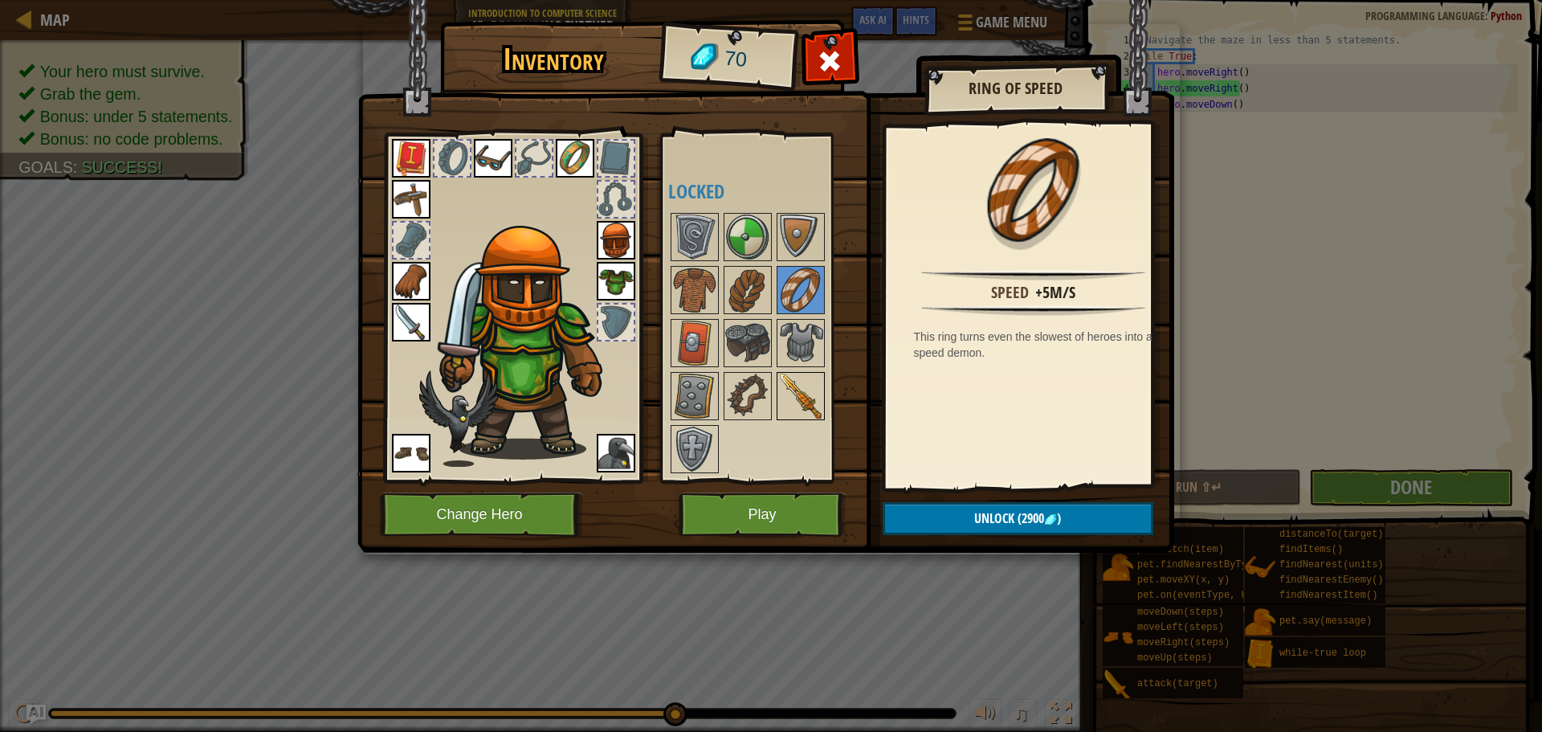
click at [790, 385] on img at bounding box center [800, 396] width 45 height 45
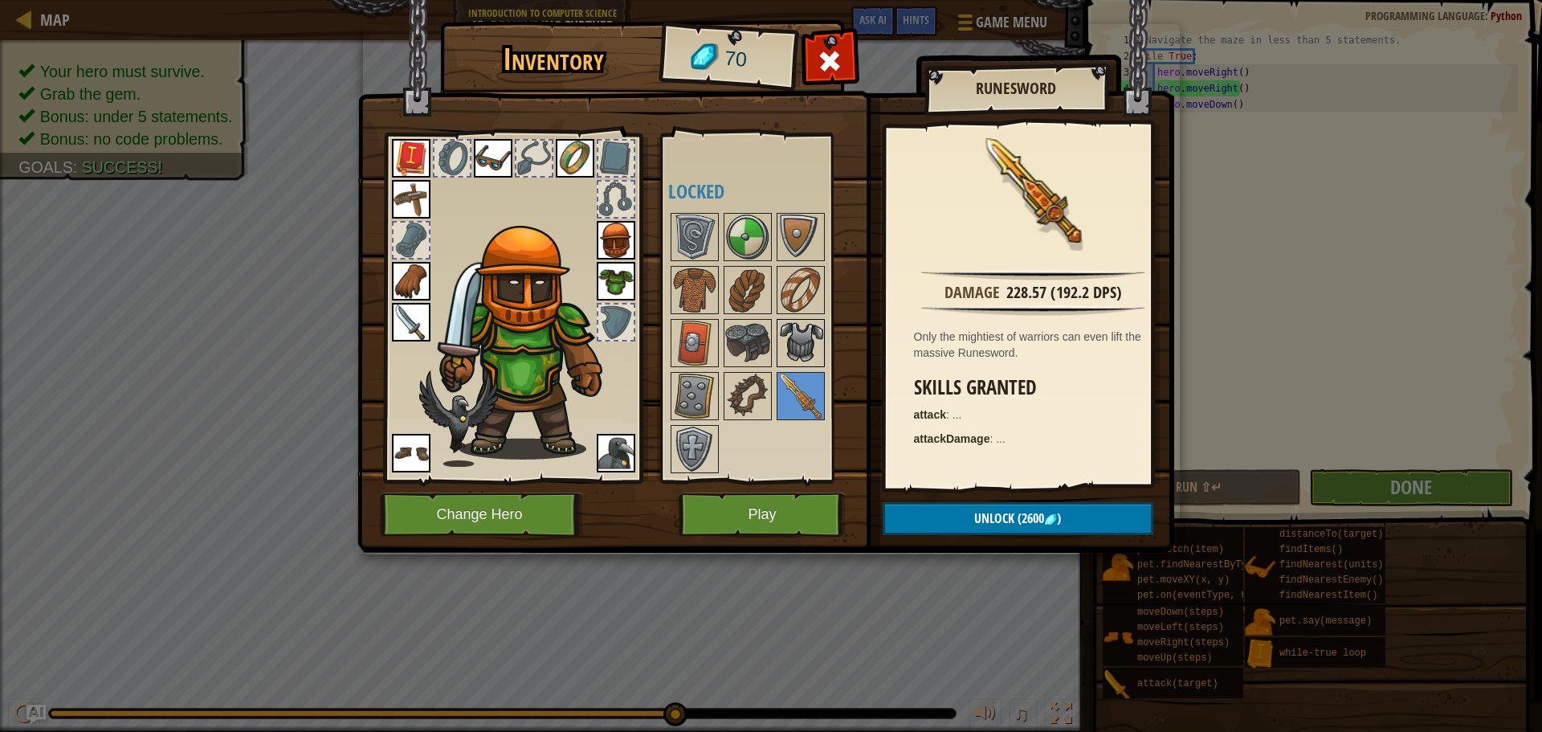
click at [787, 353] on img at bounding box center [800, 343] width 45 height 45
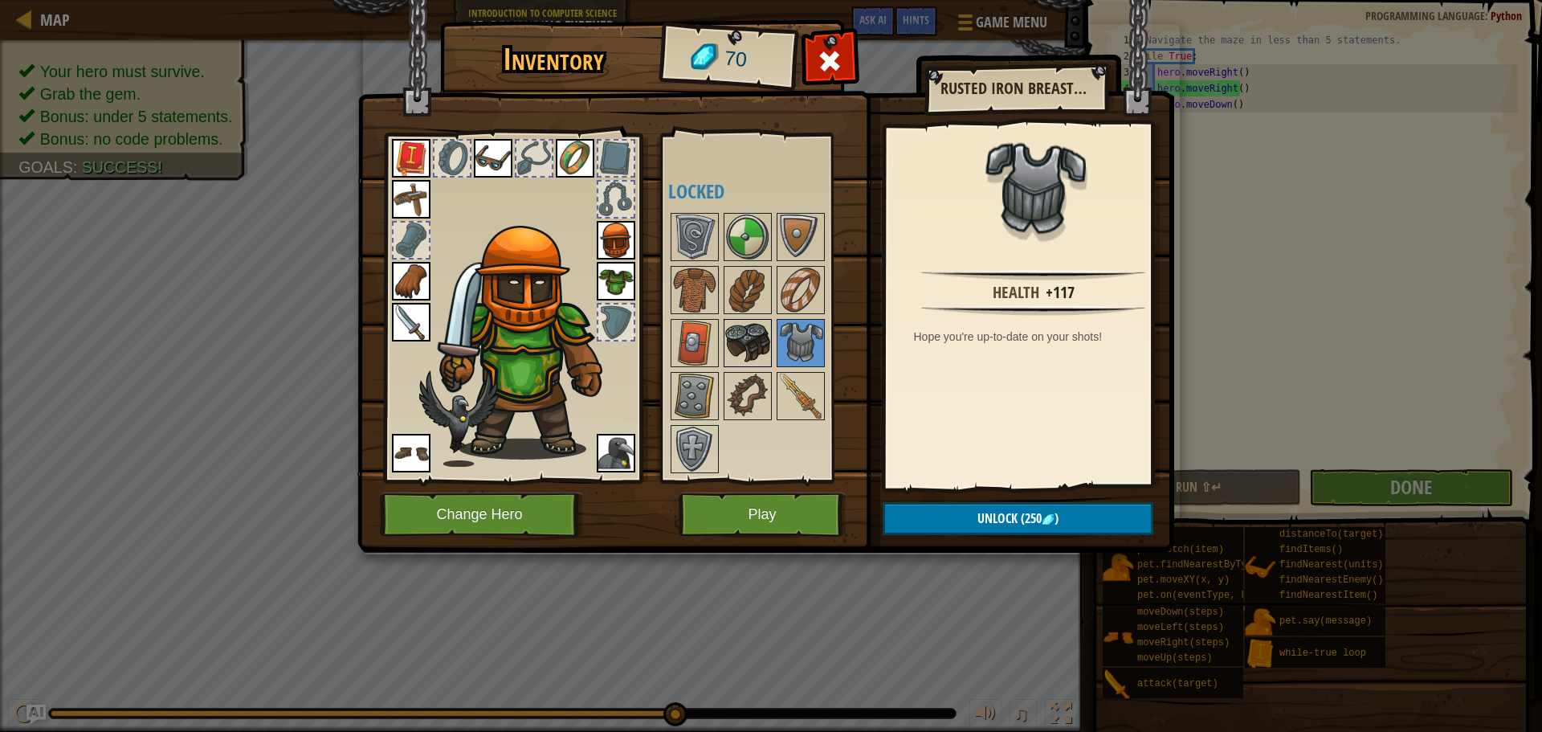
click at [746, 351] on img at bounding box center [747, 343] width 45 height 45
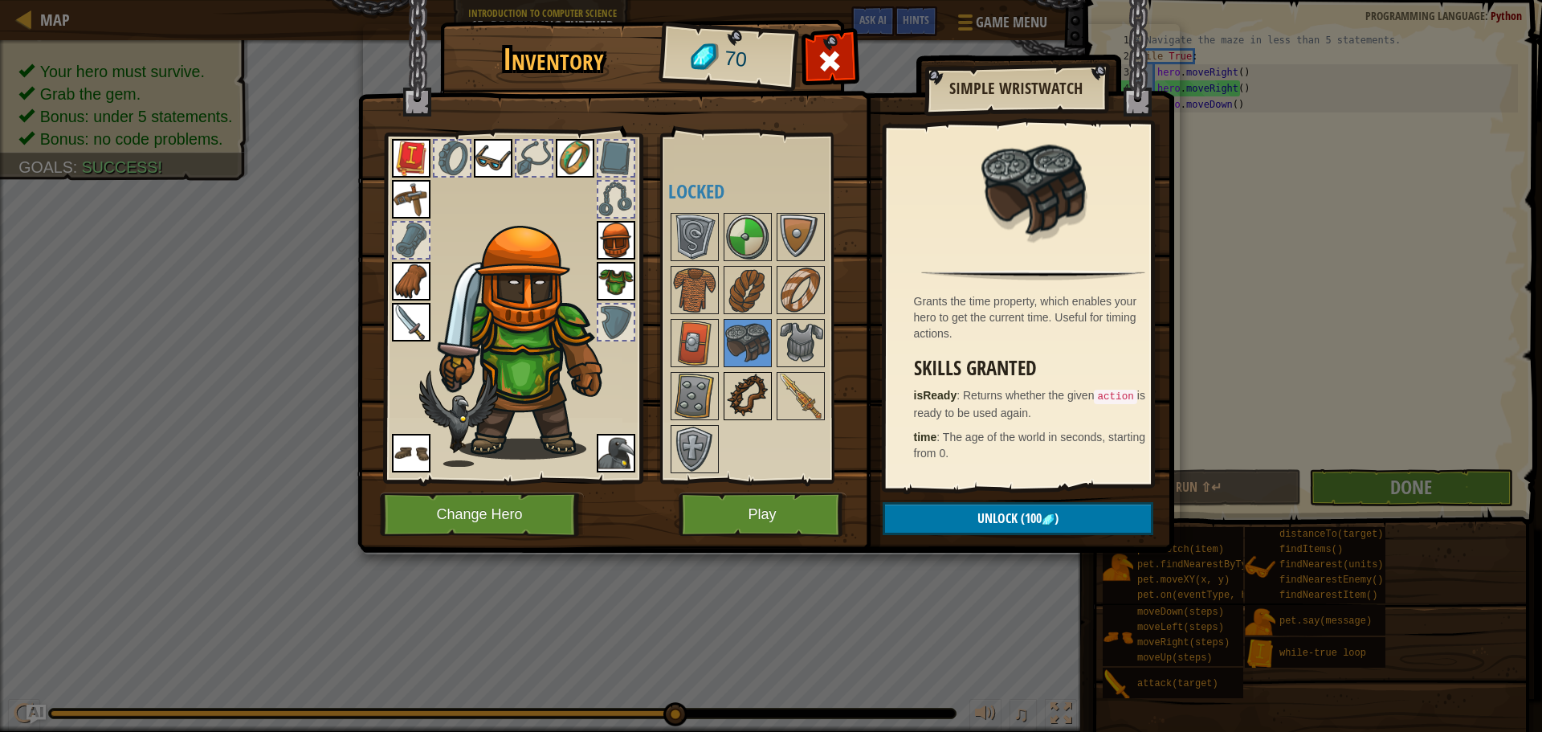
click at [750, 390] on img at bounding box center [747, 396] width 45 height 45
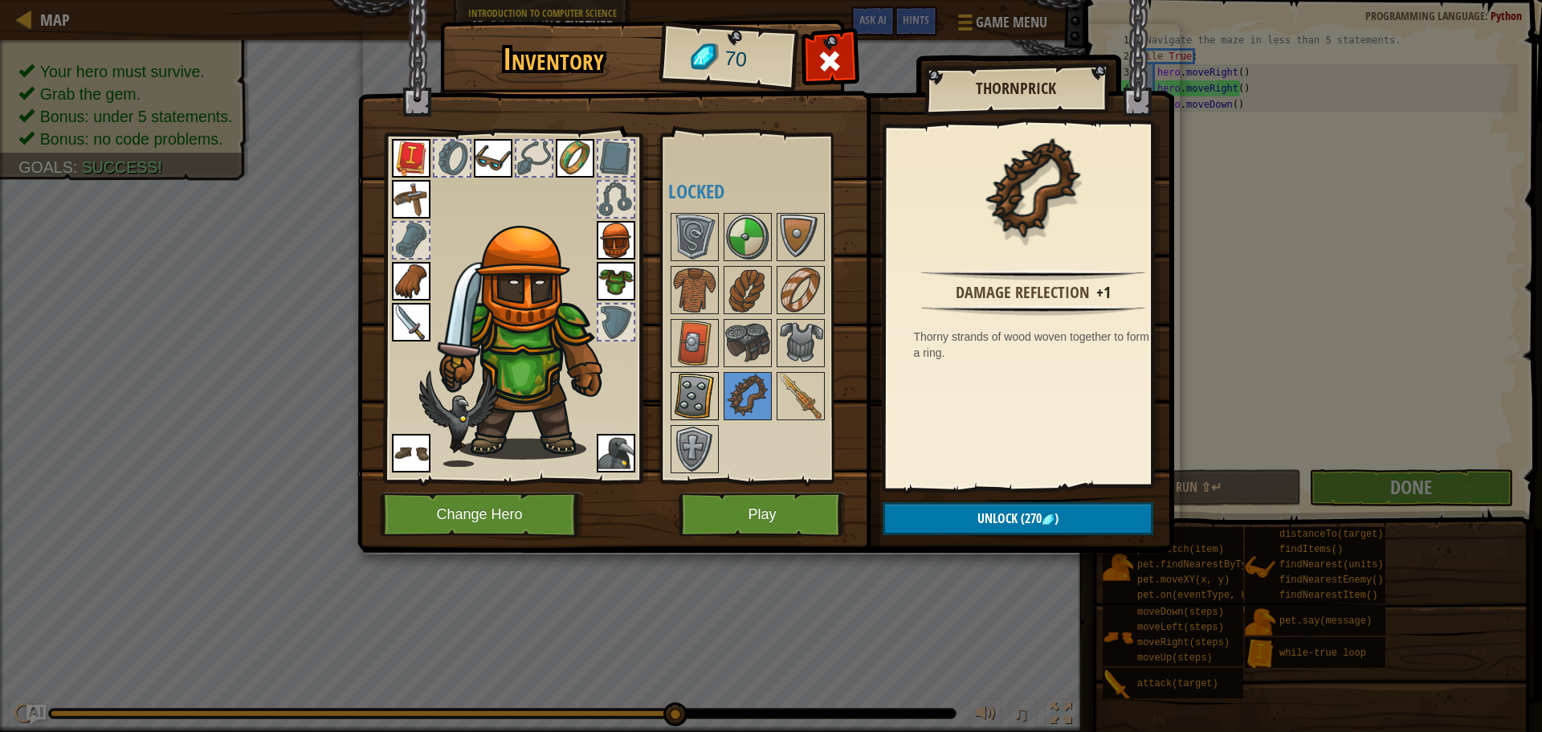
click at [684, 379] on img at bounding box center [694, 396] width 45 height 45
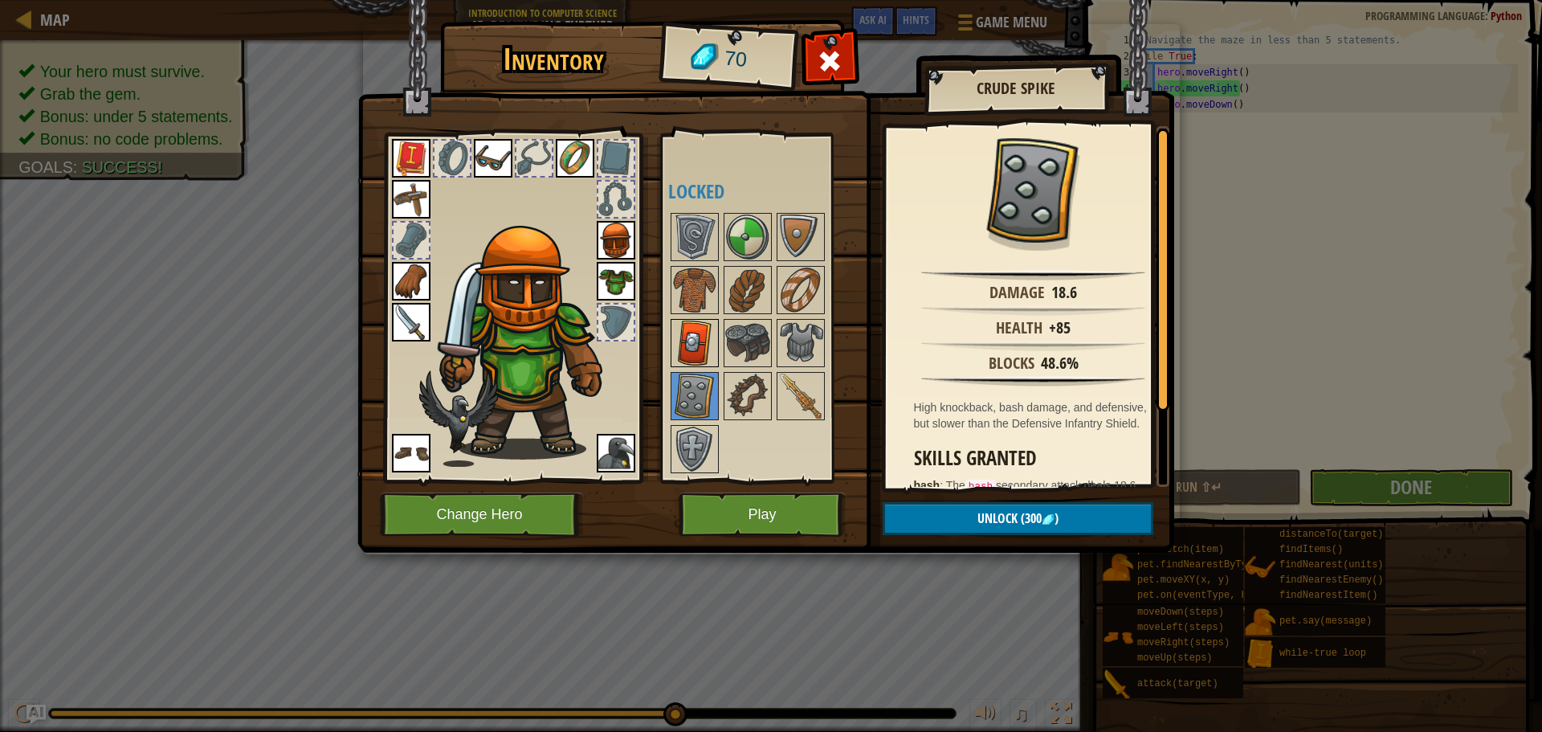
click at [686, 331] on img at bounding box center [694, 343] width 45 height 45
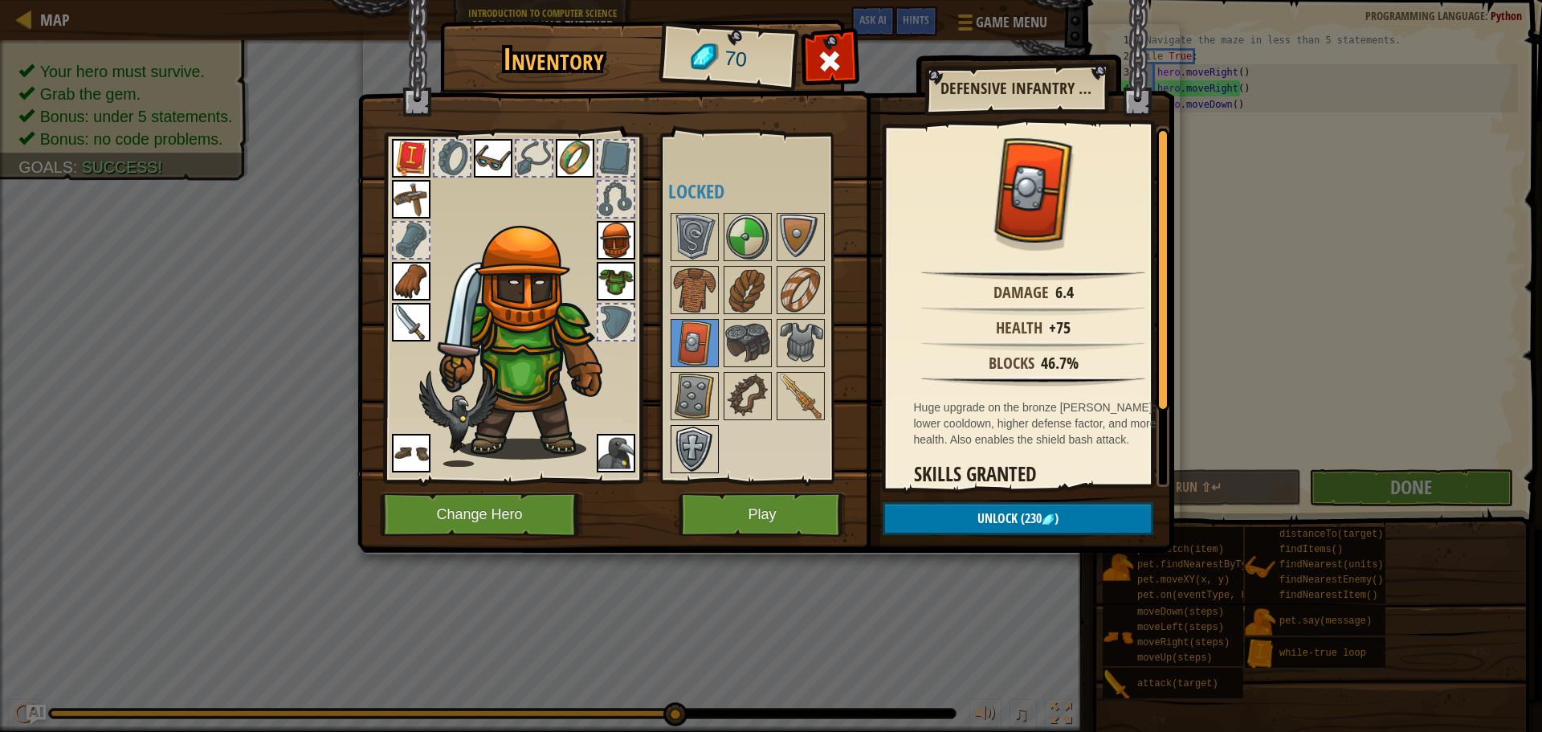
click at [688, 447] on img at bounding box center [694, 449] width 45 height 45
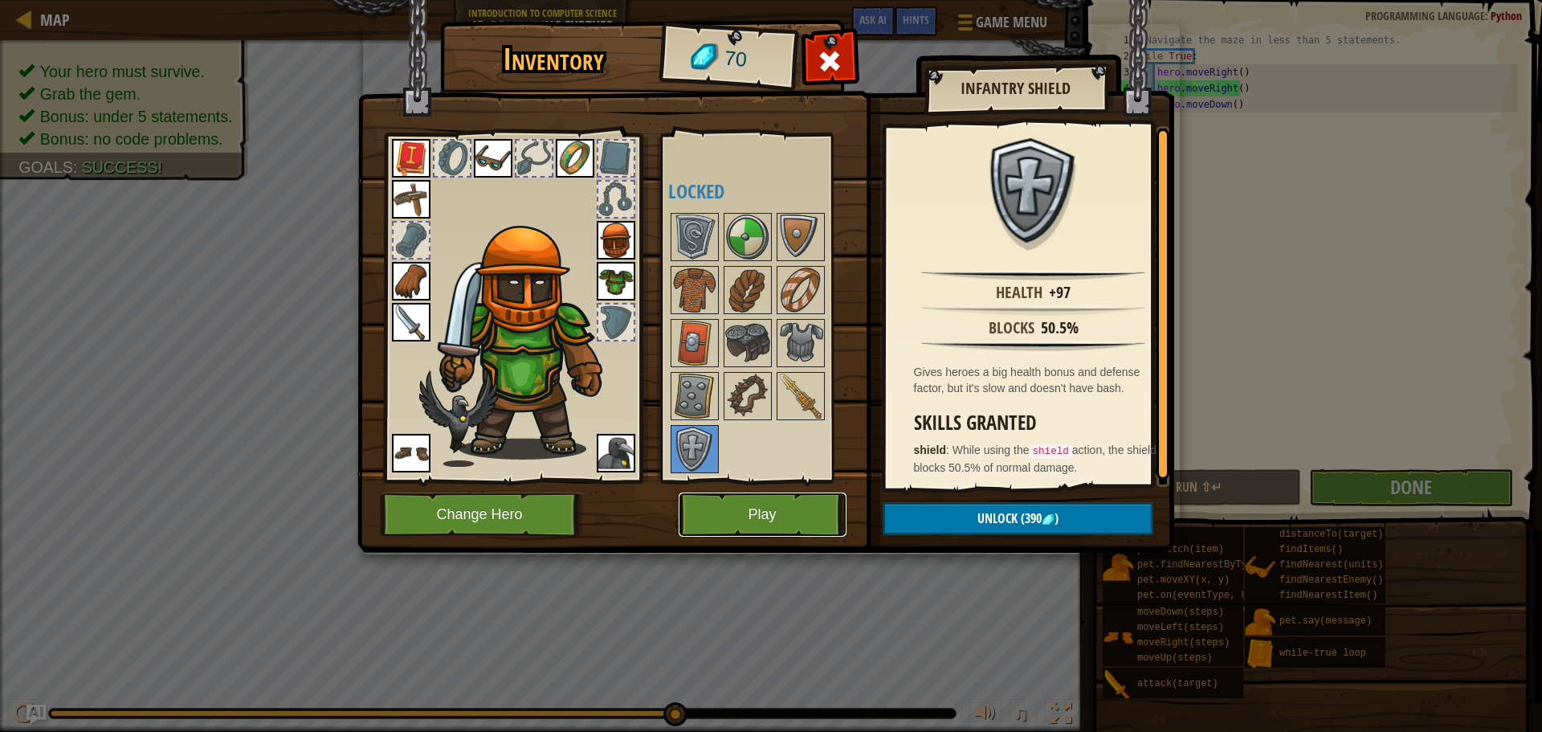
click at [718, 513] on button "Play" at bounding box center [763, 514] width 168 height 44
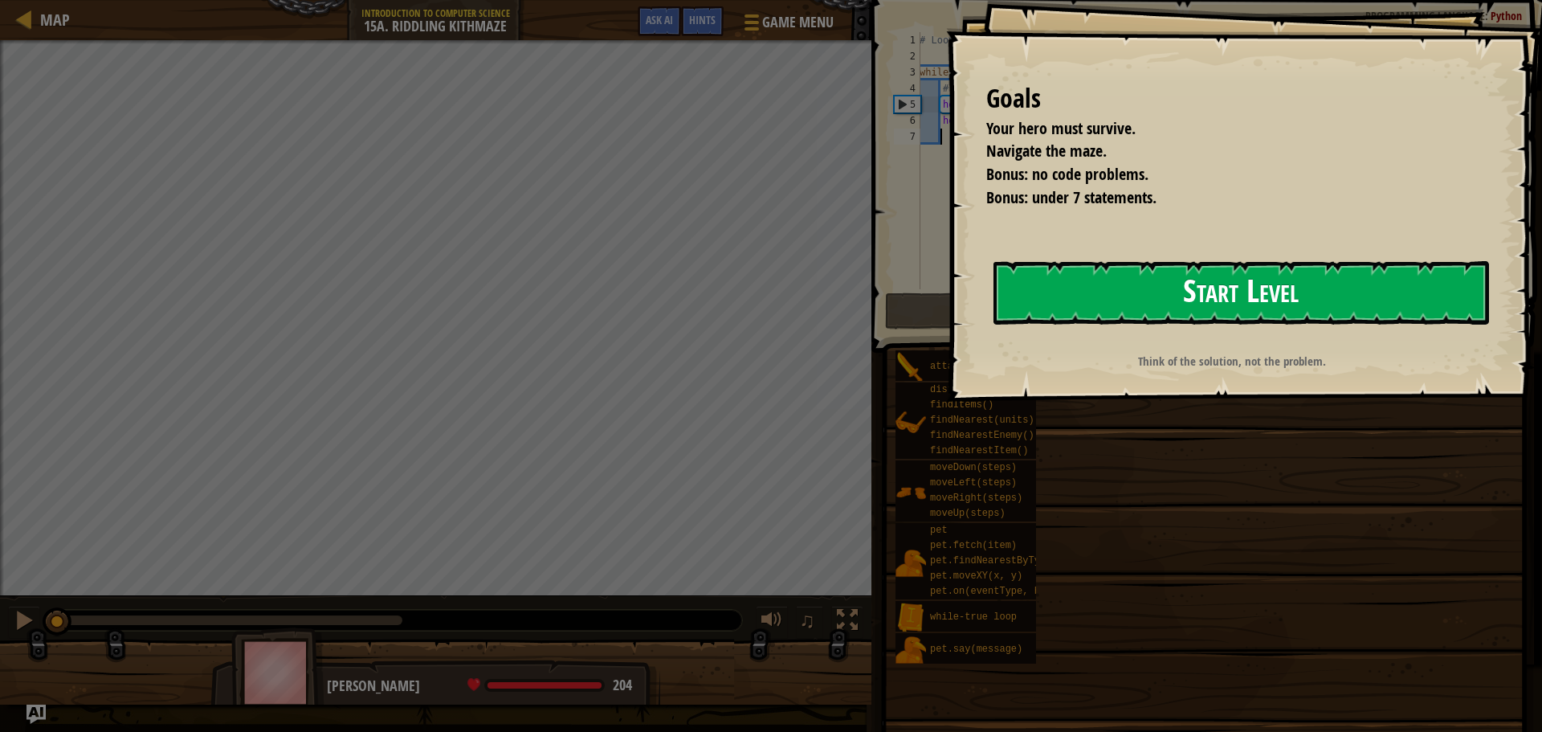
click at [1118, 302] on button "Start Level" at bounding box center [1242, 292] width 496 height 63
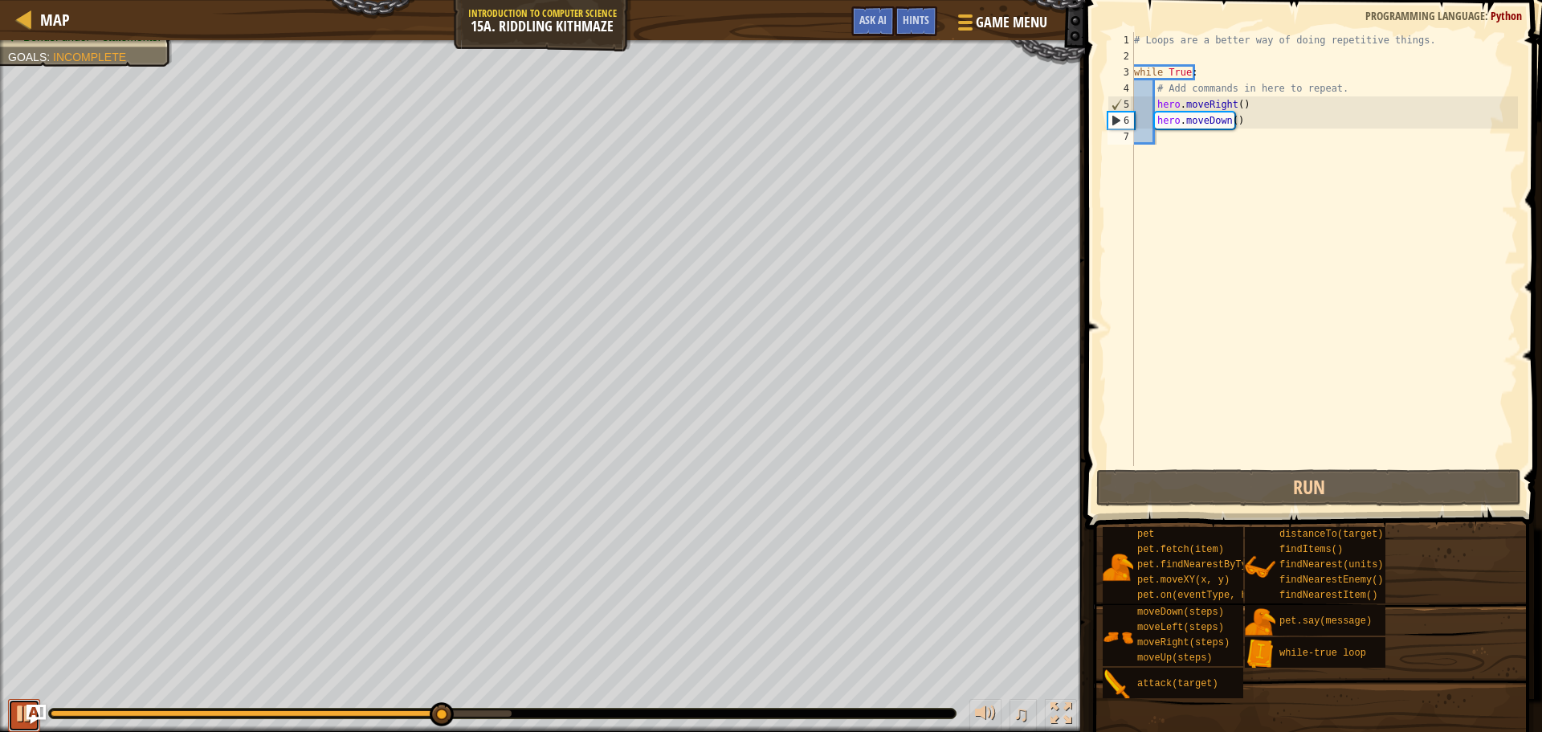
click at [22, 713] on div at bounding box center [24, 713] width 21 height 21
click at [1039, 721] on div "♫" at bounding box center [1020, 715] width 116 height 33
click at [1056, 717] on div at bounding box center [1061, 713] width 21 height 21
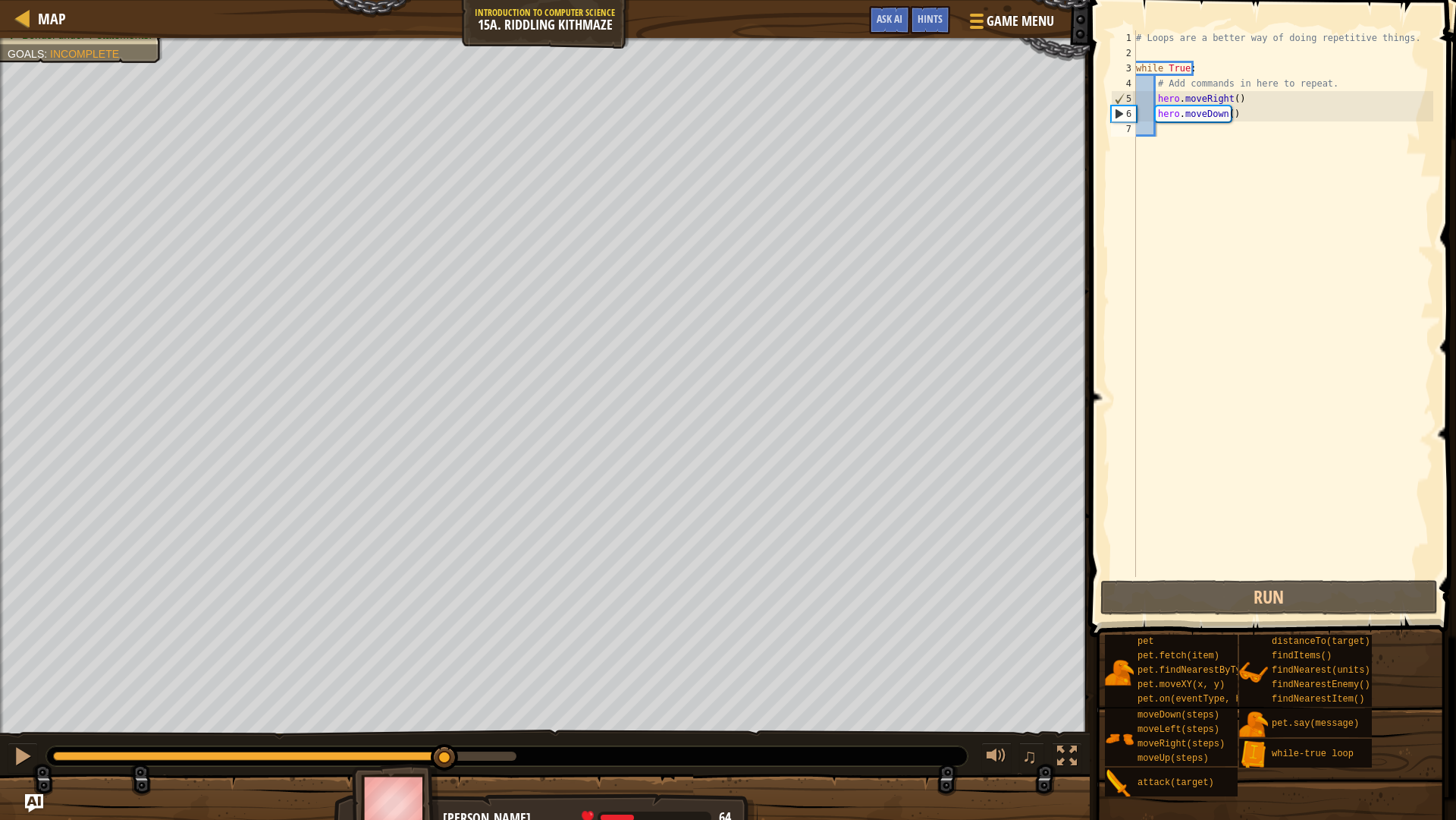
click at [792, 689] on div "Your hero must survive. Navigate the maze. Bonus: no code problems. Bonus: unde…" at bounding box center [728, 436] width 1456 height 797
click at [1455, 691] on div "Hints Videos 1 2 3 4 5 6 7 # Loops are a better way of doing repetitive things.…" at bounding box center [1270, 405] width 371 height 811
drag, startPoint x: 1432, startPoint y: 735, endPoint x: 1436, endPoint y: 706, distance: 29.3
click at [1435, 691] on div "pet pet.fetch(item) pet.findNearestByType(type) pet.moveXY(x, y) pet.on(eventTy…" at bounding box center [1275, 715] width 341 height 163
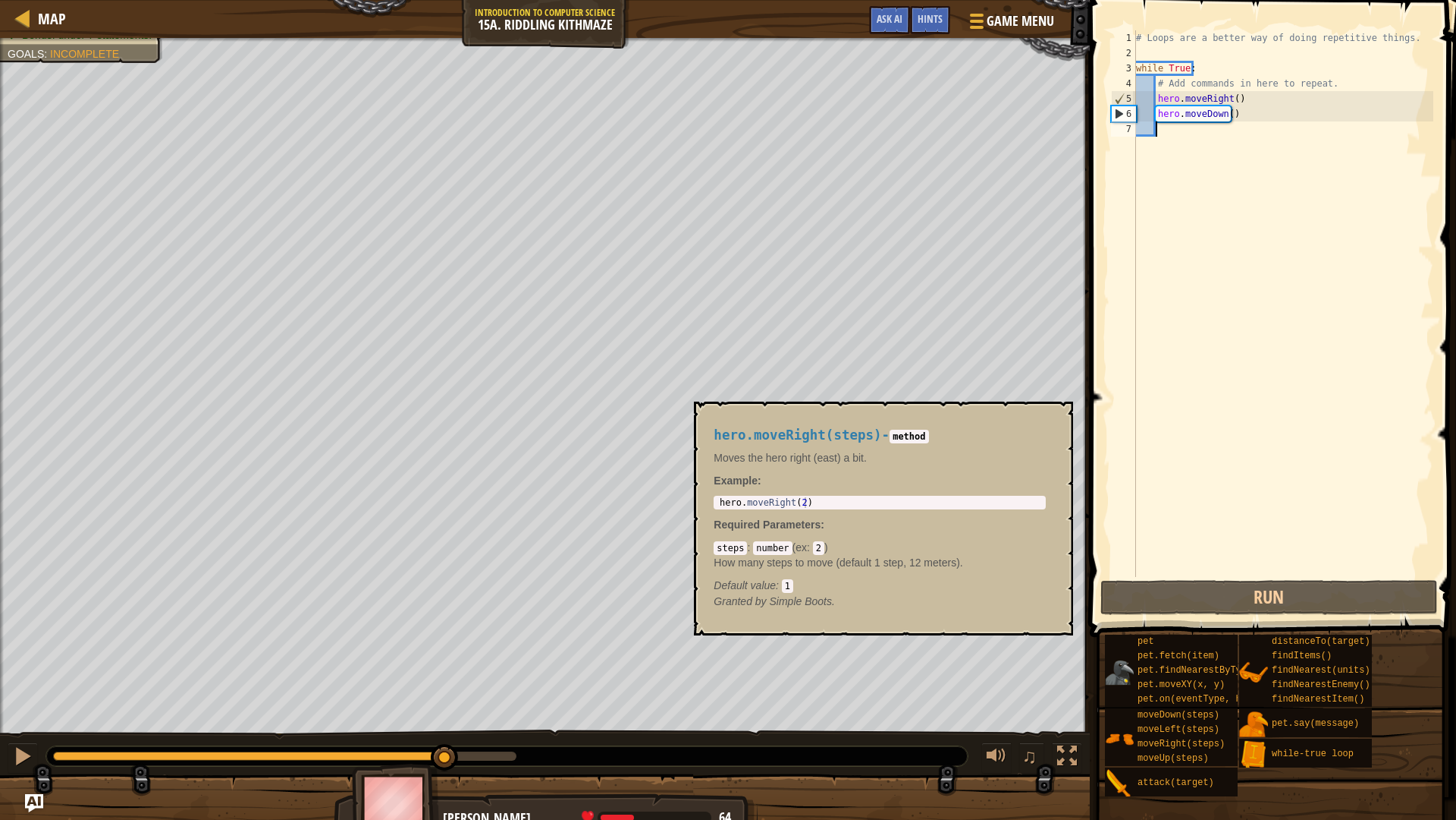
click at [1147, 691] on div "Map Introduction to Computer Science 15a. Riddling Kithmaze Game Menu Done Hint…" at bounding box center [728, 410] width 1456 height 820
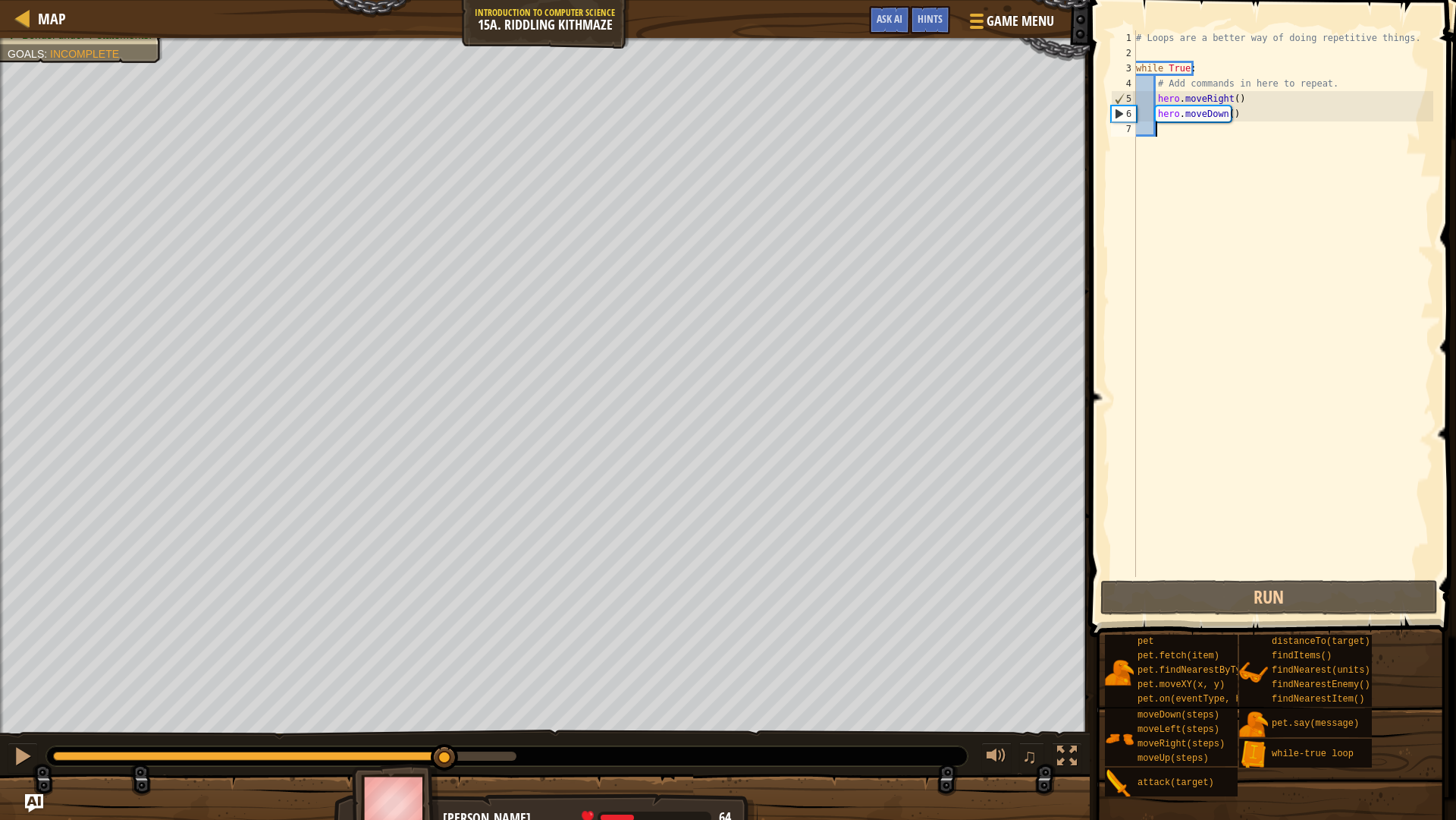
click at [1087, 496] on div "Map Introduction to Computer Science 15a. Riddling Kithmaze Game Menu Done Hint…" at bounding box center [728, 410] width 1456 height 820
click at [1455, 372] on div "Map Introduction to Computer Science 15a. Riddling Kithmaze Game Menu Done Hint…" at bounding box center [728, 410] width 1456 height 820
click at [46, 646] on div "Your hero must survive. Navigate the maze. Bonus: no code problems. Bonus: unde…" at bounding box center [545, 385] width 1090 height 695
drag, startPoint x: 0, startPoint y: 659, endPoint x: 1238, endPoint y: 766, distance: 1242.6
click at [30, 691] on div at bounding box center [23, 756] width 20 height 20
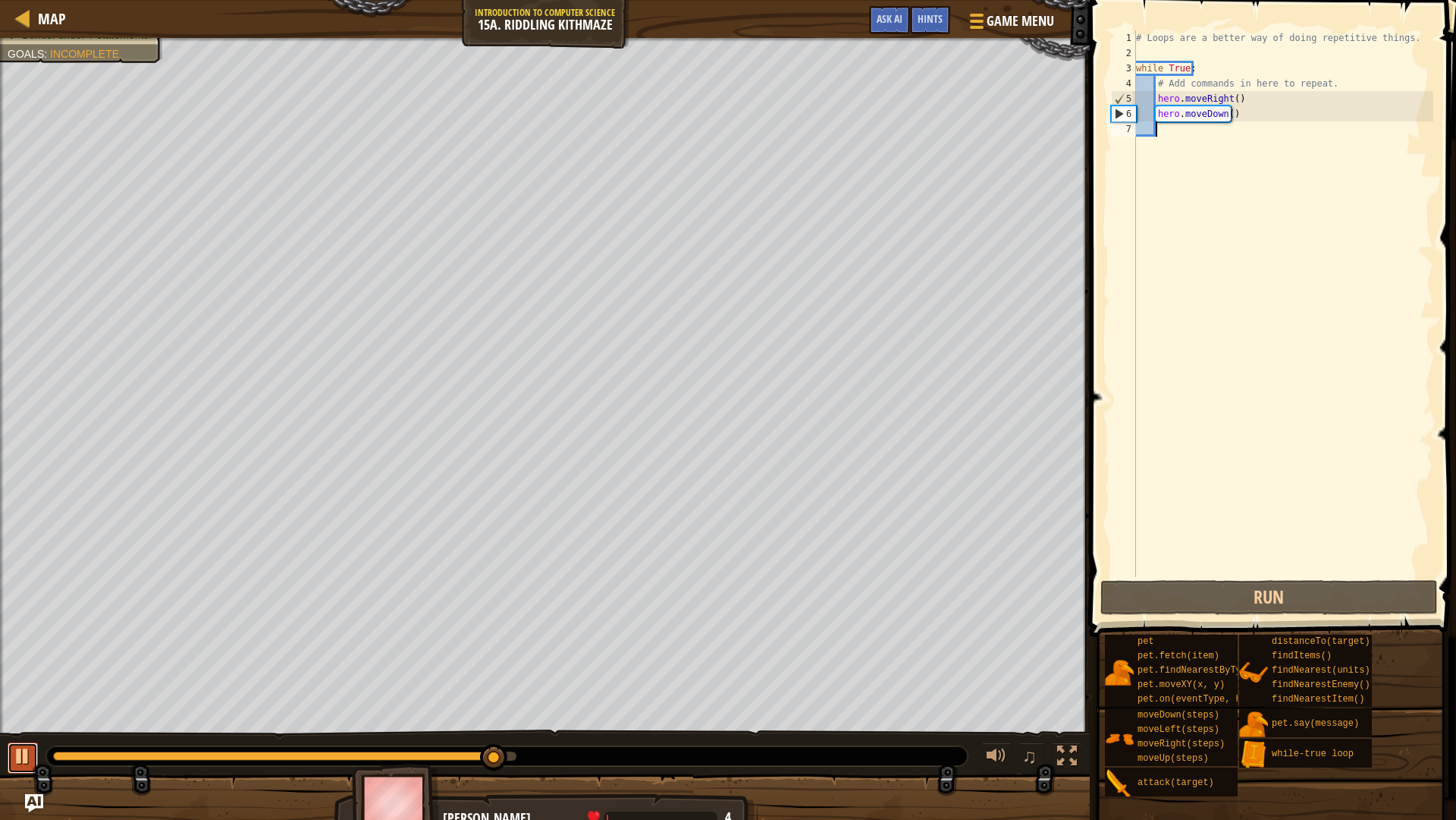
click at [29, 691] on div at bounding box center [23, 756] width 20 height 20
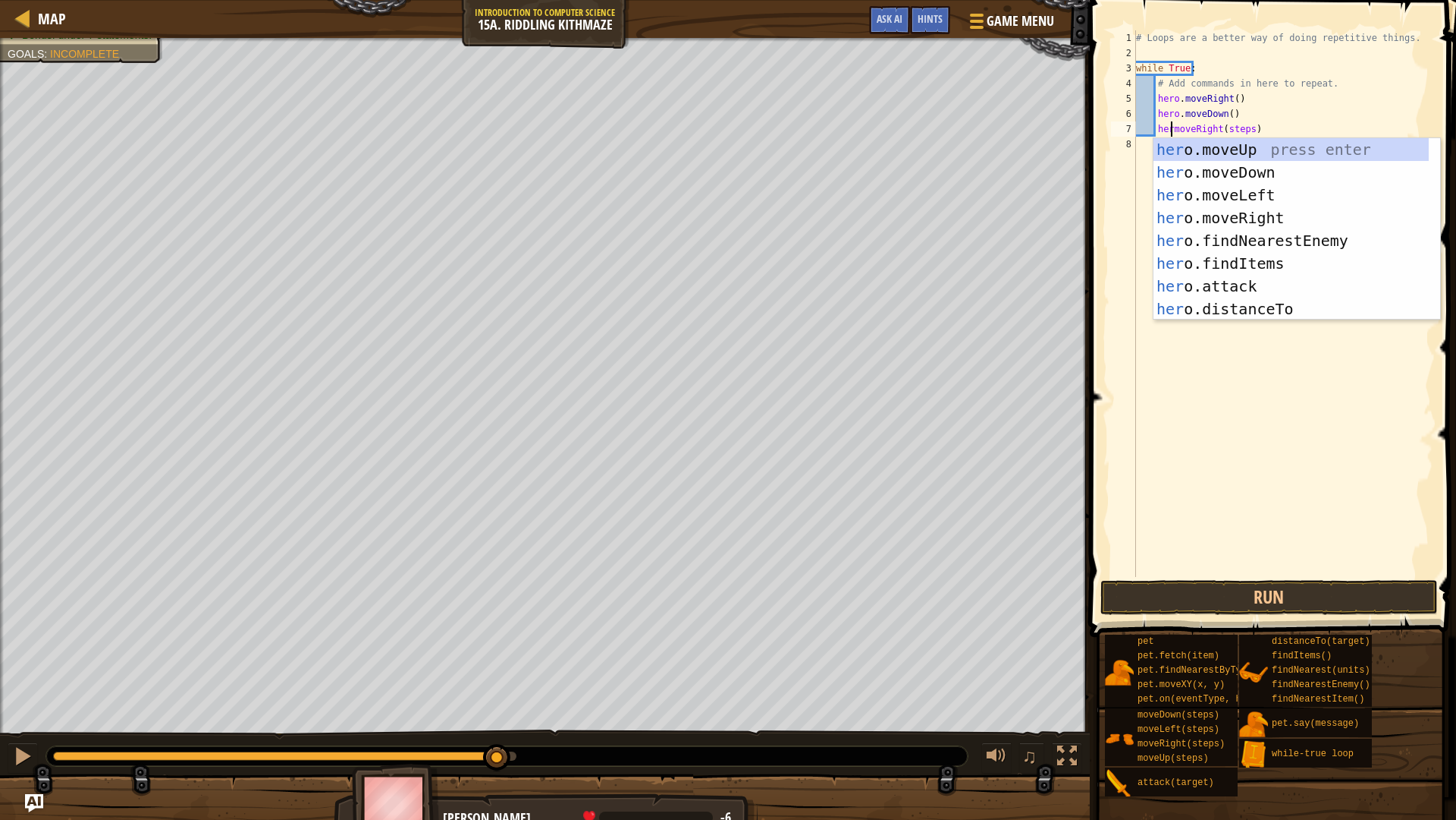
scroll to position [7, 4]
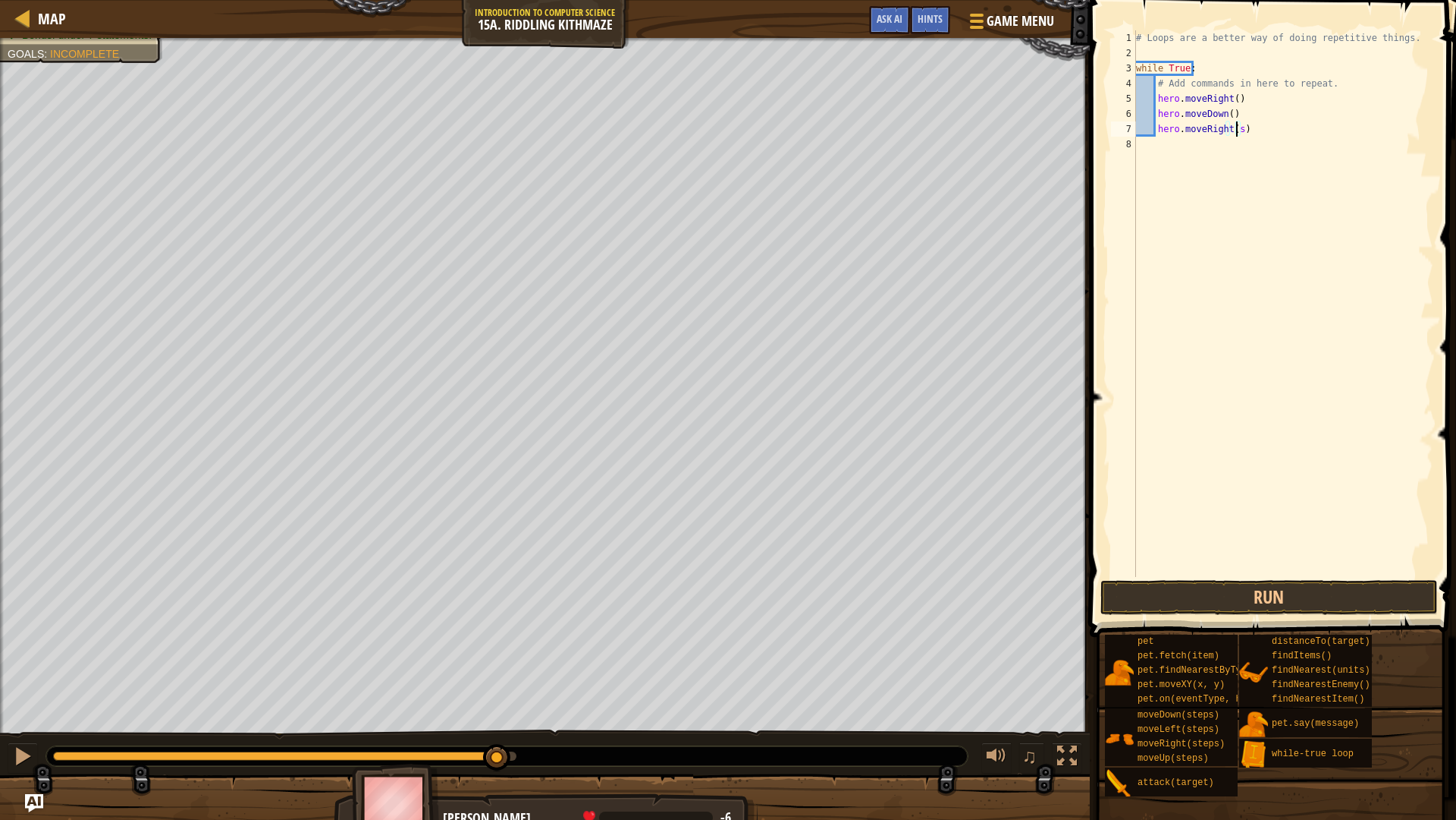
type textarea "hero.moveRight()"
drag, startPoint x: 1268, startPoint y: 176, endPoint x: 1262, endPoint y: 183, distance: 9.2
click at [1262, 183] on div "# Loops are a better way of doing repetitive things. while True : # Add command…" at bounding box center [1283, 318] width 300 height 576
drag, startPoint x: 1264, startPoint y: 159, endPoint x: 1264, endPoint y: 143, distance: 16.0
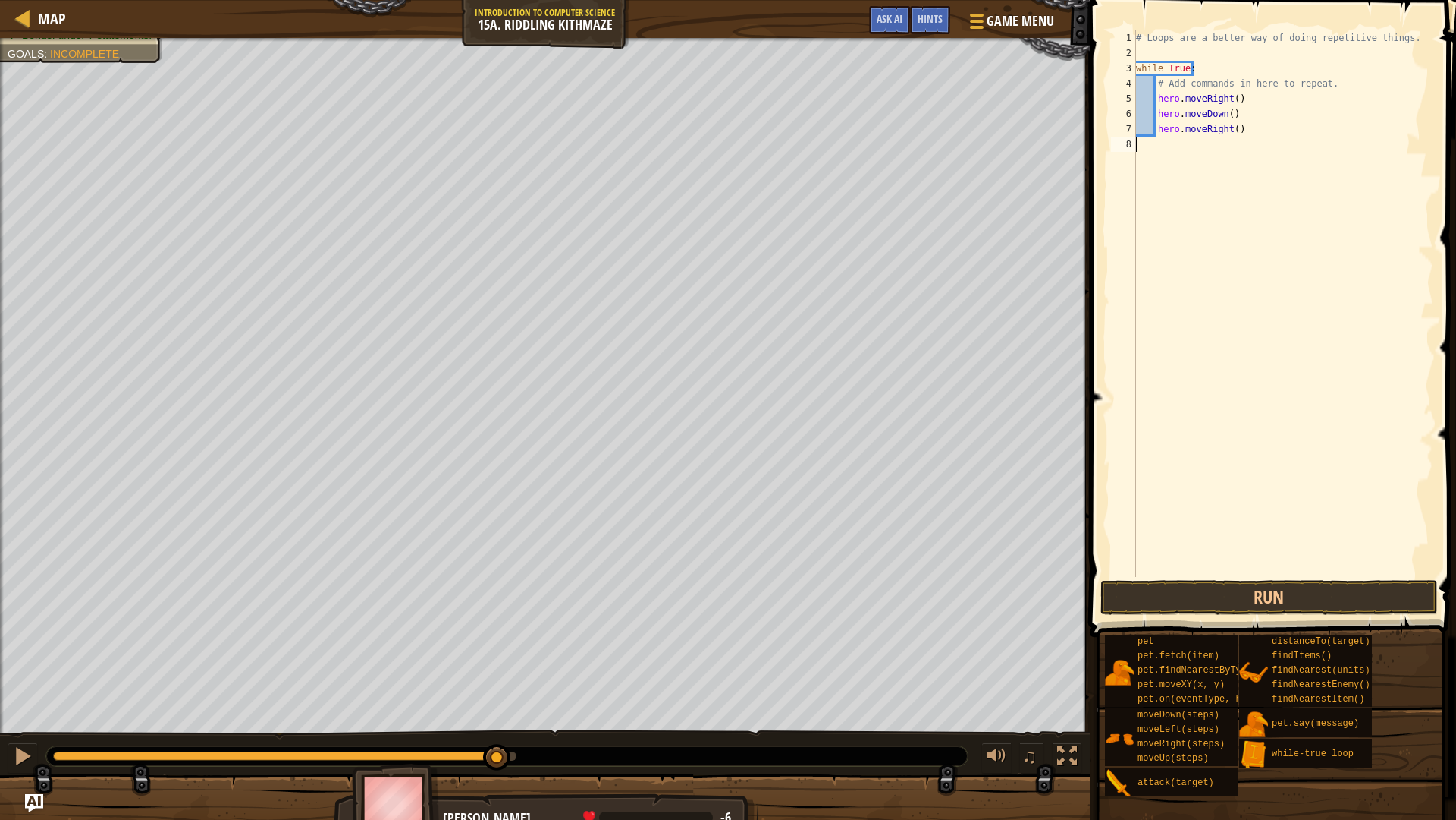
click at [1264, 152] on div "# Loops are a better way of doing repetitive things. while True : # Add command…" at bounding box center [1283, 318] width 300 height 576
click at [1264, 137] on div "# Loops are a better way of doing repetitive things. while True : # Add command…" at bounding box center [1283, 318] width 300 height 576
click at [1259, 118] on div "# Loops are a better way of doing repetitive things. while True : # Add command…" at bounding box center [1283, 318] width 300 height 576
click at [1250, 130] on div "# Loops are a better way of doing repetitive things. while True : # Add command…" at bounding box center [1283, 318] width 300 height 576
type textarea "hero.moveRight()"
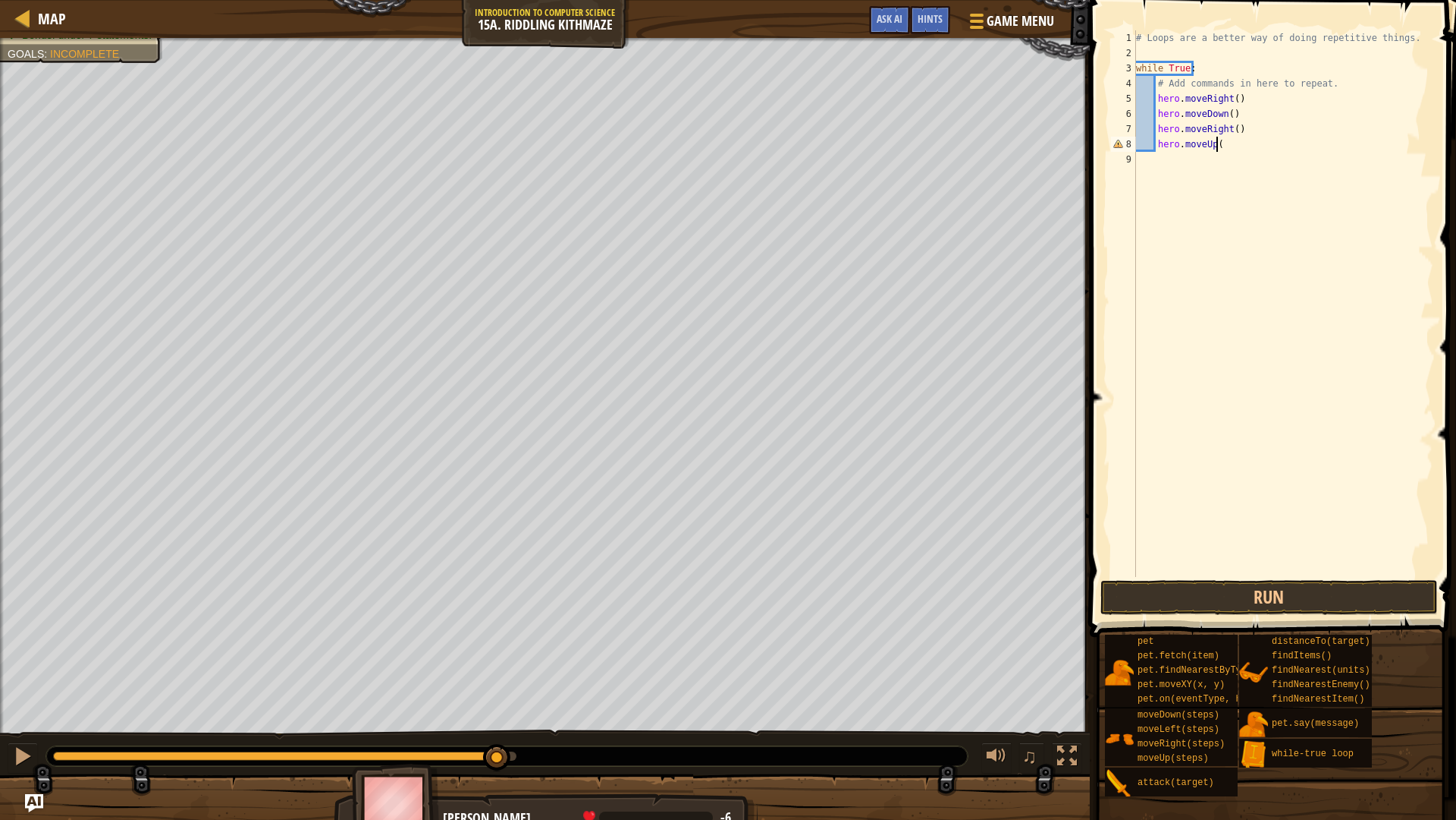
scroll to position [7, 6]
type textarea "hero.moveUp()"
click at [1336, 609] on button "Run" at bounding box center [1269, 597] width 337 height 35
click at [1269, 595] on button "Run" at bounding box center [1269, 597] width 337 height 35
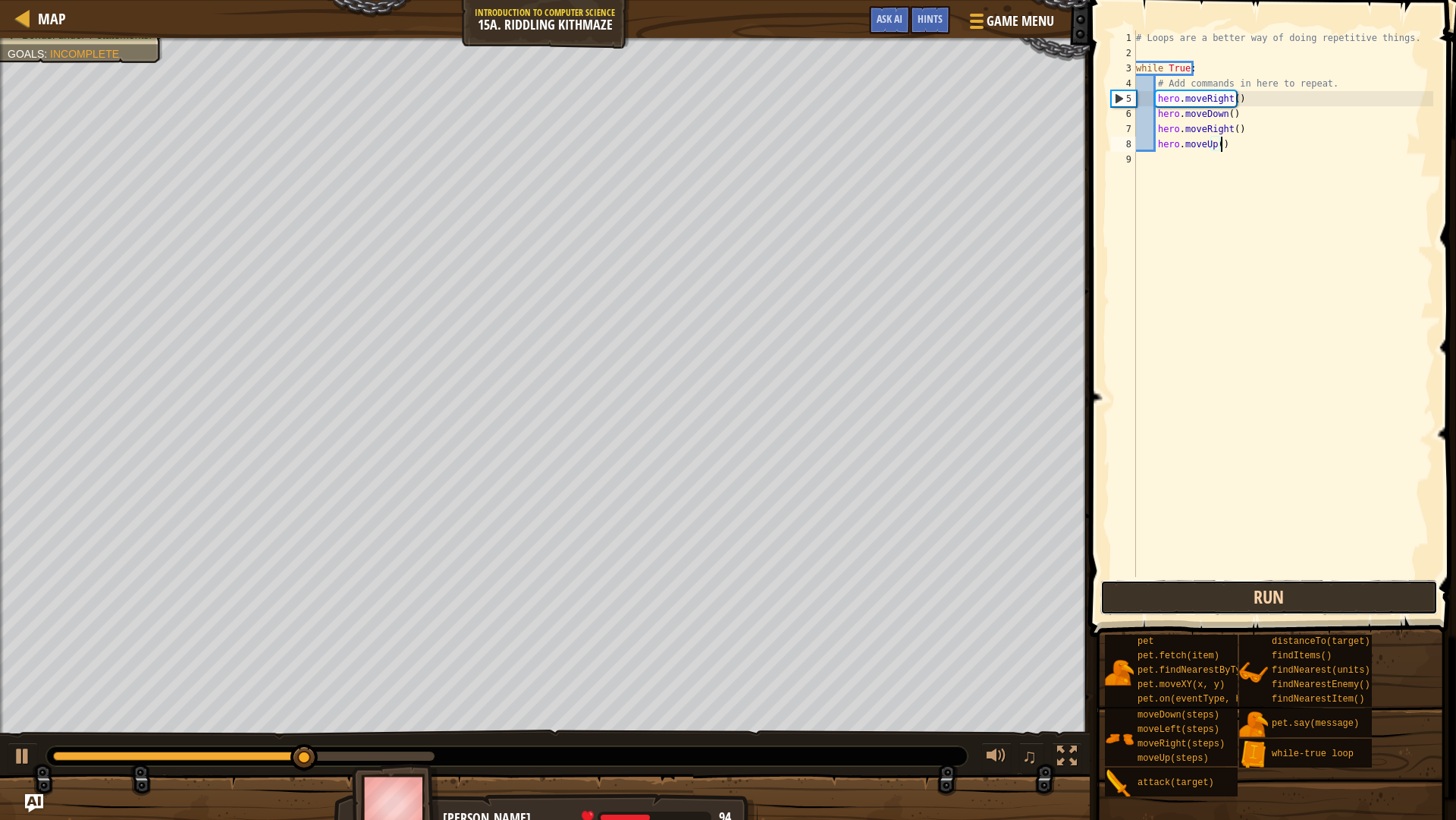
click at [1269, 595] on button "Run" at bounding box center [1269, 597] width 337 height 35
click at [1268, 595] on button "Run" at bounding box center [1269, 597] width 337 height 35
click at [1155, 149] on div "# Loops are a better way of doing repetitive things. while True : # Add command…" at bounding box center [1283, 318] width 300 height 576
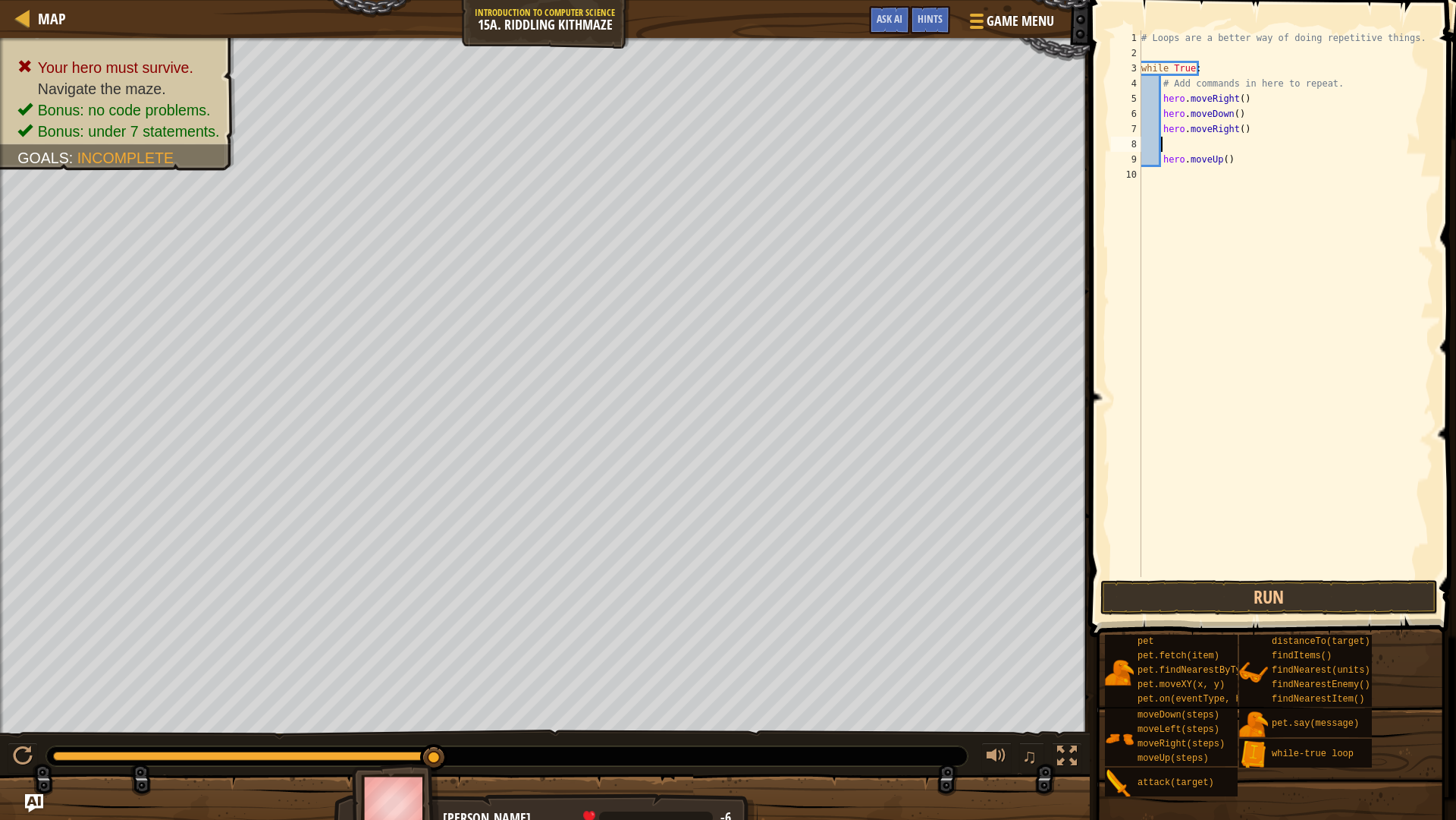
click at [1177, 142] on div "# Loops are a better way of doing repetitive things. while True : # Add command…" at bounding box center [1286, 318] width 296 height 576
type textarea "hero.moveRight()"
click at [1299, 602] on button "Run" at bounding box center [1269, 597] width 337 height 35
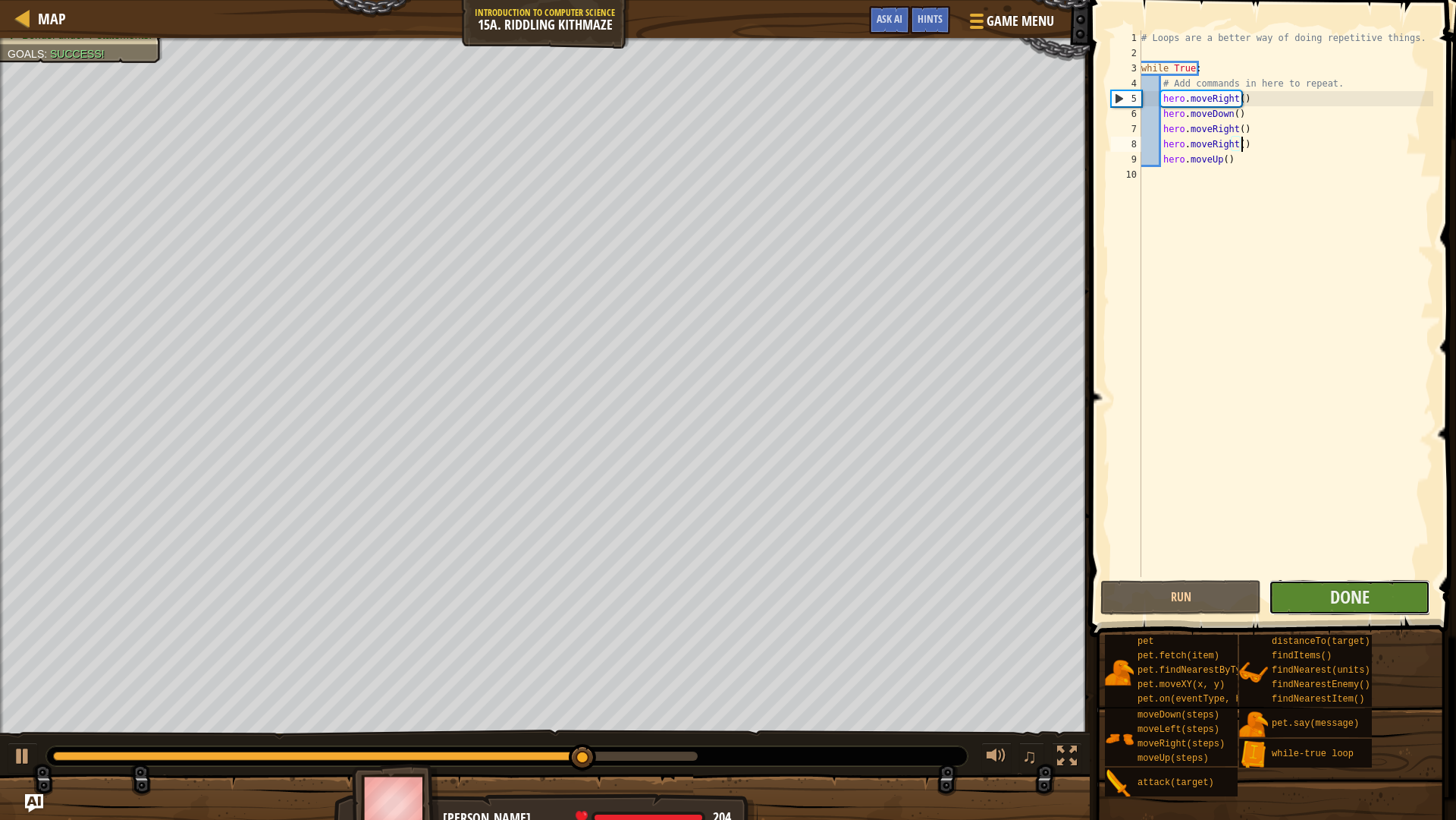
click at [1344, 611] on button "Done" at bounding box center [1349, 597] width 161 height 35
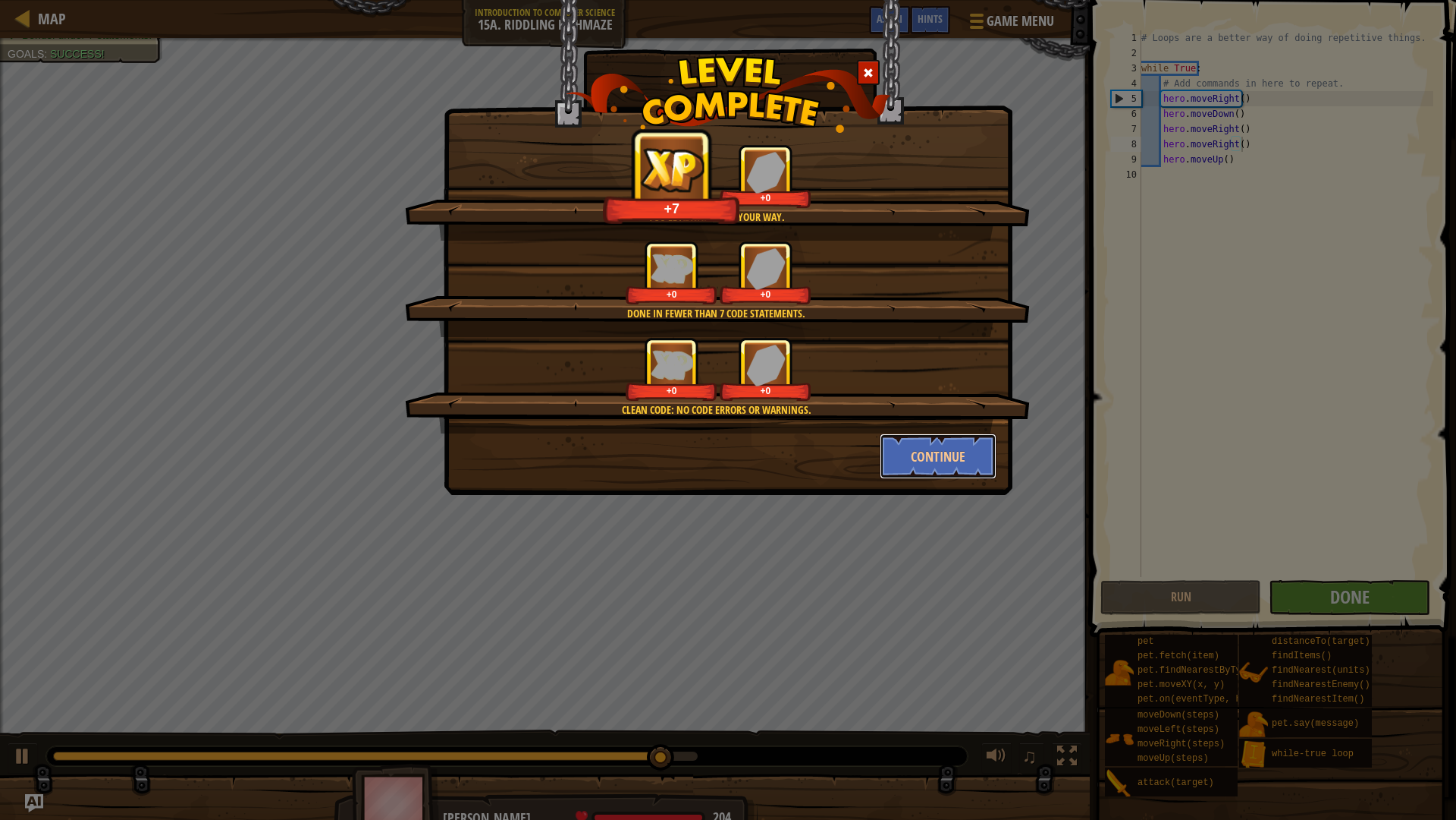
click at [937, 438] on button "Continue" at bounding box center [939, 456] width 118 height 45
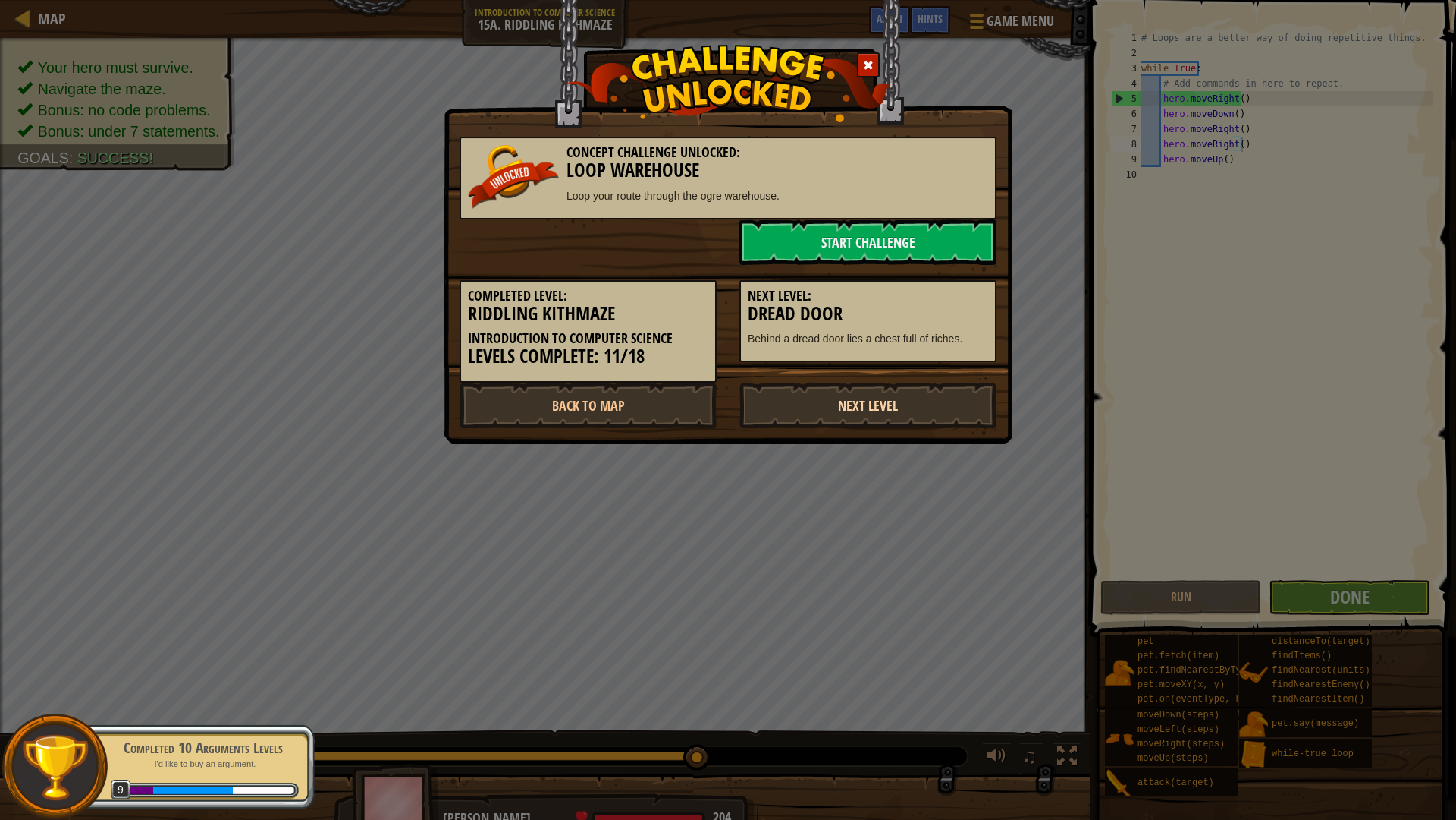
click at [857, 404] on link "Next Level" at bounding box center [868, 405] width 257 height 45
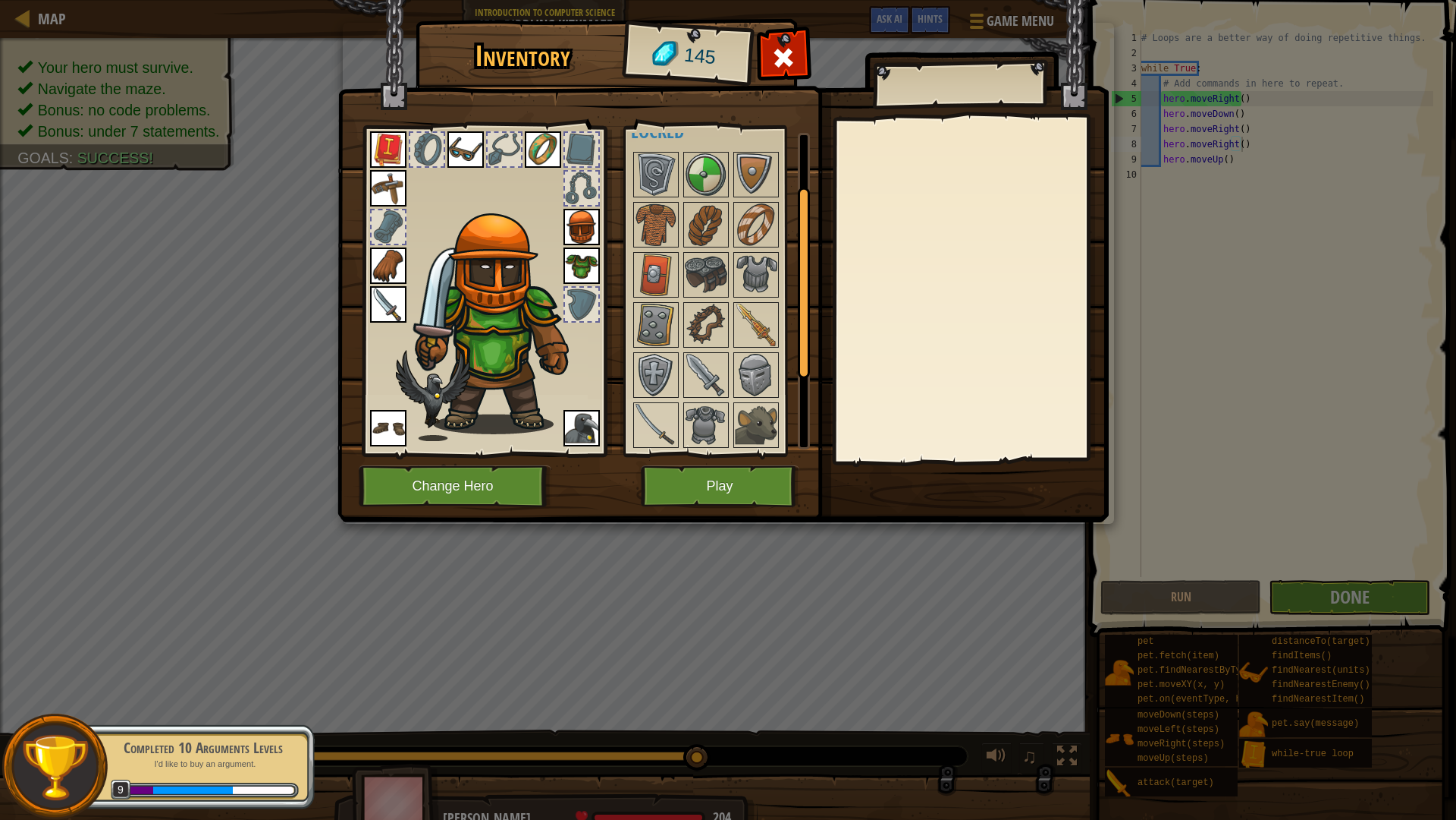
scroll to position [210, 0]
click at [770, 428] on img at bounding box center [755, 424] width 42 height 43
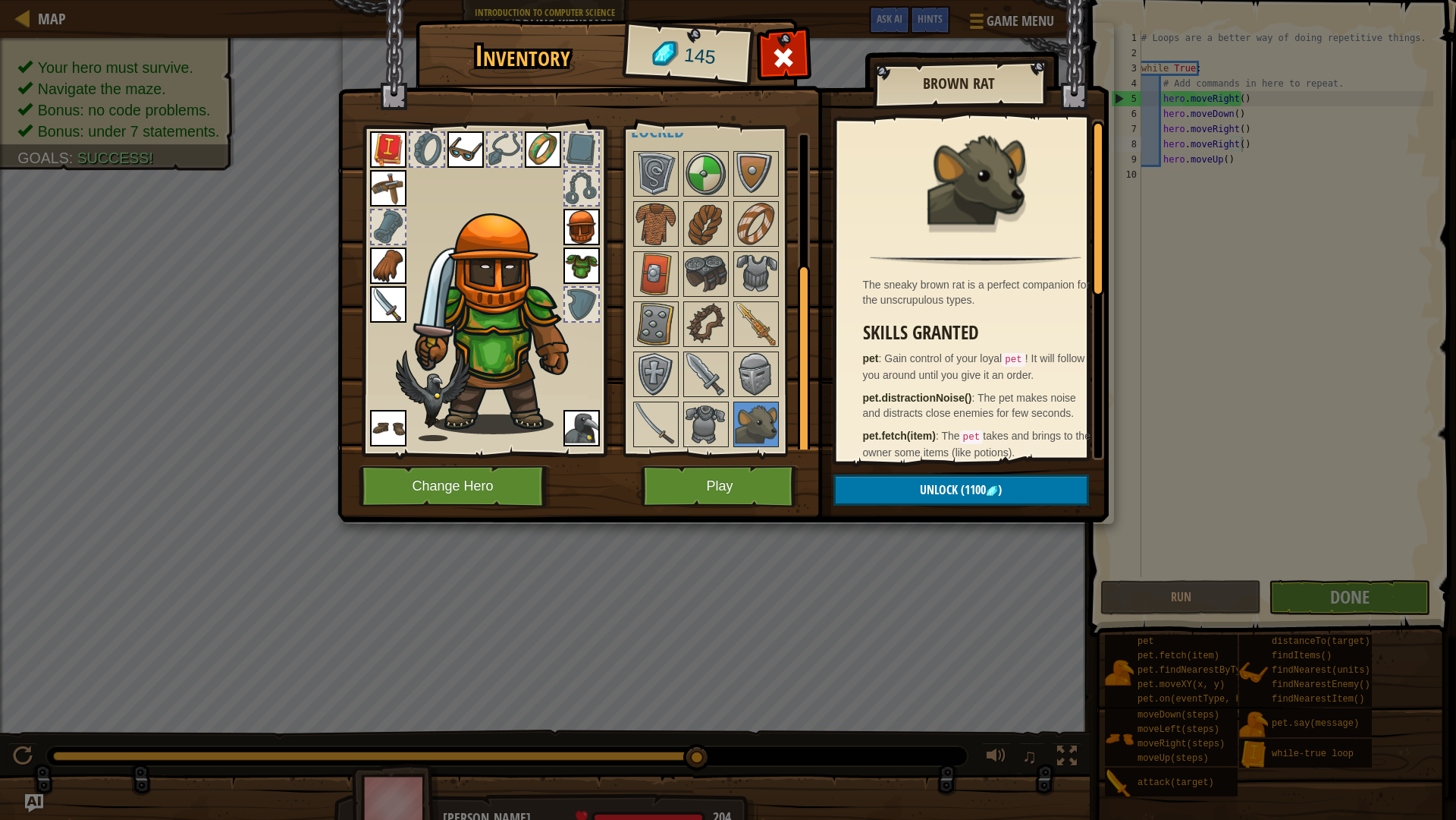
click at [681, 416] on div at bounding box center [726, 299] width 191 height 300
click at [711, 427] on img at bounding box center [705, 424] width 42 height 43
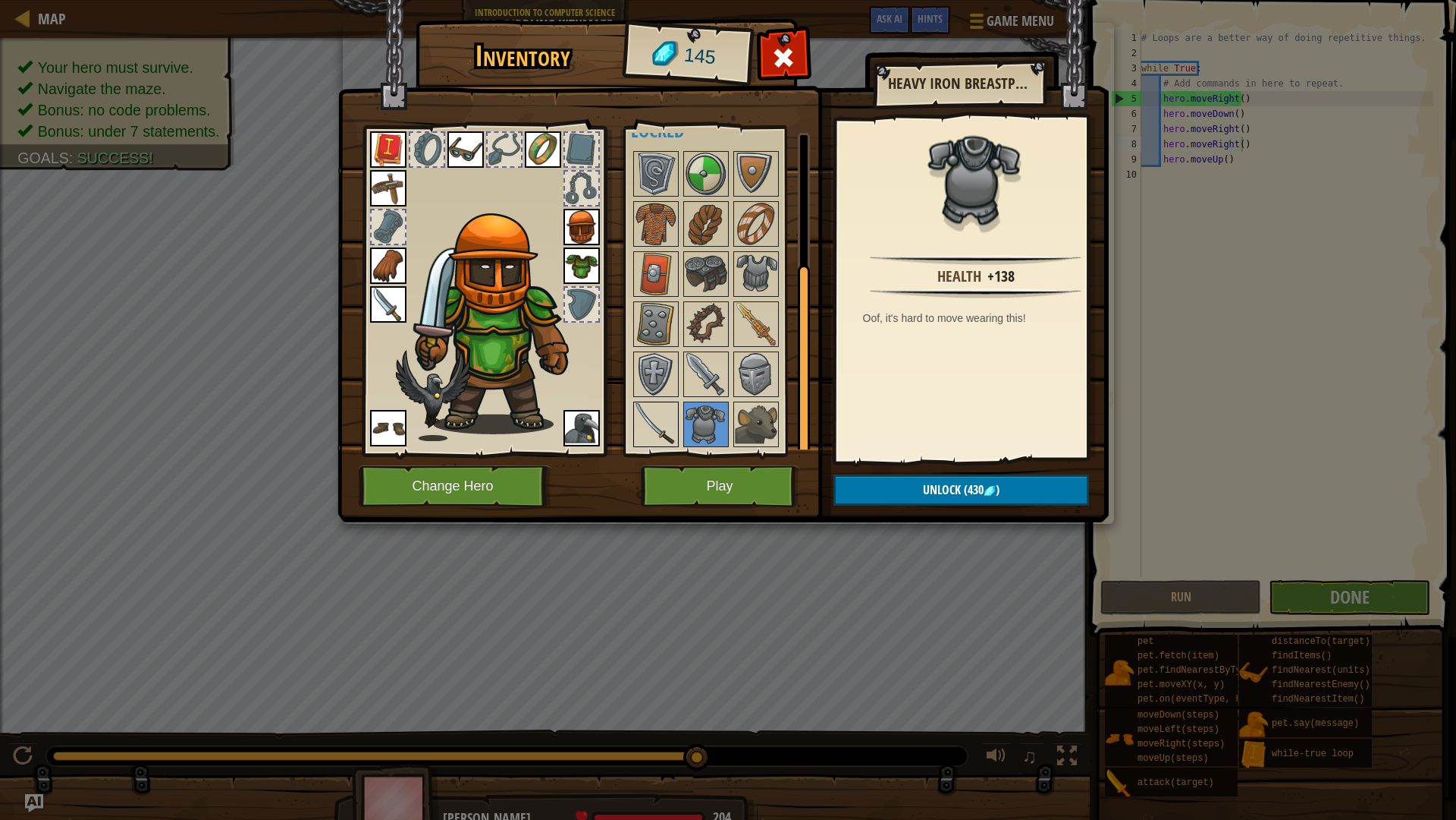
click at [643, 417] on img at bounding box center [655, 424] width 42 height 43
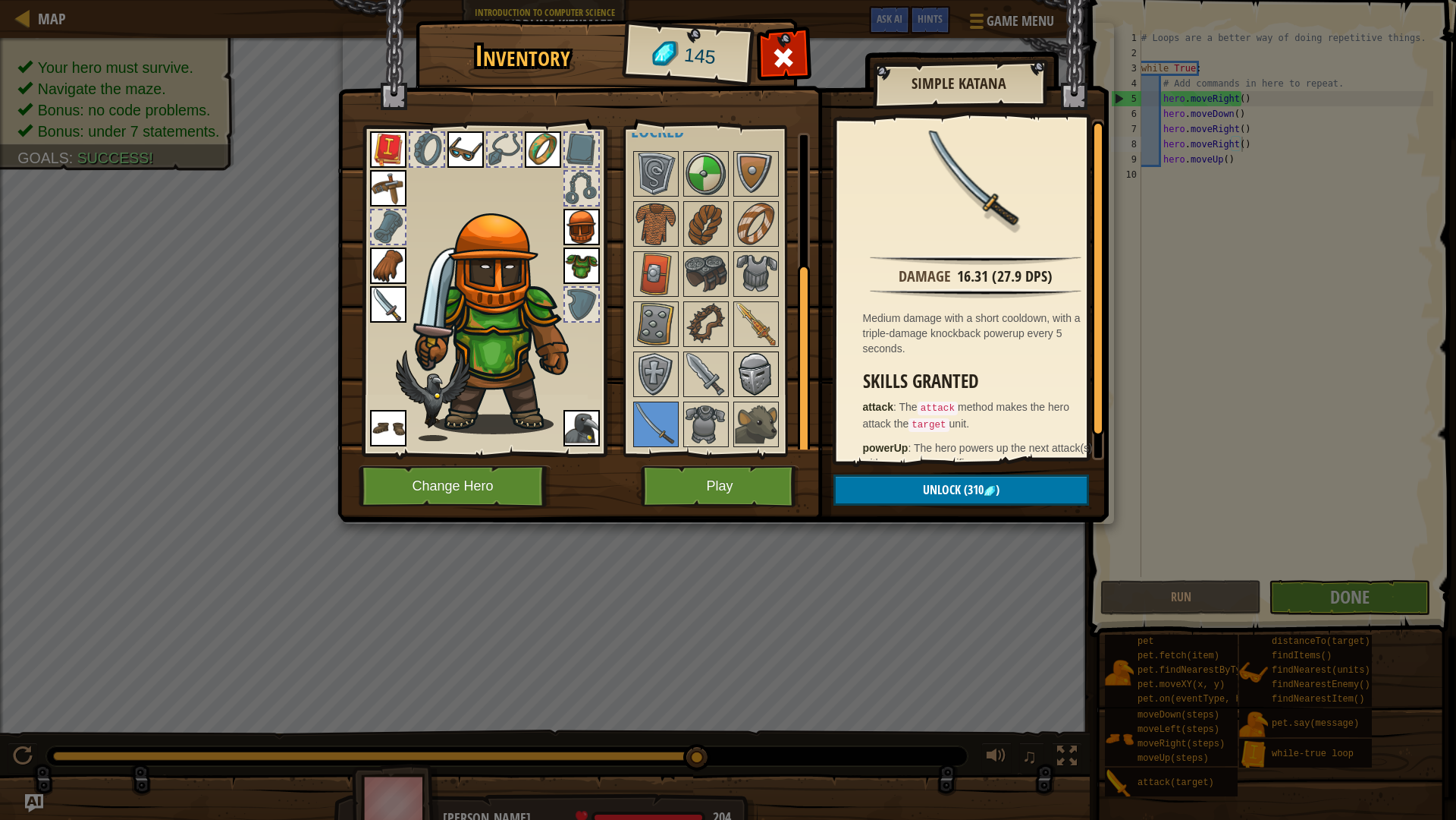
click at [743, 372] on img at bounding box center [755, 374] width 42 height 43
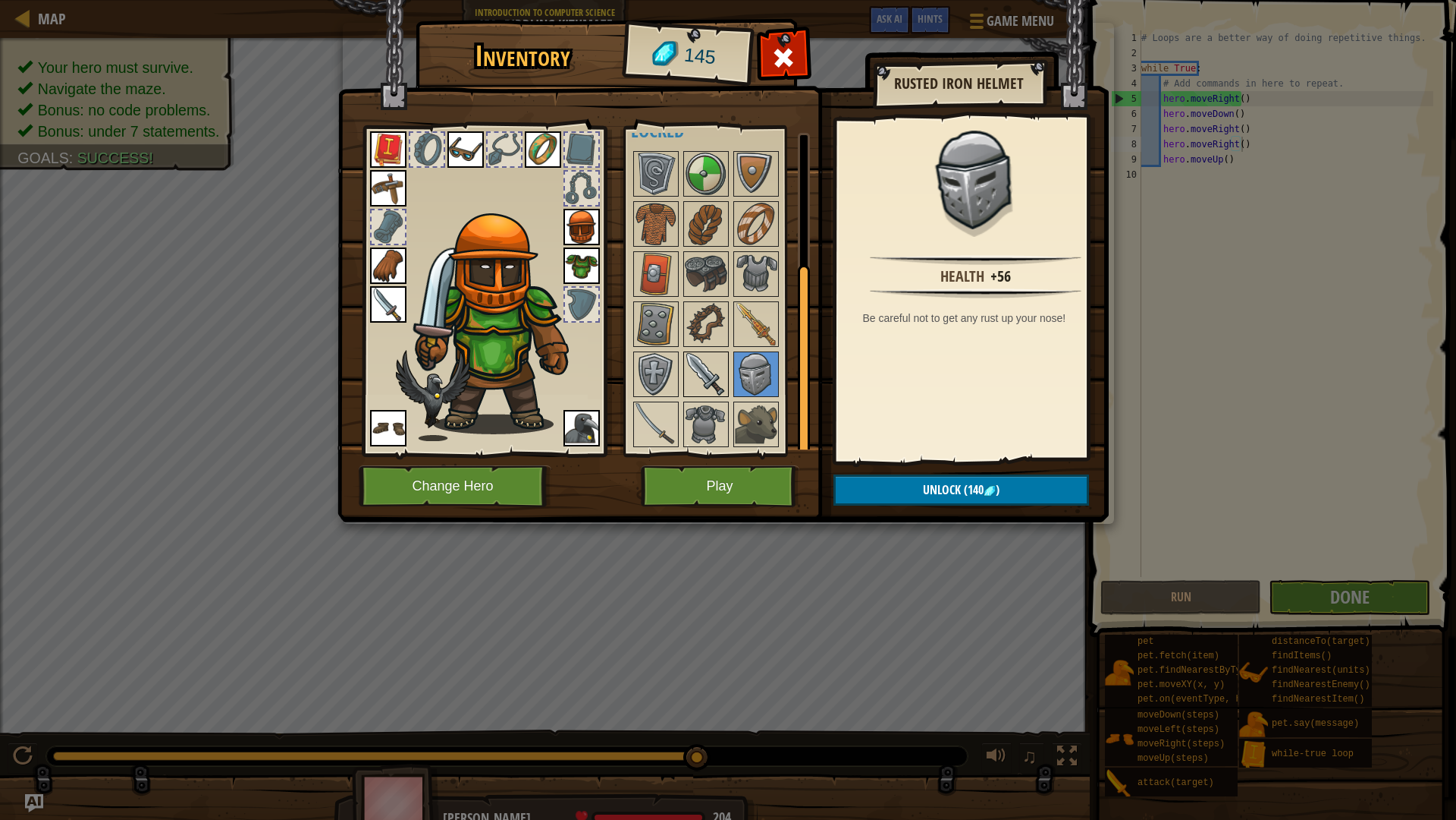
click at [700, 373] on img at bounding box center [705, 374] width 42 height 43
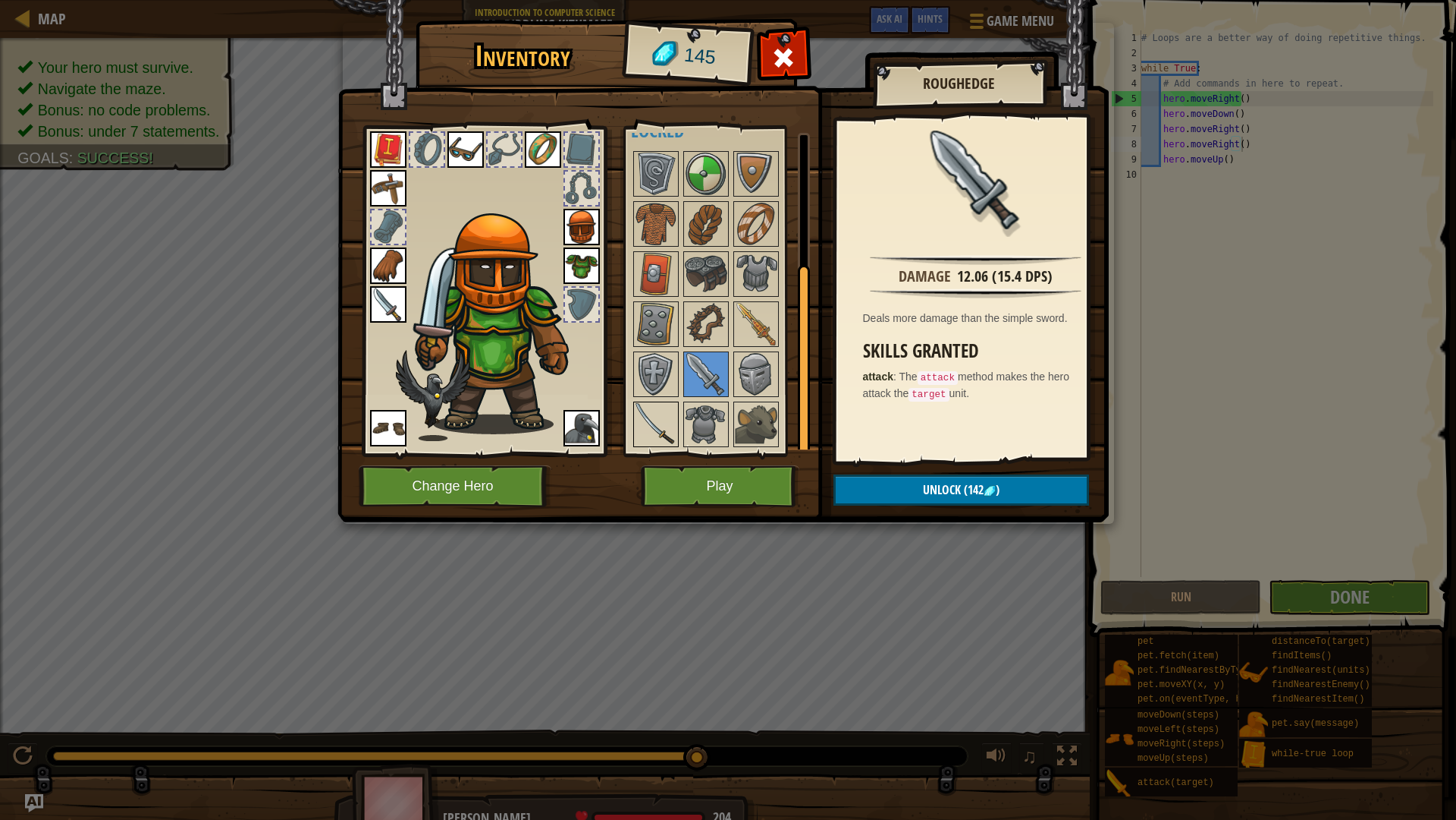
click at [664, 419] on img at bounding box center [655, 424] width 42 height 43
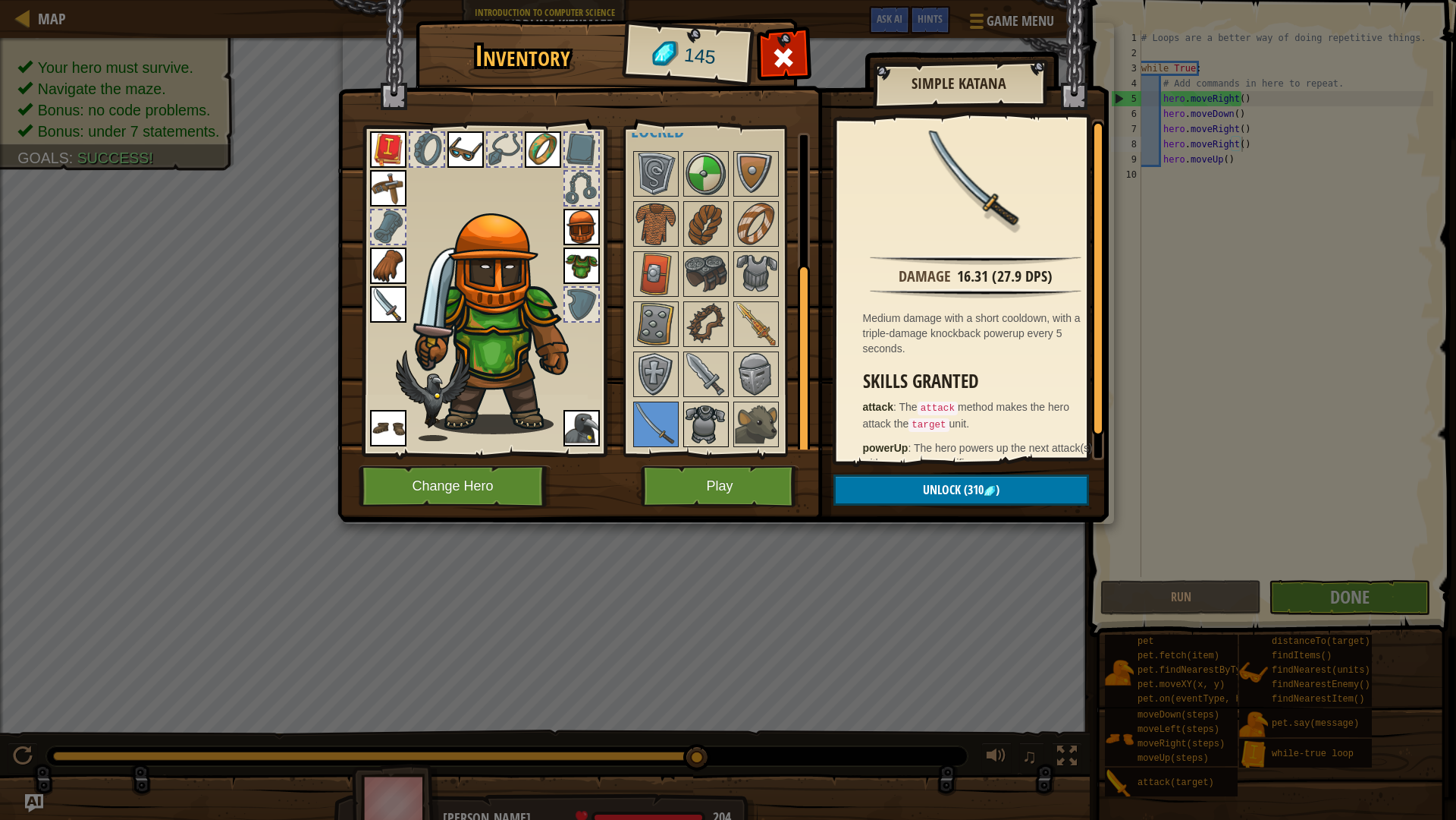
click at [706, 430] on img at bounding box center [705, 424] width 42 height 43
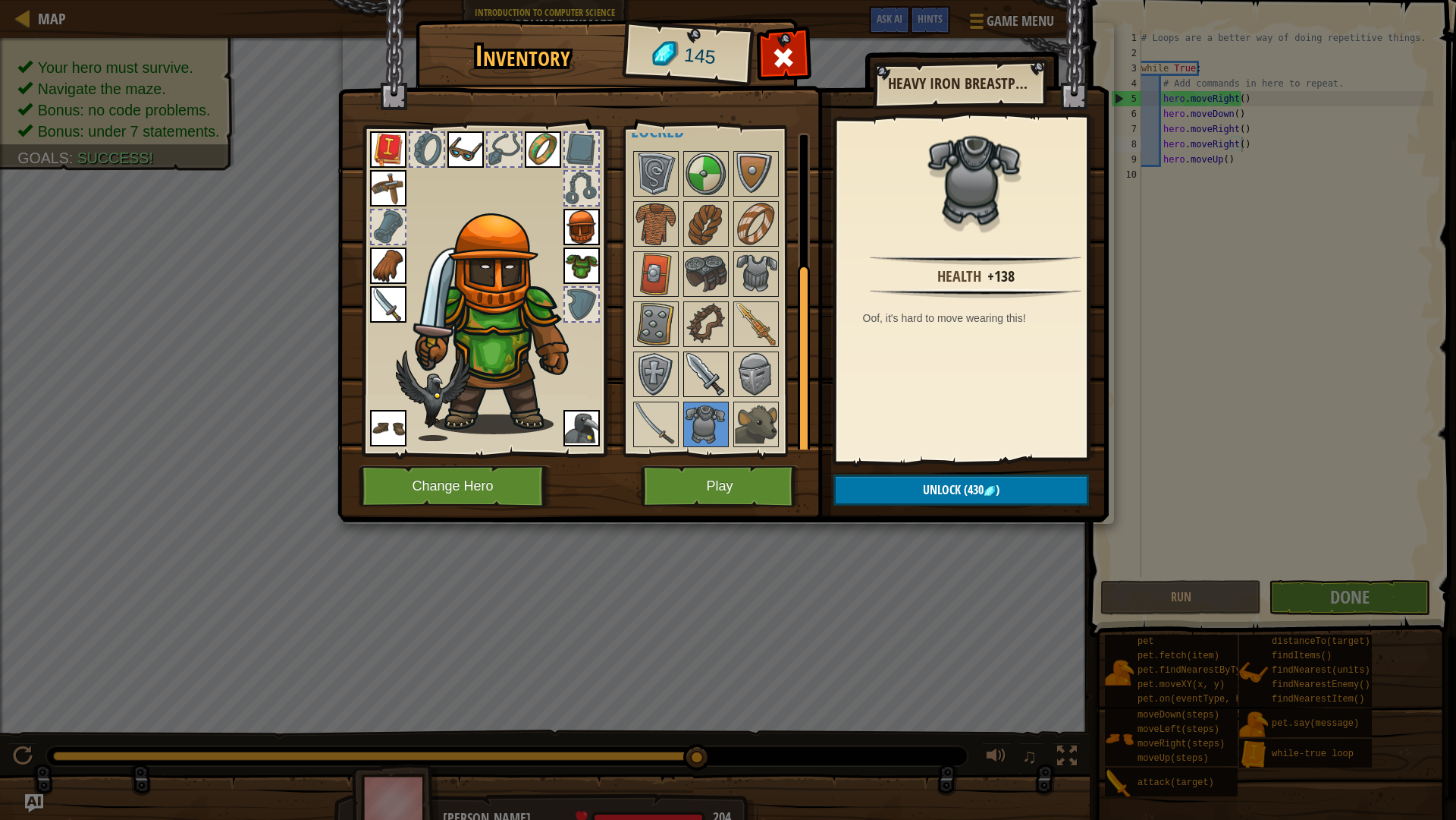
click at [709, 394] on img at bounding box center [705, 374] width 42 height 43
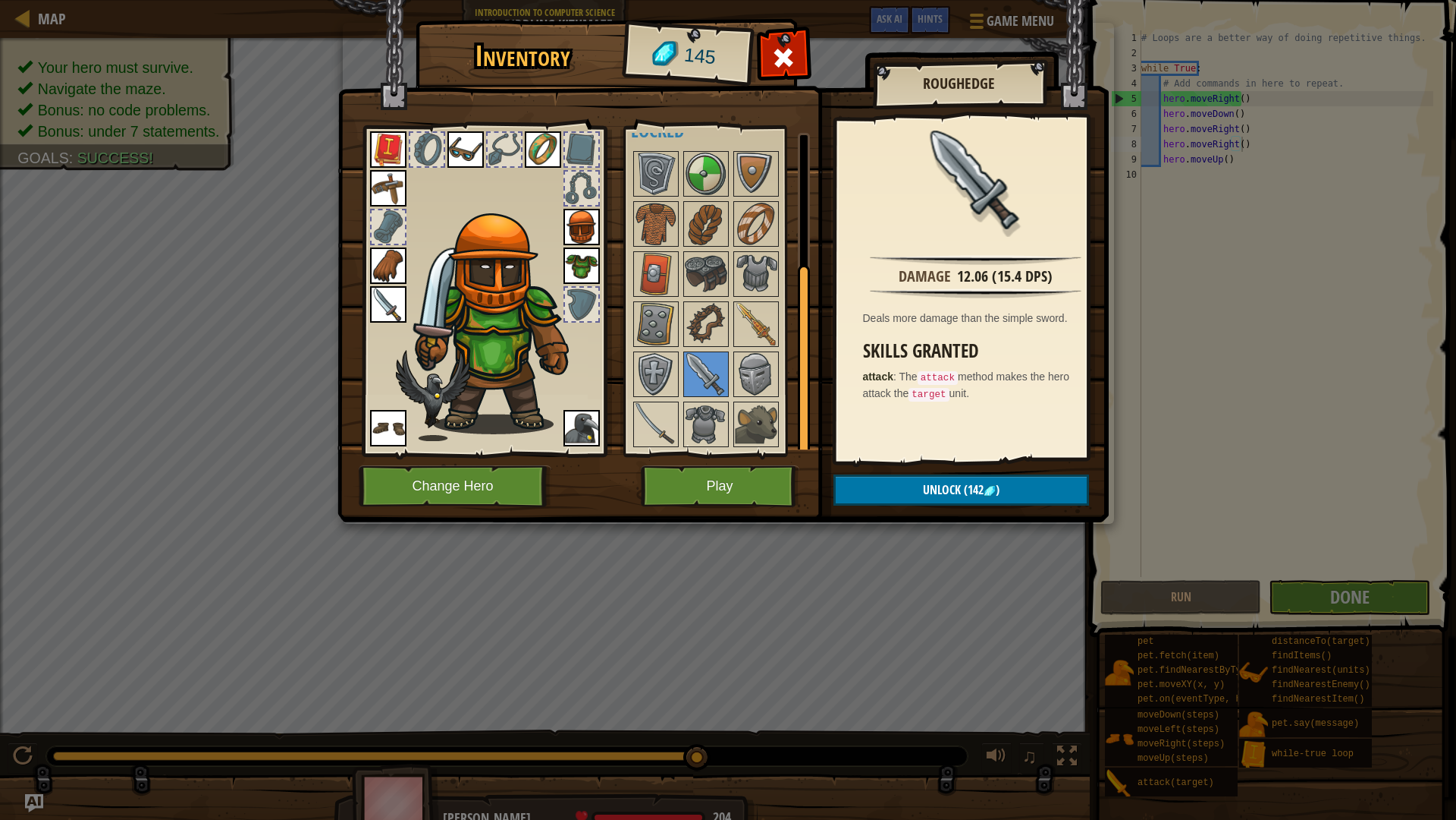
click at [781, 380] on div at bounding box center [726, 299] width 191 height 300
click at [747, 376] on img at bounding box center [755, 374] width 42 height 43
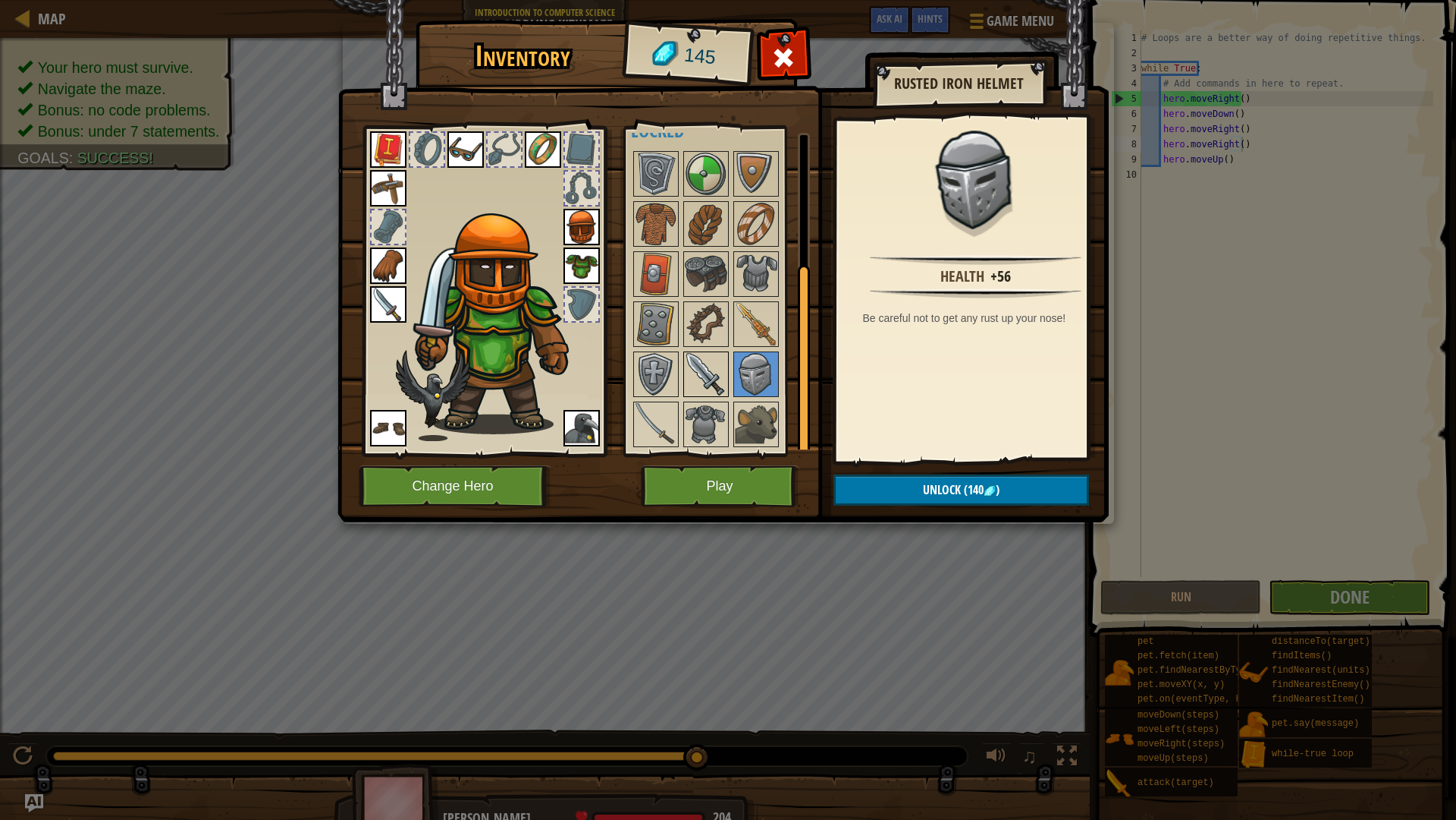
click at [702, 368] on img at bounding box center [705, 374] width 42 height 43
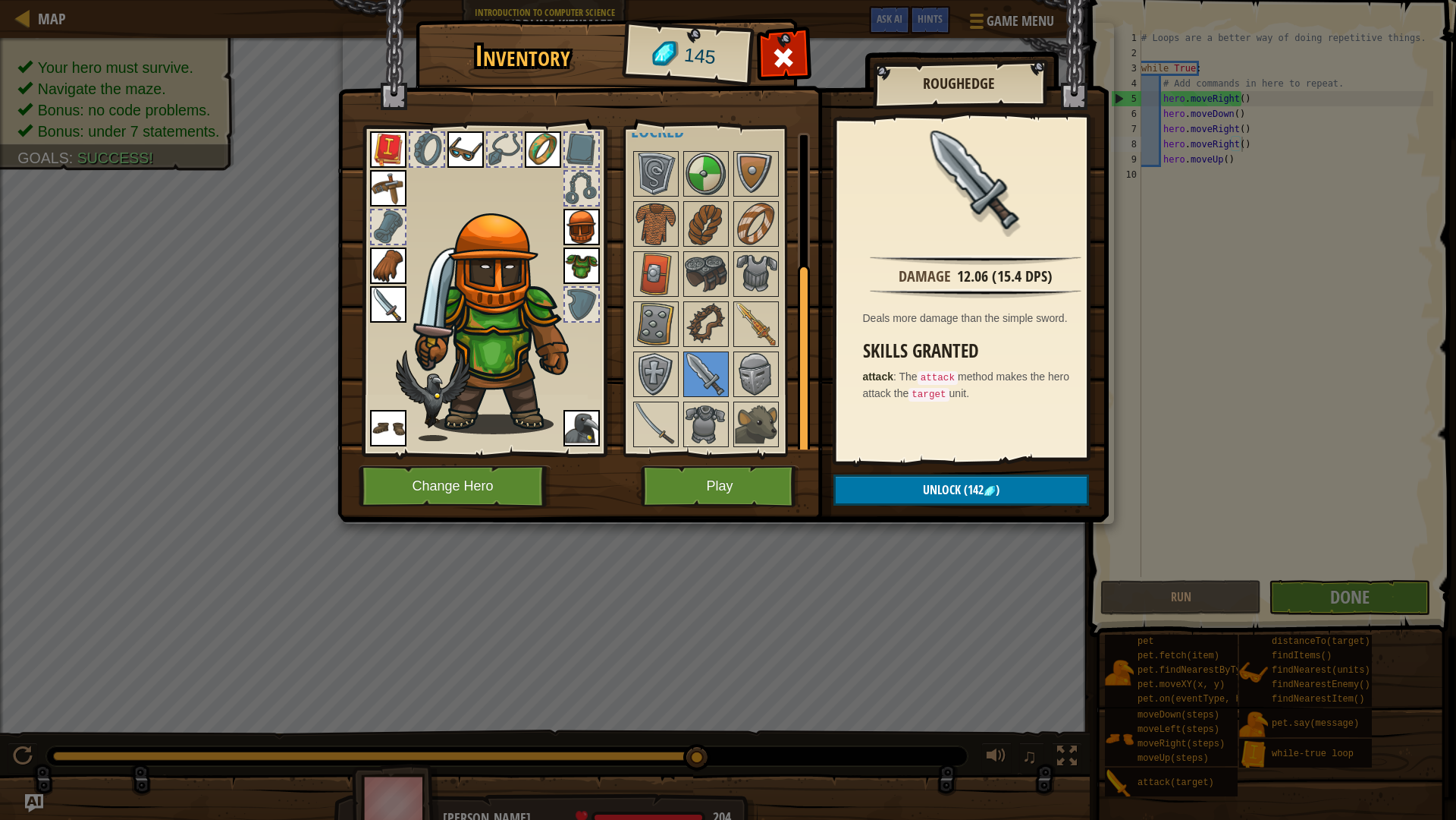
click at [399, 303] on img at bounding box center [388, 304] width 37 height 37
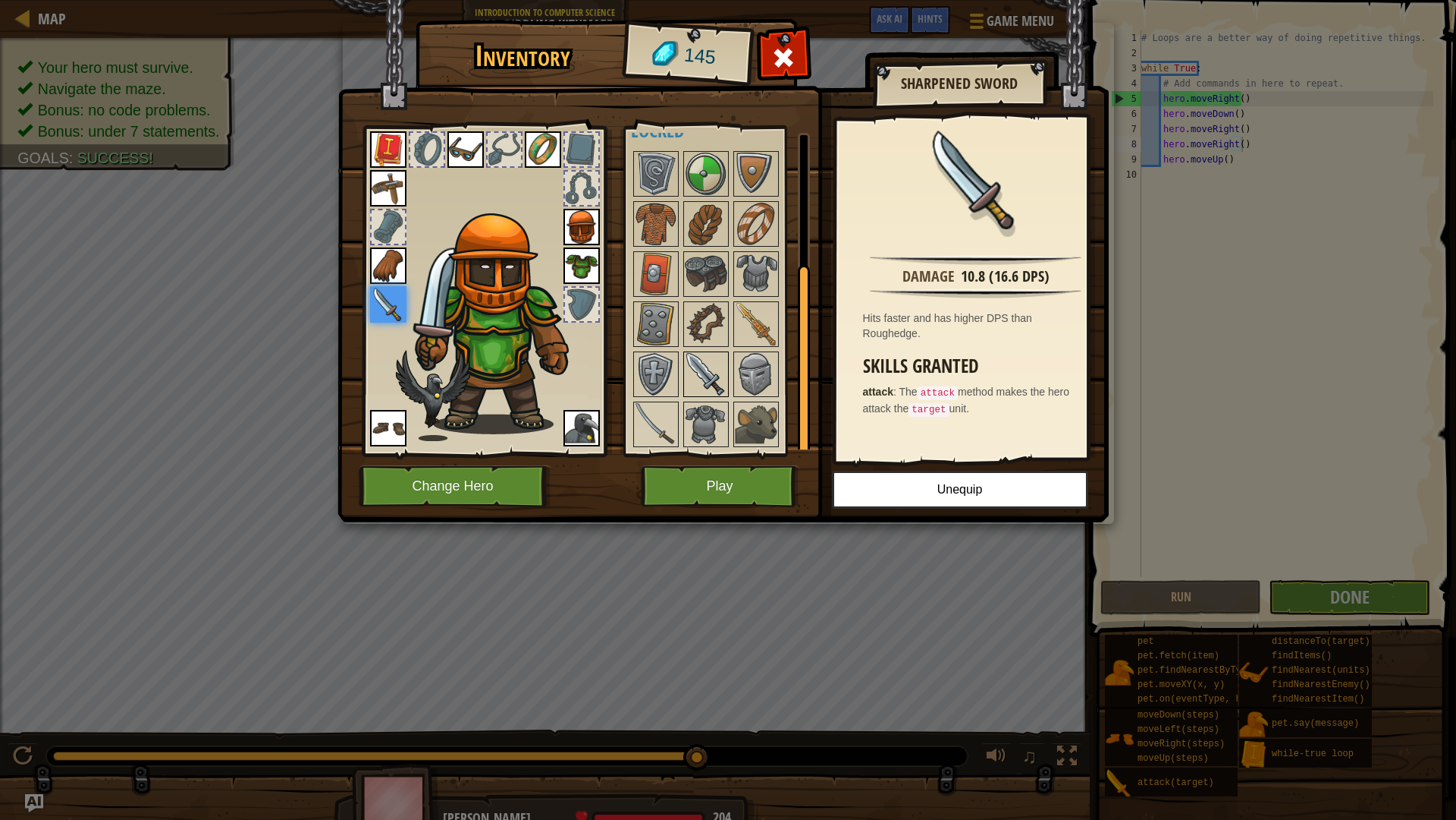
click at [699, 372] on img at bounding box center [705, 374] width 42 height 43
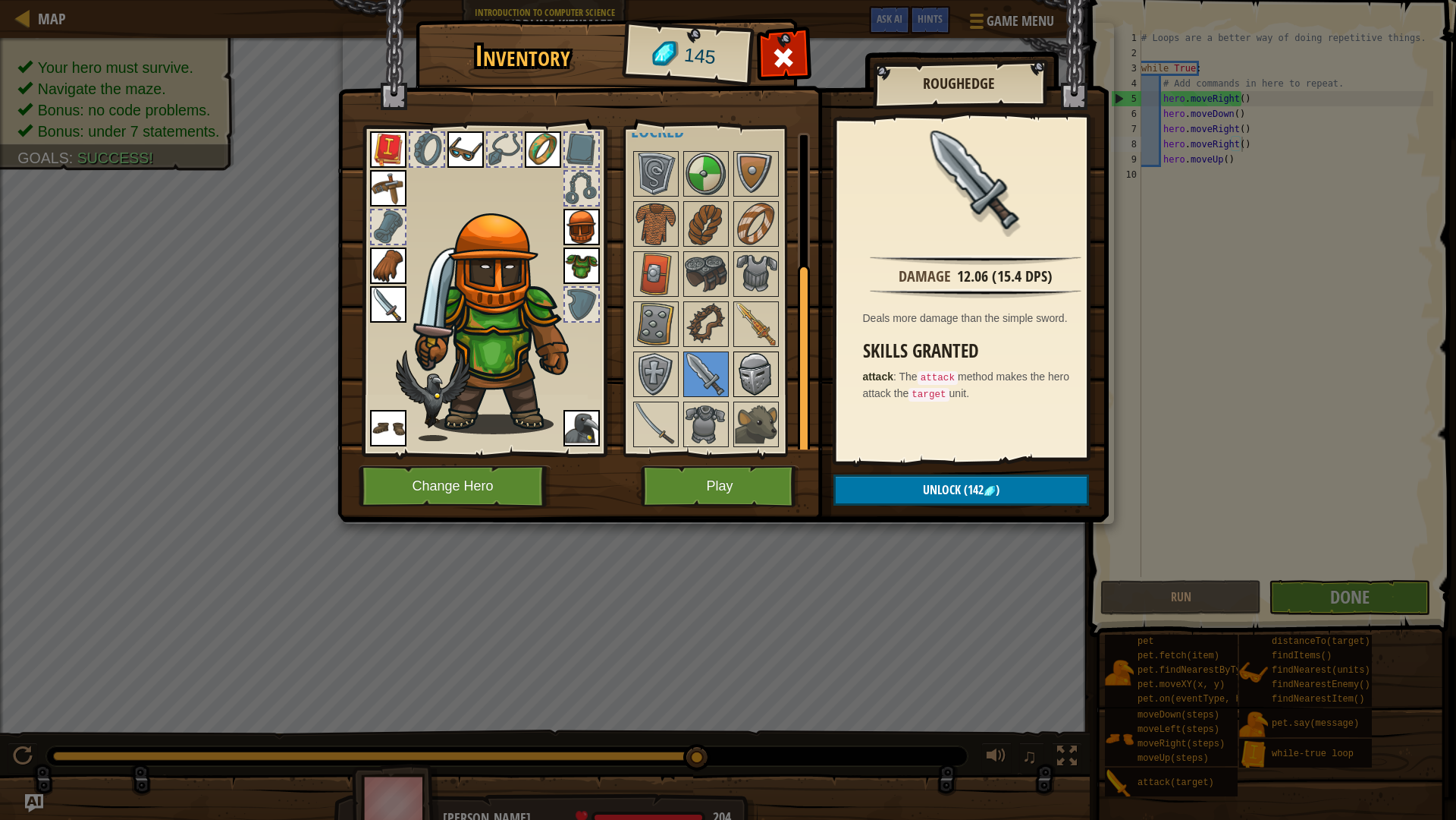
click at [743, 373] on img at bounding box center [755, 374] width 42 height 43
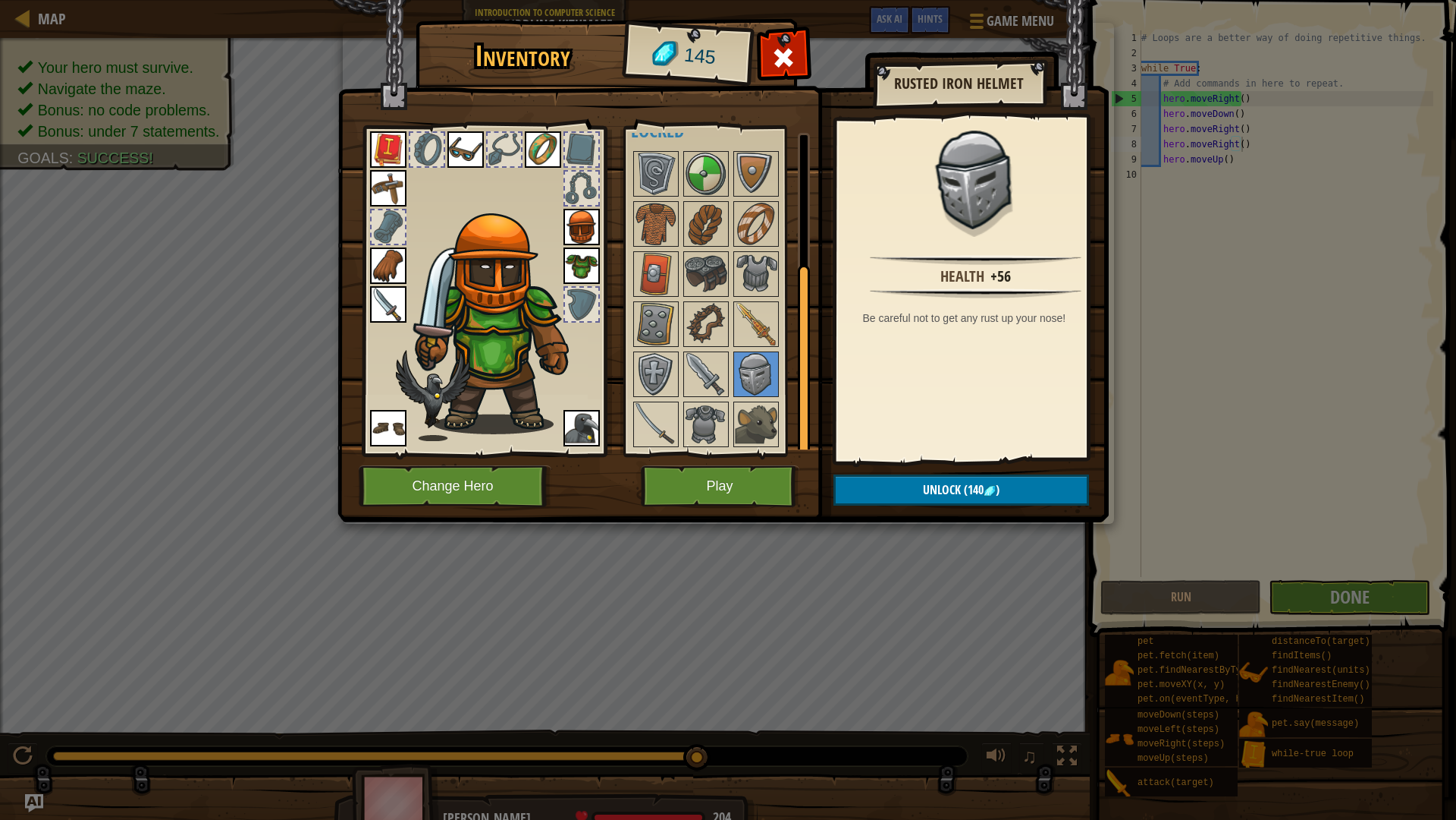
click at [584, 233] on img at bounding box center [582, 227] width 37 height 37
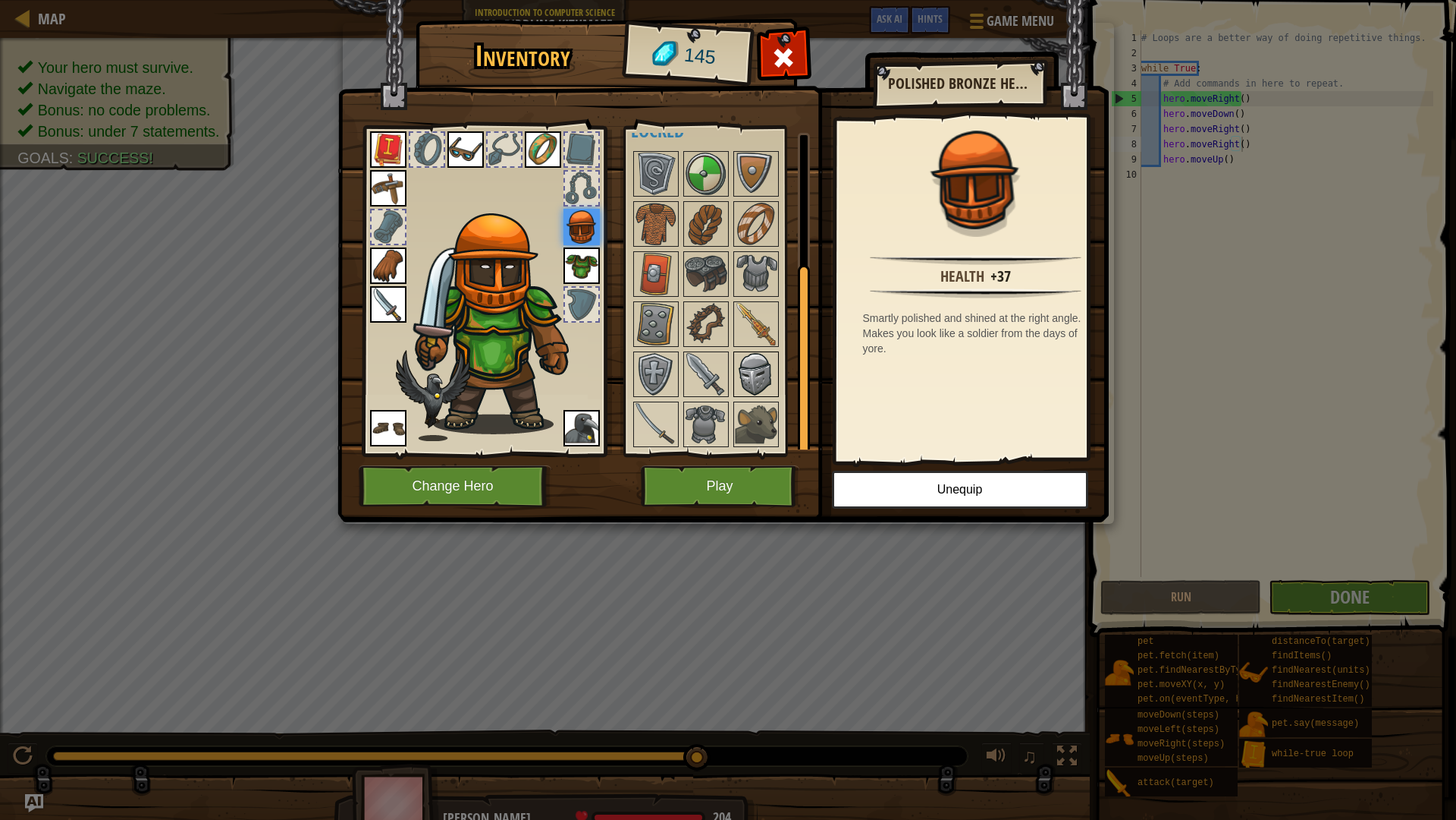
click at [744, 372] on img at bounding box center [755, 374] width 42 height 43
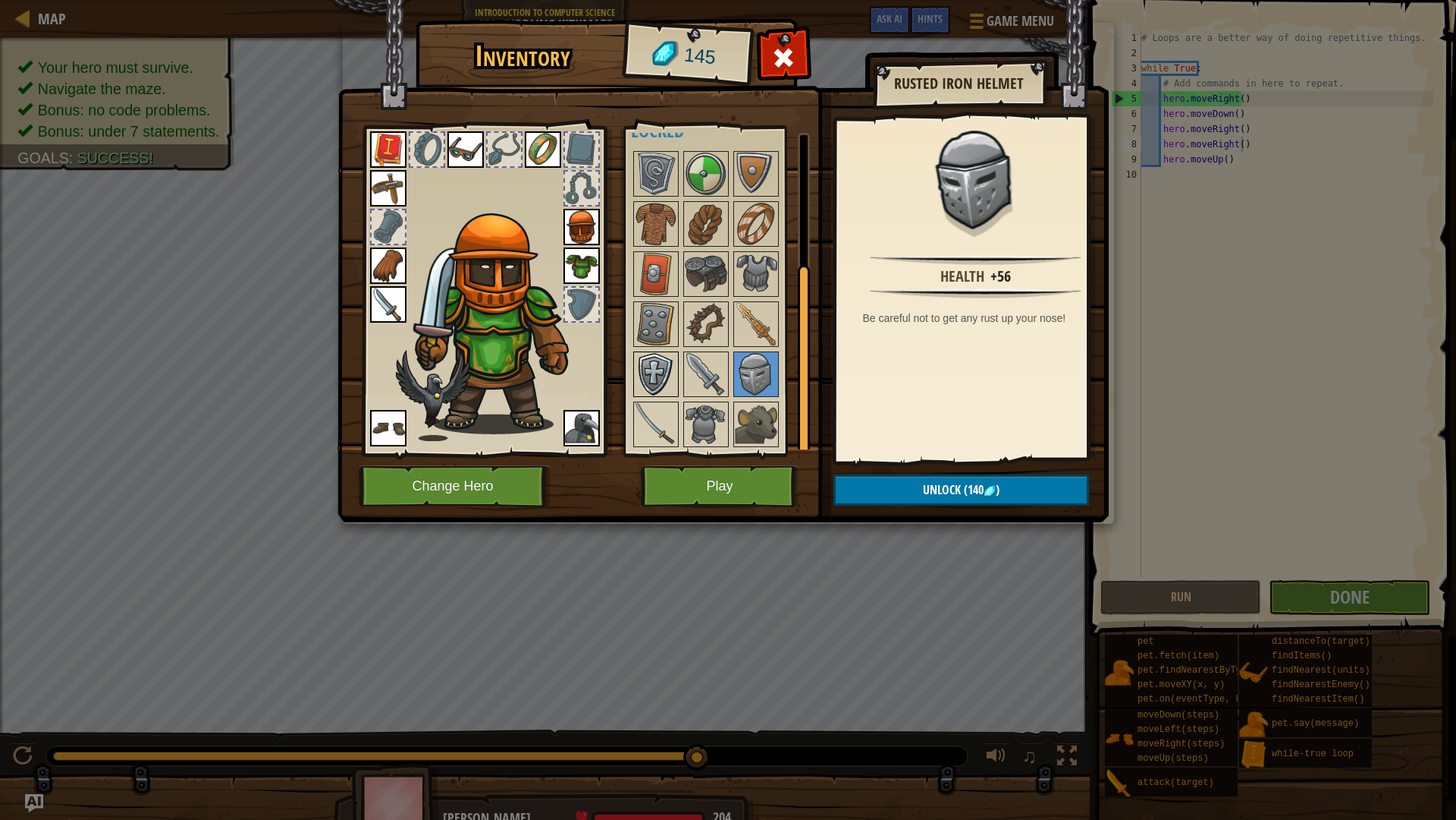
click at [650, 358] on img at bounding box center [655, 374] width 42 height 43
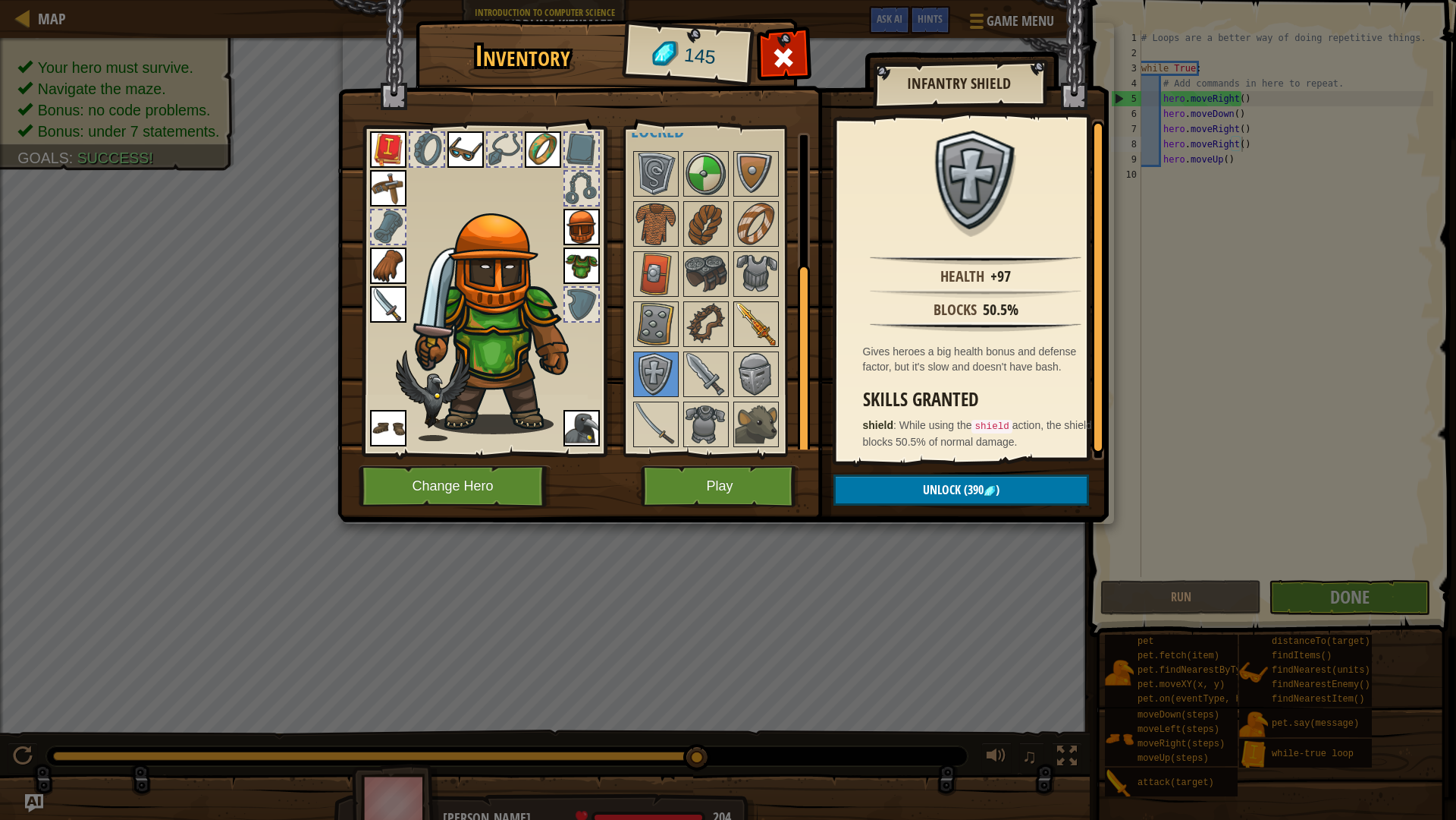
click at [750, 331] on img at bounding box center [755, 324] width 42 height 43
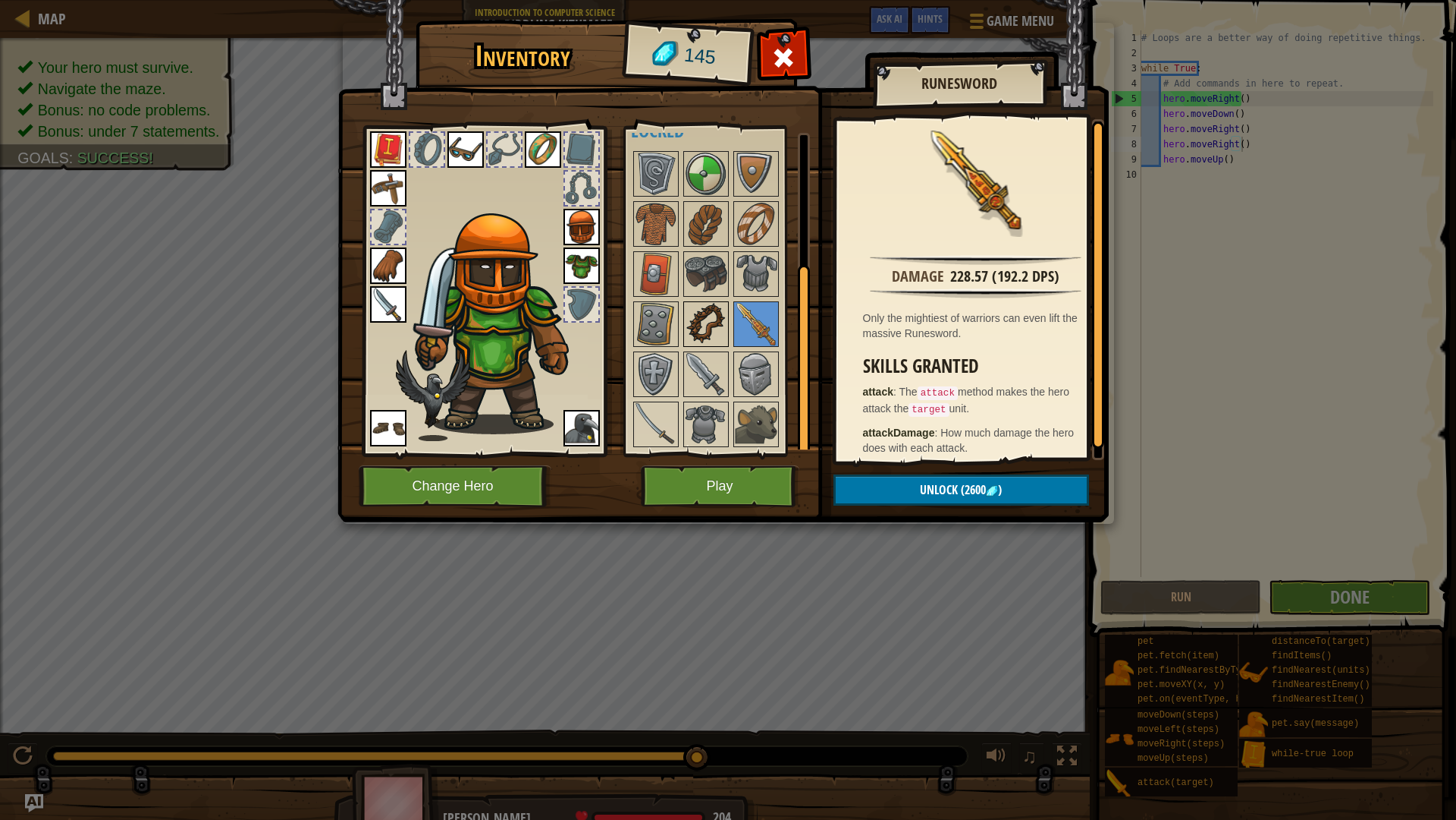
click at [703, 325] on img at bounding box center [705, 324] width 42 height 43
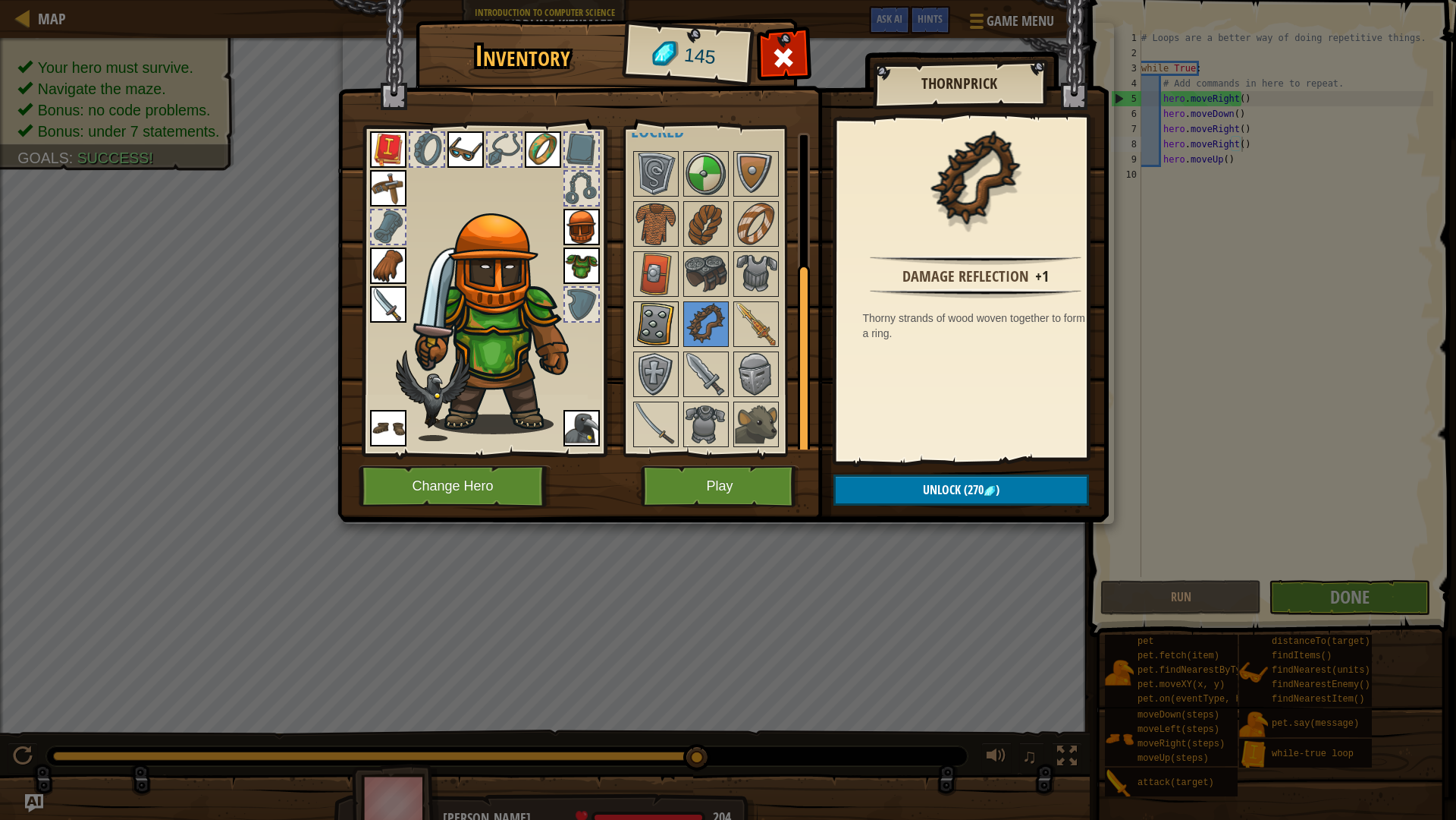
click at [640, 315] on img at bounding box center [655, 324] width 42 height 43
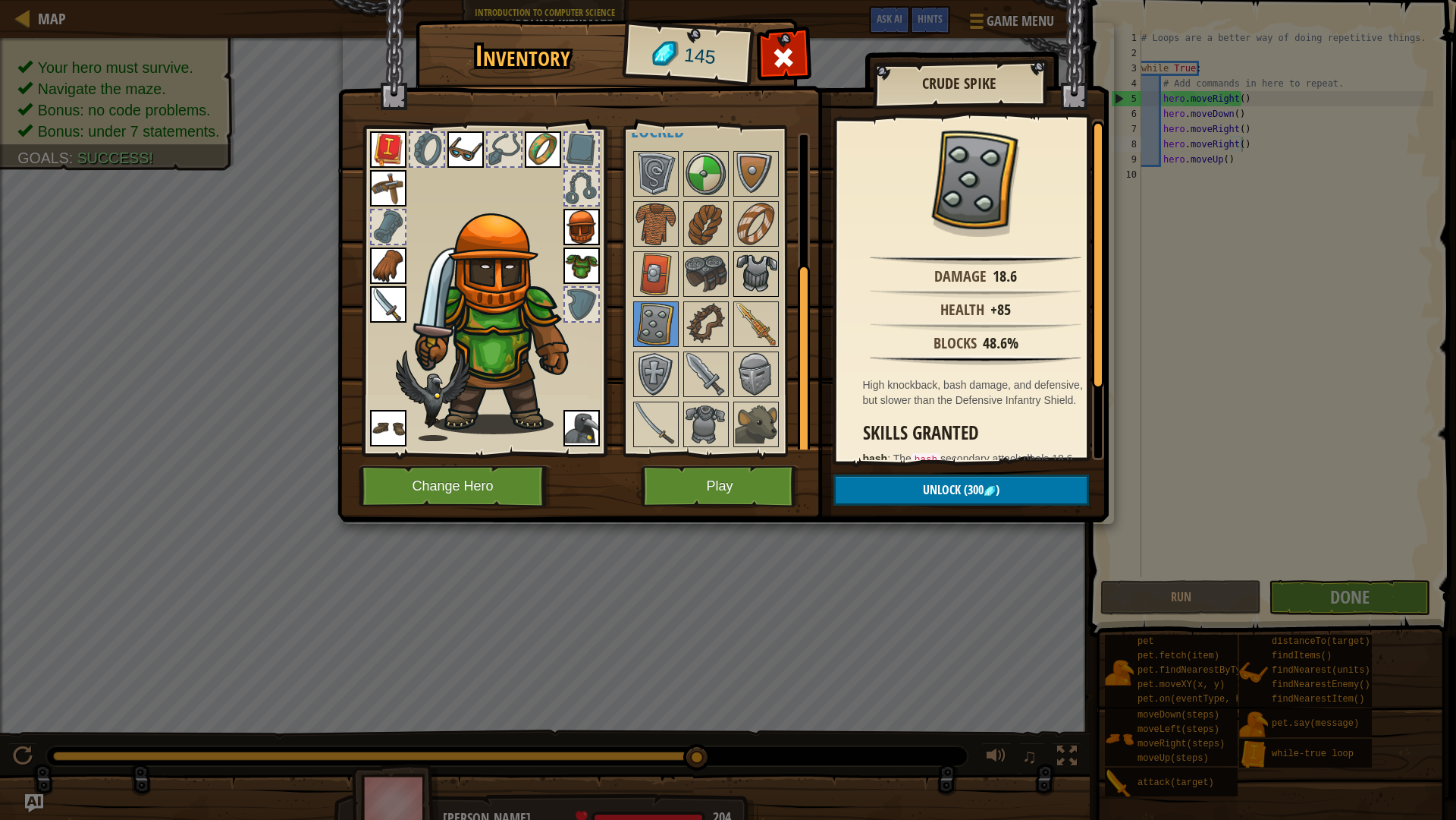
click at [748, 268] on img at bounding box center [755, 273] width 42 height 43
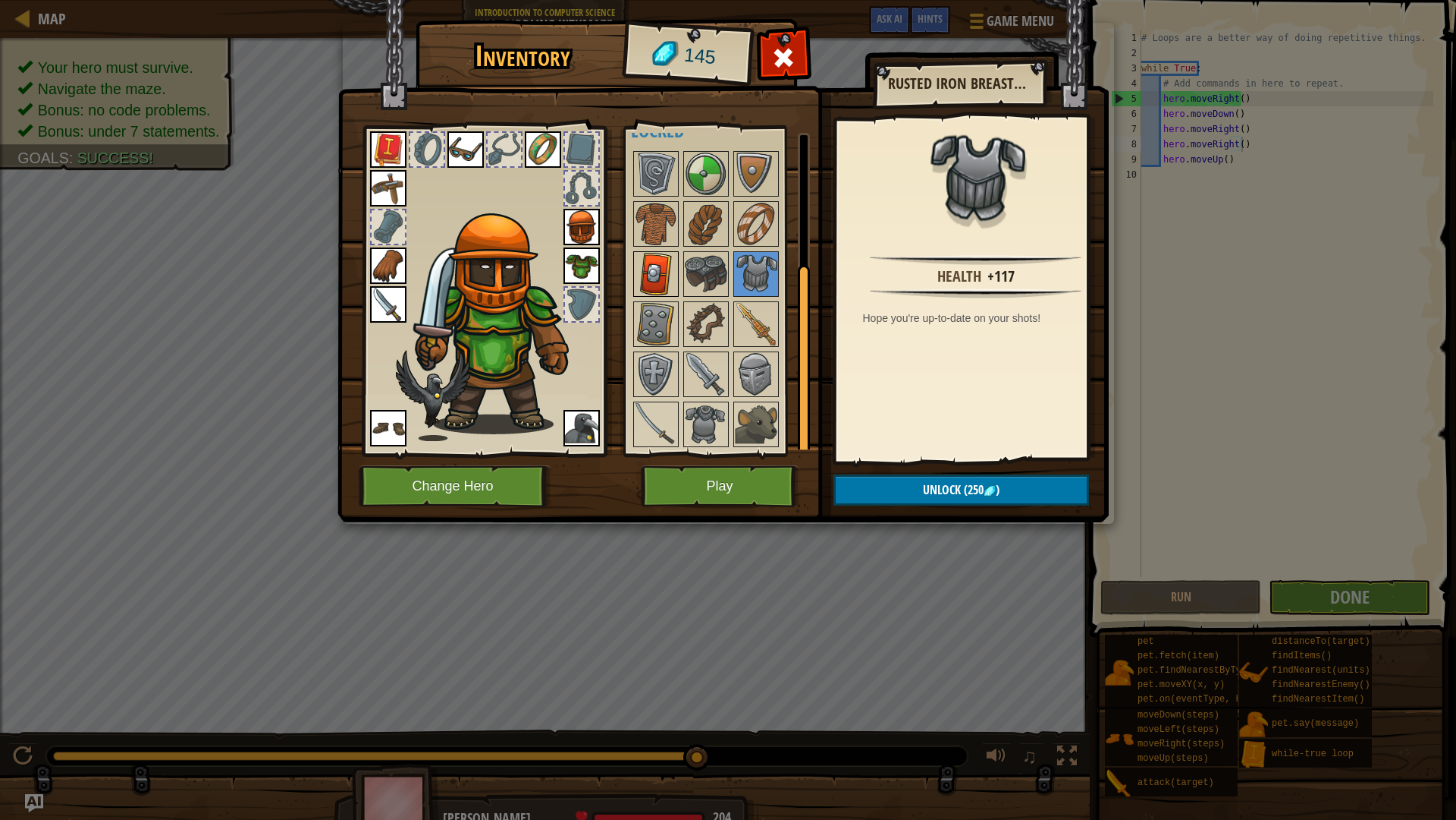
click at [669, 268] on img at bounding box center [655, 273] width 42 height 43
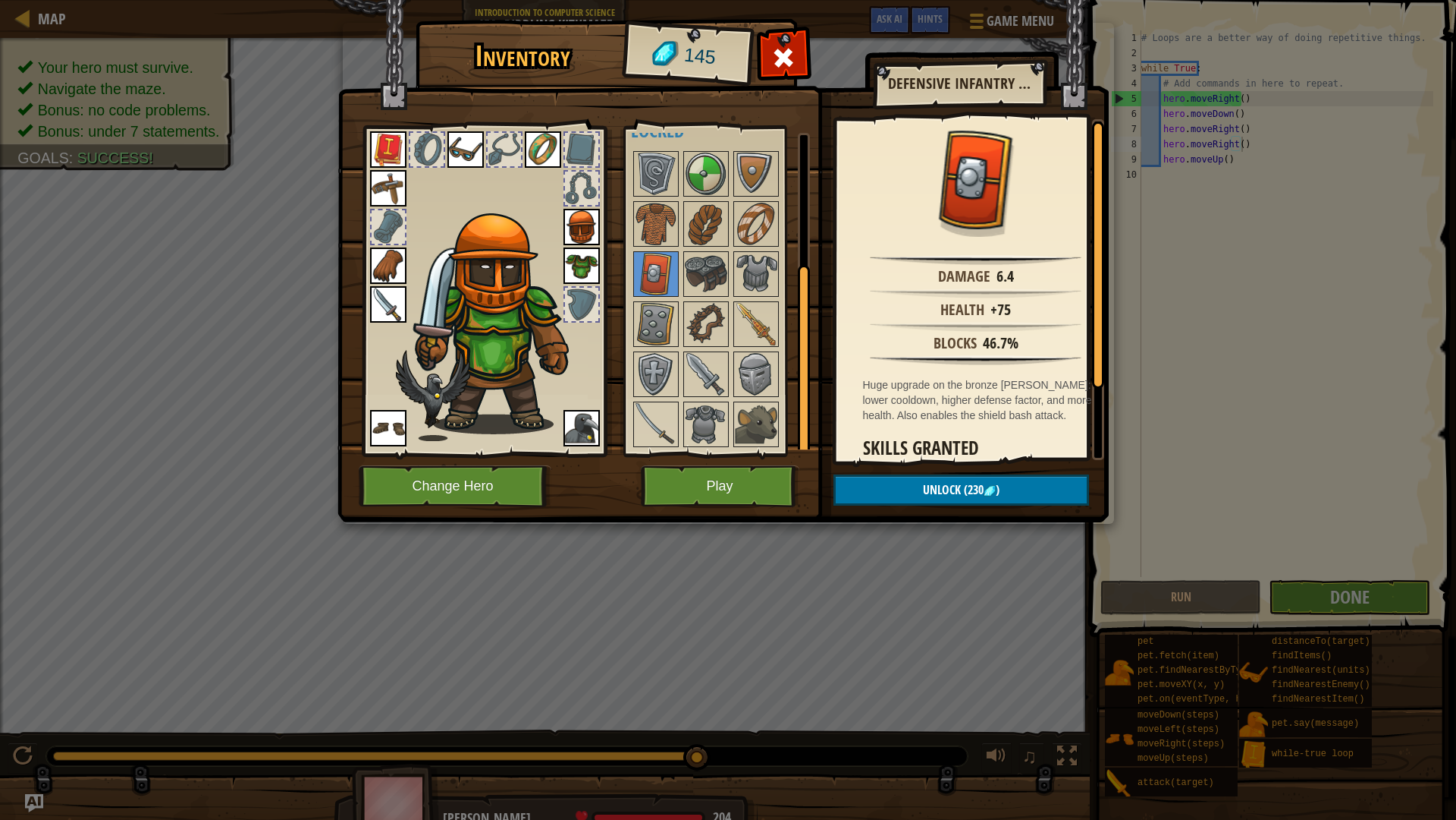
click at [625, 268] on div "Available Equip Equip Equip Equip Equip Equip Equip Equip Equip Equip Equip Equ…" at bounding box center [717, 290] width 186 height 330
click at [657, 255] on img at bounding box center [655, 273] width 42 height 43
click at [748, 295] on div at bounding box center [756, 274] width 45 height 45
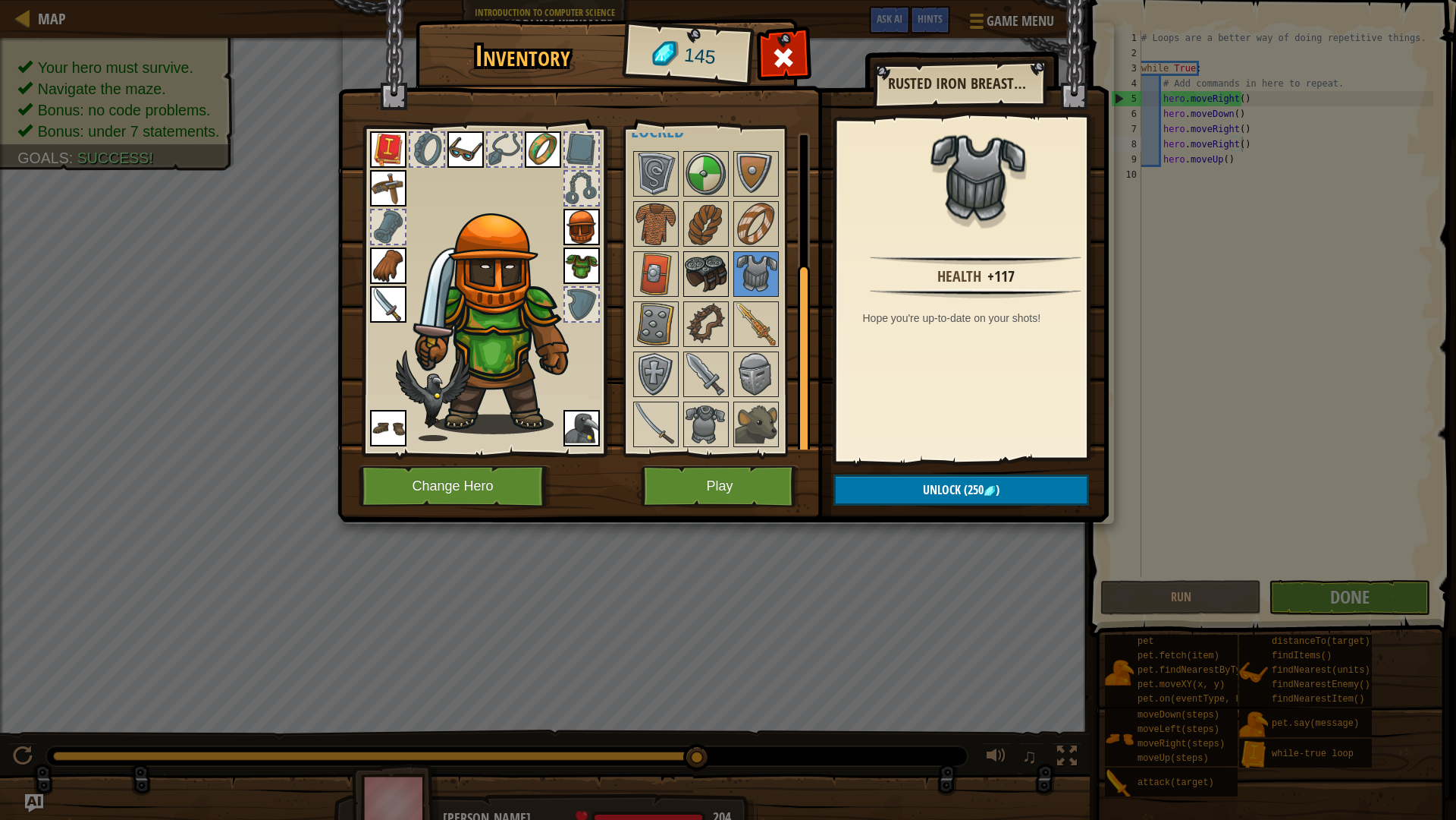
click at [699, 262] on img at bounding box center [705, 273] width 42 height 43
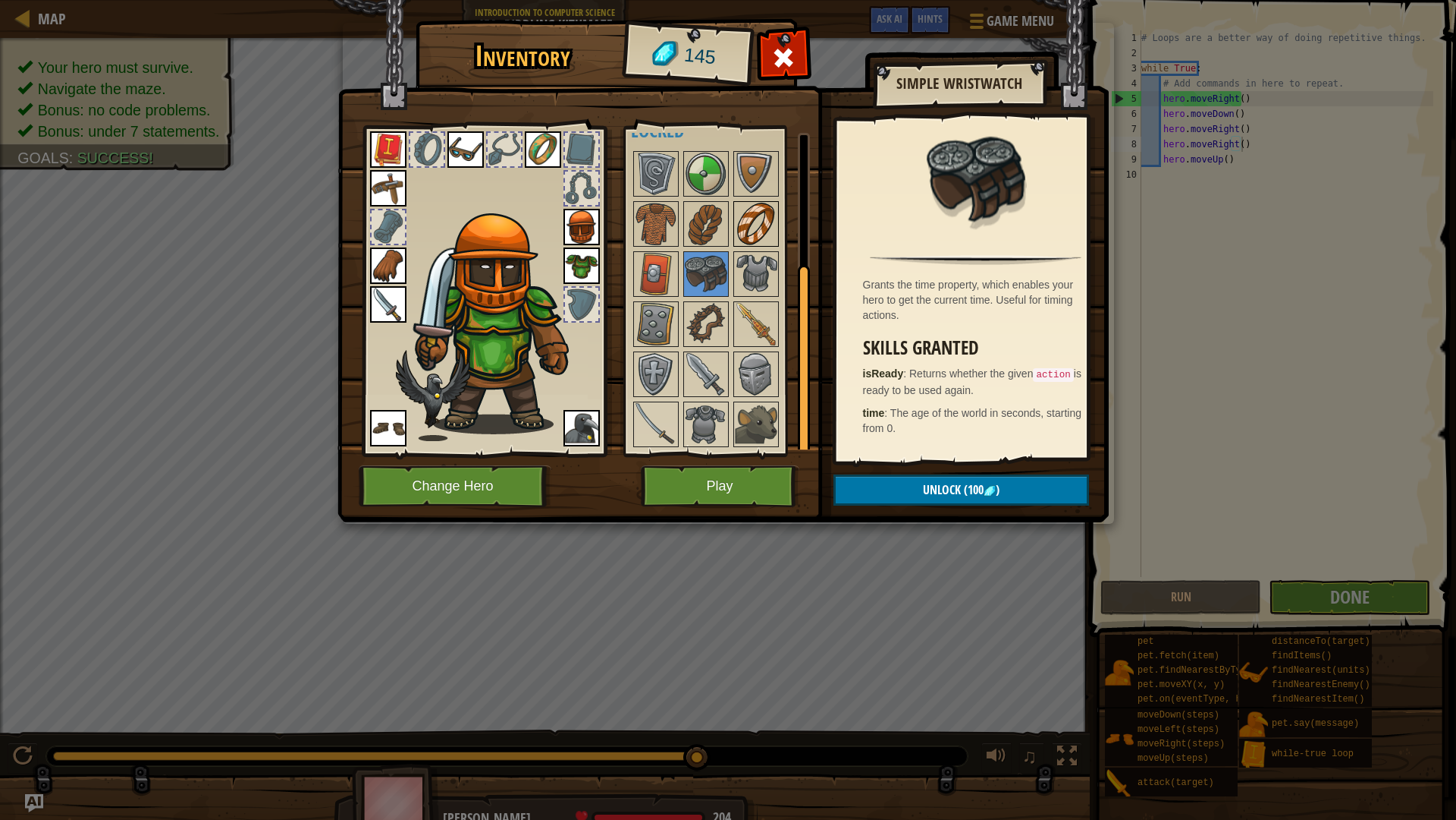
click at [761, 246] on div at bounding box center [756, 224] width 45 height 45
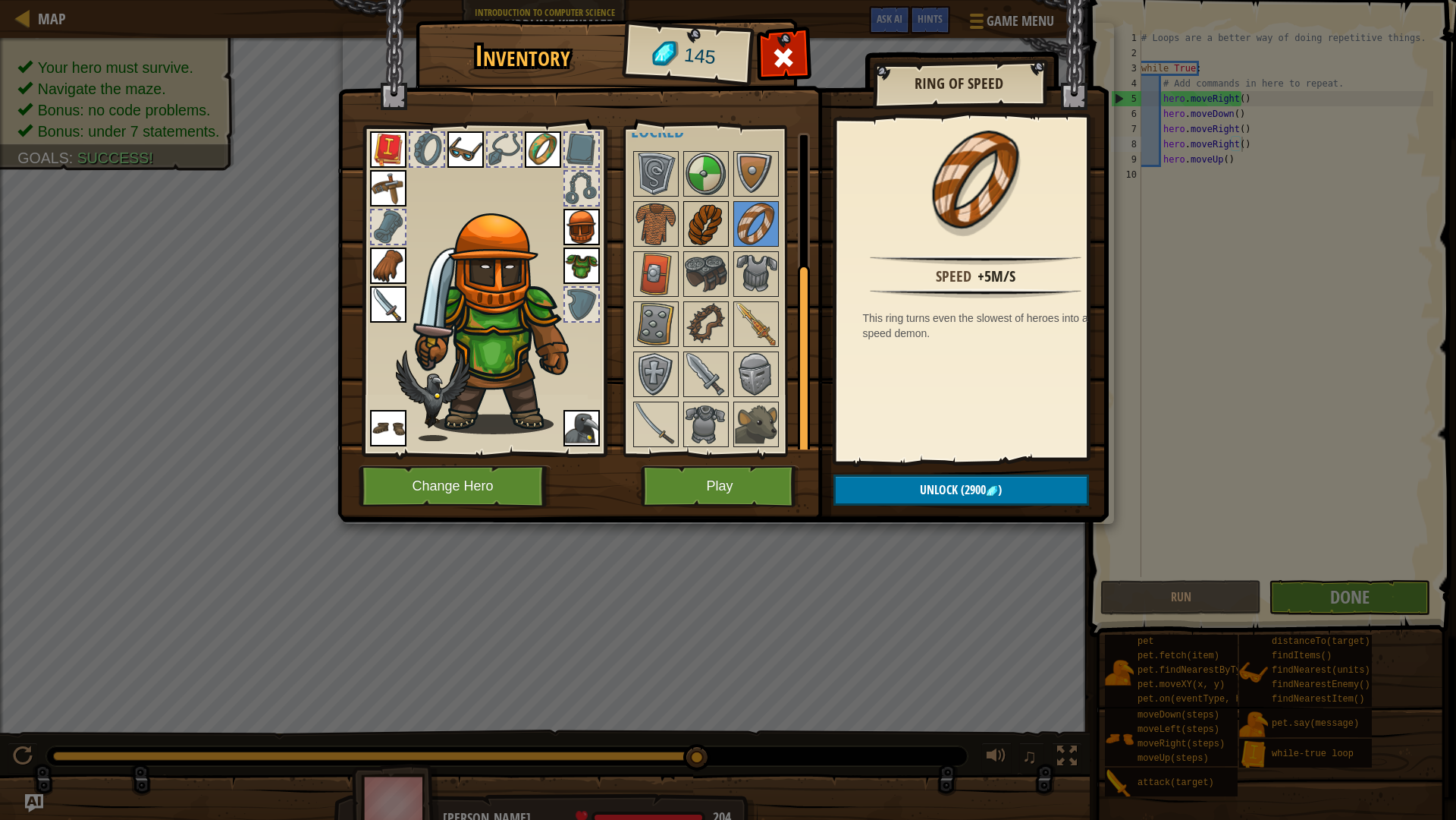
click at [700, 227] on img at bounding box center [705, 223] width 42 height 43
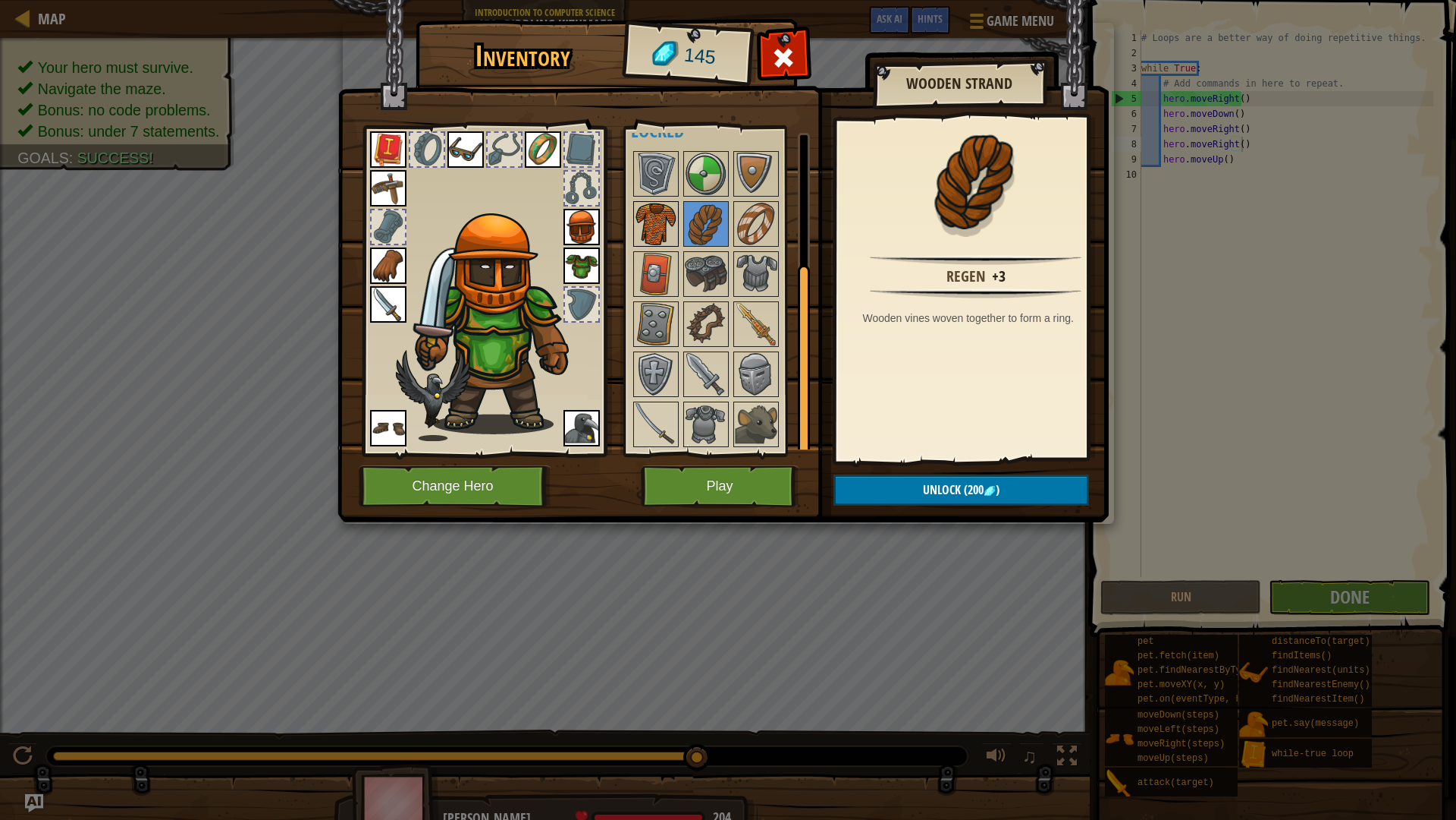
click at [666, 222] on img at bounding box center [655, 223] width 42 height 43
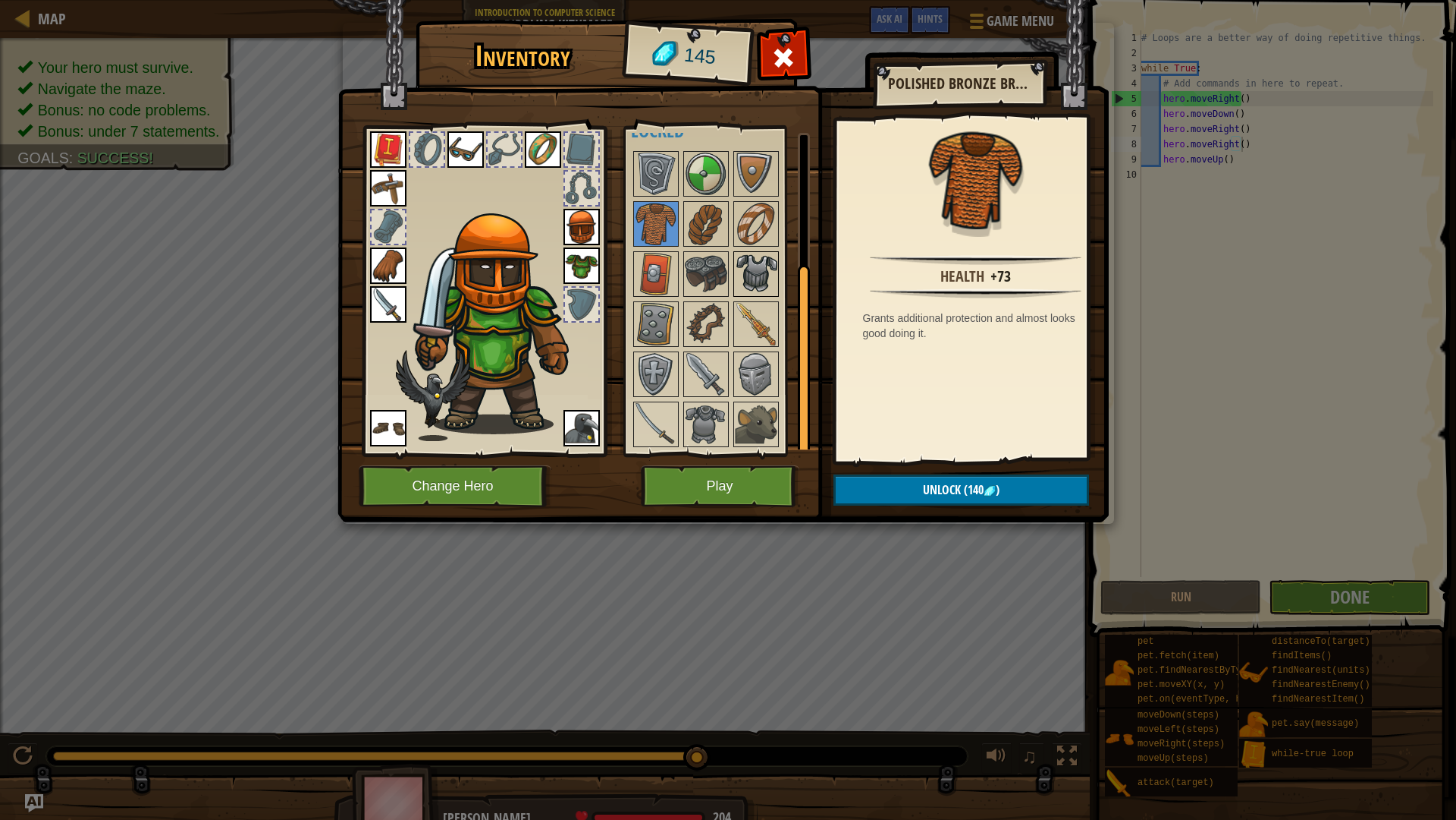
click at [764, 262] on img at bounding box center [755, 273] width 42 height 43
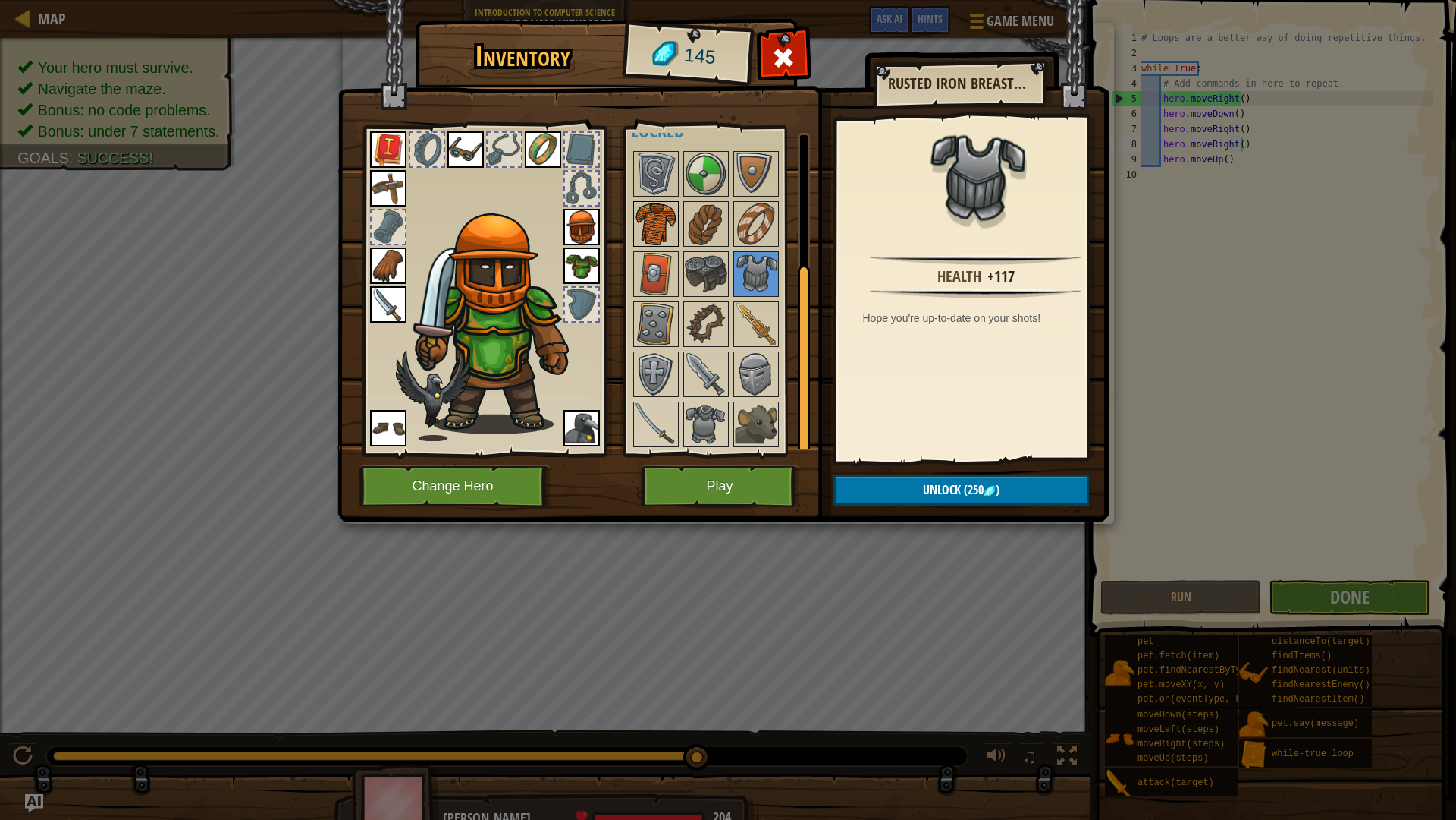
click at [652, 214] on img at bounding box center [655, 223] width 42 height 43
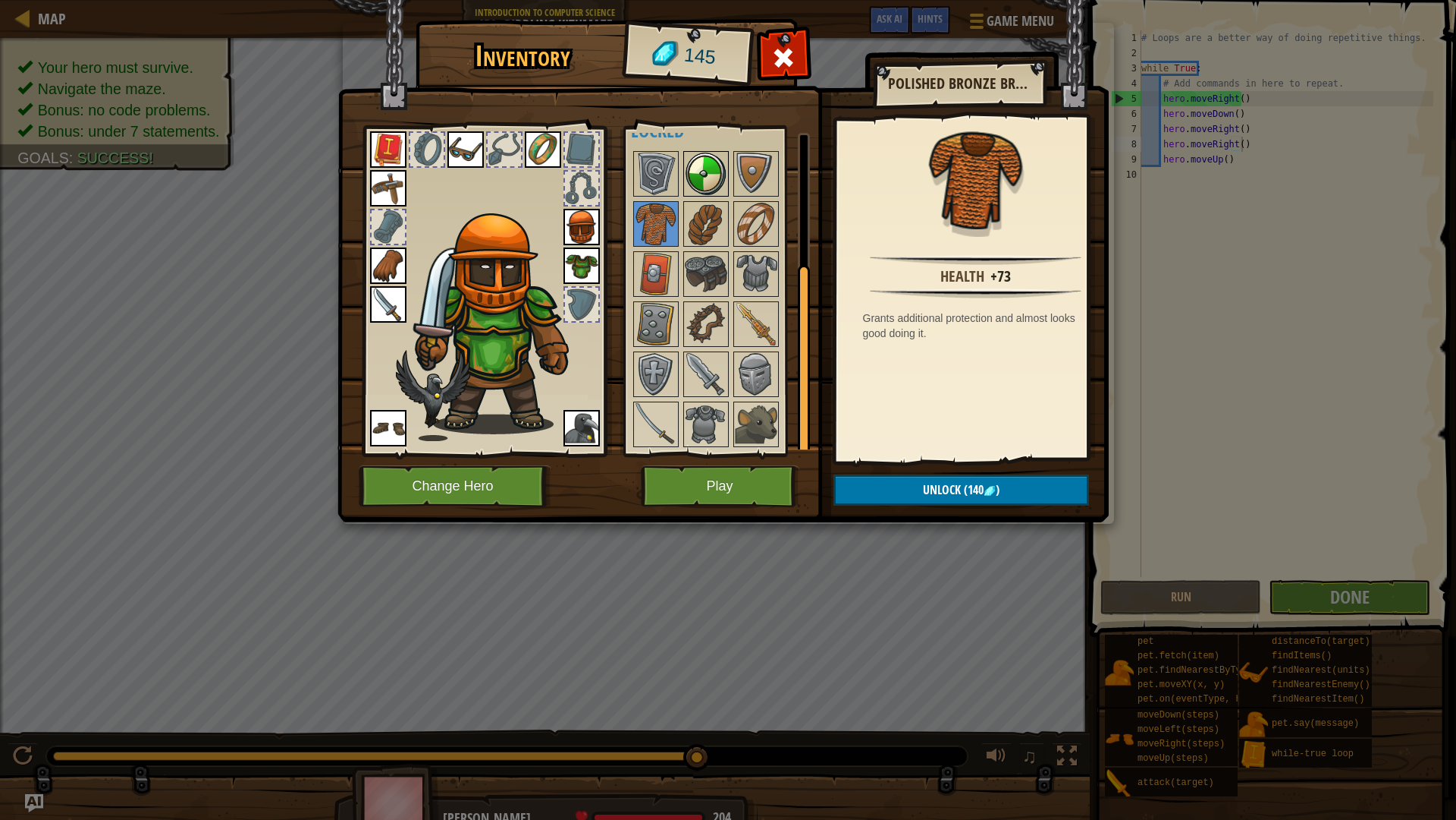
drag, startPoint x: 657, startPoint y: 189, endPoint x: 689, endPoint y: 184, distance: 32.4
click at [687, 184] on div "Available Equip Equip Equip Equip Equip Equip Equip Equip Equip Equip Equip Equ…" at bounding box center [726, 291] width 191 height 316
click at [653, 170] on img at bounding box center [655, 173] width 42 height 43
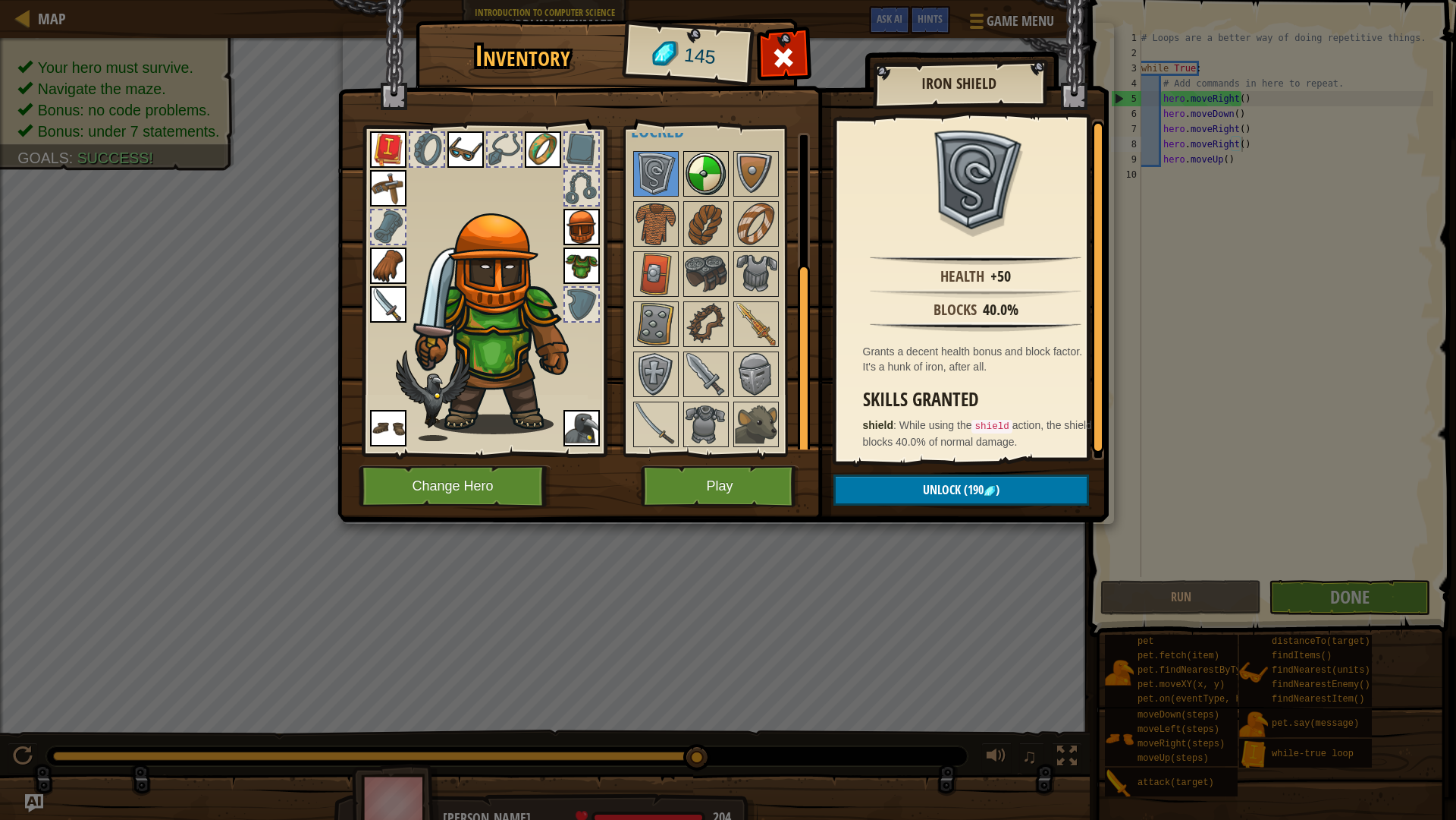
click at [714, 185] on img at bounding box center [705, 173] width 42 height 43
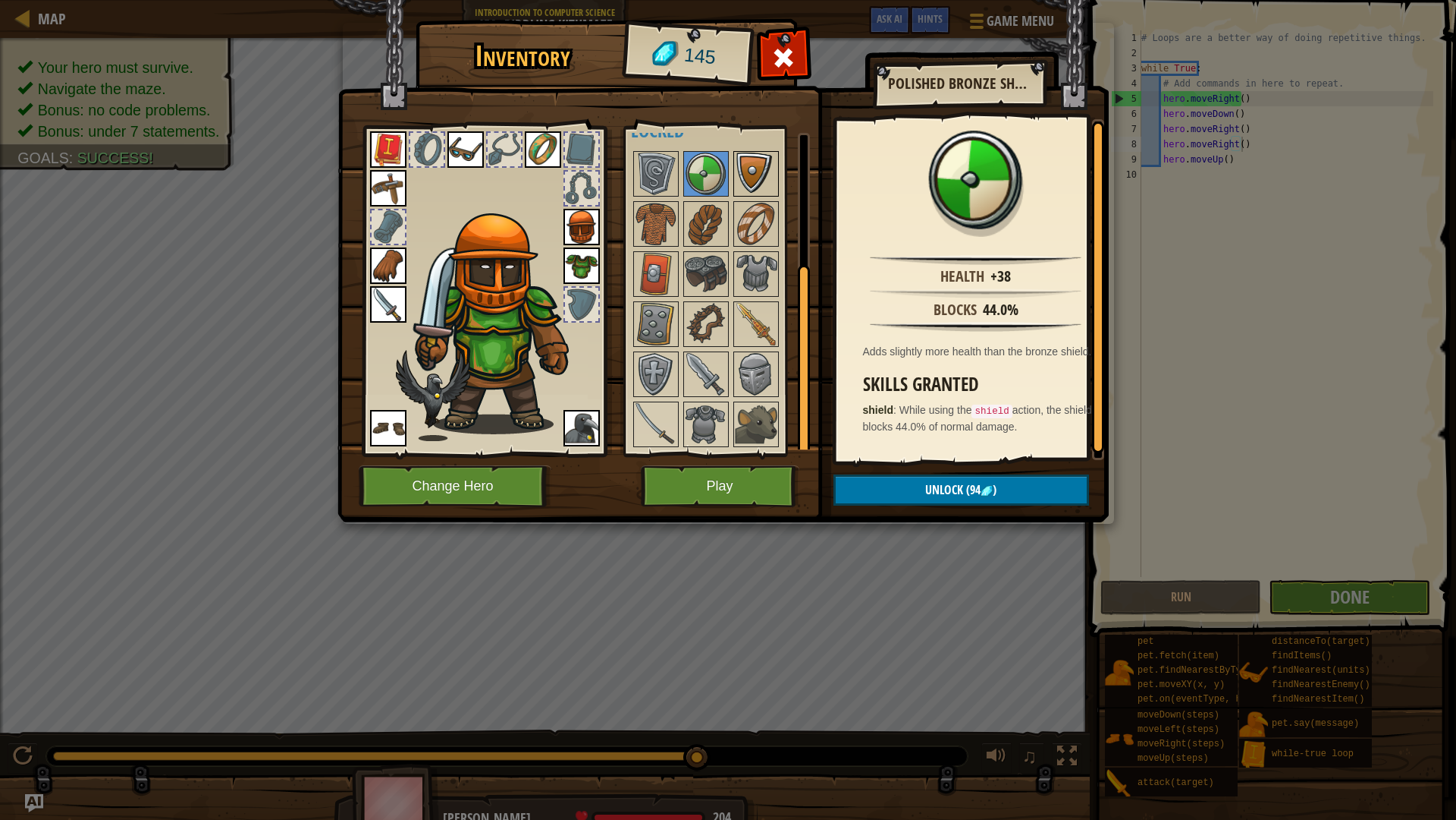
click at [751, 188] on img at bounding box center [755, 173] width 42 height 43
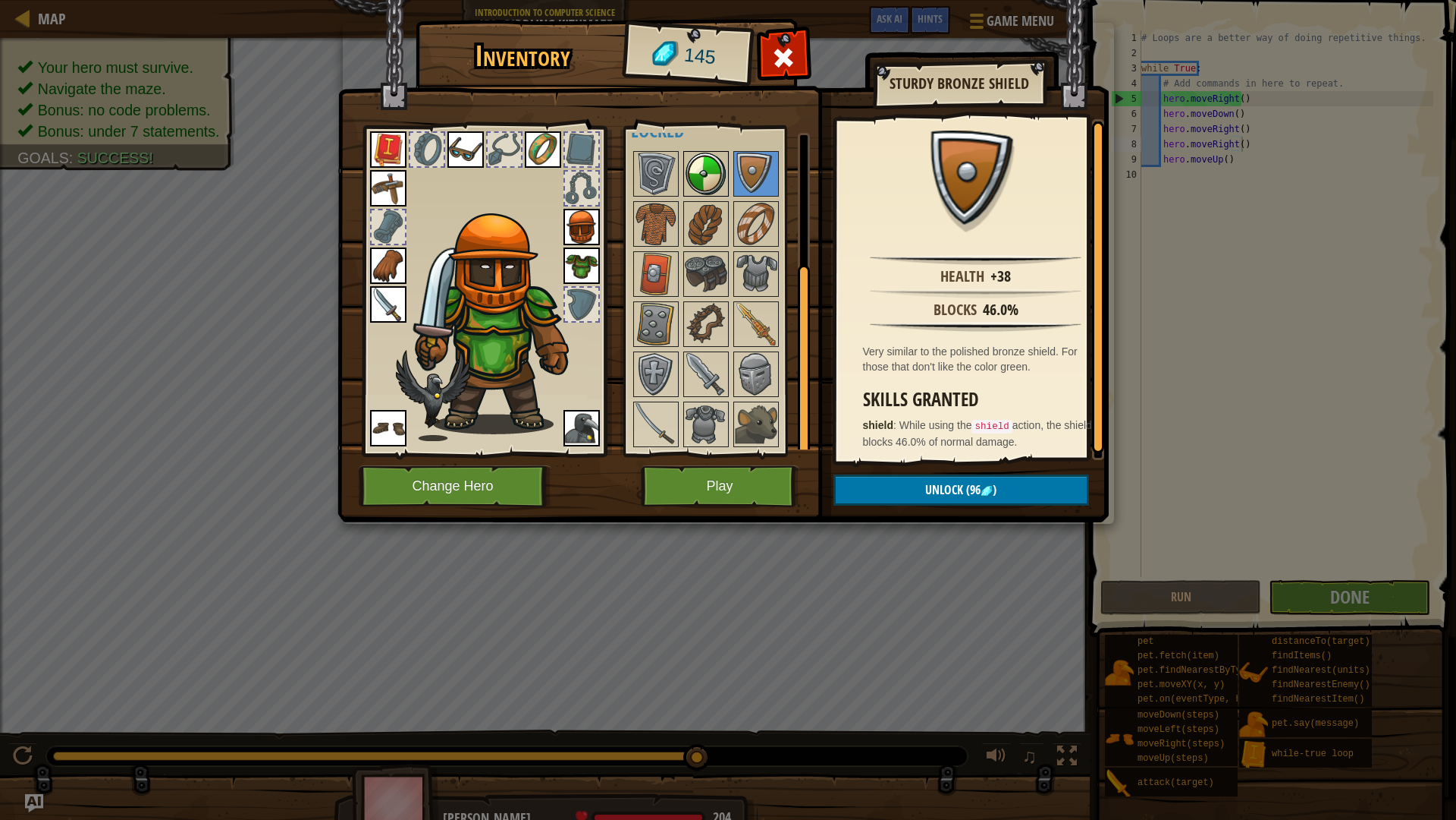
click at [693, 179] on img at bounding box center [705, 173] width 42 height 43
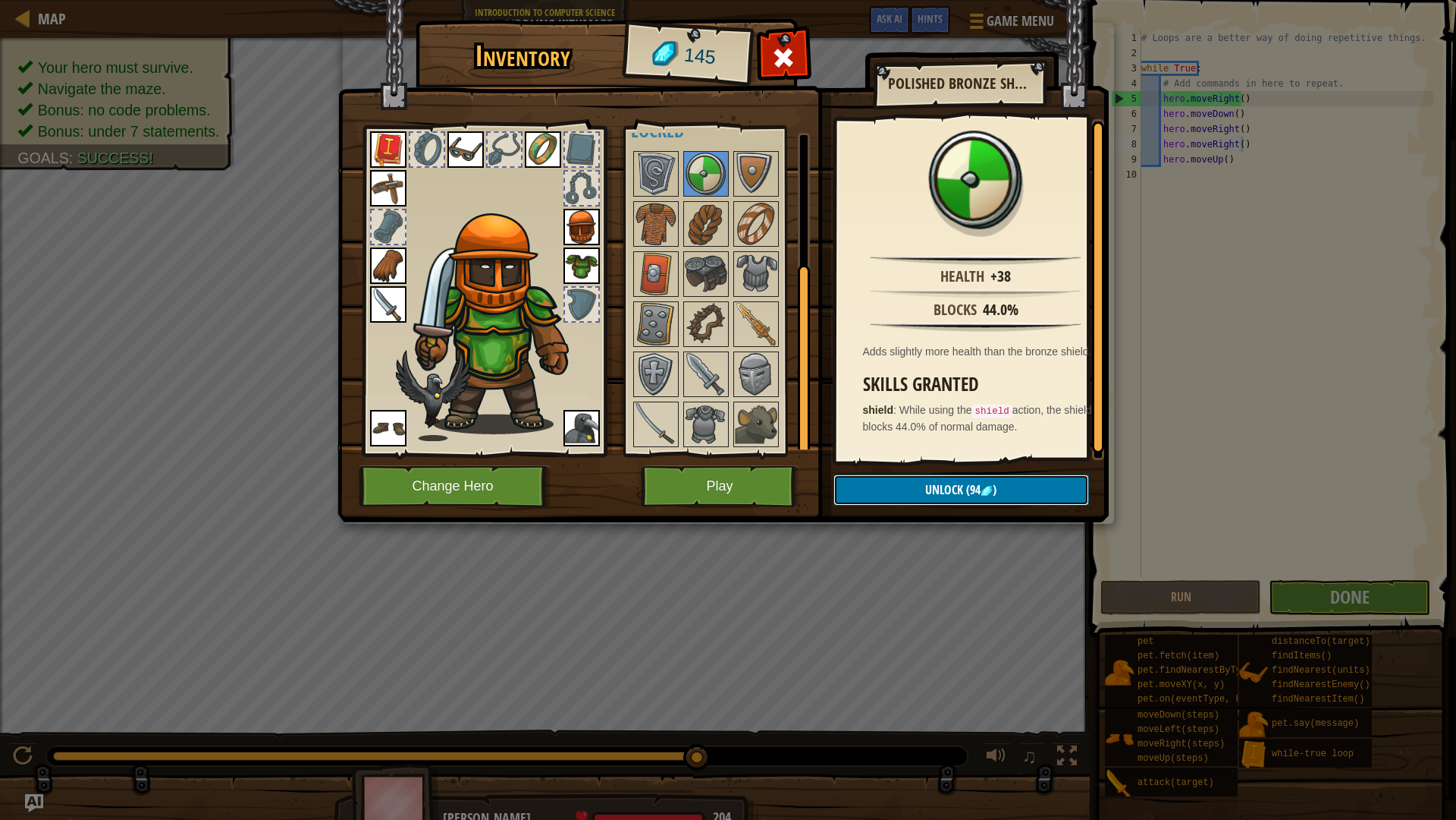
click at [931, 478] on button "Unlock (94 )" at bounding box center [961, 489] width 256 height 31
click at [929, 477] on button "Confirm" at bounding box center [961, 489] width 256 height 31
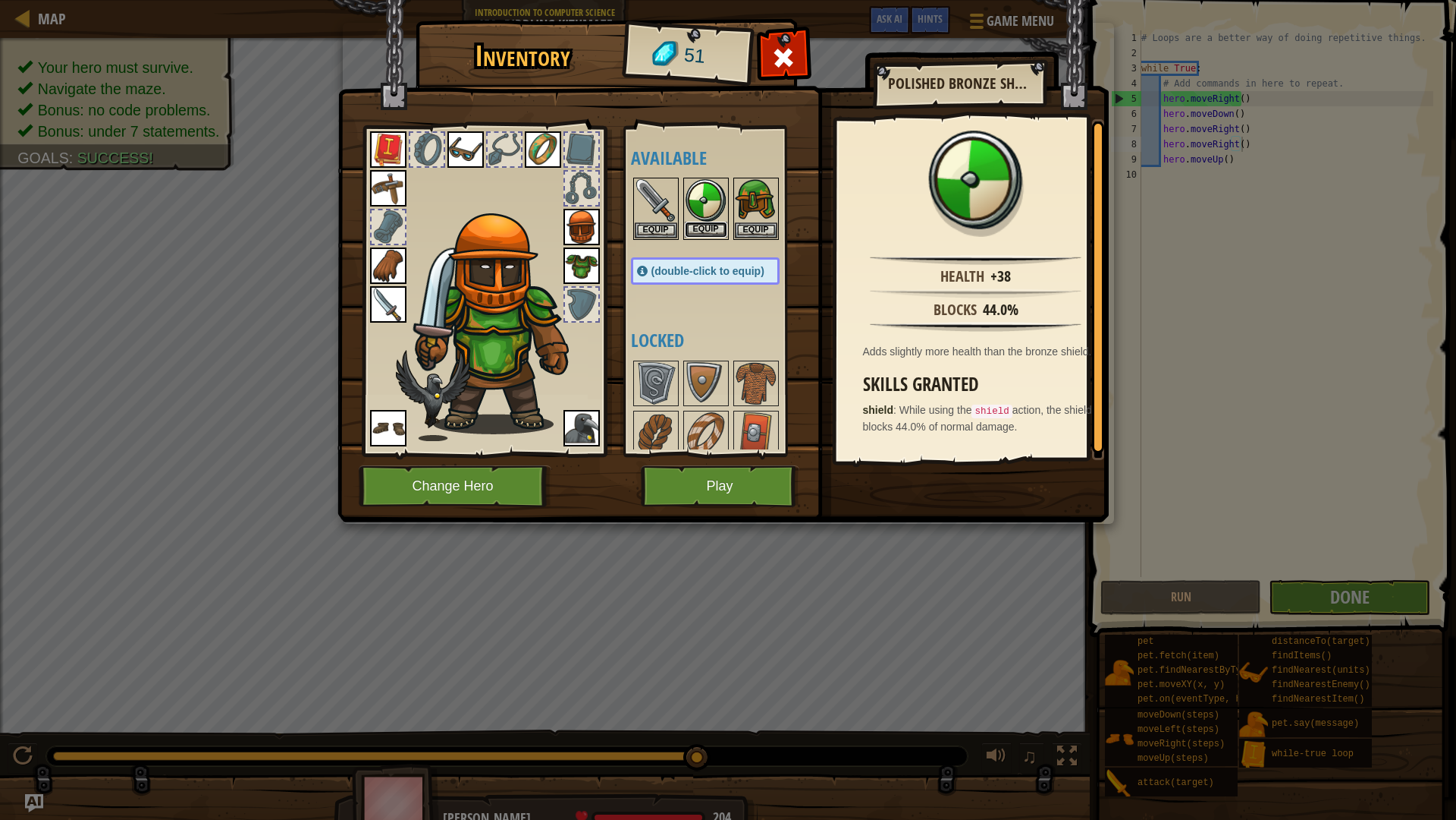
click at [691, 223] on button "Equip" at bounding box center [705, 230] width 42 height 16
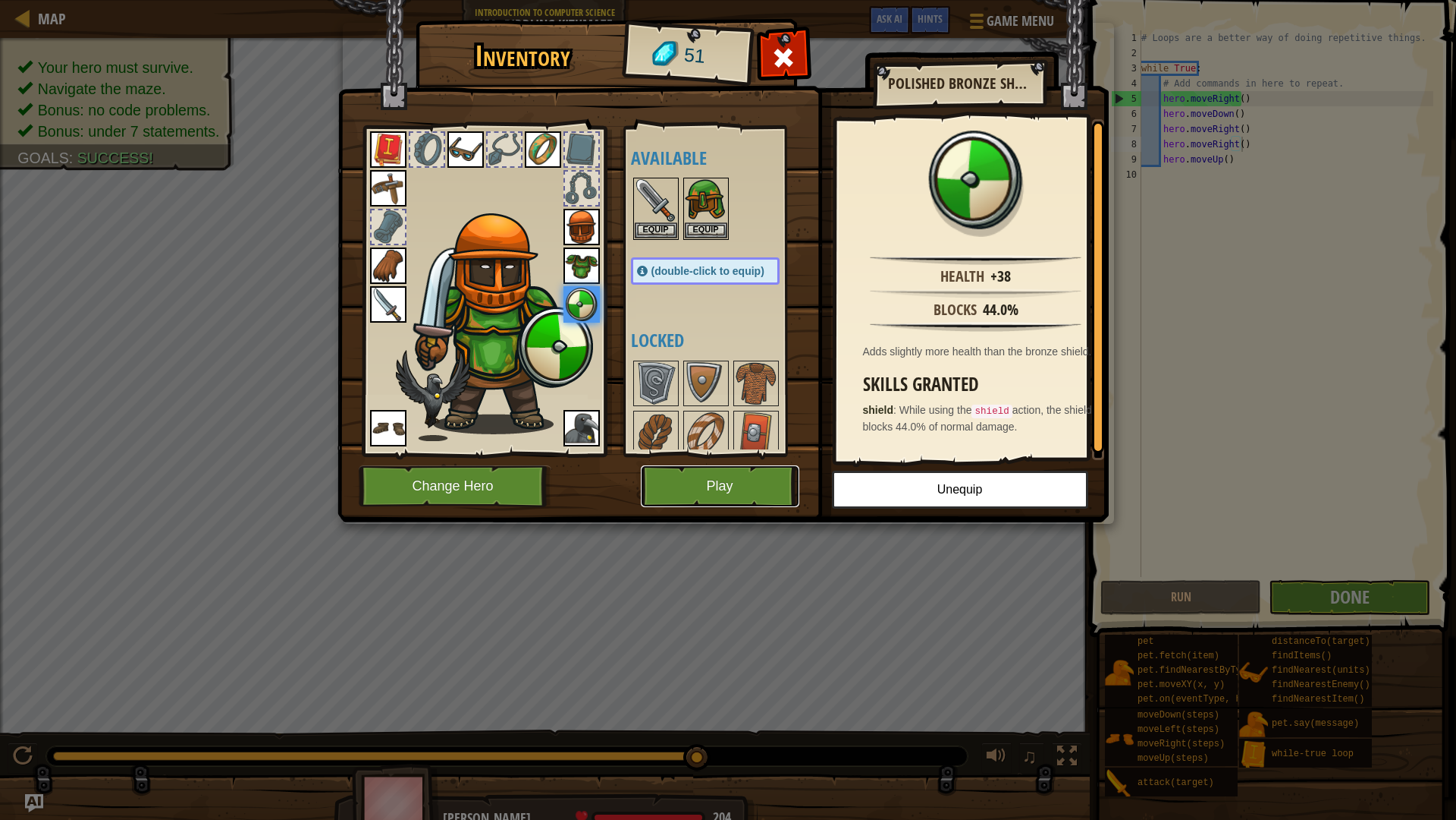
click at [703, 492] on button "Play" at bounding box center [720, 486] width 159 height 42
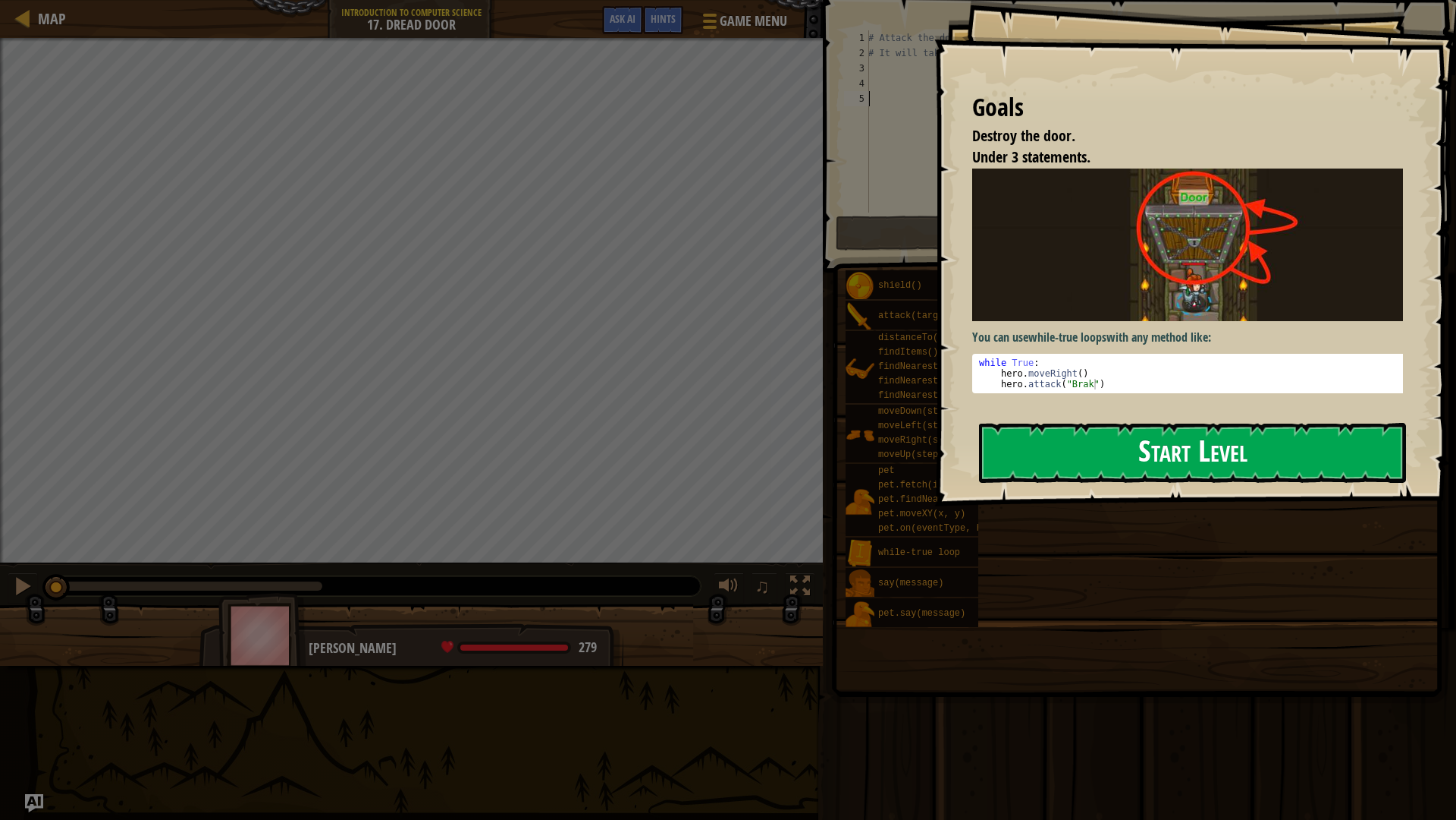
drag, startPoint x: 1223, startPoint y: 454, endPoint x: 1204, endPoint y: 463, distance: 21.0
click at [1216, 461] on button "Start Level" at bounding box center [1193, 452] width 427 height 60
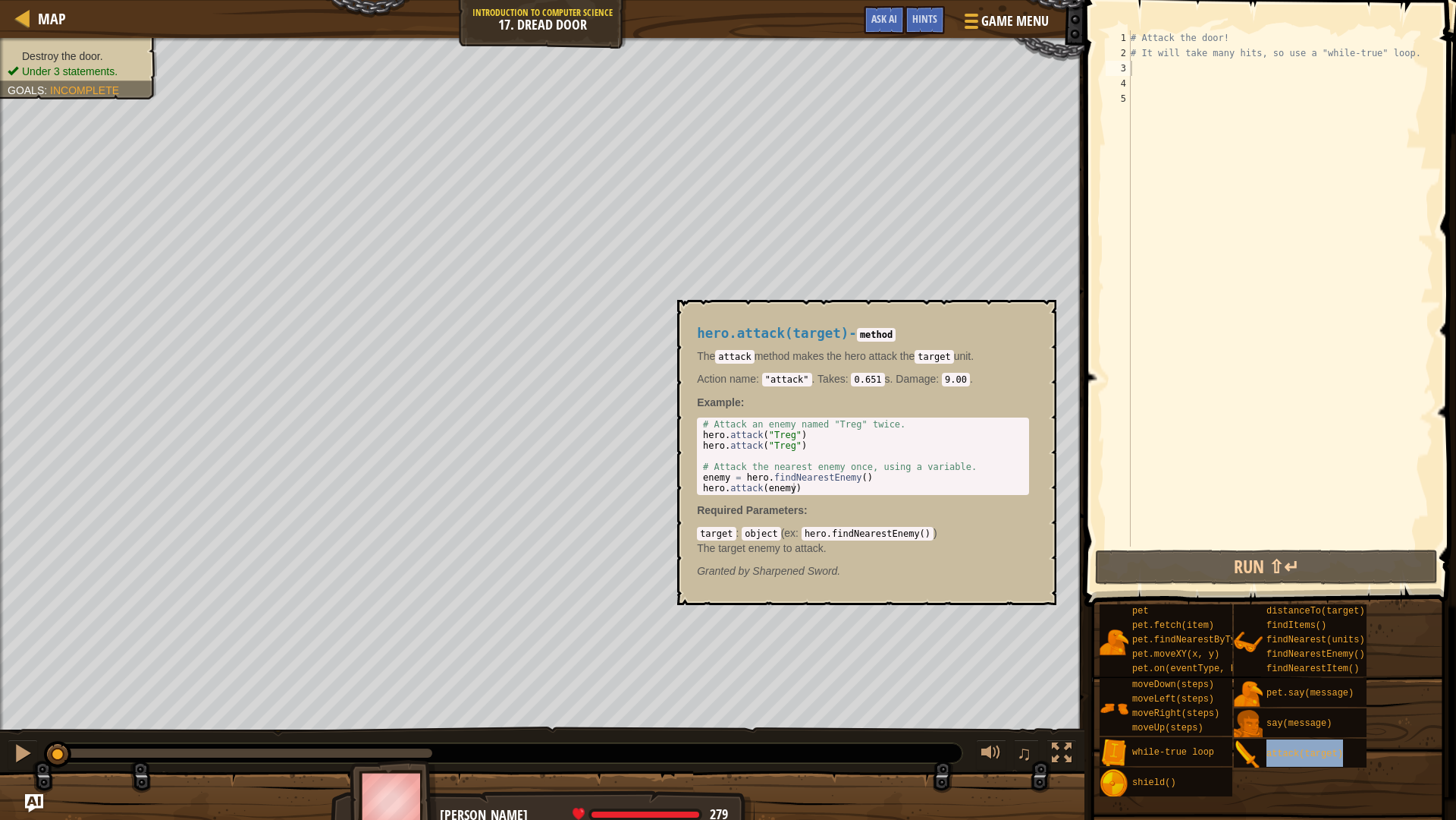
type textarea "attack(target)"
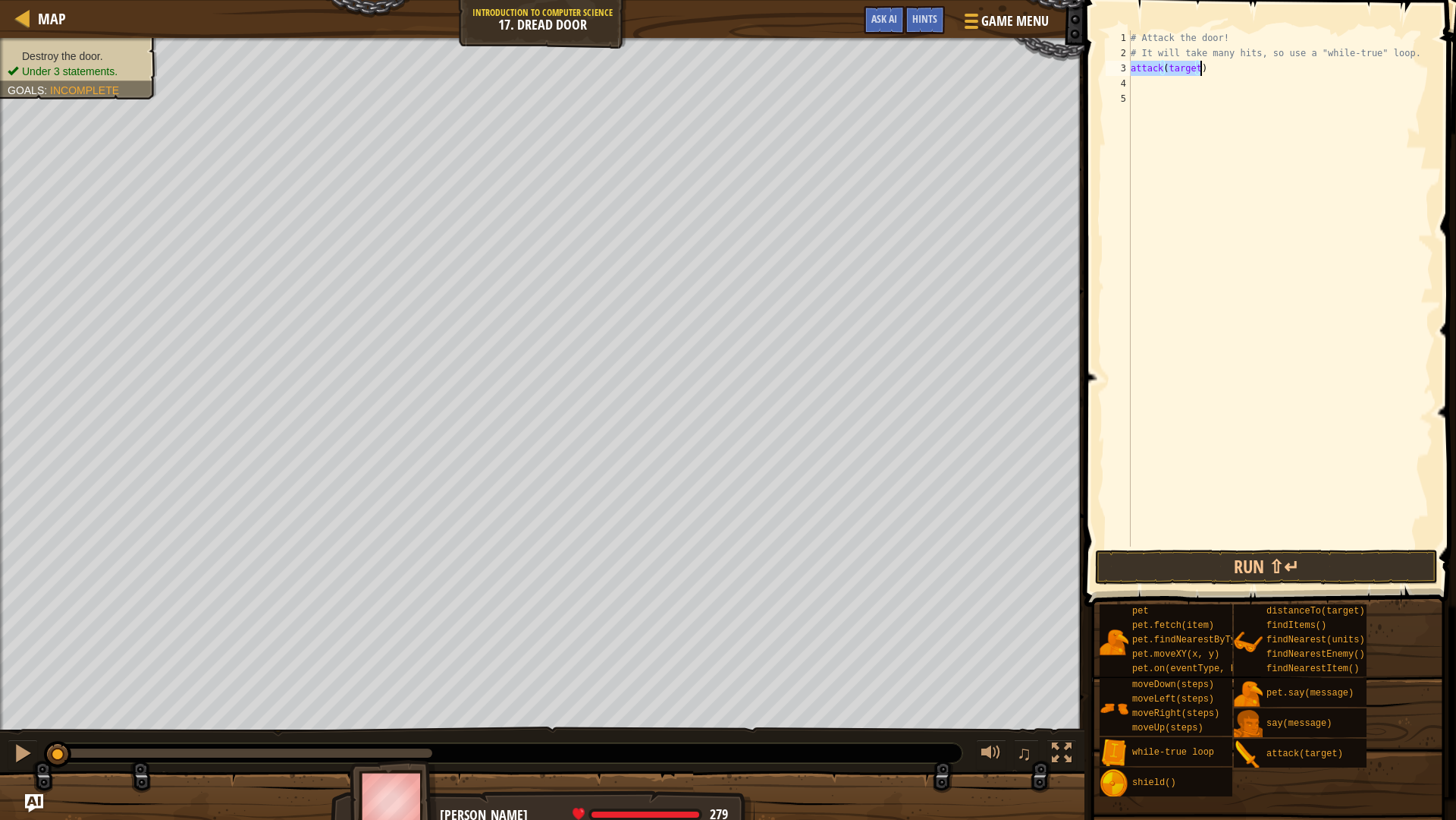
click at [1194, 77] on div "# Attack the door! # It will take many hits, so use a "while-true" loop. attack…" at bounding box center [1280, 303] width 306 height 546
click at [1193, 61] on div "# Attack the door! # It will take many hits, so use a "while-true" loop. attack…" at bounding box center [1280, 303] width 306 height 546
click at [1194, 61] on div "# Attack the door! # It will take many hits, so use a "while-true" loop. attack…" at bounding box center [1280, 303] width 306 height 546
click at [1129, 66] on div "3" at bounding box center [1118, 68] width 25 height 15
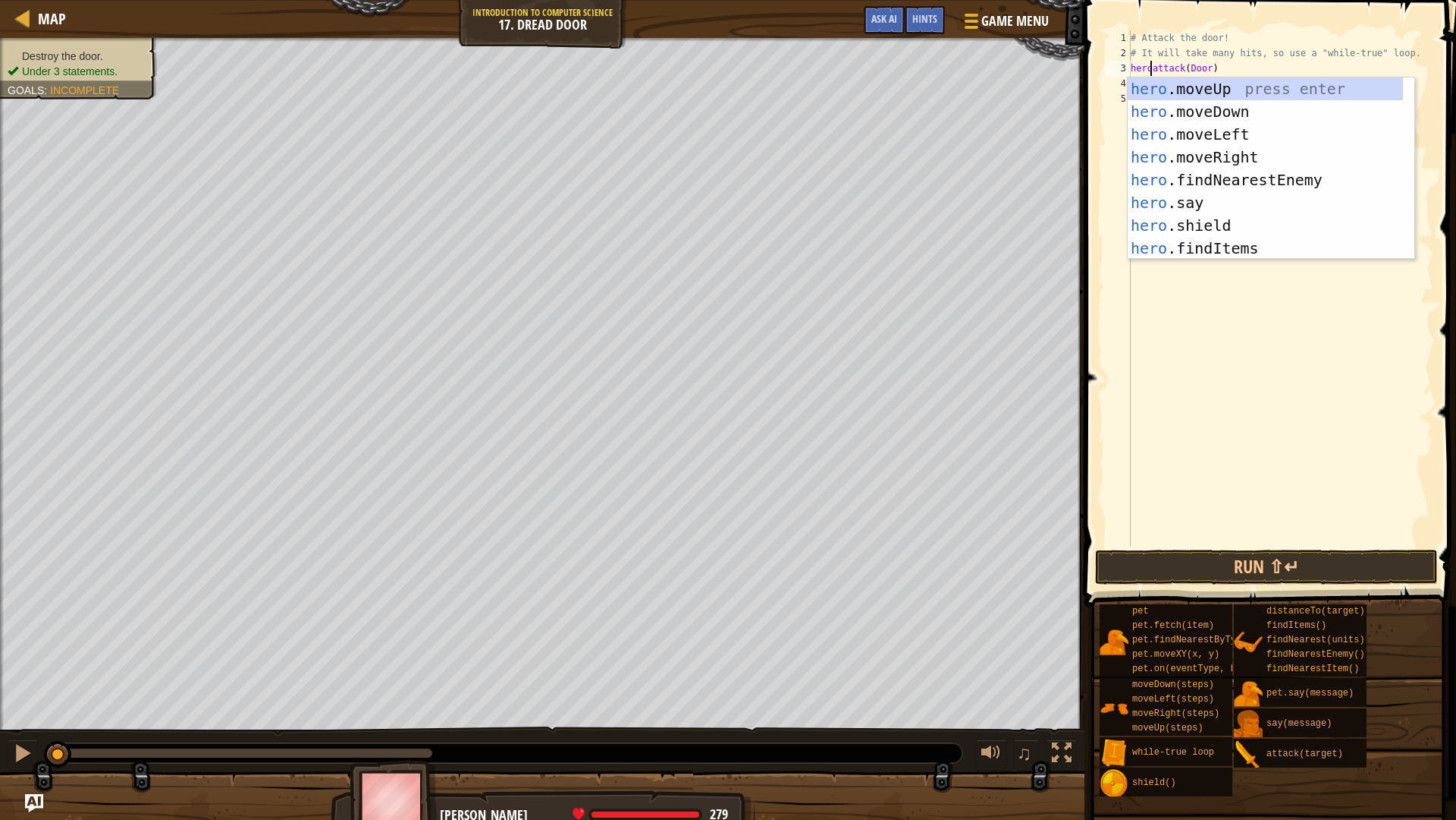
scroll to position [7, 2]
click at [1265, 572] on button "Run ⇧↵" at bounding box center [1266, 567] width 343 height 35
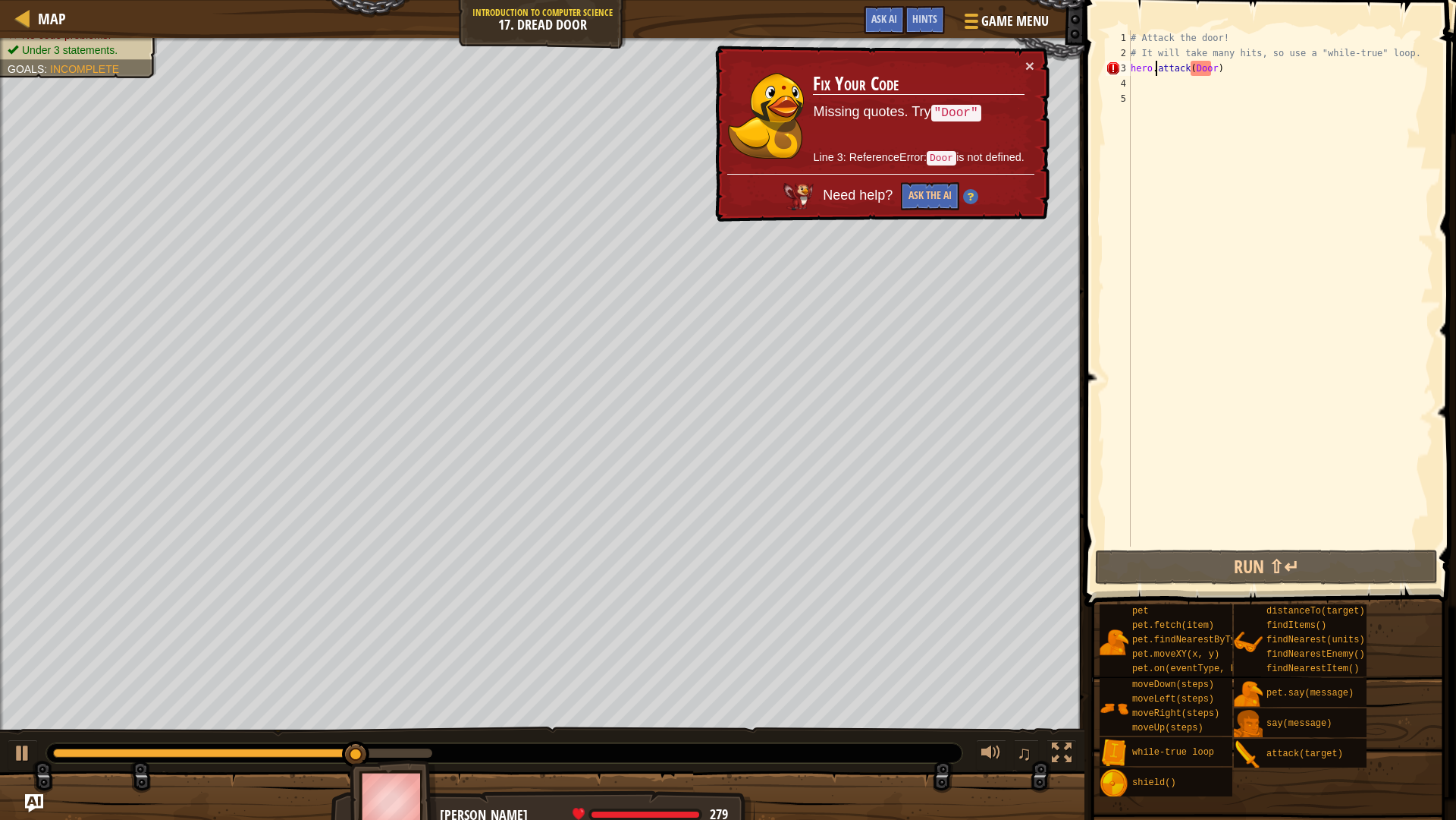
click at [1193, 67] on div "# Attack the door! # It will take many hits, so use a "while-true" loop. hero .…" at bounding box center [1280, 303] width 306 height 546
click at [1190, 67] on div "# Attack the door! # It will take many hits, so use a "while-true" loop. hero .…" at bounding box center [1280, 288] width 306 height 516
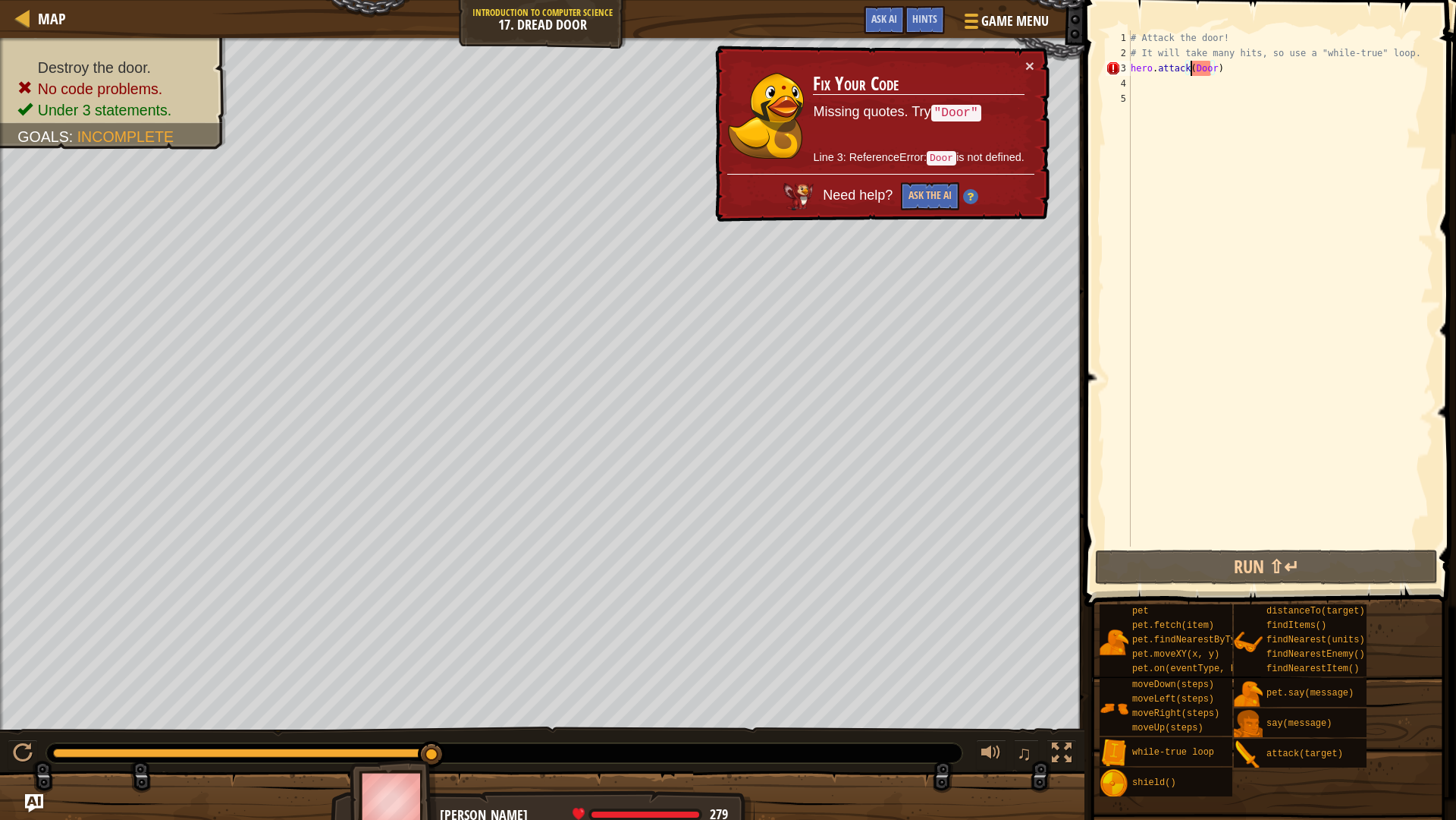
scroll to position [7, 6]
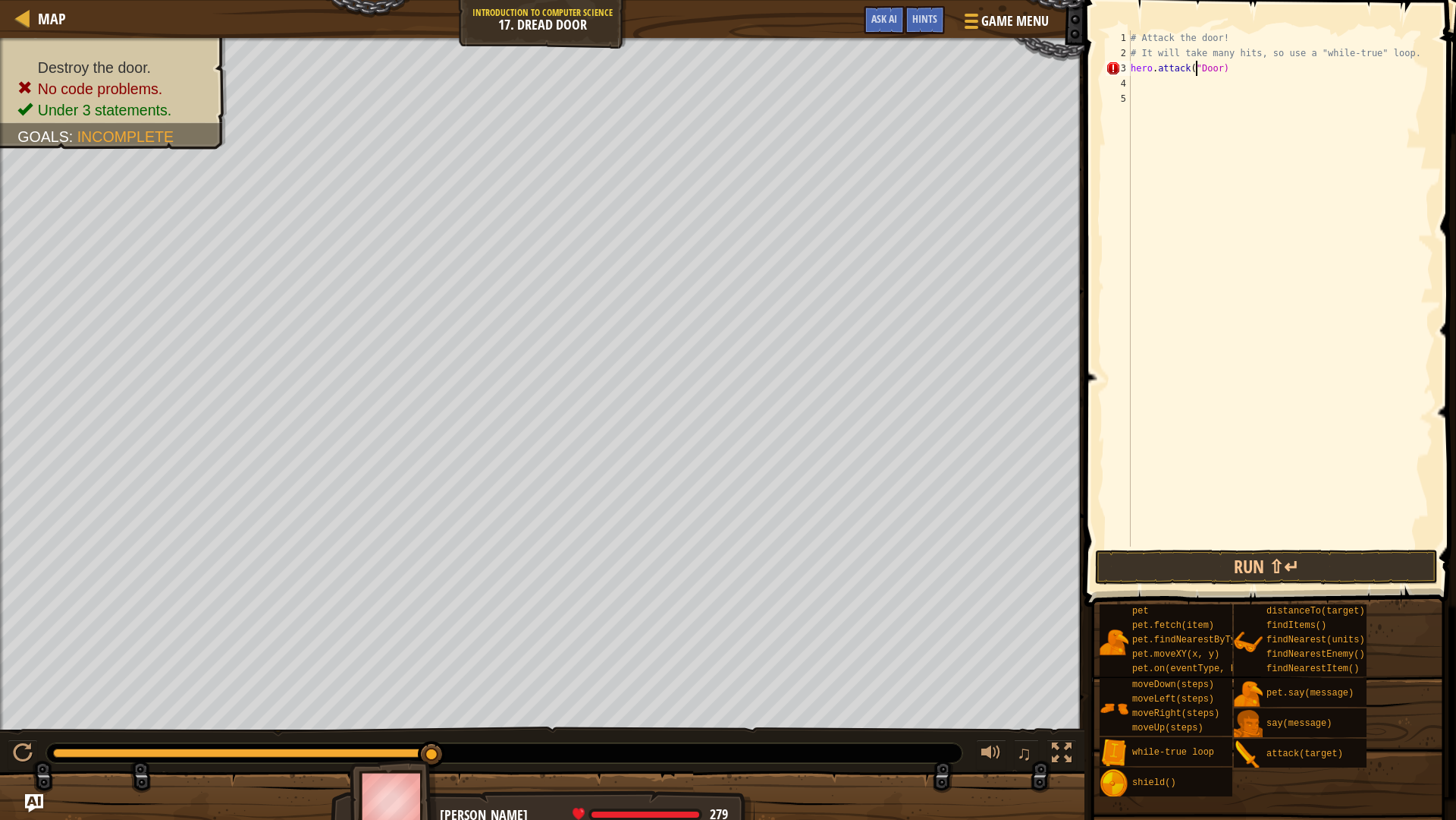
click at [1217, 73] on div "# Attack the door! # It will take many hits, so use a "while-true" loop. hero .…" at bounding box center [1280, 303] width 306 height 546
click at [1227, 579] on button "Run ⇧↵" at bounding box center [1266, 567] width 343 height 35
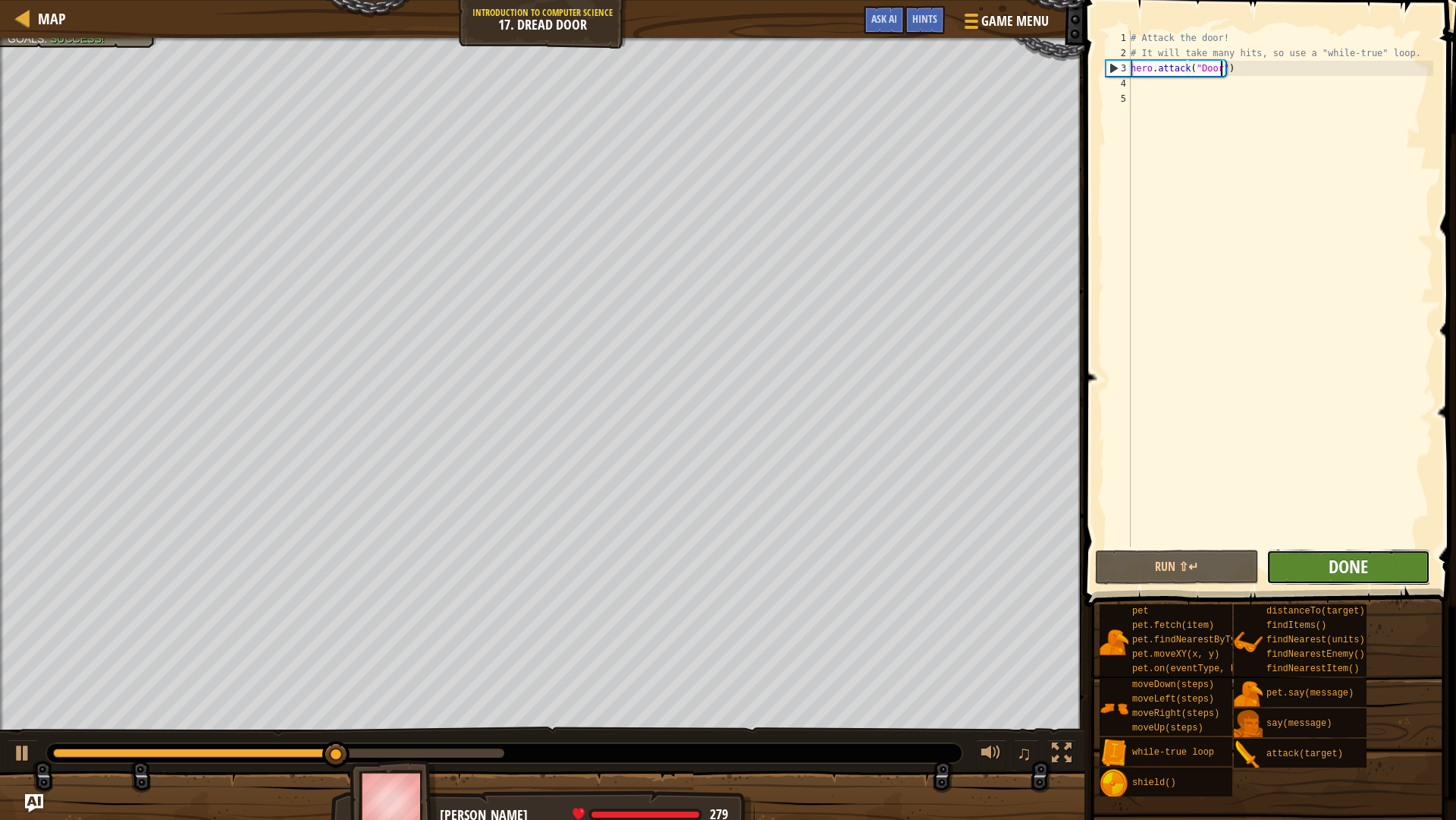
click at [1340, 563] on span "Done" at bounding box center [1348, 566] width 40 height 25
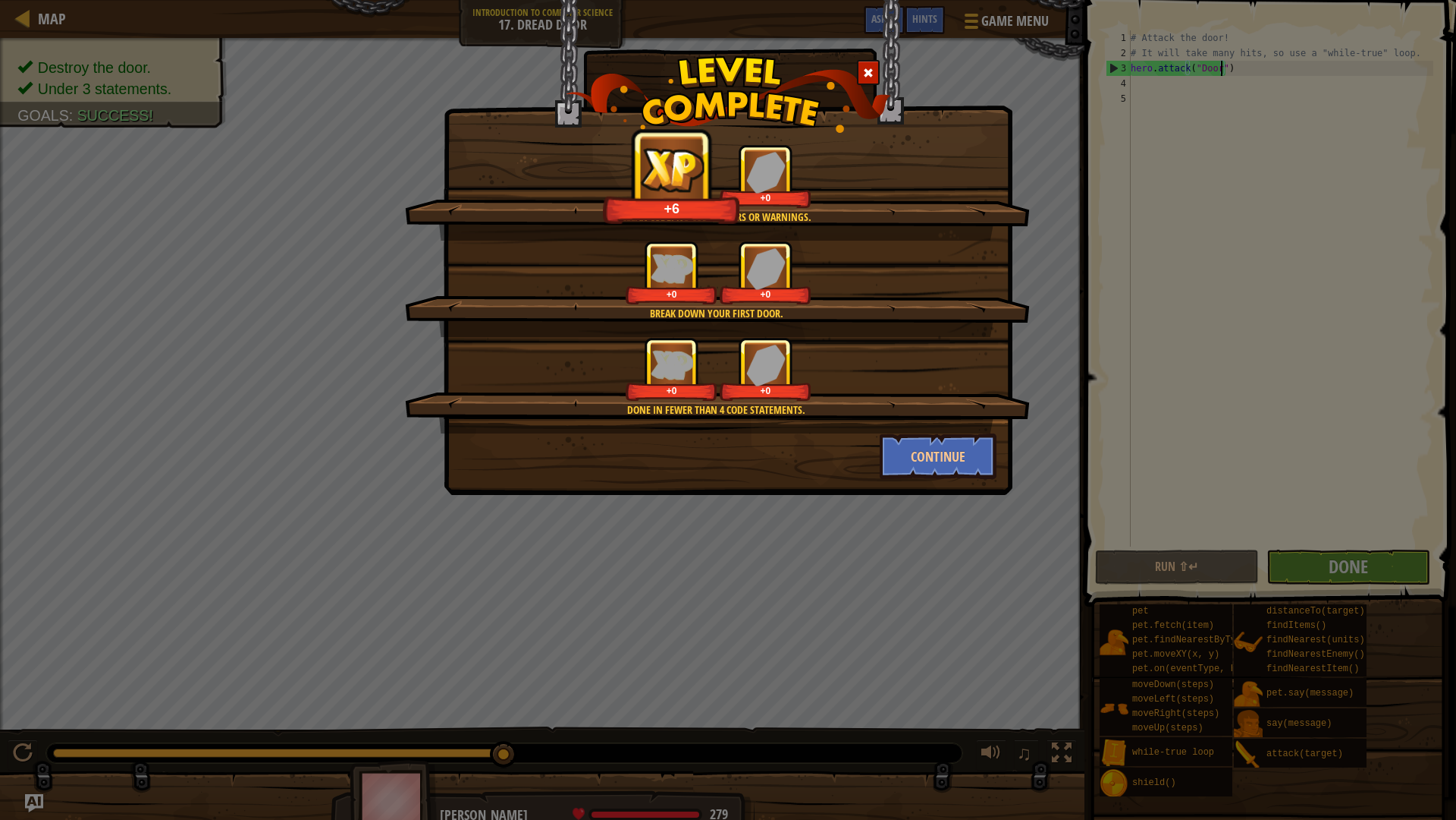
click at [872, 79] on div at bounding box center [869, 72] width 23 height 26
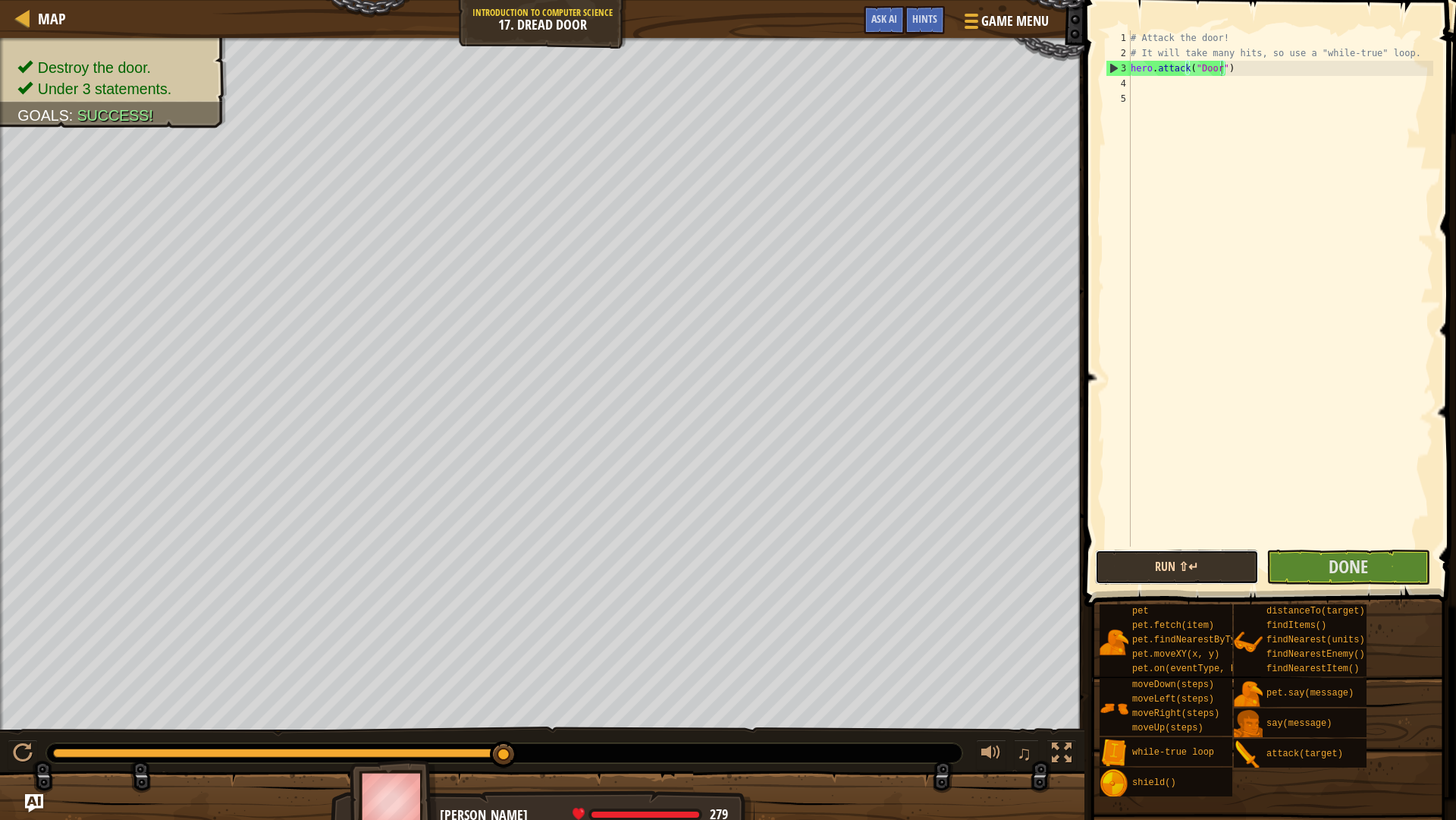
click at [1187, 551] on button "Run ⇧↵" at bounding box center [1177, 567] width 164 height 35
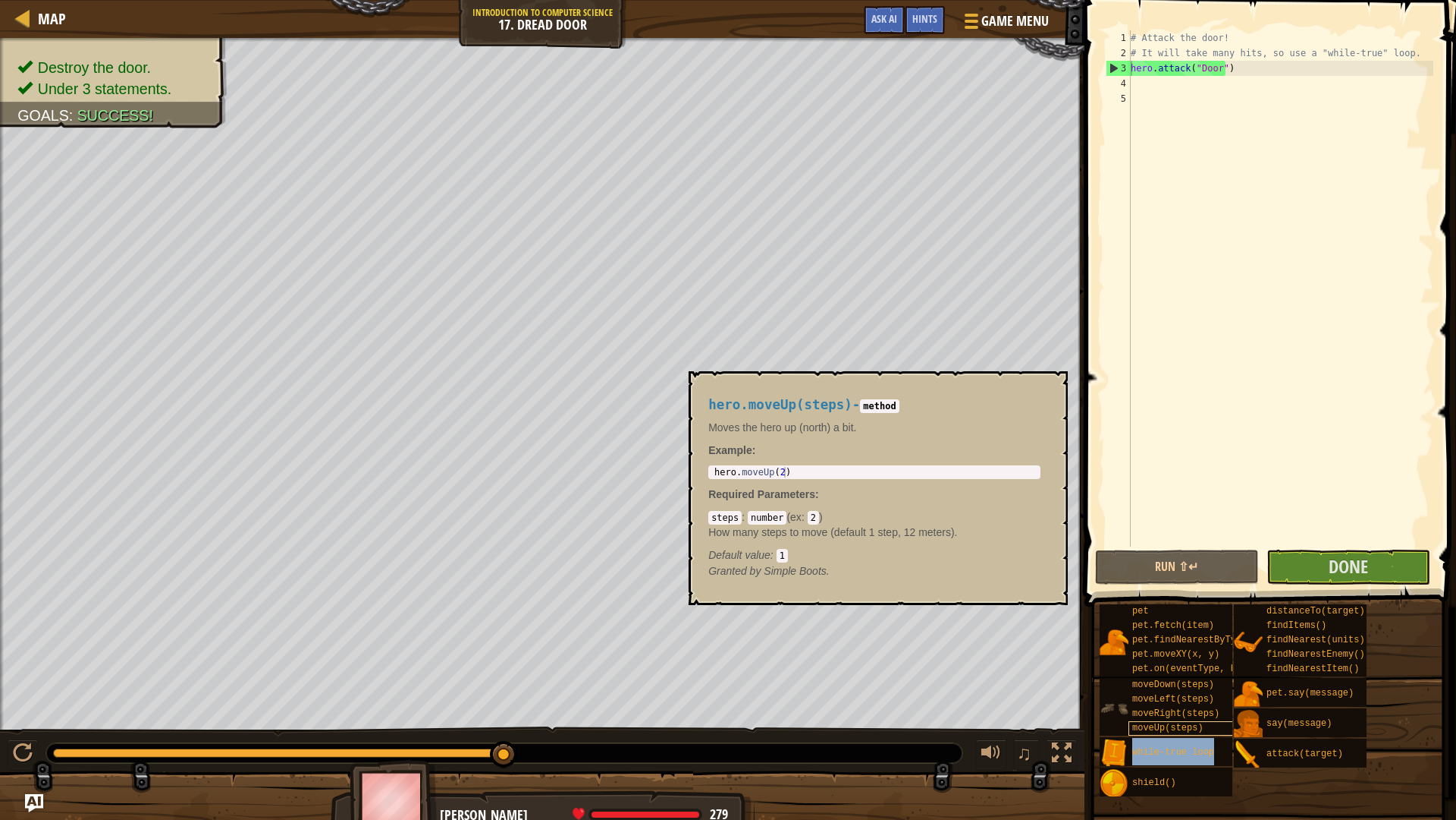
type textarea "while-true loophero.attack("Door")"
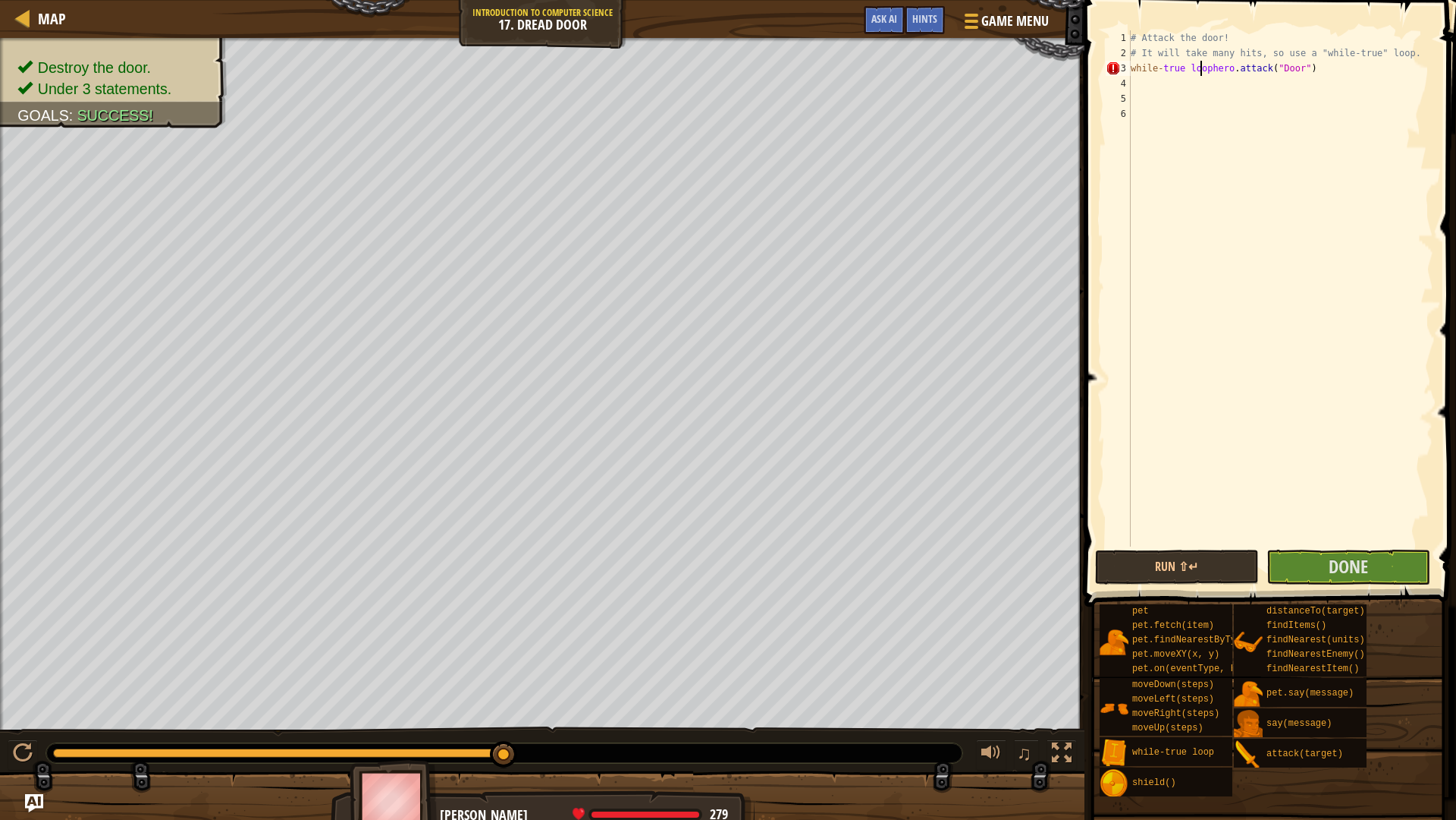
click at [1202, 73] on div "# Attack the door! # It will take many hits, so use a "while-true" loop. while …" at bounding box center [1280, 303] width 306 height 546
click at [1205, 76] on div "# Attack the door! # It will take many hits, so use a "while-true" loop. while …" at bounding box center [1280, 303] width 306 height 546
click at [1208, 68] on div "# Attack the door! # It will take many hits, so use a "while-true" loop. while …" at bounding box center [1280, 303] width 306 height 546
click at [1209, 67] on div "# Attack the door! # It will take many hits, so use a "while-true" loop. while …" at bounding box center [1280, 288] width 306 height 516
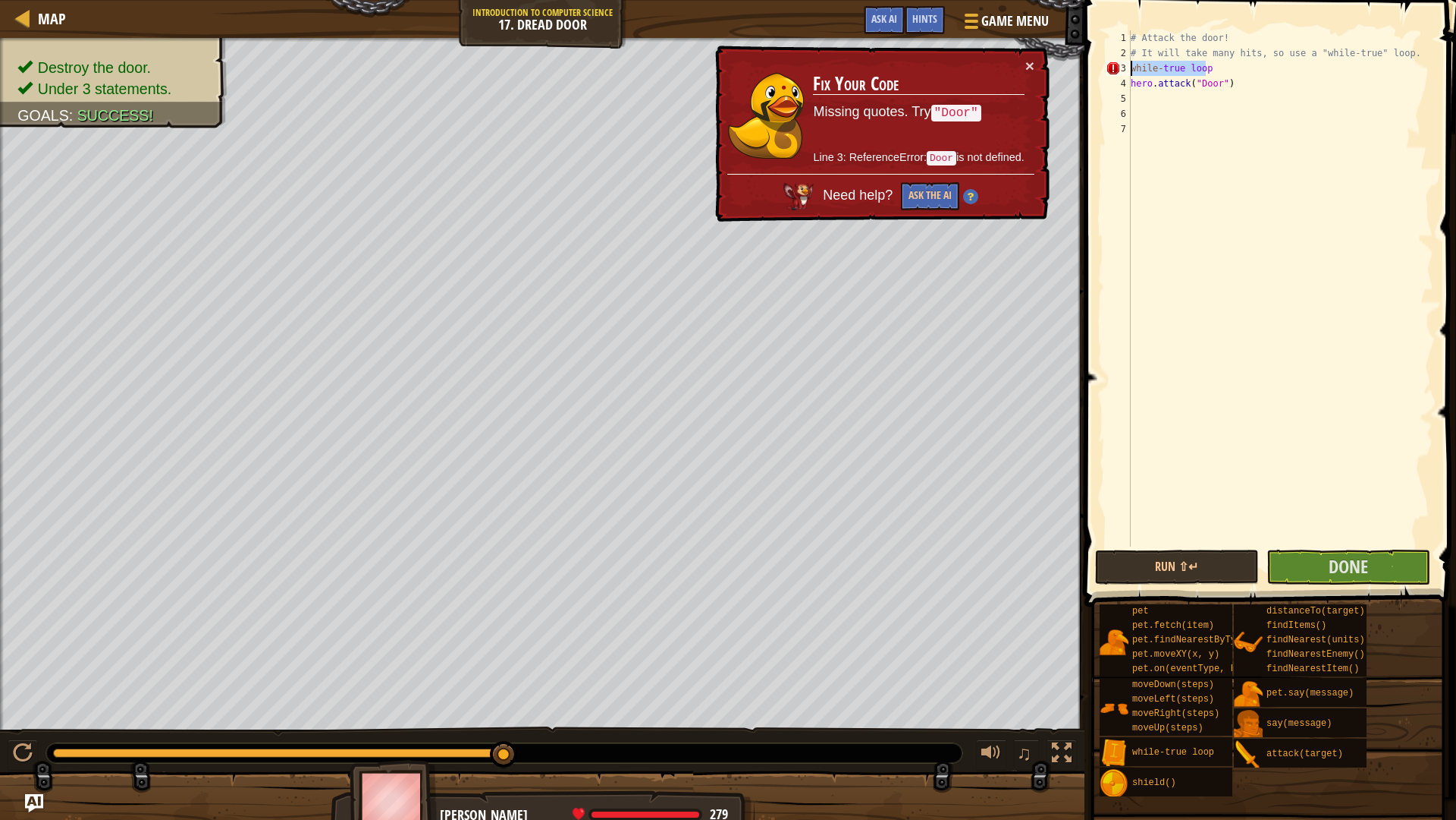
drag, startPoint x: 1227, startPoint y: 67, endPoint x: 1113, endPoint y: 67, distance: 114.0
click at [1113, 67] on div "hero.attack("Door") 1 2 3 4 5 6 7 # Attack the door! # It will take many hits, …" at bounding box center [1268, 288] width 330 height 516
type textarea "while-true loop"
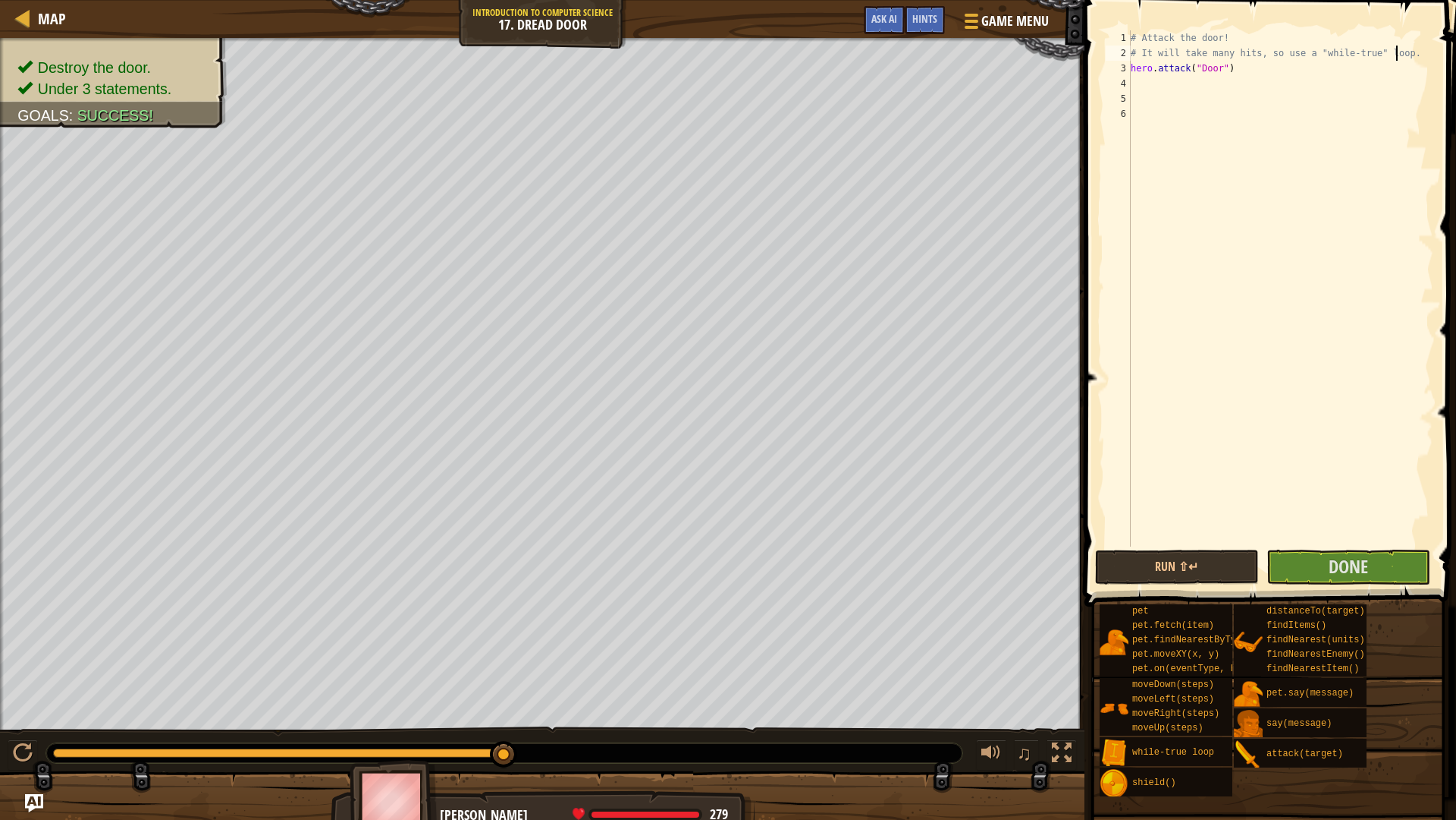
click at [1166, 63] on div "# Attack the door! # It will take many hits, so use a "while-true" loop. hero .…" at bounding box center [1280, 303] width 306 height 546
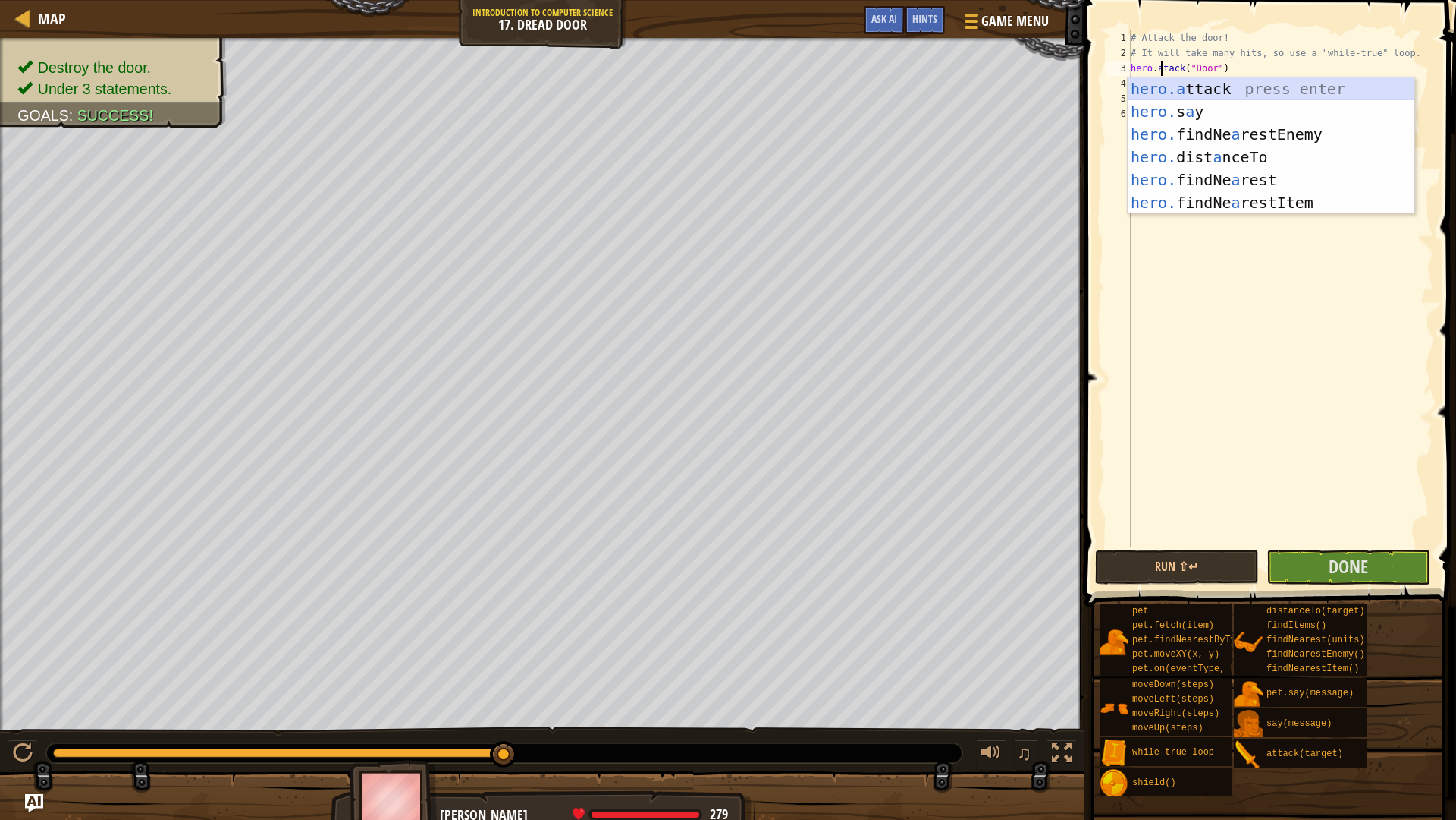
type textarea "hero.attack("Door")"
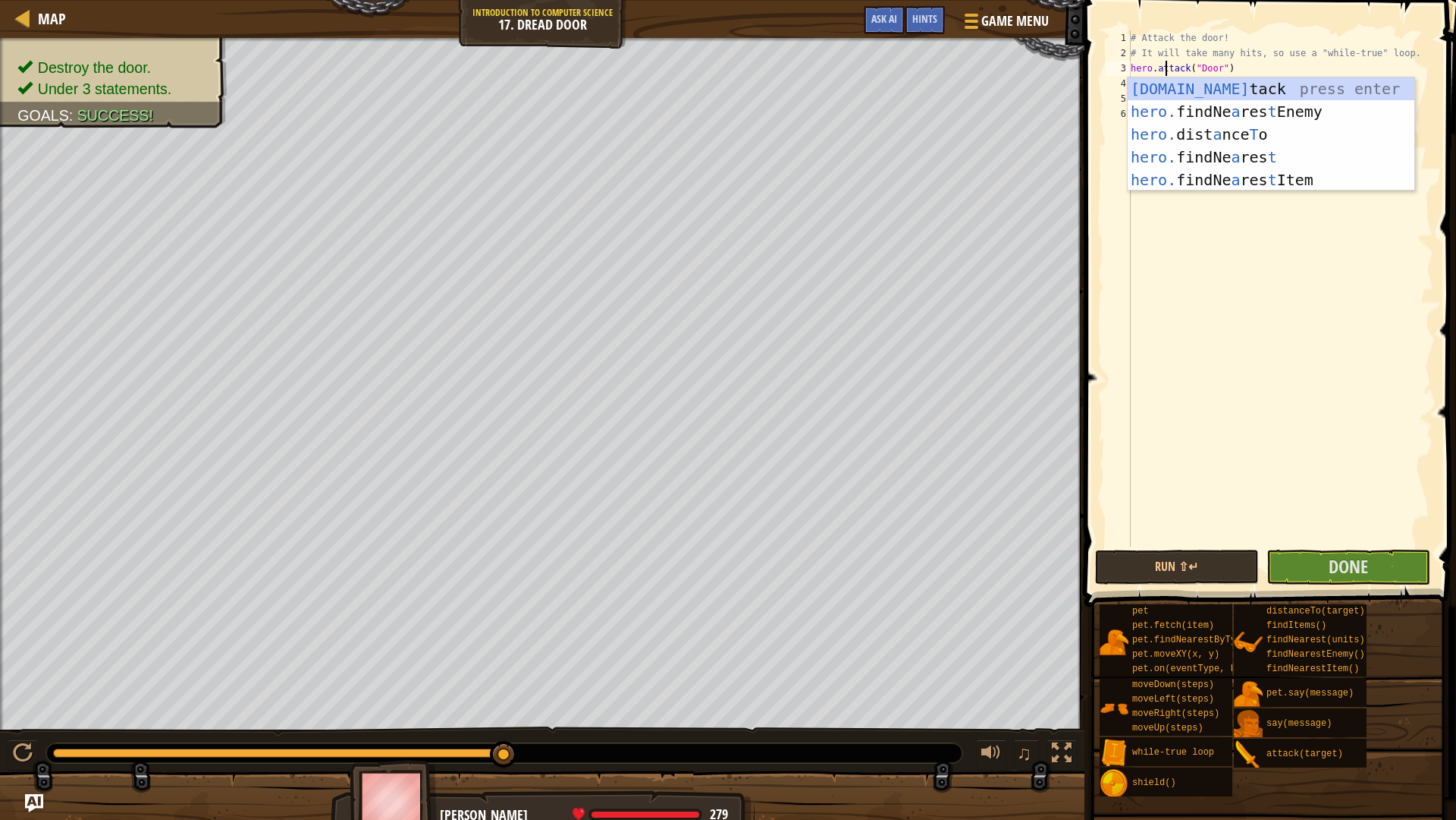
drag, startPoint x: 1239, startPoint y: 261, endPoint x: 1240, endPoint y: 276, distance: 15.0
click at [1239, 262] on div "# Attack the door! # It will take many hits, so use a "while-true" loop. hero .…" at bounding box center [1280, 303] width 306 height 546
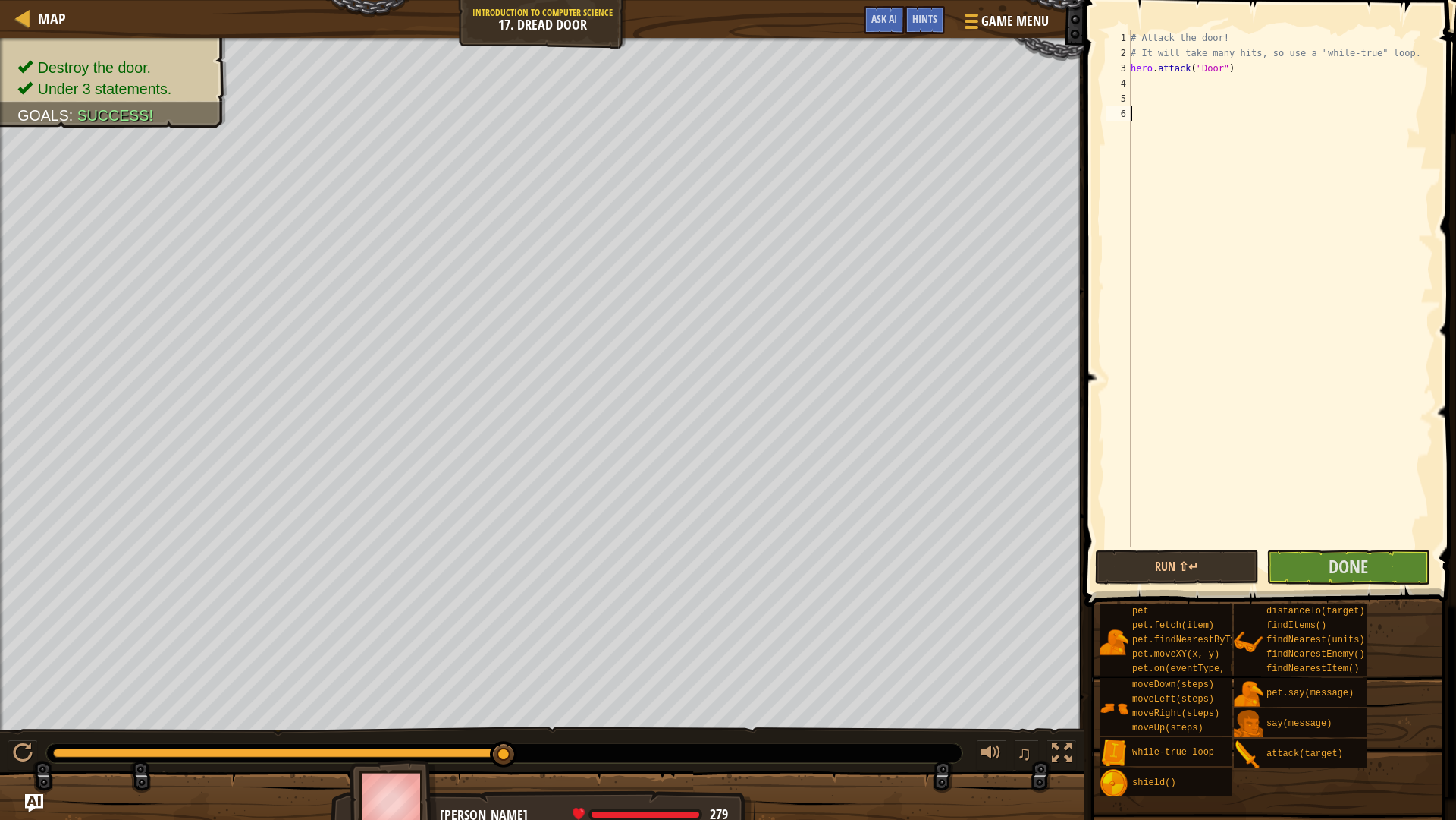
scroll to position [7, 0]
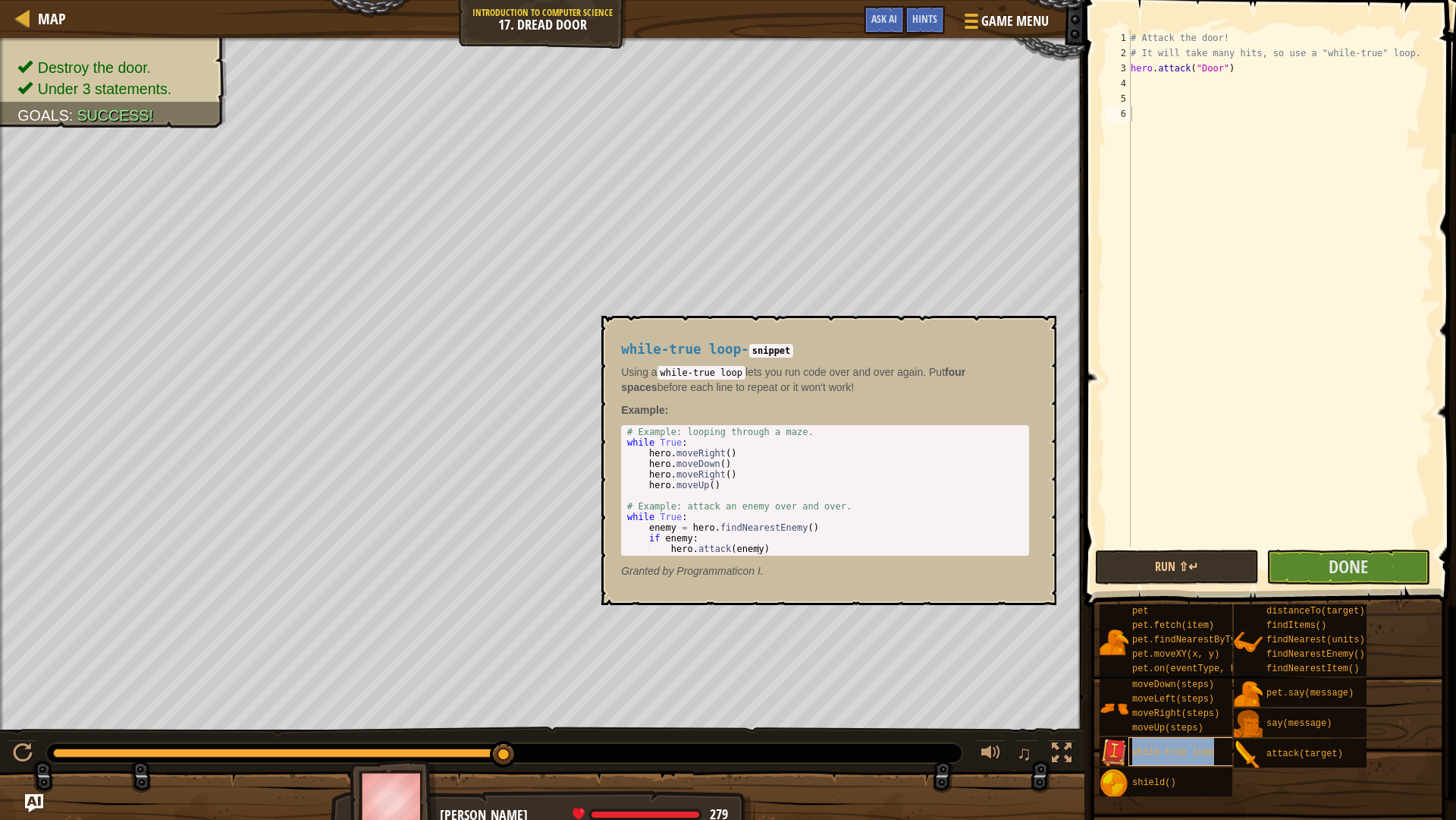
click at [1170, 691] on span "while-true loop" at bounding box center [1173, 751] width 82 height 10
click at [1247, 691] on div "pet pet.fetch(item) pet.findNearestByType(type) pet.moveXY(x, y) pet.on(eventTy…" at bounding box center [1272, 700] width 347 height 194
click at [1202, 76] on div "# Attack the door! # It will take many hits, so use a "while-true" loop. while …" at bounding box center [1280, 303] width 306 height 546
click at [1205, 75] on div "# Attack the door! # It will take many hits, so use a "while-true" loop. while …" at bounding box center [1280, 303] width 306 height 546
click at [1151, 73] on div "# Attack the door! # It will take many hits, so use a "while-true" loop. while …" at bounding box center [1280, 303] width 306 height 546
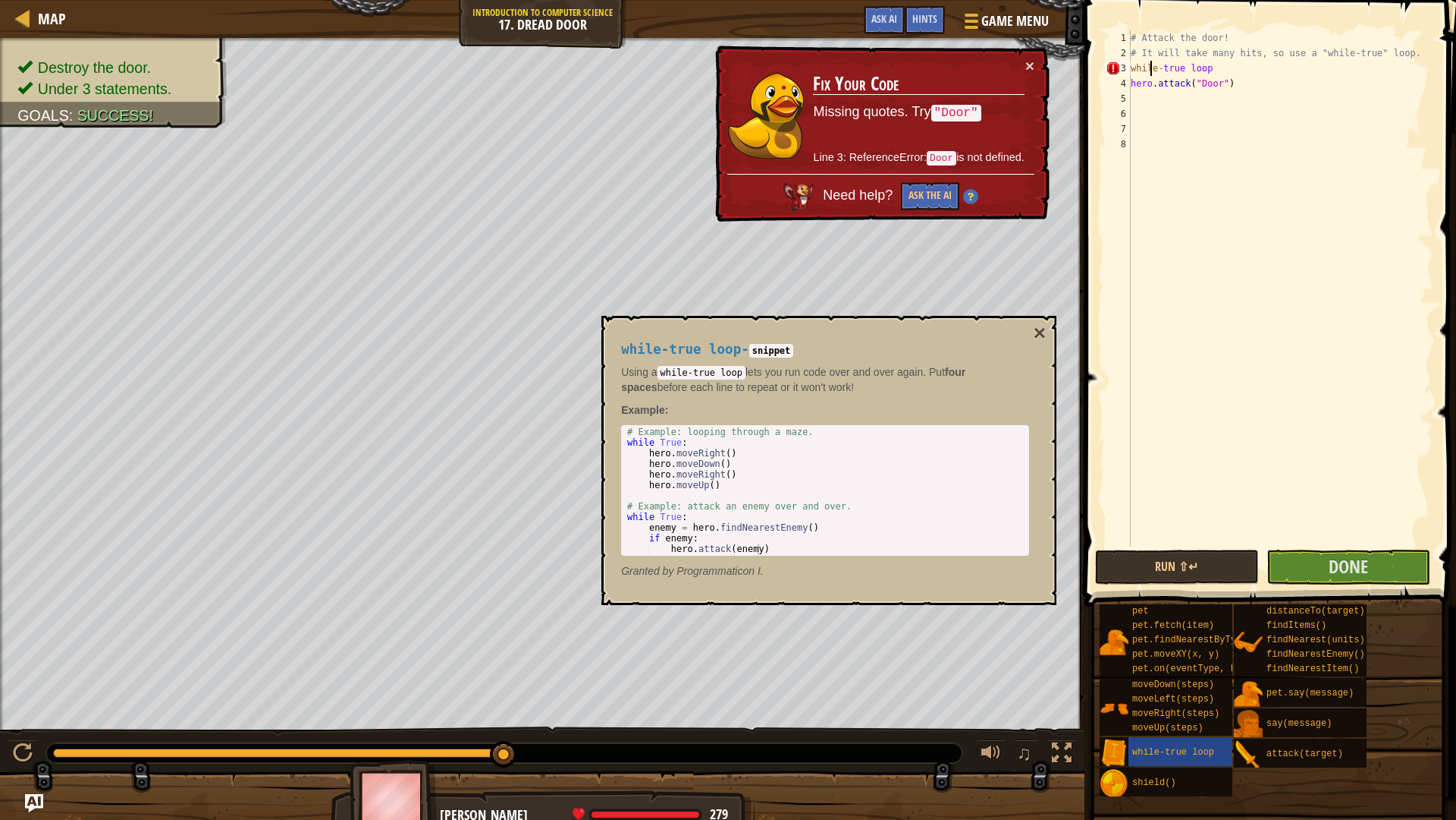
click at [1220, 70] on div "# Attack the door! # It will take many hits, so use a "while-true" loop. while …" at bounding box center [1280, 303] width 306 height 546
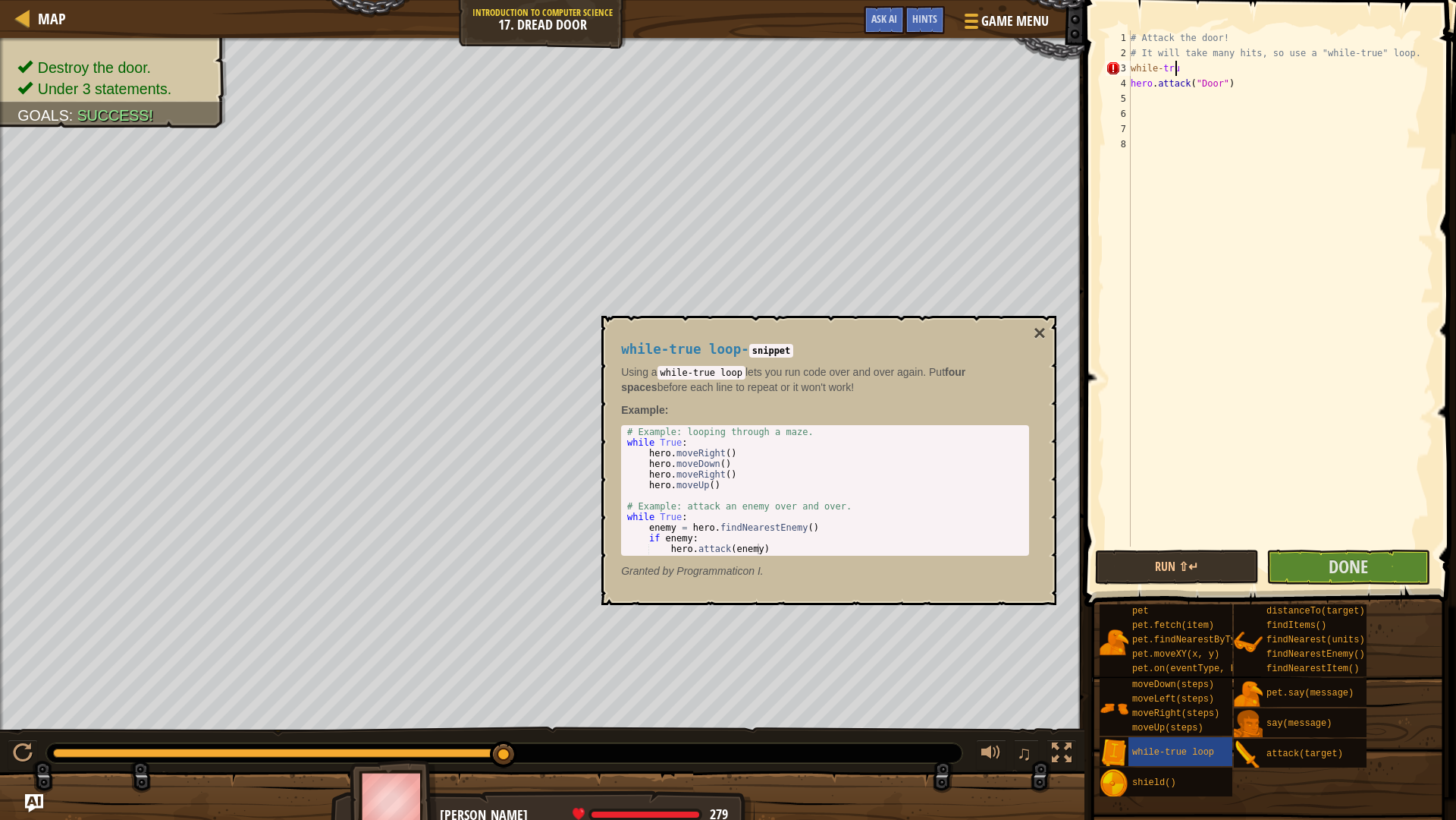
scroll to position [7, 4]
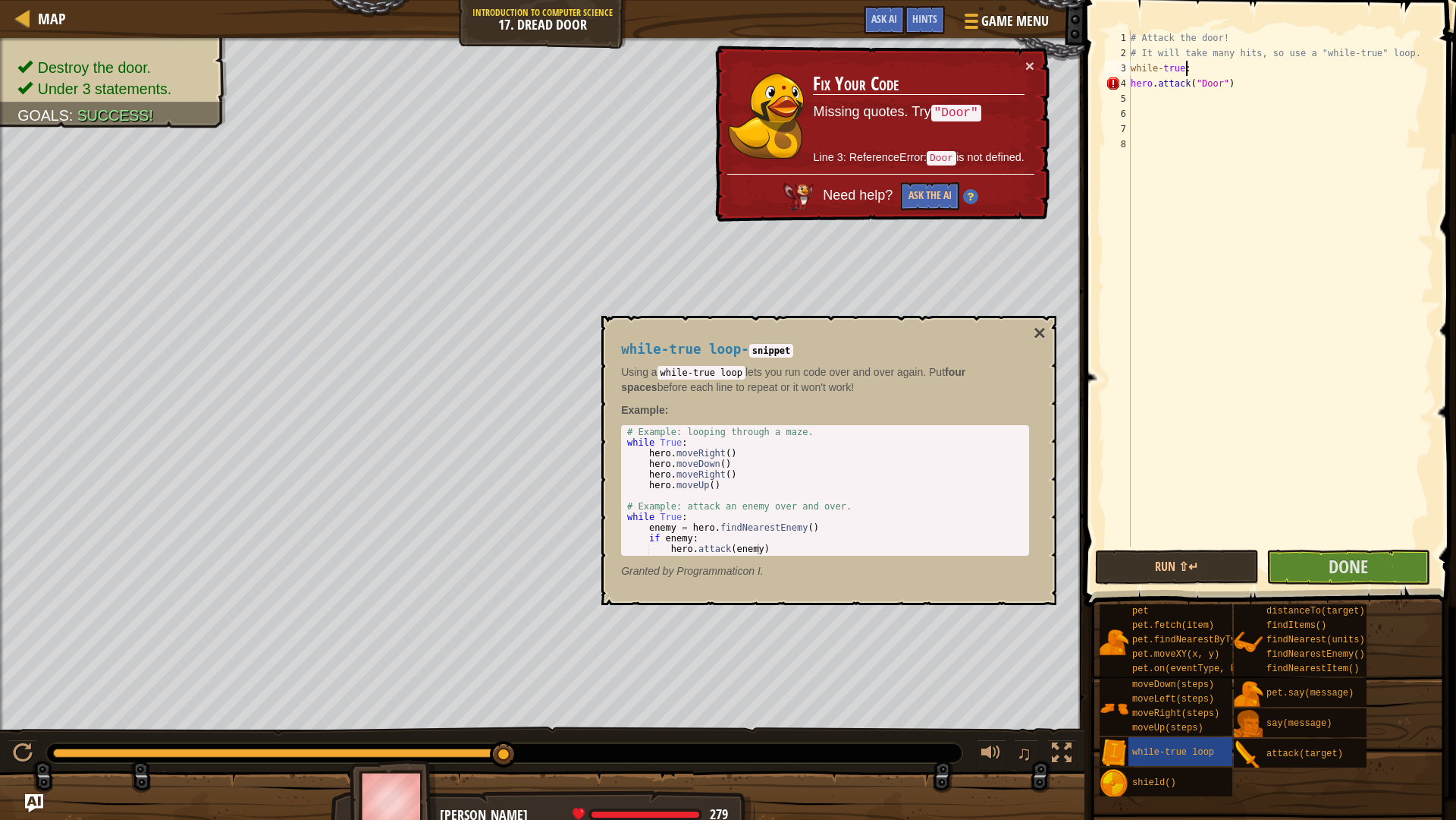
click at [1131, 81] on div "# Attack the door! # It will take many hits, so use a "while-true" loop. while …" at bounding box center [1280, 303] width 306 height 546
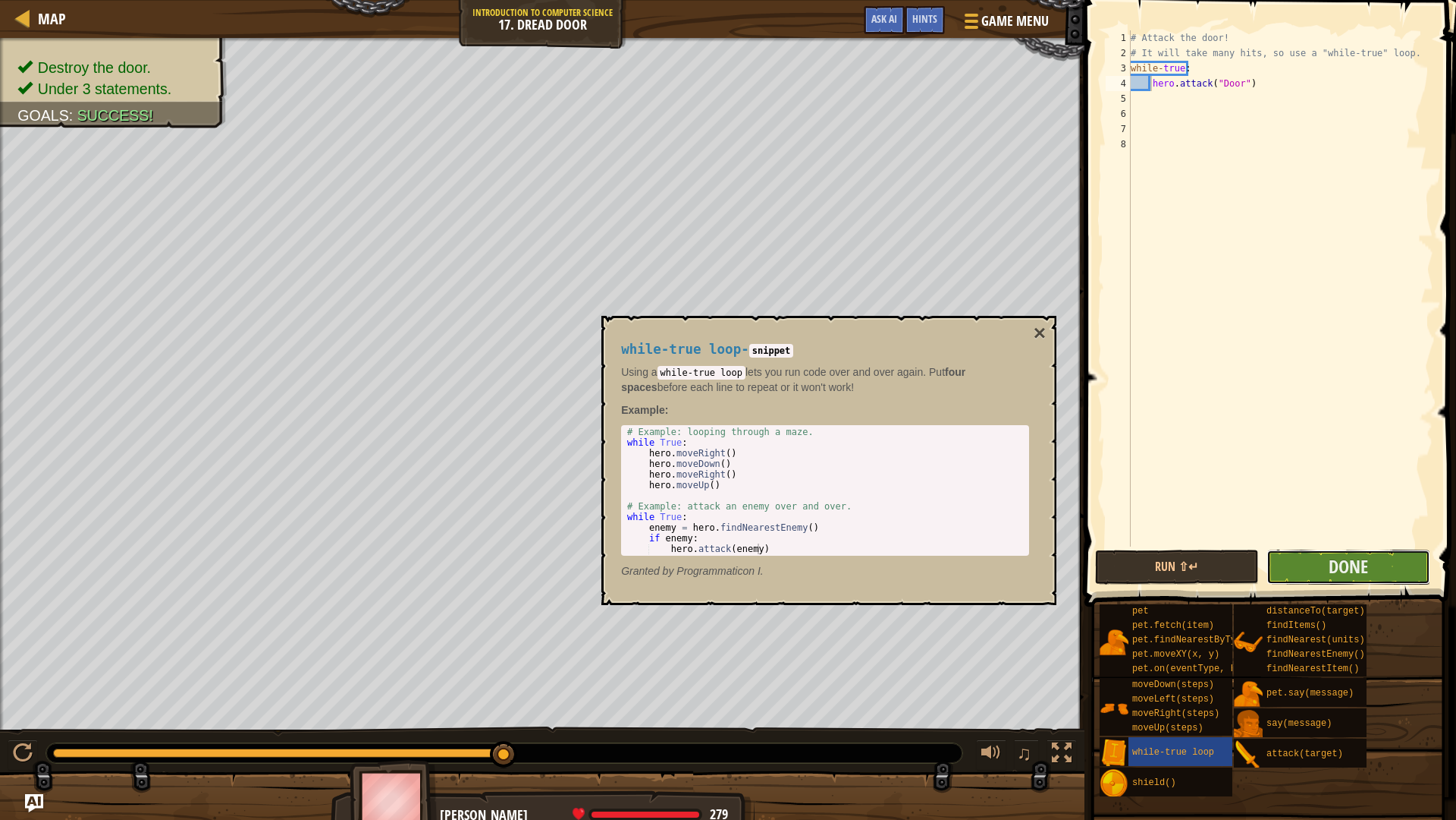
click at [1375, 572] on button "Done" at bounding box center [1348, 567] width 164 height 35
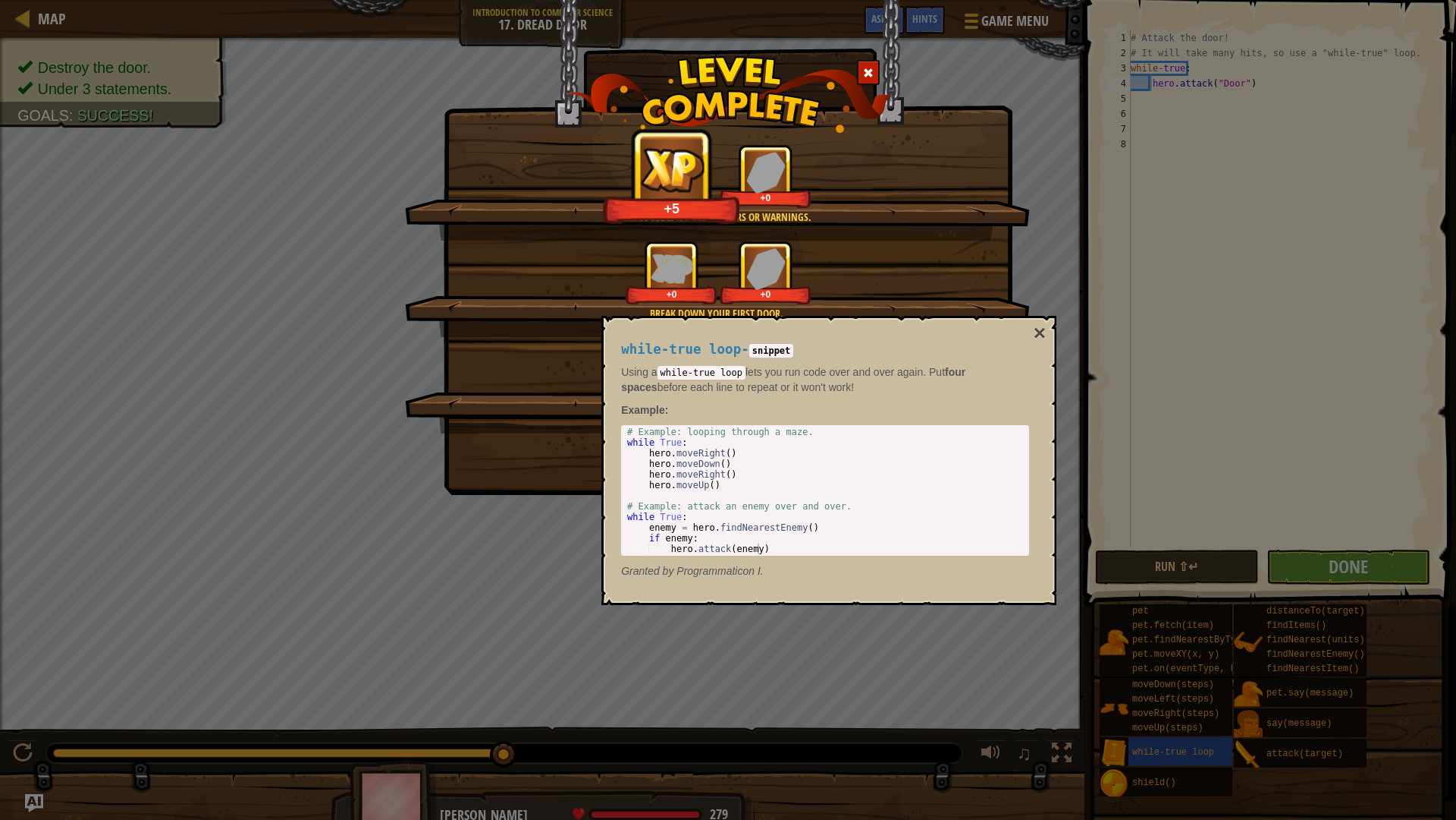
click at [855, 65] on img at bounding box center [728, 94] width 326 height 77
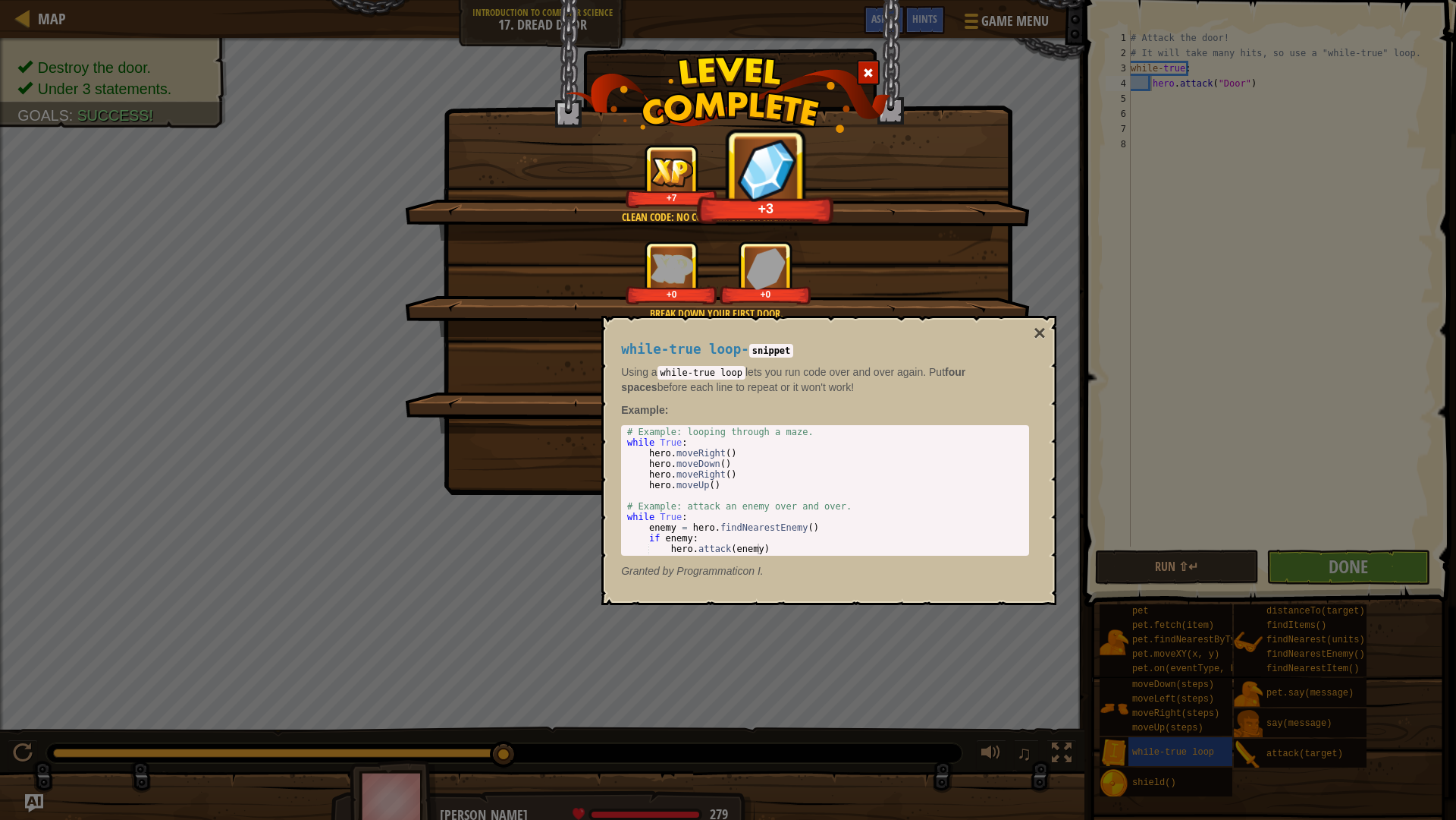
click at [855, 65] on img at bounding box center [728, 94] width 326 height 77
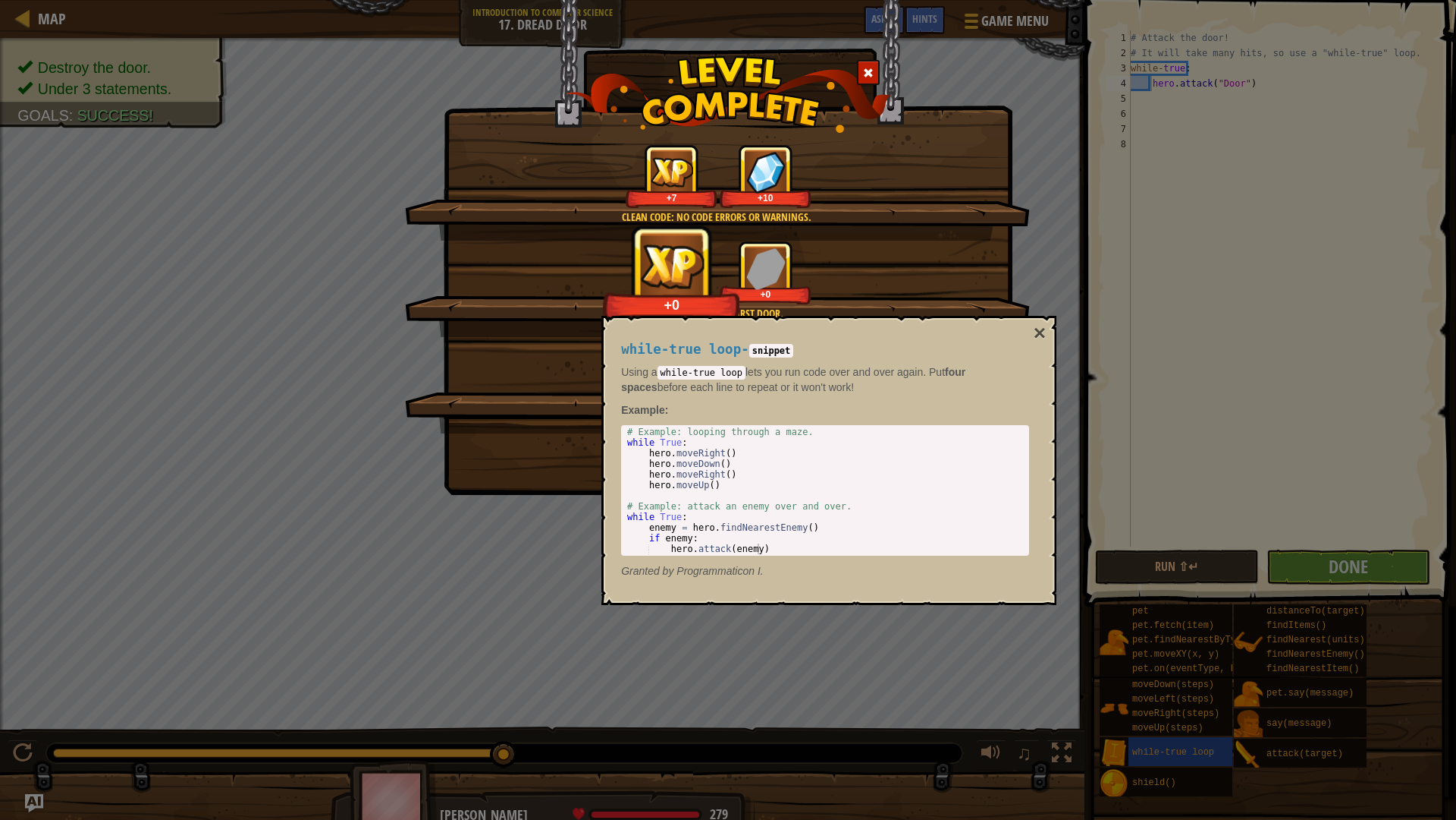
click at [866, 64] on div at bounding box center [869, 72] width 23 height 26
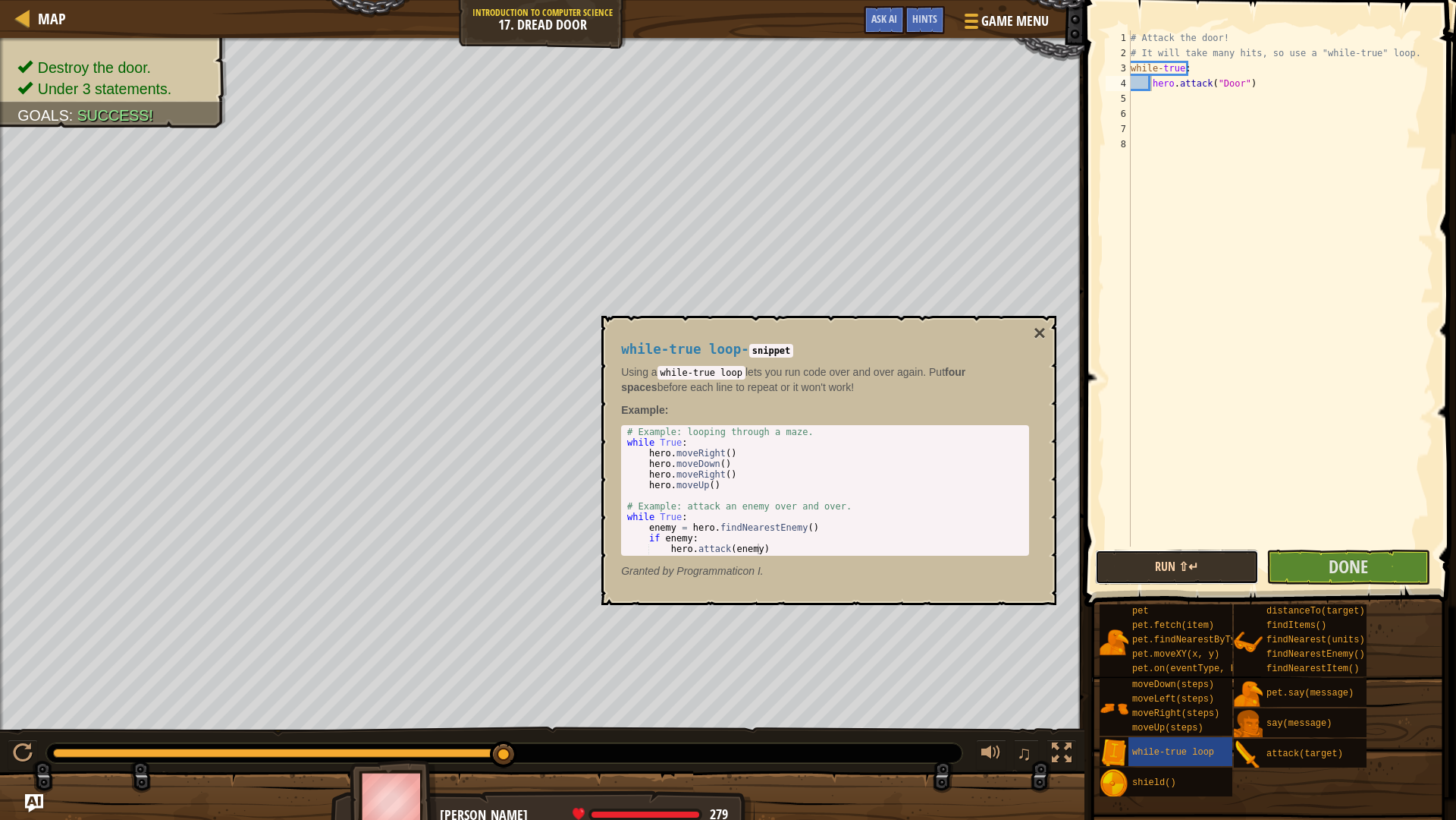
click at [1171, 573] on button "Run ⇧↵" at bounding box center [1177, 567] width 164 height 35
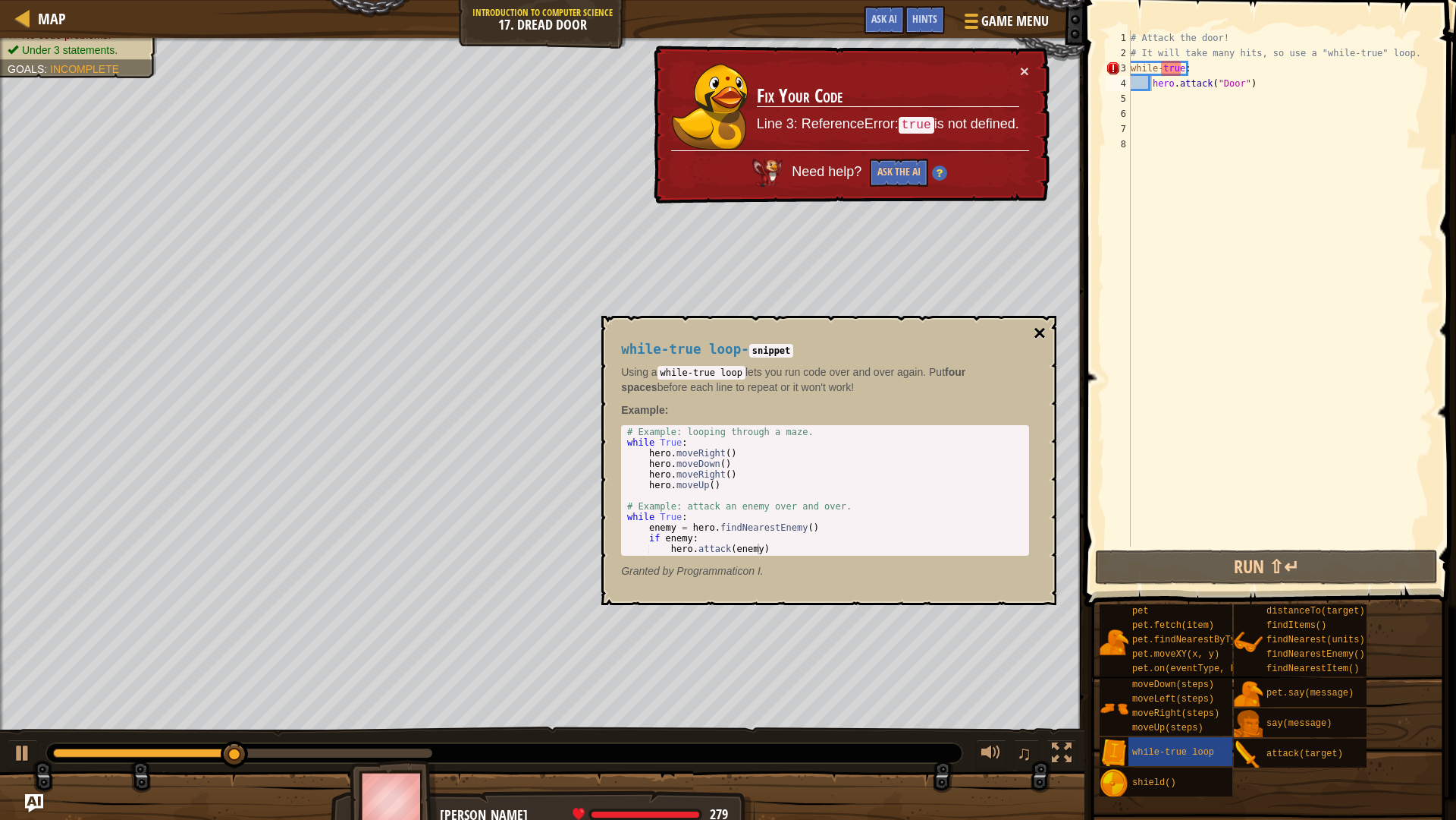
click at [1042, 343] on button "×" at bounding box center [1040, 333] width 12 height 21
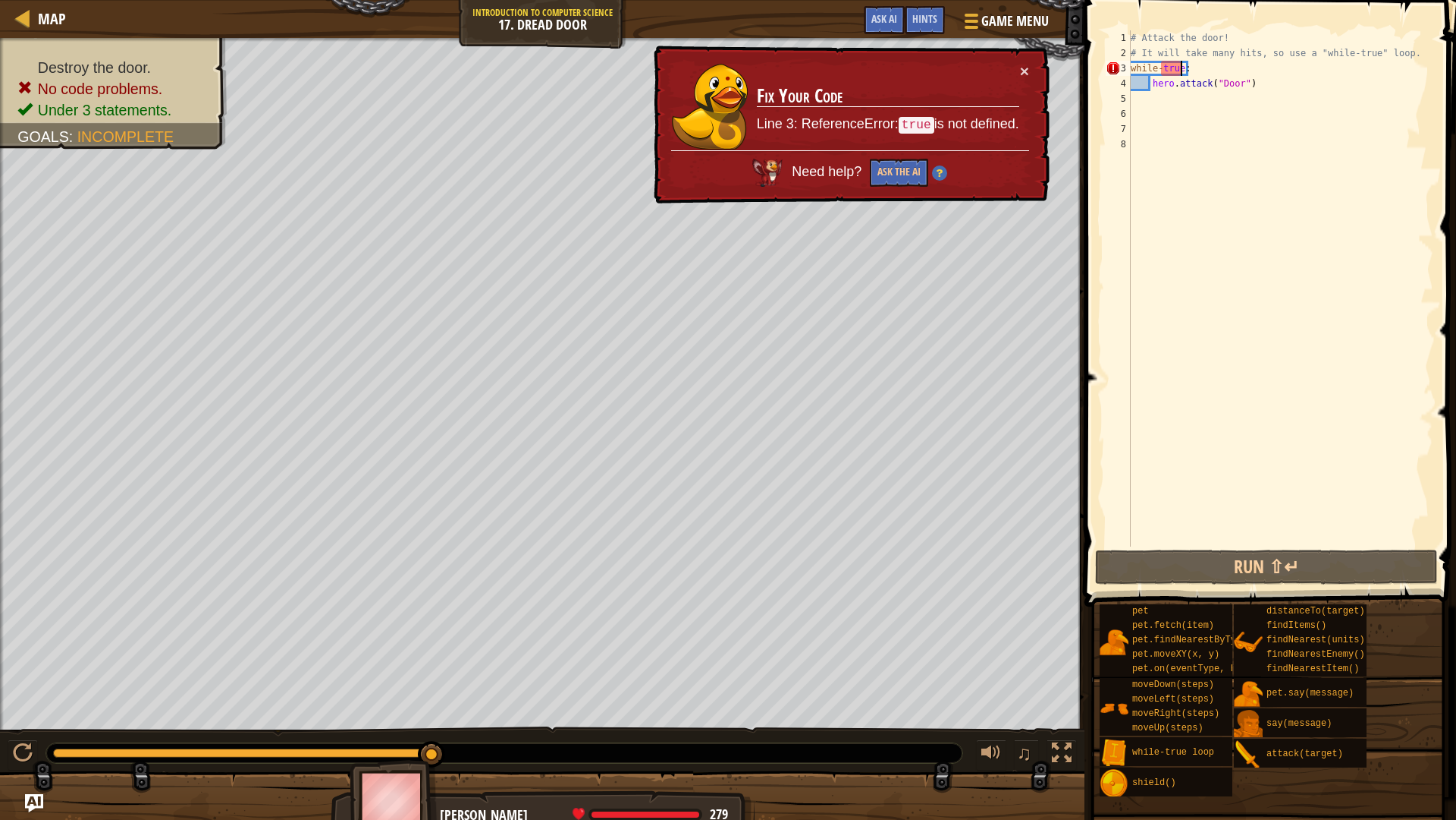
click at [1179, 71] on div "# Attack the door! # It will take many hits, so use a "while-true" loop. while …" at bounding box center [1280, 303] width 306 height 546
click at [1193, 89] on div "# Attack the door! # It will take many hits, so use a "while-true" loop. while …" at bounding box center [1280, 303] width 306 height 546
click at [1164, 72] on div "# Attack the door! # It will take many hits, so use a "while-true" loop. while …" at bounding box center [1280, 303] width 306 height 546
click at [1159, 67] on div "# Attack the door! # It will take many hits, so use a "while-true" loop. while …" at bounding box center [1280, 303] width 306 height 546
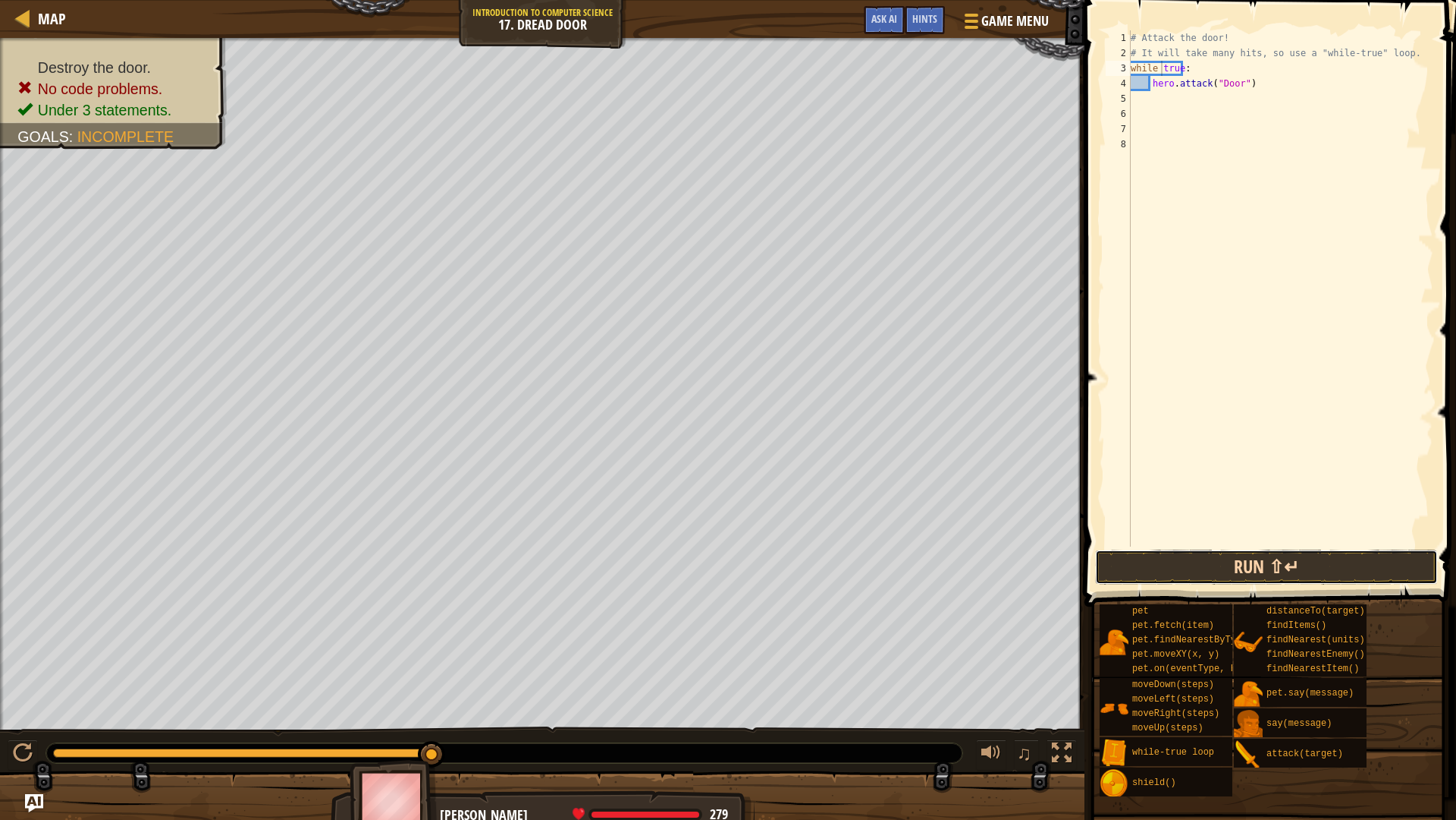
click at [1247, 574] on button "Run ⇧↵" at bounding box center [1266, 567] width 343 height 35
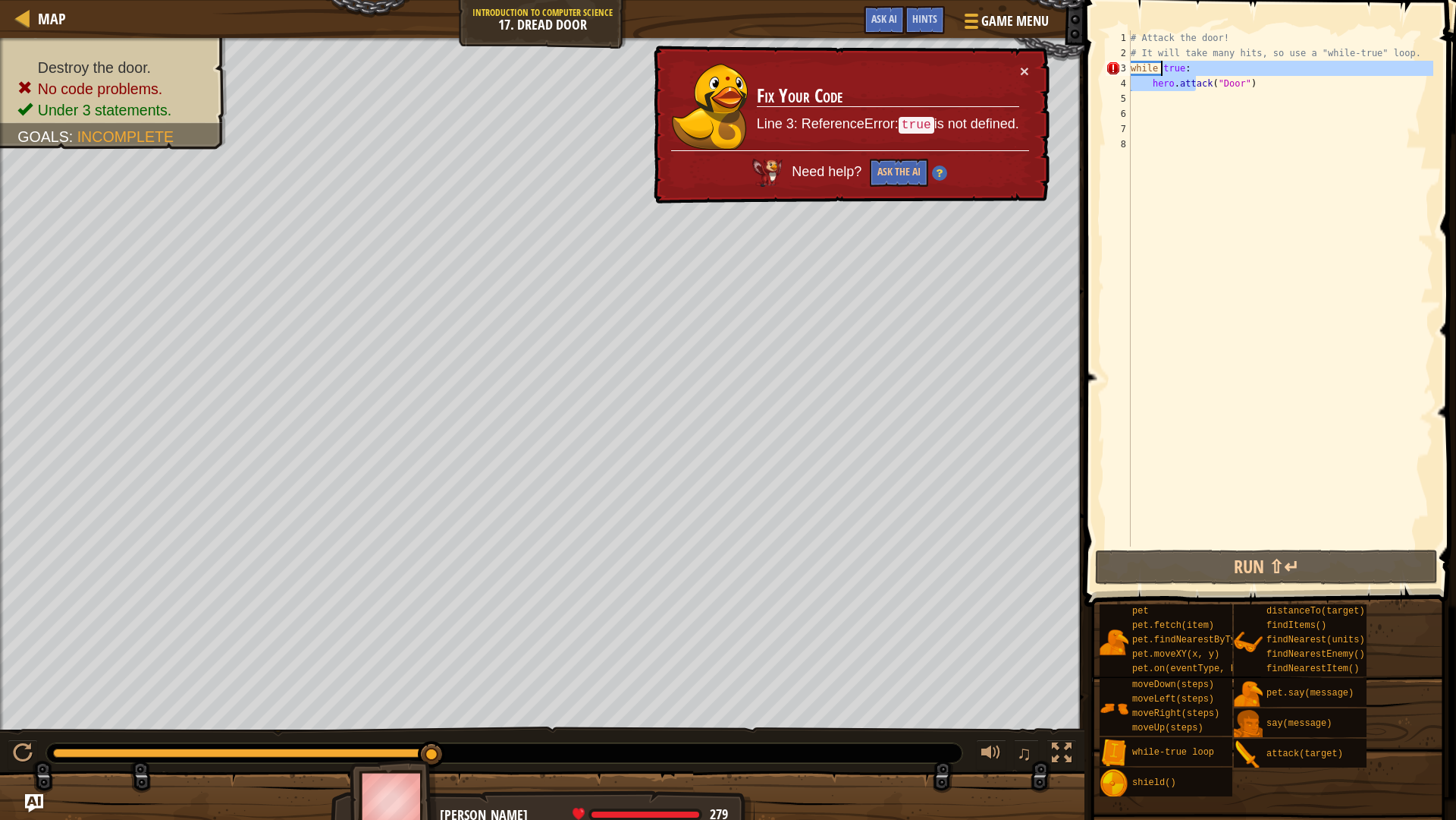
drag, startPoint x: 1197, startPoint y: 76, endPoint x: 1193, endPoint y: 68, distance: 8.9
click at [1162, 67] on div "# Attack the door! # It will take many hits, so use a "while-true" loop. while …" at bounding box center [1280, 303] width 306 height 546
click at [1196, 69] on div "# Attack the door! # It will take many hits, so use a "while-true" loop. while …" at bounding box center [1280, 288] width 306 height 516
type textarea "while true:"
drag, startPoint x: 1196, startPoint y: 69, endPoint x: 1118, endPoint y: 62, distance: 78.3
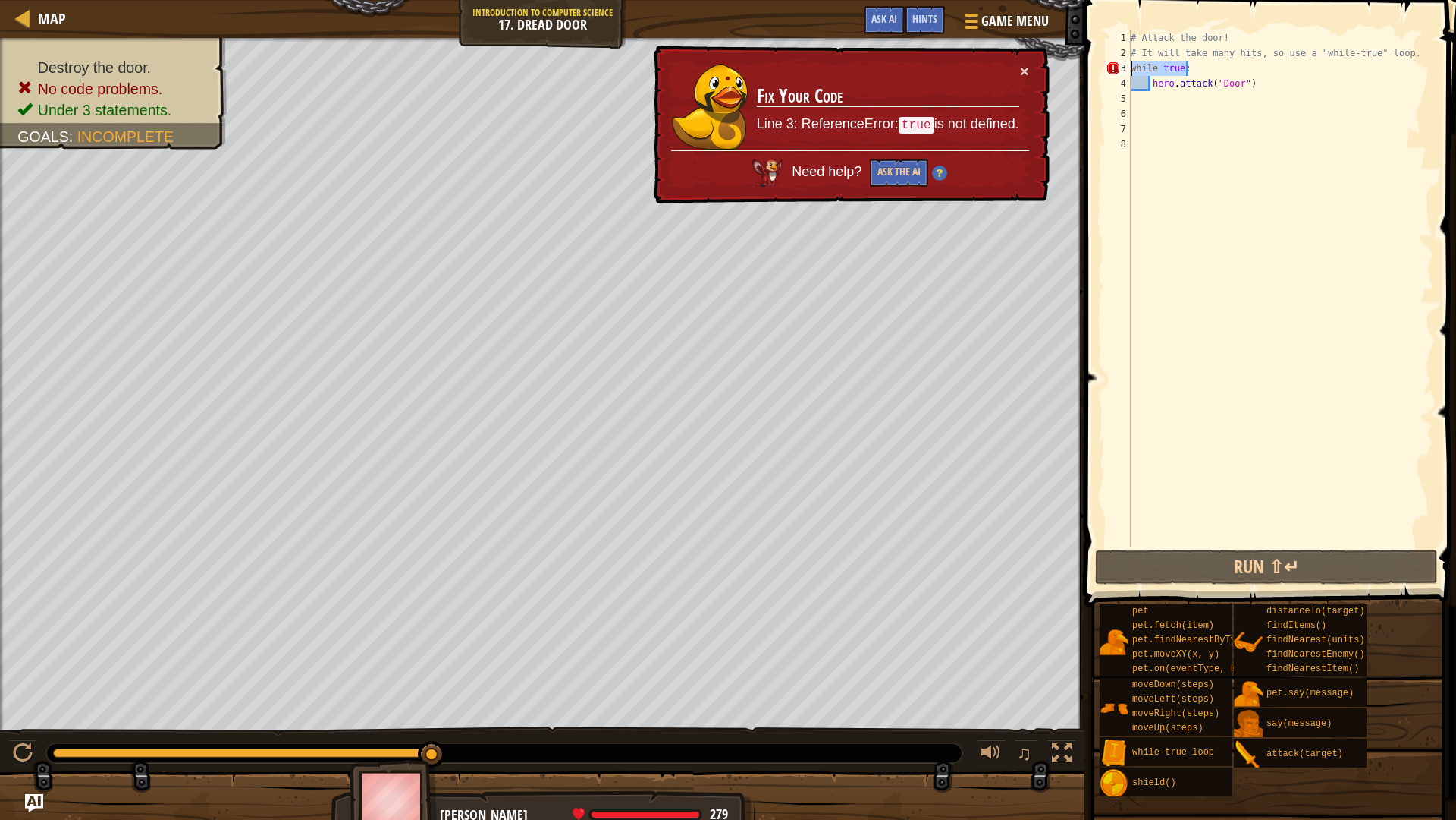
click at [1118, 62] on div "while true: 1 2 3 4 5 6 7 8 # Attack the door! # It will take many hits, so use…" at bounding box center [1268, 288] width 330 height 516
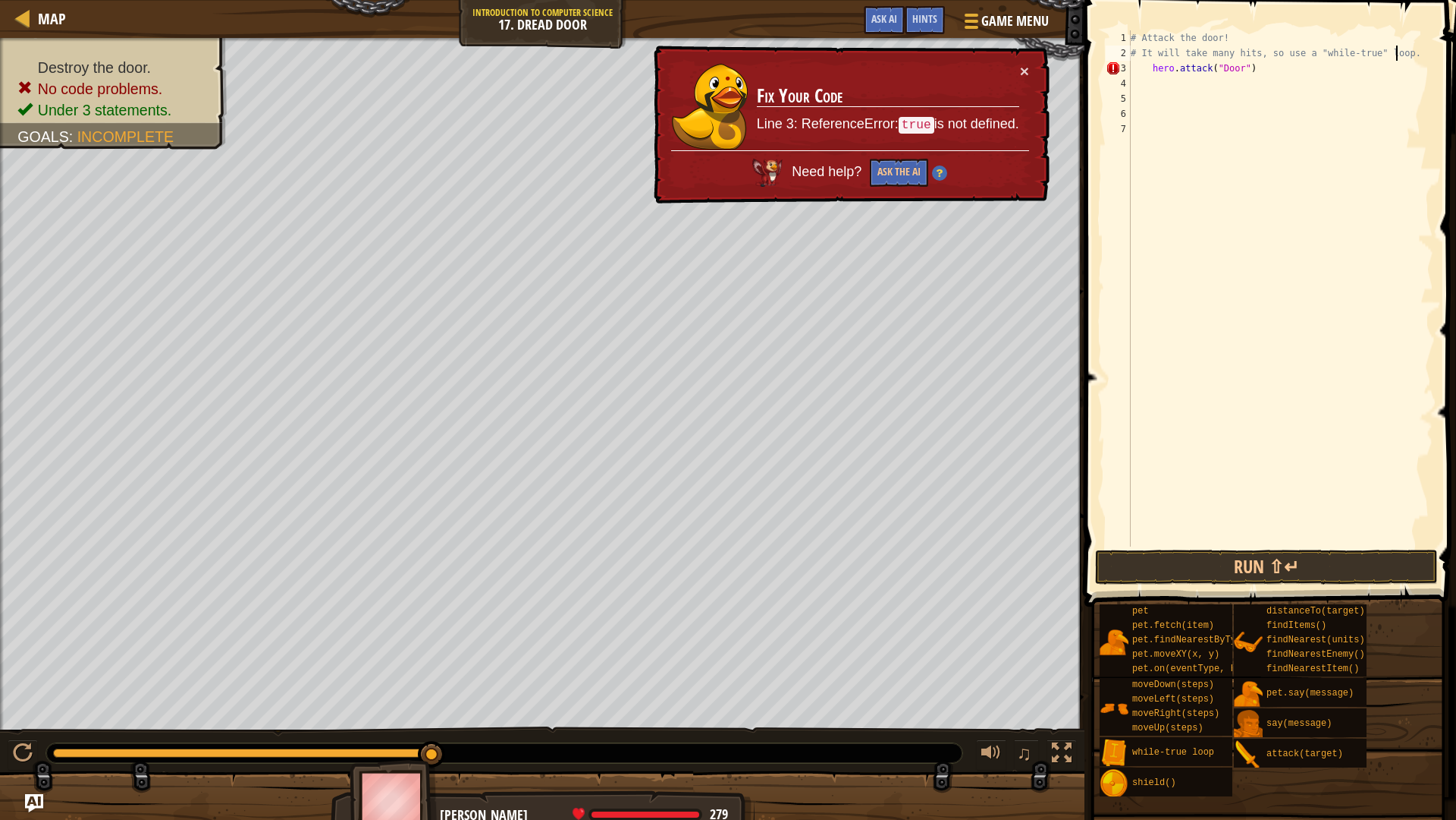
click at [1148, 67] on div "# Attack the door! # It will take many hits, so use a "while-true" loop. hero .…" at bounding box center [1280, 303] width 306 height 546
click at [1151, 67] on div "# Attack the door! # It will take many hits, so use a "while-true" loop. hero .…" at bounding box center [1280, 303] width 306 height 546
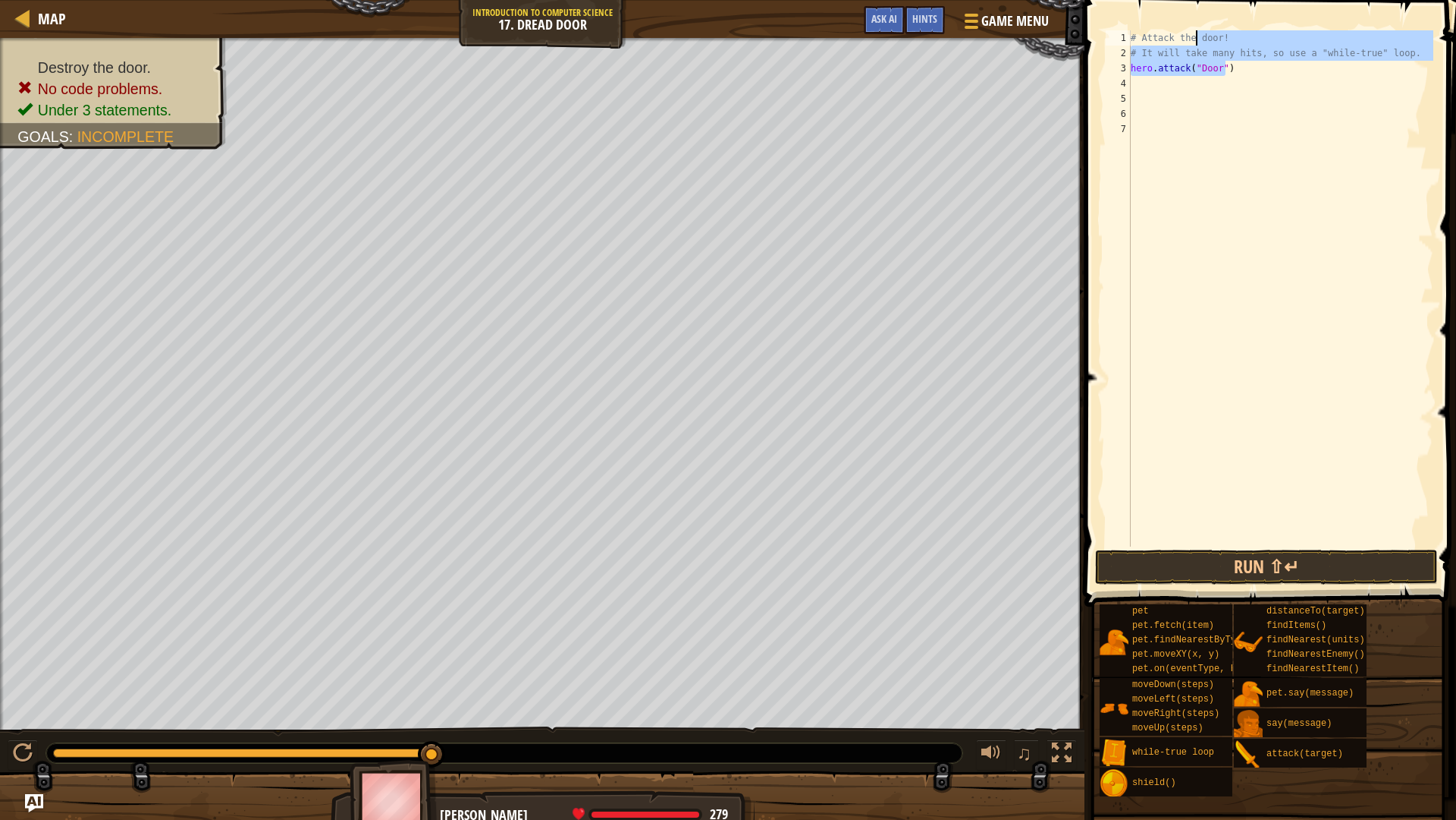
drag, startPoint x: 1378, startPoint y: 64, endPoint x: 1194, endPoint y: 40, distance: 185.6
click at [1194, 40] on div "# Attack the door! # It will take many hits, so use a "while-true" loop. hero .…" at bounding box center [1280, 303] width 306 height 546
click at [1194, 42] on div "# Attack the door! # It will take many hits, so use a "while-true" loop. hero .…" at bounding box center [1280, 303] width 306 height 546
drag, startPoint x: 1397, startPoint y: 60, endPoint x: 1102, endPoint y: 24, distance: 297.2
click at [1103, 25] on div "# Attack the door! 1 2 3 4 5 6 7 # Attack the door! # It will take many hits, s…" at bounding box center [1268, 333] width 376 height 651
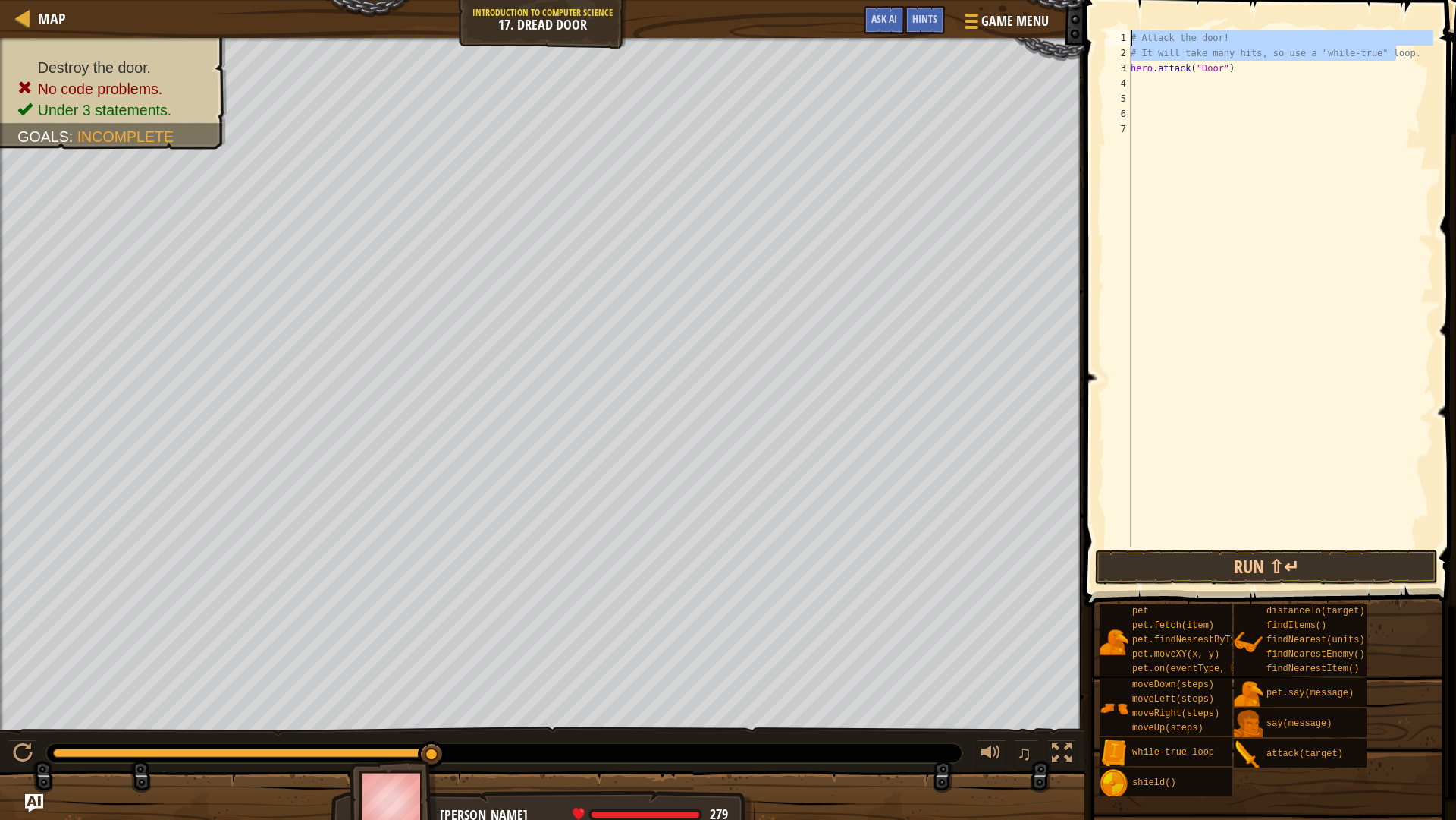
type textarea "# Attack the door! # It will take many hits, so use a "while-true" loop."
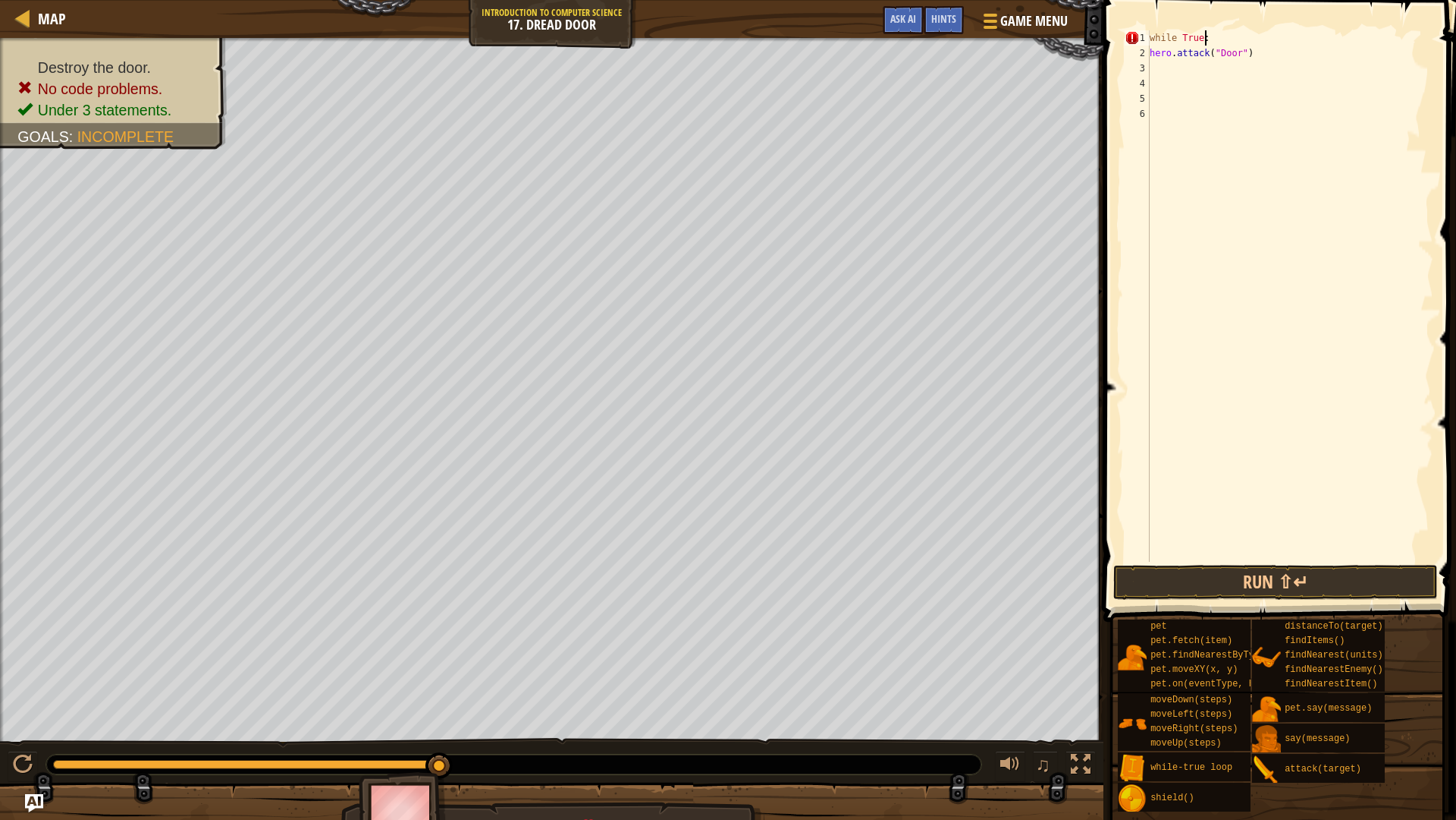
scroll to position [7, 4]
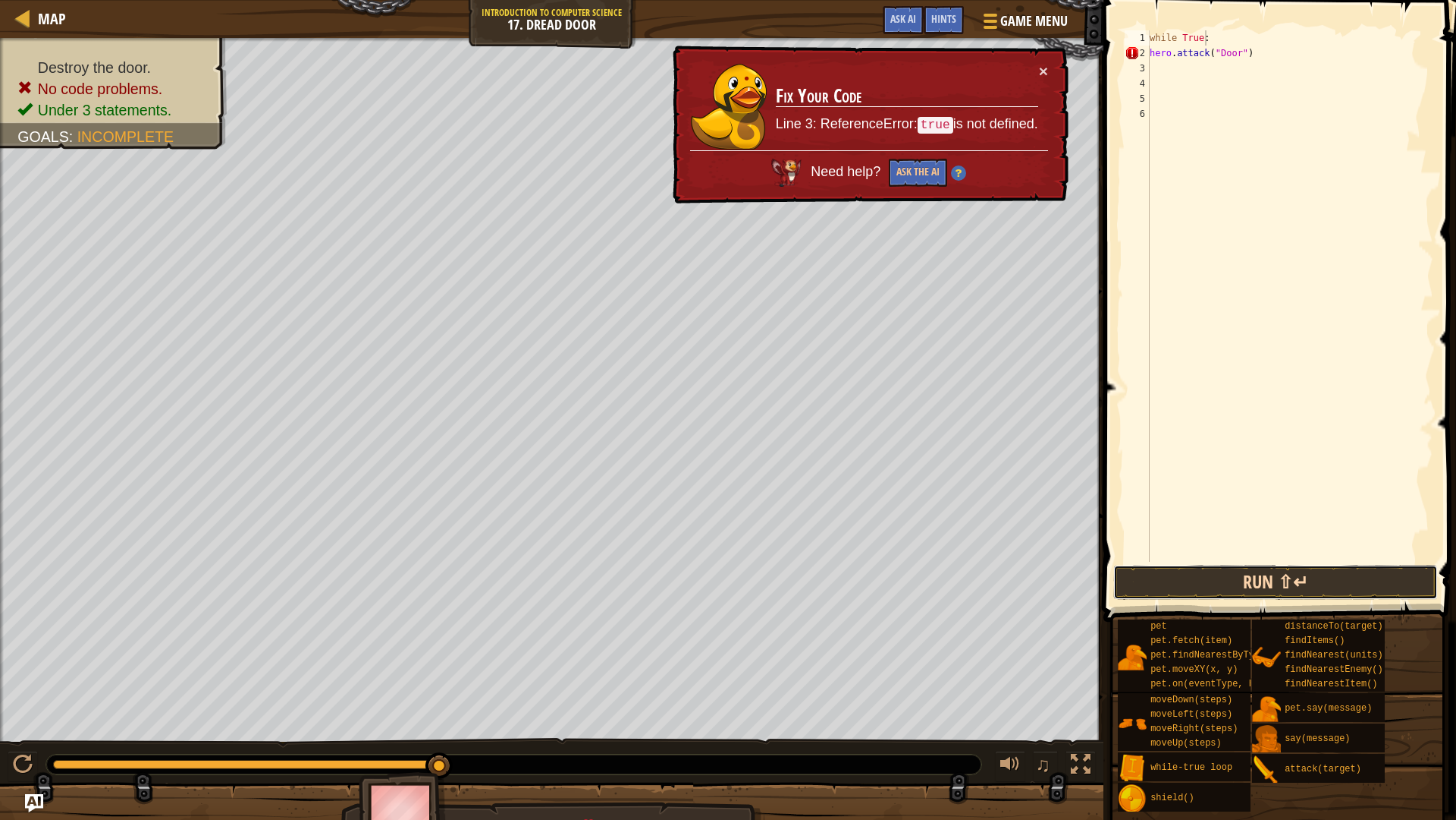
click at [1307, 576] on button "Run ⇧↵" at bounding box center [1276, 582] width 325 height 35
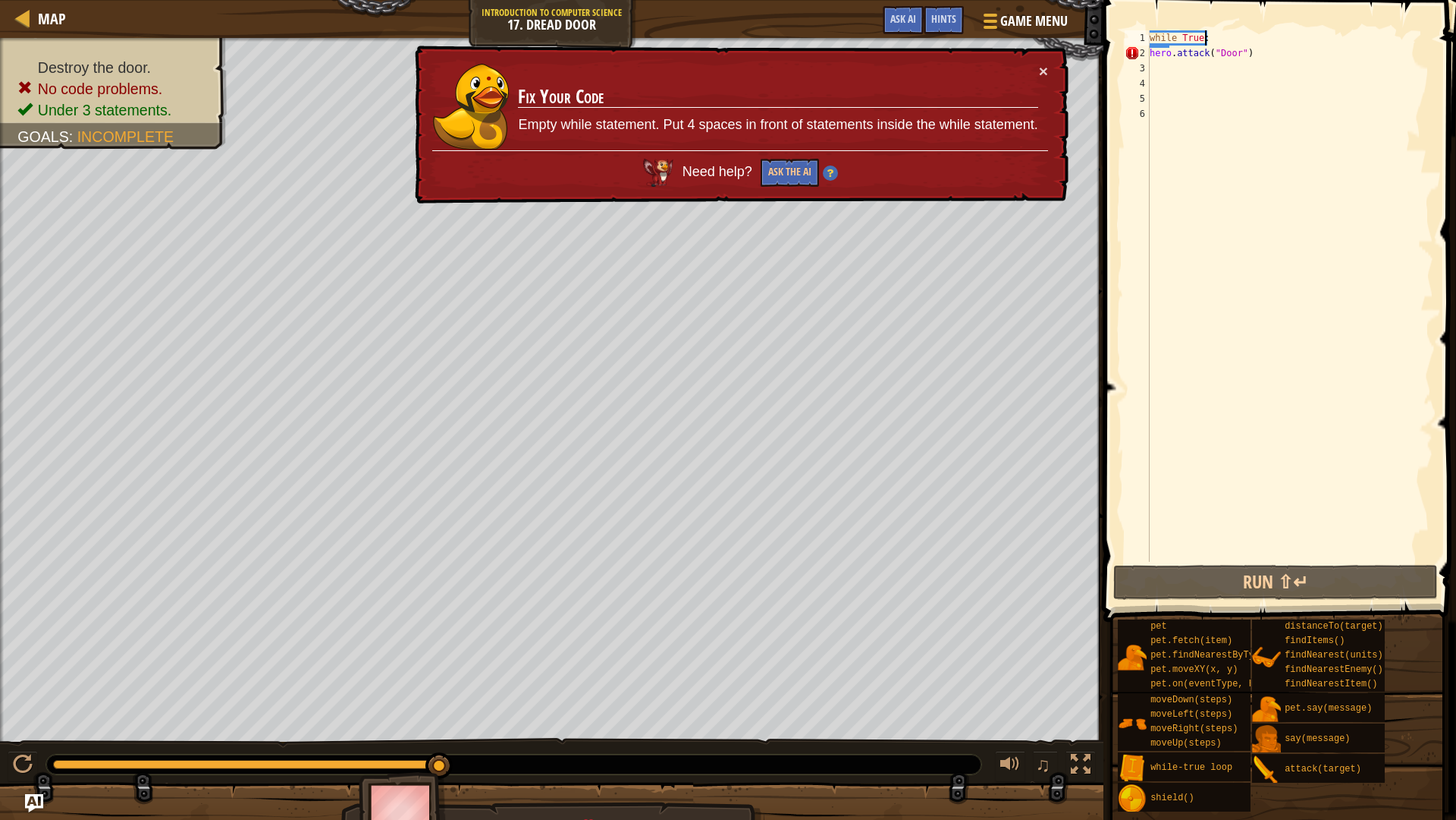
click at [1151, 54] on div "while True : hero . attack ( "Door" )" at bounding box center [1291, 311] width 287 height 561
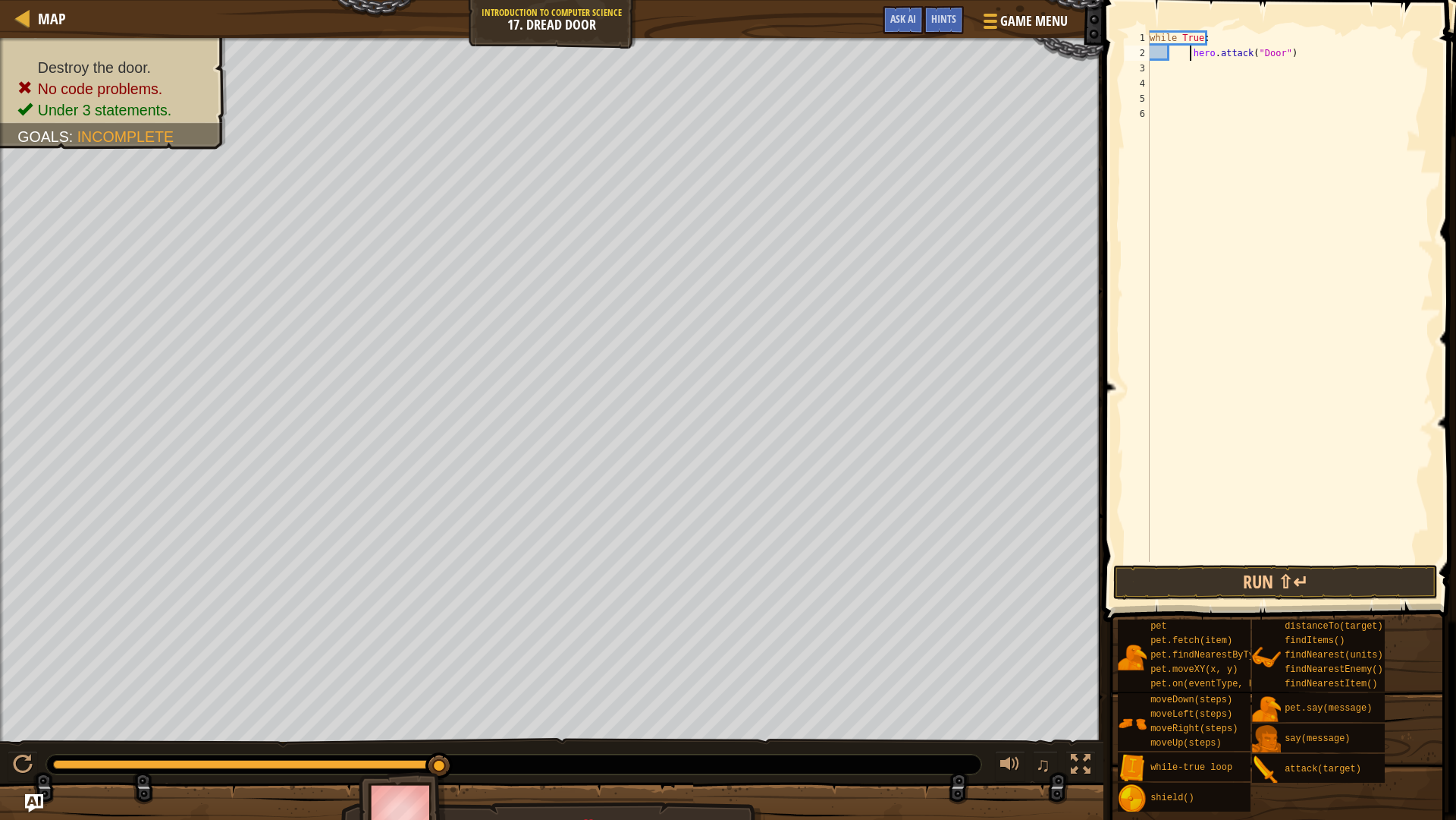
type textarea "hero.attack("Door")"
click at [1193, 572] on button "Run ⇧↵" at bounding box center [1276, 582] width 325 height 35
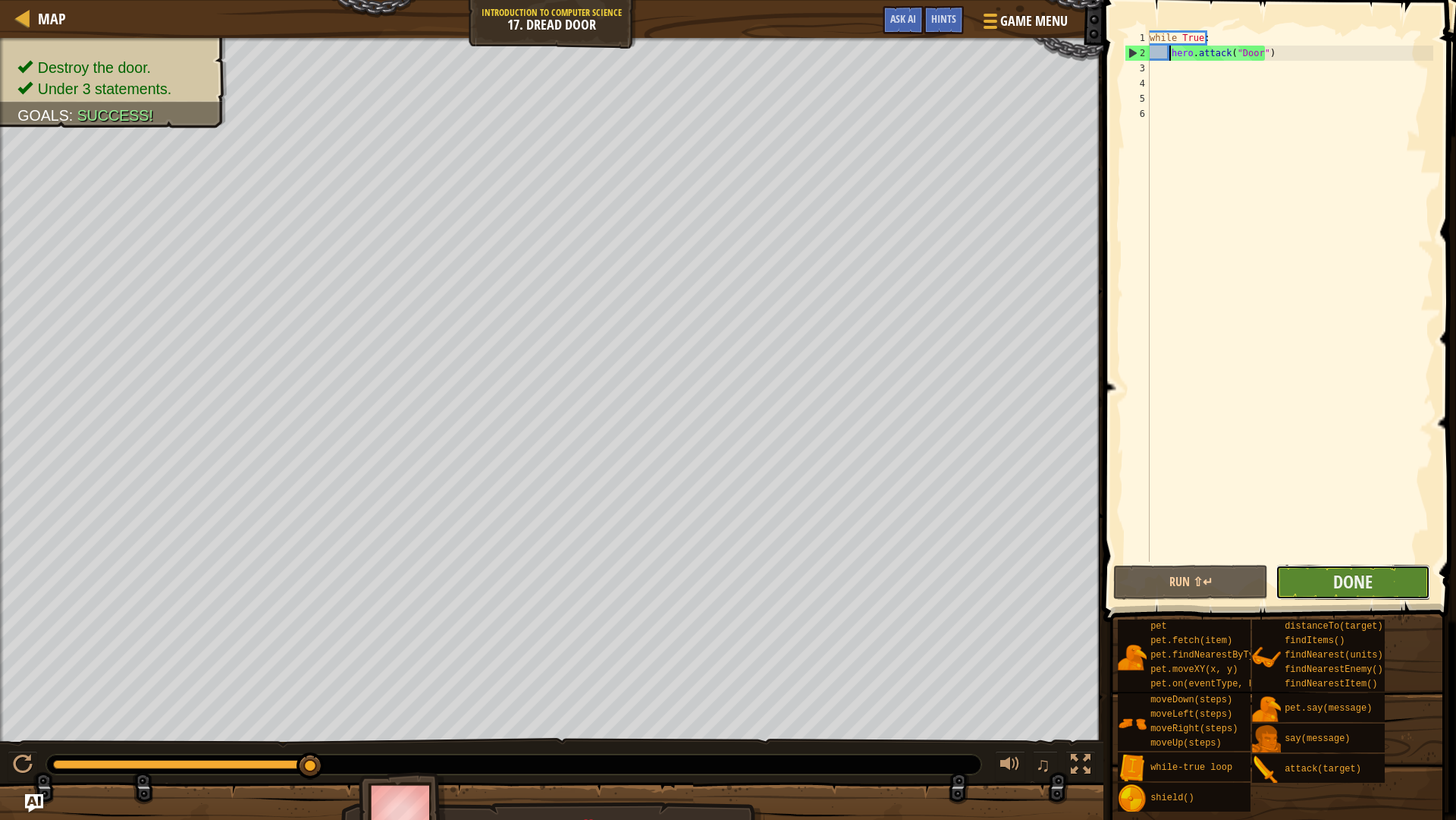
click at [1289, 575] on button "Done" at bounding box center [1353, 582] width 155 height 35
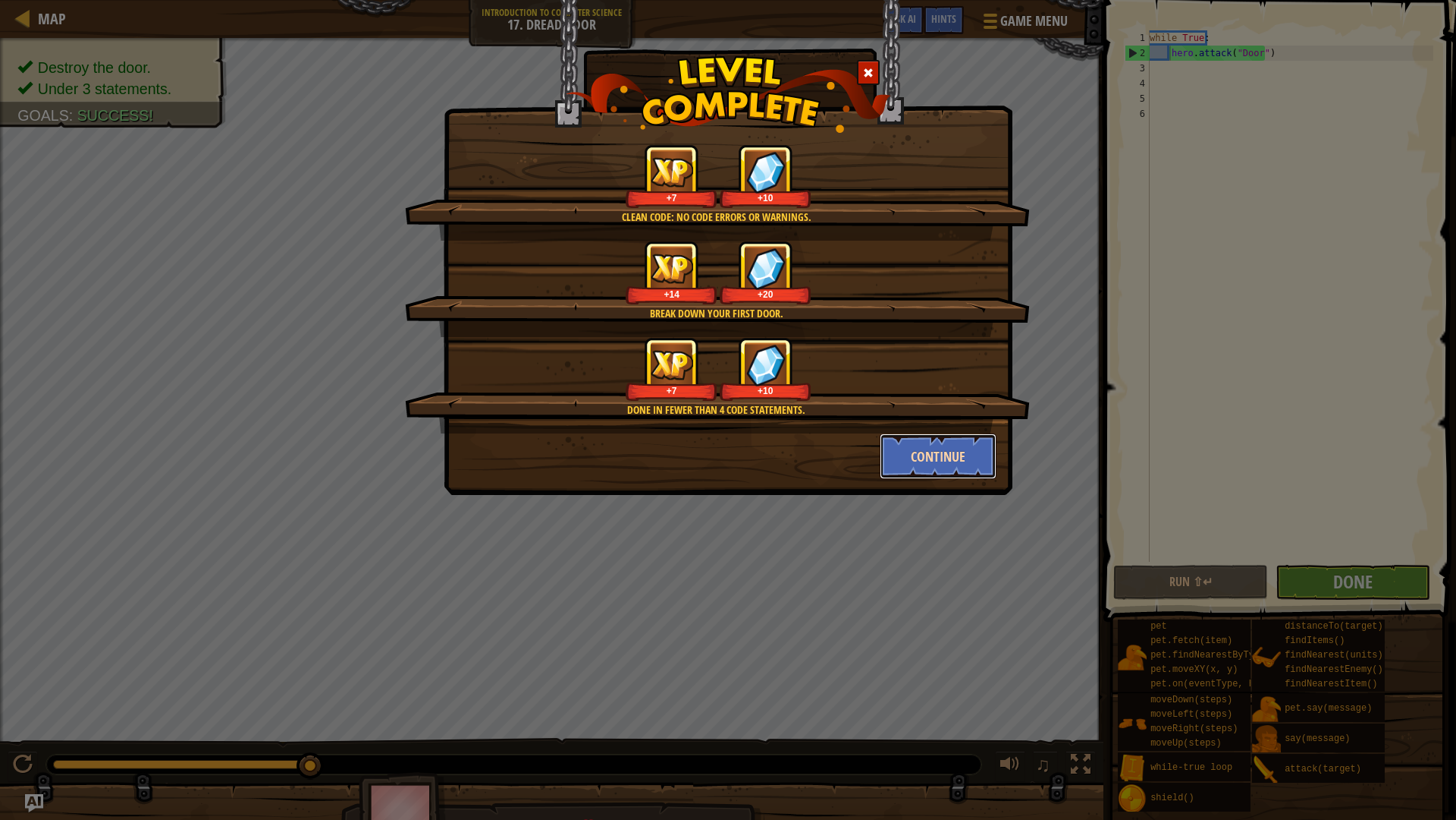
click at [932, 451] on button "Continue" at bounding box center [939, 456] width 118 height 45
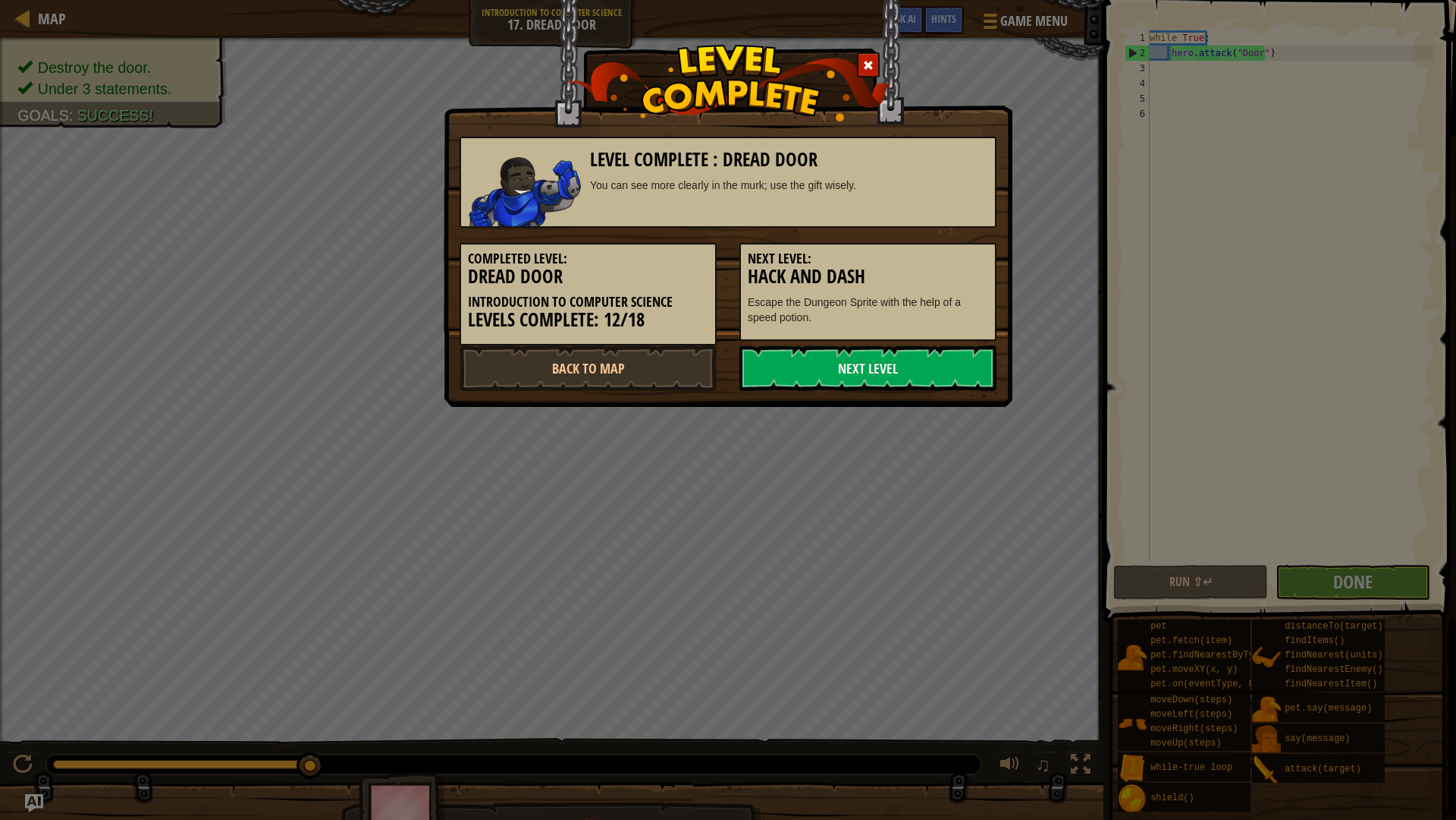
click at [932, 451] on div "Level Complete : Dread Door You can see more clearly in the murk; use the gift …" at bounding box center [728, 410] width 1456 height 820
click at [685, 364] on link "Back to Map" at bounding box center [588, 367] width 257 height 45
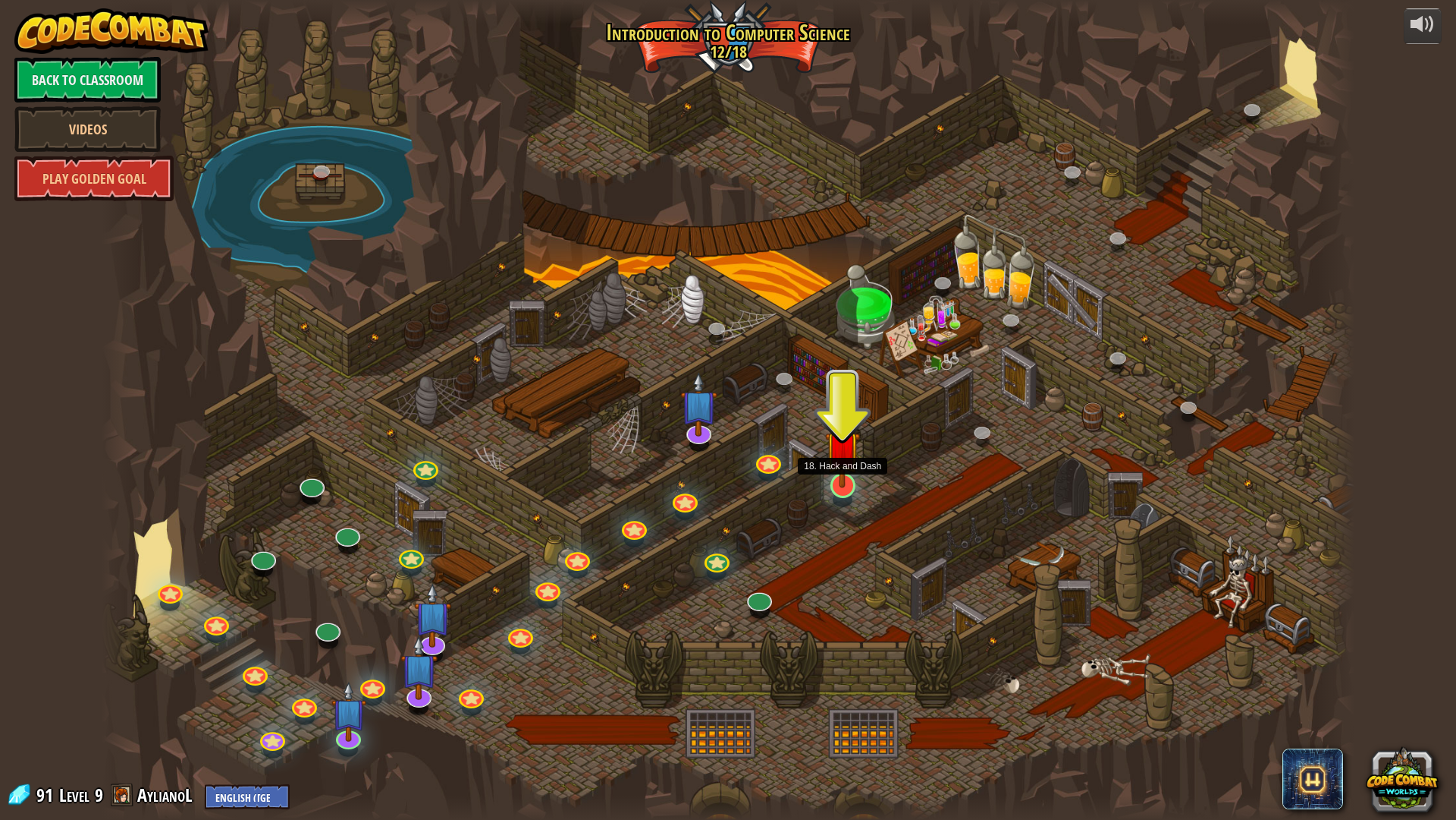
click at [852, 459] on img at bounding box center [842, 448] width 35 height 79
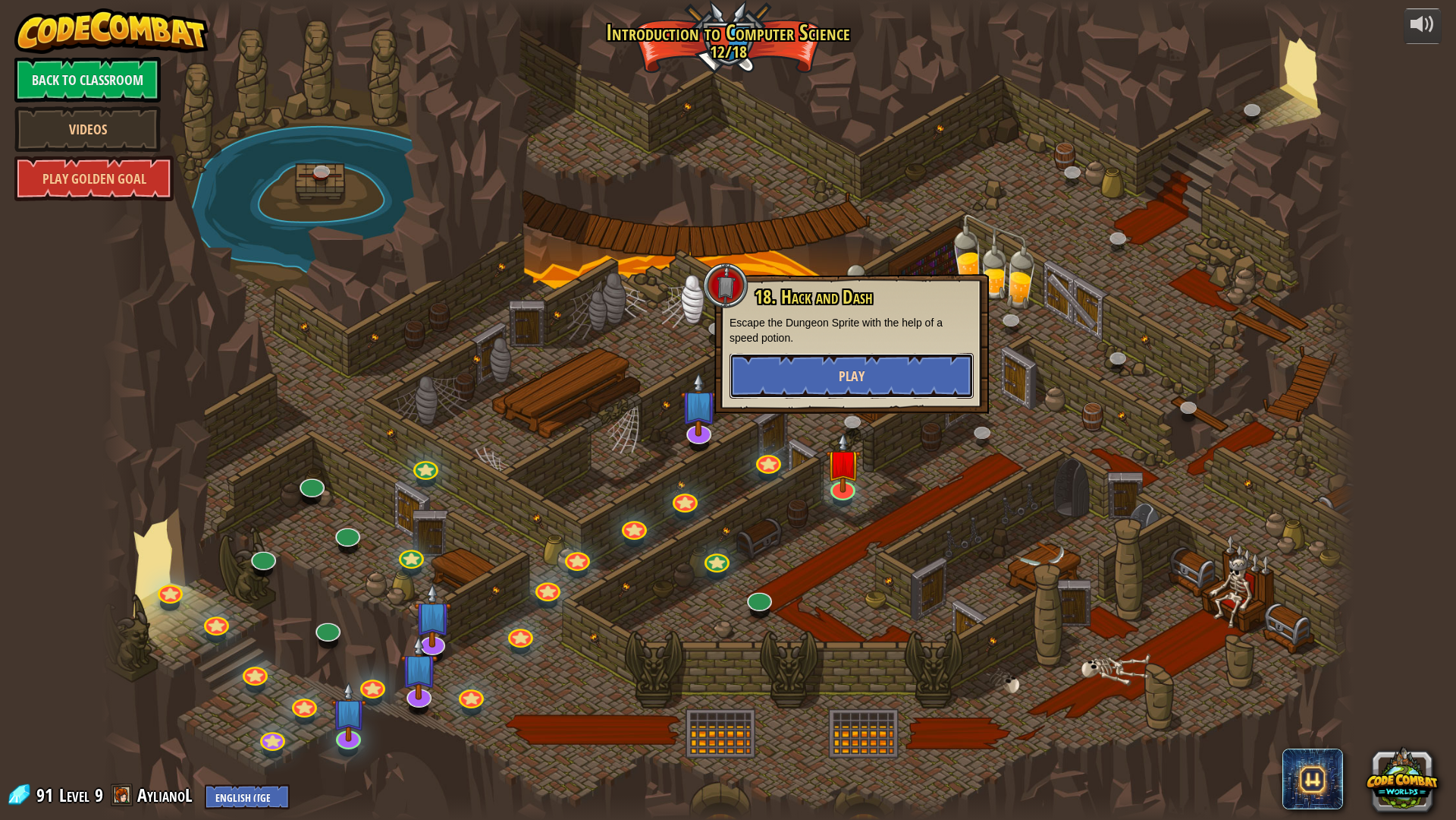
click at [855, 388] on button "Play" at bounding box center [852, 376] width 245 height 45
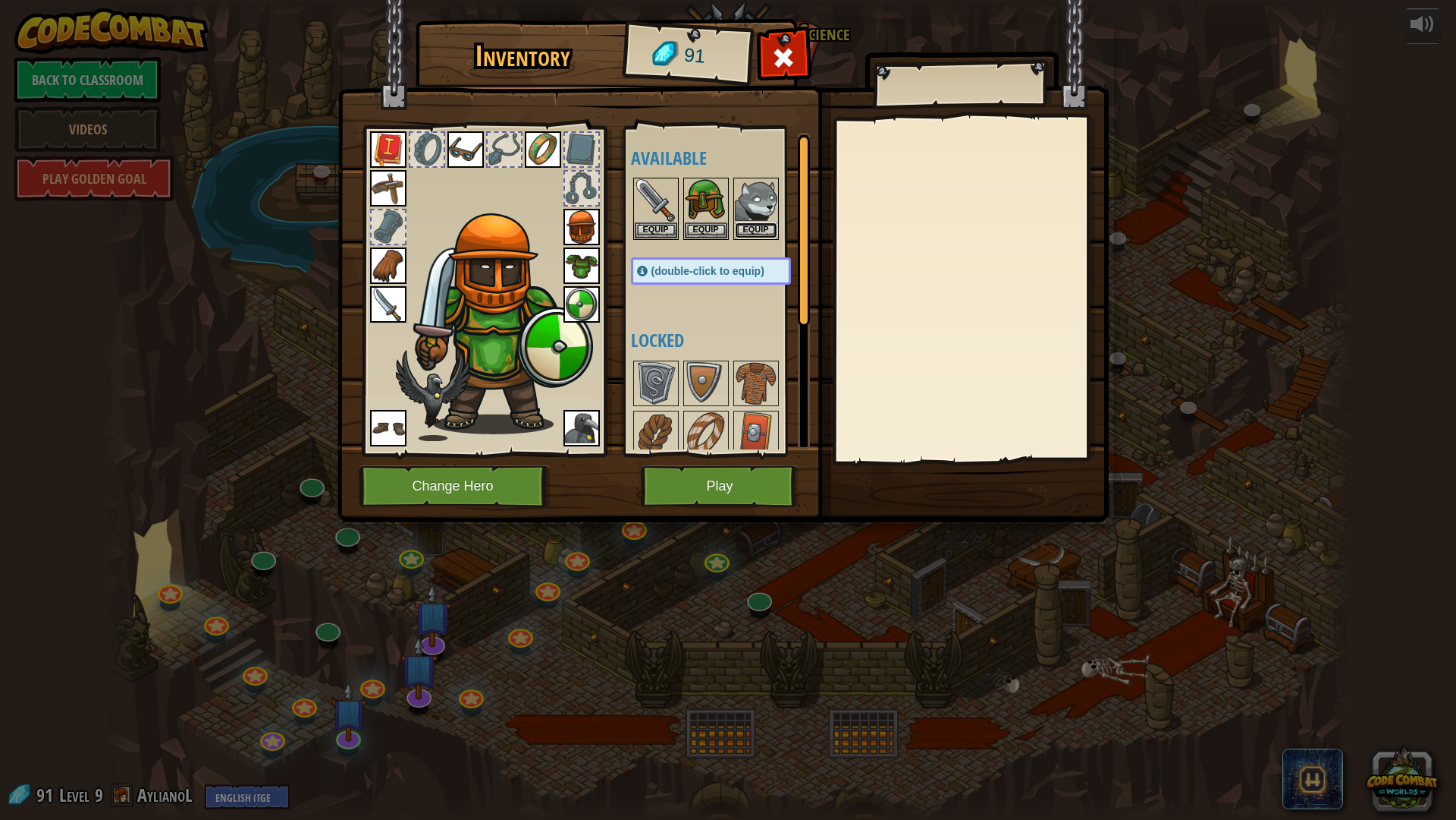
click at [750, 230] on button "Equip" at bounding box center [755, 230] width 42 height 16
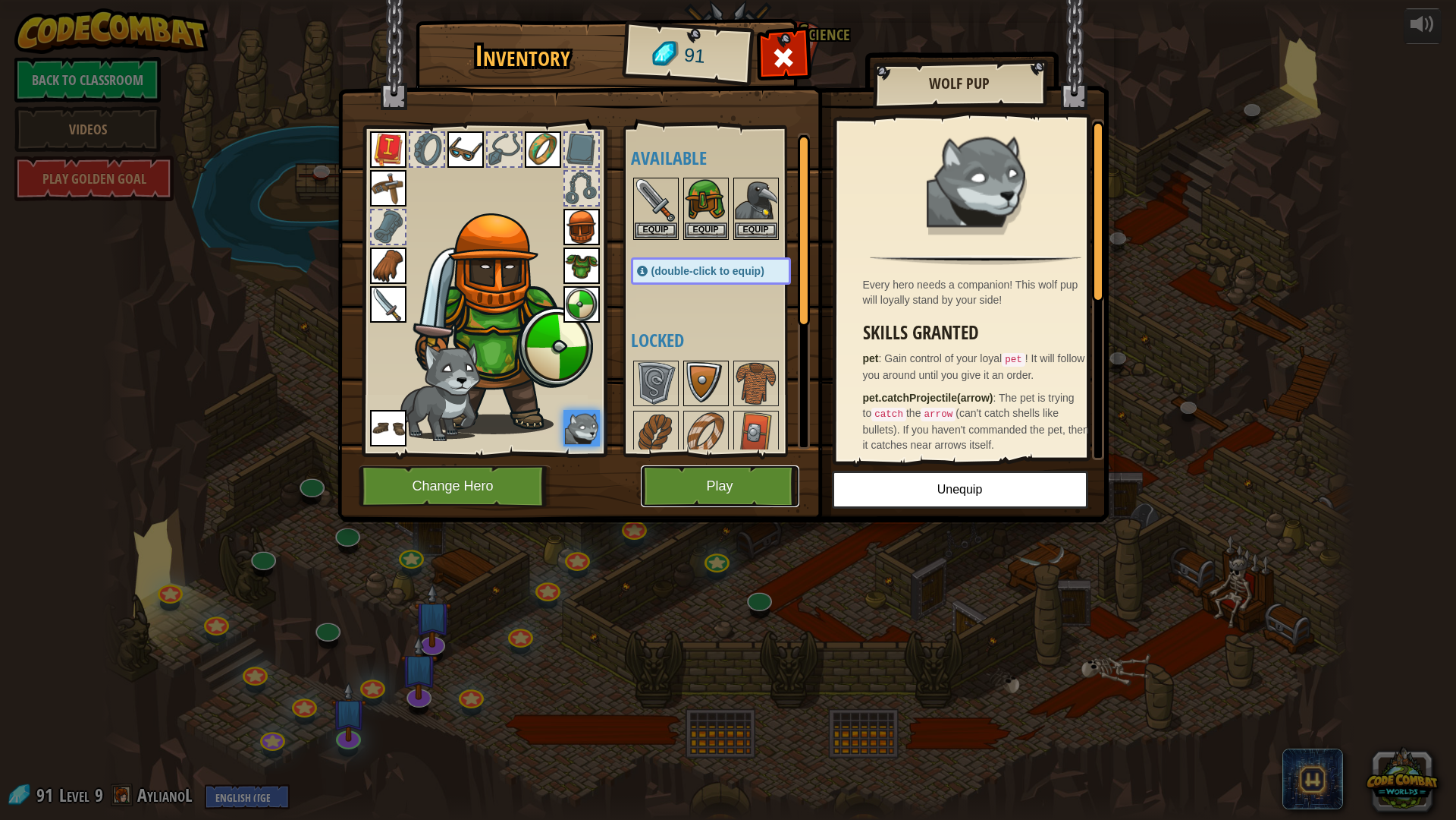
drag, startPoint x: 735, startPoint y: 496, endPoint x: 723, endPoint y: 375, distance: 121.6
click at [727, 385] on div "Inventory 91 Available Equip Equip Equip Equip Equip Equip Equip Equip Equip Eq…" at bounding box center [728, 273] width 771 height 501
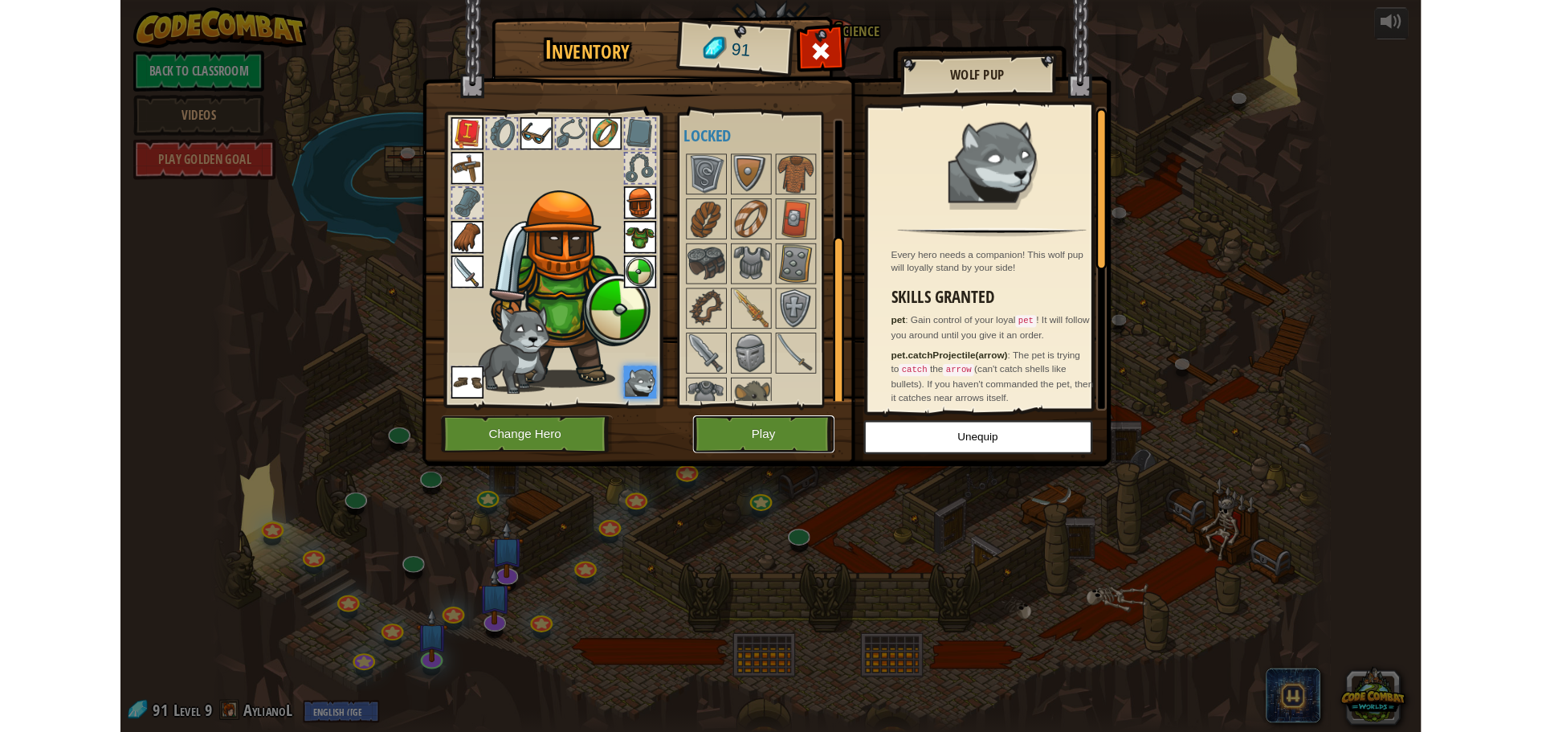
scroll to position [222, 0]
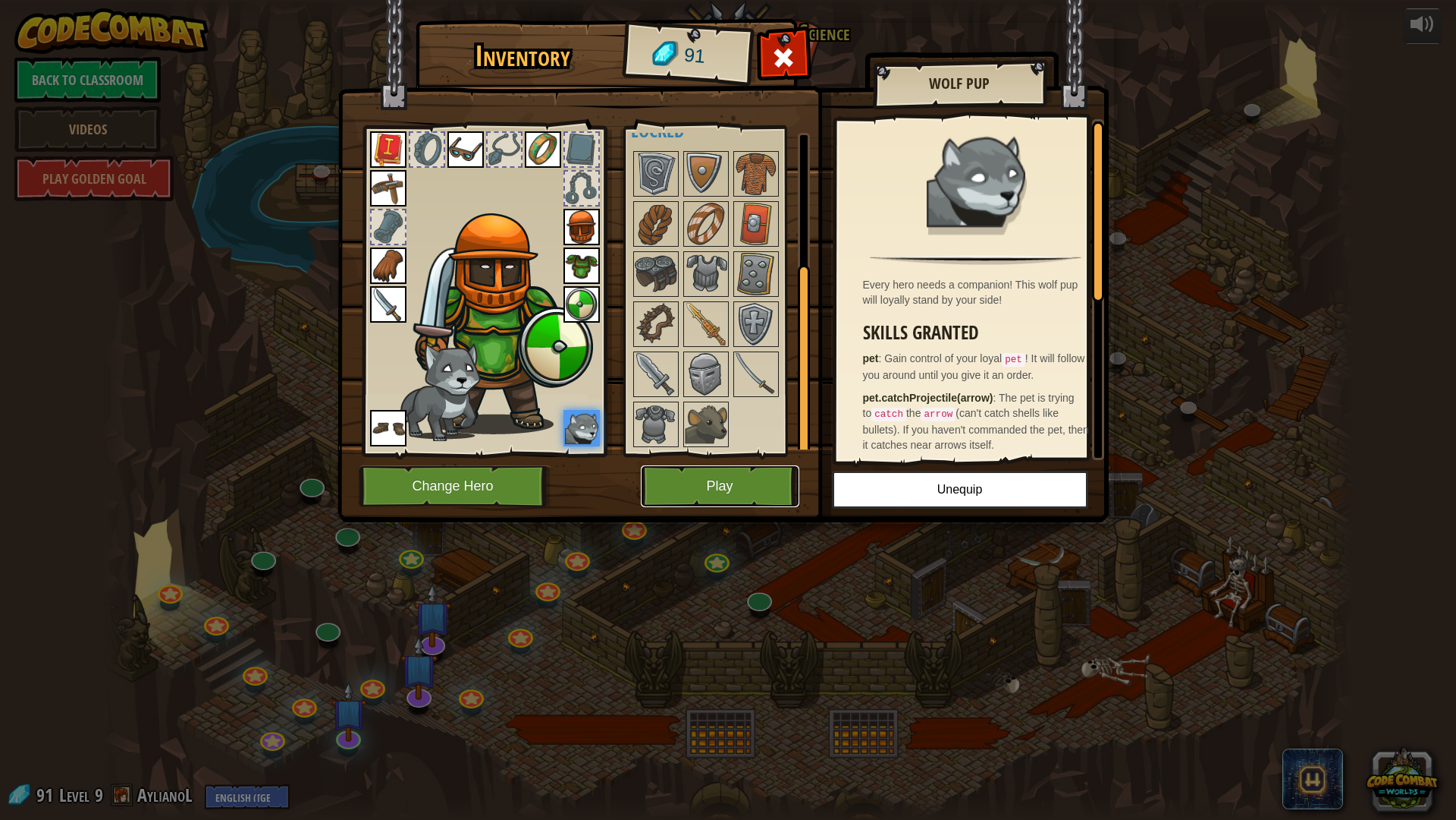
click at [704, 485] on button "Play" at bounding box center [720, 486] width 159 height 42
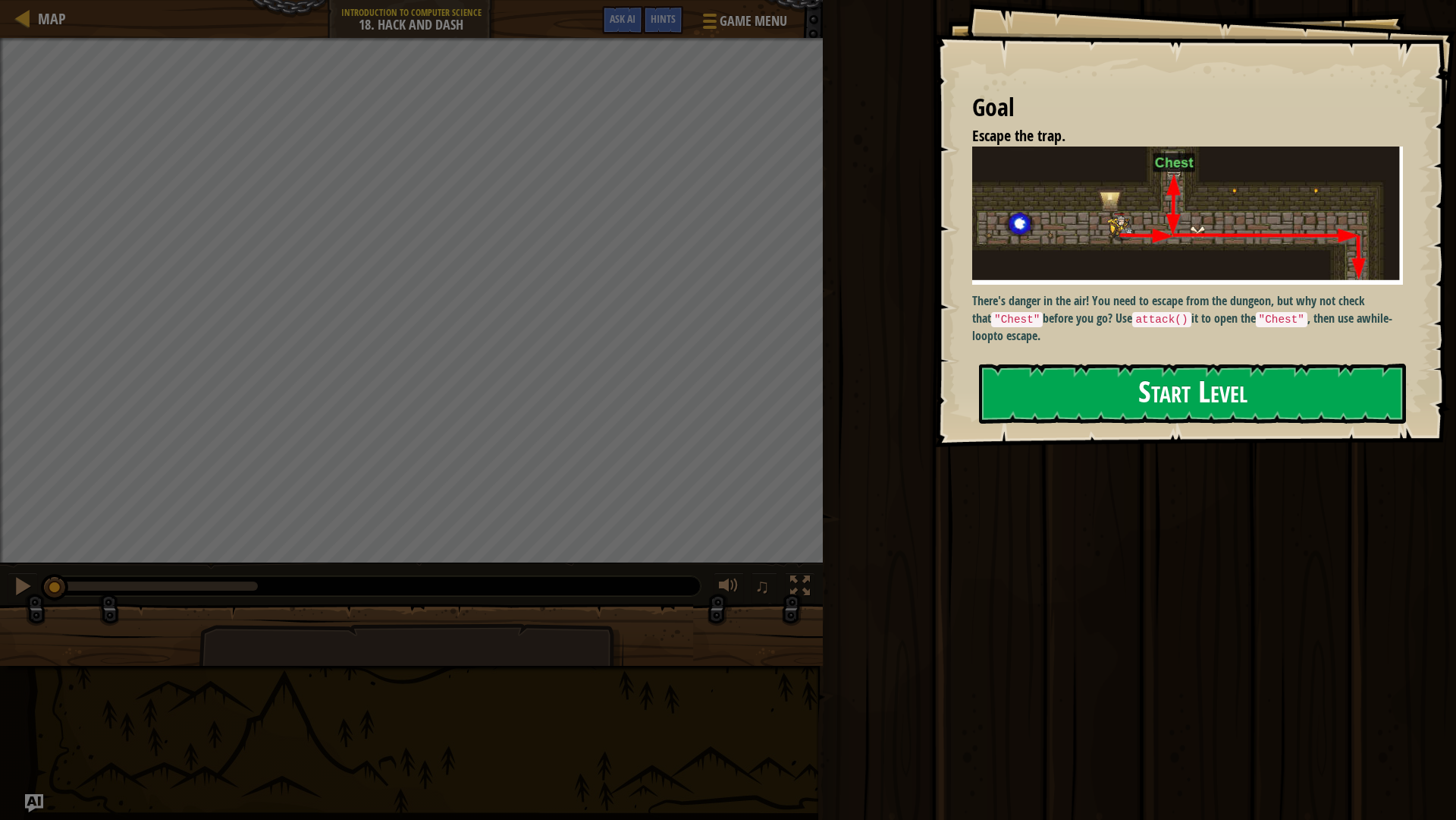
click at [1102, 364] on button "Start Level" at bounding box center [1193, 393] width 427 height 60
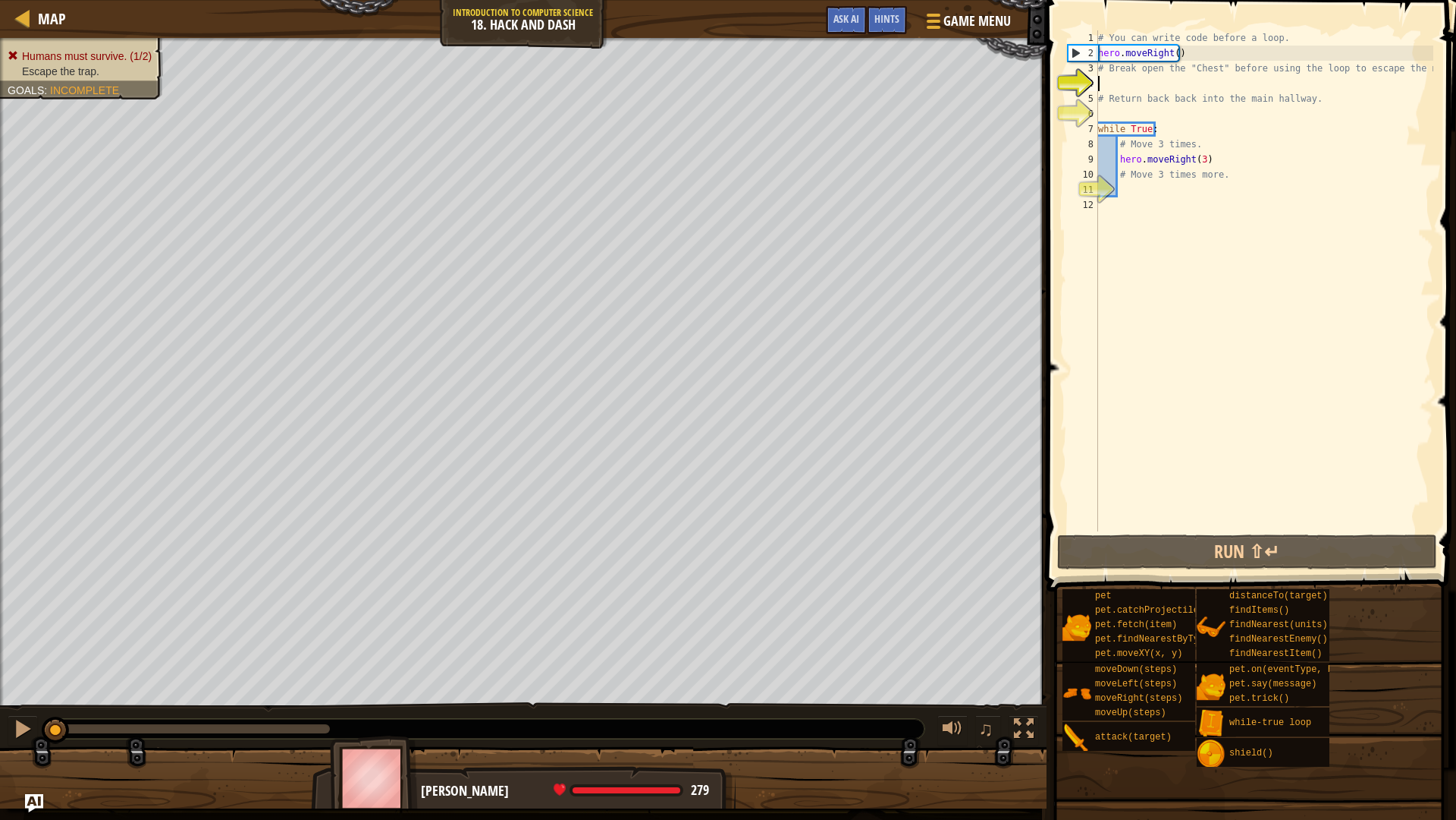
click at [1055, 326] on div "Map Introduction to Computer Science 18. Hack and Dash Game Menu Done Hints Ask…" at bounding box center [728, 410] width 1456 height 820
click at [1160, 160] on div "Map Introduction to Computer Science 18. Hack and Dash Game Menu Done Hints Ask…" at bounding box center [728, 410] width 1456 height 820
click at [717, 691] on div "Humans must survive. (1/2) Escape the trap. Goals : Incomplete ♫ [PERSON_NAME] …" at bounding box center [728, 422] width 1456 height 770
click at [1113, 453] on div "Map Introduction to Computer Science 18. Hack and Dash Game Menu Done Hints Ask…" at bounding box center [728, 410] width 1456 height 820
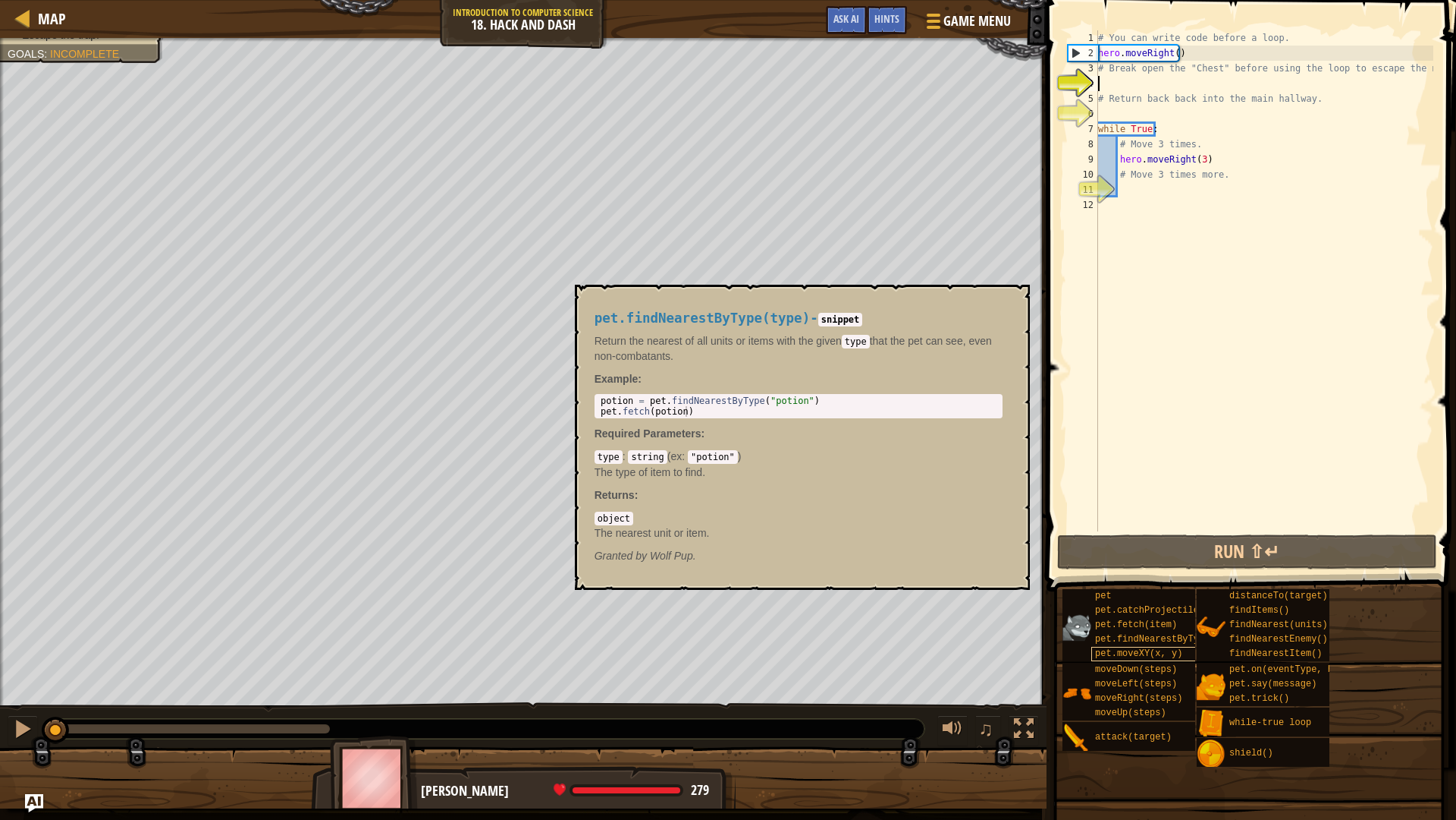
click at [1174, 658] on div "Map Introduction to Computer Science 18. Hack and Dash Game Menu Done Hints Ask…" at bounding box center [728, 410] width 1456 height 820
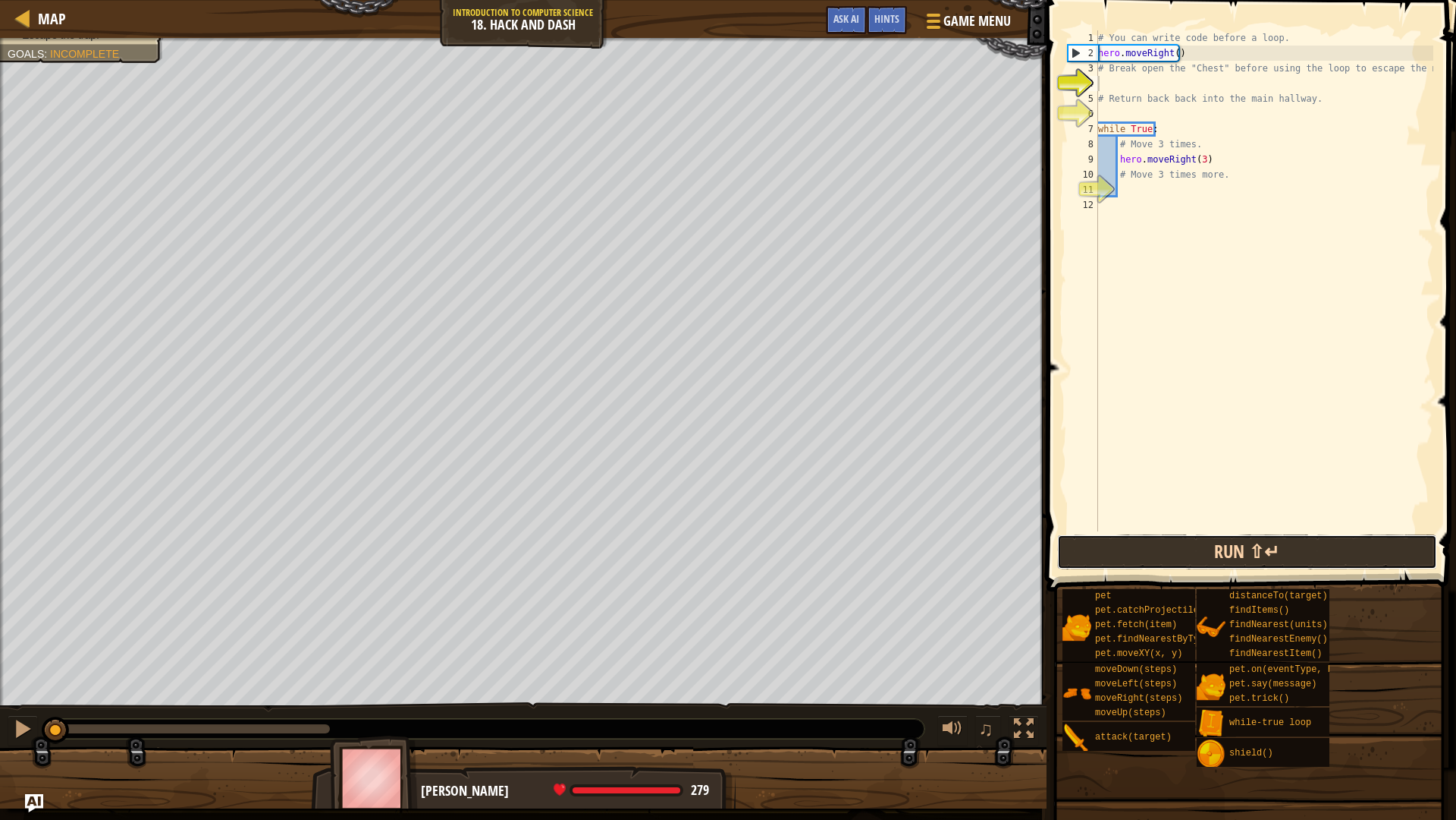
click at [1251, 550] on button "Run ⇧↵" at bounding box center [1247, 551] width 380 height 35
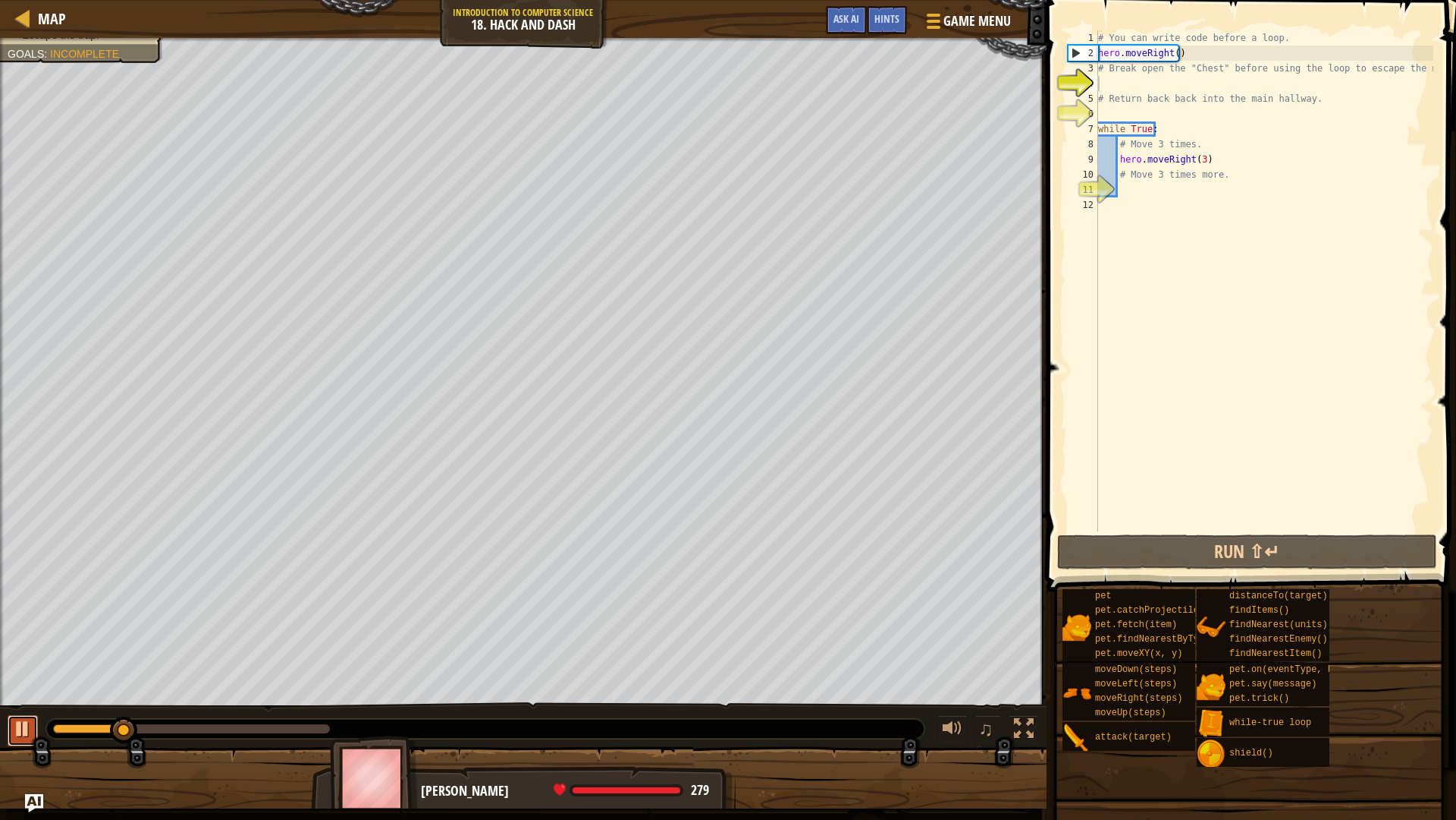
click at [17, 691] on div at bounding box center [23, 728] width 20 height 20
click at [22, 691] on div at bounding box center [23, 728] width 20 height 20
click at [1222, 557] on div "Map Introduction to Computer Science 18. Hack and Dash Game Menu Done Hints Ask…" at bounding box center [728, 410] width 1456 height 820
drag, startPoint x: 1284, startPoint y: 492, endPoint x: 1068, endPoint y: 250, distance: 324.4
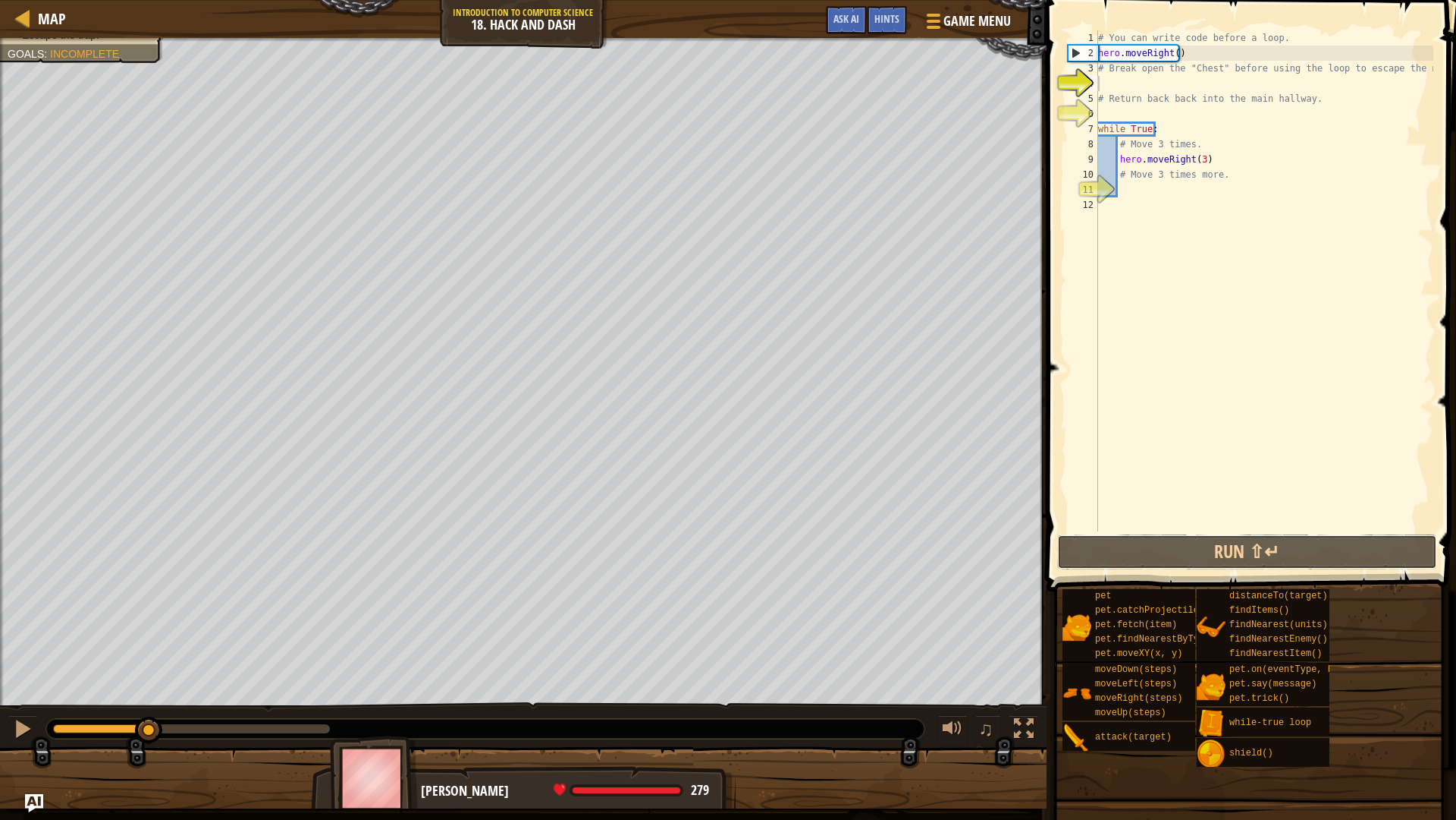
click at [1080, 231] on div "1 2 3 4 5 6 7 8 9 10 11 12 # You can write code before a loop. hero . moveRight…" at bounding box center [1249, 325] width 415 height 636
click at [1003, 691] on div "Humans must survive. (1/2) Escape the trap. Goals : Incomplete ♫ [PERSON_NAME] …" at bounding box center [728, 422] width 1456 height 770
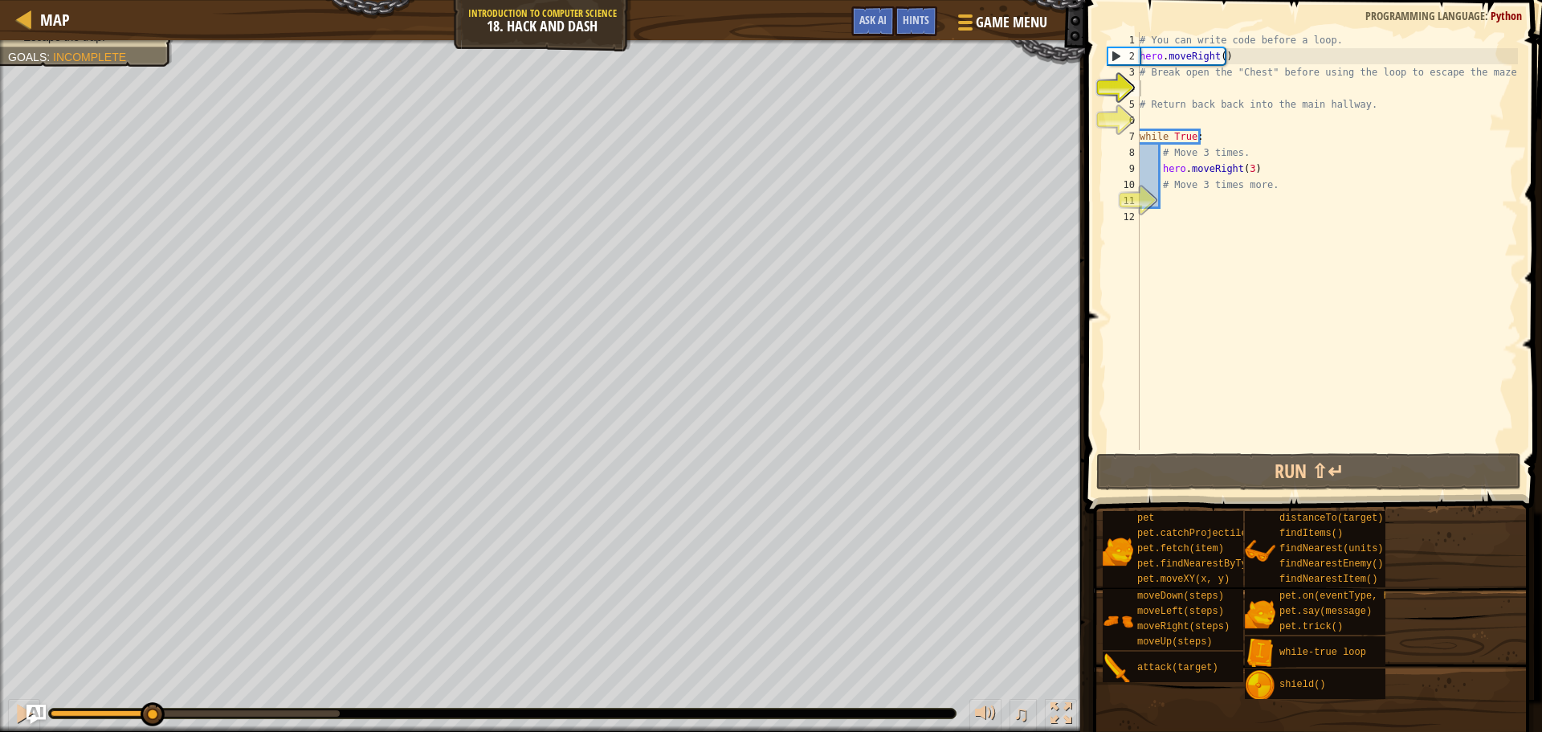
click at [978, 272] on div "Map Introduction to Computer Science 18. Hack and Dash Game Menu Done Hints Ask…" at bounding box center [771, 366] width 1542 height 732
click at [15, 719] on div at bounding box center [24, 713] width 21 height 21
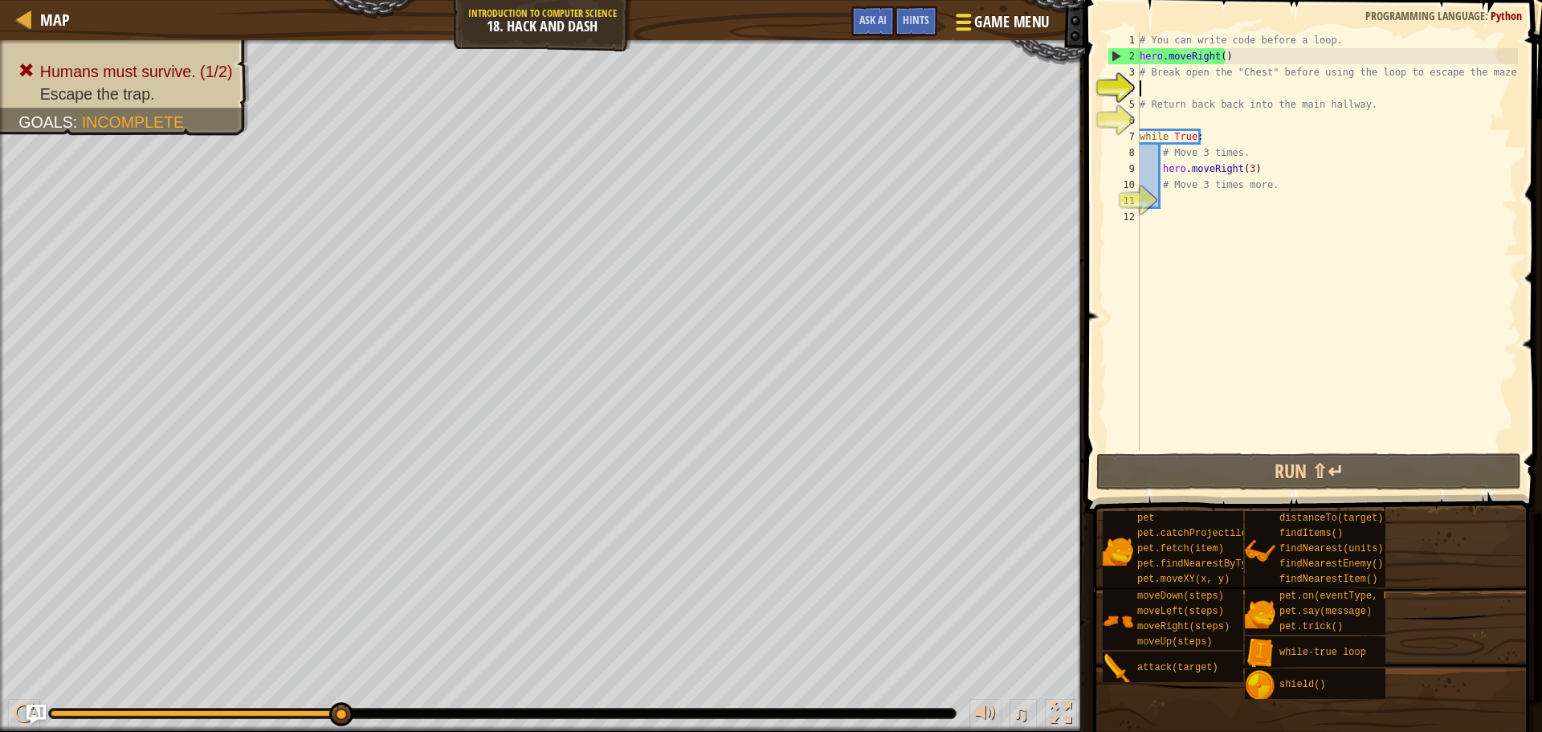
click at [974, 16] on span "Game Menu" at bounding box center [1011, 22] width 75 height 22
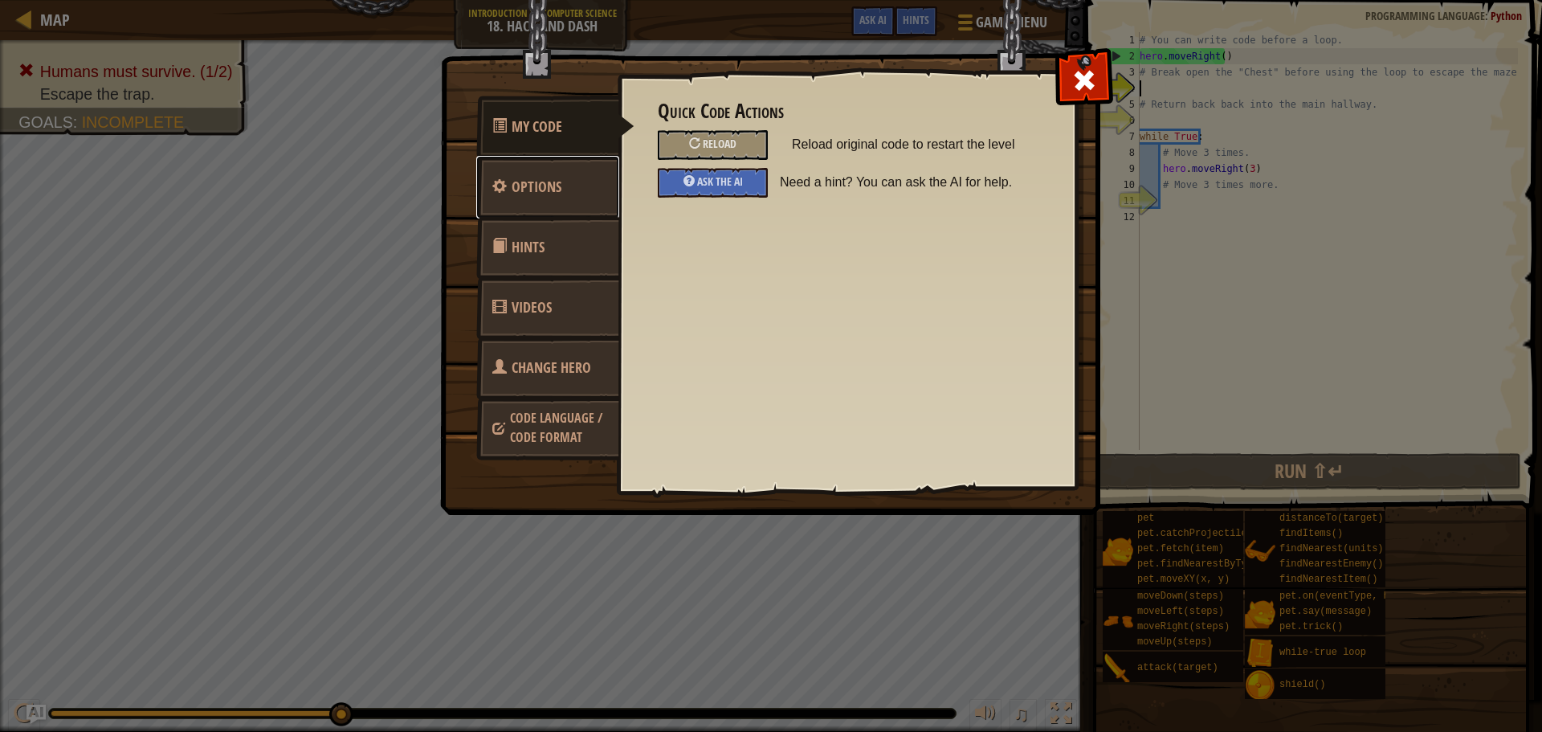
click at [561, 211] on link "Options" at bounding box center [547, 187] width 143 height 63
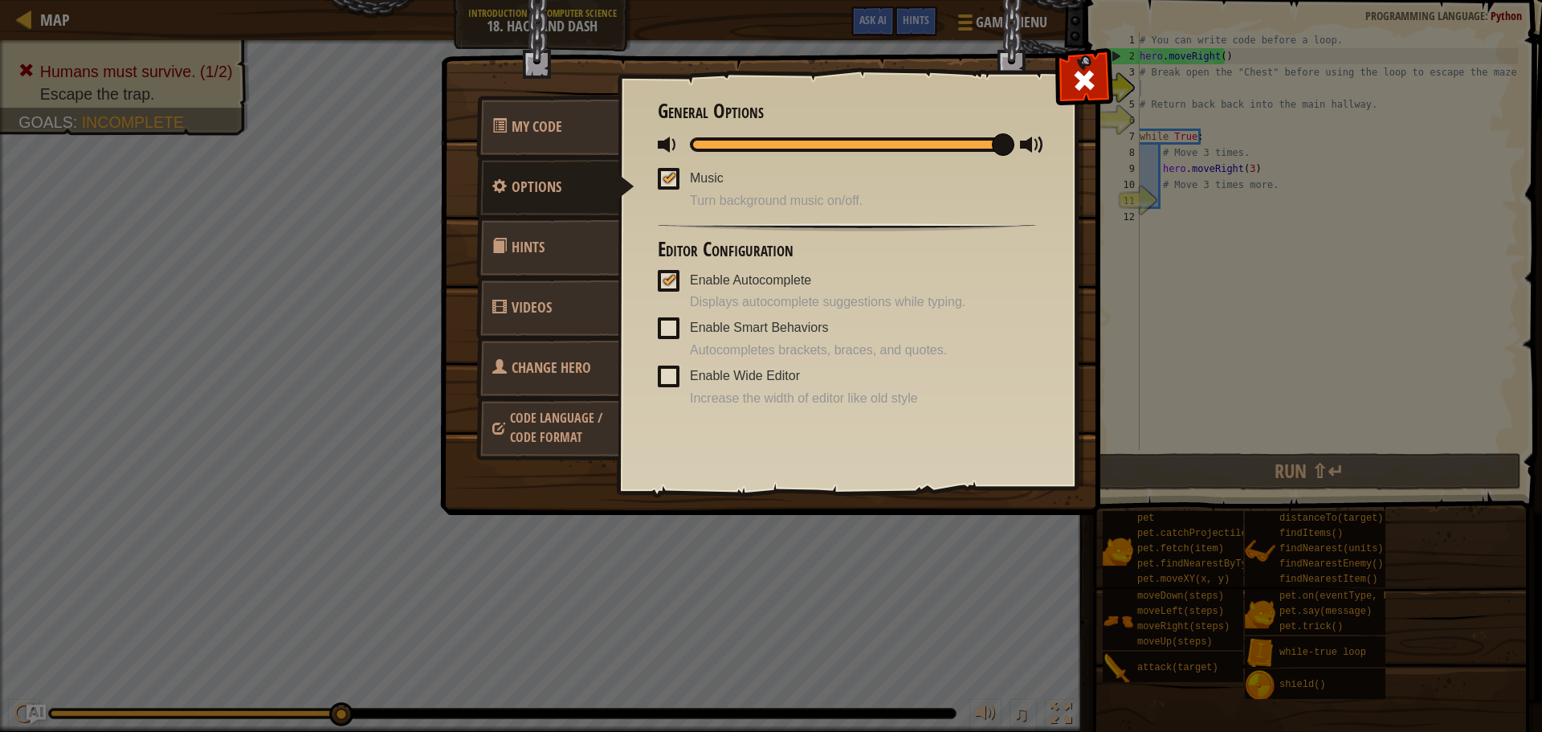
click at [586, 250] on link "Hints" at bounding box center [547, 247] width 143 height 63
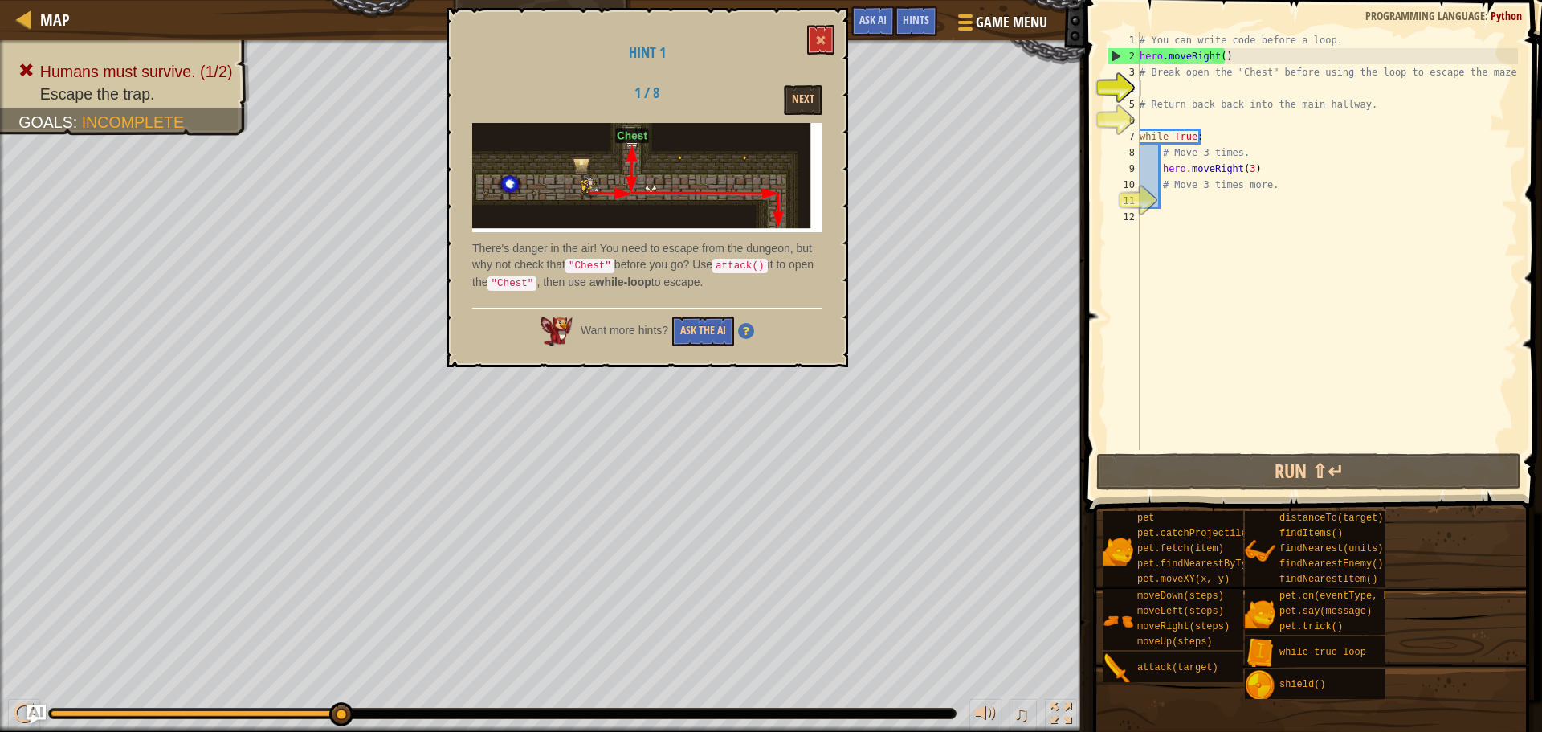
click at [804, 41] on div "Hint 1 1 / 8 Next There's danger in the air! You need to escape from the dungeo…" at bounding box center [648, 187] width 402 height 359
click at [831, 38] on button at bounding box center [820, 40] width 27 height 30
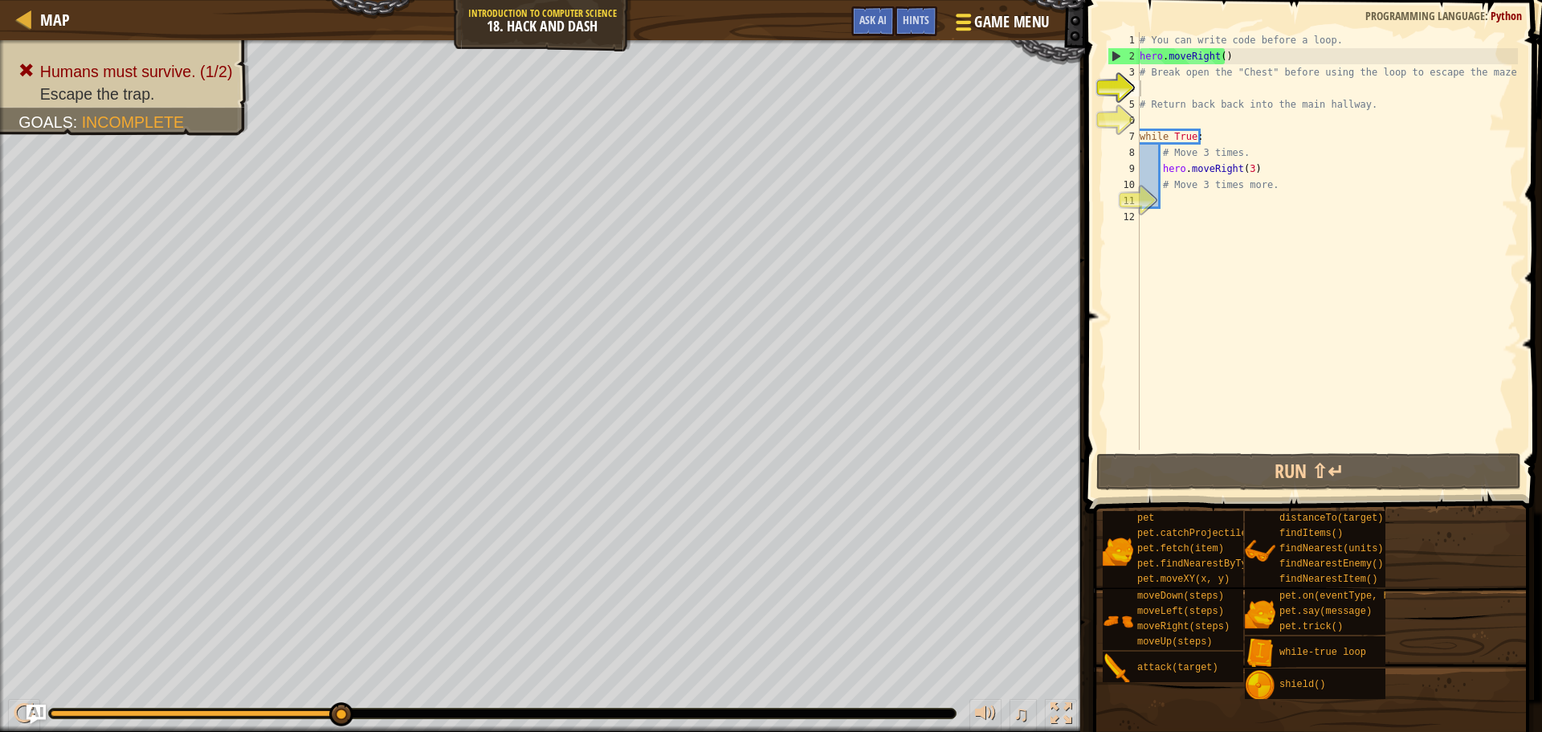
click at [951, 19] on button "Game Menu" at bounding box center [1000, 25] width 117 height 39
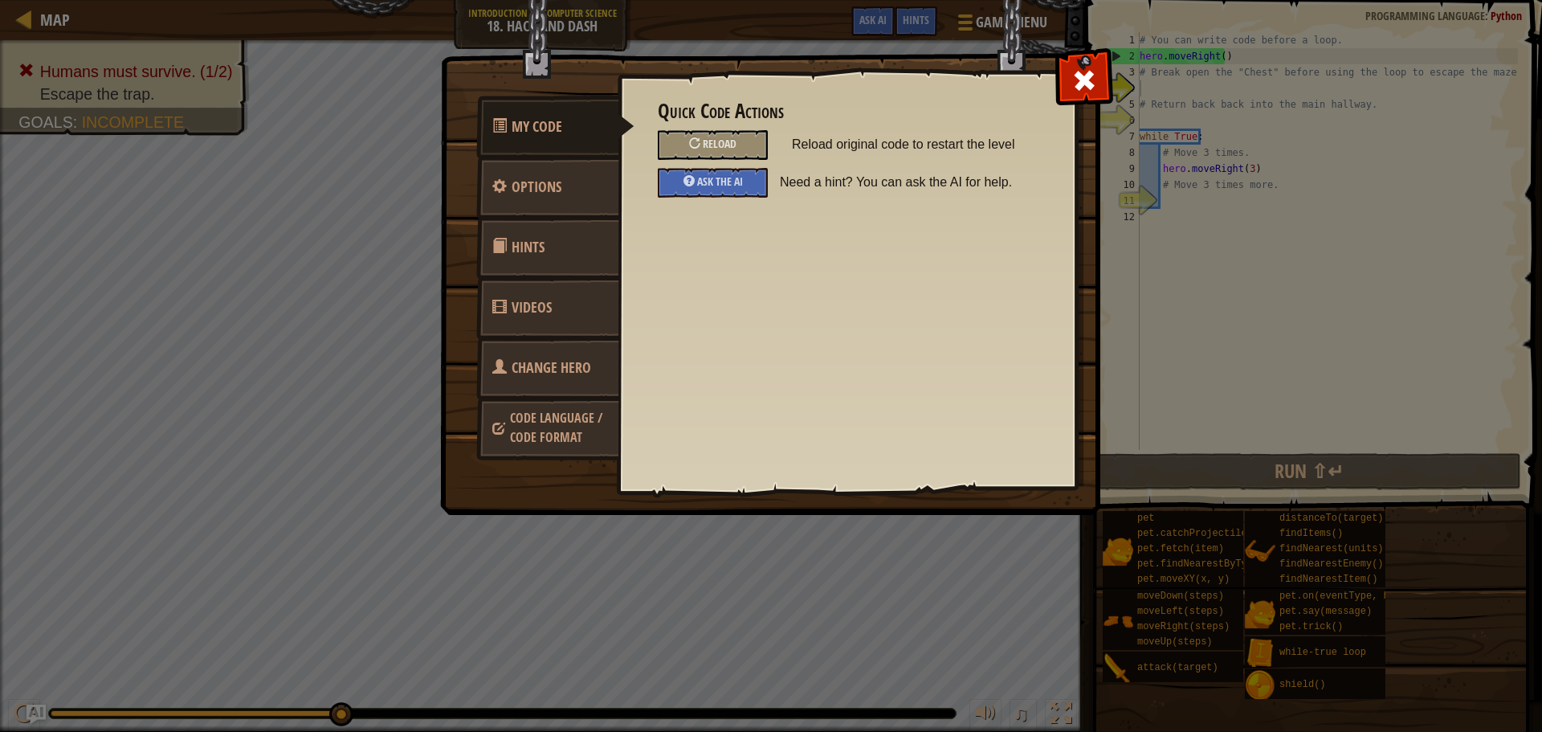
drag, startPoint x: 304, startPoint y: 298, endPoint x: 310, endPoint y: 288, distance: 11.6
click at [310, 293] on div "My Code Options Hints Videos Change Hero Code Language / Code Format Quick Code…" at bounding box center [771, 366] width 1542 height 732
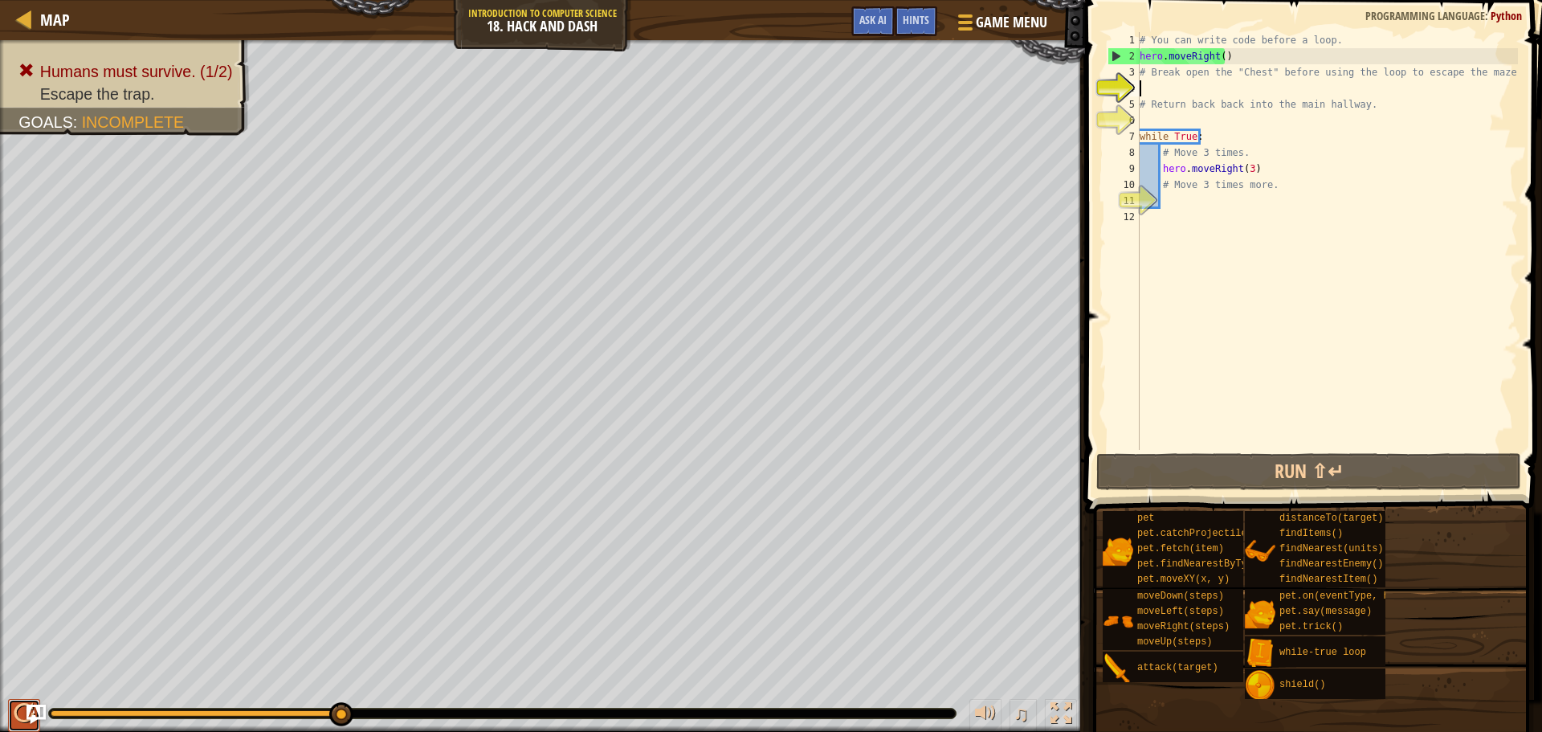
click at [20, 714] on div at bounding box center [24, 713] width 21 height 21
click at [19, 714] on button at bounding box center [24, 715] width 32 height 33
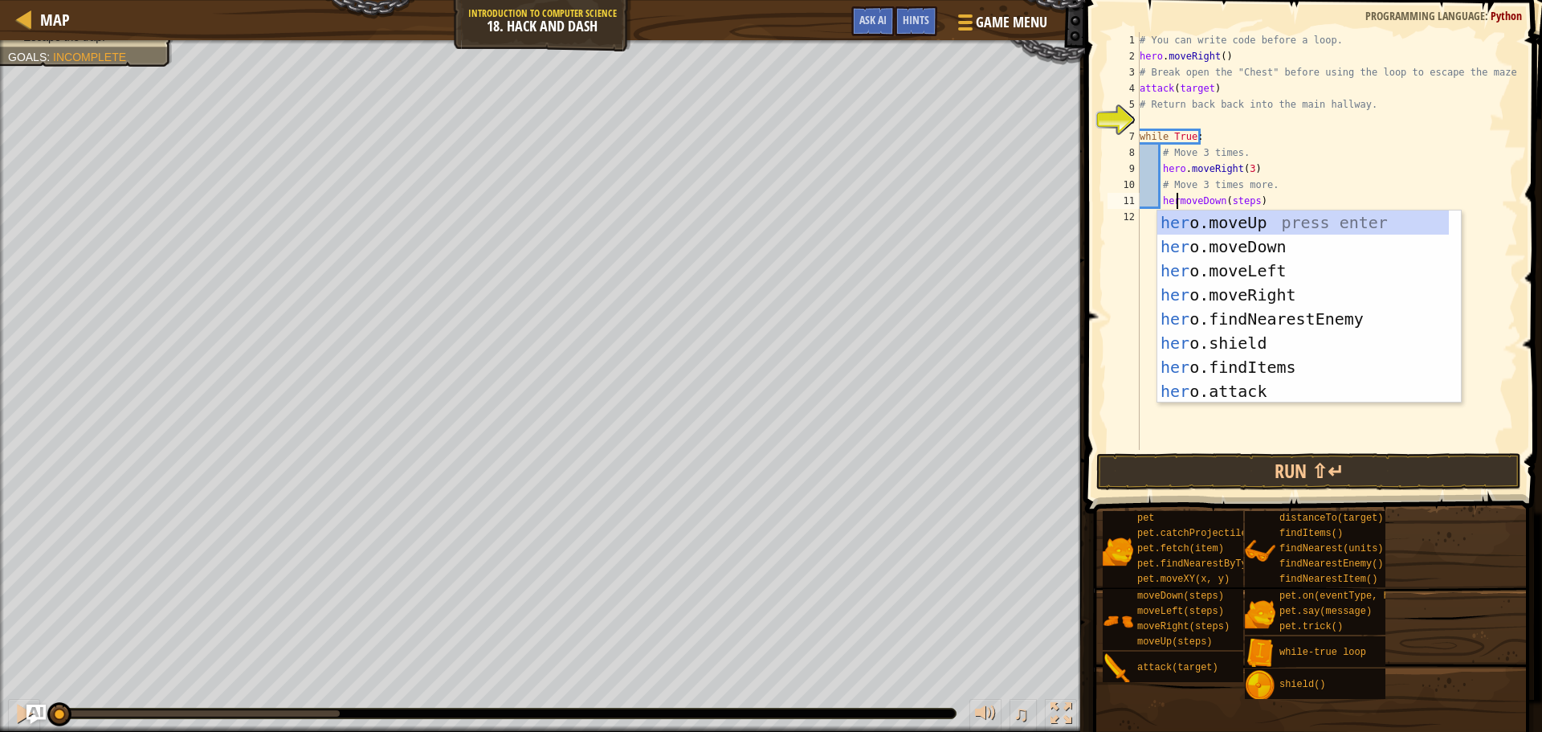
scroll to position [7, 3]
click at [1258, 202] on div "# You can write code before a loop. hero . moveRight ( ) # Break open the "Ches…" at bounding box center [1328, 257] width 382 height 450
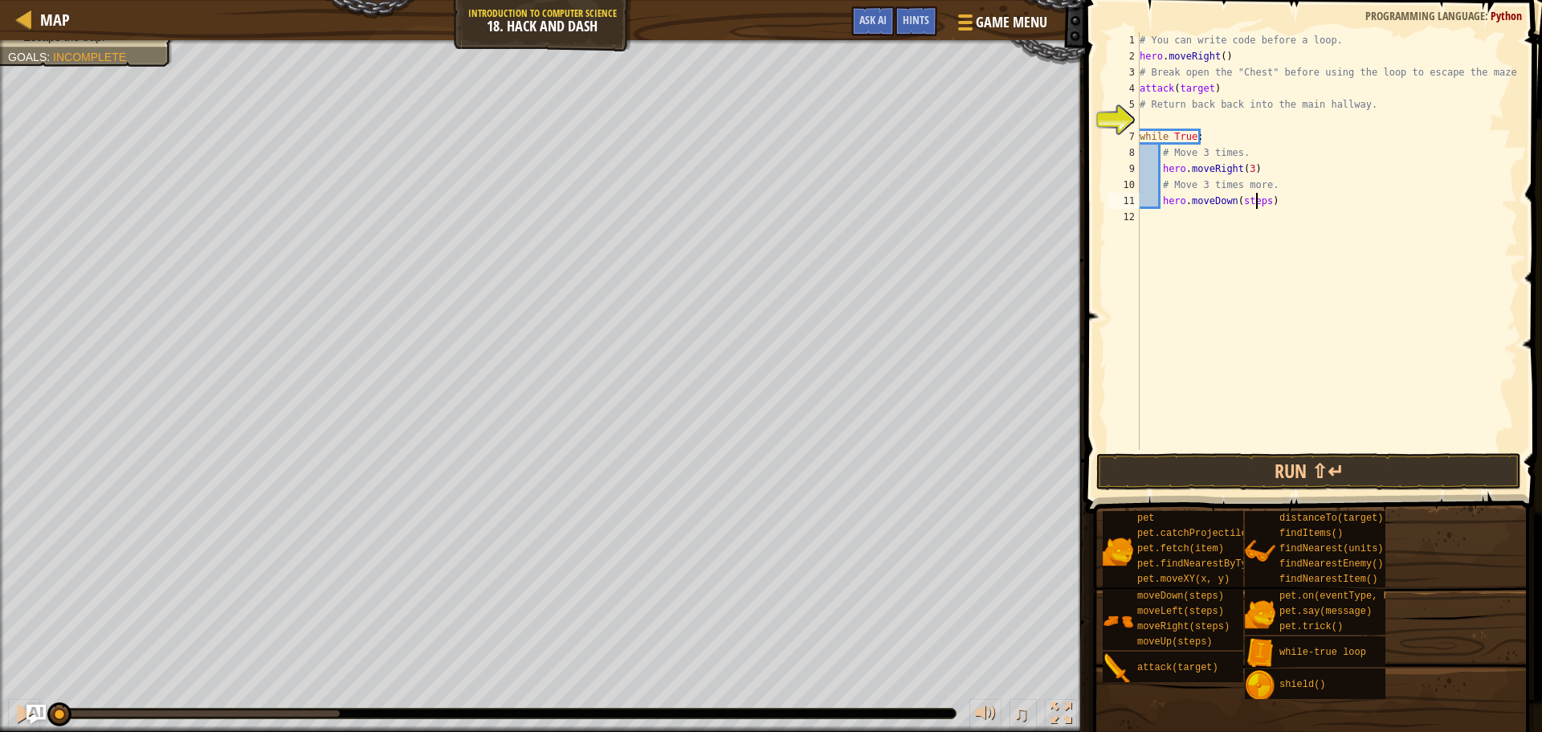
click at [1264, 200] on div "# You can write code before a loop. hero . moveRight ( ) # Break open the "Ches…" at bounding box center [1328, 257] width 382 height 450
click at [1206, 86] on div "# You can write code before a loop. hero . moveRight ( ) # Break open the "Ches…" at bounding box center [1328, 257] width 382 height 450
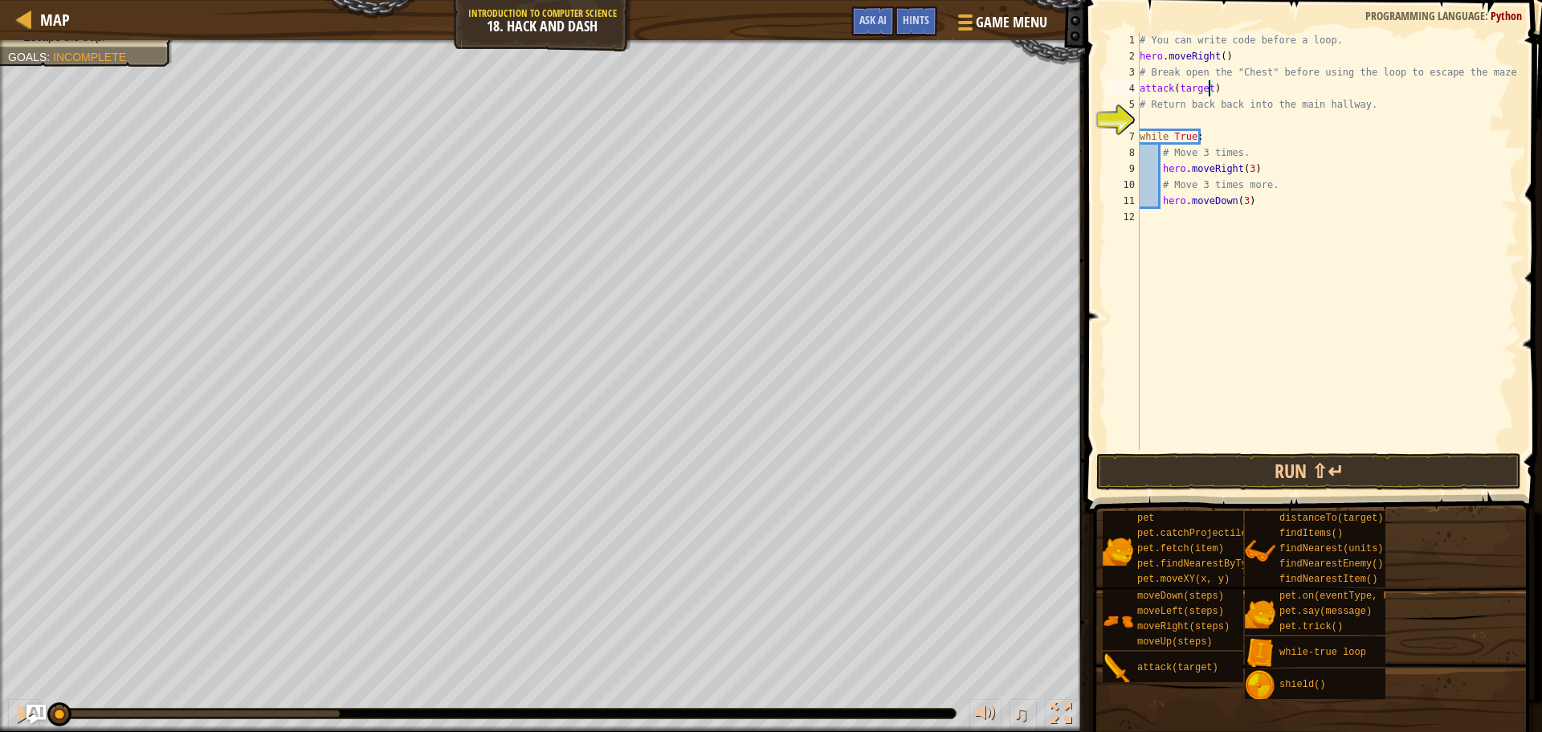
click at [1208, 86] on div "# You can write code before a loop. hero . moveRight ( ) # Break open the "Ches…" at bounding box center [1328, 257] width 382 height 450
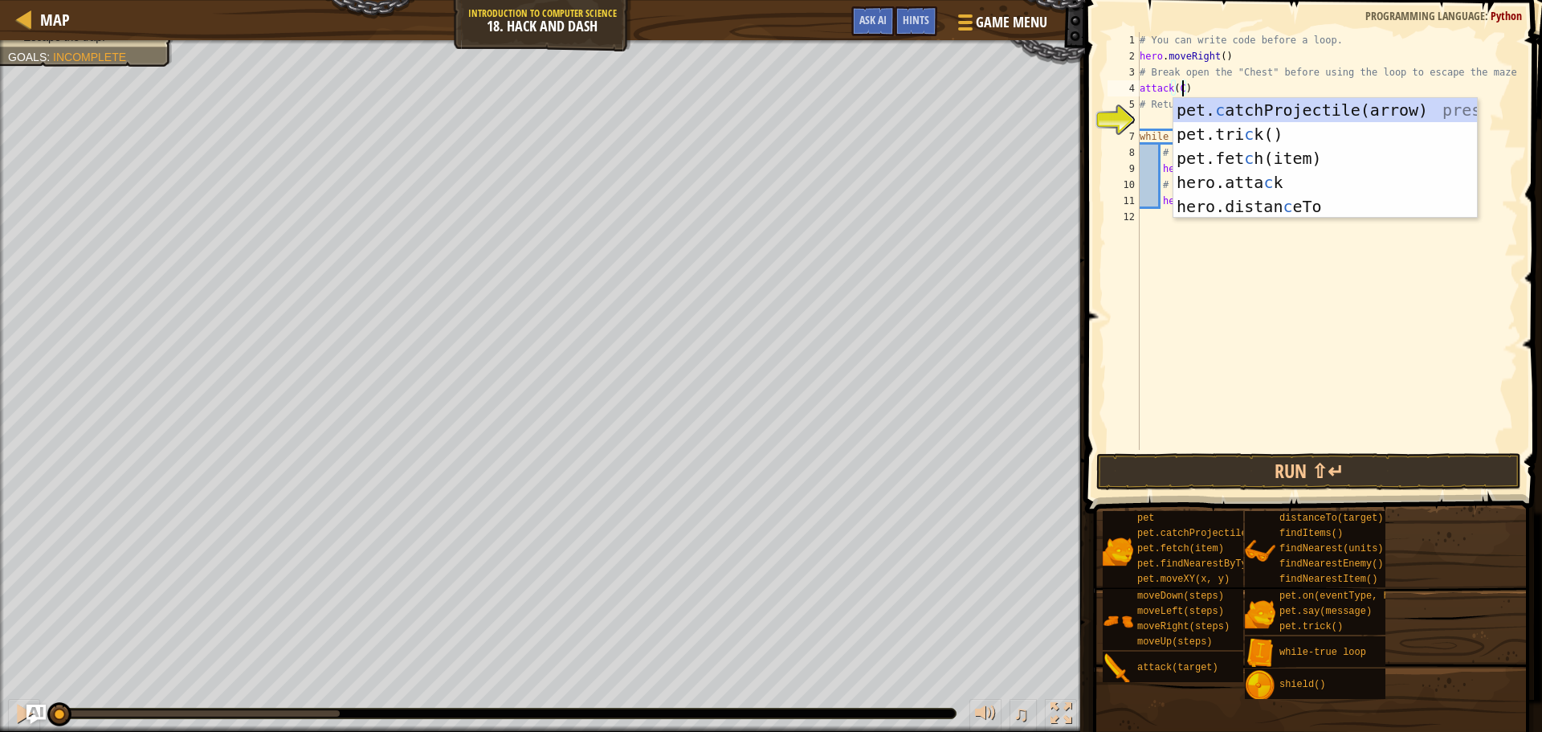
type textarea "attack()"
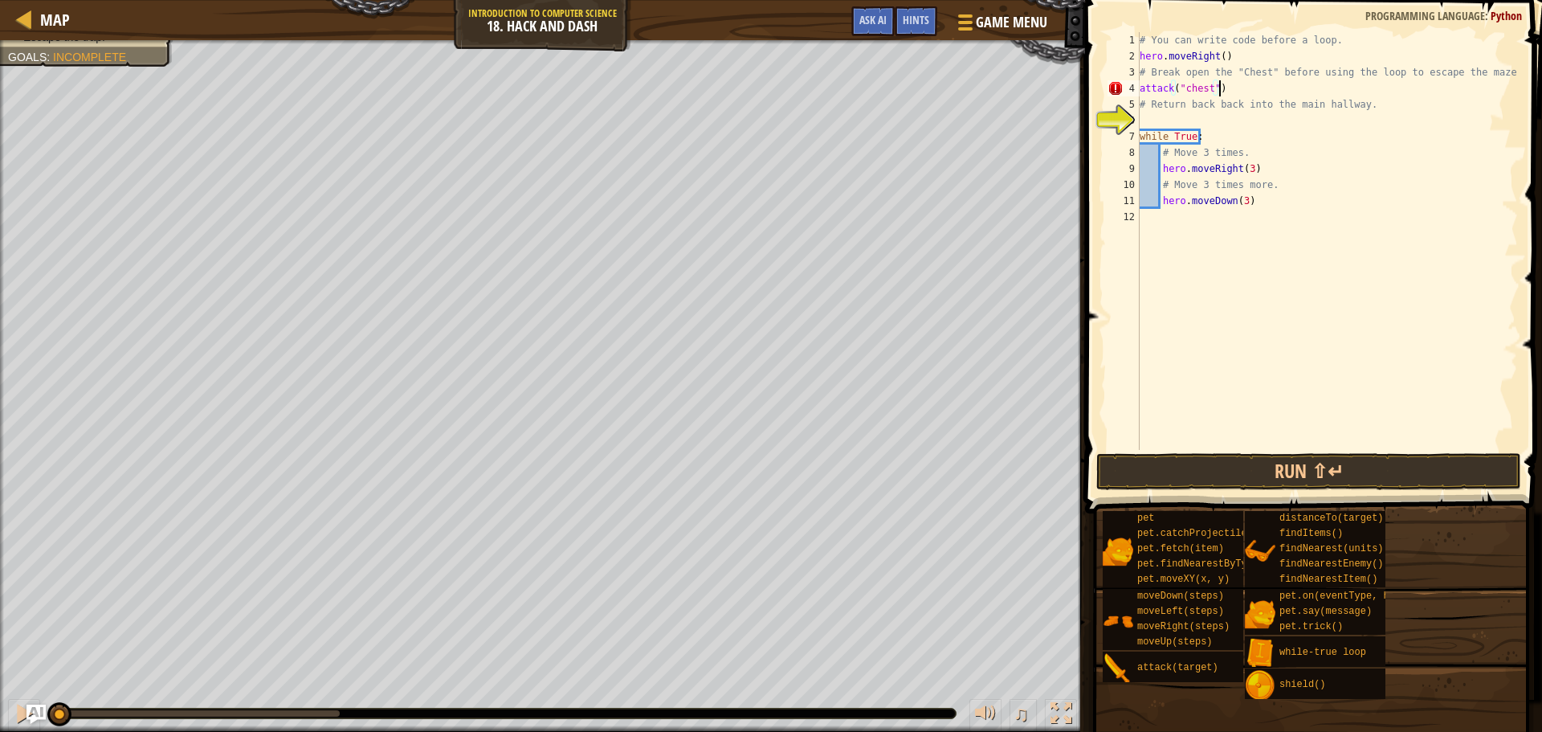
scroll to position [7, 6]
click at [1182, 92] on div "# You can write code before a loop. hero . moveRight ( ) # Break open the "Ches…" at bounding box center [1328, 257] width 382 height 450
click at [1186, 91] on div "# You can write code before a loop. hero . moveRight ( ) # Break open the "Ches…" at bounding box center [1328, 257] width 382 height 450
click at [1383, 458] on button "Run ⇧↵" at bounding box center [1308, 471] width 425 height 37
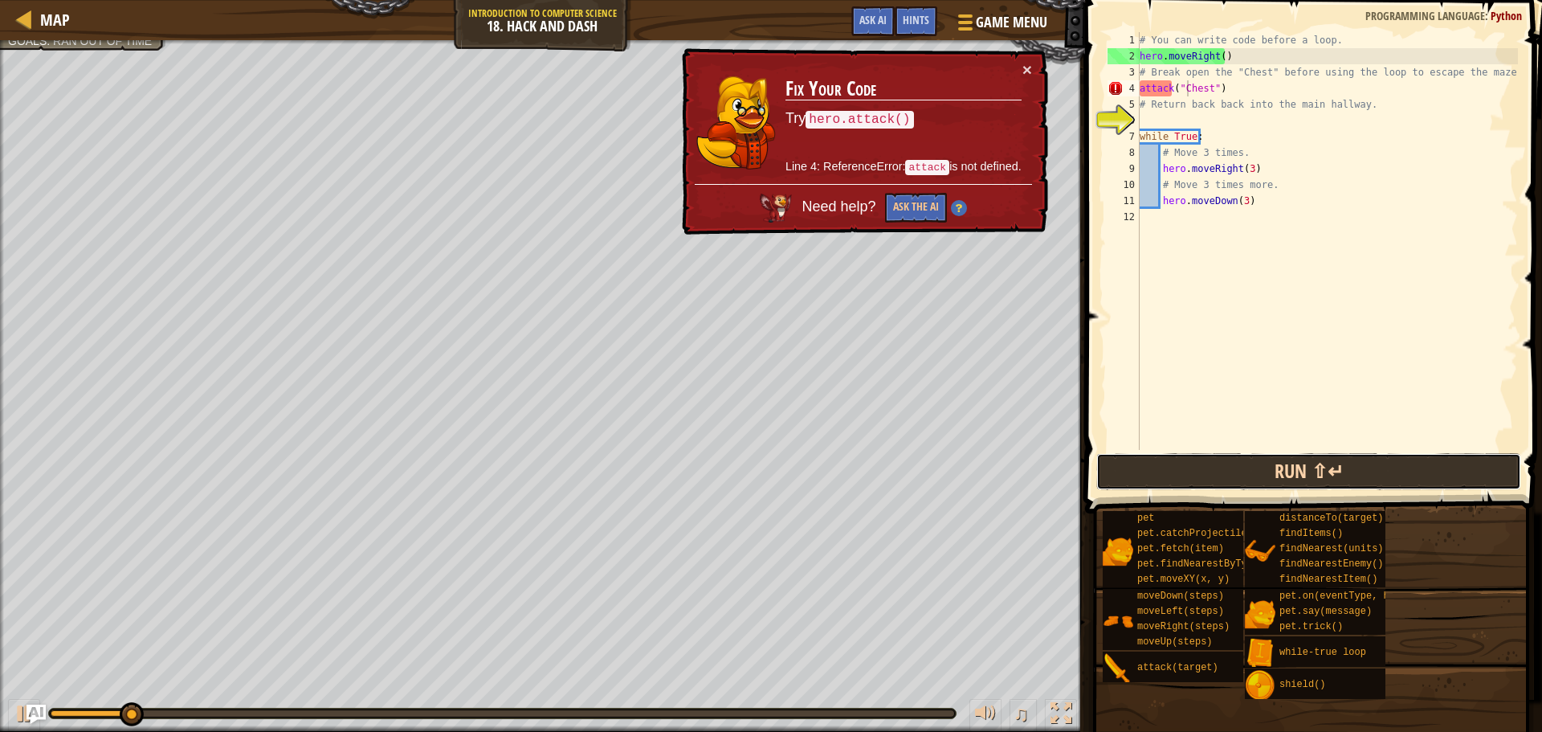
click at [1377, 469] on button "Run ⇧↵" at bounding box center [1308, 471] width 425 height 37
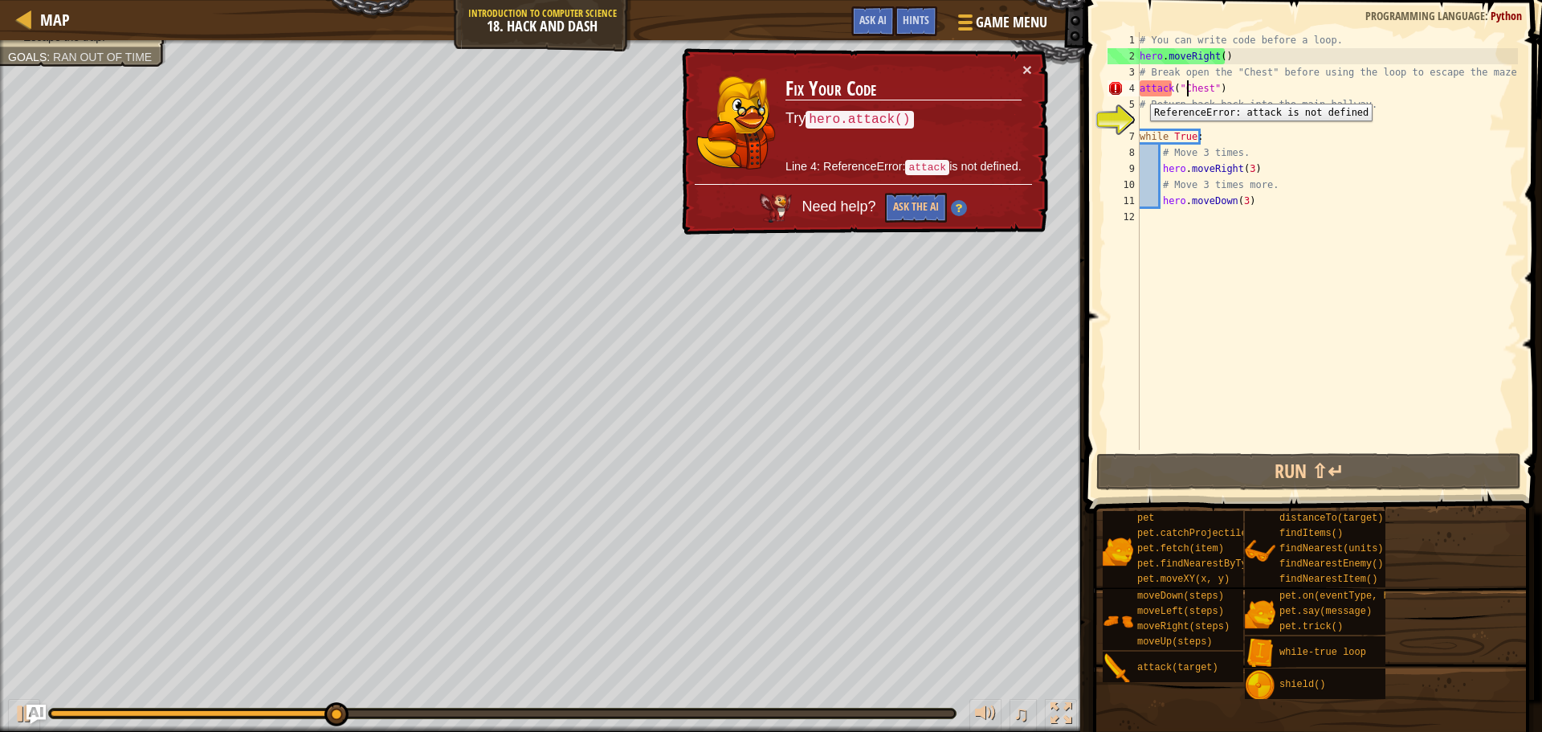
click at [1138, 92] on div "4" at bounding box center [1124, 88] width 32 height 16
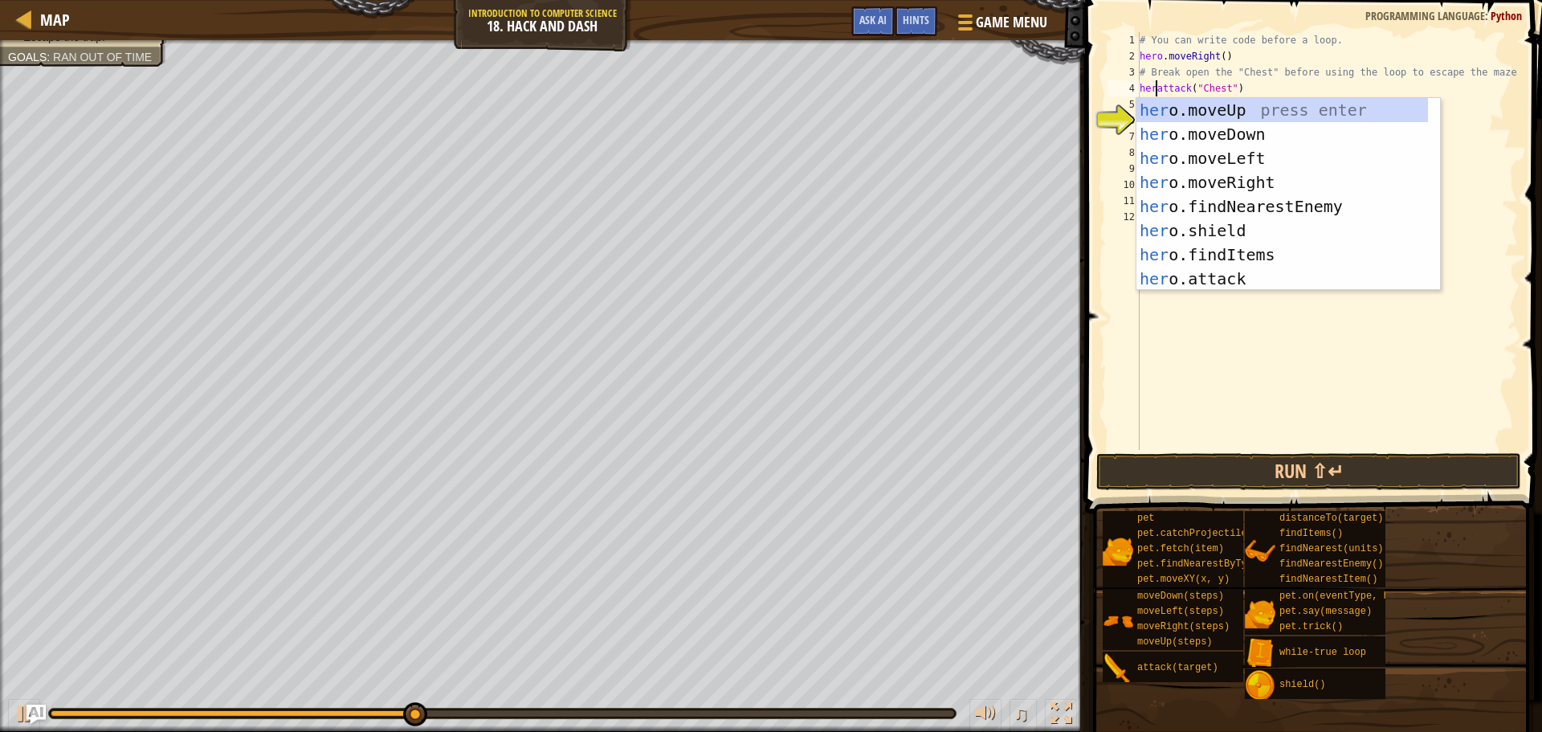
scroll to position [7, 2]
type textarea "hero.attack("Chest")"
click at [1213, 455] on button "Run ⇧↵" at bounding box center [1308, 471] width 425 height 37
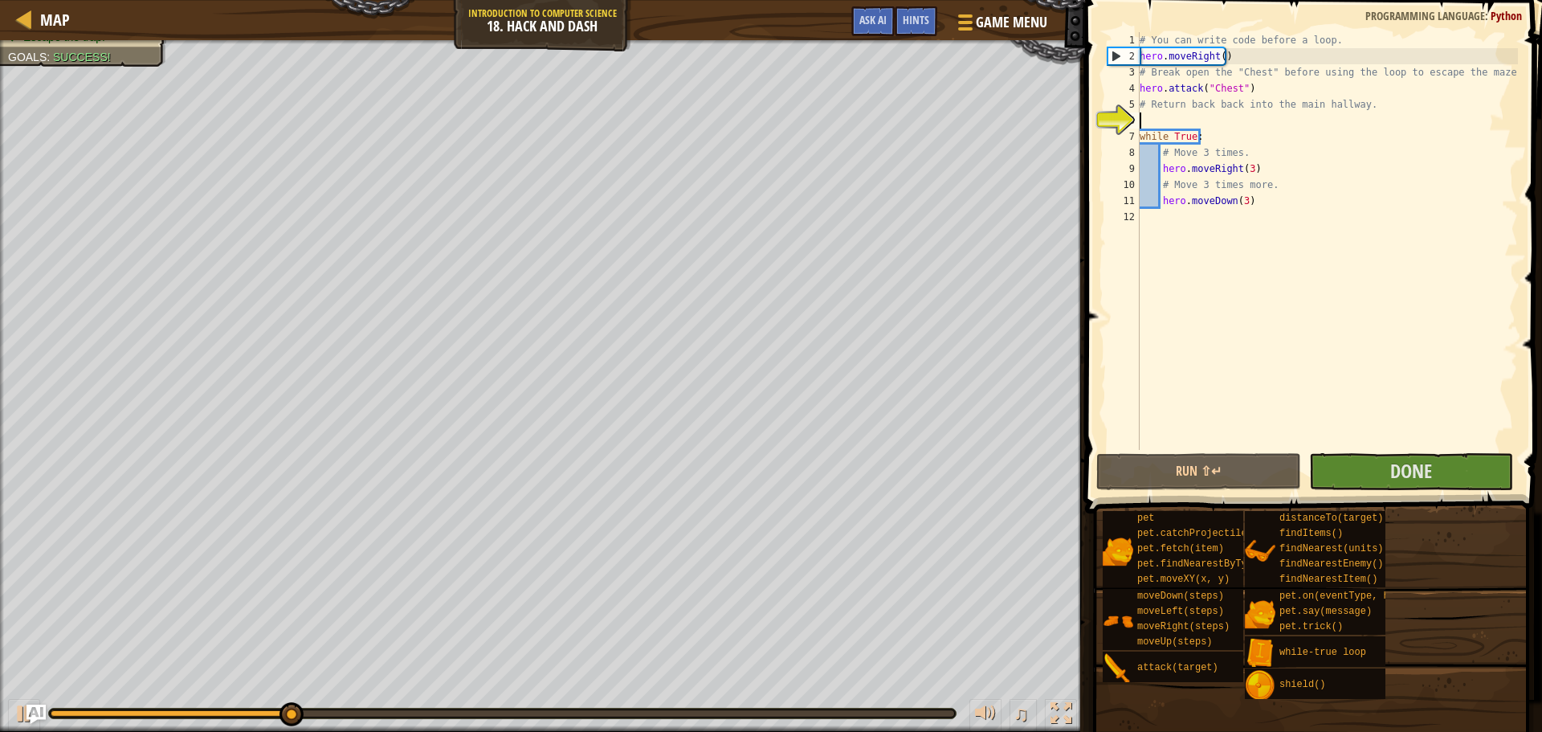
click at [1170, 124] on div "# You can write code before a loop. hero . moveRight ( ) # Break open the "Ches…" at bounding box center [1328, 257] width 382 height 450
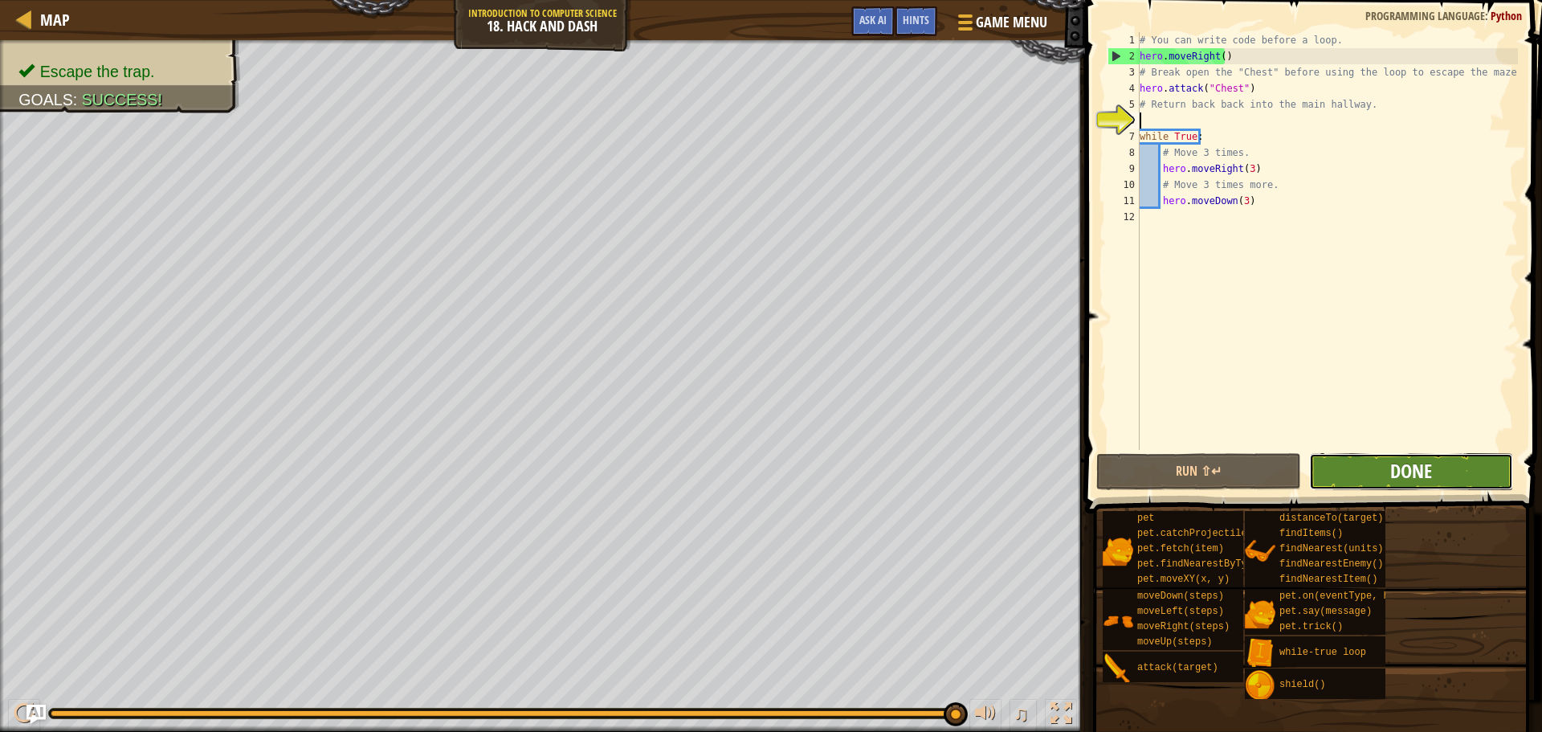
click at [1404, 467] on span "Done" at bounding box center [1411, 471] width 42 height 26
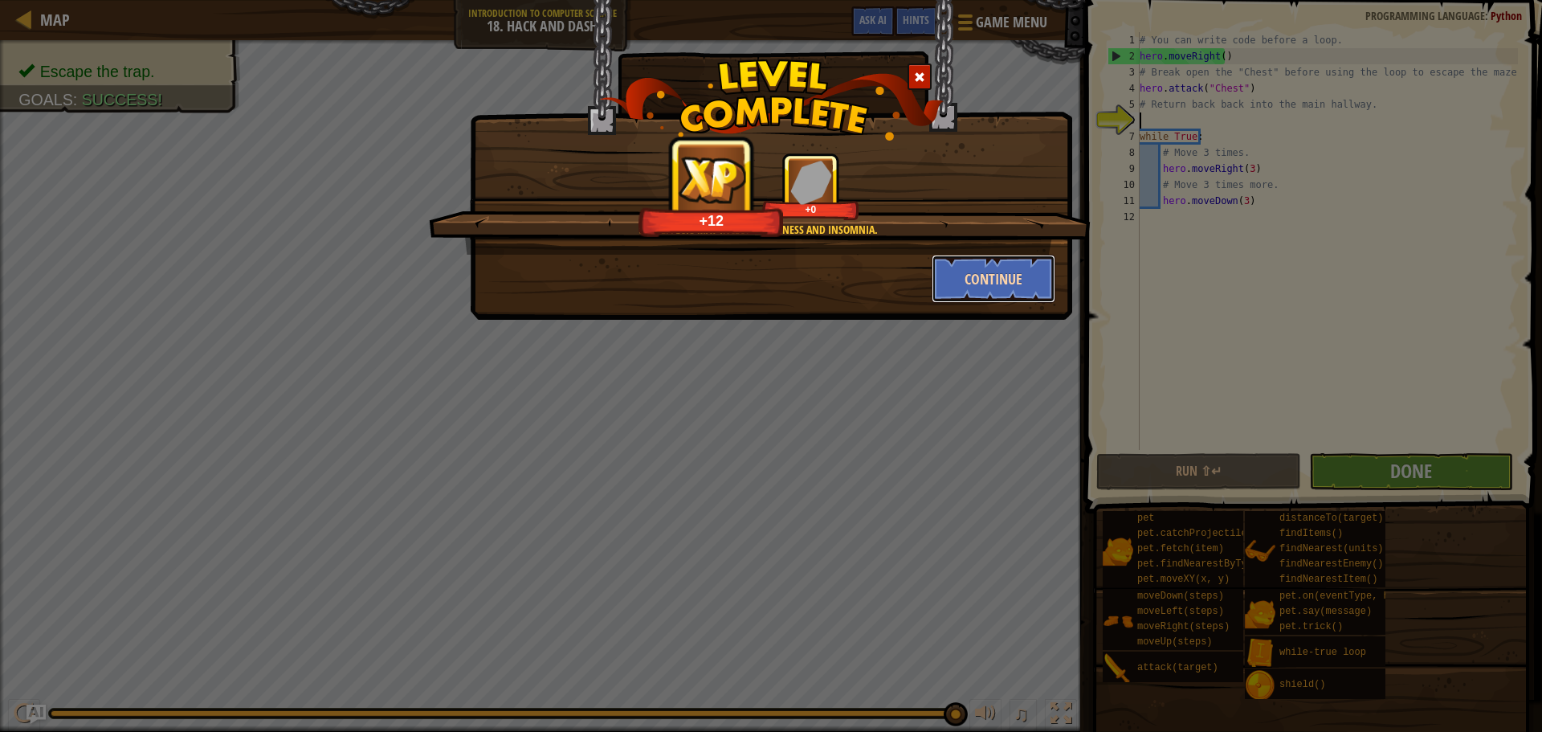
click at [1000, 296] on button "Continue" at bounding box center [994, 279] width 125 height 48
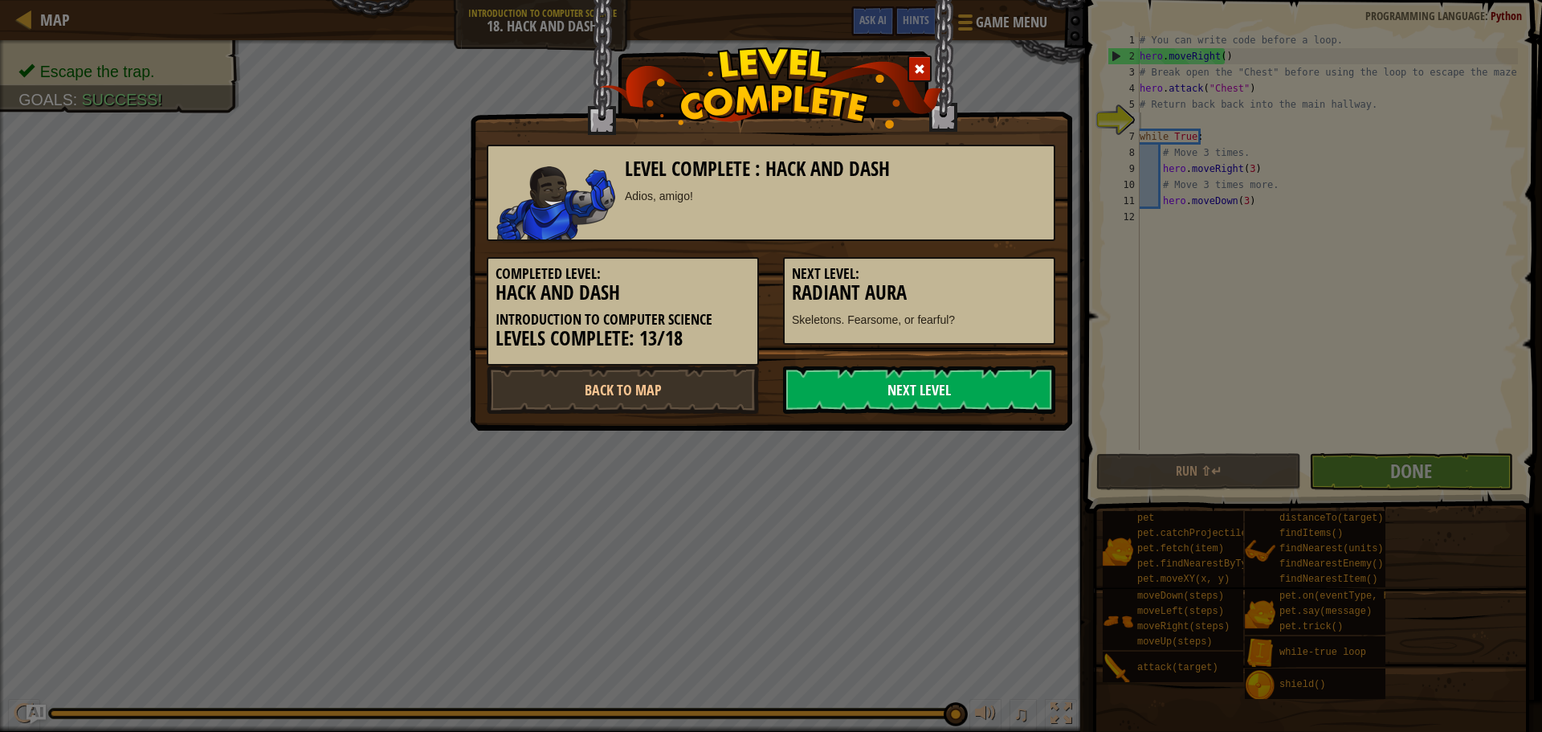
click at [982, 411] on link "Next Level" at bounding box center [919, 389] width 272 height 48
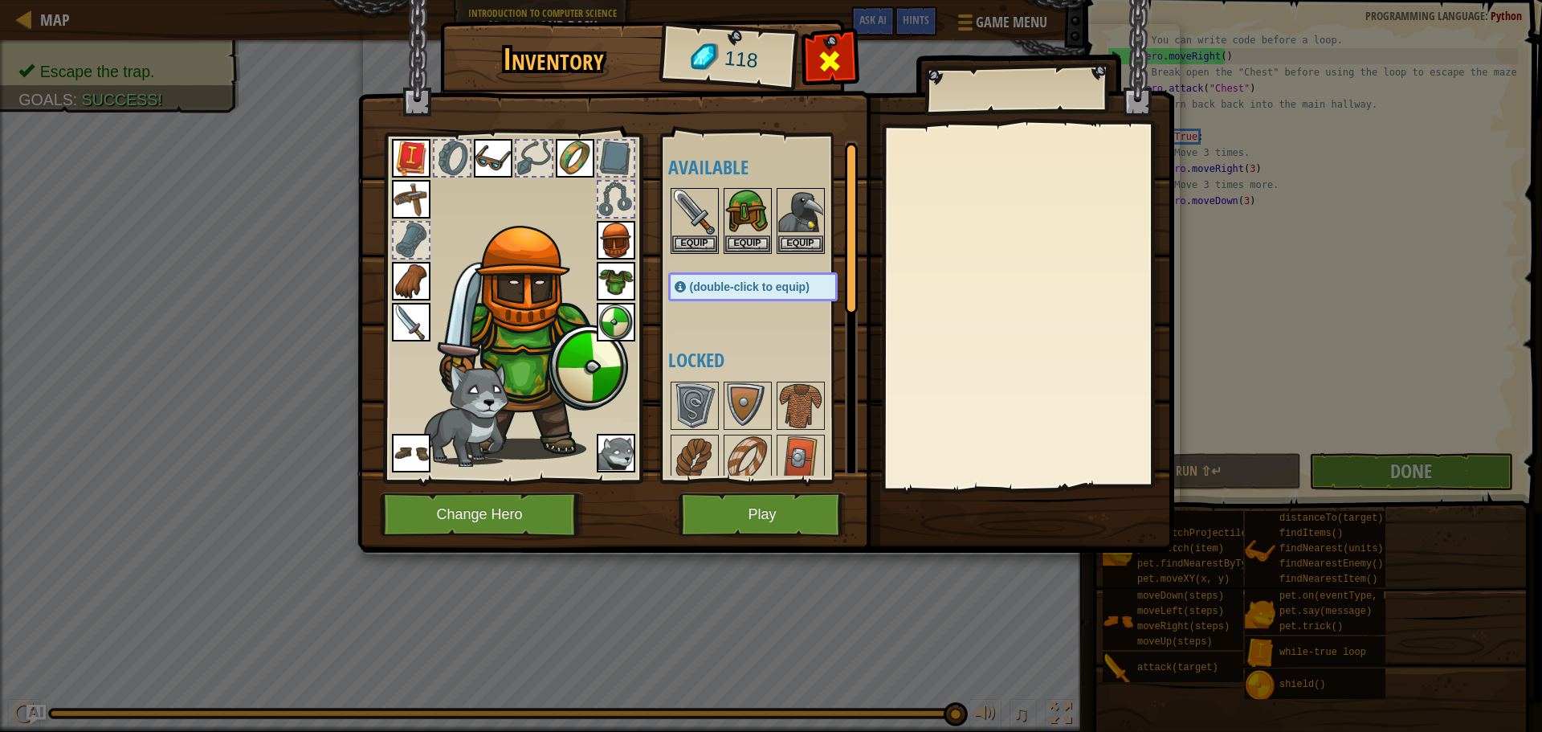
click at [827, 63] on span at bounding box center [830, 61] width 26 height 26
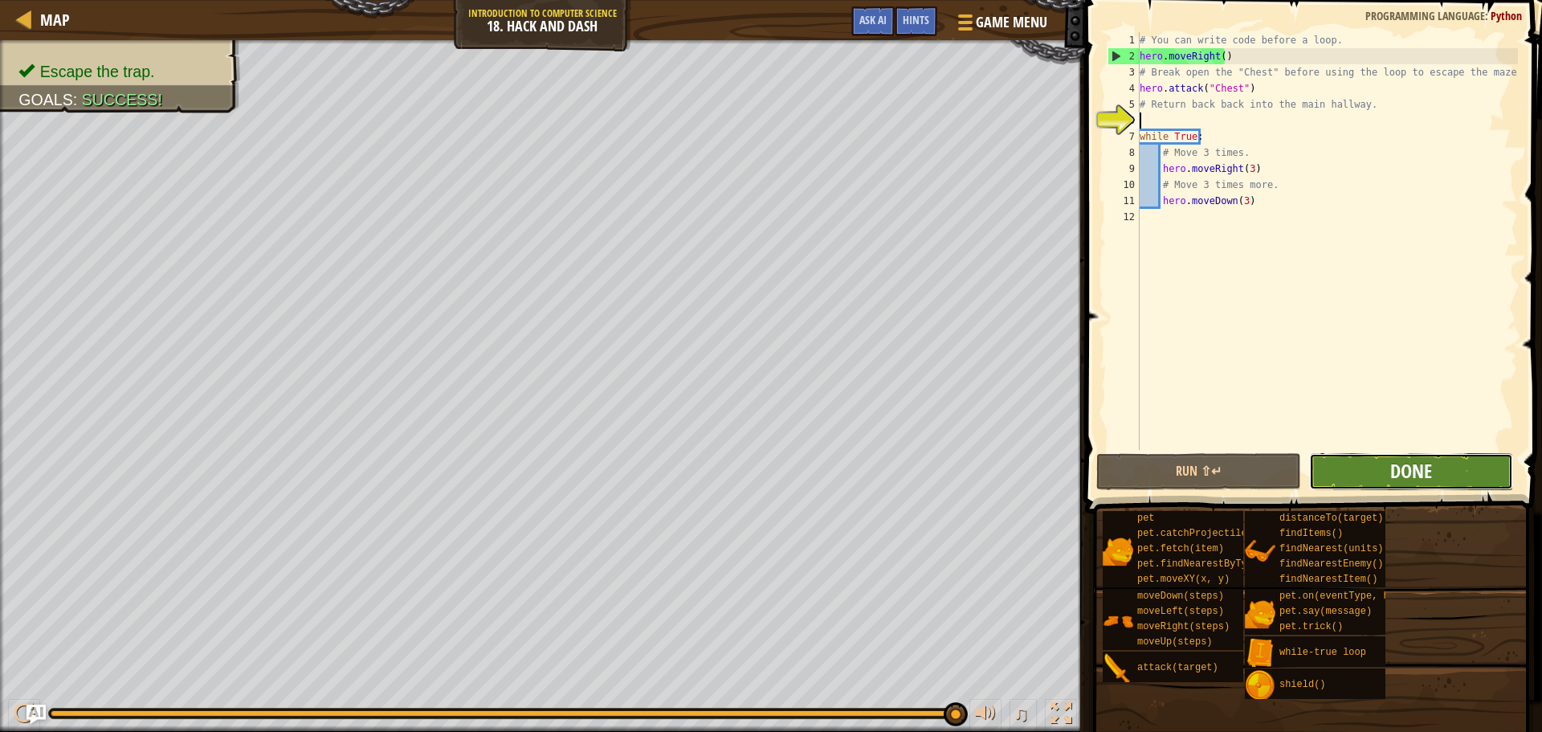
click at [1409, 474] on span "Done" at bounding box center [1411, 471] width 42 height 26
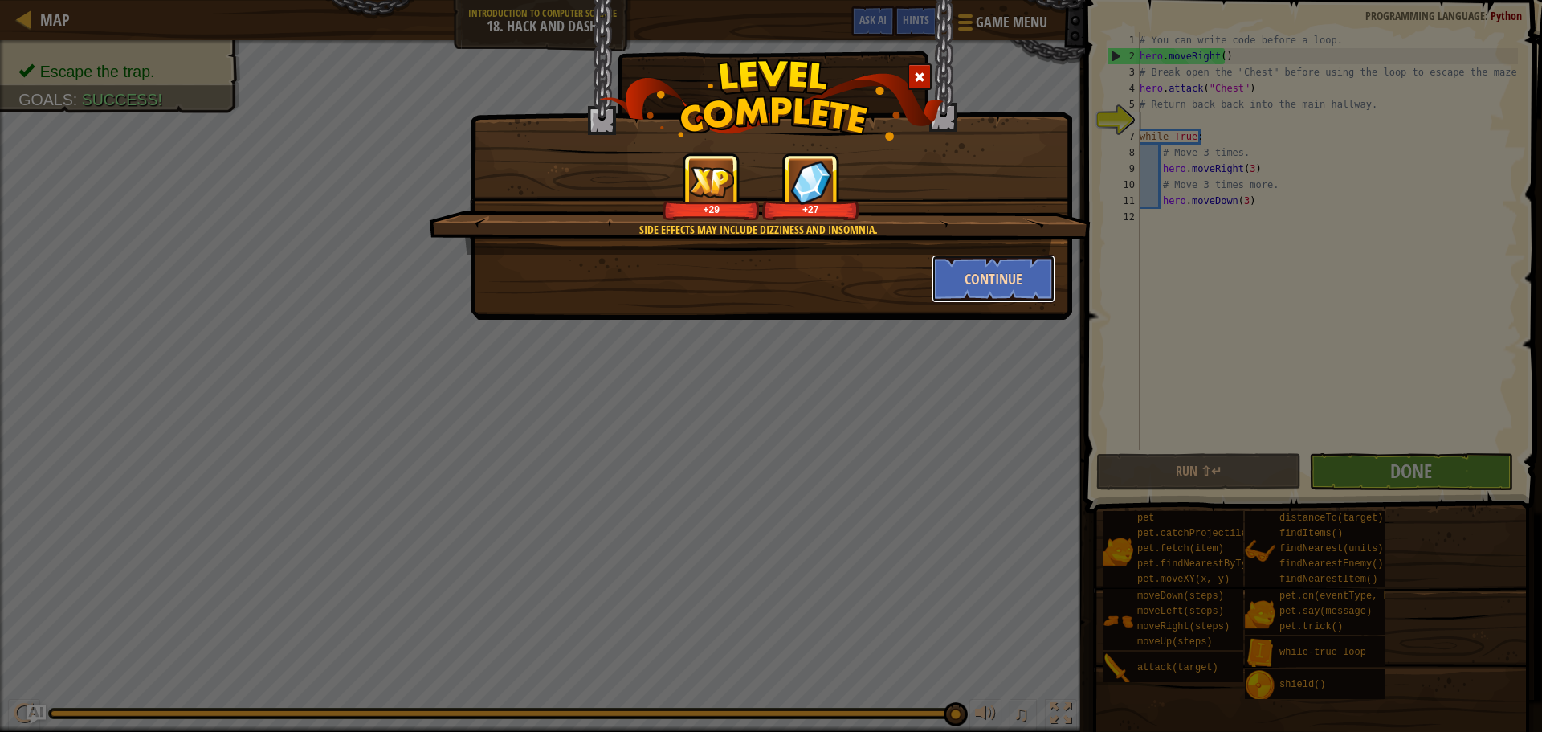
click at [987, 279] on button "Continue" at bounding box center [994, 279] width 125 height 48
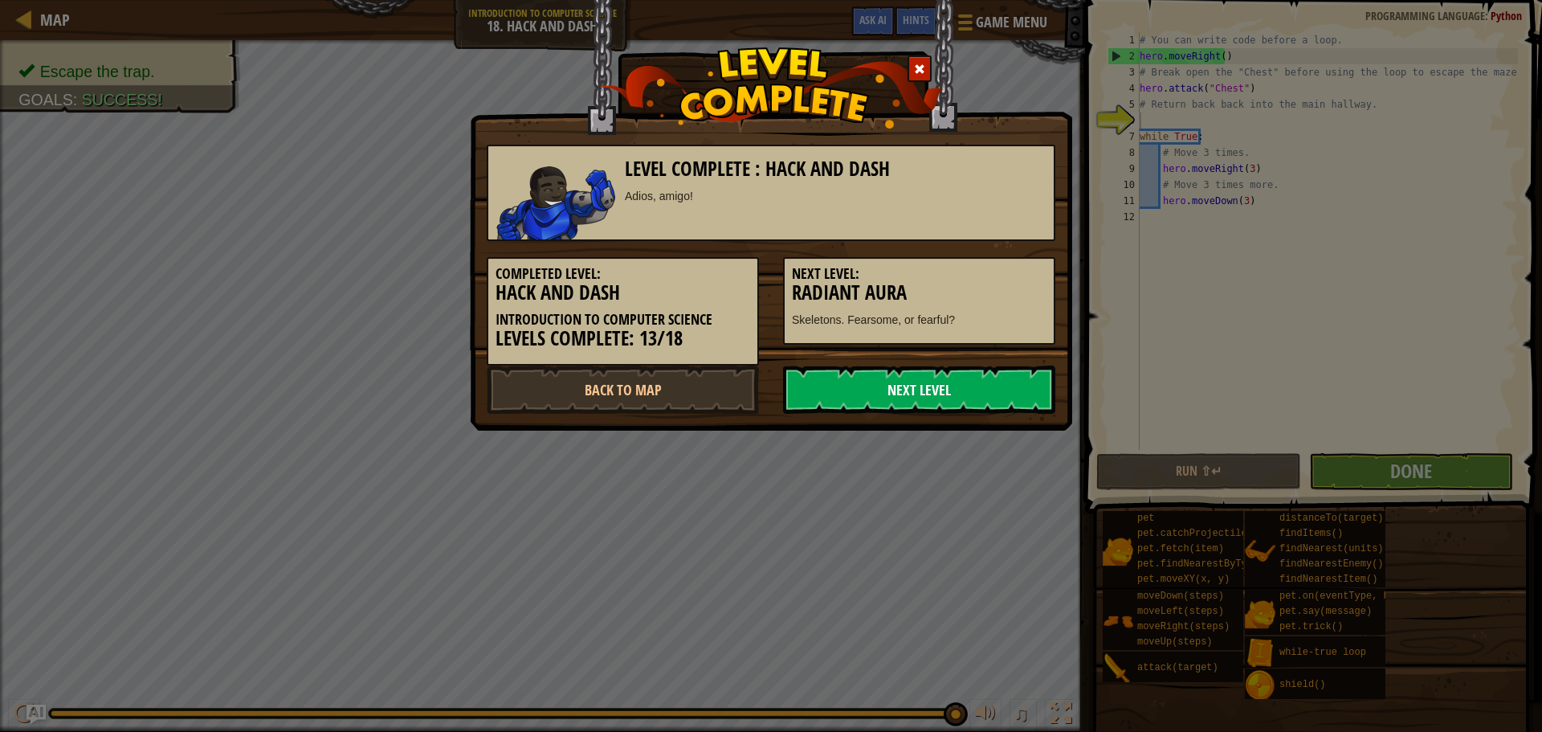
click at [1019, 397] on link "Next Level" at bounding box center [919, 389] width 272 height 48
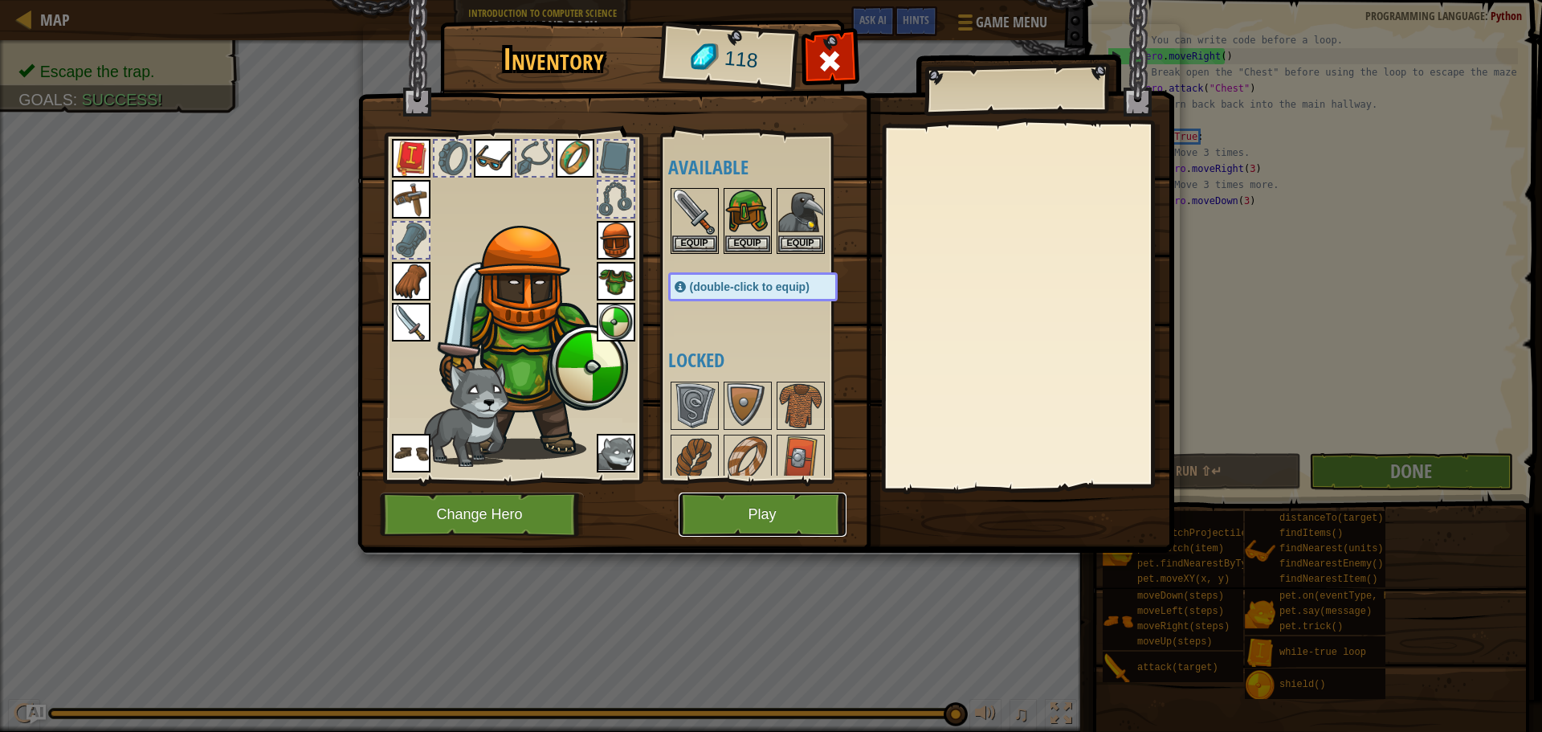
click at [781, 512] on button "Play" at bounding box center [763, 514] width 168 height 44
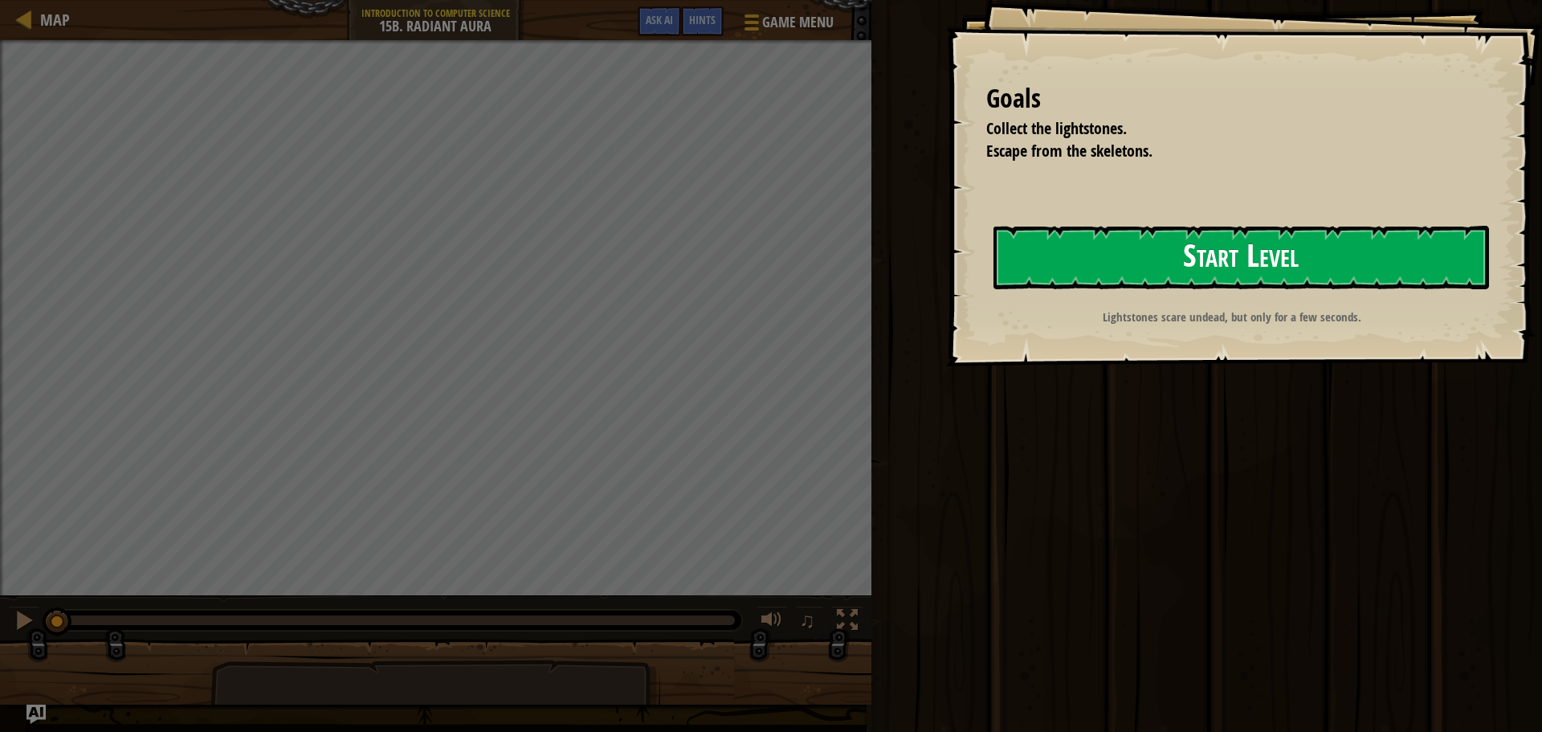
click at [1254, 252] on button "Start Level" at bounding box center [1242, 257] width 496 height 63
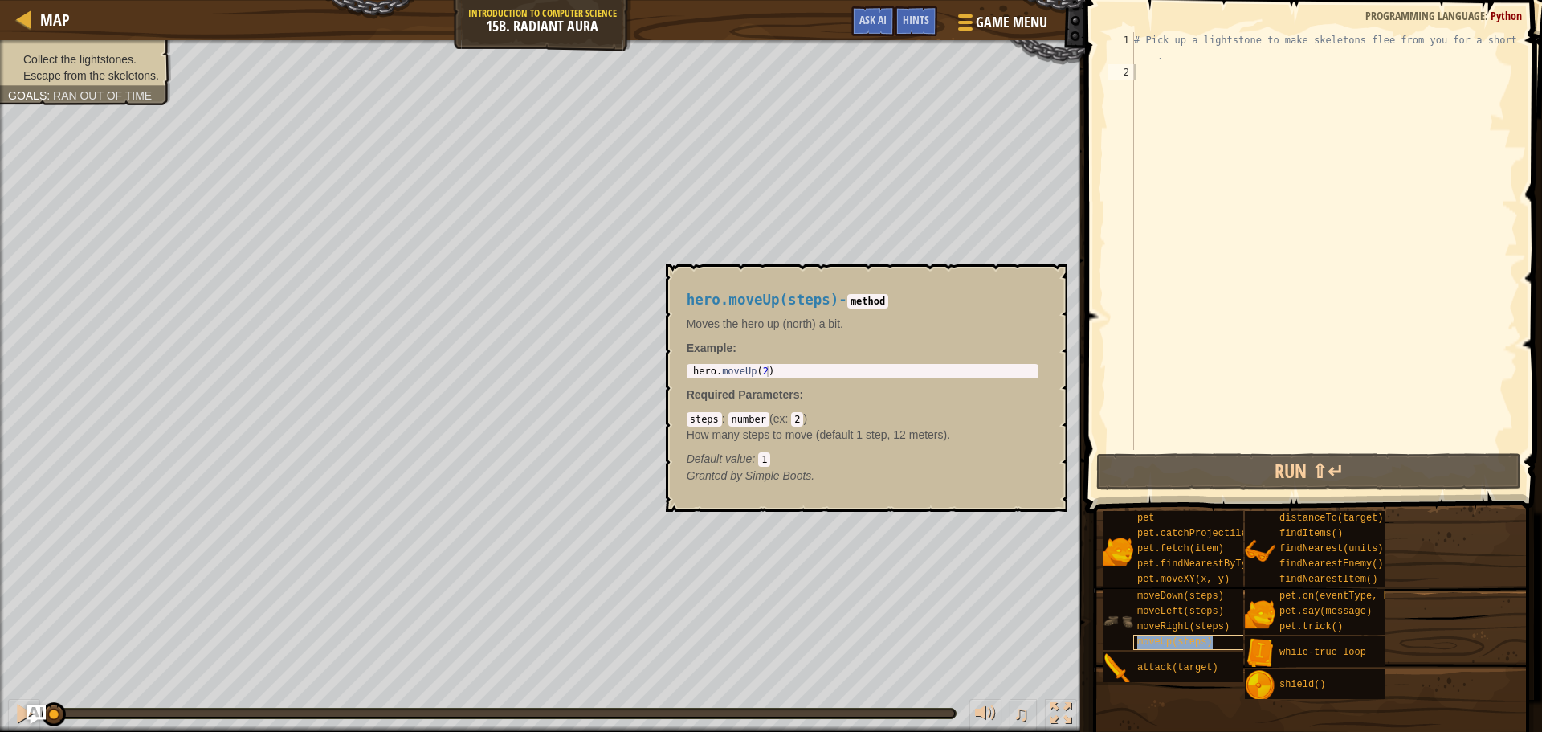
type textarea "moveUp(steps)"
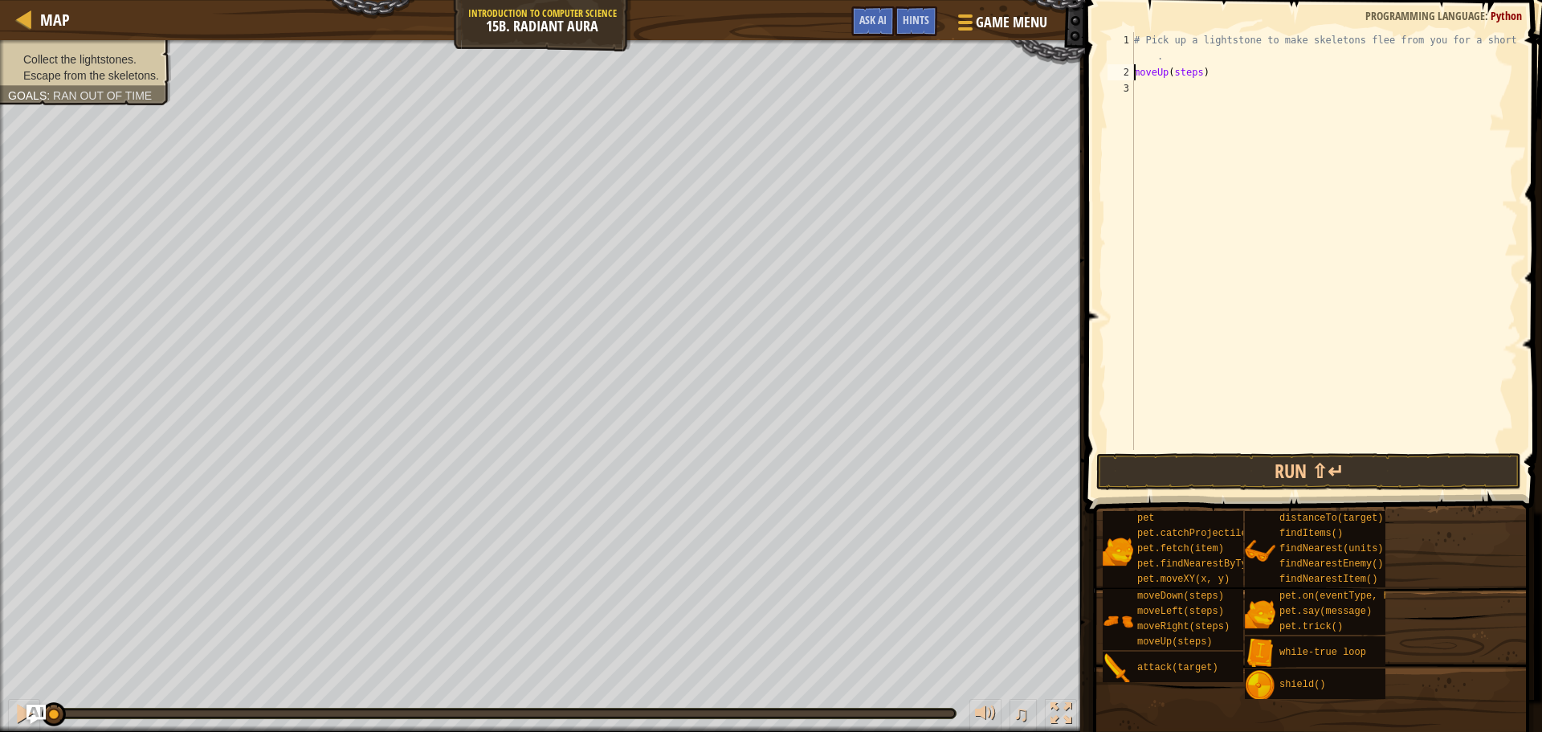
click at [1166, 70] on div "# Pick up a lightstone to make skeletons flee from you for a short time . moveU…" at bounding box center [1324, 265] width 387 height 466
click at [1220, 87] on div "# Pick up a lightstone to make skeletons flee from you for a short time . moveU…" at bounding box center [1324, 265] width 387 height 466
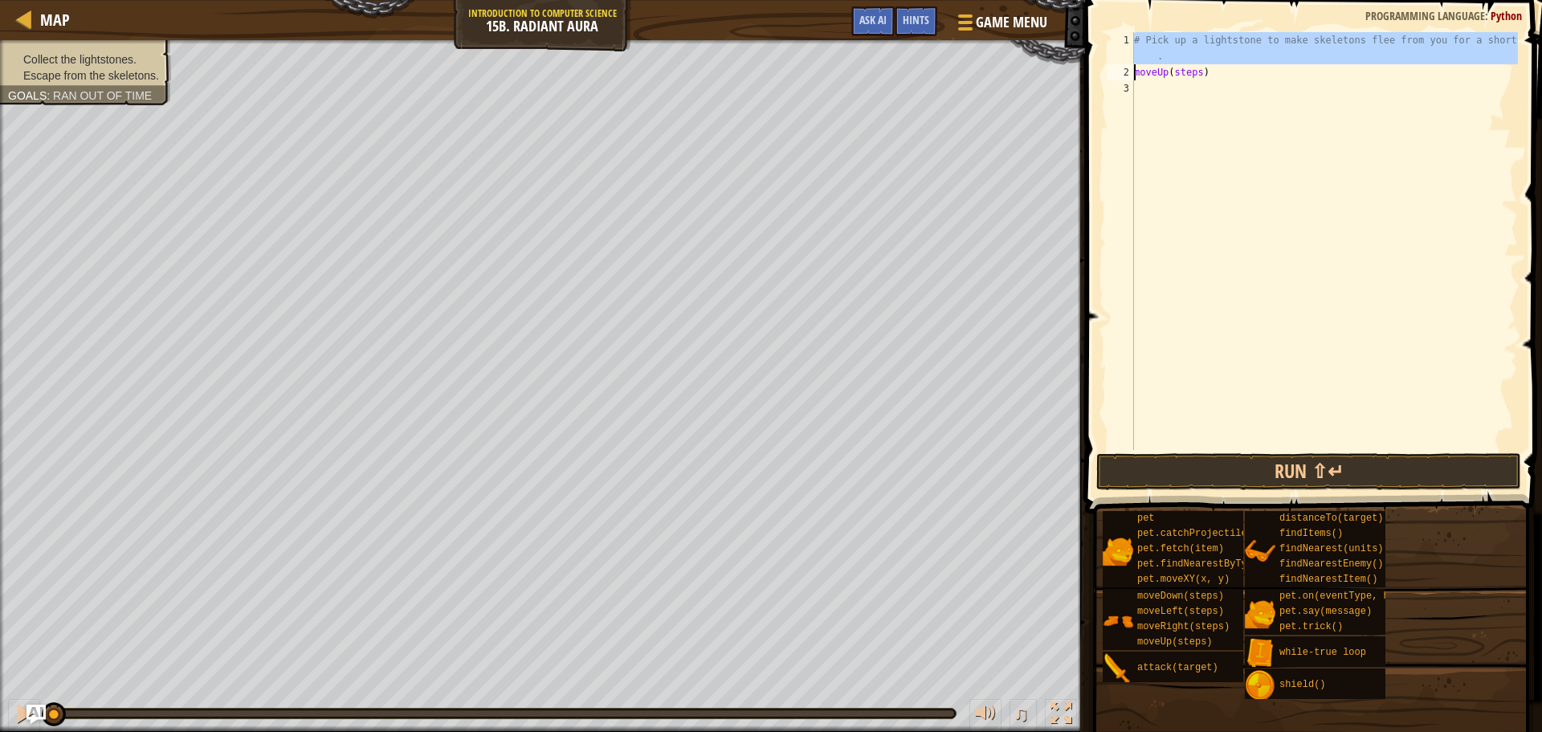
click at [1133, 63] on div "1" at bounding box center [1121, 48] width 27 height 32
type textarea "moveUp(steps)"
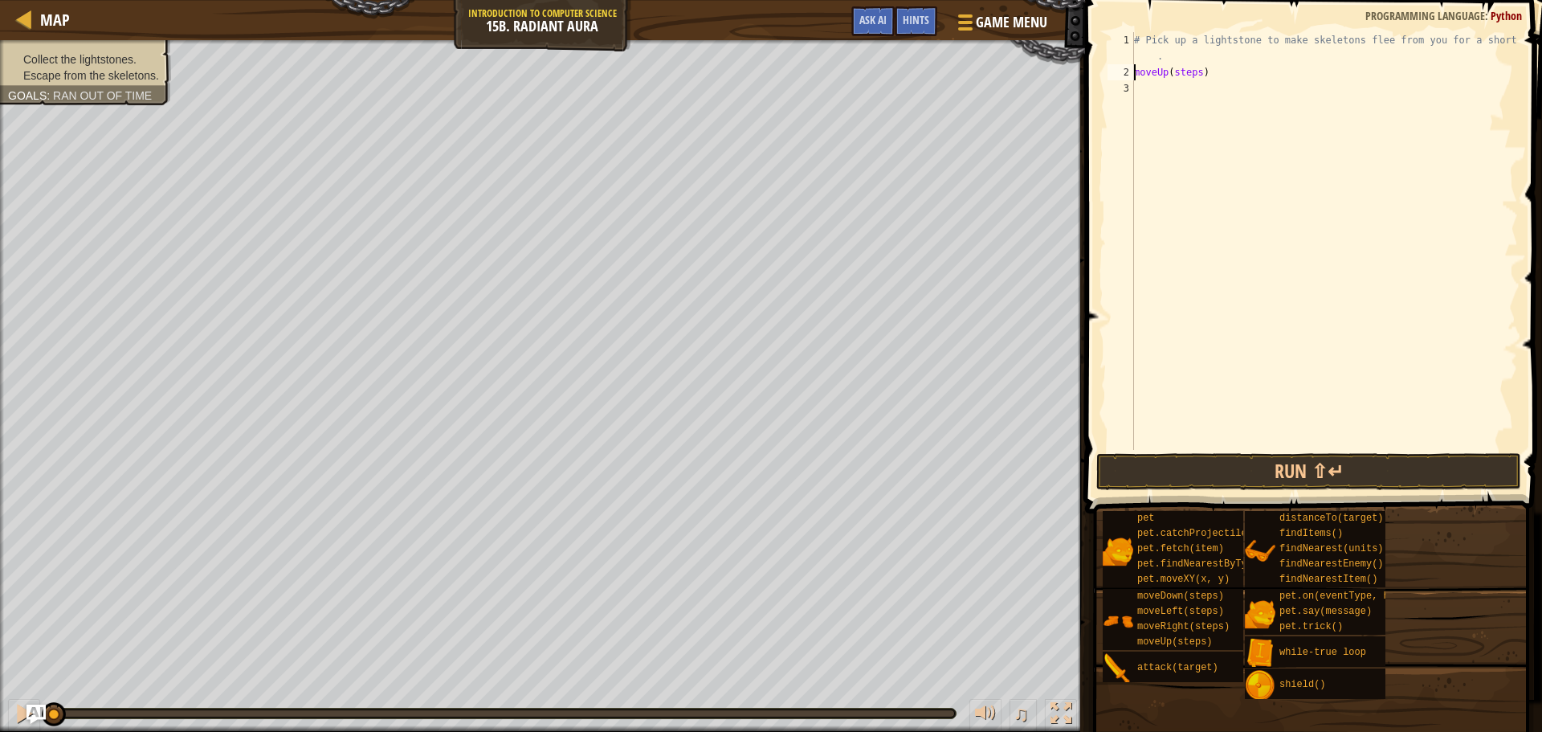
click at [1279, 104] on div "# Pick up a lightstone to make skeletons flee from you for a short time . moveU…" at bounding box center [1324, 265] width 387 height 466
click at [1250, 90] on div "# Pick up a lightstone to make skeletons flee from you for a short time . moveU…" at bounding box center [1324, 265] width 387 height 466
click at [1210, 69] on div "# Pick up a lightstone to make skeletons flee from you for a short time . moveU…" at bounding box center [1324, 265] width 387 height 466
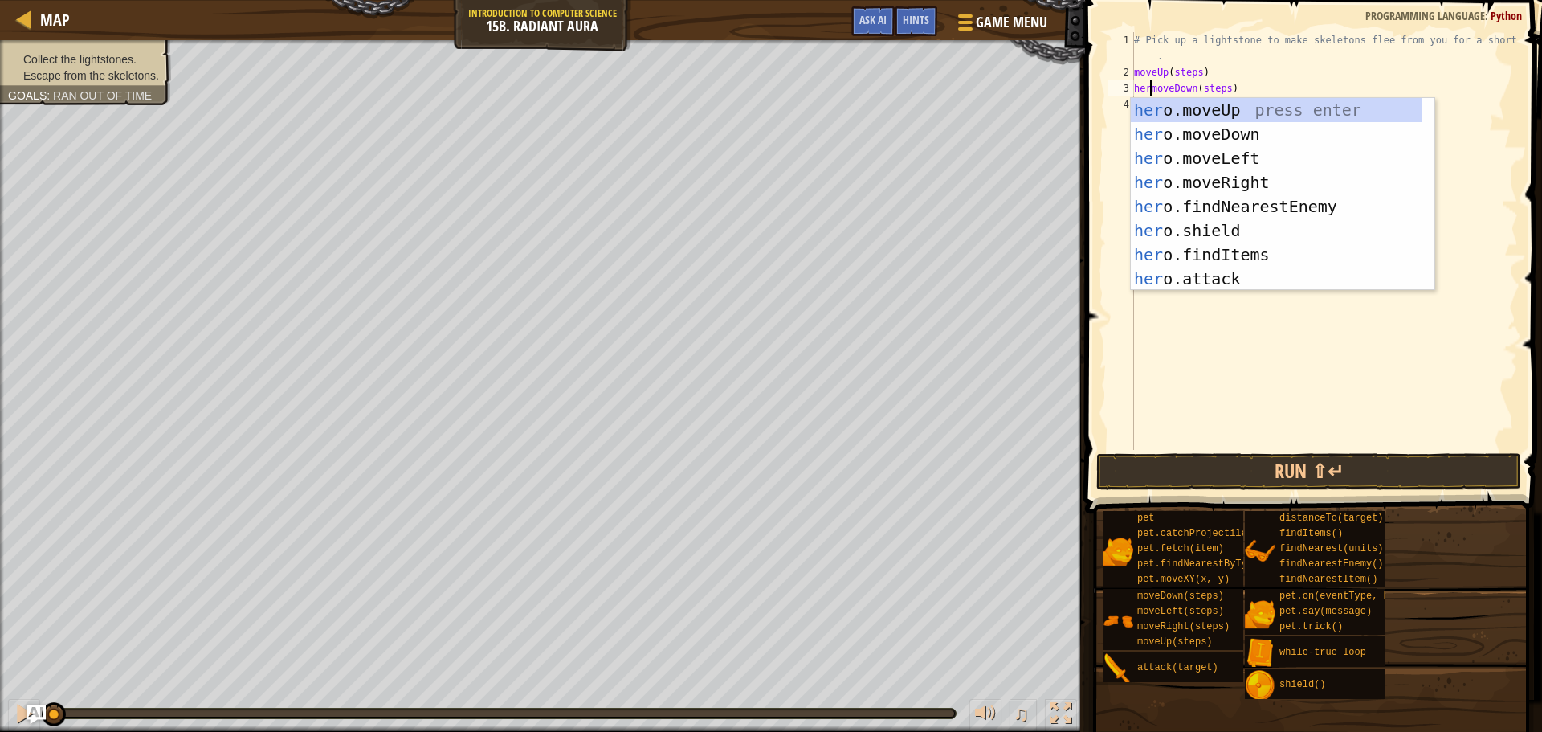
scroll to position [7, 2]
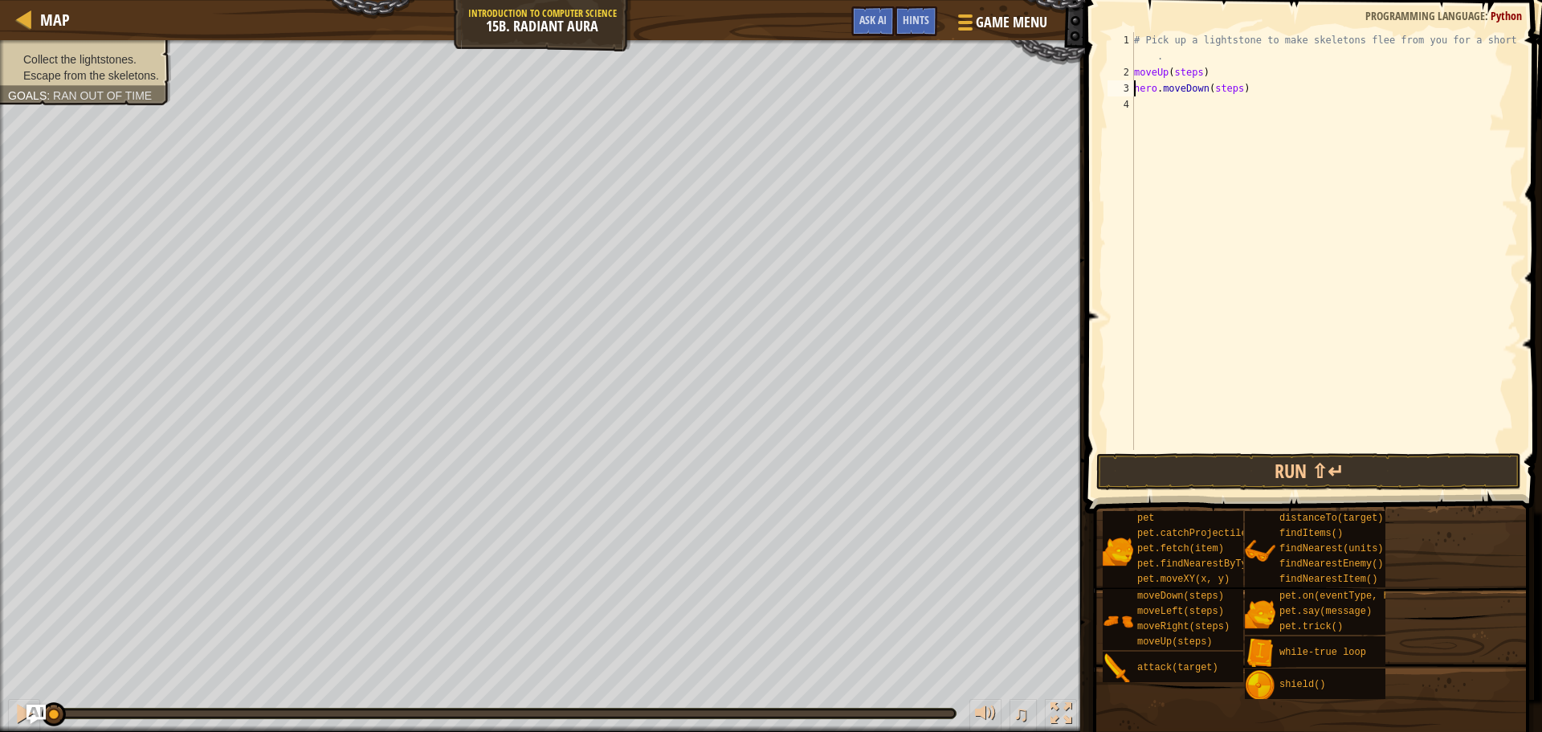
click at [1136, 79] on div "# Pick up a lightstone to make skeletons flee from you for a short time . moveU…" at bounding box center [1324, 265] width 387 height 466
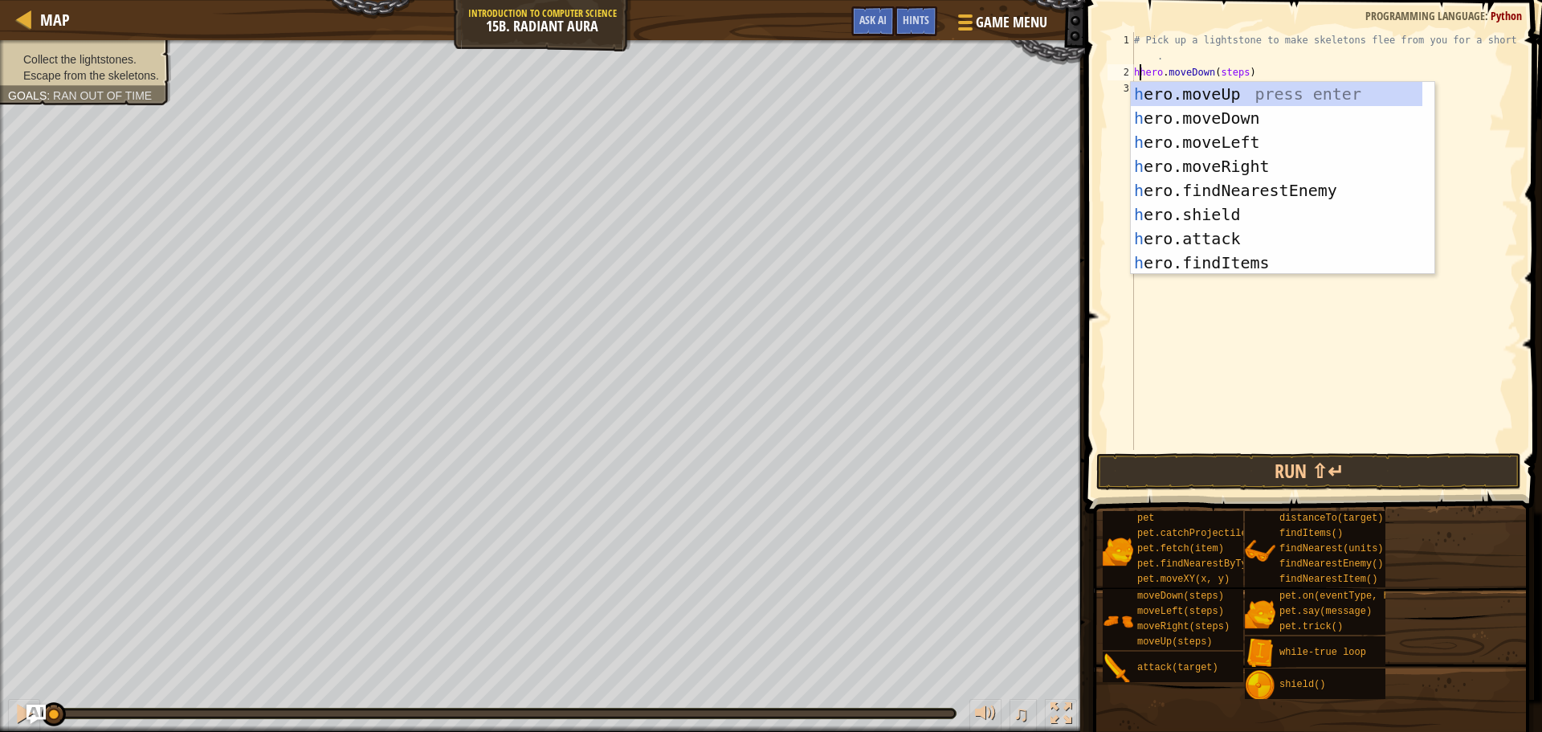
scroll to position [7, 1]
type textarea "hero.moveDown(steps)"
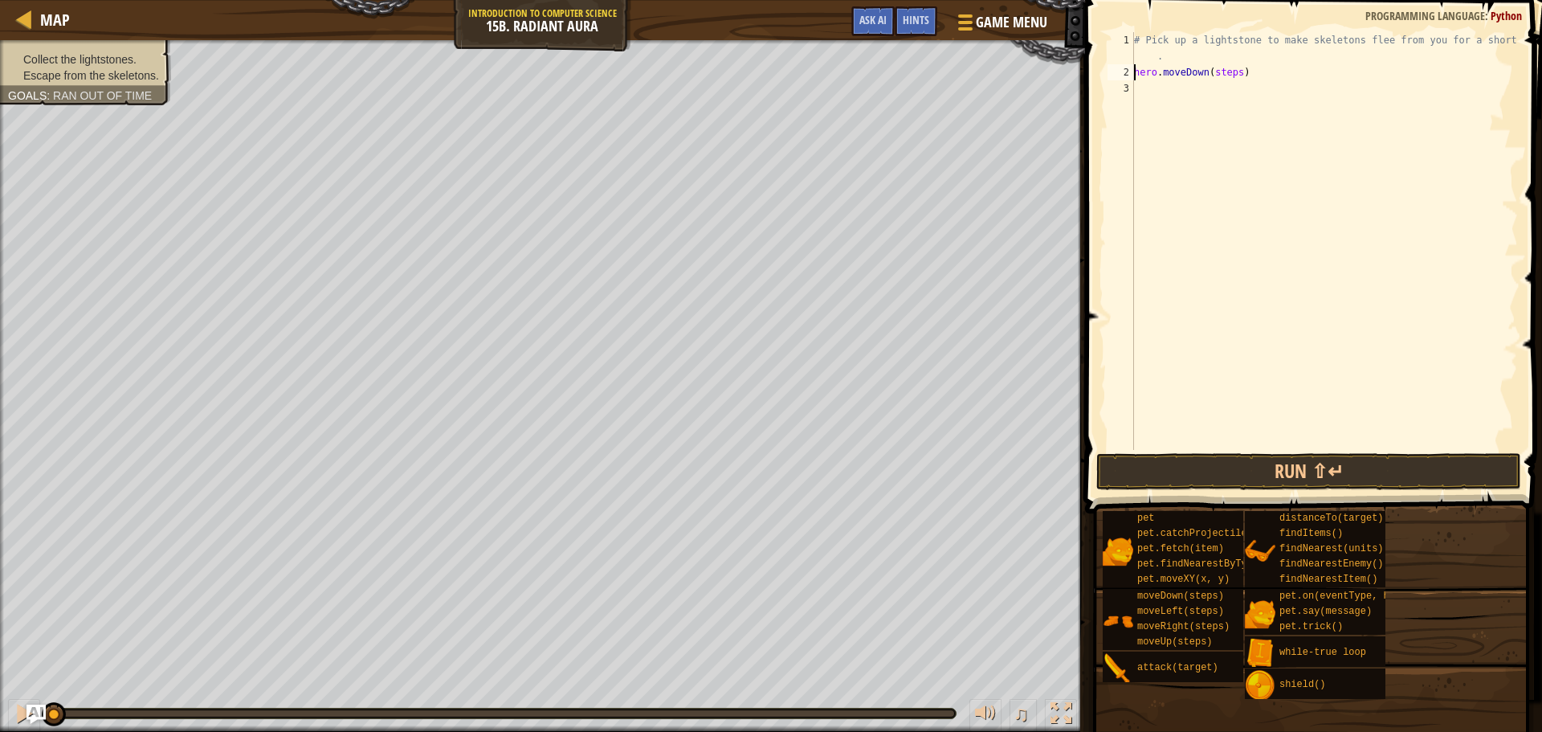
click at [1170, 103] on div "# Pick up a lightstone to make skeletons flee from you for a short time . hero …" at bounding box center [1324, 265] width 387 height 466
click at [1141, 55] on div "# Pick up a lightstone to make skeletons flee from you for a short time . hero …" at bounding box center [1324, 265] width 387 height 466
drag, startPoint x: 1146, startPoint y: 49, endPoint x: 1137, endPoint y: 54, distance: 10.8
click at [1143, 49] on div "# Pick up a lightstone to make skeletons flee from you for a short time . hero …" at bounding box center [1324, 265] width 387 height 466
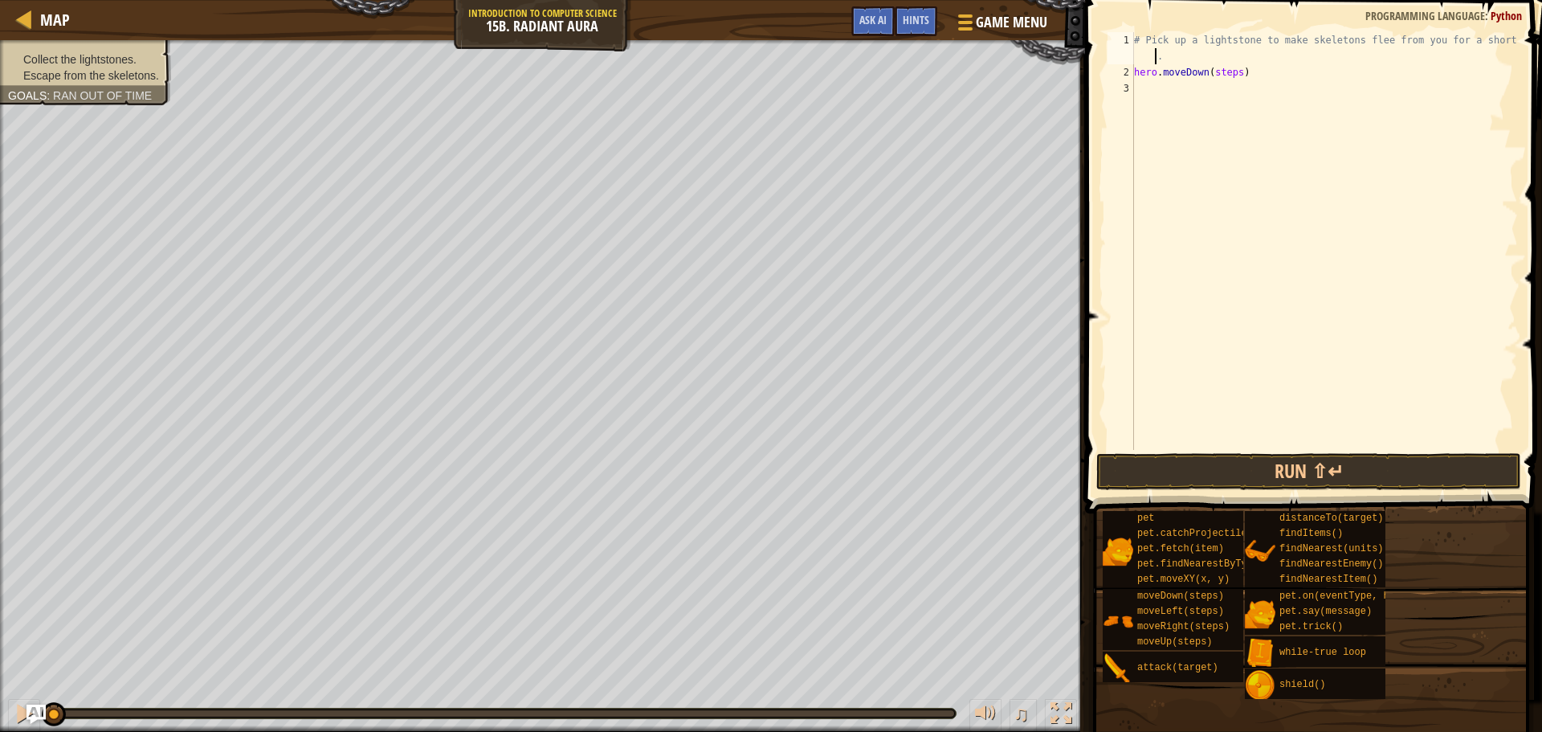
click at [1137, 54] on div "# Pick up a lightstone to make skeletons flee from you for a short time . hero …" at bounding box center [1324, 265] width 387 height 466
click at [1158, 76] on div "# Pick up a lightstone to make skeletons flee from you for a short time . hero …" at bounding box center [1324, 265] width 387 height 466
type textarea "hero.moveDown(steps)"
click at [1137, 90] on div "# Pick up a lightstone to make skeletons flee from you for a short time . hero …" at bounding box center [1324, 265] width 387 height 466
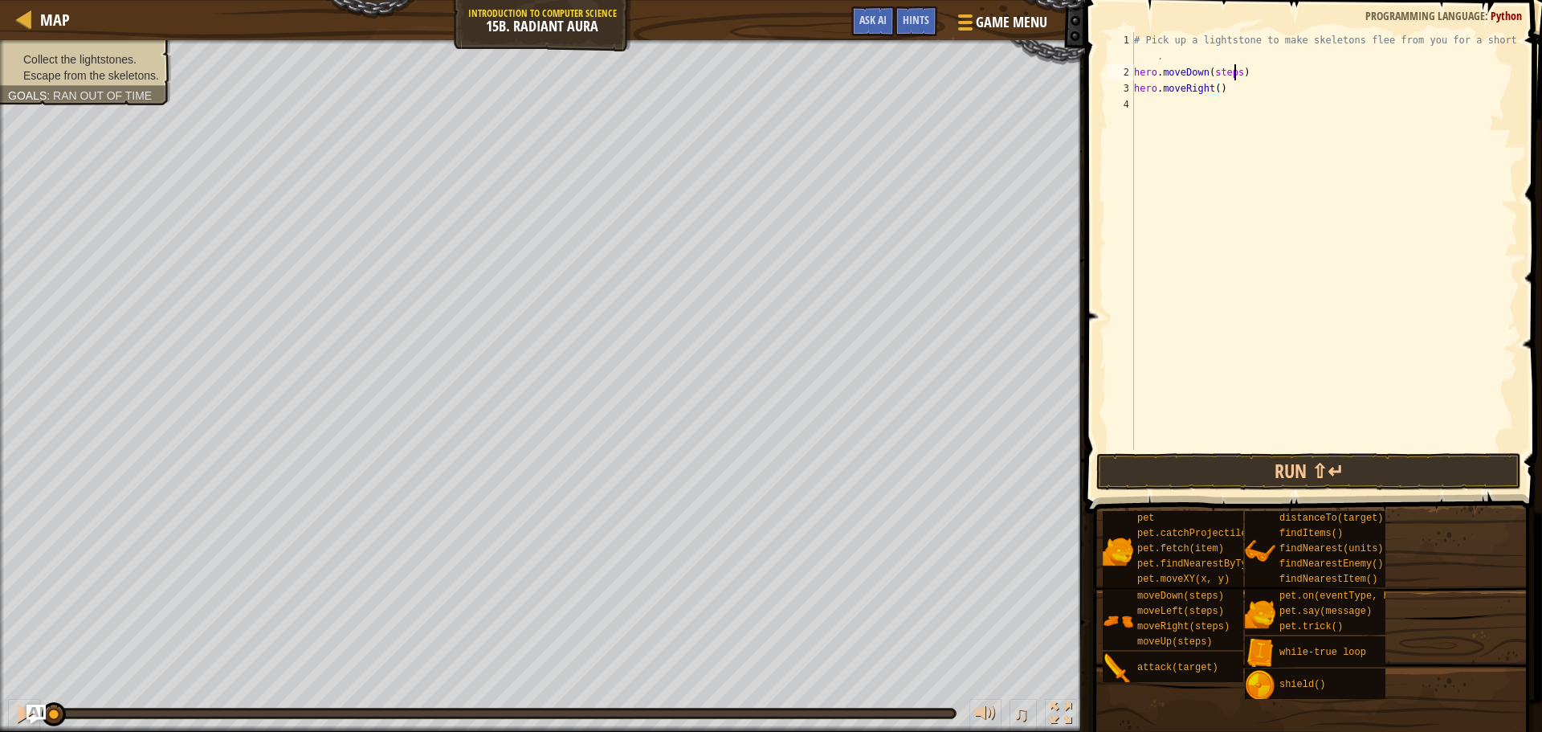
drag, startPoint x: 1235, startPoint y: 72, endPoint x: 1235, endPoint y: 83, distance: 10.5
click at [1235, 80] on div "# Pick up a lightstone to make skeletons flee from you for a short time . hero …" at bounding box center [1324, 265] width 387 height 466
type textarea "hero.moveDown()"
click at [1146, 62] on div "# Pick up a lightstone to make skeletons flee from you for a short time . hero …" at bounding box center [1324, 265] width 387 height 466
click at [1136, 60] on div "# Pick up a lightstone to make skeletons flee from you for a short time . hero …" at bounding box center [1324, 265] width 387 height 466
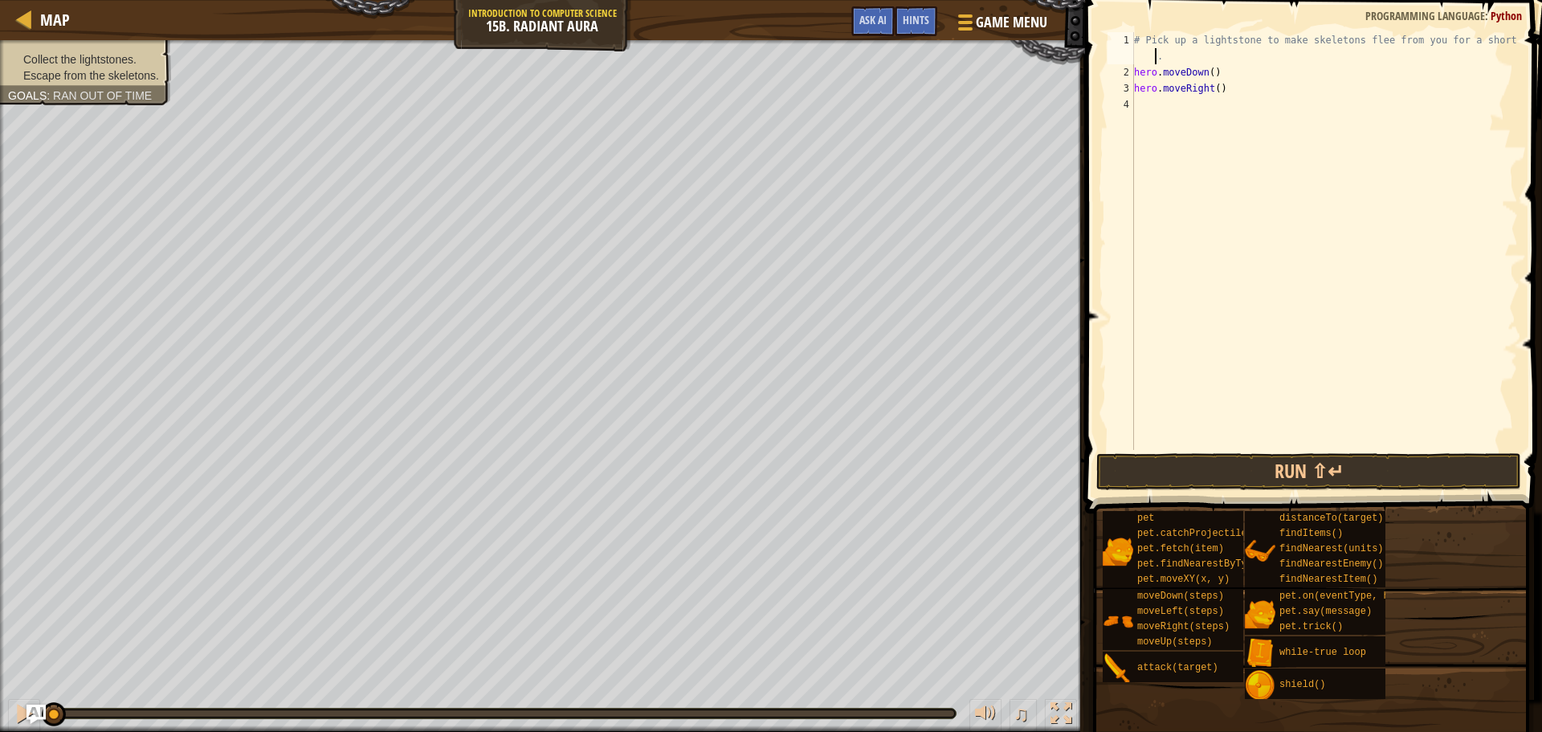
click at [1133, 59] on div "1" at bounding box center [1121, 48] width 27 height 32
click at [1137, 56] on div "# Pick up a lightstone to make skeletons flee from you for a short time . hero …" at bounding box center [1324, 265] width 387 height 466
drag, startPoint x: 1509, startPoint y: 44, endPoint x: 1102, endPoint y: -2, distance: 409.8
click at [1102, 0] on html "Map Introduction to Computer Science 15b. Radiant Aura Game Menu Done Hints Ask…" at bounding box center [771, 0] width 1542 height 0
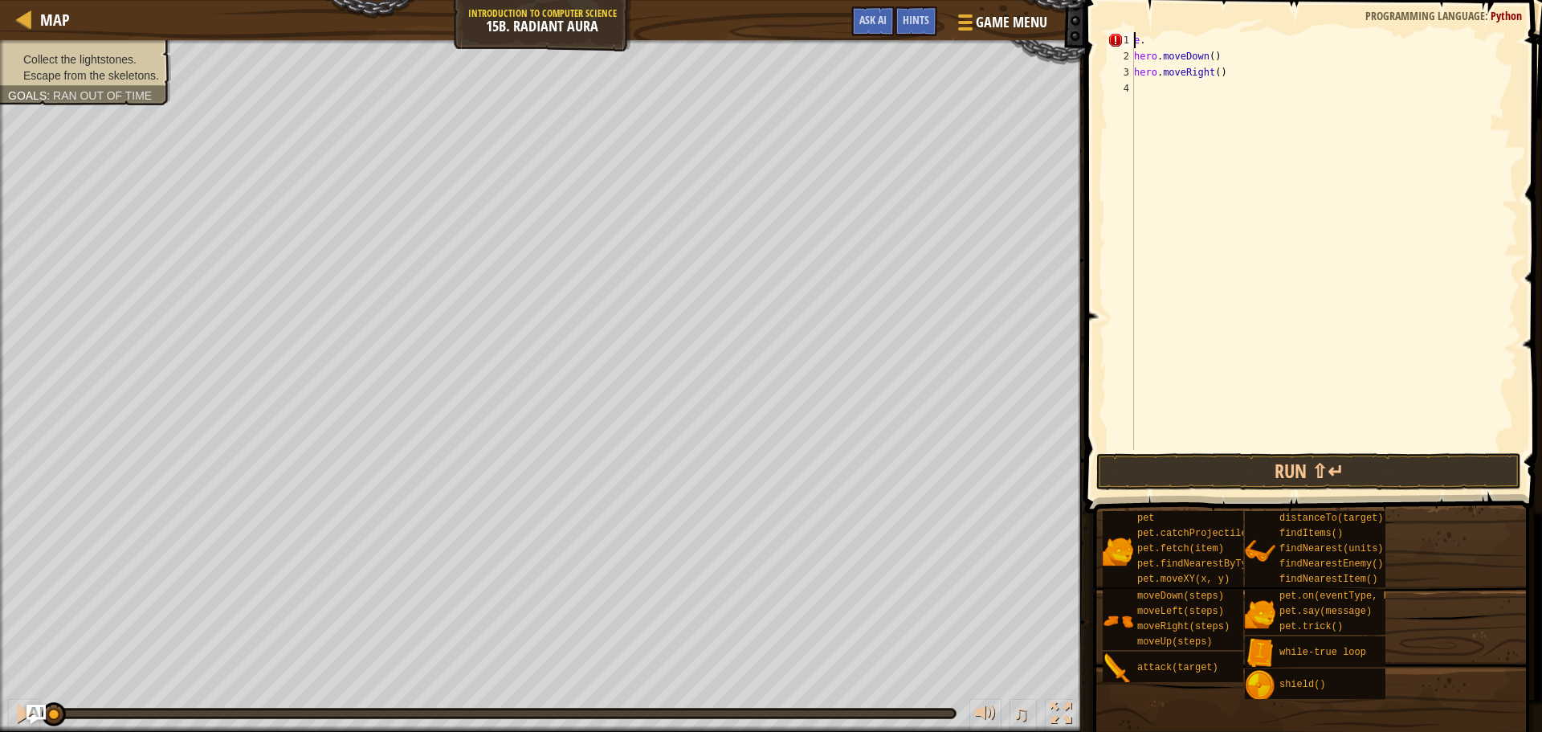
click at [1177, 37] on div "e . hero . moveDown ( ) hero . moveRight ( )" at bounding box center [1324, 257] width 387 height 450
type textarea "e"
click at [1136, 36] on div "hero . moveUp ( ) hero . moveDown ( ) hero . moveRight ( )" at bounding box center [1324, 257] width 387 height 450
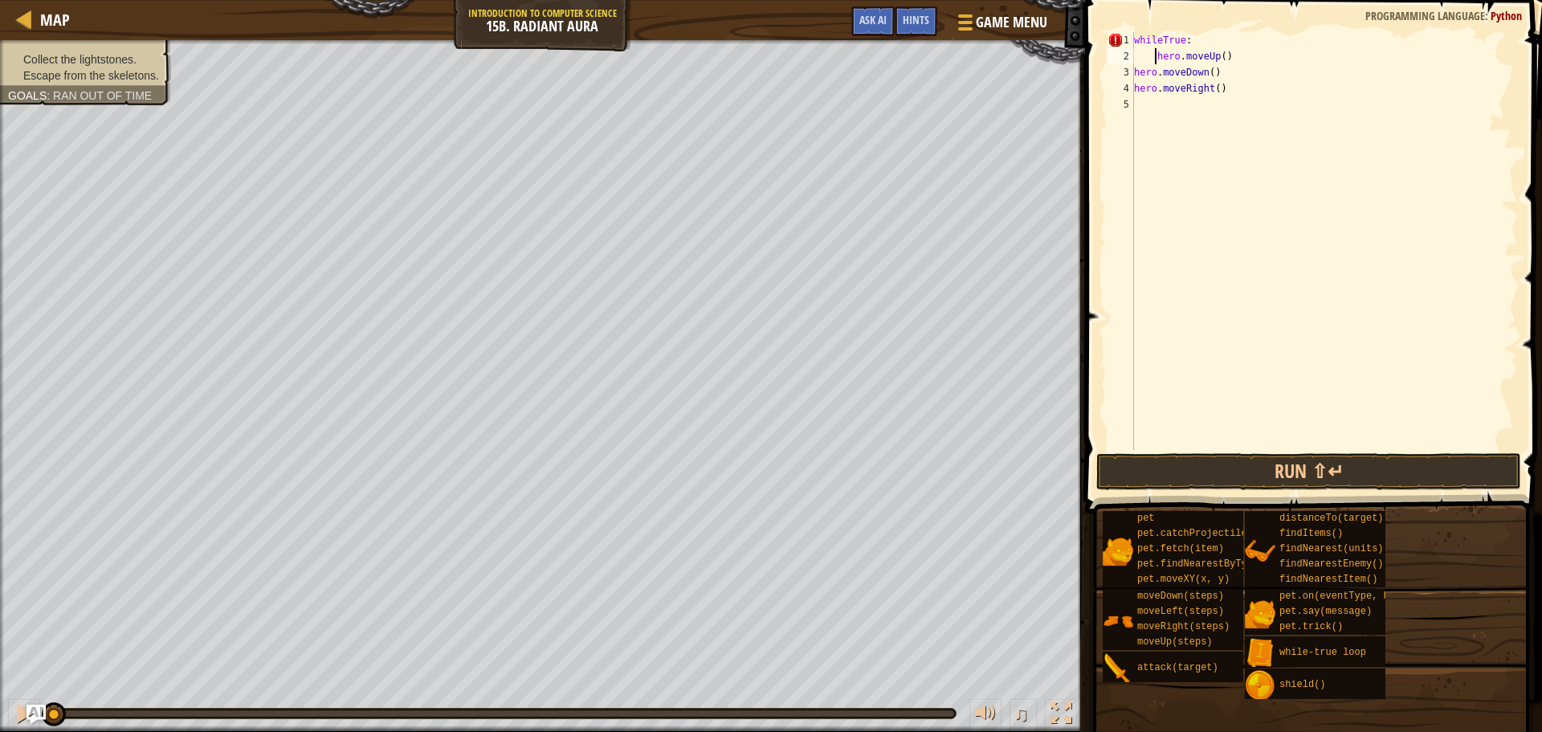
click at [1160, 43] on div "whileTrue : hero . moveUp ( ) hero . moveDown ( ) hero . moveRight ( )" at bounding box center [1324, 257] width 387 height 450
click at [1135, 69] on div "while True : hero . moveUp ( ) hero . moveDown ( ) hero . moveRight ( )" at bounding box center [1324, 257] width 387 height 450
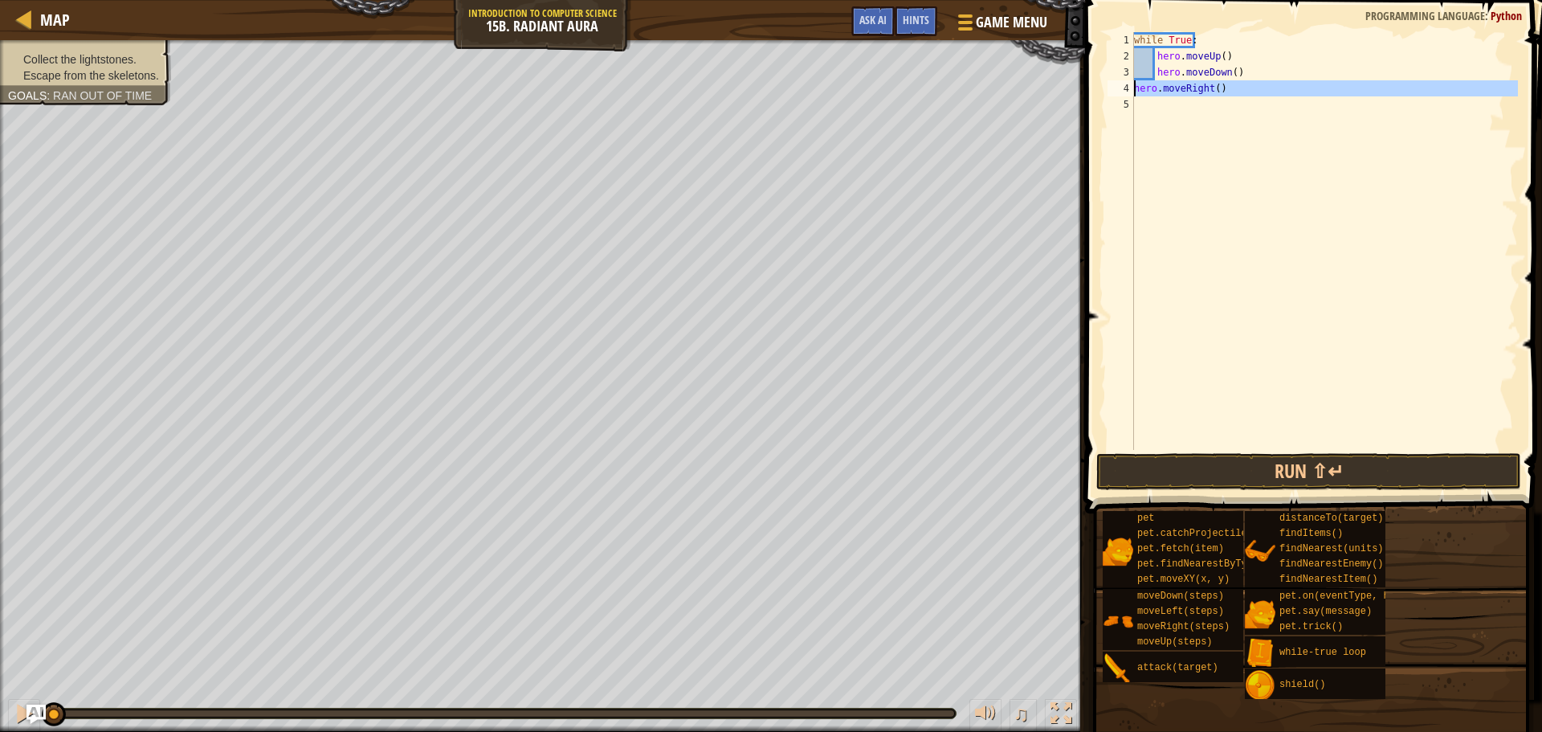
click at [1133, 88] on div "4" at bounding box center [1121, 88] width 27 height 16
type textarea "hero.moveRight()"
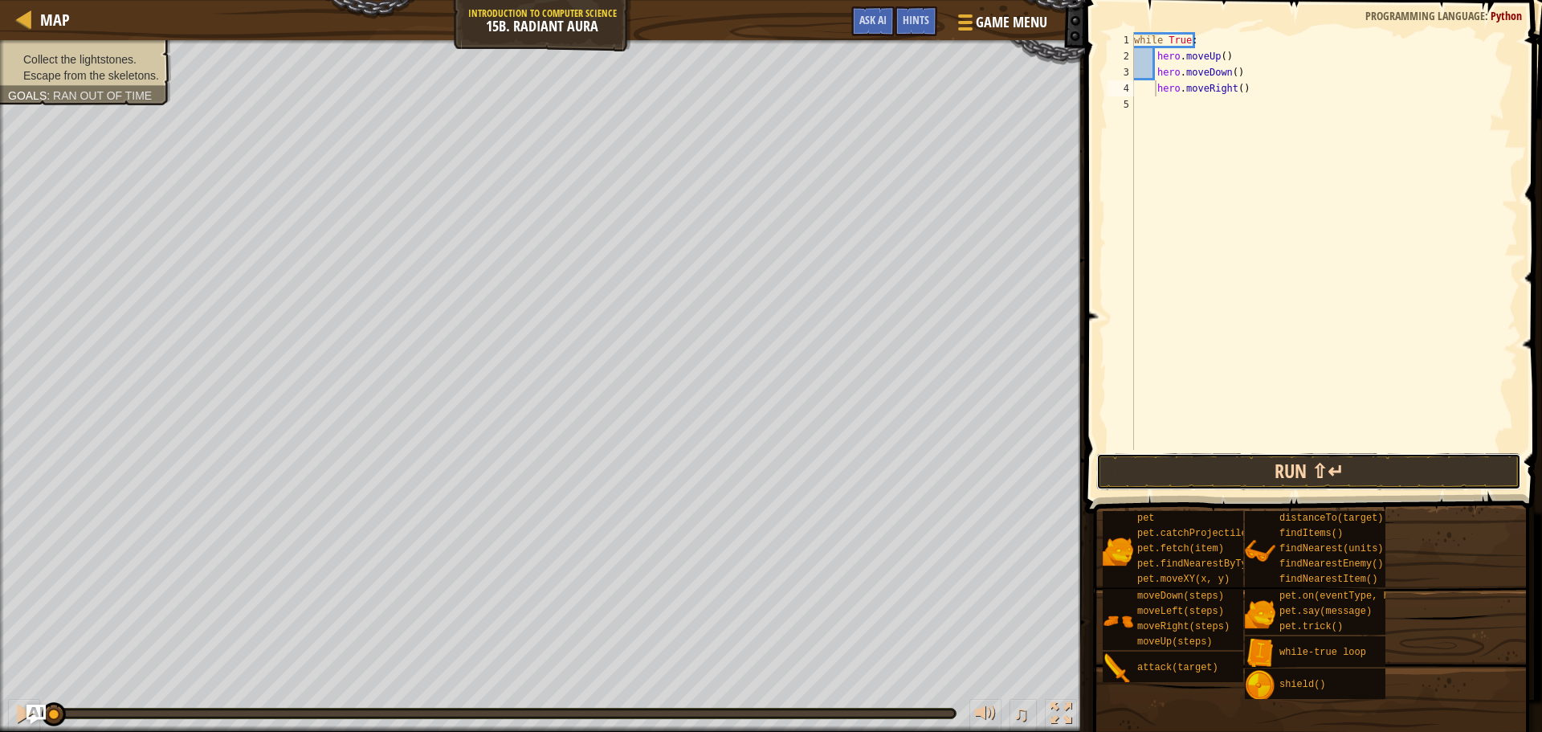
click at [1188, 472] on button "Run ⇧↵" at bounding box center [1308, 471] width 425 height 37
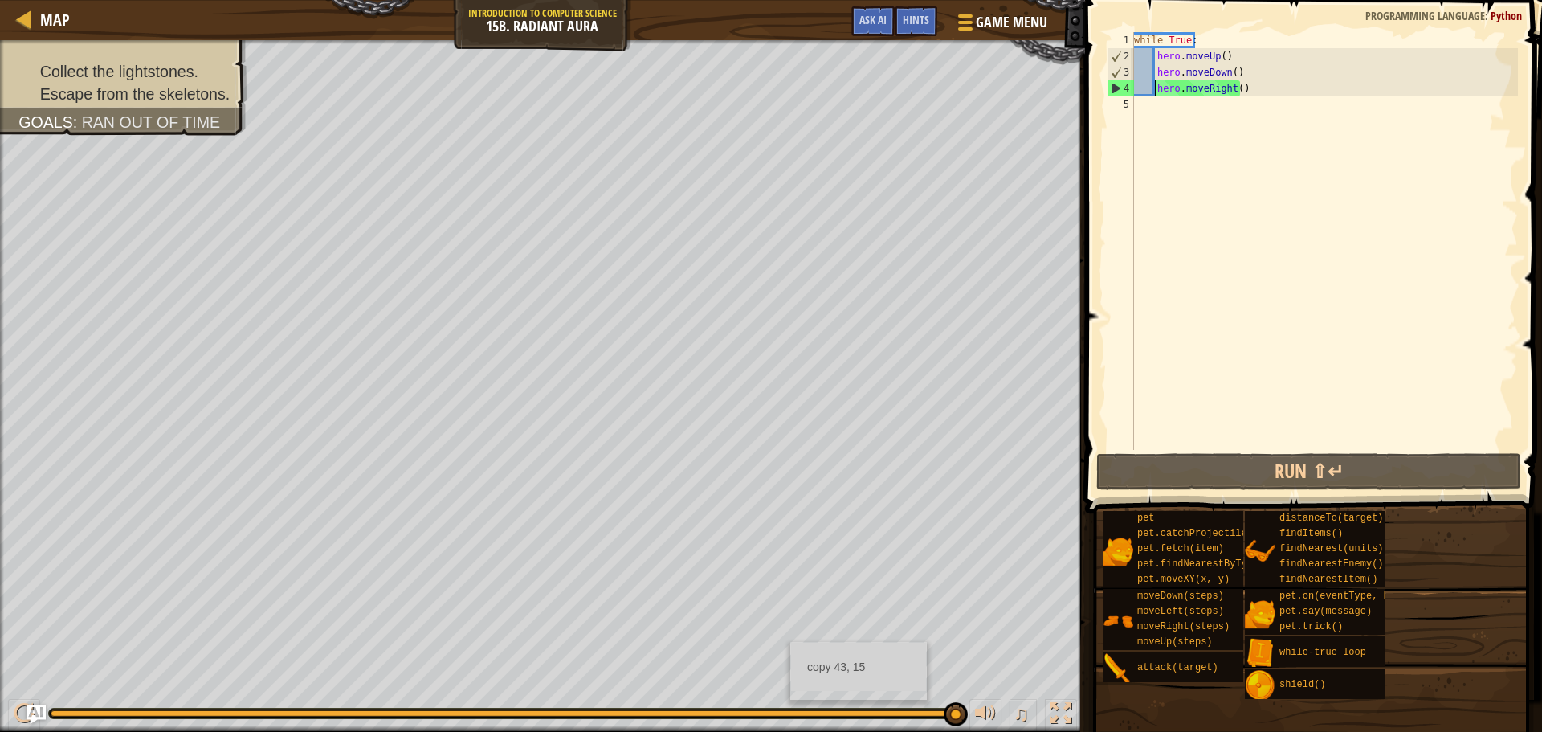
click at [1235, 101] on div "while True : hero . moveUp ( ) hero . moveDown ( ) hero . moveRight ( )" at bounding box center [1324, 257] width 387 height 450
click at [1236, 96] on div "while True : hero . moveUp ( ) hero . moveDown ( ) hero . moveRight ( )" at bounding box center [1324, 257] width 387 height 450
click at [1235, 88] on div "while True : hero . moveUp ( ) hero . moveDown ( ) hero . moveRight ( )" at bounding box center [1324, 257] width 387 height 450
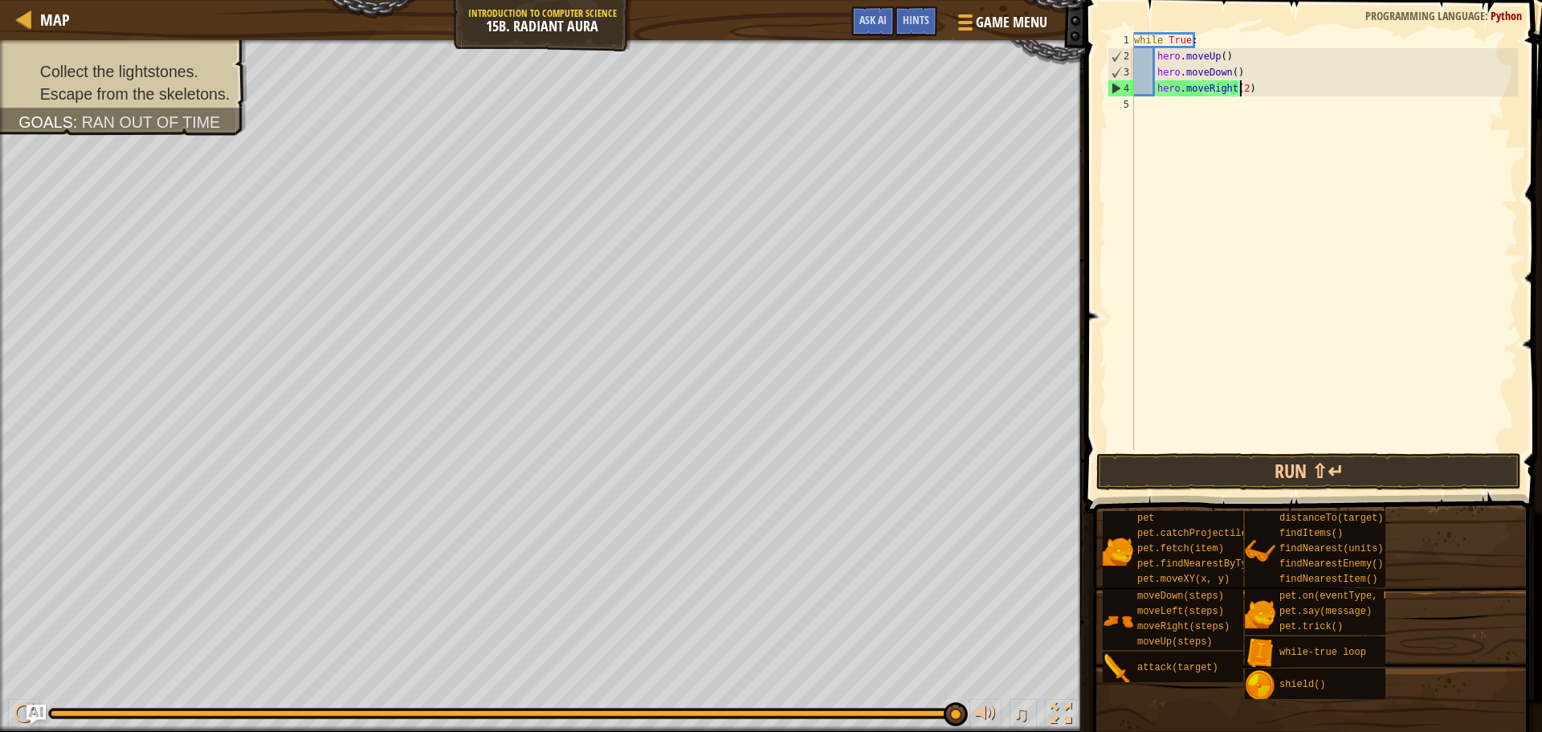
scroll to position [7, 8]
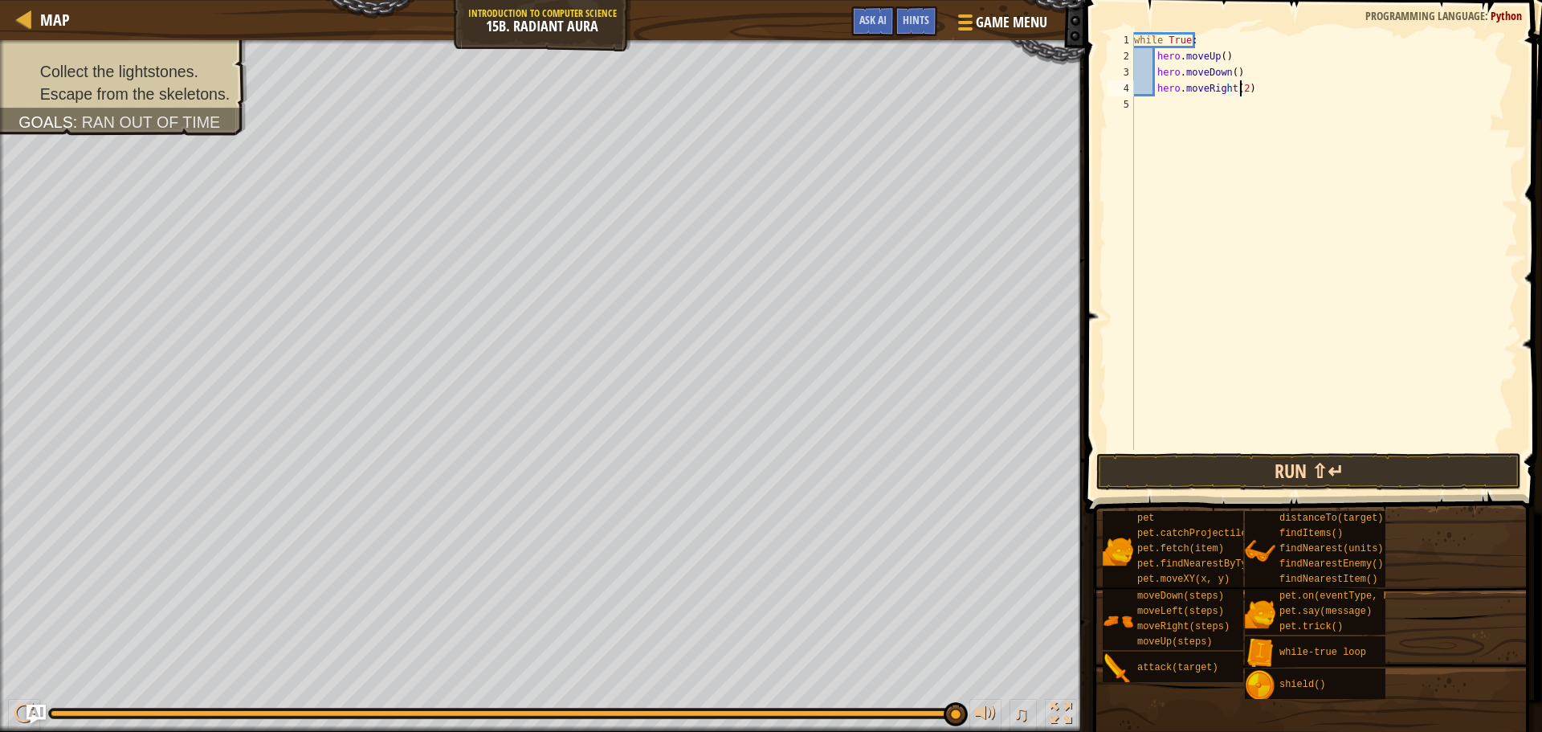
type textarea "hero.moveRight(2)"
click at [1222, 473] on button "Run ⇧↵" at bounding box center [1308, 471] width 425 height 37
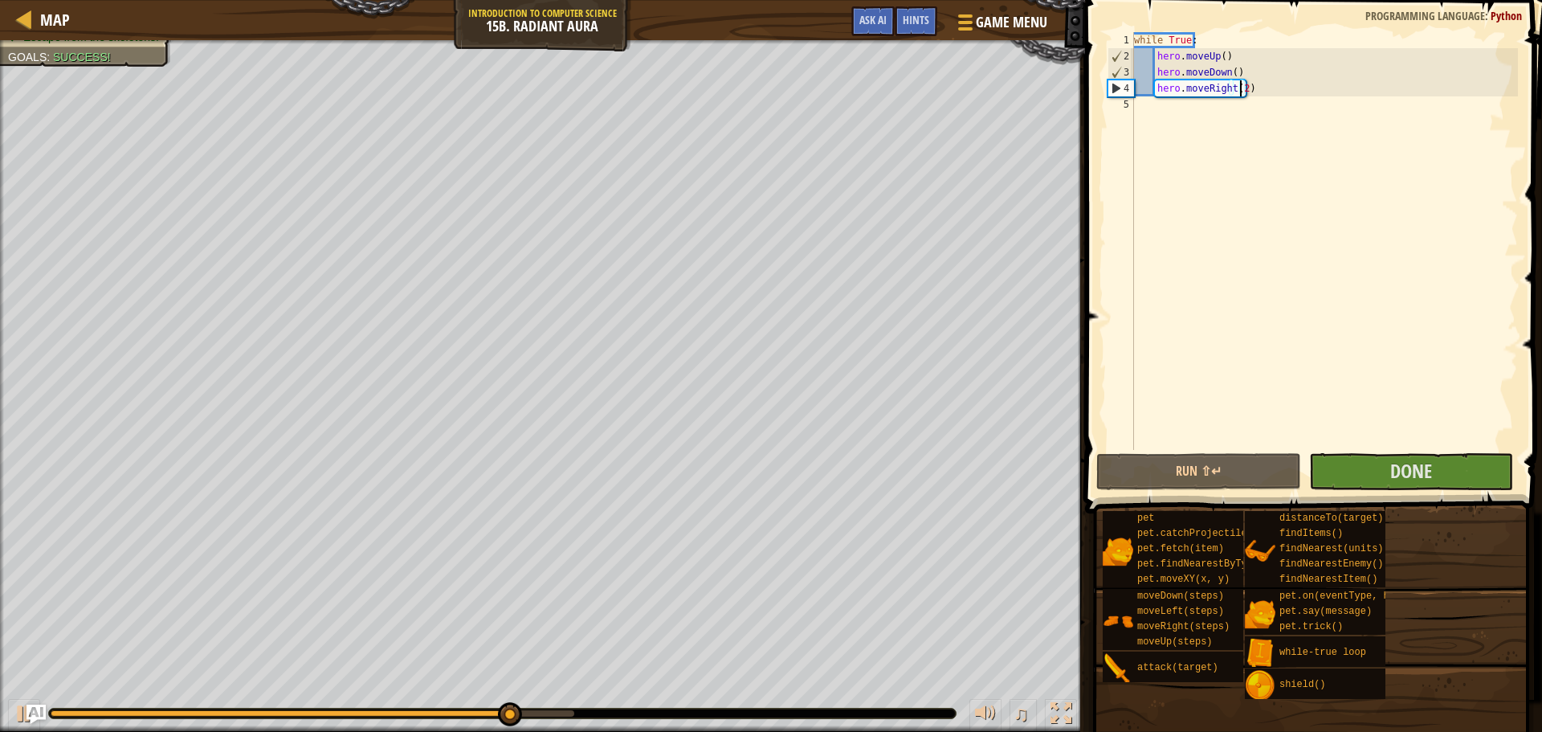
click at [466, 708] on div at bounding box center [502, 713] width 907 height 10
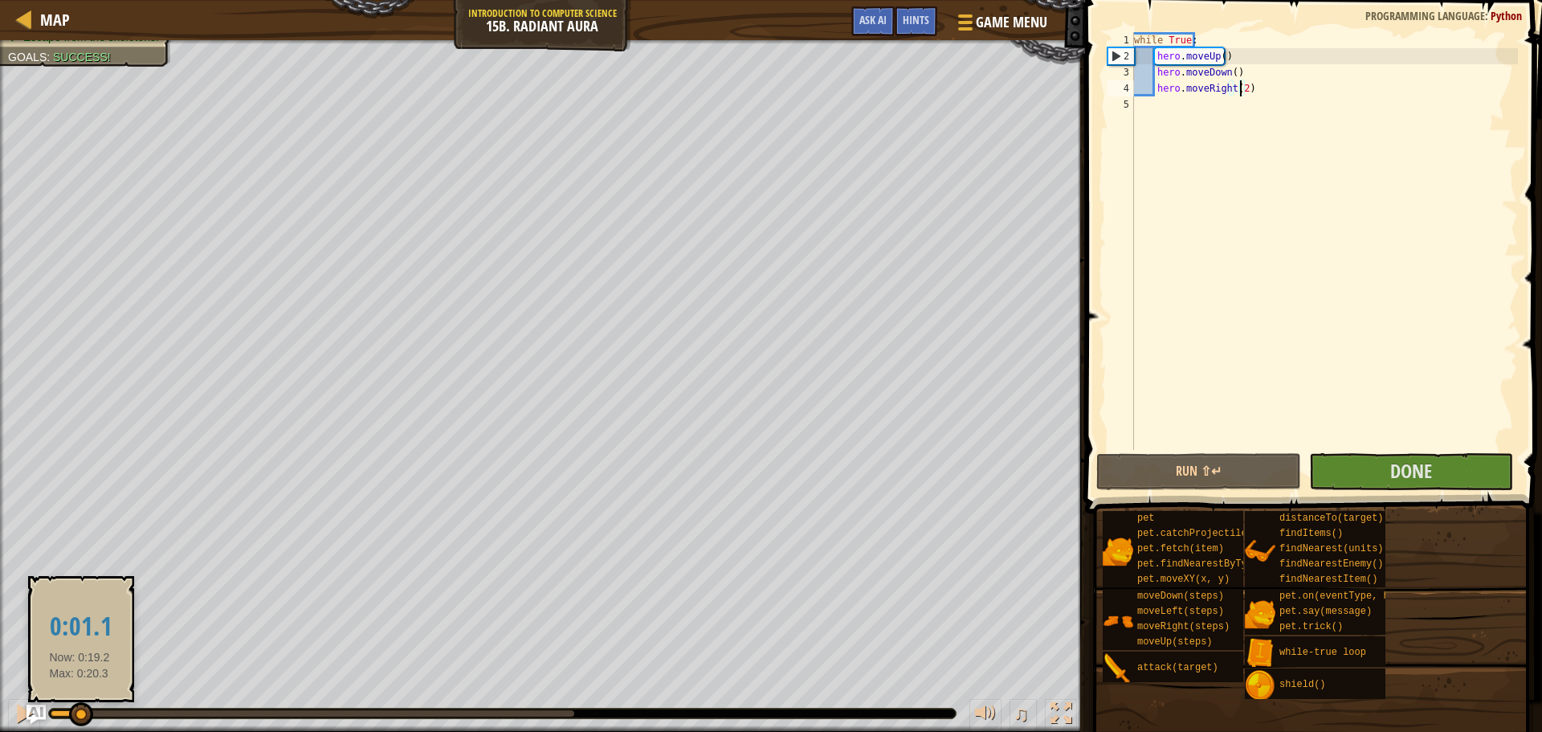
click at [80, 714] on div at bounding box center [65, 713] width 29 height 6
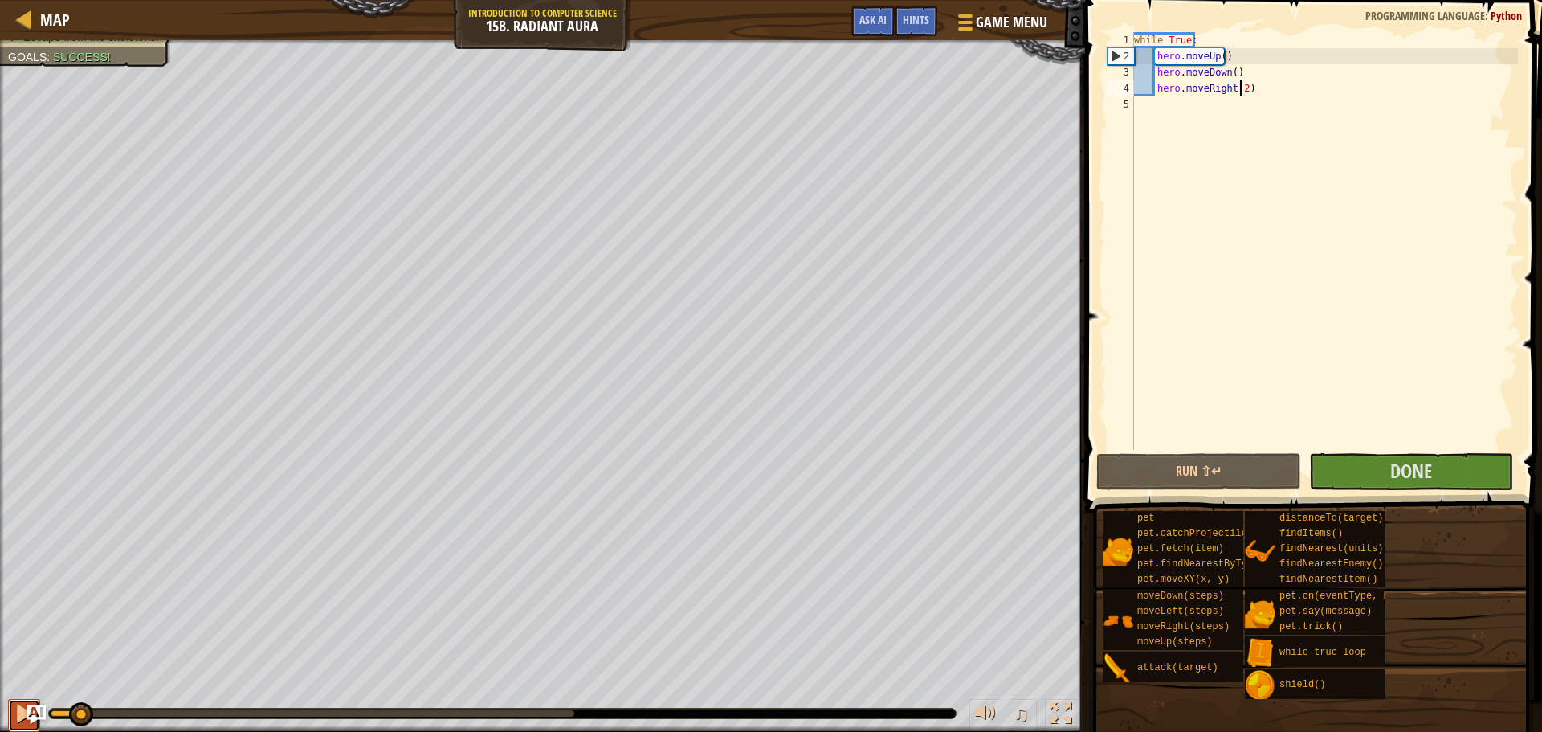
click at [14, 703] on div at bounding box center [24, 713] width 21 height 21
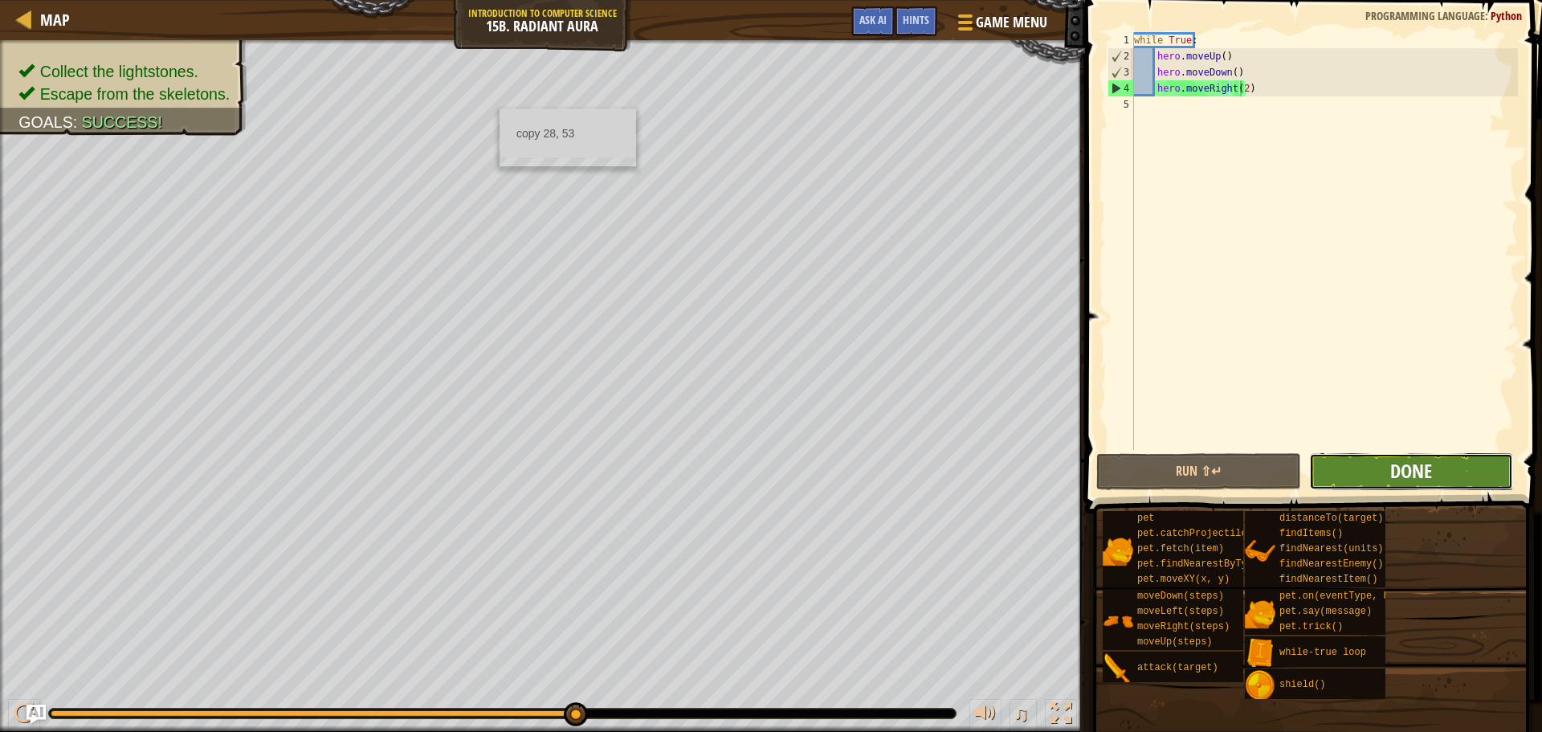
click at [1405, 472] on span "Done" at bounding box center [1411, 471] width 42 height 26
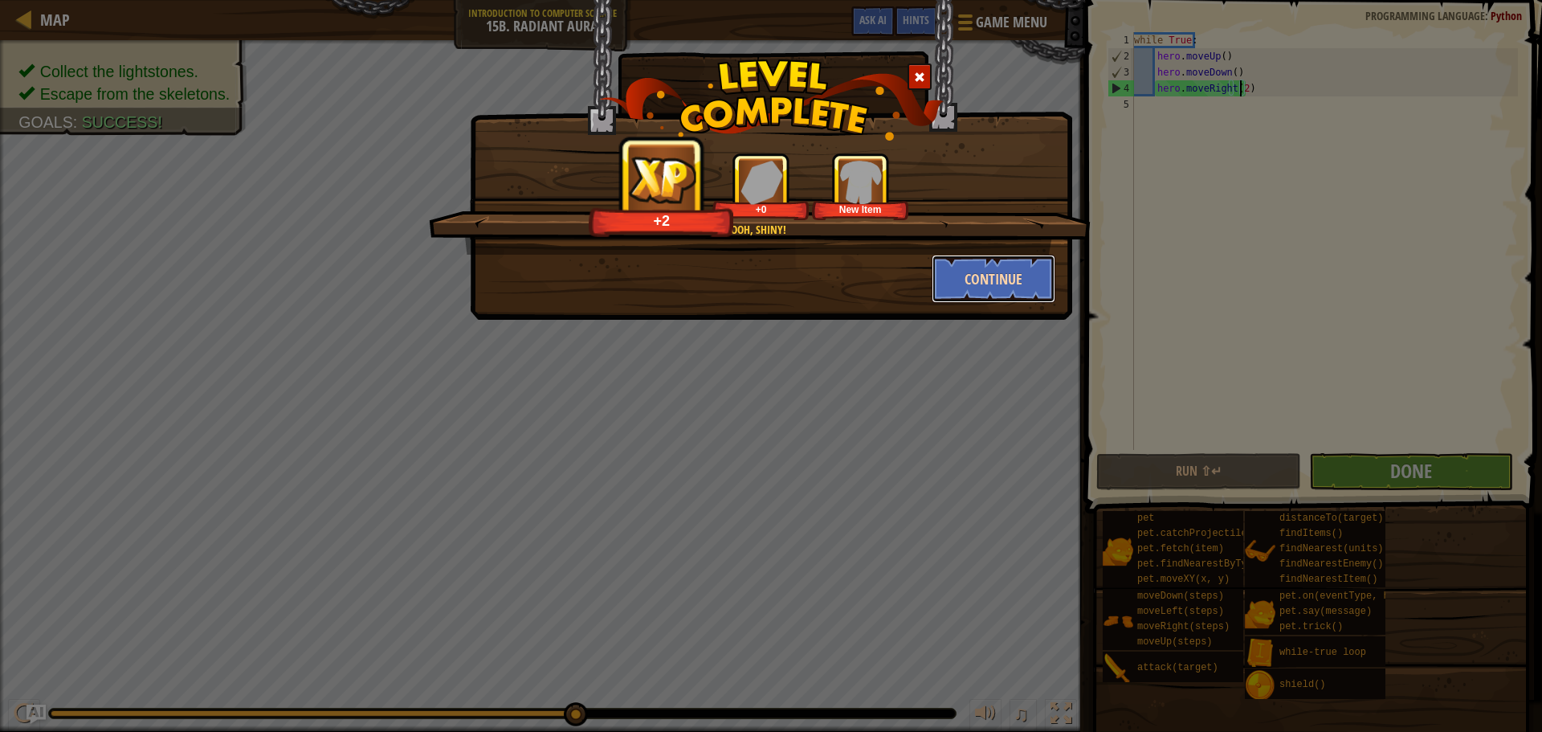
click at [1011, 277] on button "Continue" at bounding box center [994, 279] width 125 height 48
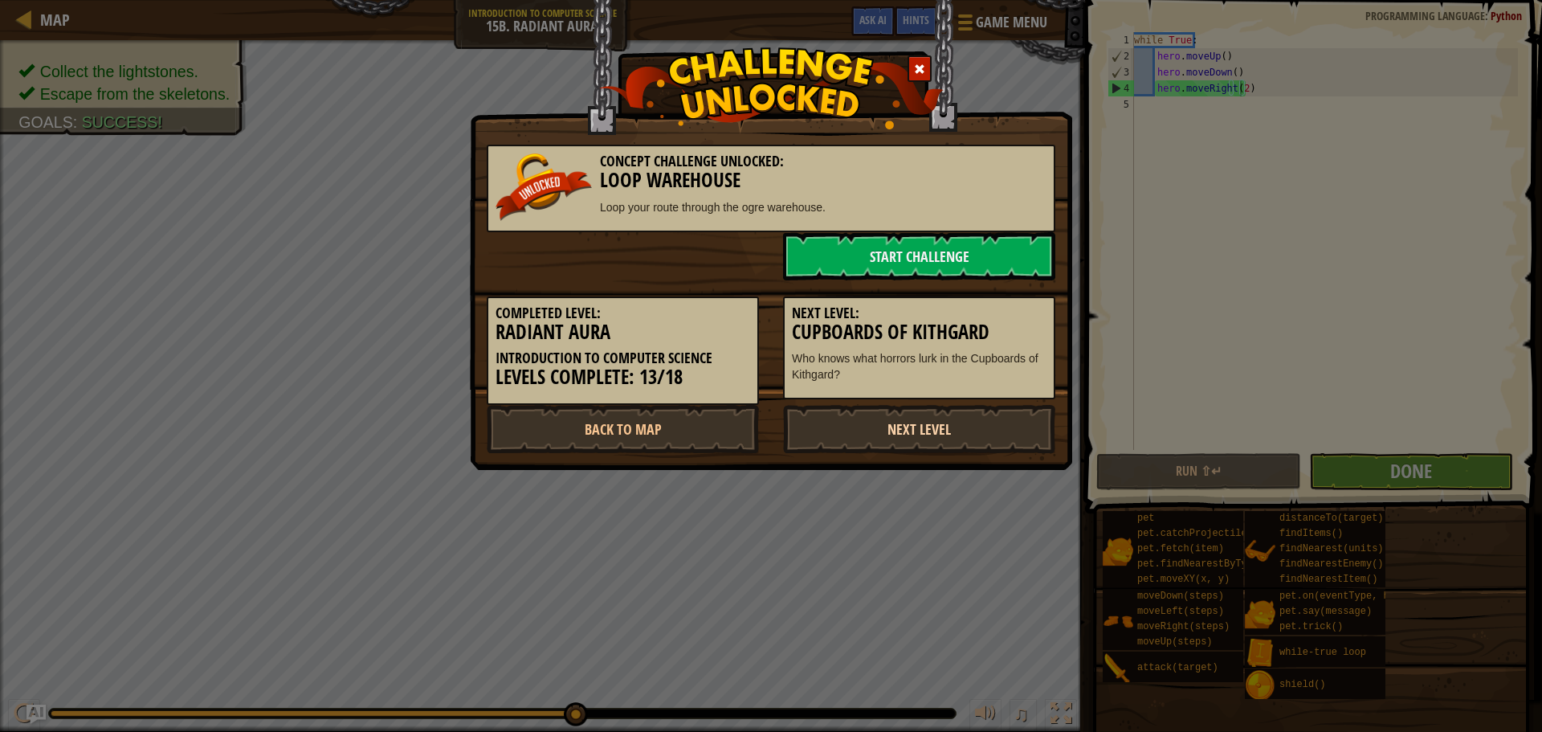
click at [941, 427] on link "Next Level" at bounding box center [919, 429] width 272 height 48
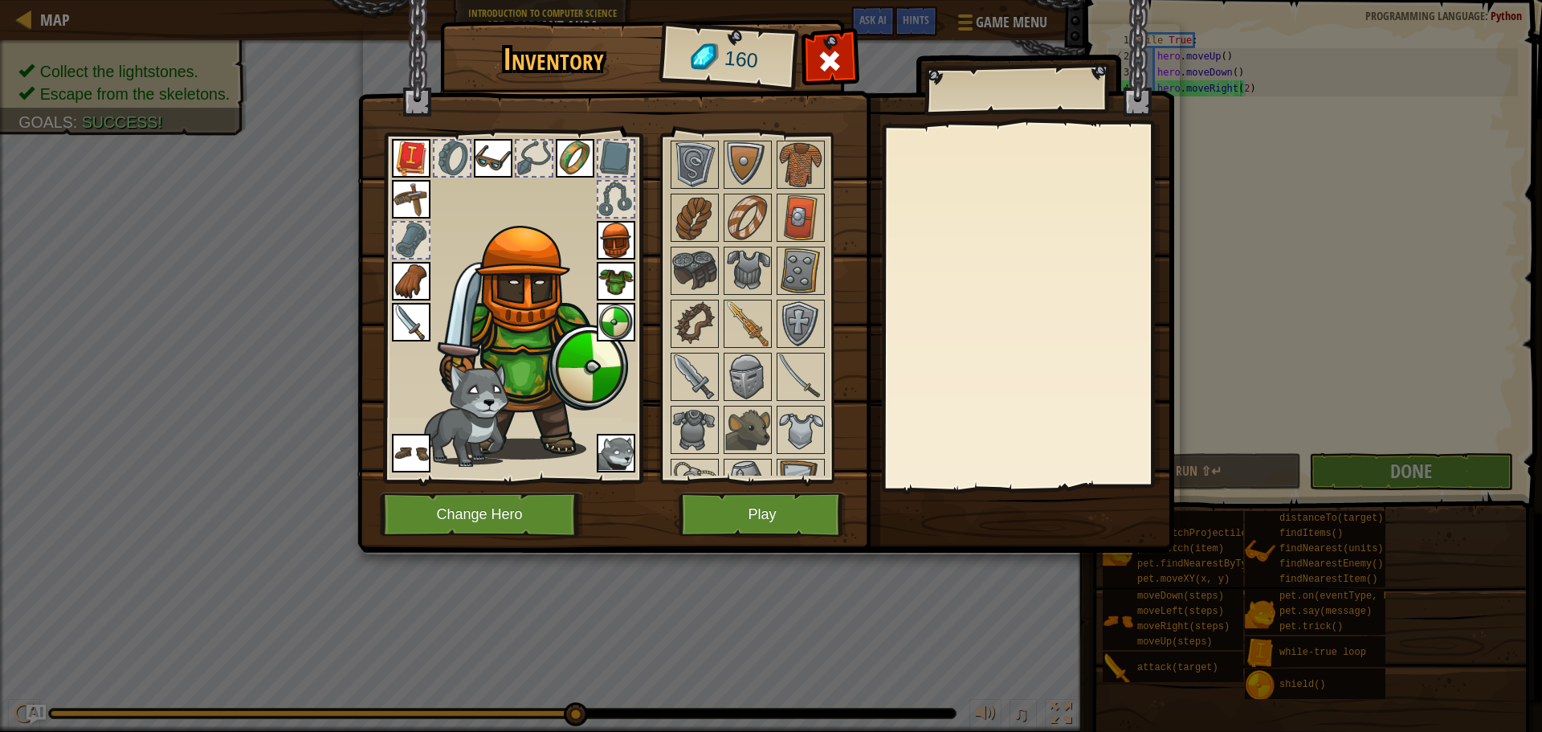
scroll to position [328, 0]
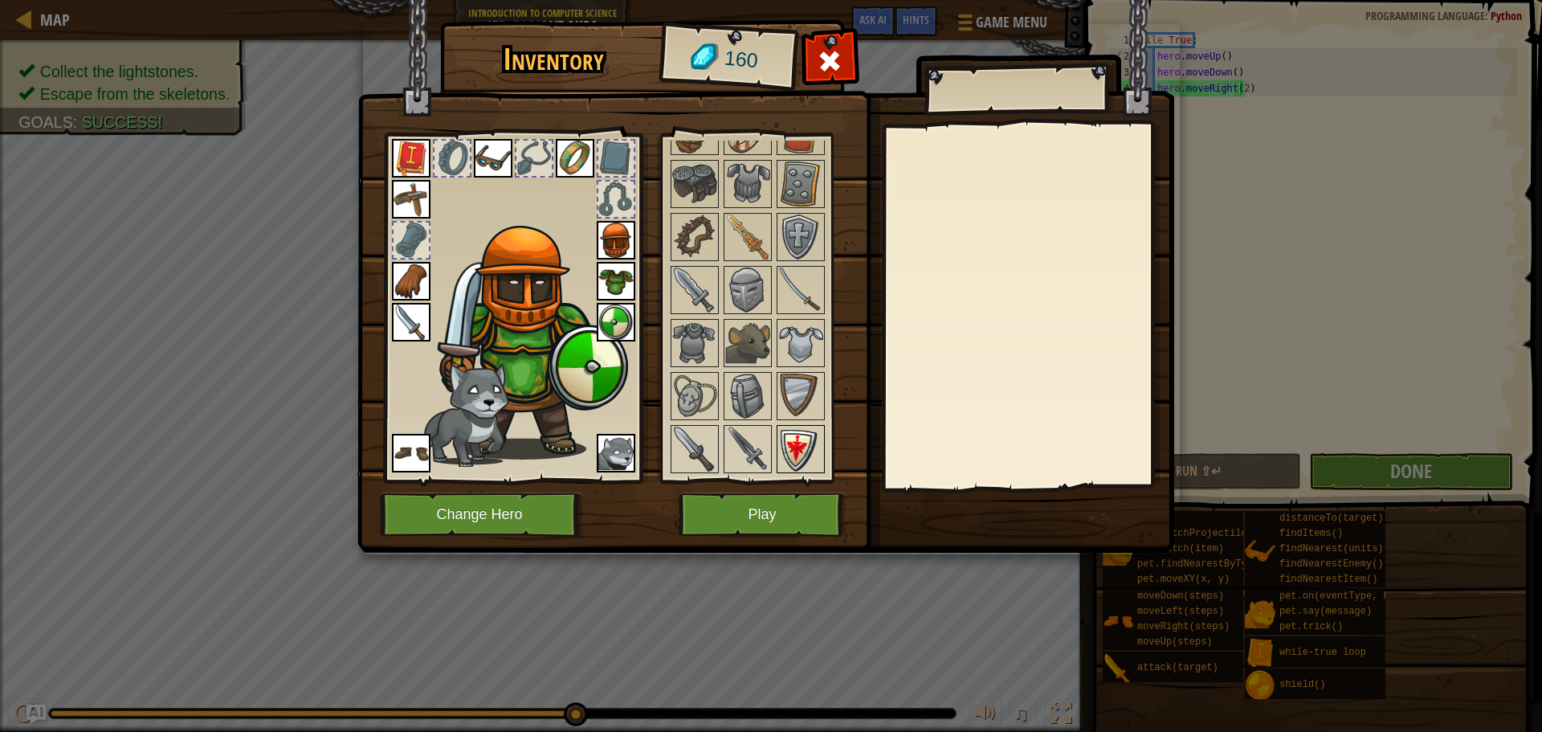
click at [797, 437] on img at bounding box center [800, 449] width 45 height 45
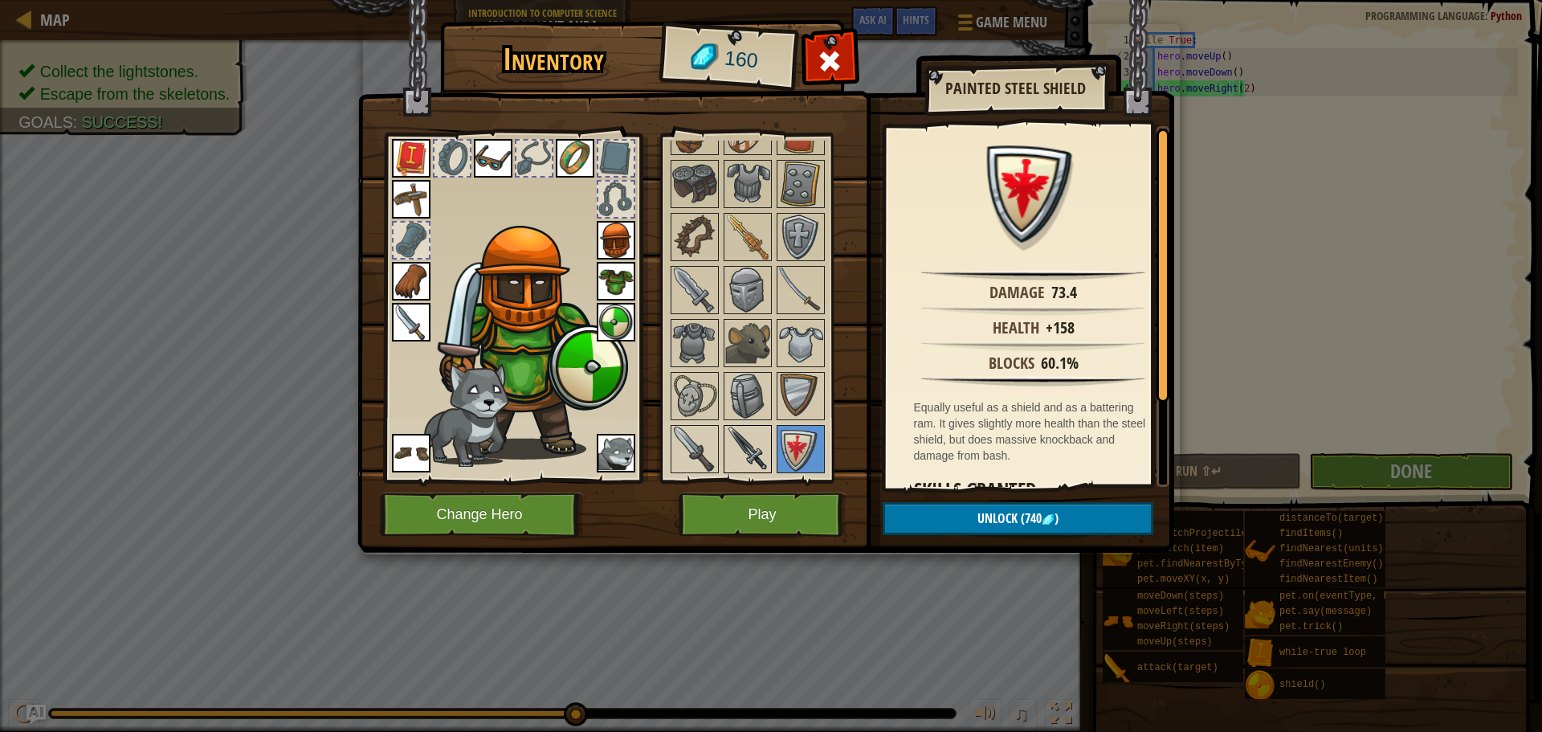
click at [745, 444] on img at bounding box center [747, 449] width 45 height 45
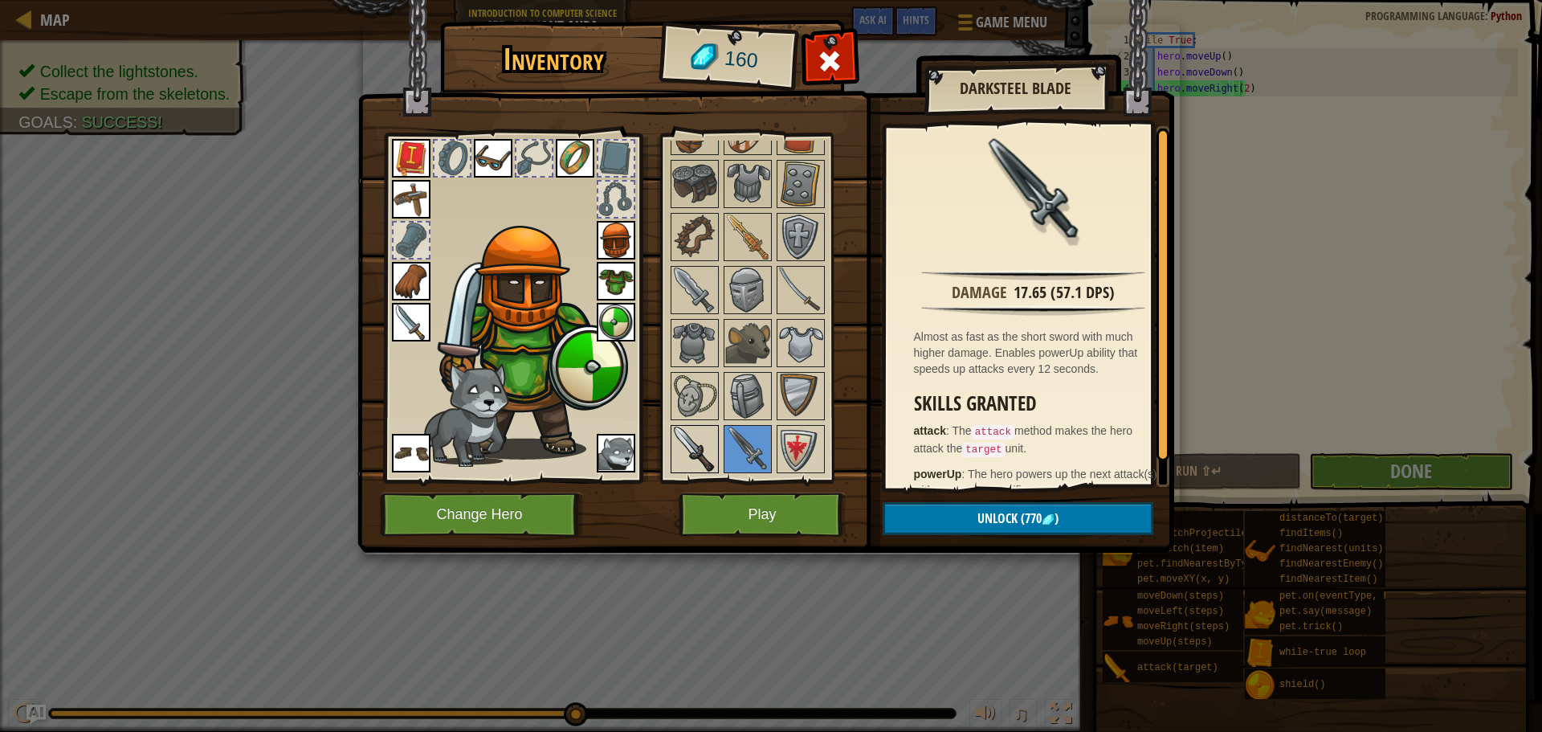
click at [692, 446] on img at bounding box center [694, 449] width 45 height 45
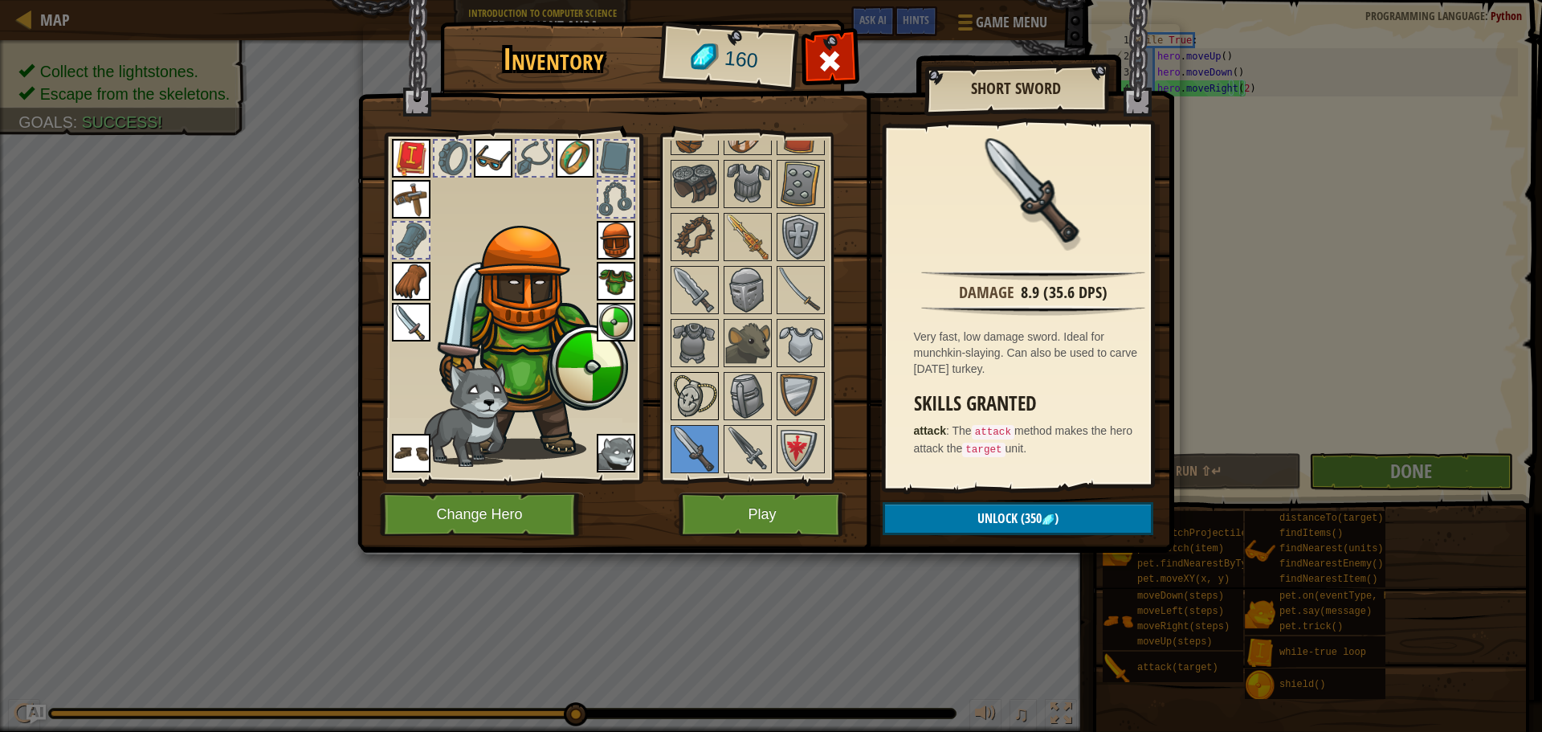
click at [706, 378] on img at bounding box center [694, 396] width 45 height 45
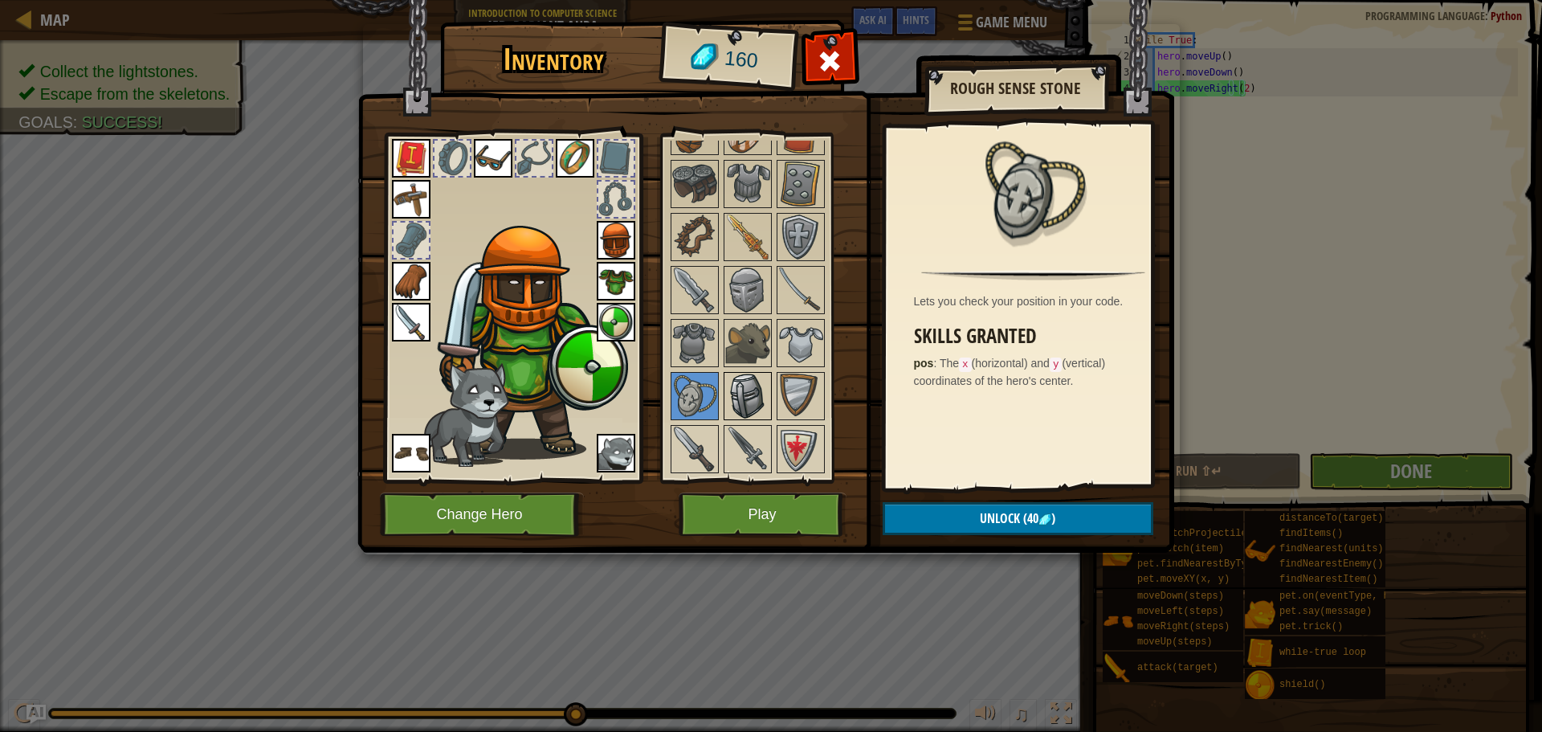
click at [742, 387] on img at bounding box center [747, 396] width 45 height 45
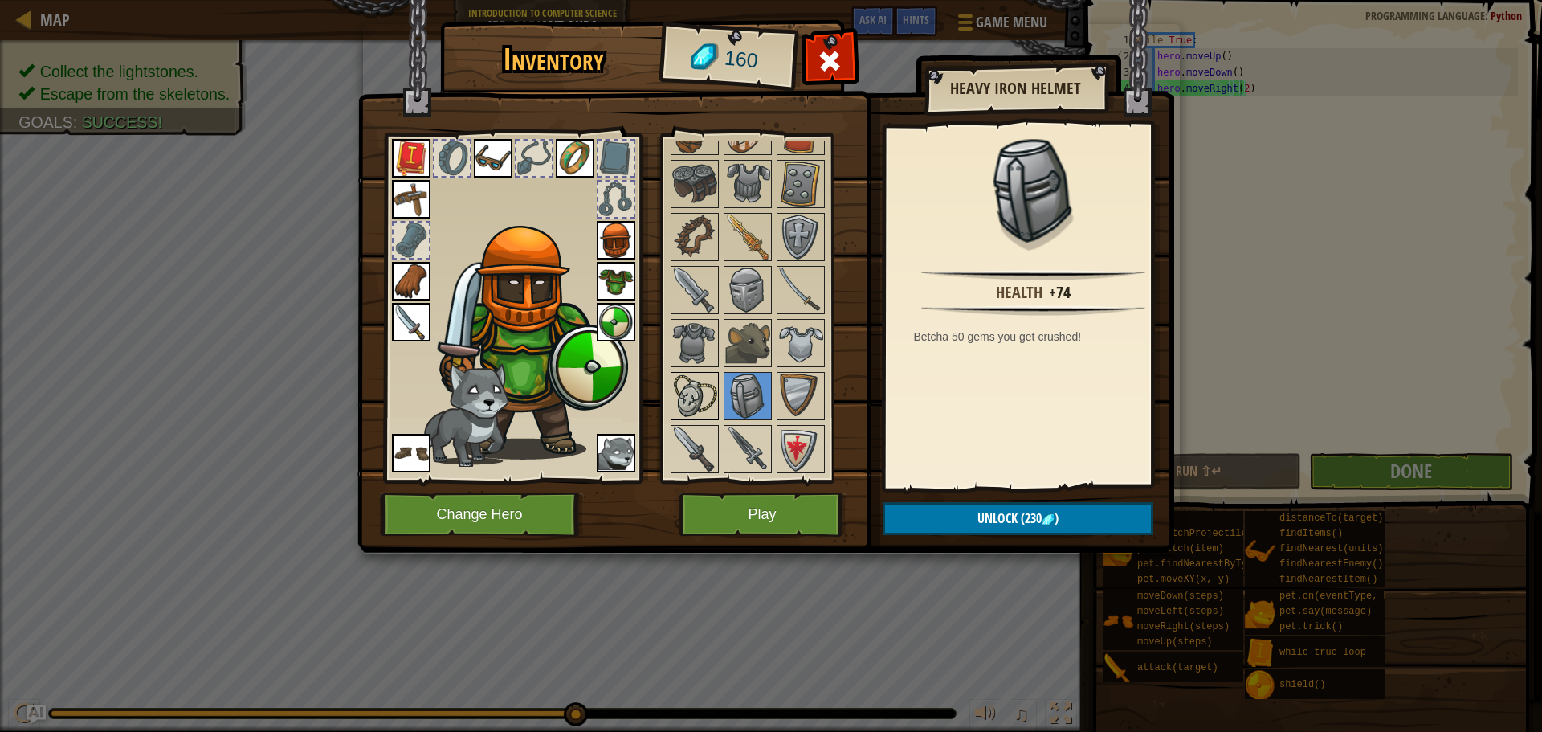
click at [691, 390] on img at bounding box center [694, 396] width 45 height 45
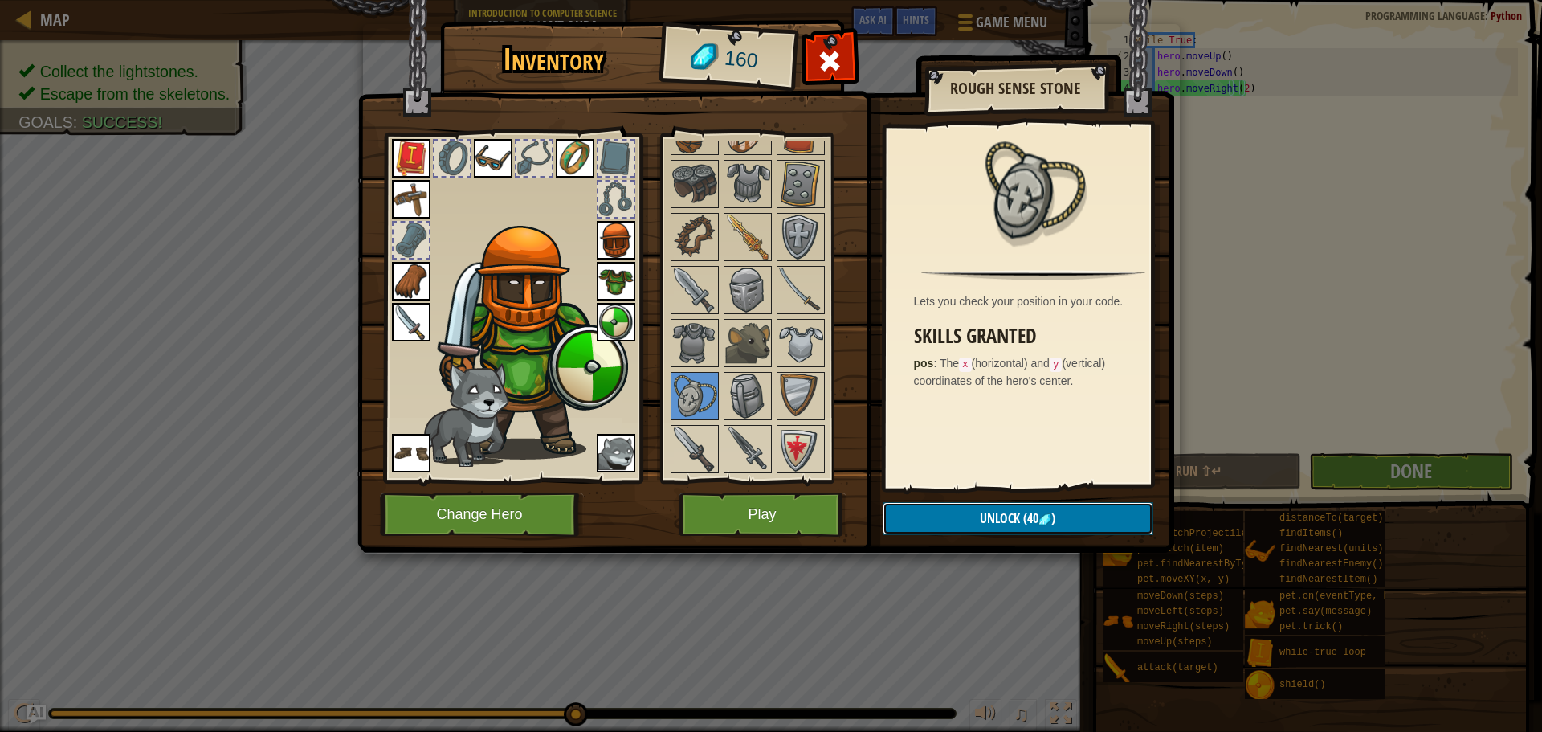
click at [974, 512] on button "Unlock (40 )" at bounding box center [1018, 518] width 271 height 33
click at [962, 512] on button "Confirm" at bounding box center [1018, 518] width 271 height 33
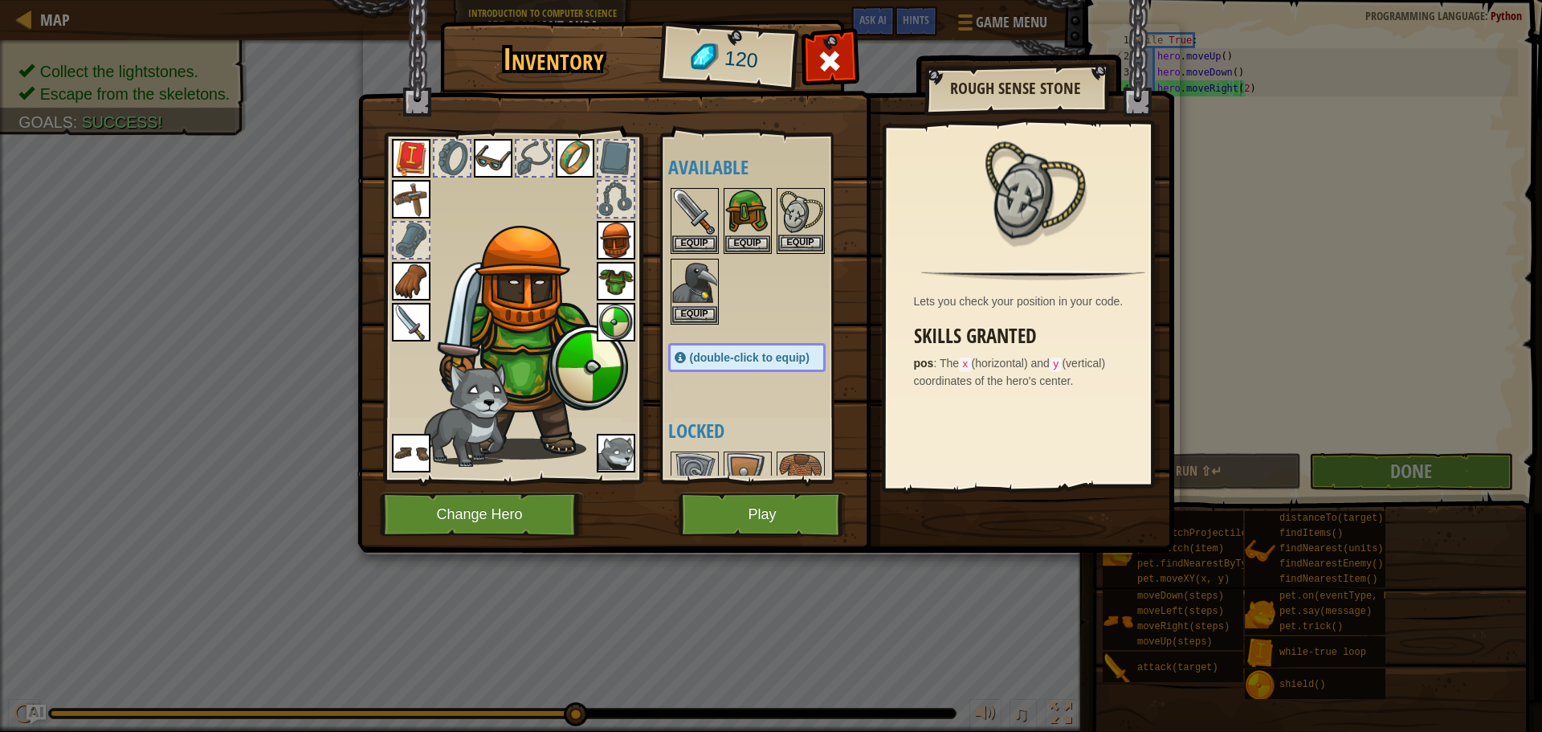
click at [795, 229] on img at bounding box center [800, 212] width 45 height 45
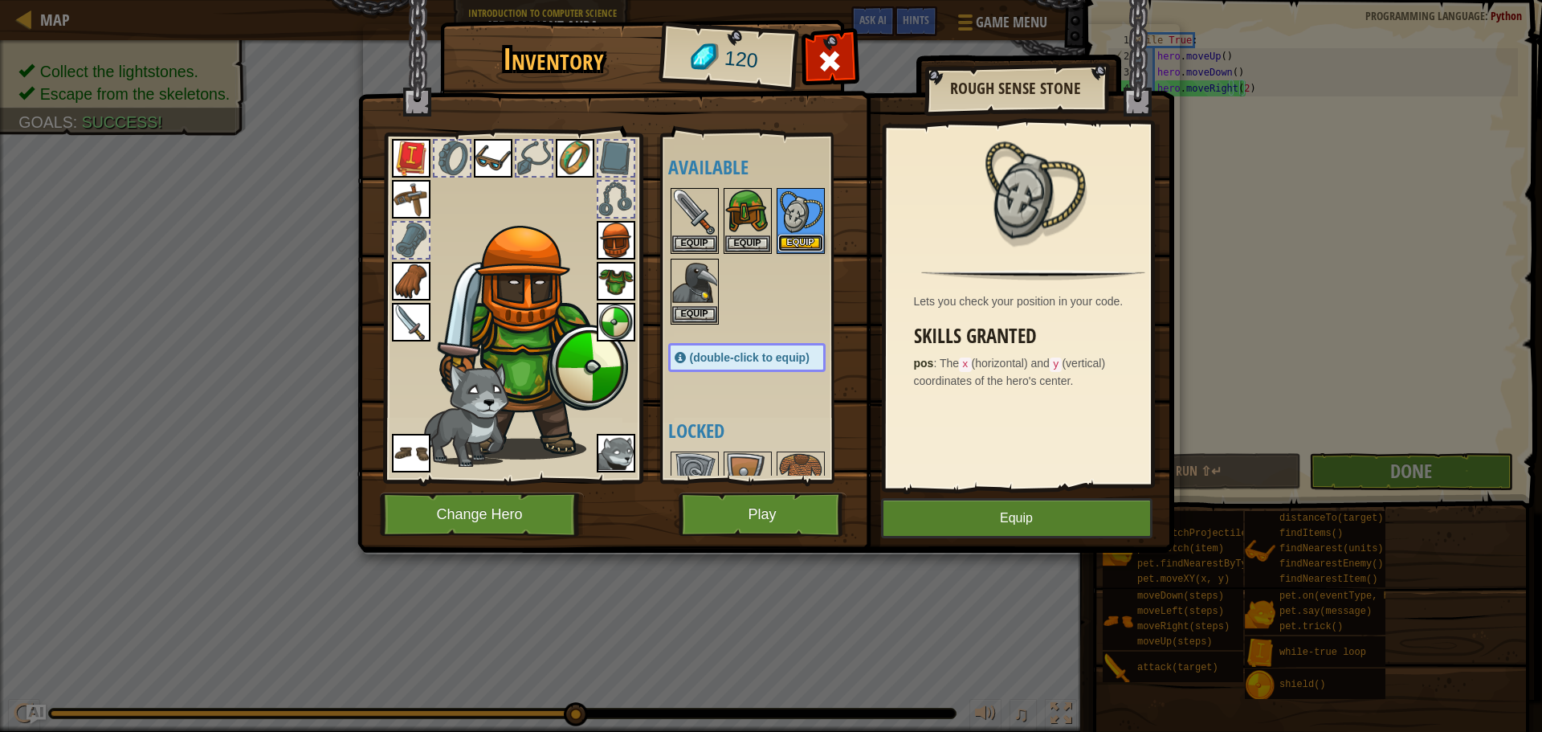
click at [796, 243] on button "Equip" at bounding box center [800, 243] width 45 height 17
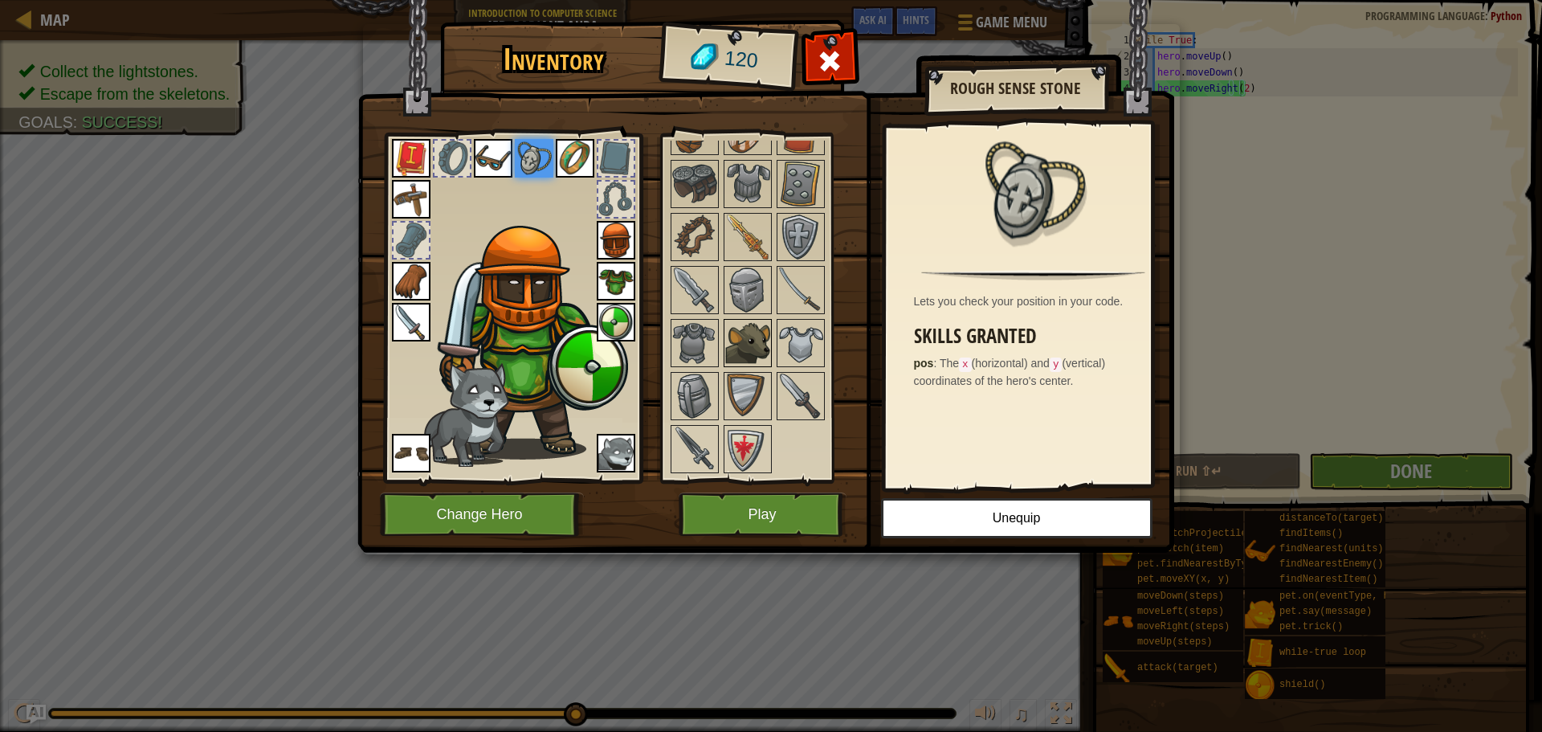
click at [758, 341] on img at bounding box center [747, 343] width 45 height 45
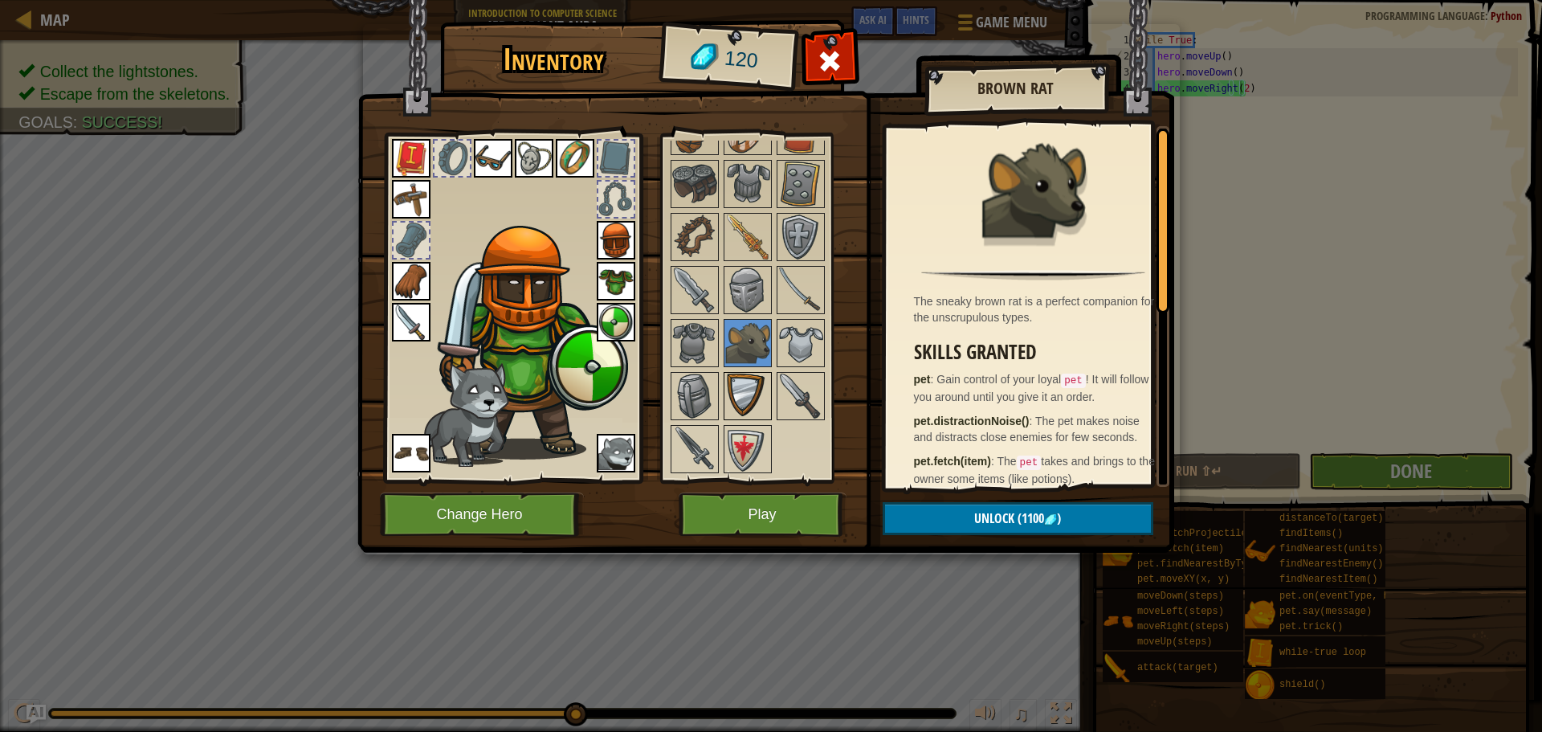
click at [758, 387] on img at bounding box center [747, 396] width 45 height 45
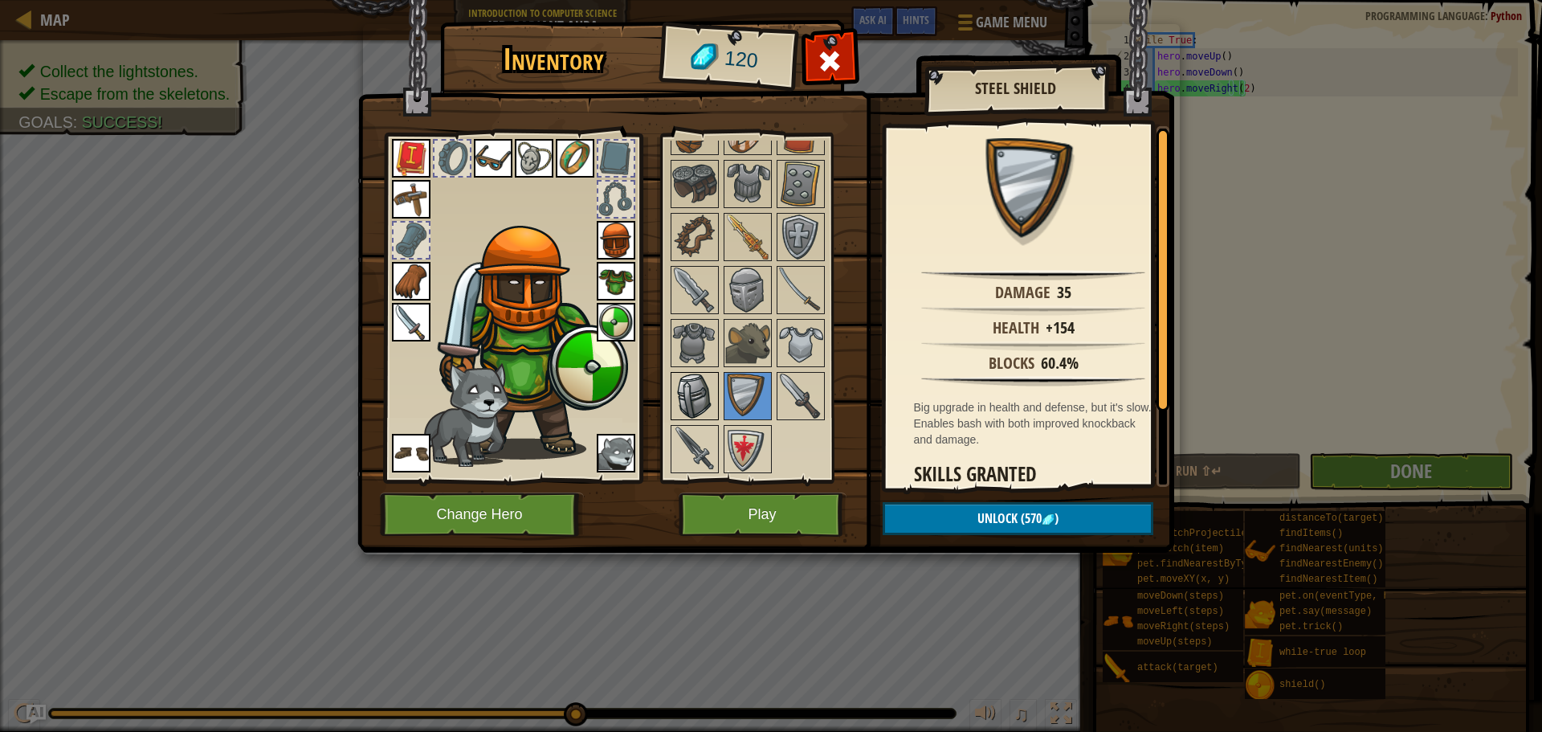
click at [704, 386] on img at bounding box center [694, 396] width 45 height 45
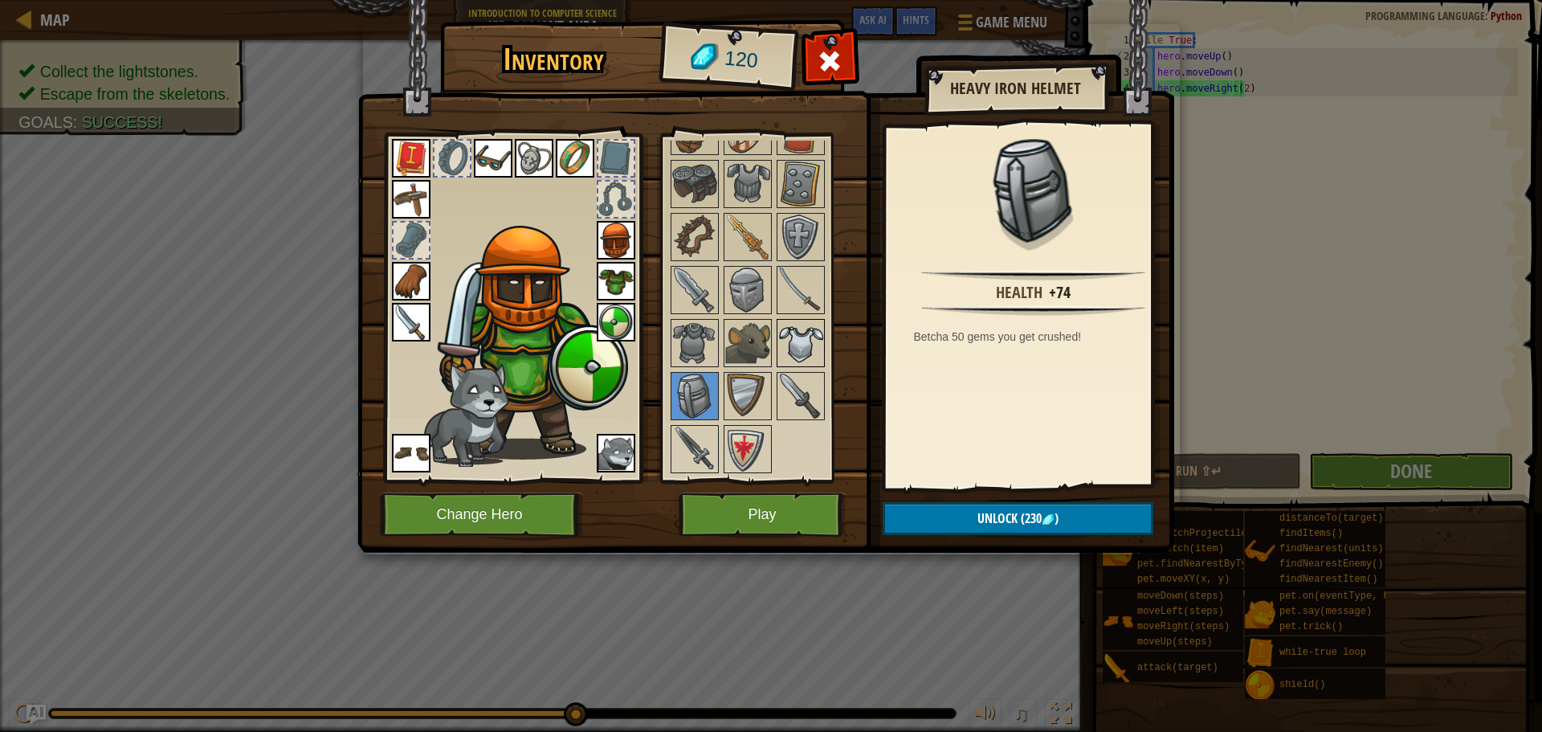
click at [817, 349] on img at bounding box center [800, 343] width 45 height 45
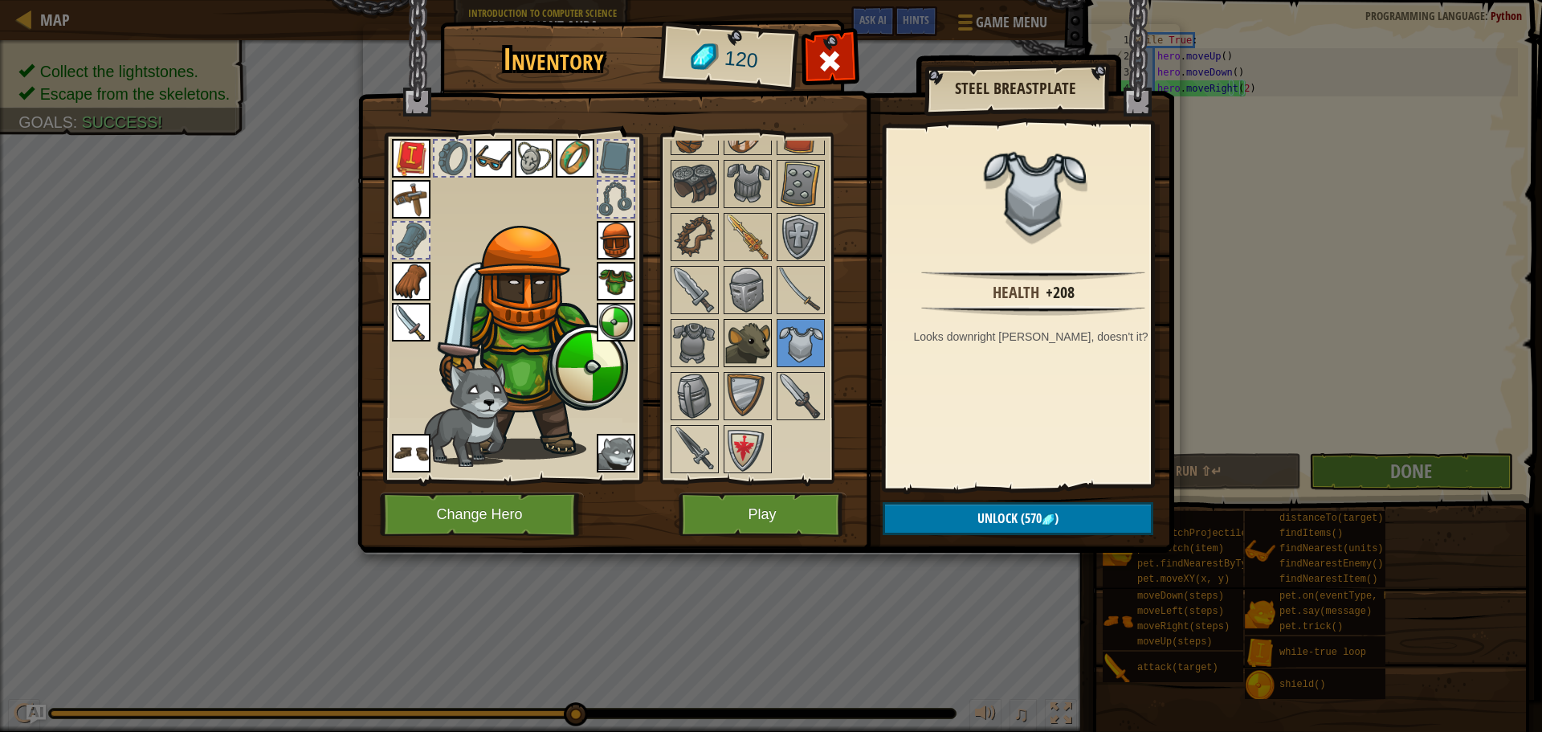
click at [760, 340] on img at bounding box center [747, 343] width 45 height 45
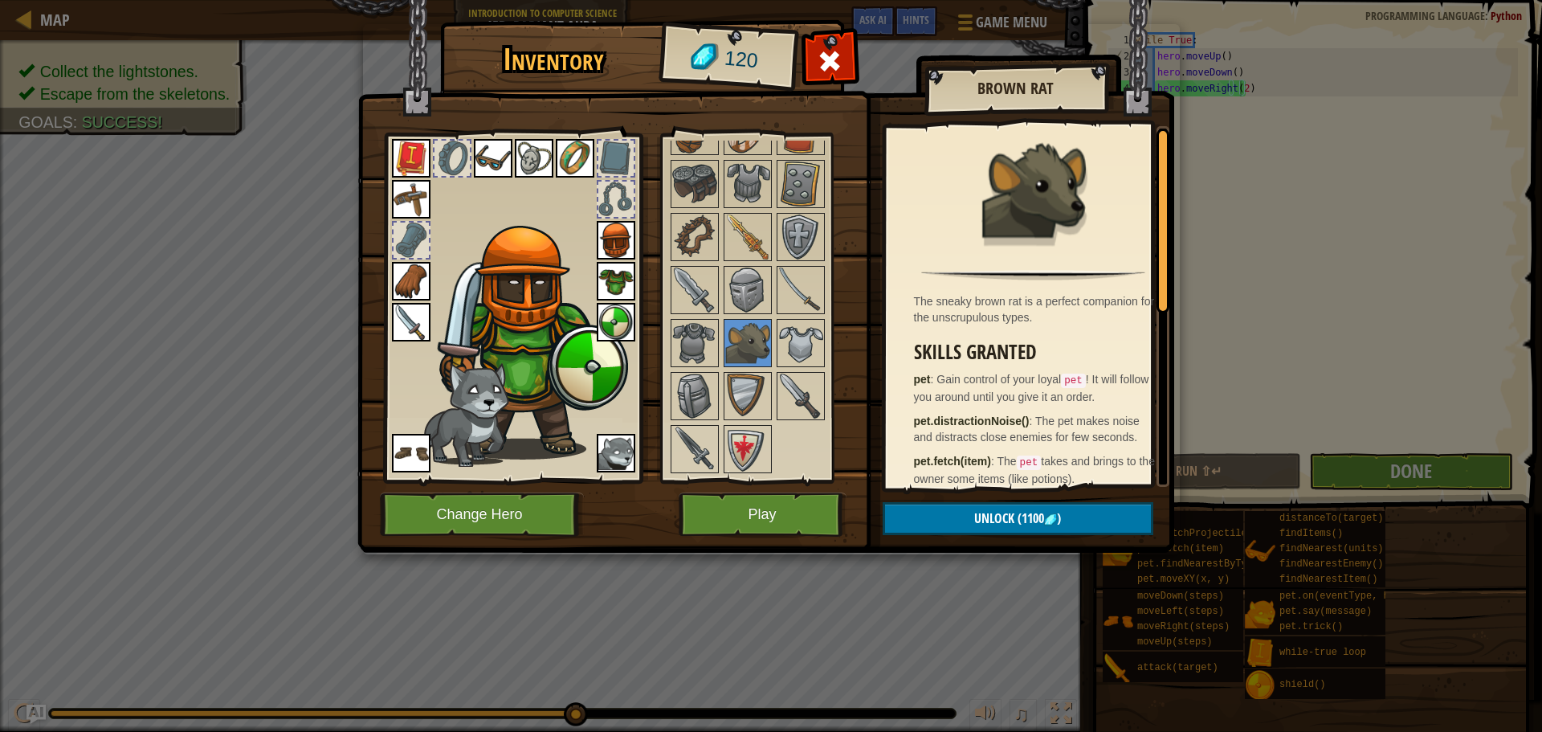
click at [721, 341] on div at bounding box center [763, 263] width 190 height 424
click at [672, 324] on img at bounding box center [694, 343] width 45 height 45
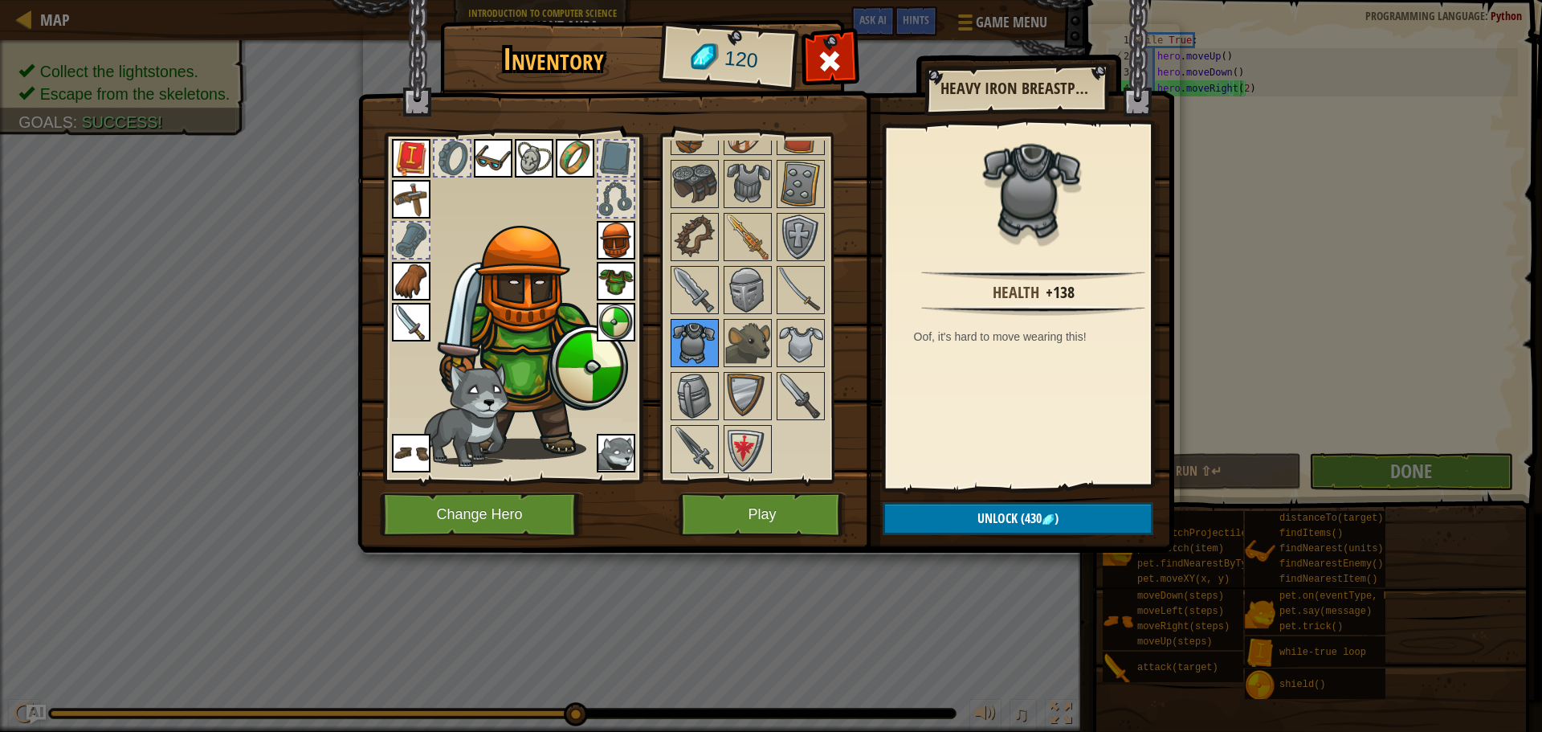
drag, startPoint x: 703, startPoint y: 332, endPoint x: 718, endPoint y: 332, distance: 15.3
click at [704, 333] on img at bounding box center [694, 343] width 45 height 45
click at [770, 292] on div at bounding box center [748, 290] width 48 height 48
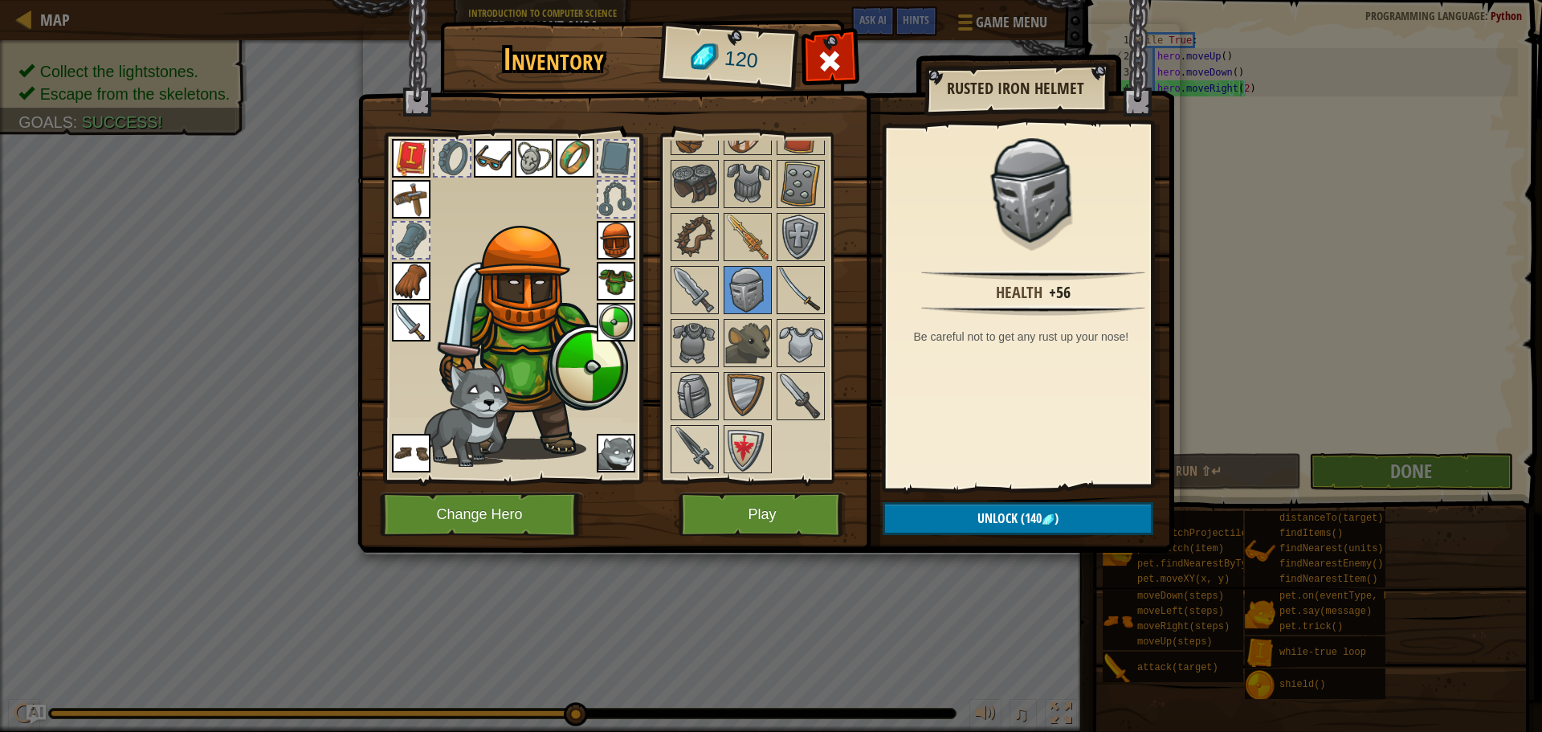
click at [793, 288] on img at bounding box center [800, 289] width 45 height 45
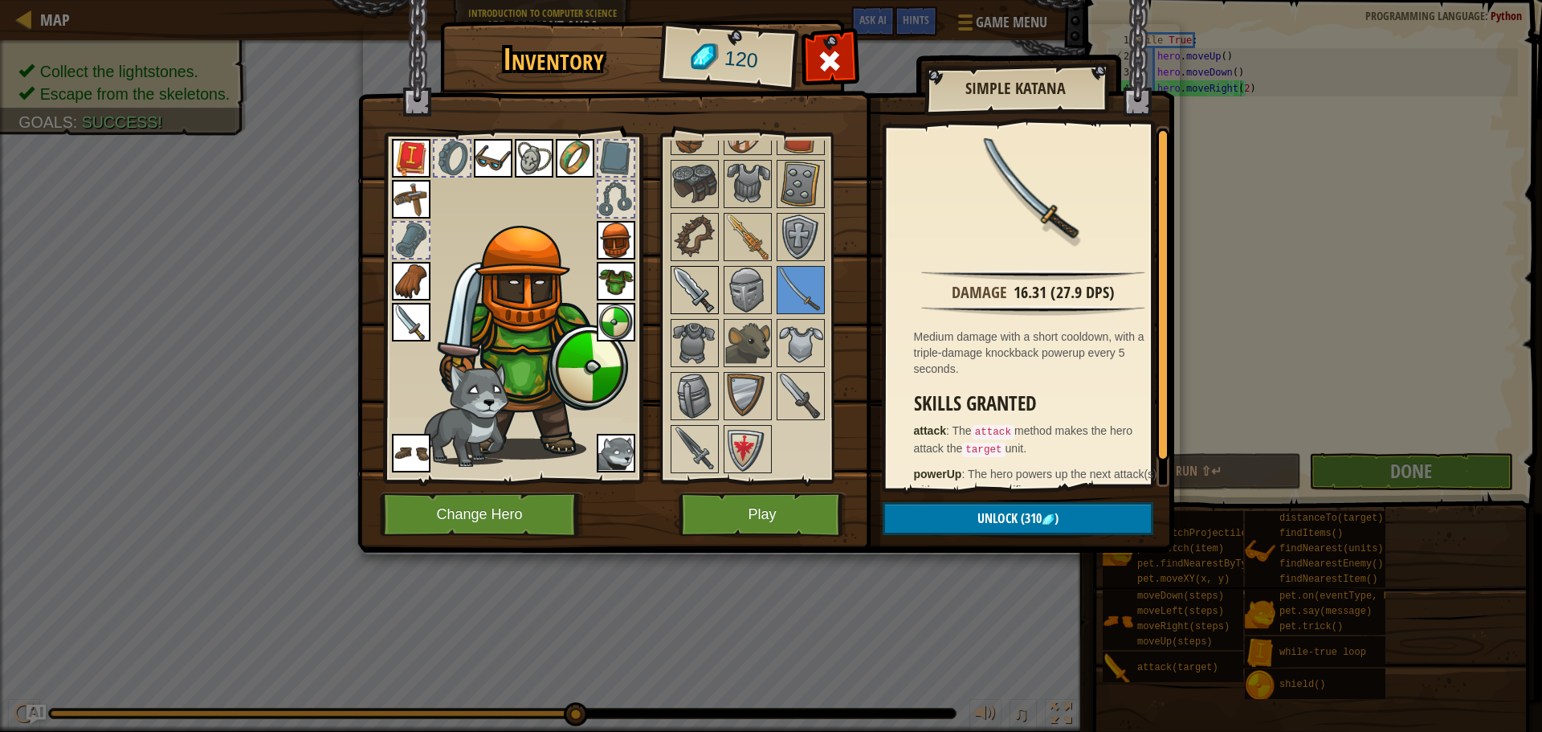
click at [691, 284] on img at bounding box center [694, 289] width 45 height 45
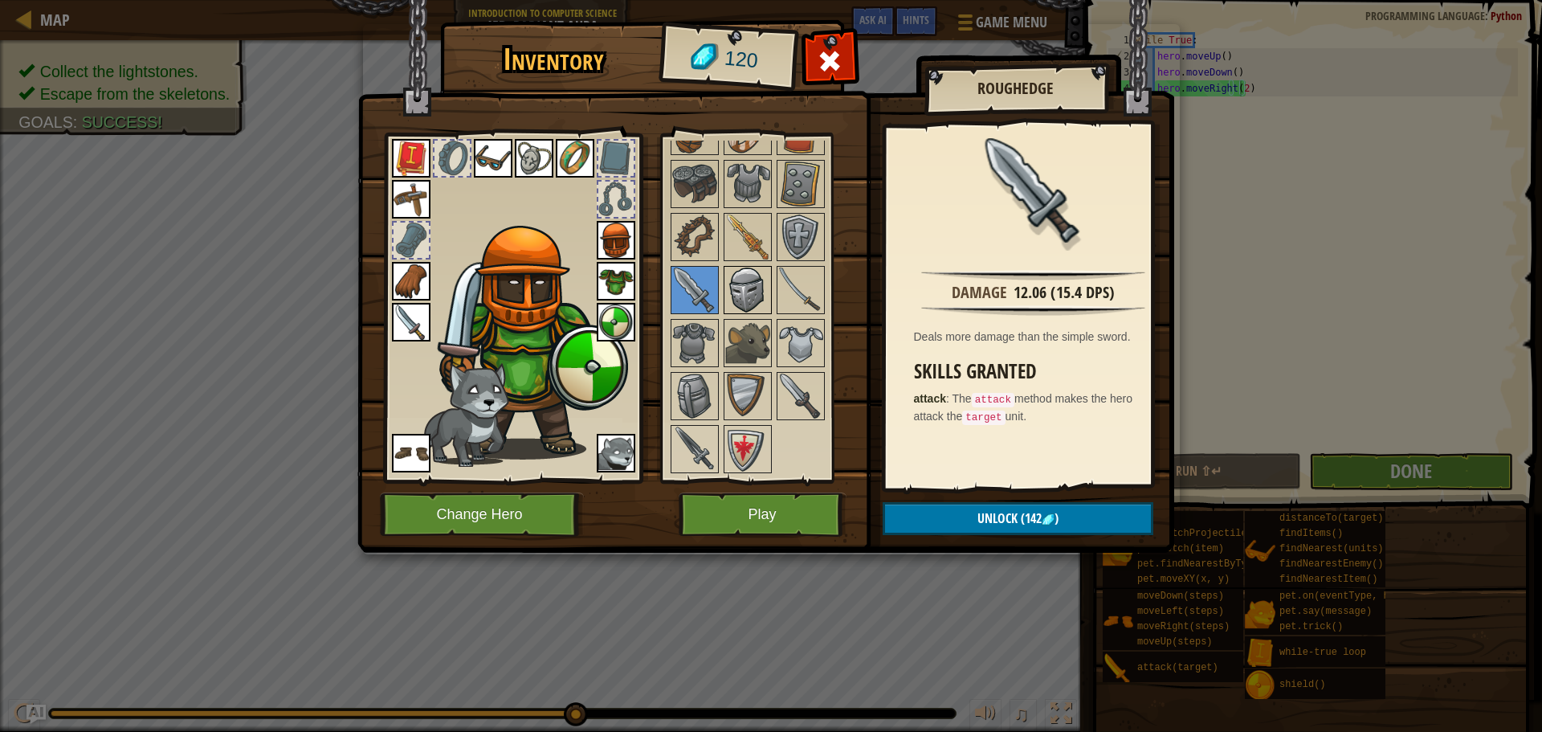
click at [754, 289] on img at bounding box center [747, 289] width 45 height 45
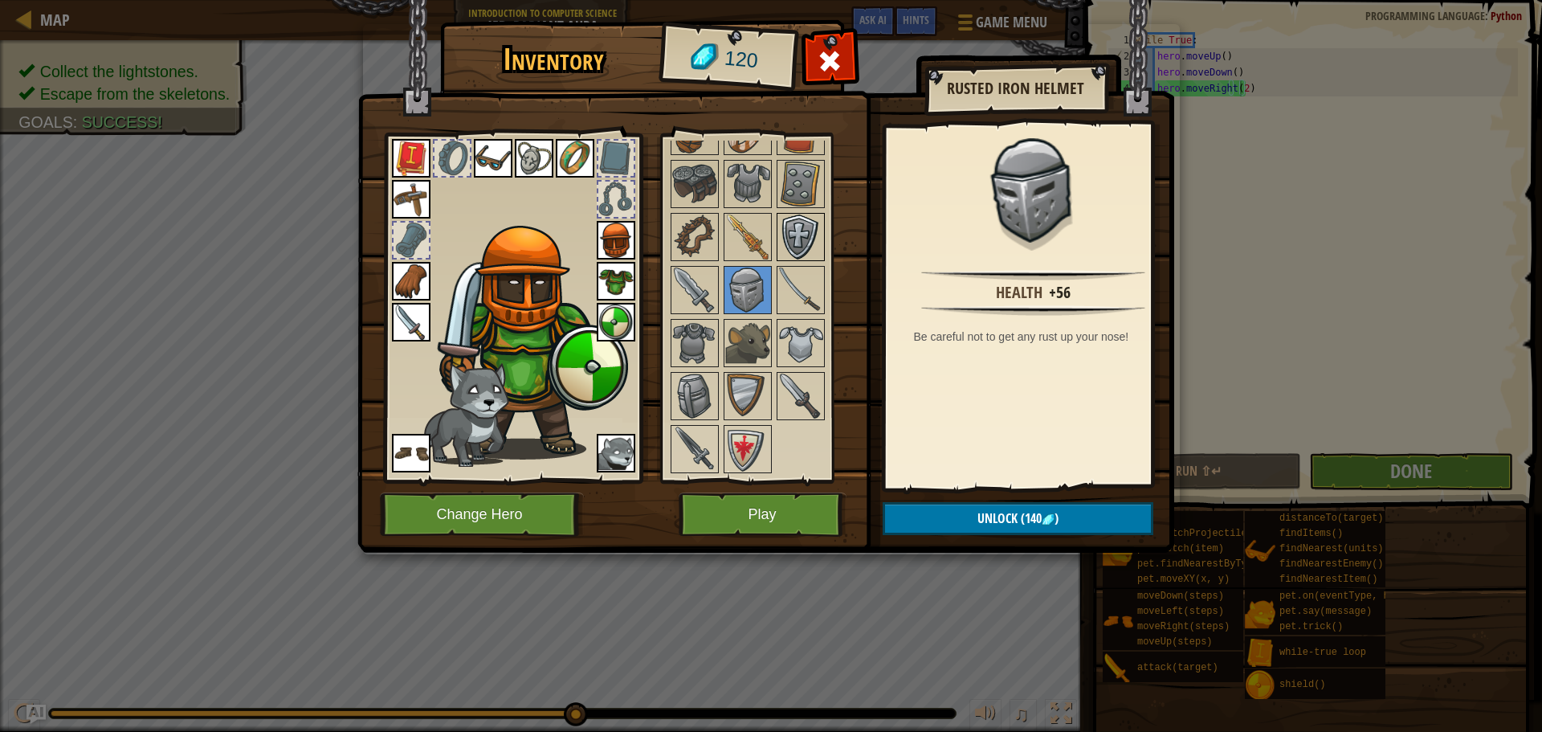
click at [788, 243] on img at bounding box center [800, 236] width 45 height 45
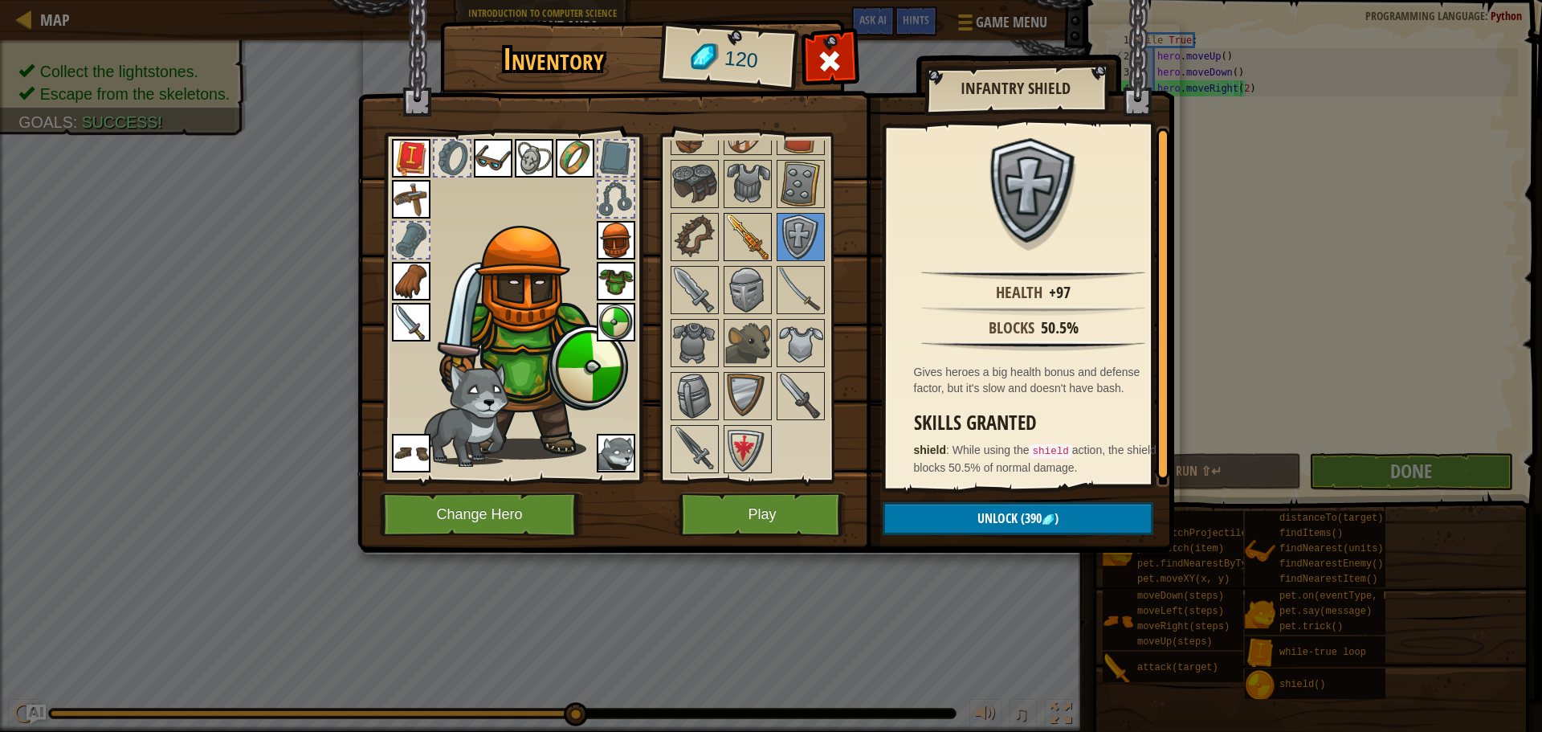
click at [737, 243] on img at bounding box center [747, 236] width 45 height 45
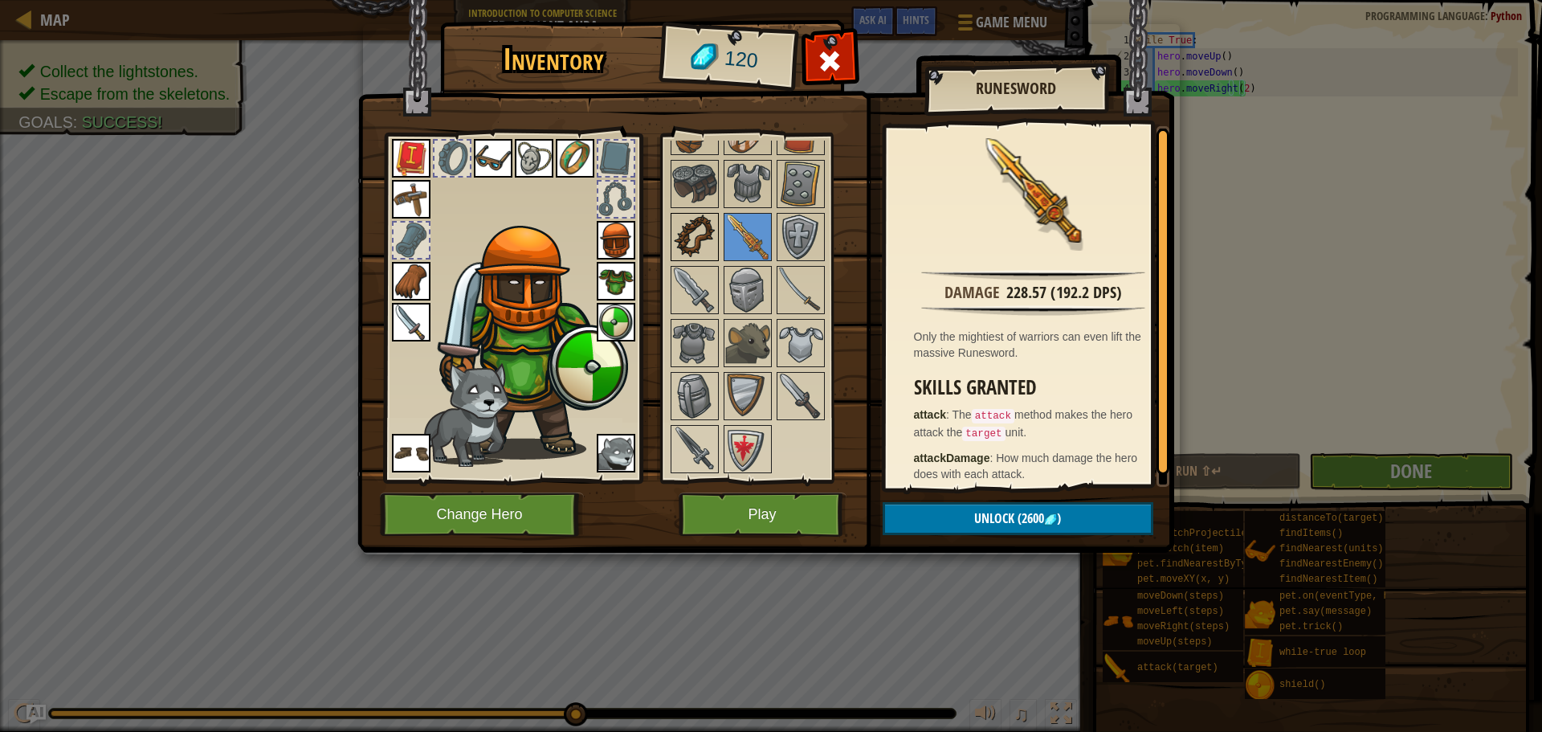
drag, startPoint x: 691, startPoint y: 234, endPoint x: 693, endPoint y: 220, distance: 13.9
click at [690, 234] on img at bounding box center [694, 236] width 45 height 45
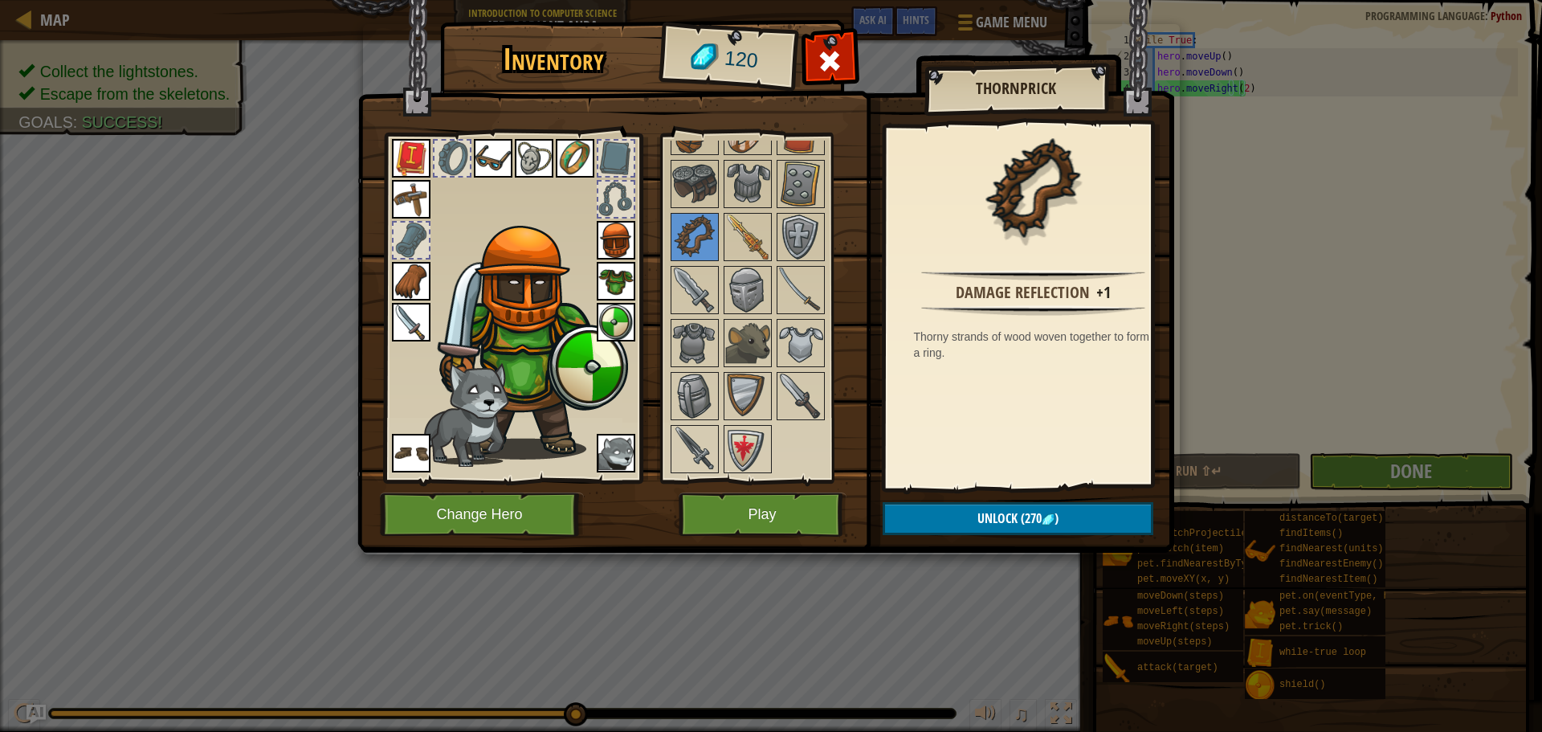
click at [774, 183] on div at bounding box center [763, 263] width 190 height 424
drag, startPoint x: 798, startPoint y: 190, endPoint x: 782, endPoint y: 190, distance: 16.9
click at [798, 190] on img at bounding box center [800, 183] width 45 height 45
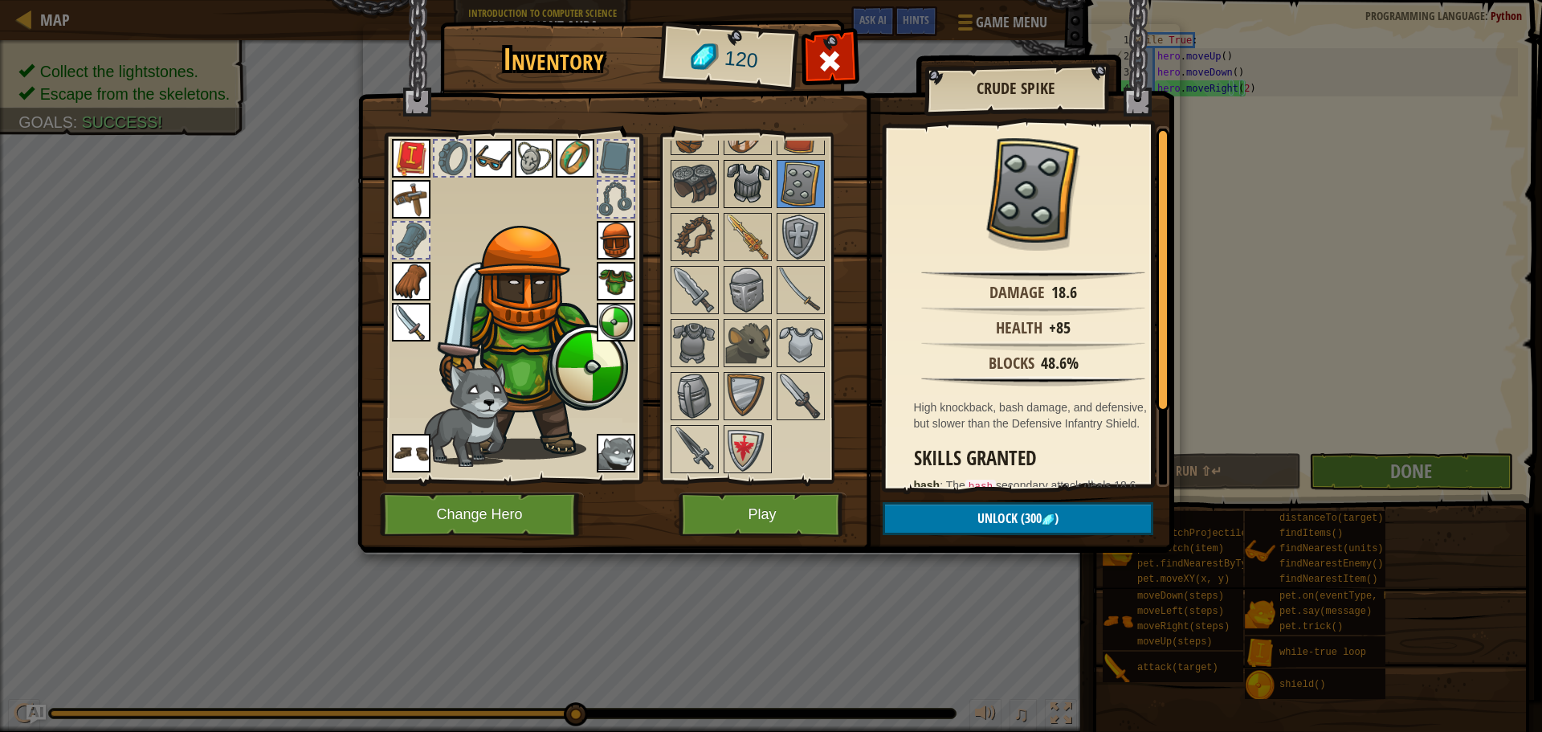
click at [770, 191] on div at bounding box center [748, 184] width 48 height 48
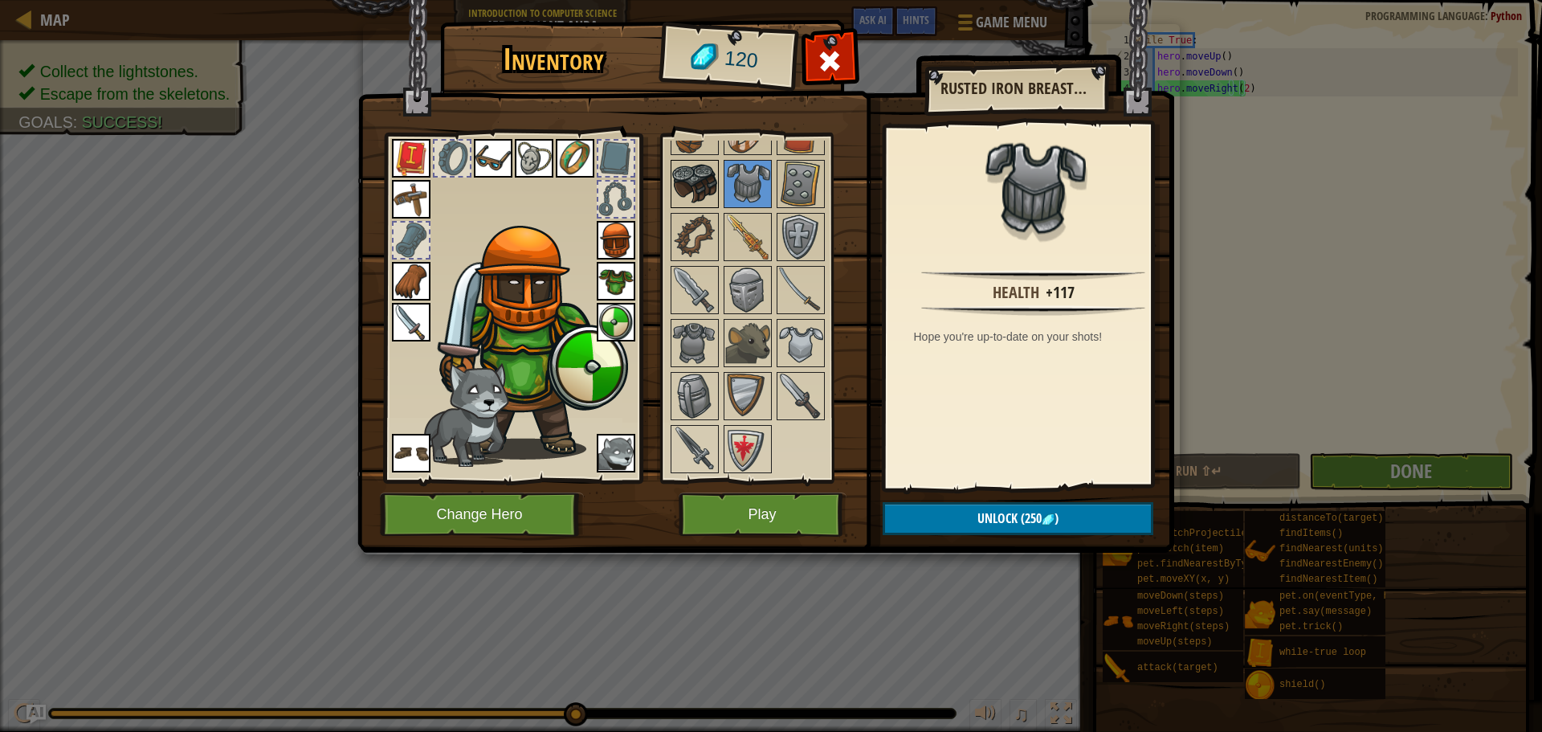
click at [713, 191] on img at bounding box center [694, 183] width 45 height 45
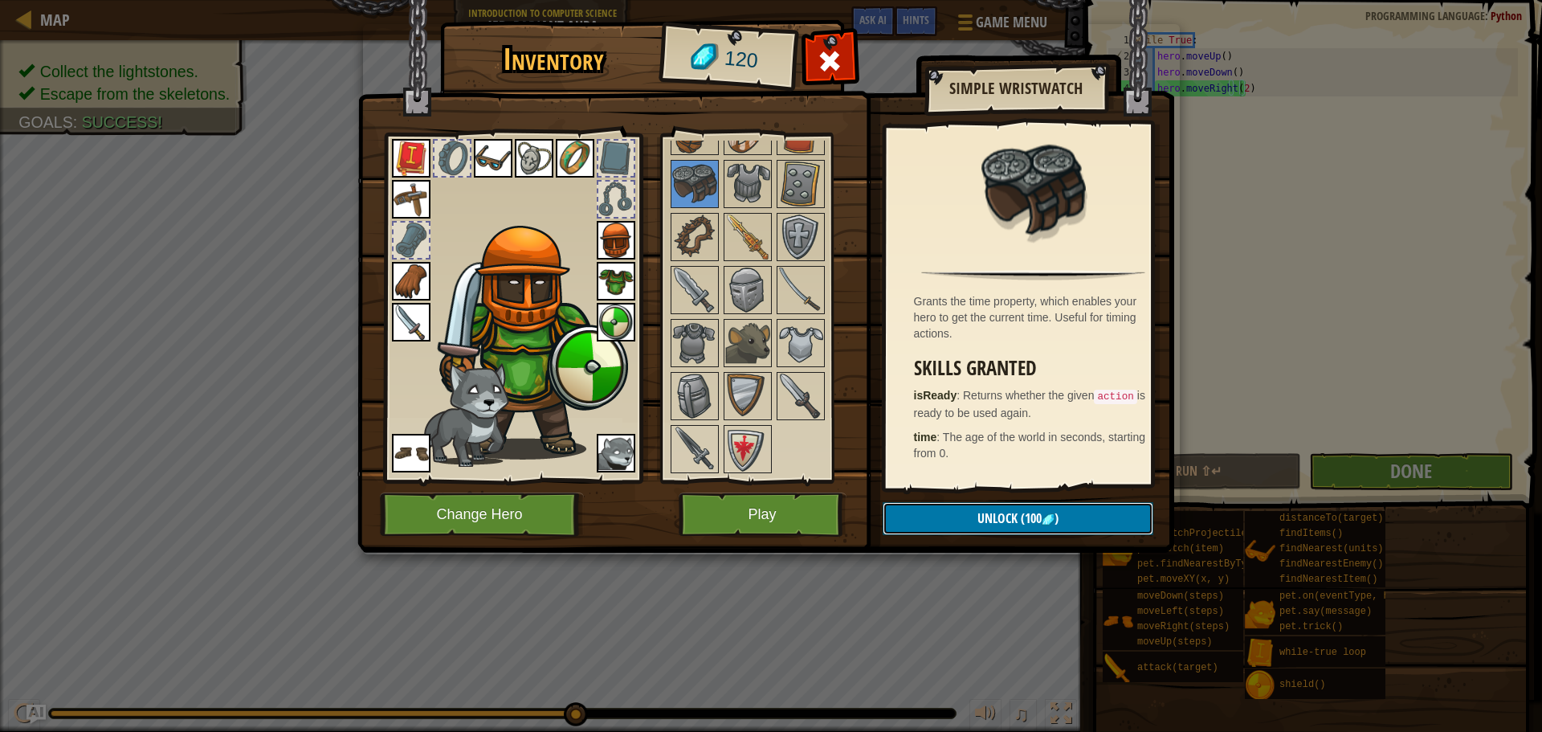
click at [1052, 532] on button "Unlock (100 )" at bounding box center [1018, 518] width 271 height 33
click at [1050, 526] on button "Confirm" at bounding box center [1018, 518] width 271 height 33
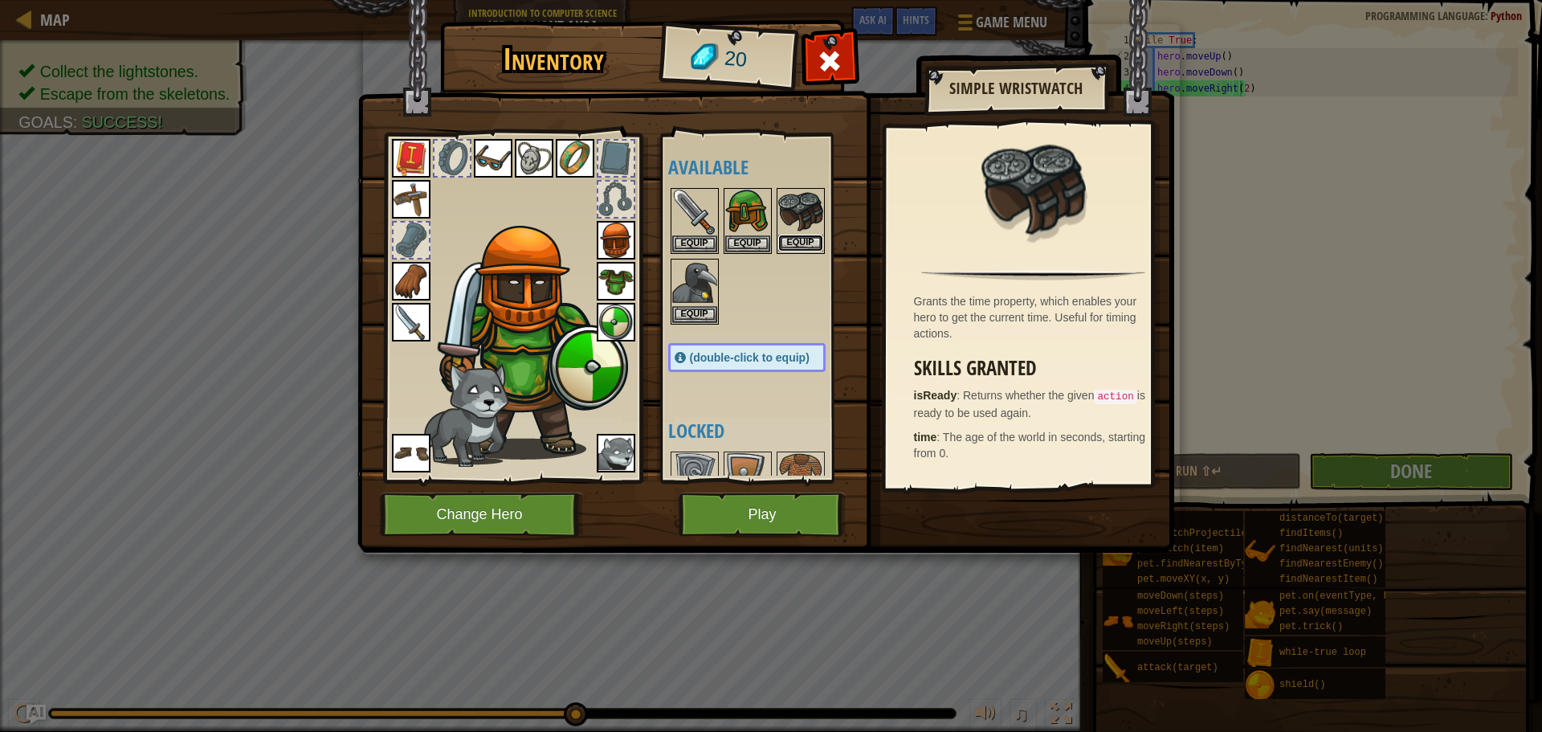
click at [786, 249] on button "Equip" at bounding box center [800, 243] width 45 height 17
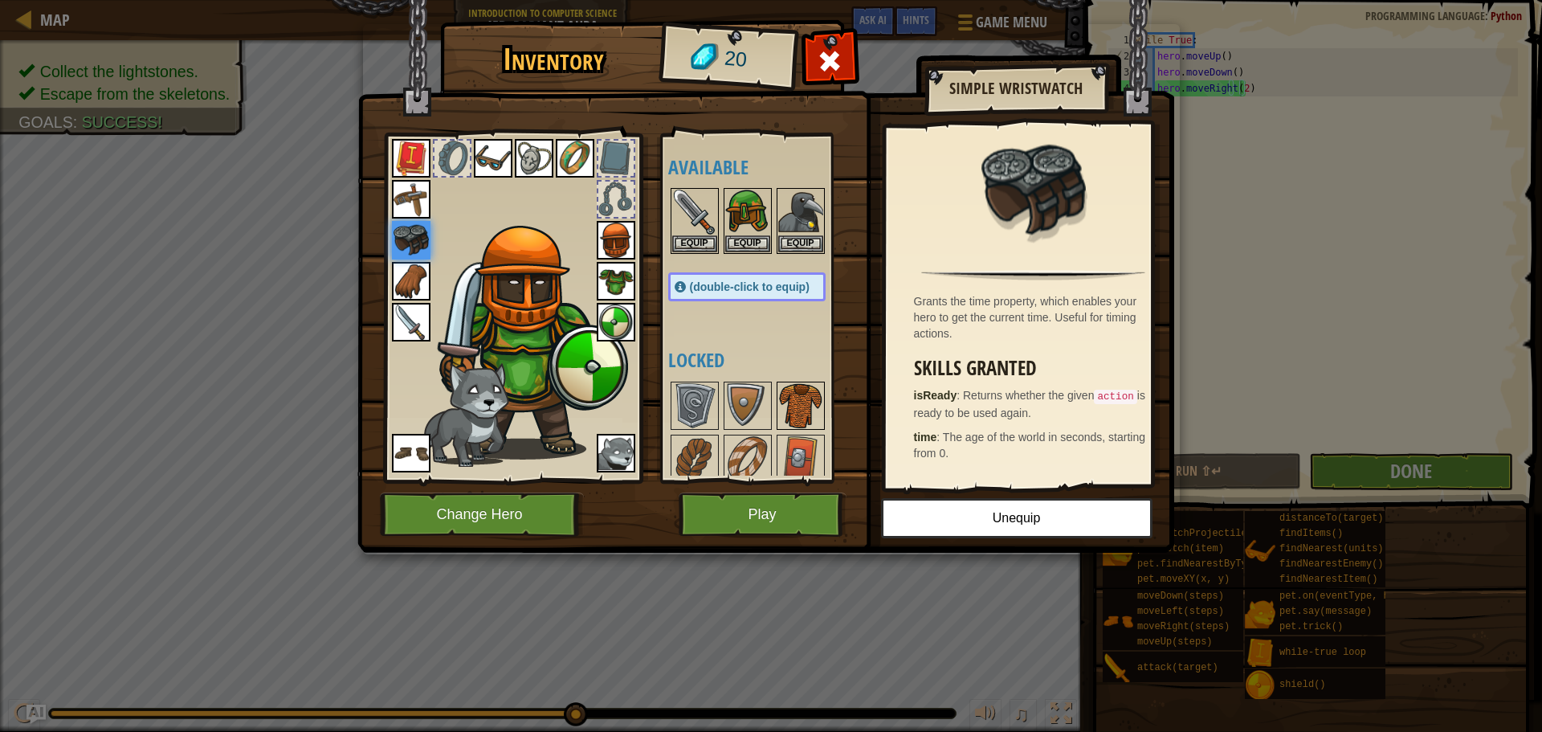
click at [806, 418] on img at bounding box center [800, 405] width 45 height 45
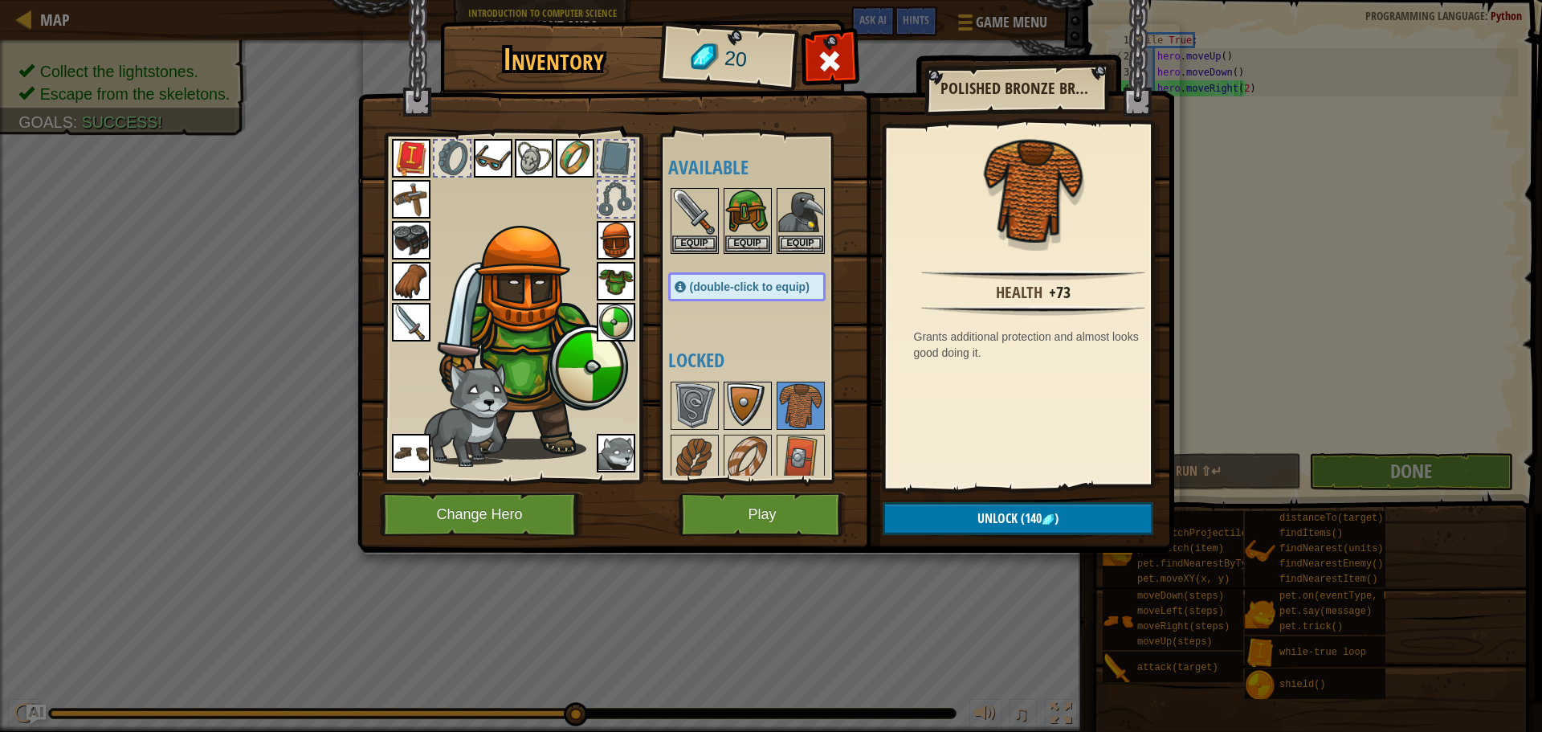
click at [753, 414] on img at bounding box center [747, 405] width 45 height 45
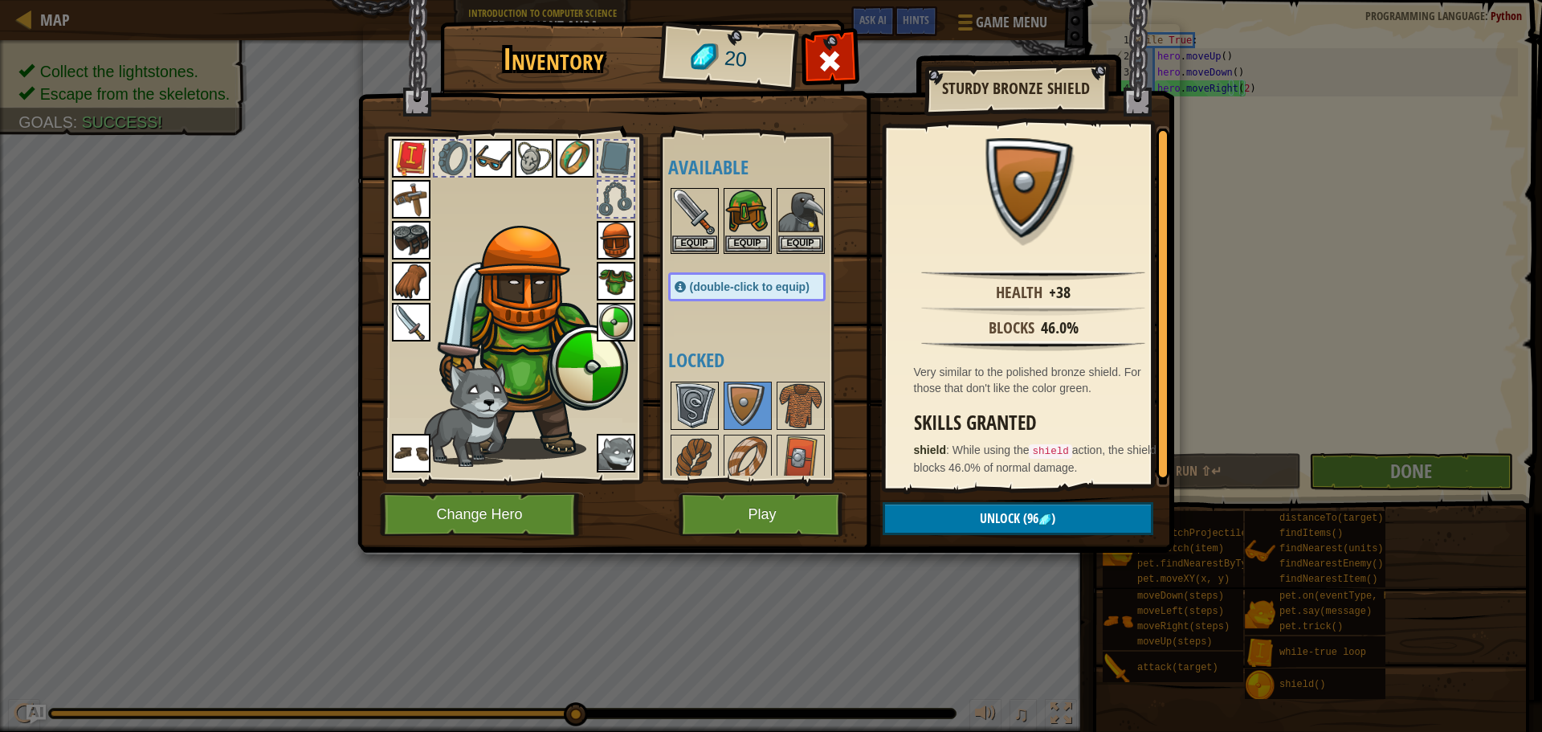
click at [704, 410] on img at bounding box center [694, 405] width 45 height 45
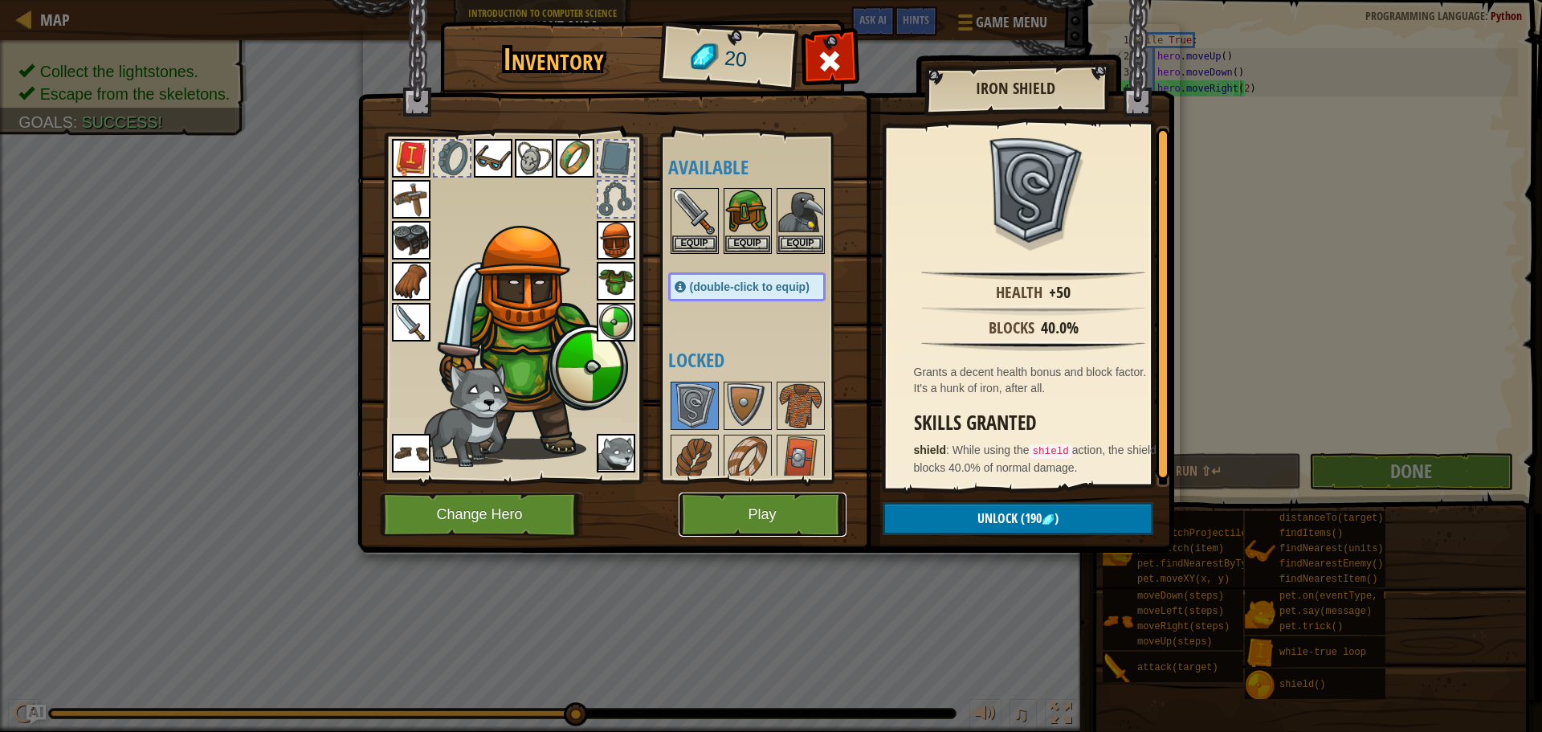
click at [741, 519] on button "Play" at bounding box center [763, 514] width 168 height 44
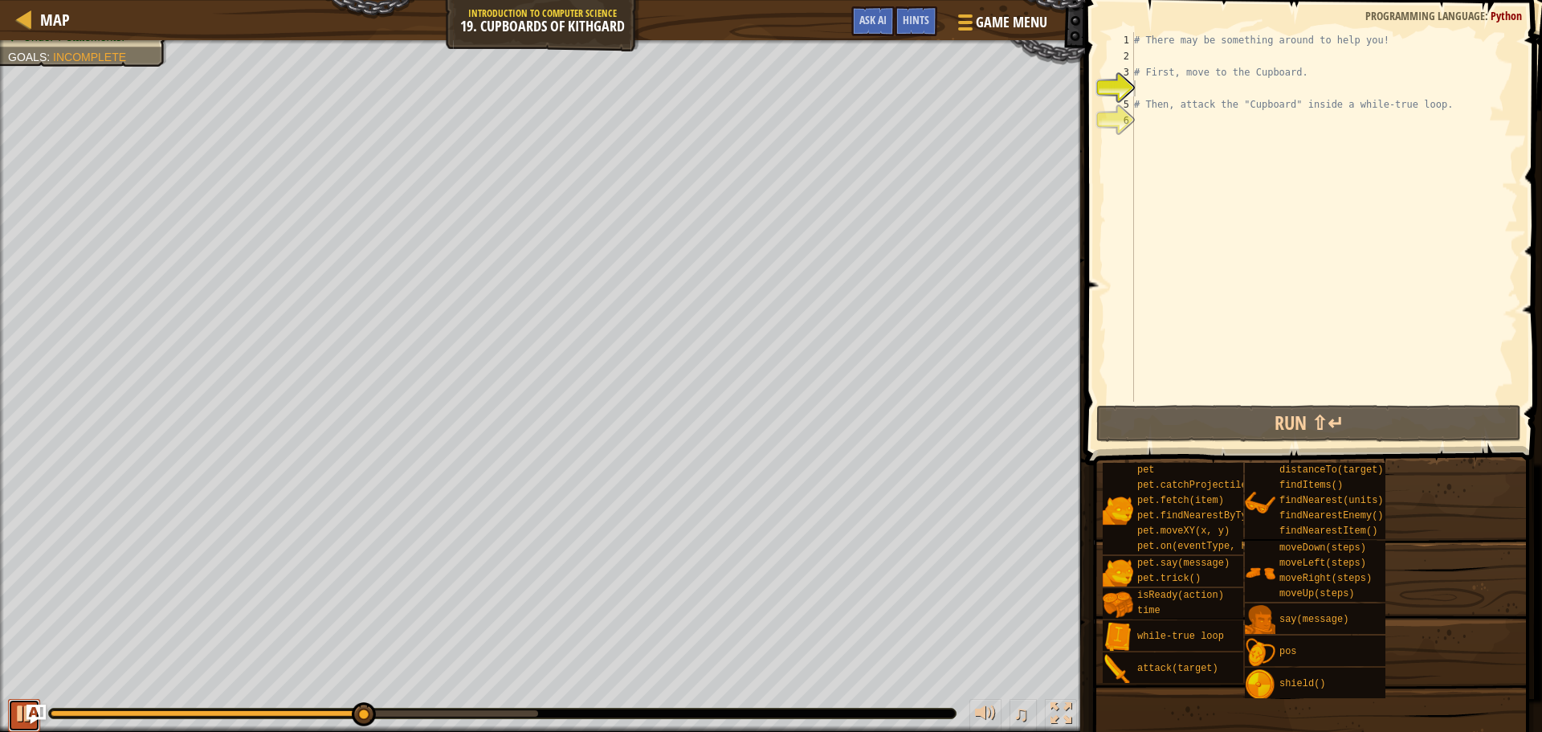
click at [8, 717] on button at bounding box center [24, 715] width 32 height 33
click at [1268, 345] on div "# There may be something around to help you! # First, move to the Cupboard. # T…" at bounding box center [1324, 233] width 387 height 402
click at [14, 713] on div at bounding box center [24, 713] width 21 height 21
click at [1149, 79] on div "# There may be something around to help you! # First, move to the Cupboard. # T…" at bounding box center [1324, 233] width 387 height 402
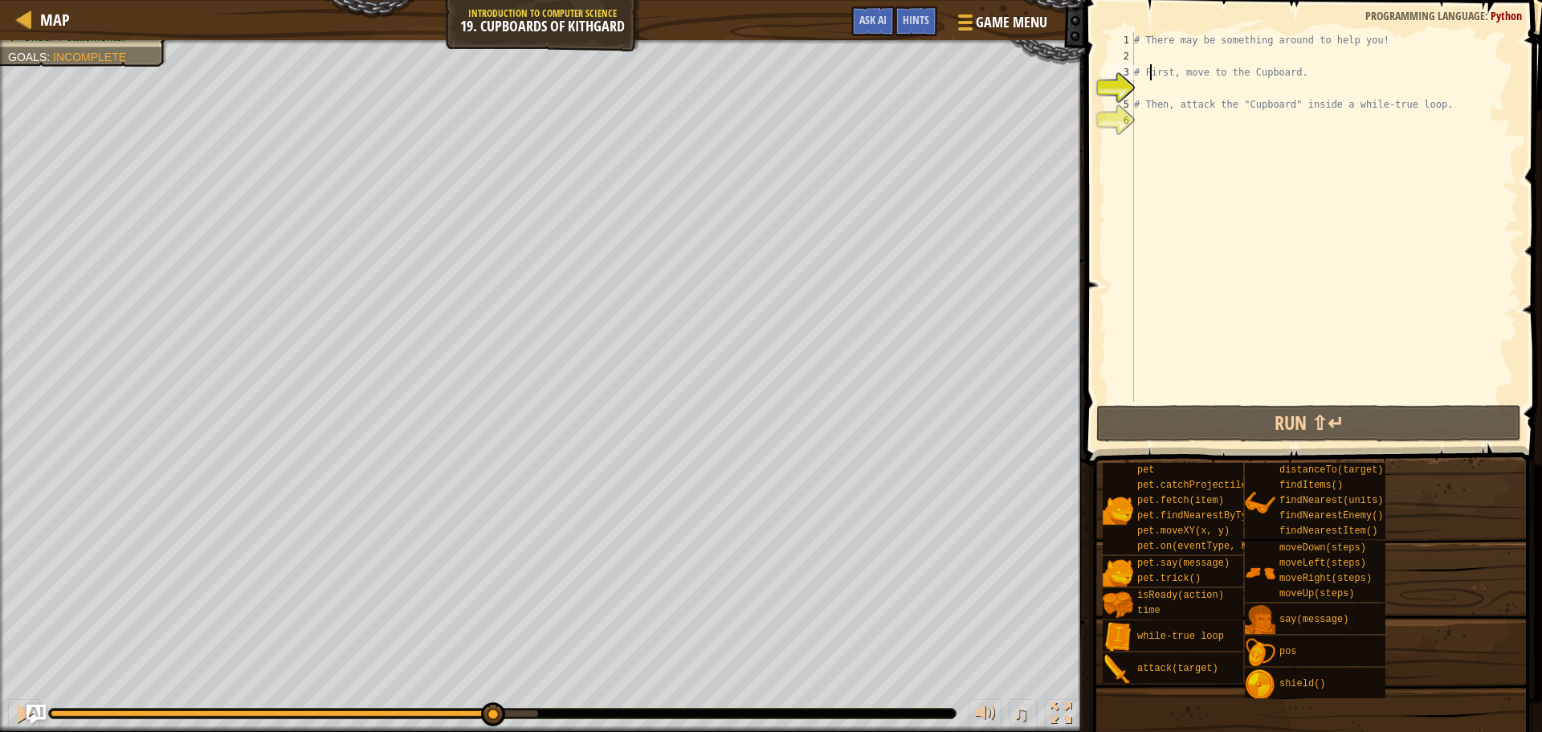
type textarea "# First, move to the Cupboard."
click at [1158, 51] on div "# There may be something around to help you! # First, move to the Cupboard. # T…" at bounding box center [1324, 233] width 387 height 402
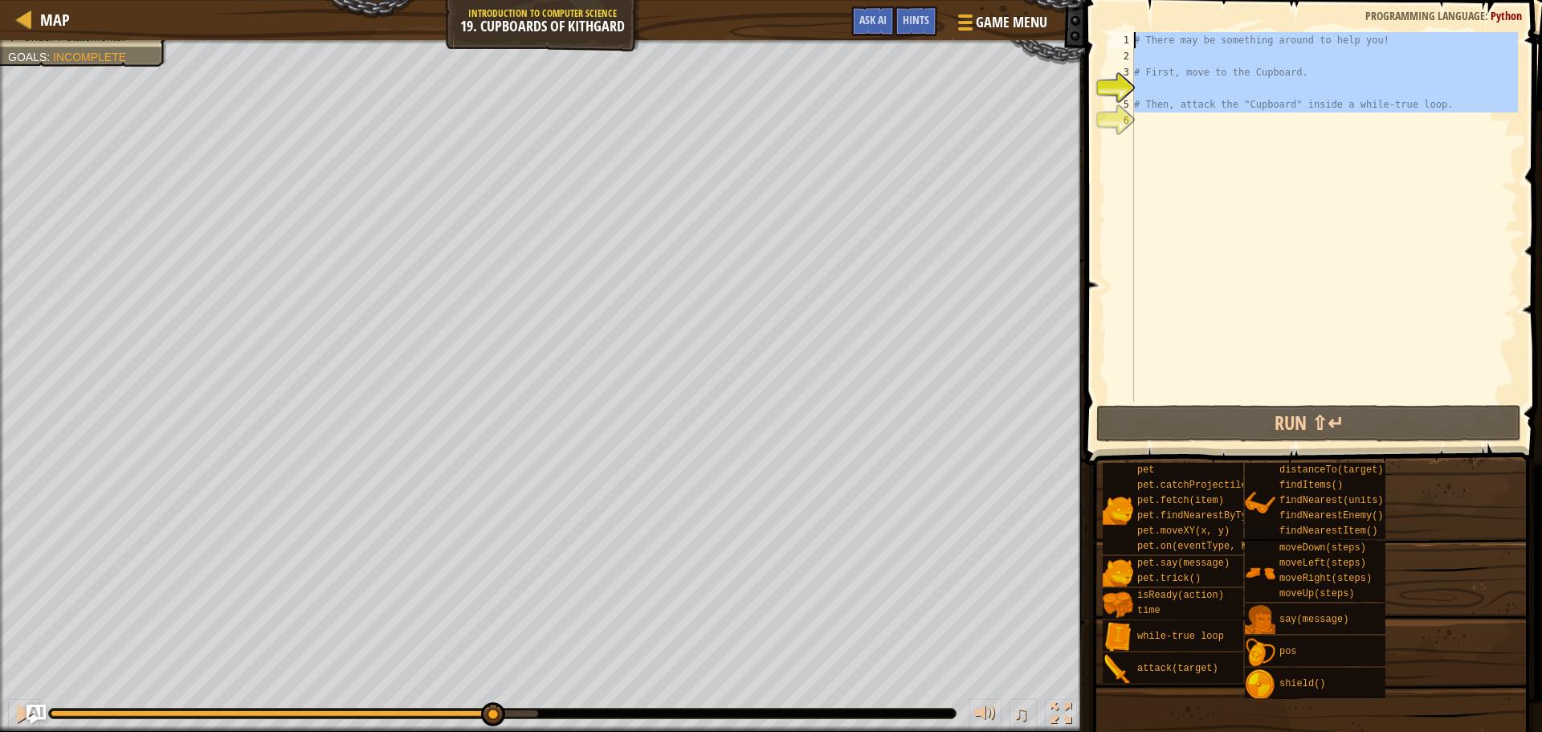
drag, startPoint x: 1446, startPoint y: 126, endPoint x: 1114, endPoint y: 4, distance: 353.5
click at [1114, 8] on div "1 2 3 4 5 6 # There may be something around to help you! # First, move to the C…" at bounding box center [1311, 264] width 462 height 512
type textarea "# There may be something around to help you!"
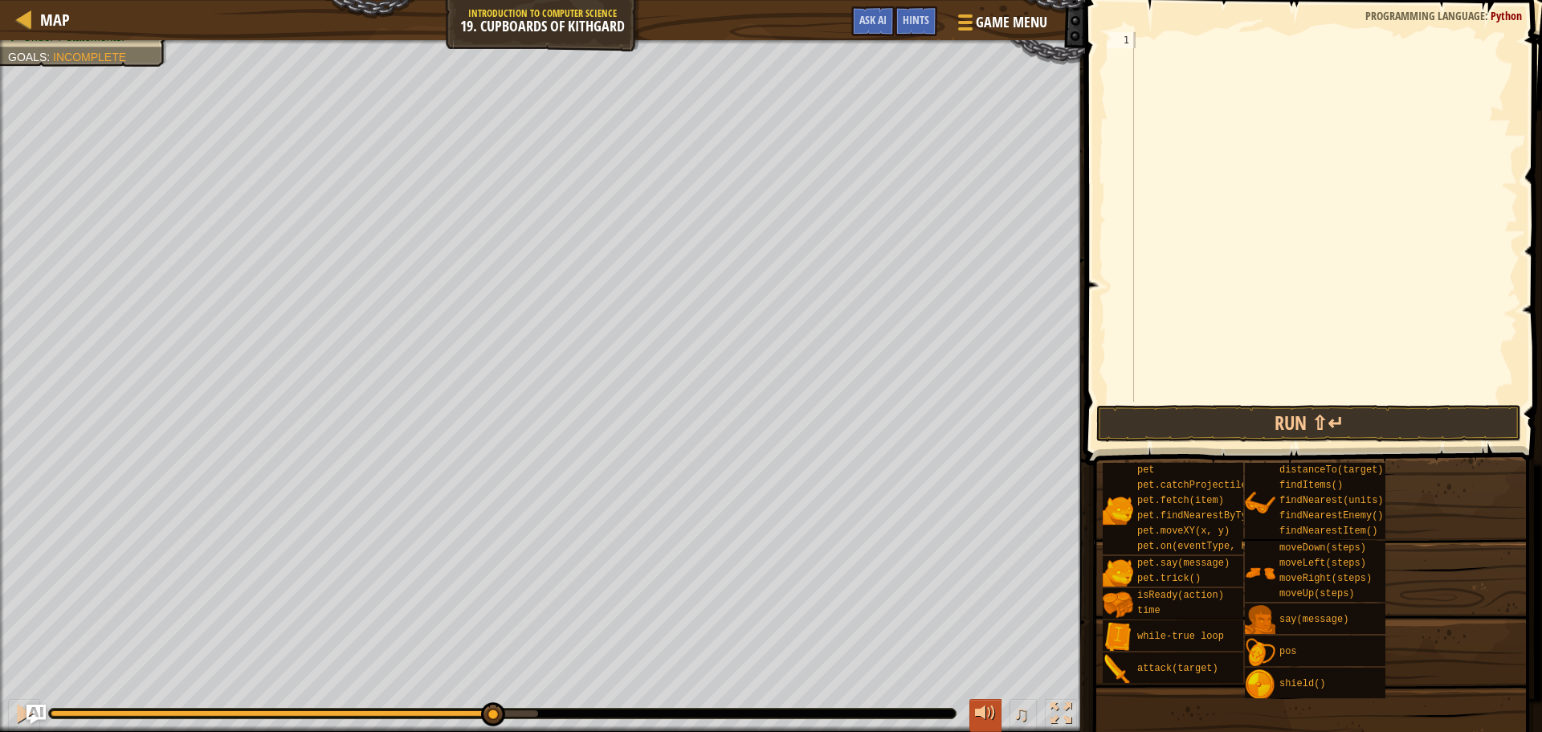
click at [991, 709] on div at bounding box center [985, 713] width 21 height 21
click at [994, 714] on div at bounding box center [985, 713] width 21 height 21
click at [1164, 98] on div at bounding box center [1324, 233] width 387 height 402
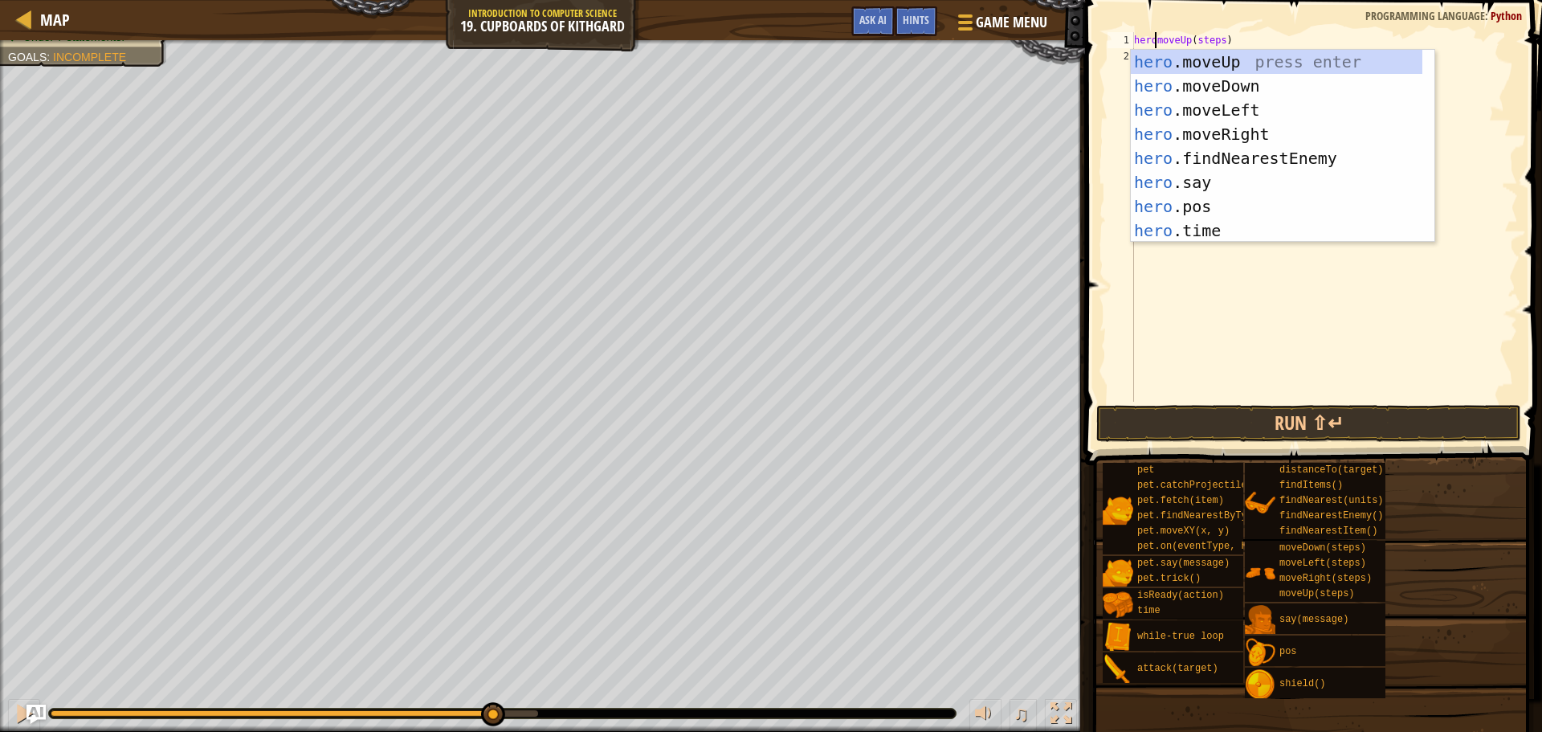
scroll to position [7, 2]
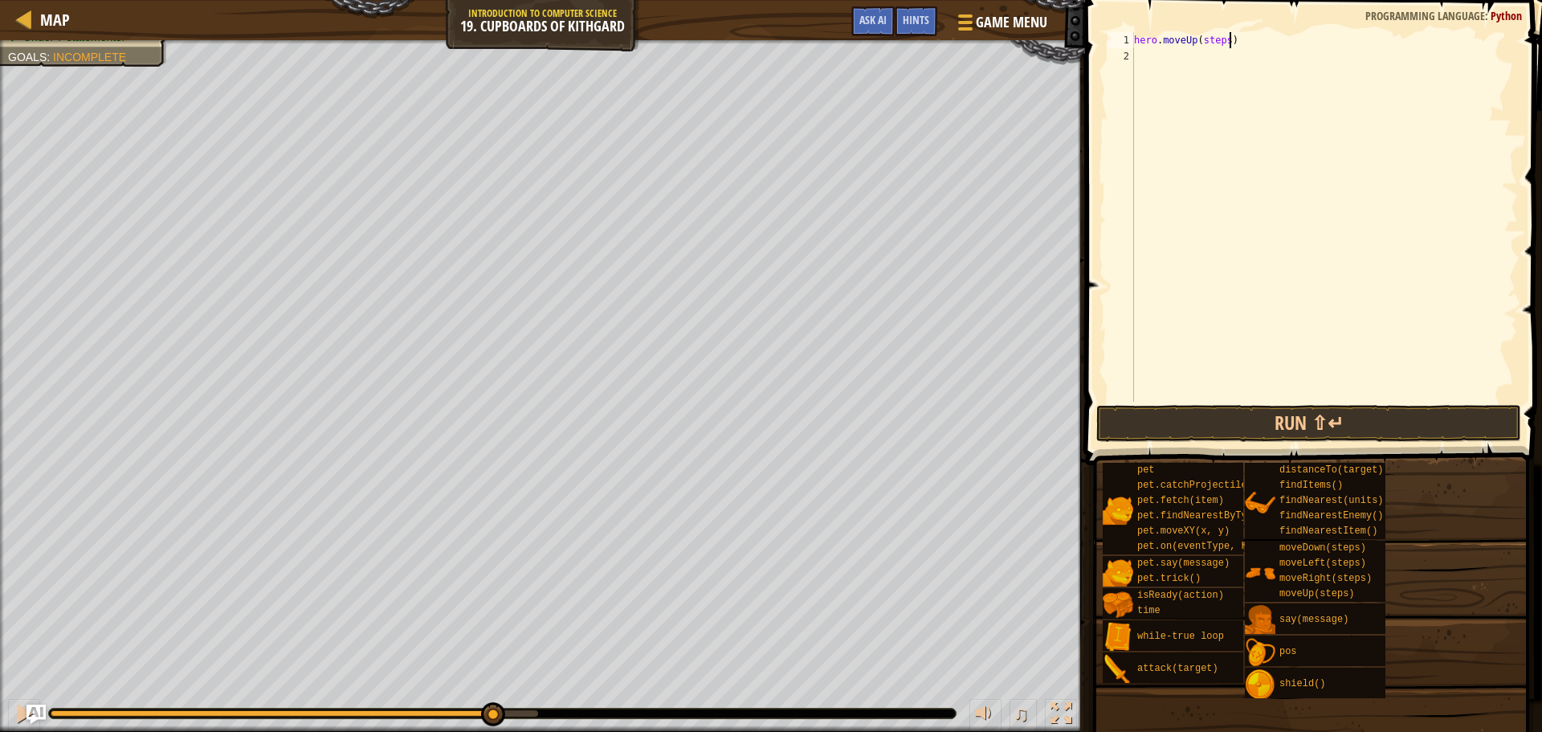
click at [1228, 47] on div "hero . moveUp ( steps )" at bounding box center [1324, 233] width 387 height 402
click at [1222, 46] on div "hero . moveUp ( steps )" at bounding box center [1324, 233] width 387 height 402
click at [1222, 46] on div "hero . moveUp ( steps )" at bounding box center [1324, 217] width 387 height 370
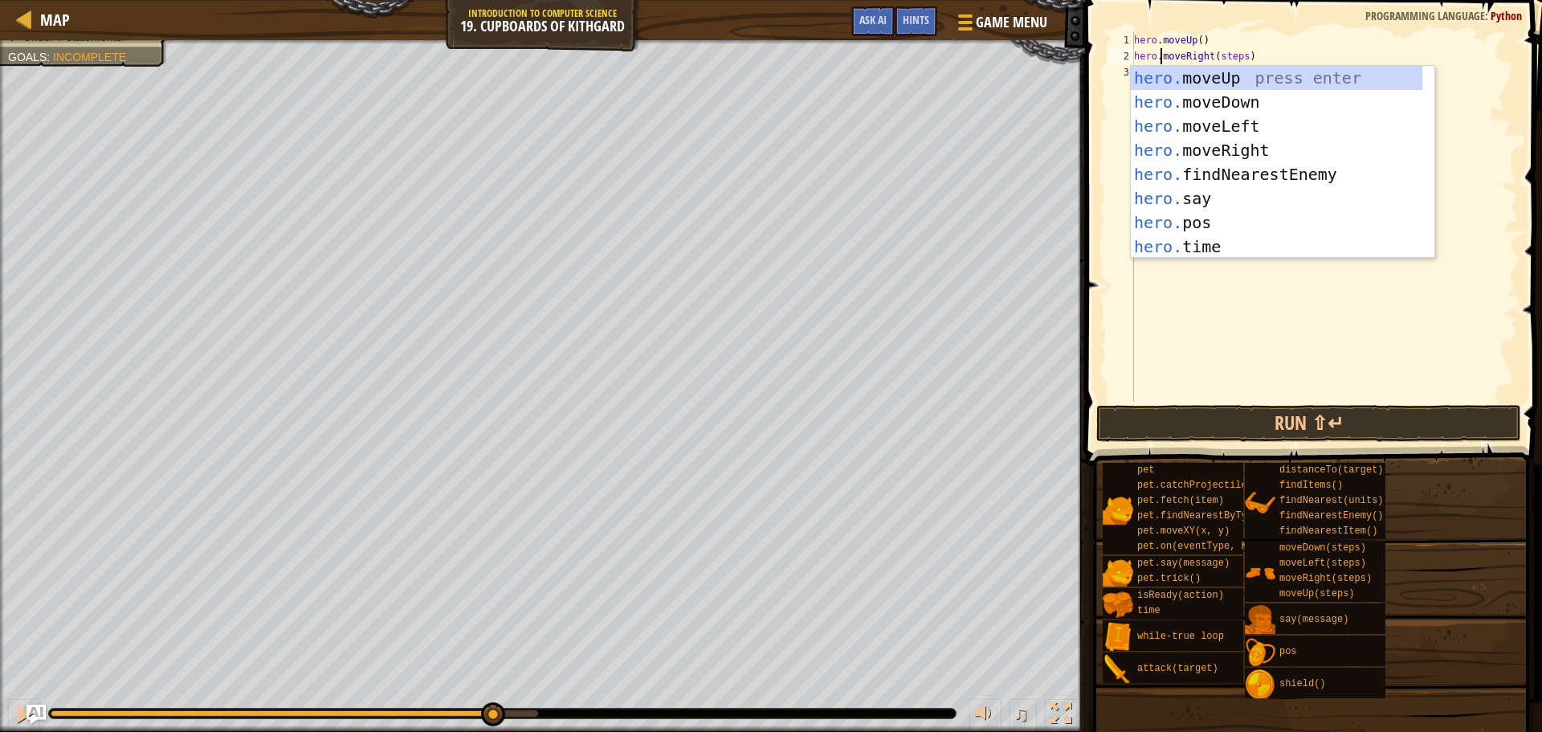
click at [1239, 61] on div "hero . moveUp ( ) hero . moveRight ( steps )" at bounding box center [1324, 233] width 387 height 402
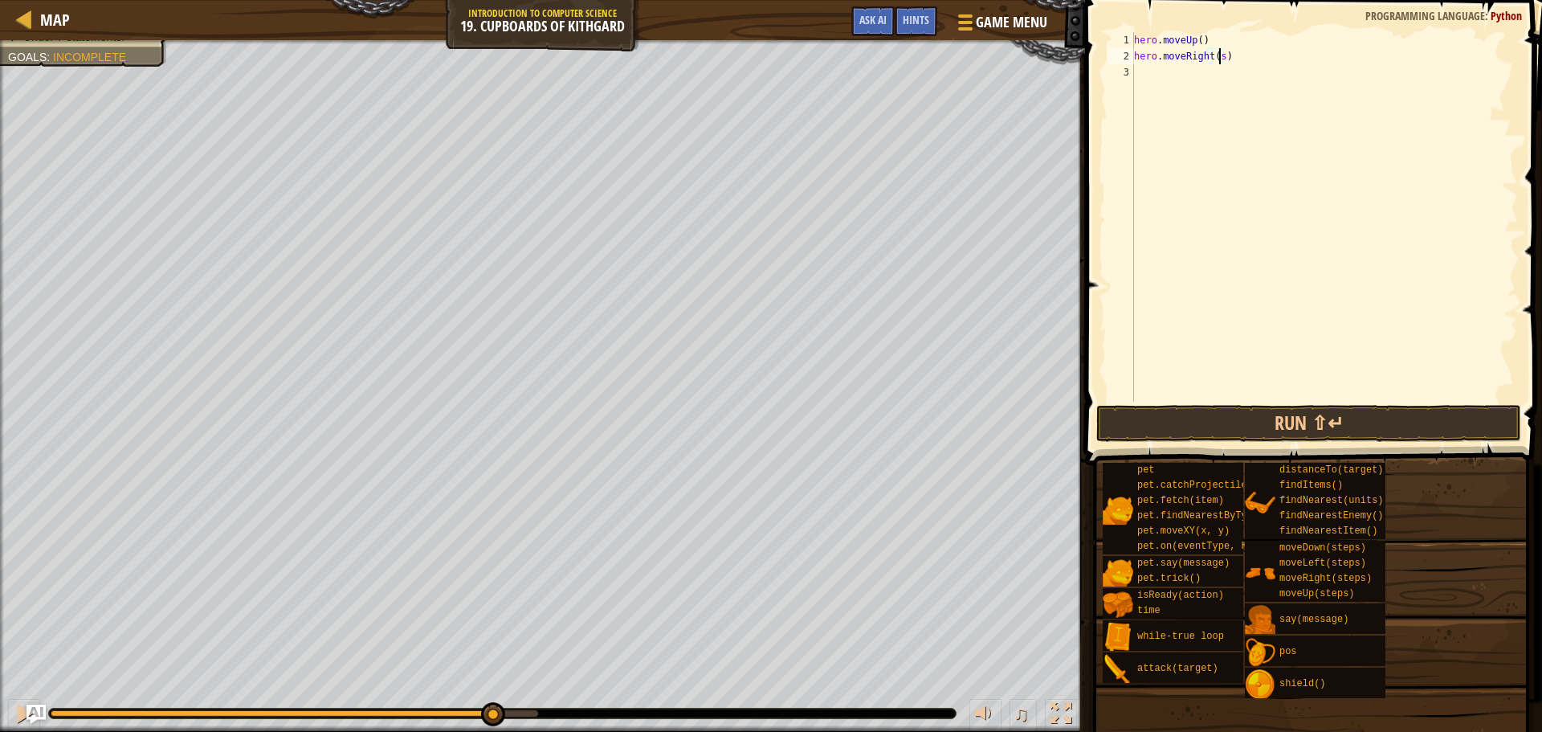
type textarea "hero.moveRight(2)"
click at [1146, 76] on div "hero . moveUp ( ) hero . moveRight ( 2 )" at bounding box center [1324, 233] width 387 height 402
click at [1206, 76] on div "hero . moveUp ( ) hero . moveRight ( 2 ) moveDown ( steps )" at bounding box center [1324, 233] width 387 height 402
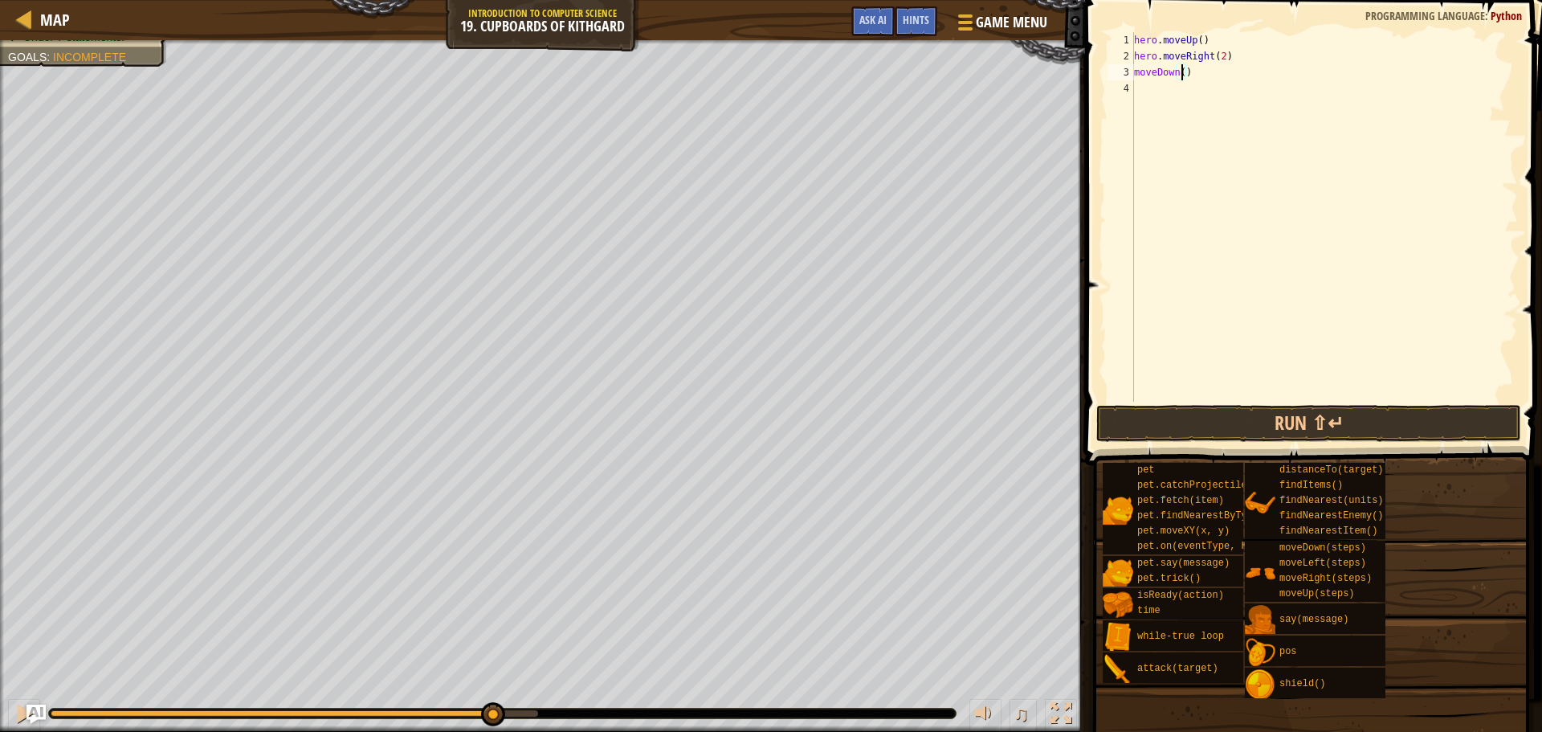
scroll to position [7, 4]
click at [1135, 72] on div "hero . moveUp ( ) hero . moveRight ( 2 ) moveDown ( 2 )" at bounding box center [1324, 233] width 387 height 402
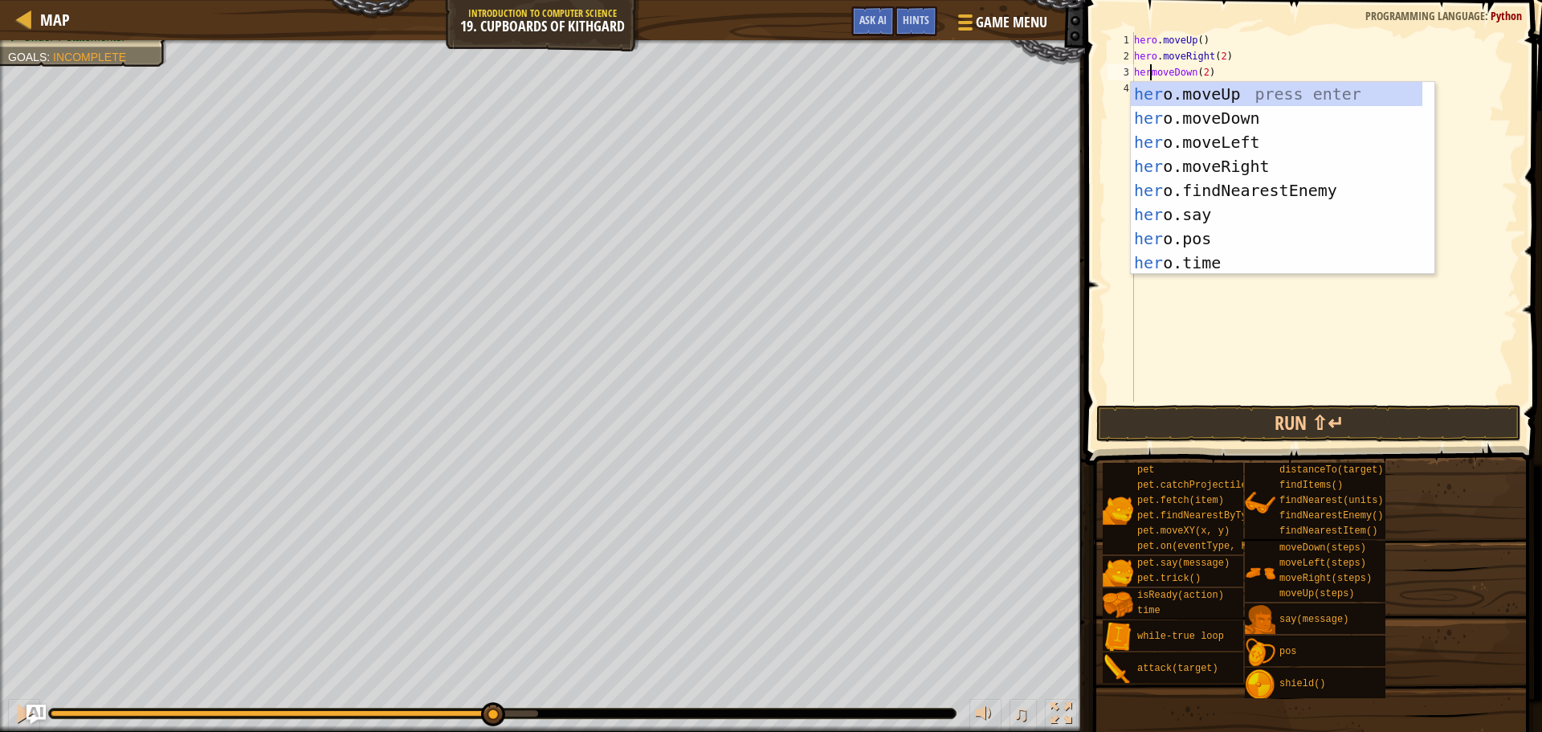
scroll to position [7, 2]
type textarea "hero.moveDown(2)"
click at [1188, 299] on div "hero . moveUp ( ) hero . moveRight ( 2 ) hero . moveDown ( 2 )" at bounding box center [1324, 233] width 387 height 402
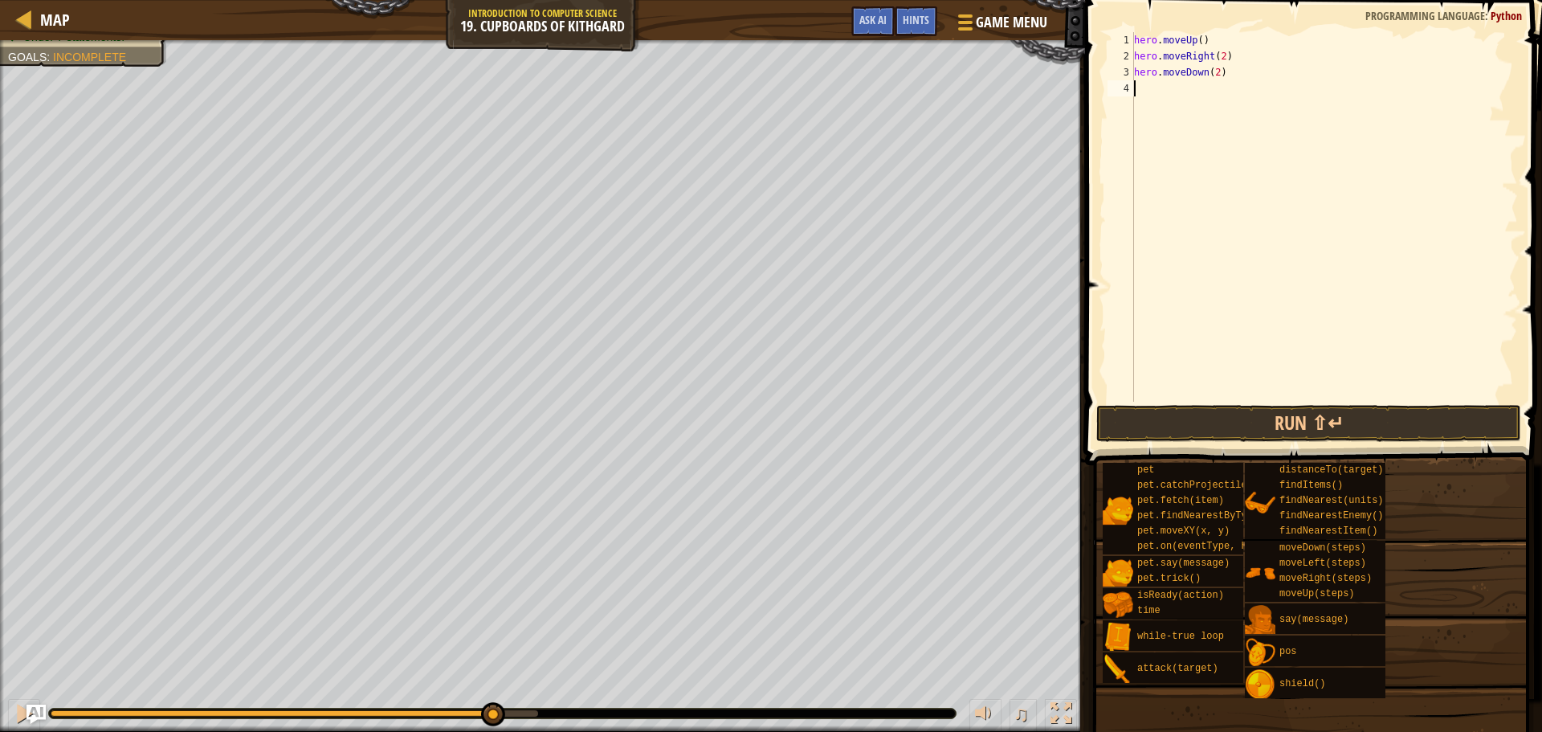
scroll to position [7, 0]
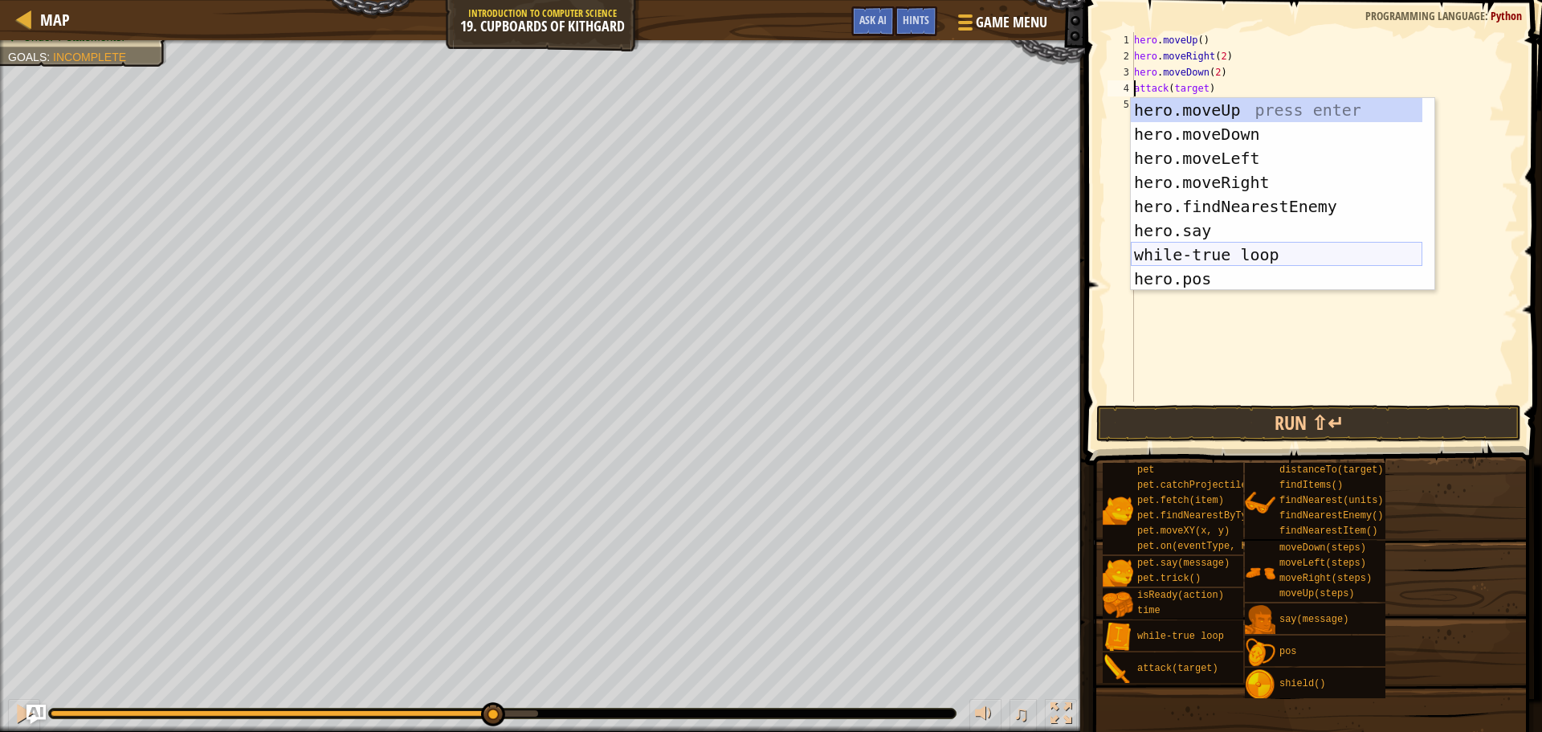
click at [1268, 244] on div "hero.moveUp press enter hero.moveDown press enter hero.moveLeft press enter her…" at bounding box center [1277, 218] width 292 height 241
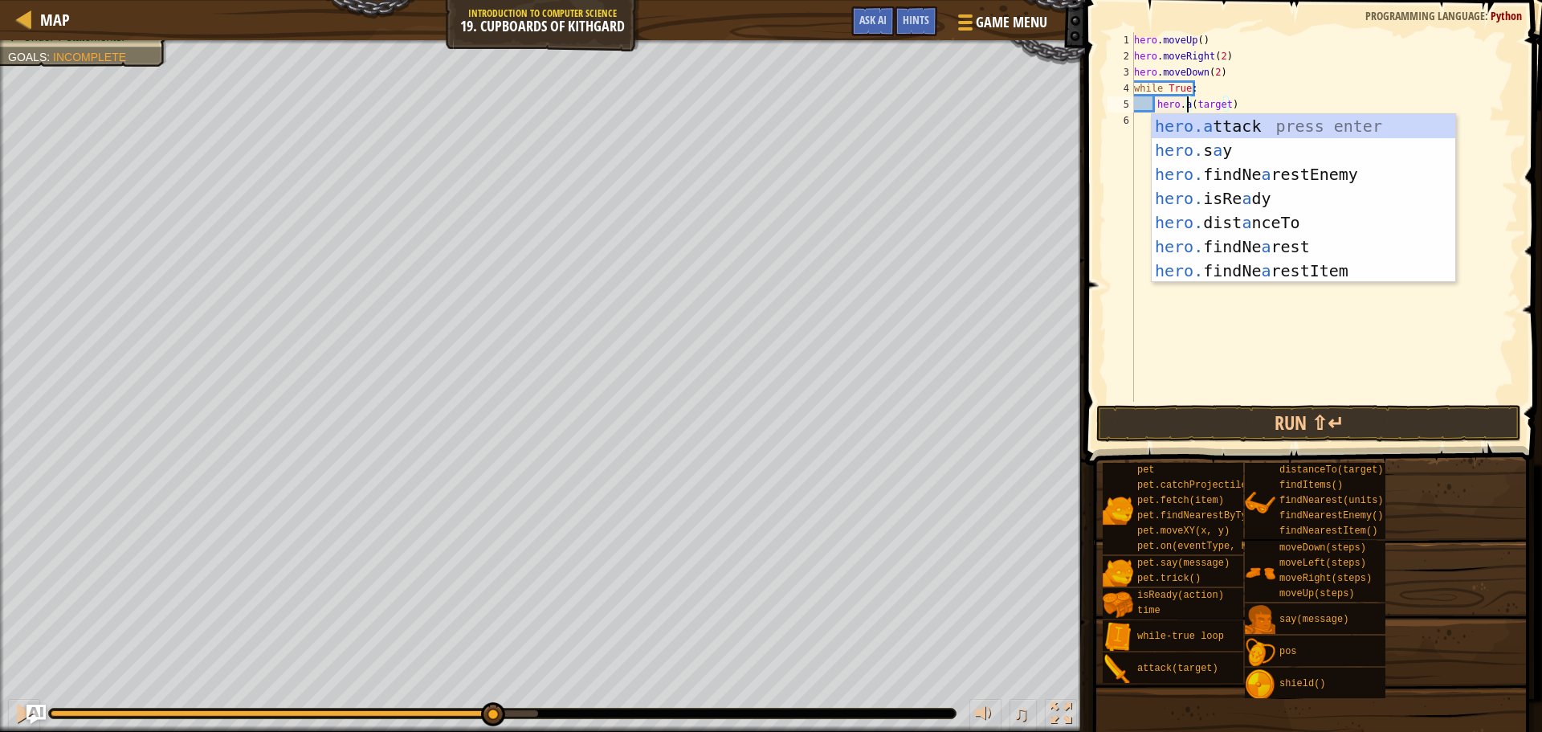
scroll to position [7, 4]
click at [1227, 123] on div "hero.a ttack press enter hero. s a y press enter hero. findNe a restEnemy press…" at bounding box center [1304, 222] width 304 height 217
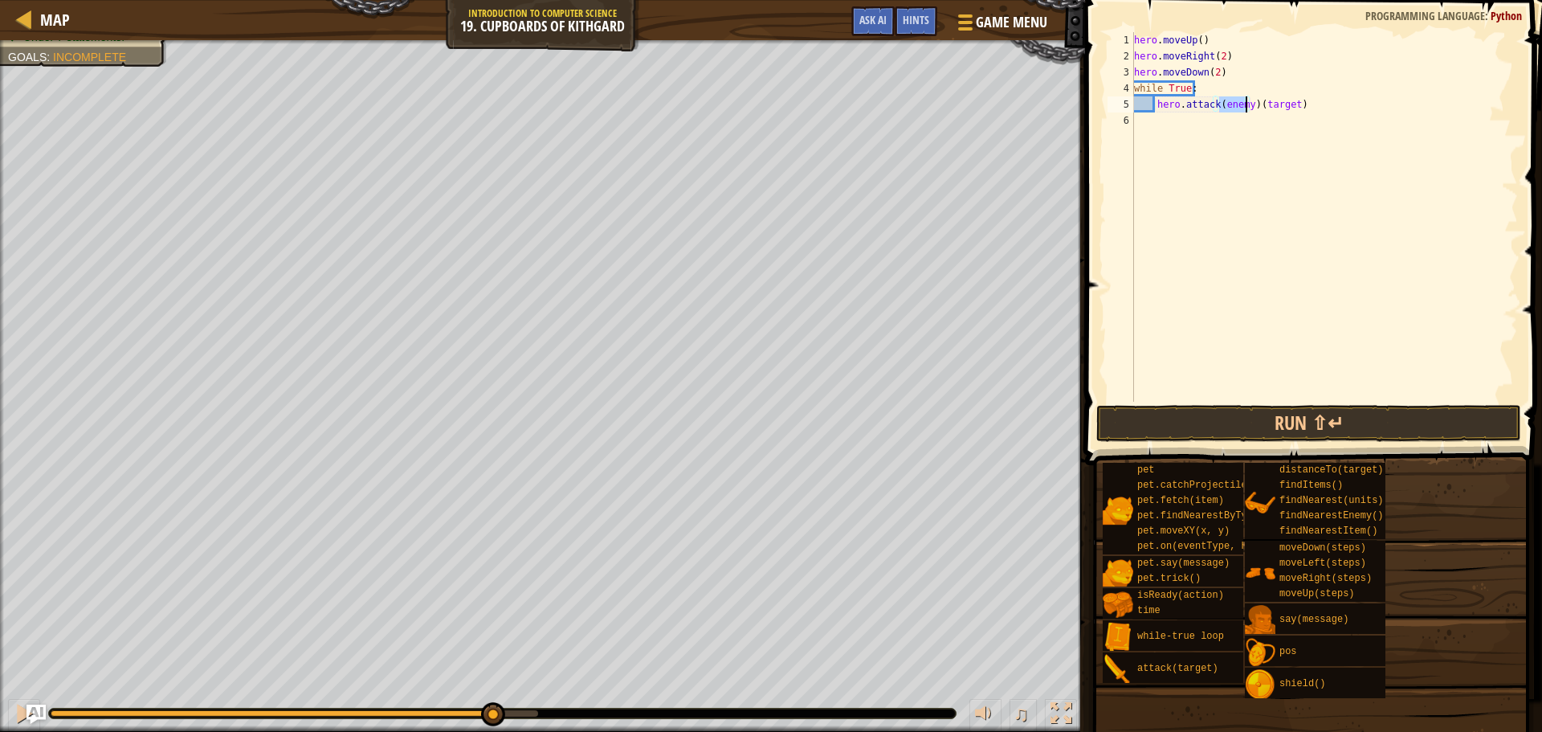
click at [1315, 100] on div "hero . moveUp ( ) hero . moveRight ( 2 ) hero . moveDown ( 2 ) while True : her…" at bounding box center [1324, 233] width 387 height 402
type textarea "hero.attack(enemy)"
click at [1261, 423] on button "Run ⇧↵" at bounding box center [1308, 423] width 425 height 37
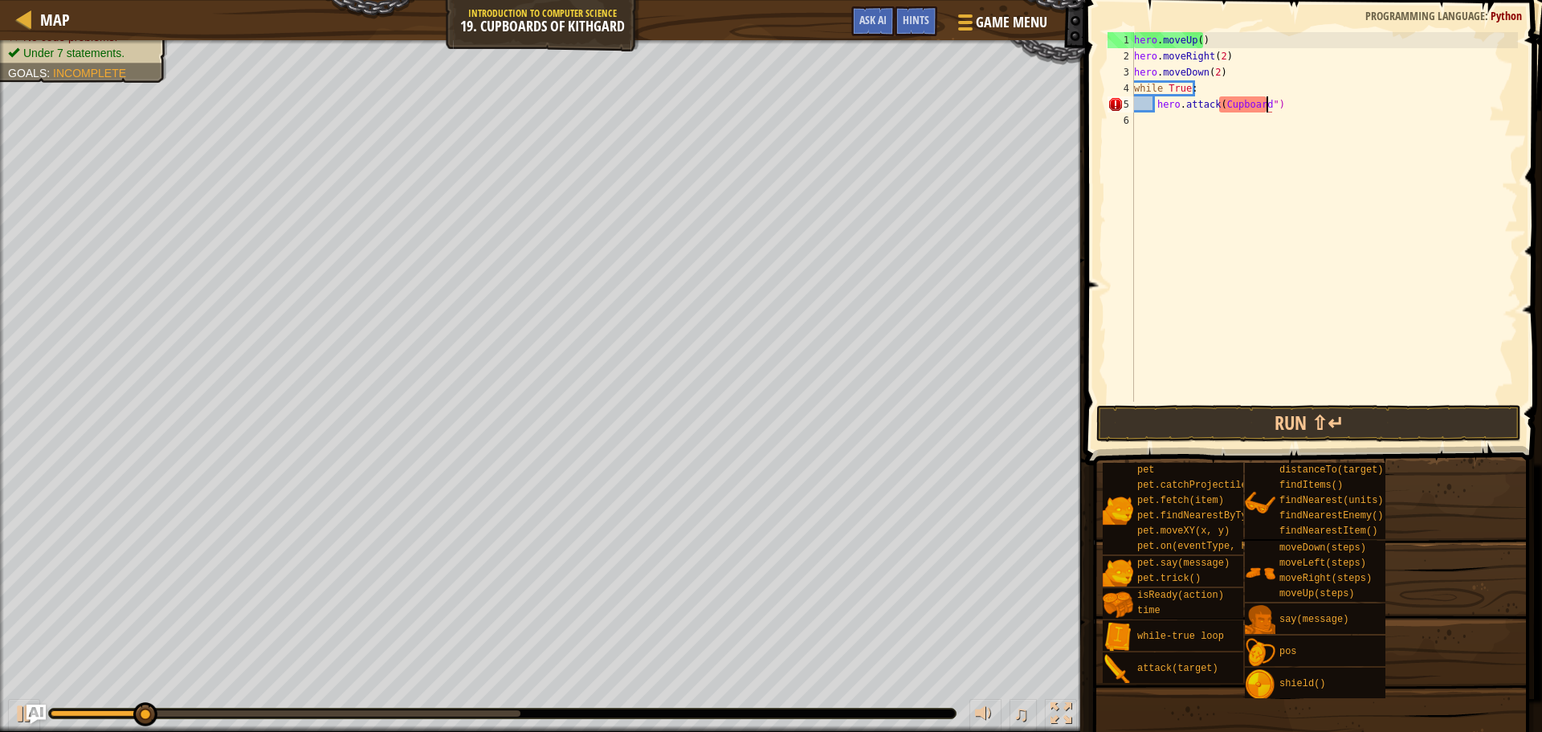
scroll to position [7, 10]
click at [1216, 104] on div "hero . moveUp ( ) hero . moveRight ( 2 ) hero . moveDown ( 2 ) while True : her…" at bounding box center [1324, 233] width 387 height 402
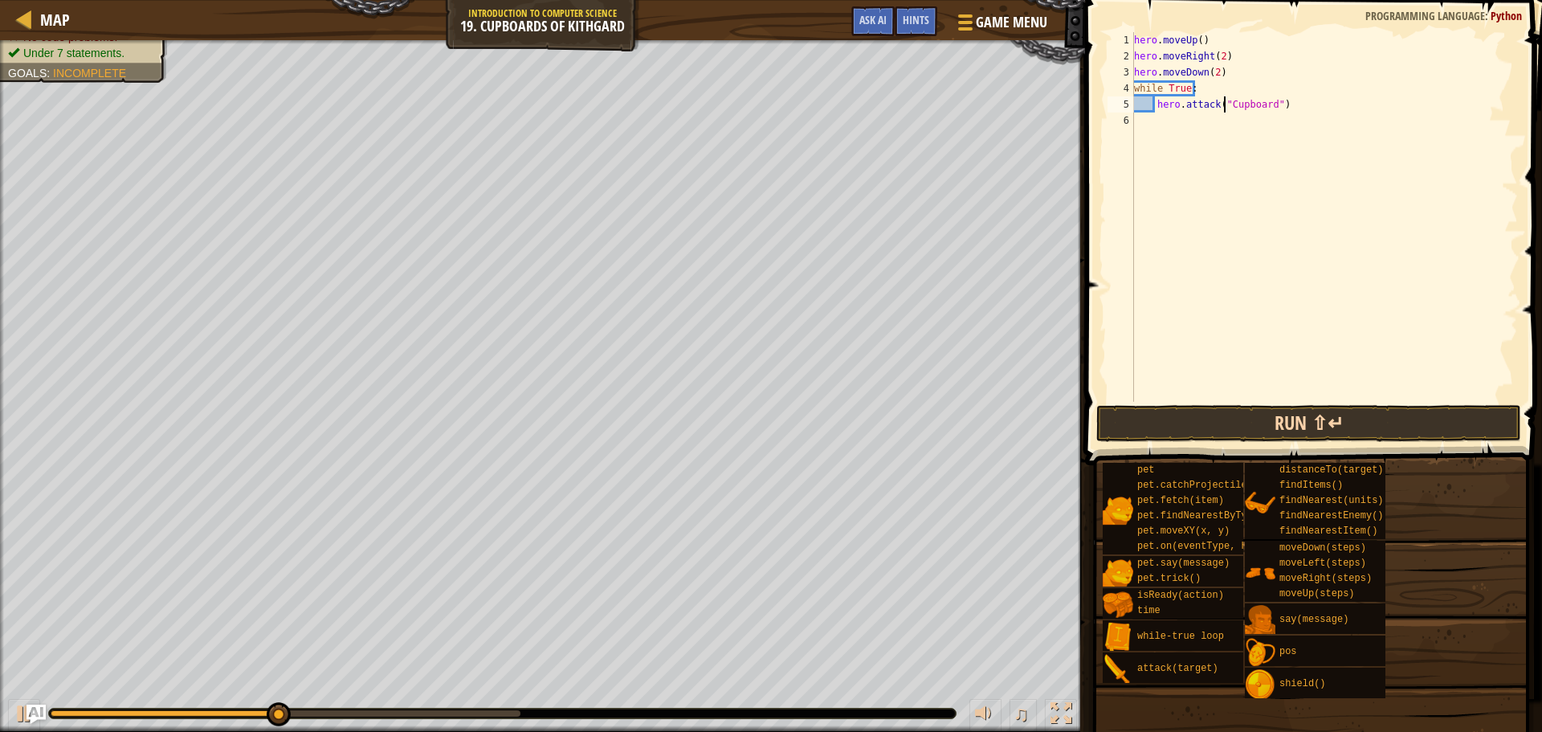
type textarea "hero.attack("Cupboard")"
click at [1308, 431] on button "Run ⇧↵" at bounding box center [1308, 423] width 425 height 37
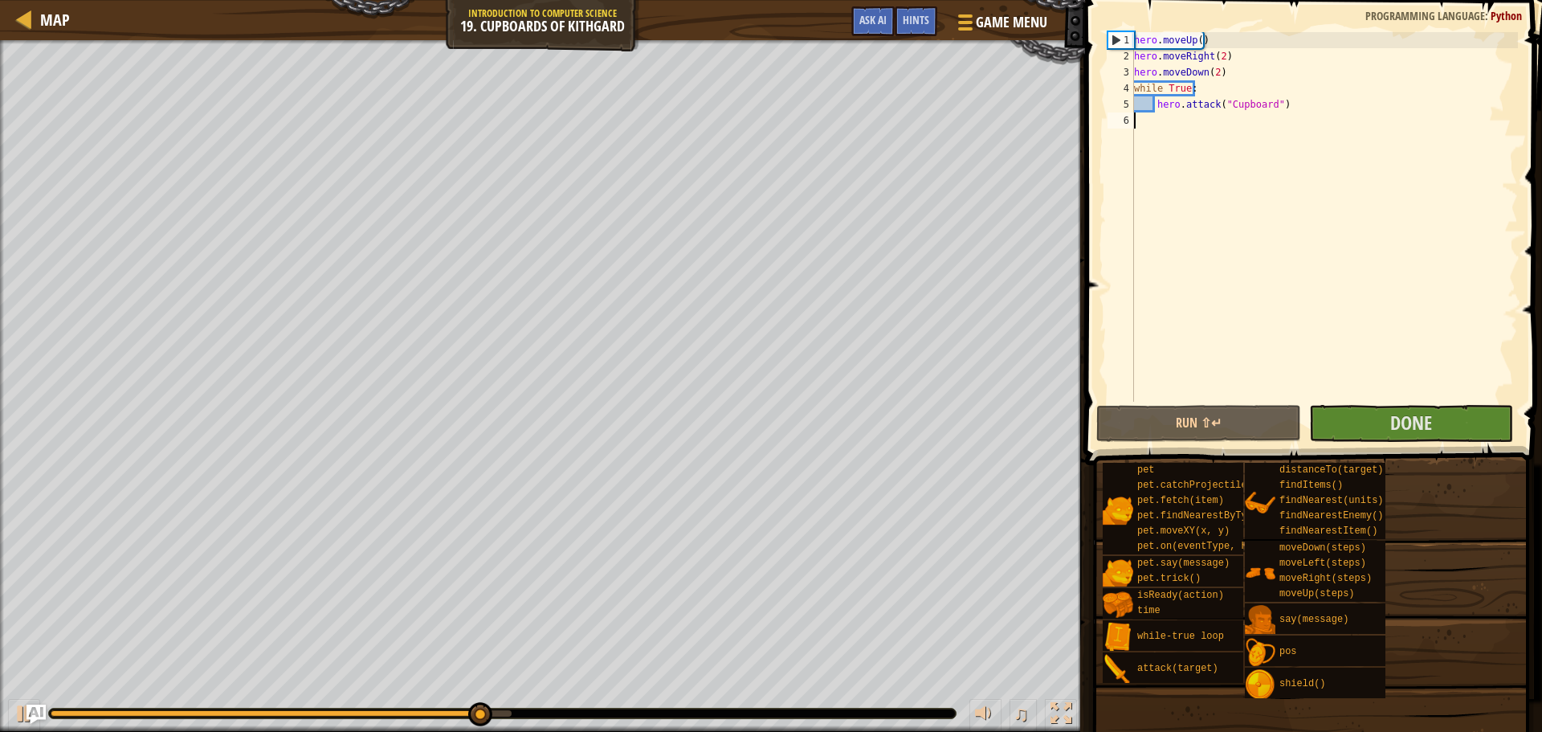
click at [1184, 134] on div "hero . moveUp ( ) hero . moveRight ( 2 ) hero . moveDown ( 2 ) while True : her…" at bounding box center [1324, 233] width 387 height 402
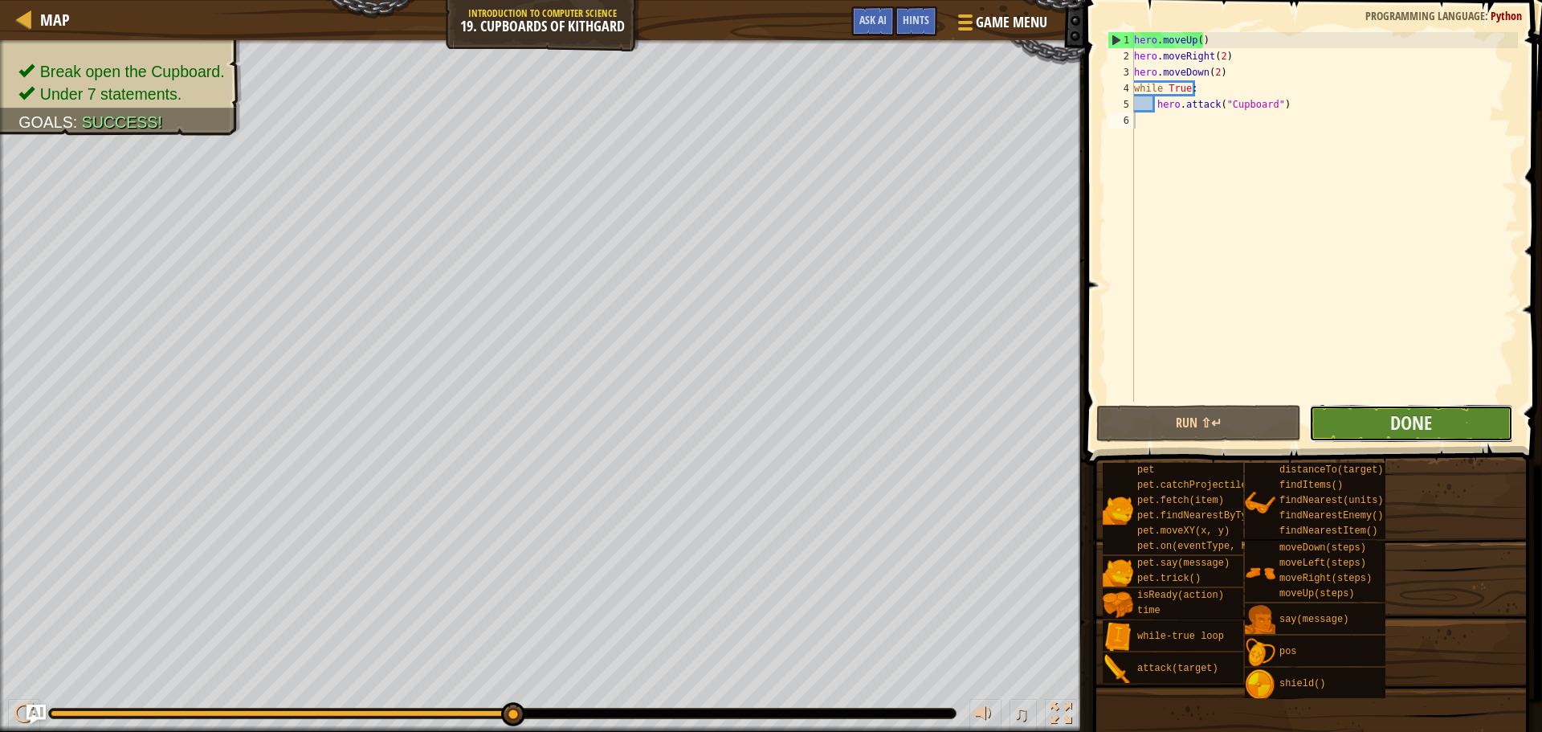
click at [1386, 411] on button "Done" at bounding box center [1411, 423] width 204 height 37
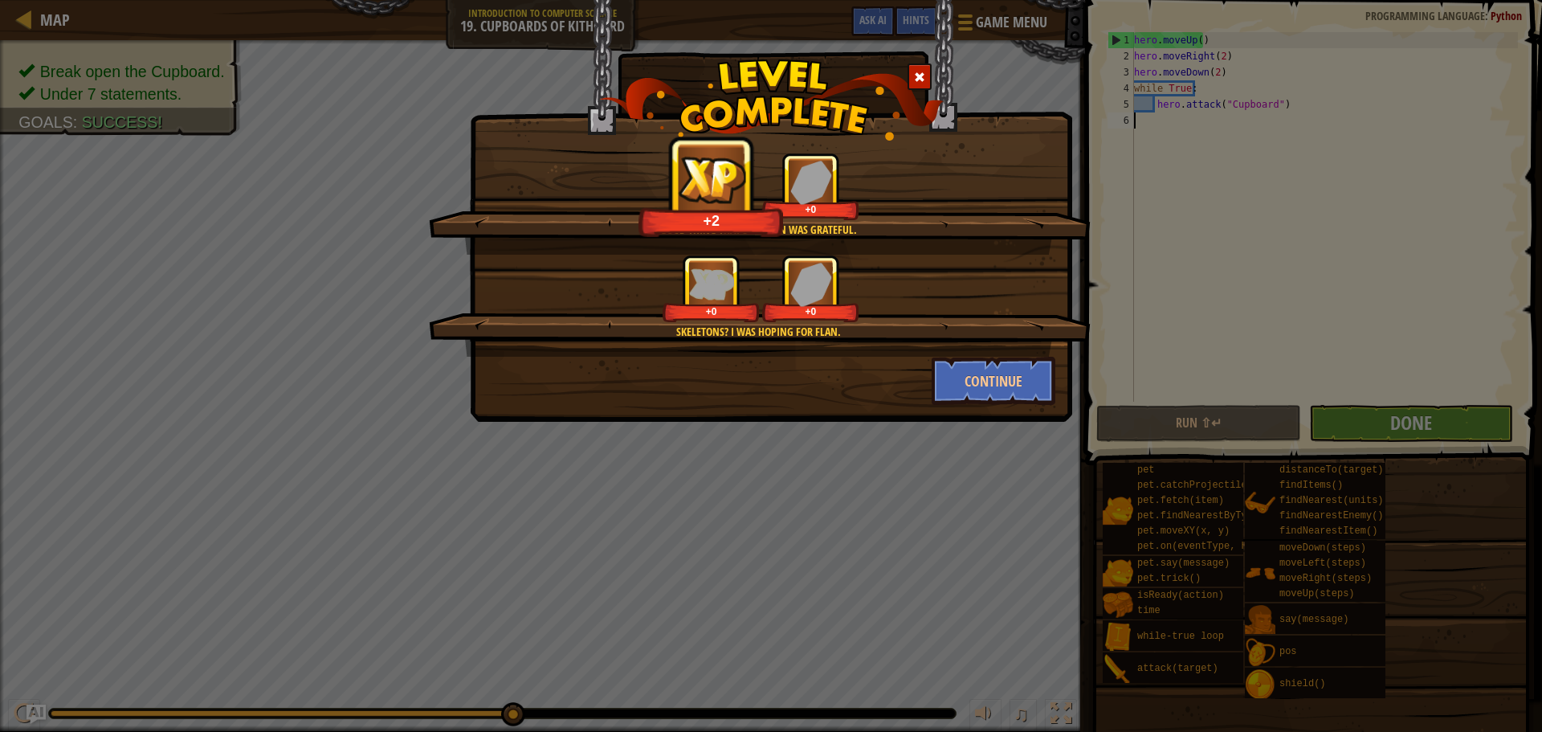
drag, startPoint x: 1169, startPoint y: 371, endPoint x: 1180, endPoint y: 368, distance: 11.7
click at [1177, 368] on div "Good thing that Skeleton was grateful. +2 +0 Skeletons? I was hoping for Flan. …" at bounding box center [771, 366] width 1542 height 732
click at [1049, 373] on button "Continue" at bounding box center [994, 381] width 125 height 48
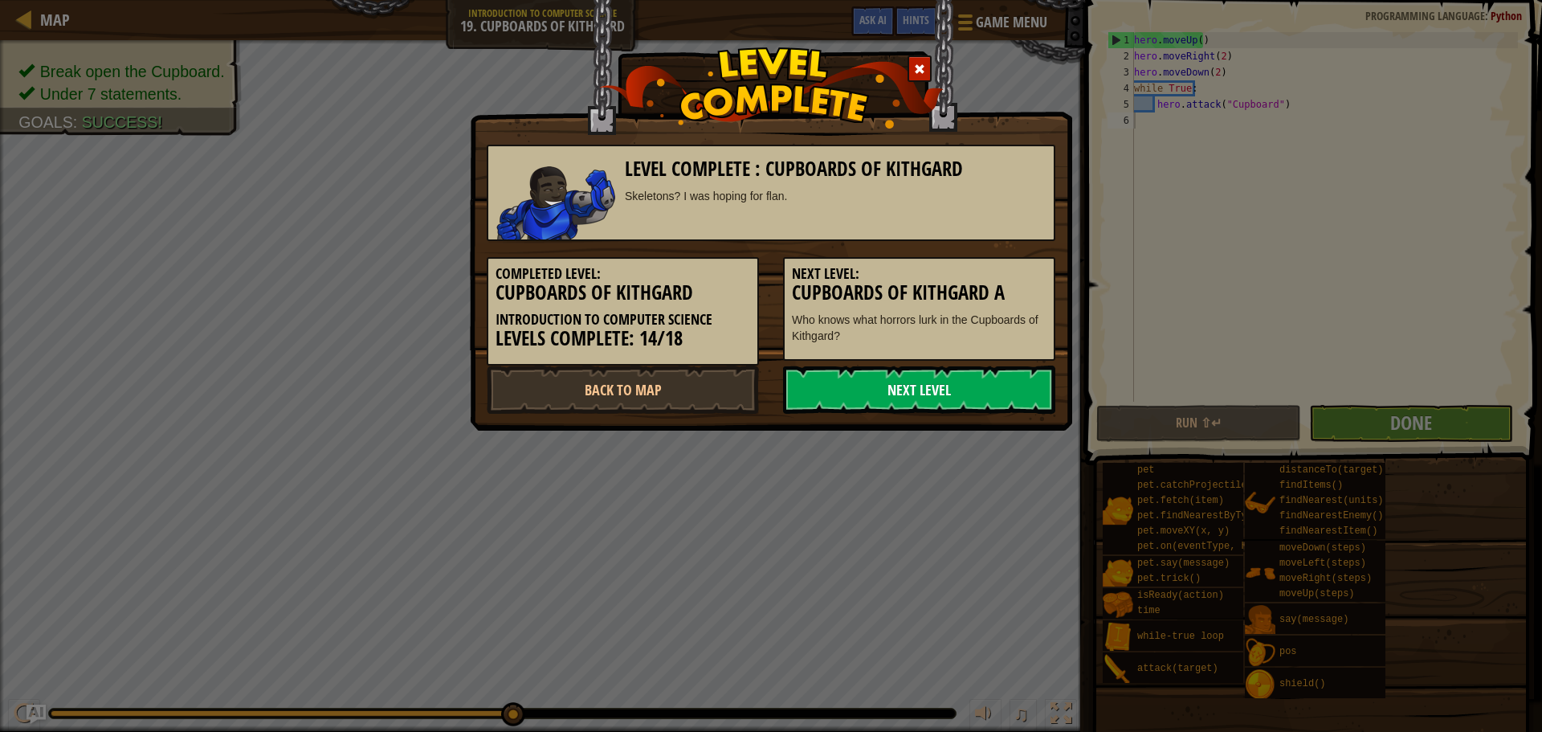
click at [921, 373] on link "Next Level" at bounding box center [919, 389] width 272 height 48
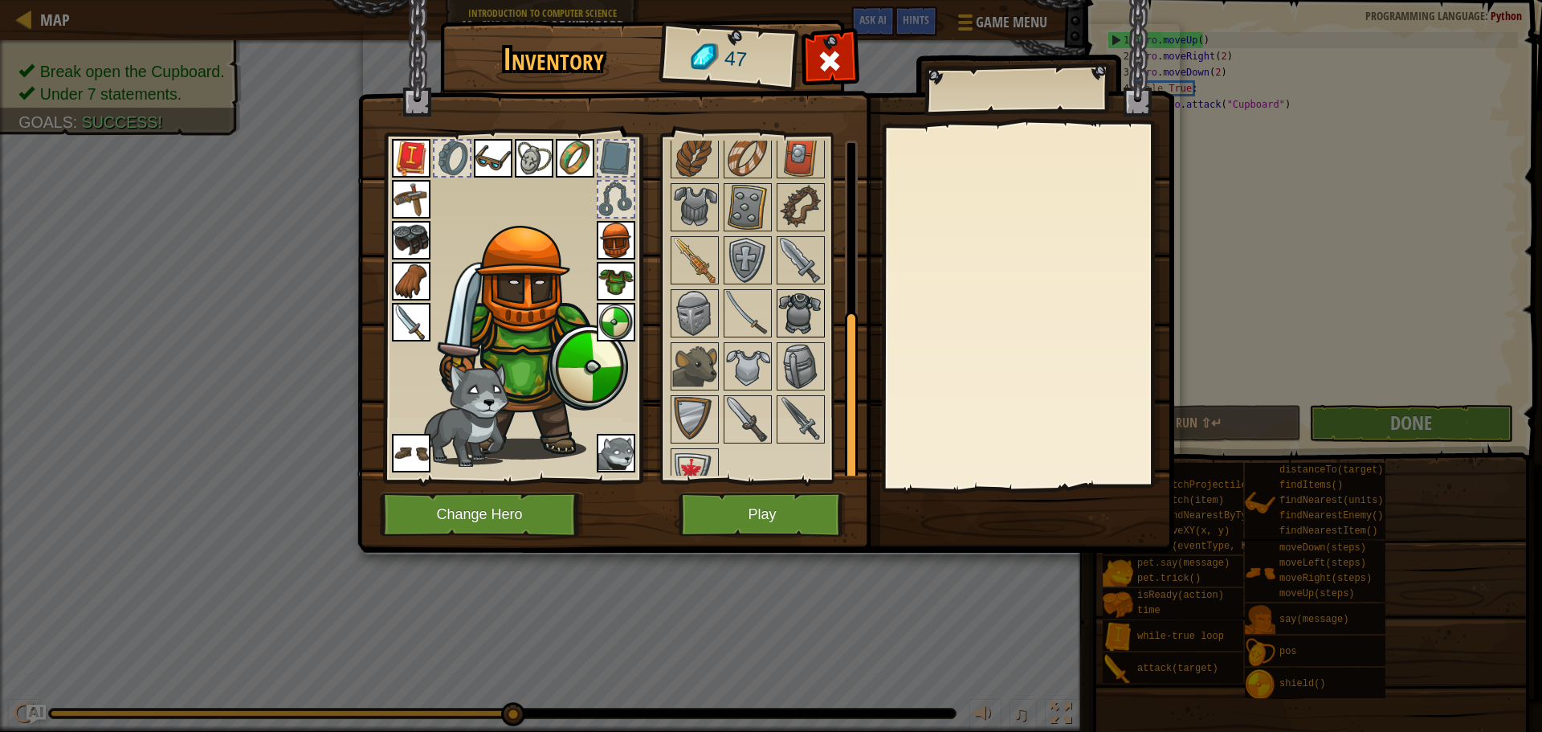
scroll to position [328, 0]
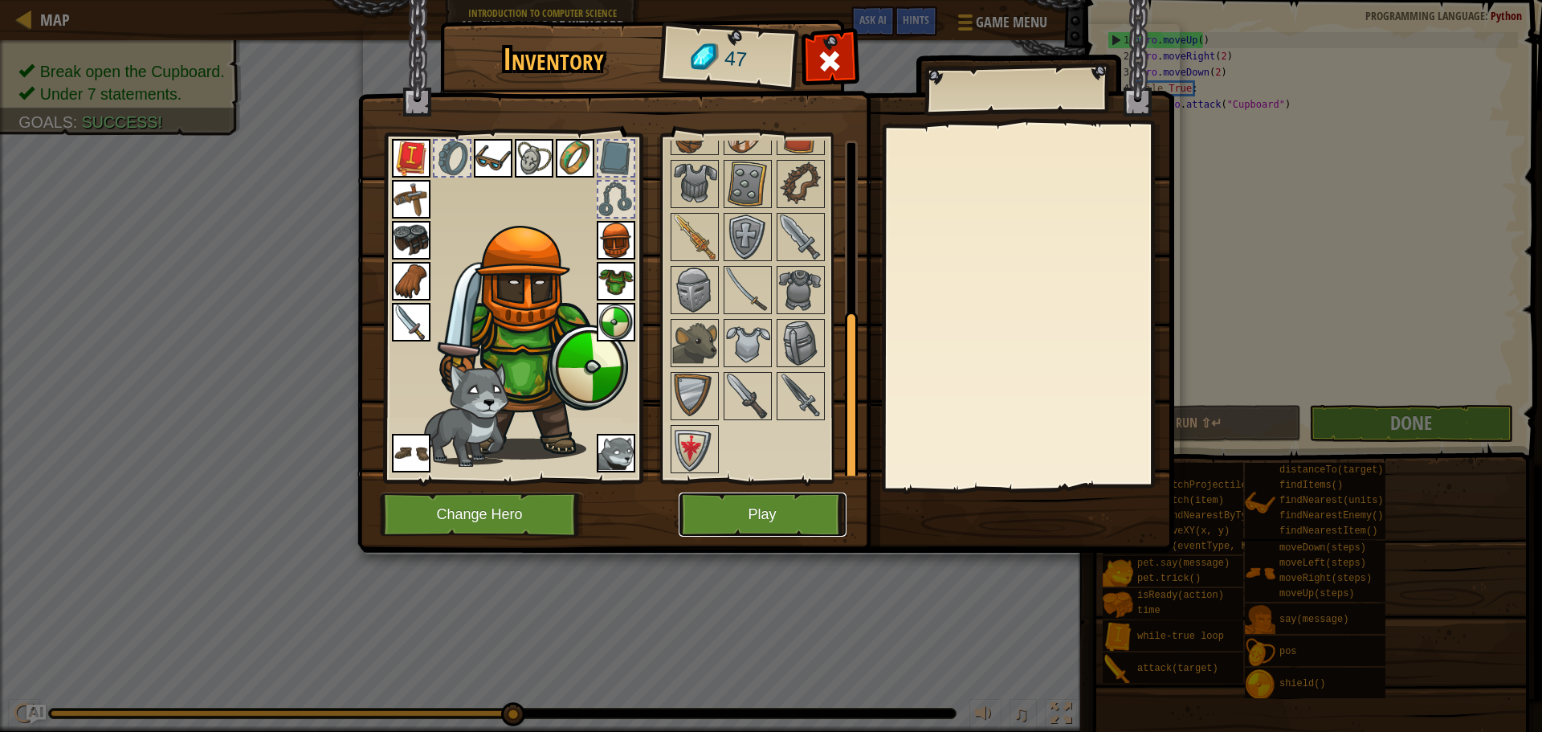
click at [777, 506] on button "Play" at bounding box center [763, 514] width 168 height 44
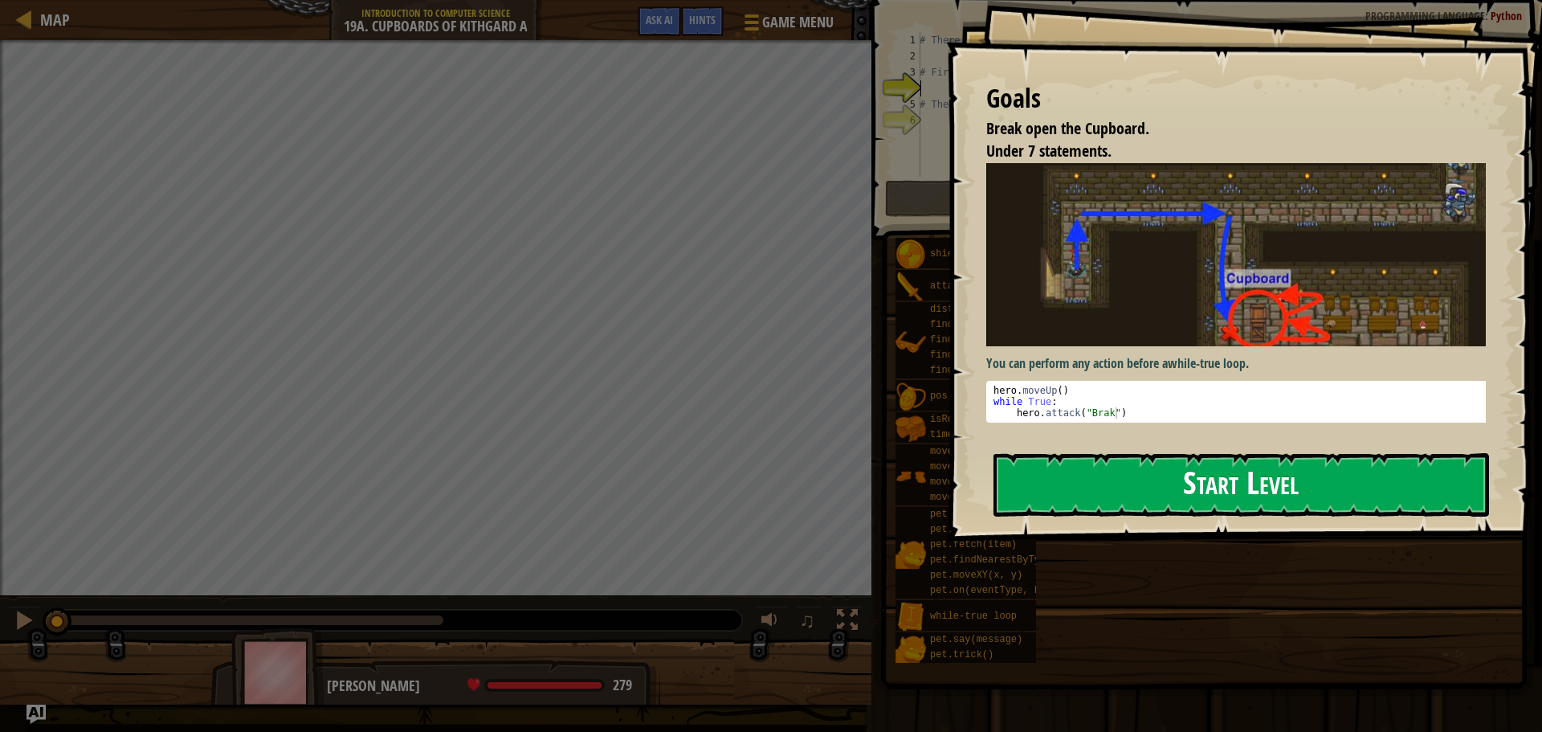
click at [1240, 480] on button "Start Level" at bounding box center [1242, 484] width 496 height 63
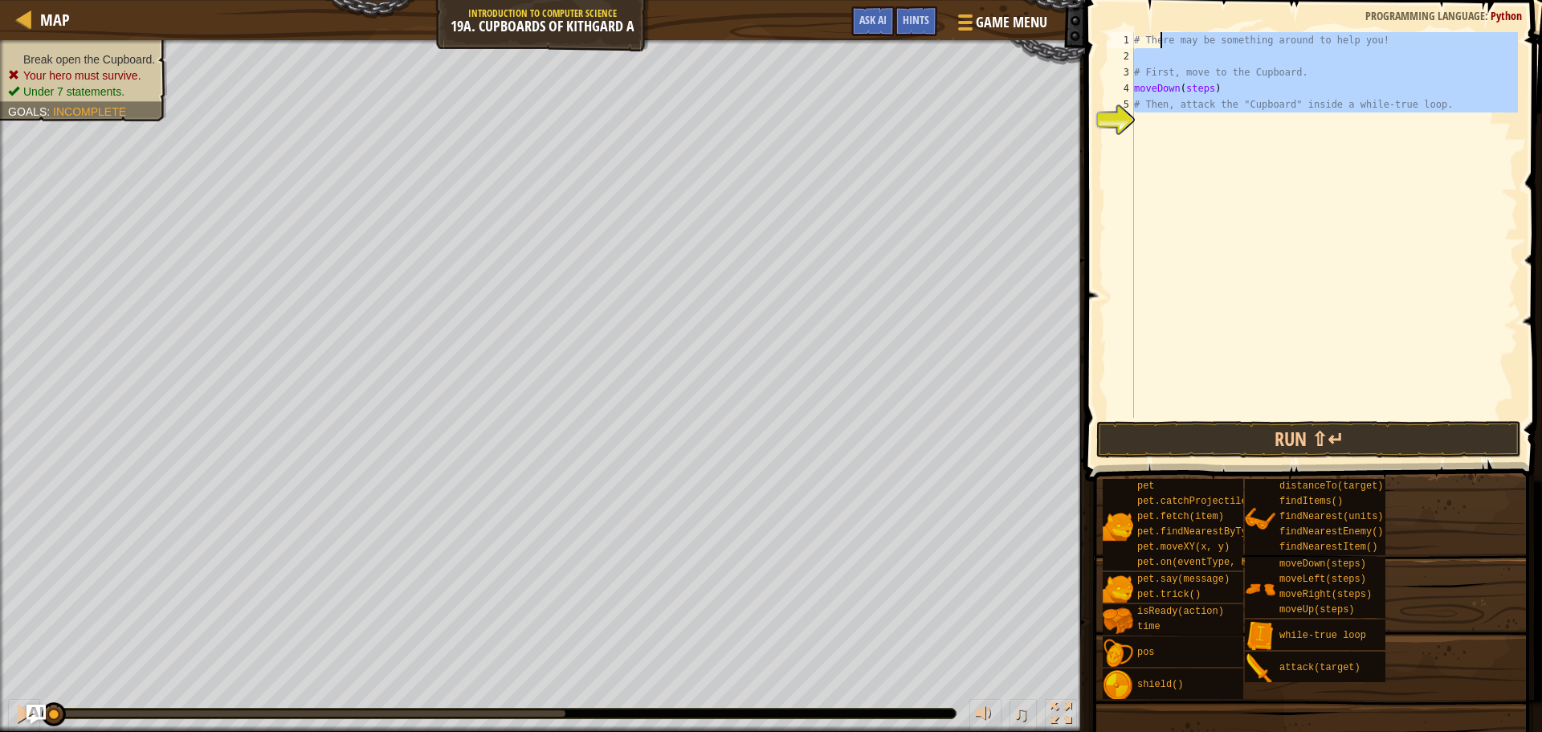
drag, startPoint x: 1477, startPoint y: 119, endPoint x: 1160, endPoint y: 43, distance: 326.3
click at [1160, 43] on div "# There may be something around to help you! # First, move to the Cupboard. mov…" at bounding box center [1324, 241] width 387 height 418
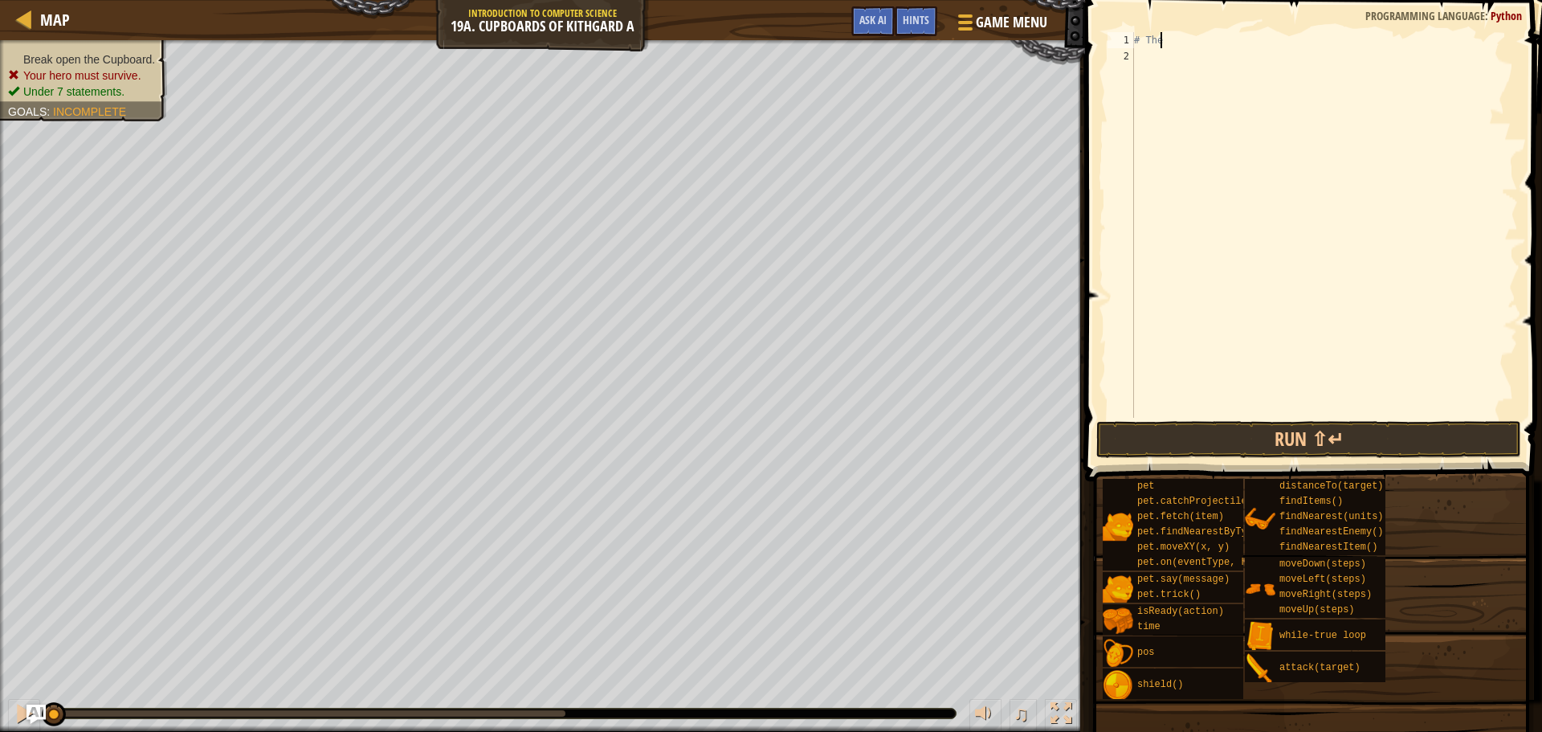
type textarea "#"
